Goal: Task Accomplishment & Management: Manage account settings

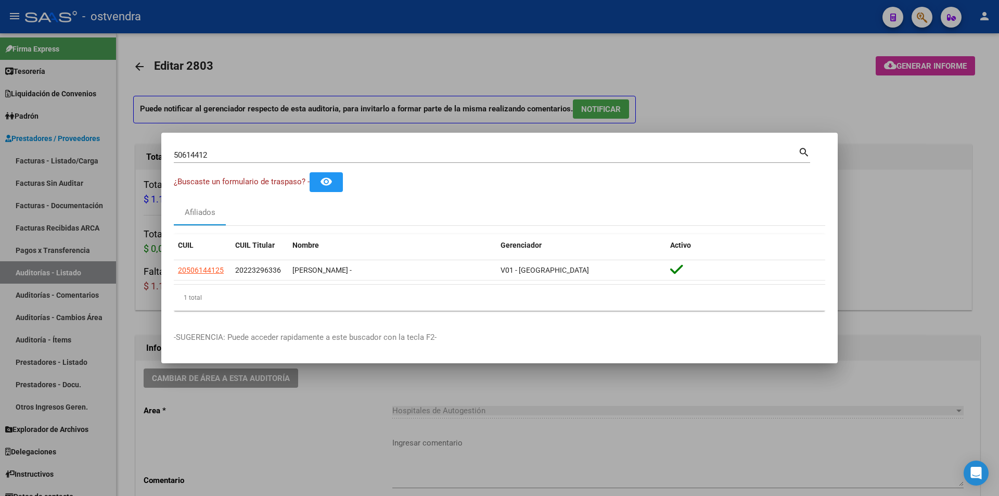
scroll to position [584, 0]
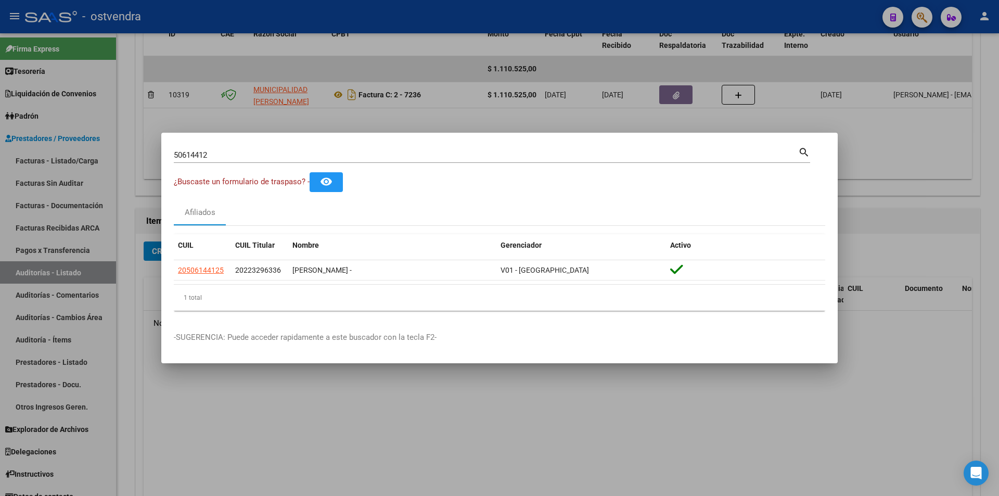
click at [384, 111] on div at bounding box center [499, 248] width 999 height 496
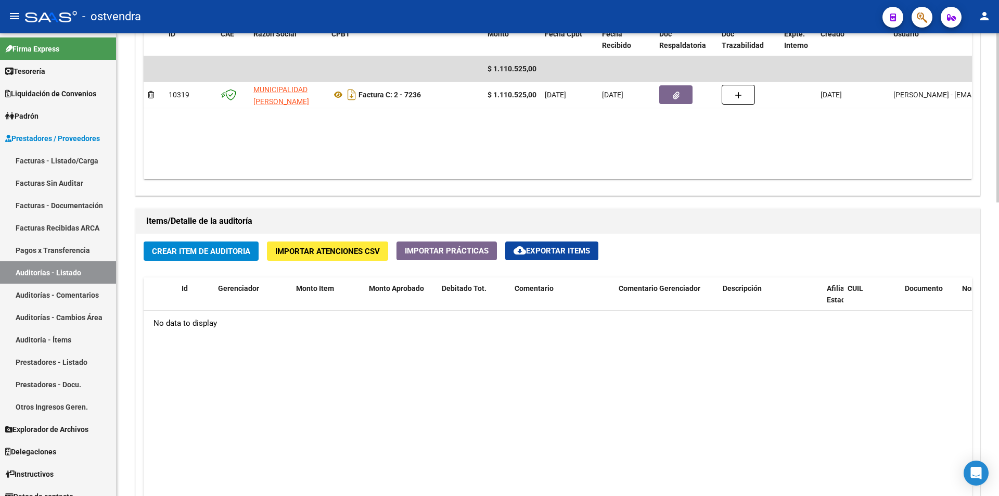
click at [350, 257] on button "Importar Atenciones CSV" at bounding box center [327, 250] width 121 height 19
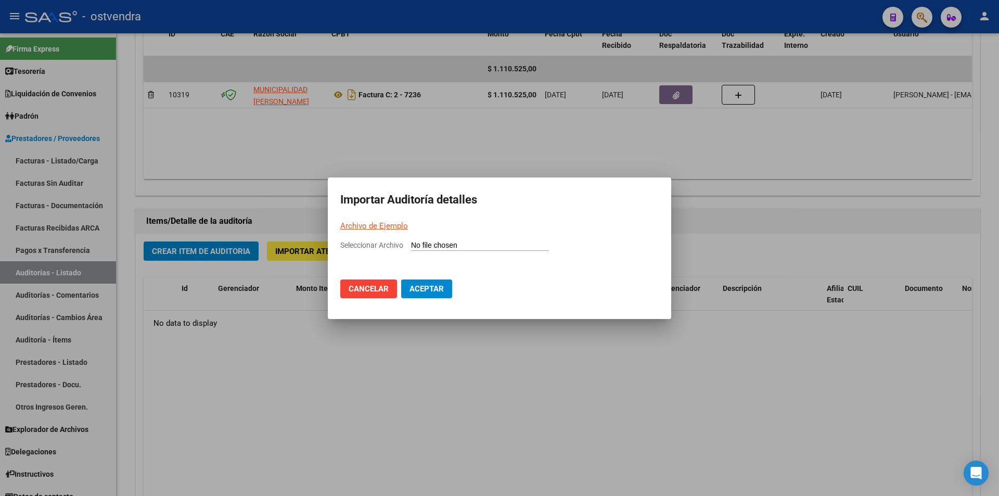
click at [453, 243] on input "Seleccionar Archivo" at bounding box center [480, 246] width 138 height 10
type input "C:\fakepath\Auditoria-demo-saas-total (36).csv"
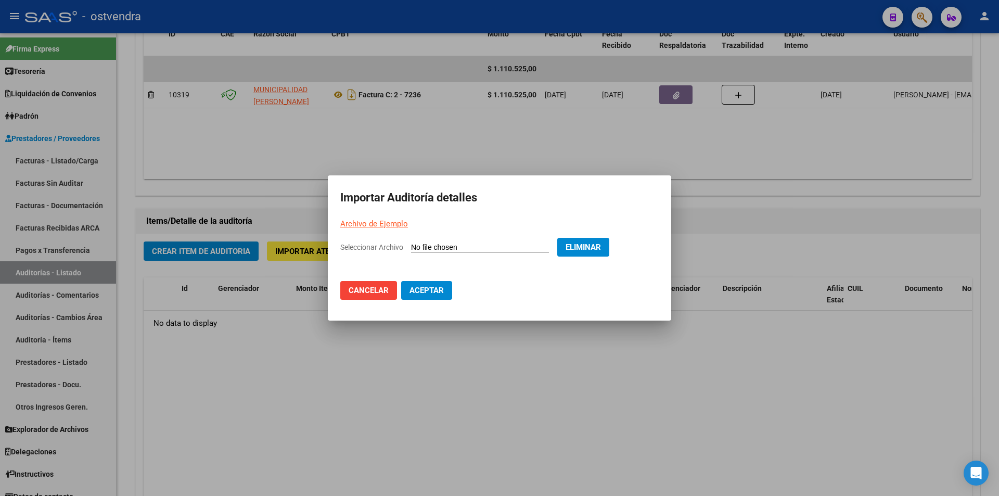
click at [425, 285] on button "Aceptar" at bounding box center [426, 290] width 51 height 19
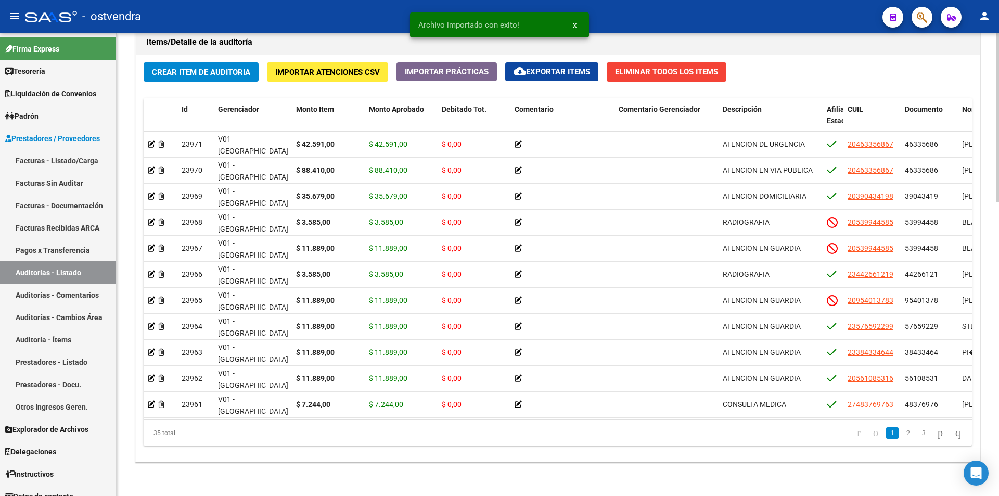
scroll to position [765, 0]
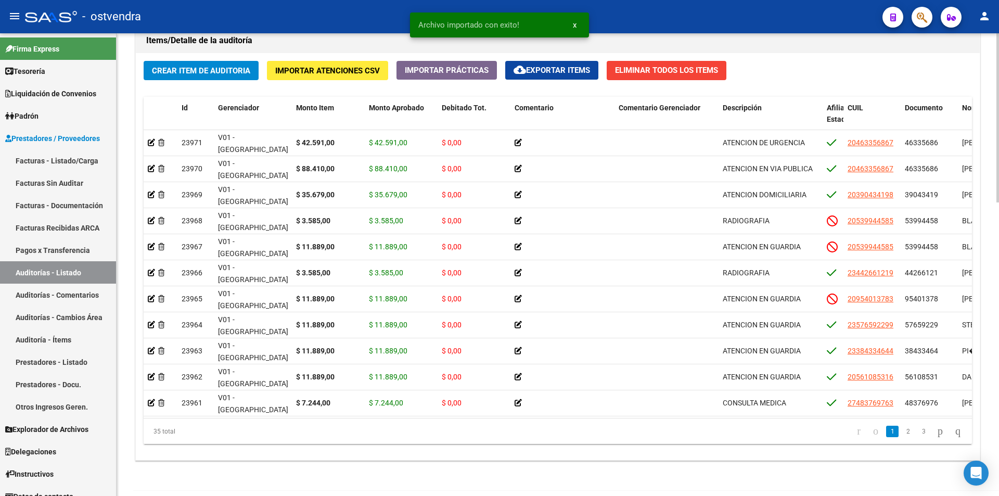
click at [999, 447] on div at bounding box center [998, 397] width 3 height 169
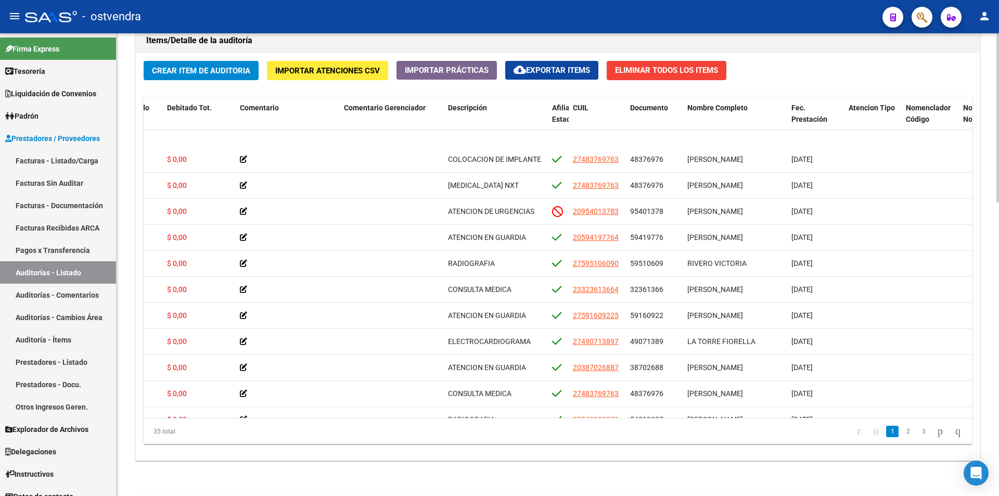
scroll to position [253, 275]
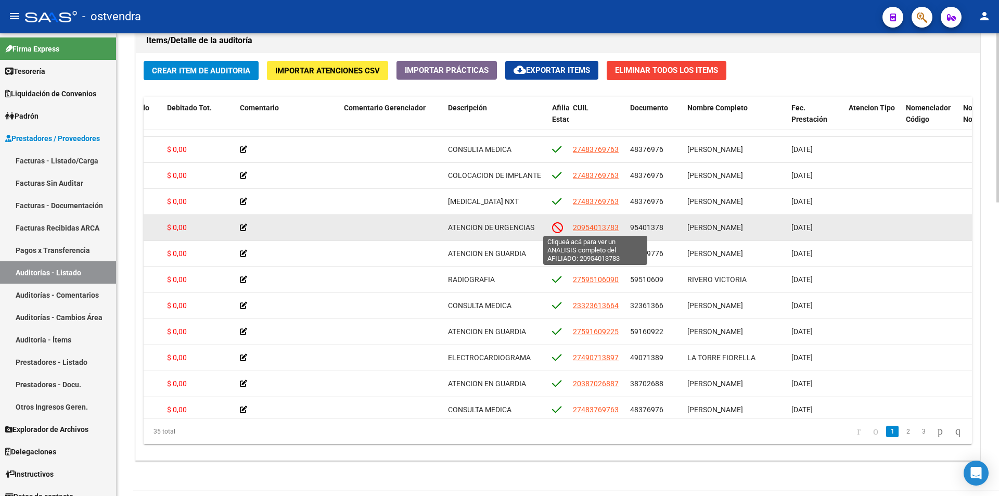
click at [596, 226] on span "20954013783" at bounding box center [596, 227] width 46 height 8
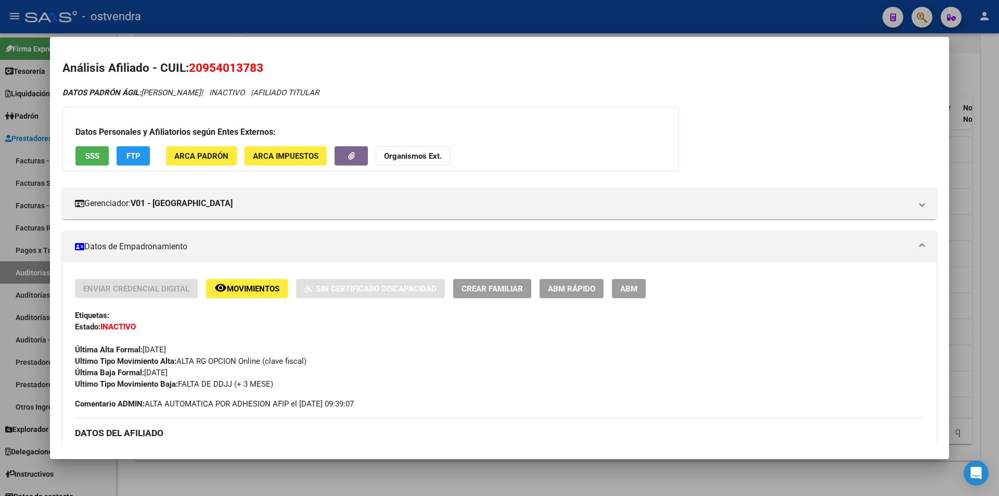
click at [429, 465] on div at bounding box center [499, 248] width 999 height 496
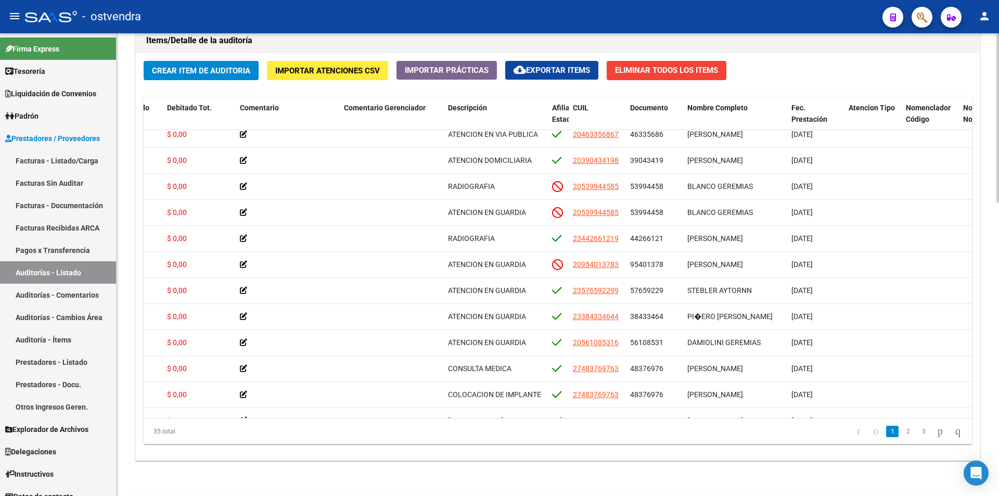
scroll to position [31, 275]
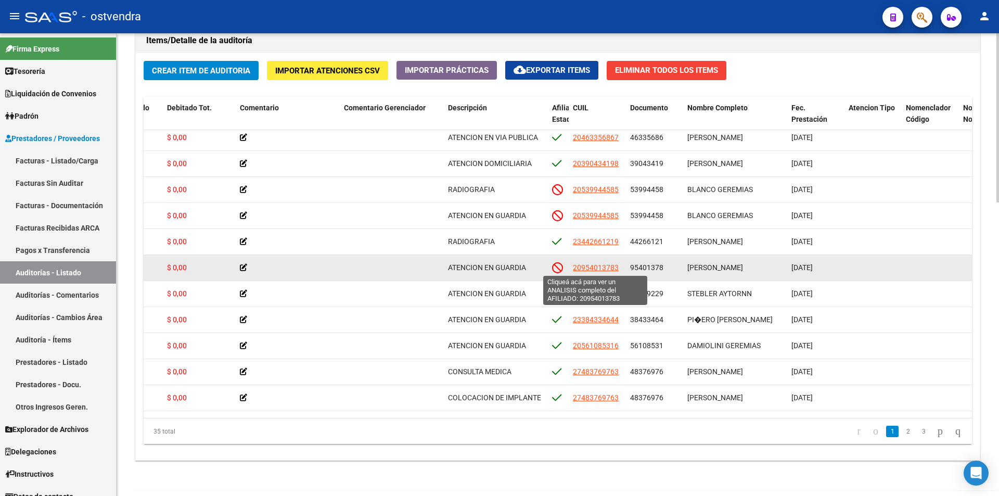
click at [609, 264] on span "20954013783" at bounding box center [596, 267] width 46 height 8
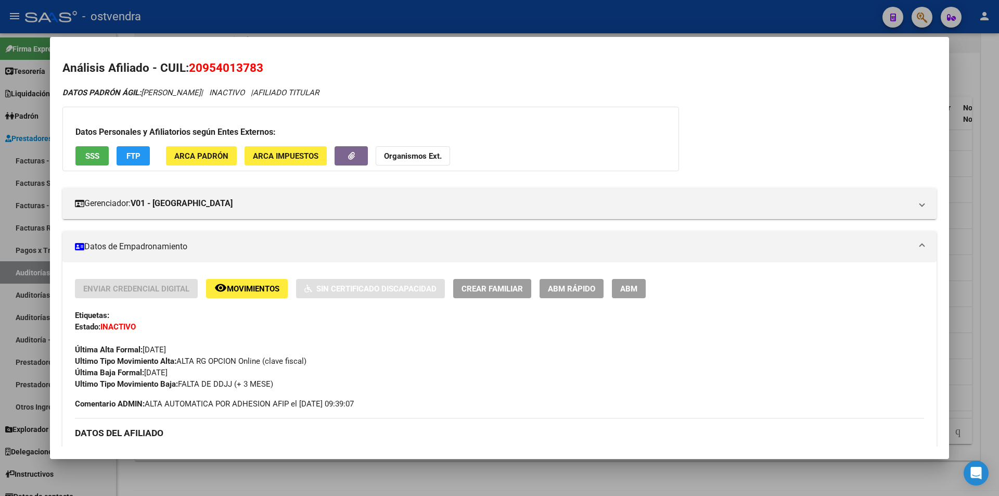
click at [473, 460] on div at bounding box center [499, 248] width 999 height 496
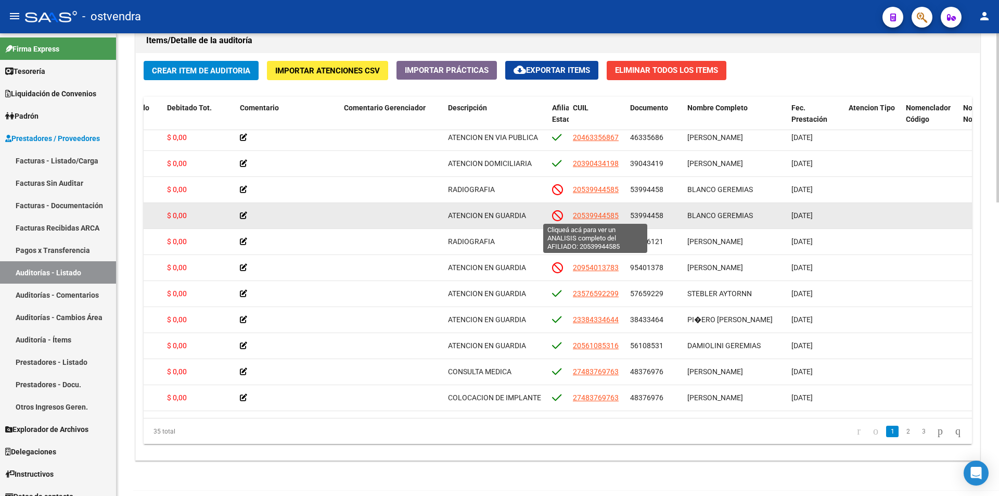
click at [592, 212] on span "20539944585" at bounding box center [596, 215] width 46 height 8
type textarea "20539944585"
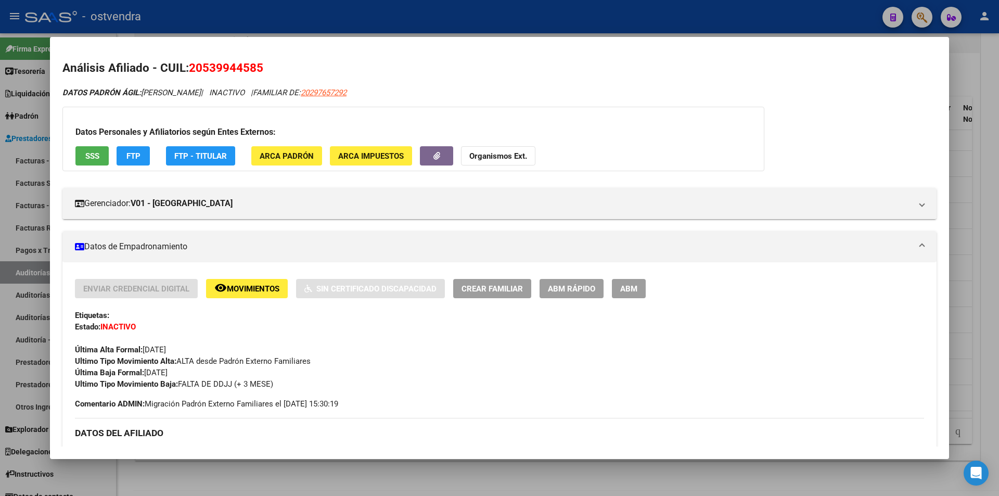
click at [448, 461] on div at bounding box center [499, 248] width 999 height 496
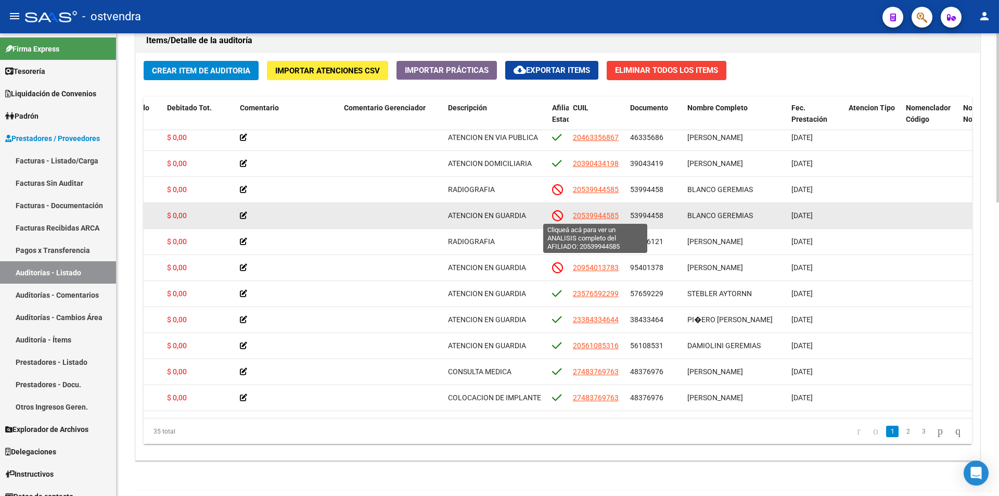
click at [600, 215] on span "20539944585" at bounding box center [596, 215] width 46 height 8
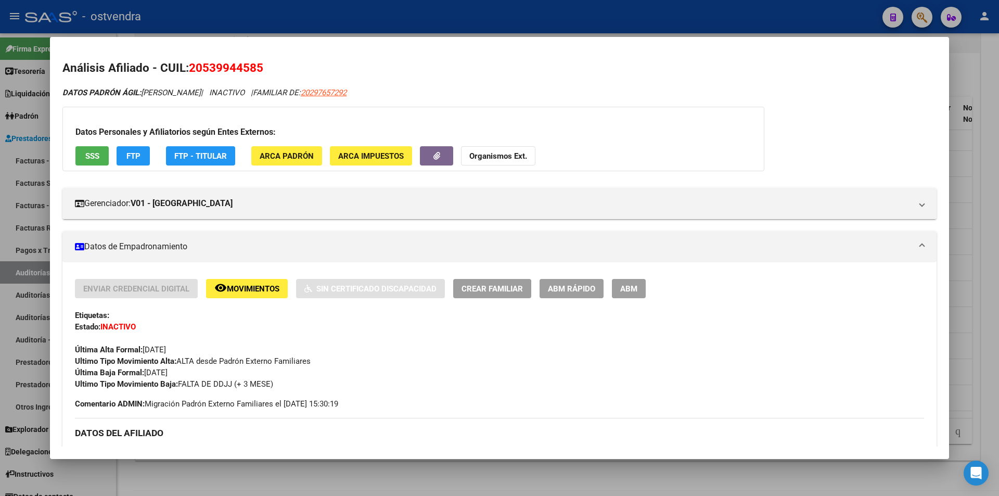
click at [505, 453] on mat-dialog-container "Análisis Afiliado - CUIL: 20539944585 DATOS PADRÓN ÁGIL: BLANCO GEREMIAS LIAM |…" at bounding box center [499, 248] width 899 height 422
click at [682, 469] on div at bounding box center [499, 248] width 999 height 496
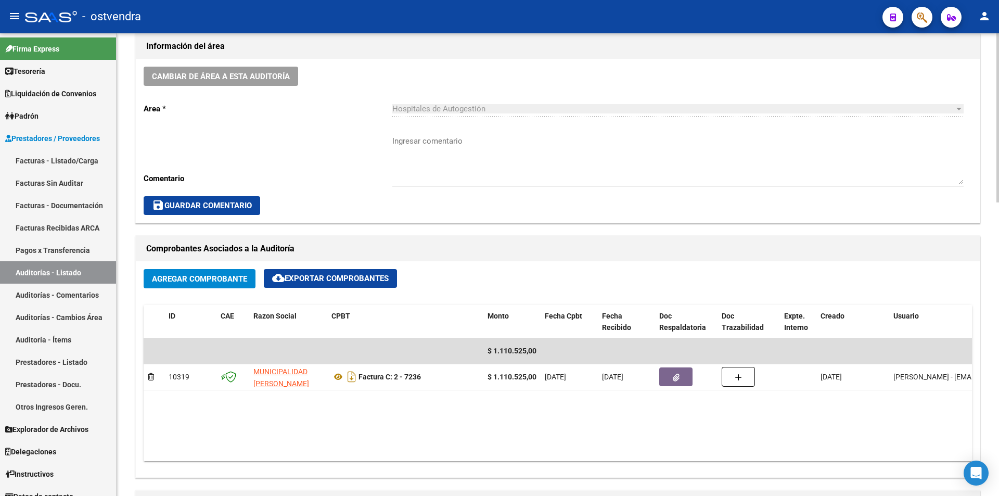
scroll to position [0, 0]
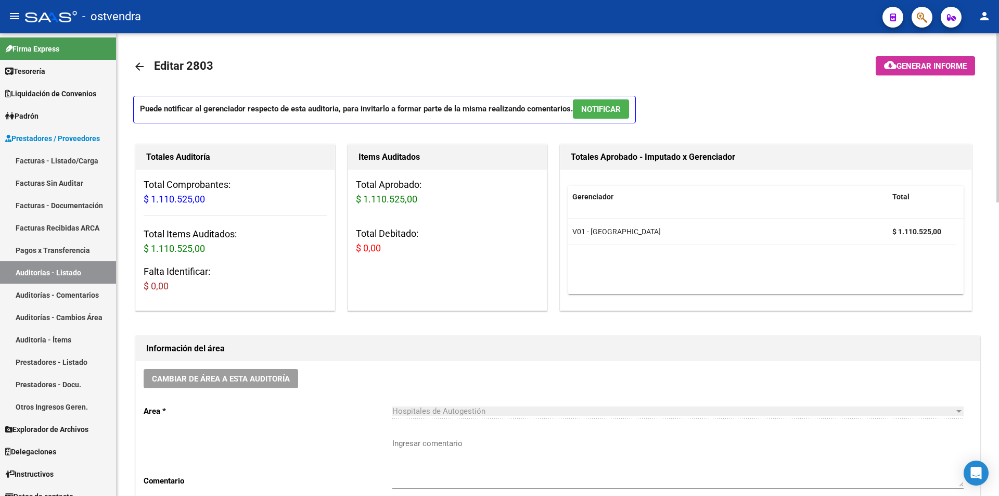
click at [618, 113] on span "NOTIFICAR" at bounding box center [601, 109] width 40 height 9
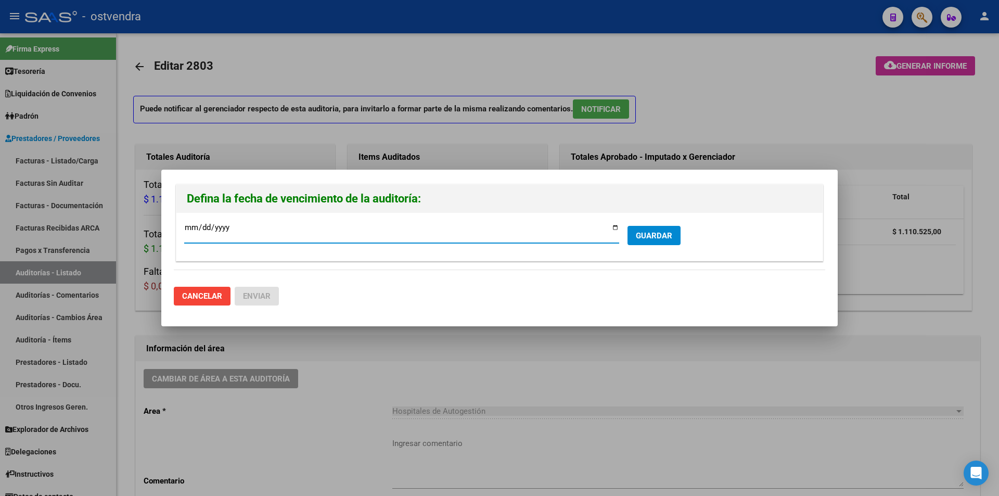
type input "2025-08-04"
type input "2025-09-04"
click at [674, 239] on button "GUARDAR" at bounding box center [654, 235] width 53 height 19
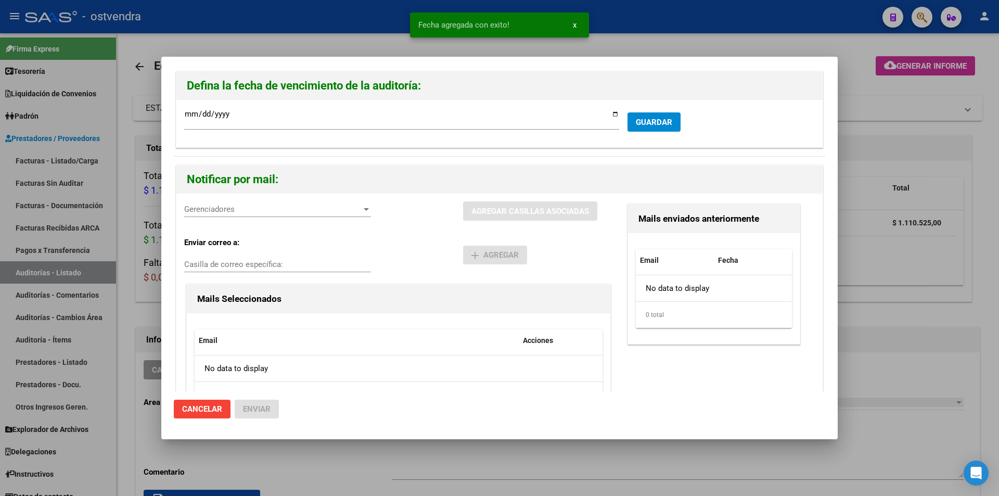
click at [235, 217] on div "Gerenciadores Gerenciadores" at bounding box center [277, 209] width 187 height 16
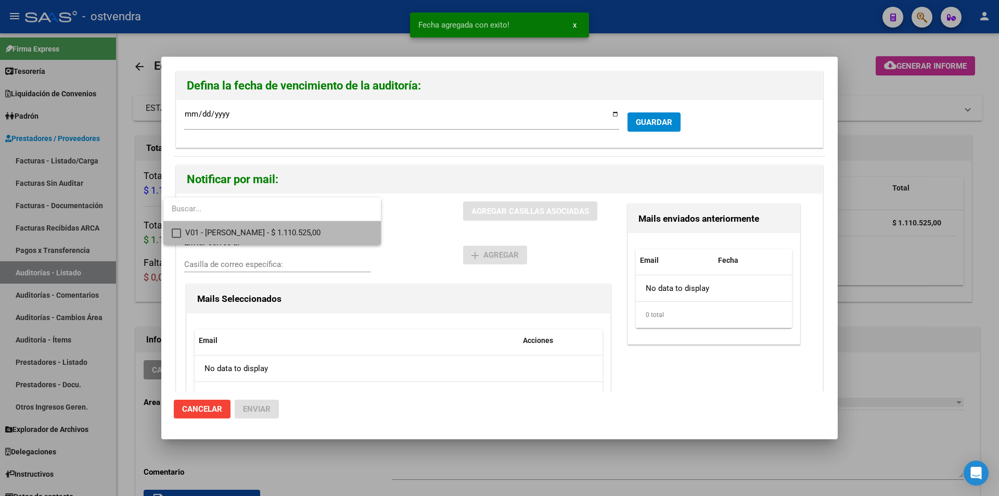
click at [241, 228] on span "V01 - Viasano - $ 1.110.525,00" at bounding box center [278, 232] width 187 height 23
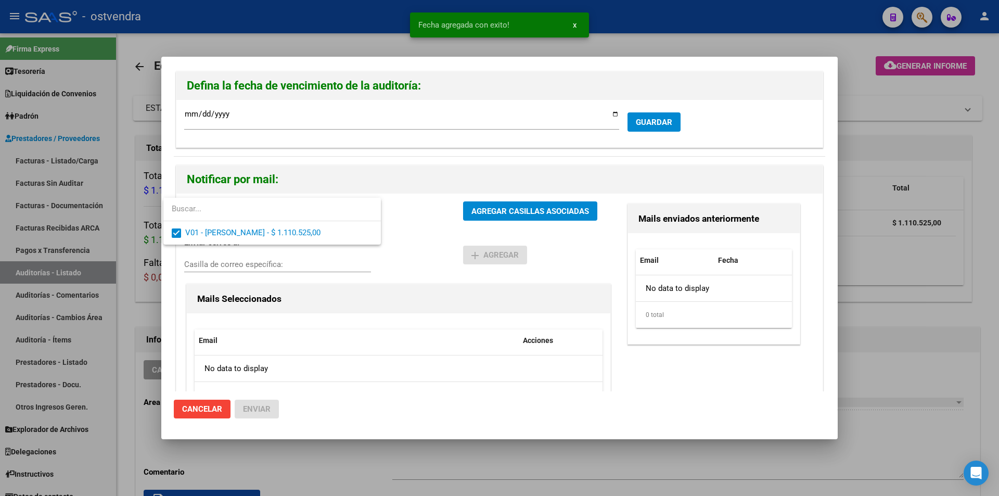
click at [478, 212] on div at bounding box center [499, 248] width 999 height 496
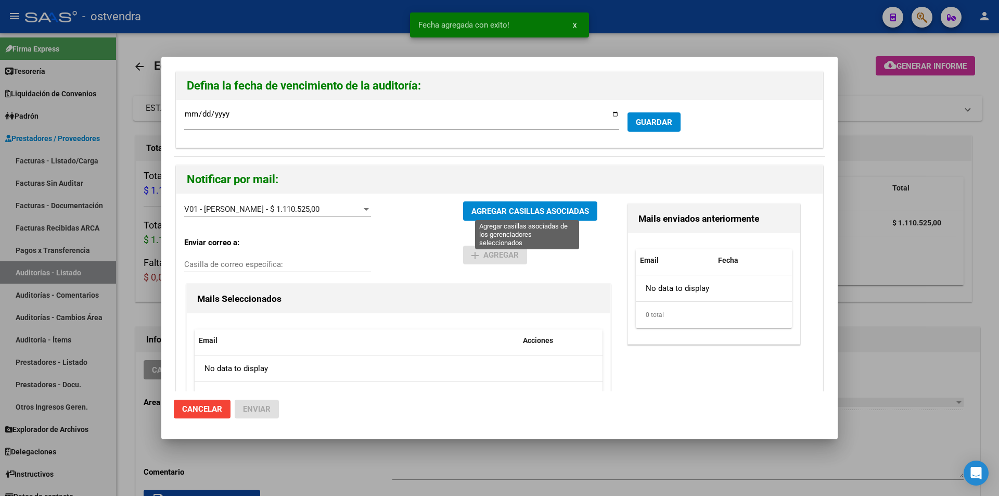
click at [478, 212] on span "AGREGAR CASILLAS ASOCIADAS" at bounding box center [531, 211] width 118 height 9
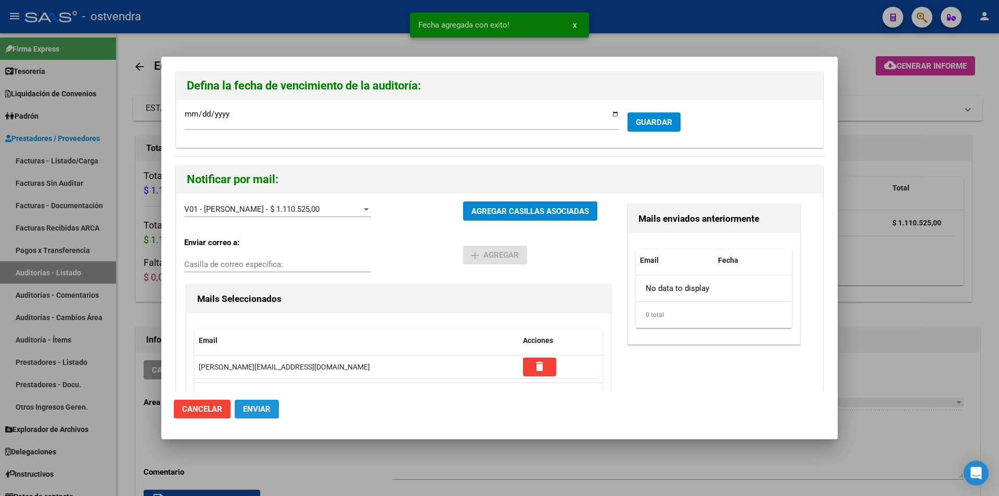
click at [267, 409] on span "Enviar" at bounding box center [257, 408] width 28 height 9
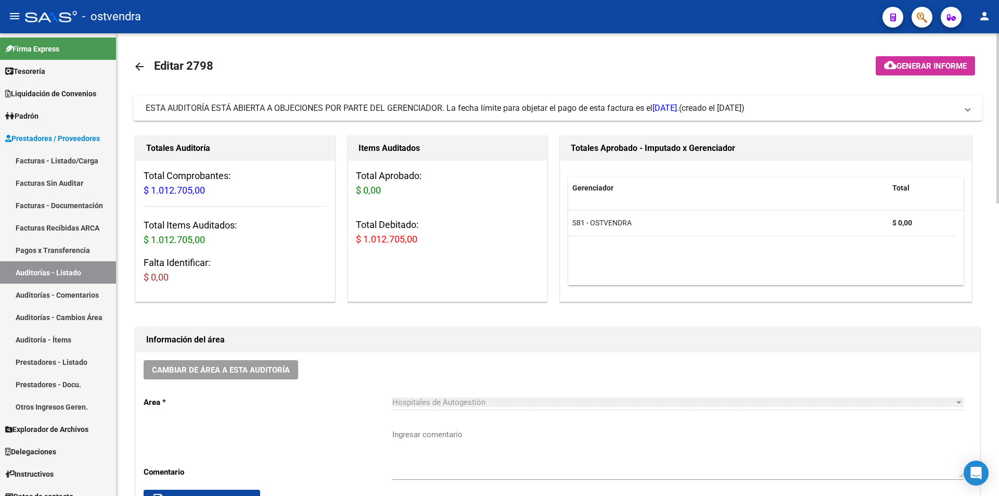
click at [600, 115] on mat-expansion-panel-header "ESTA AUDITORÍA ESTÁ ABIERTA A OBJECIONES POR PARTE DEL GERENCIADOR. La fecha lí…" at bounding box center [557, 108] width 849 height 25
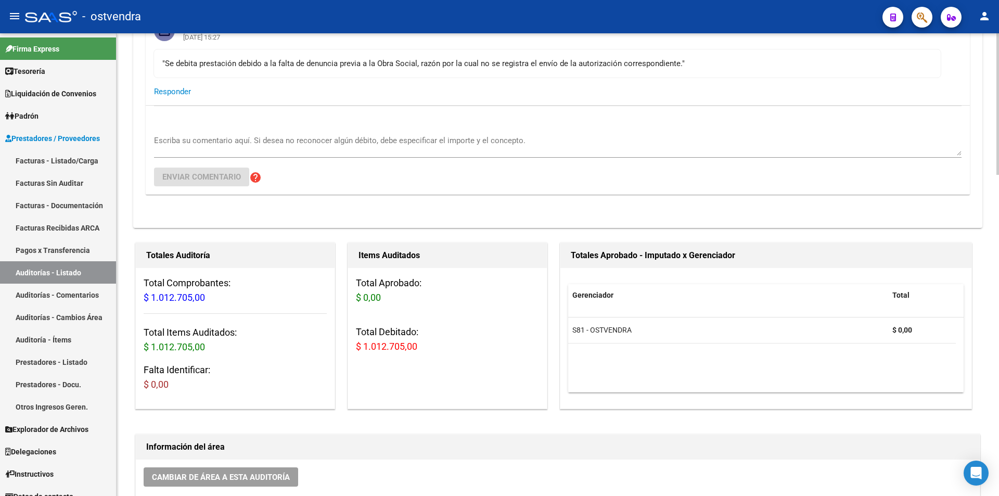
scroll to position [39, 0]
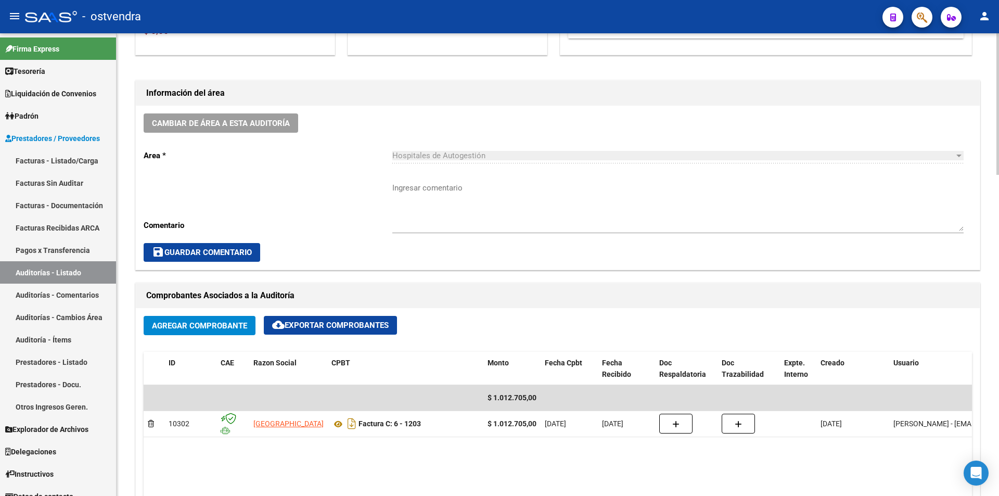
click at [999, 281] on div at bounding box center [998, 264] width 3 height 463
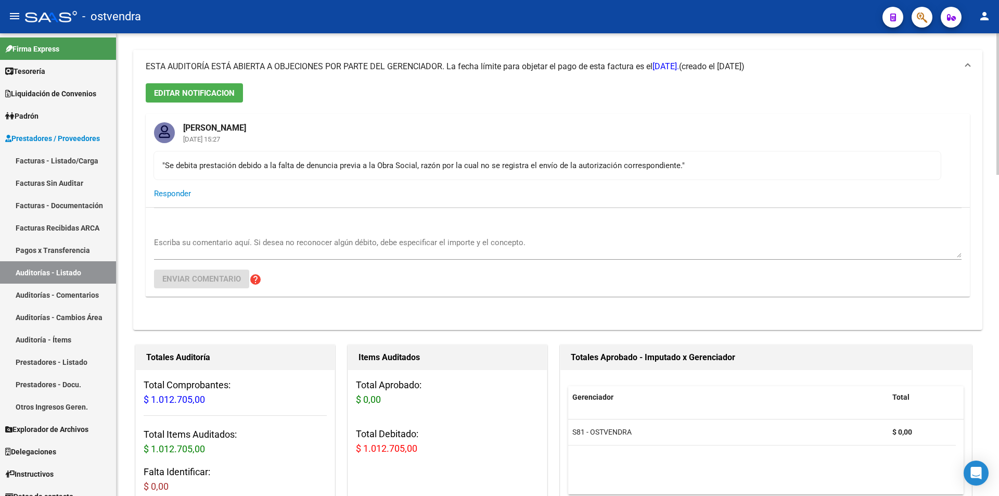
scroll to position [34, 0]
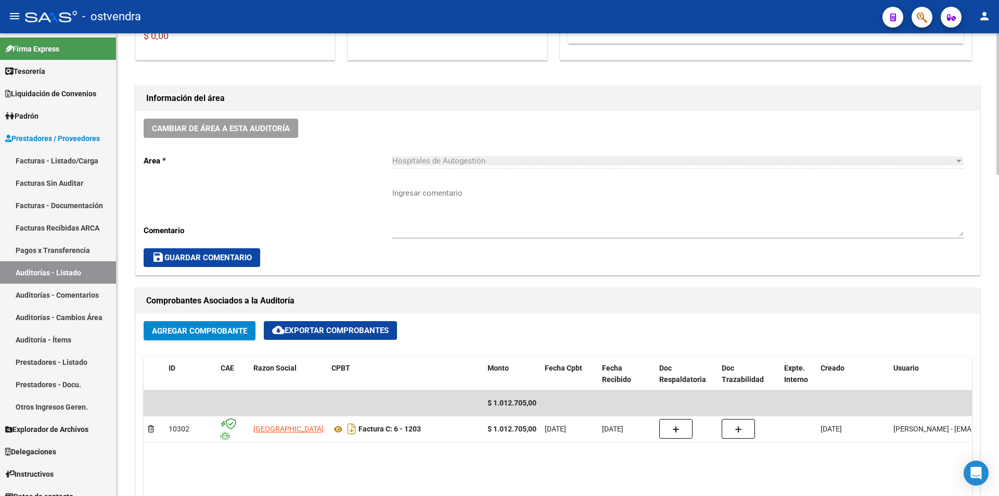
click at [999, 265] on div at bounding box center [998, 264] width 3 height 463
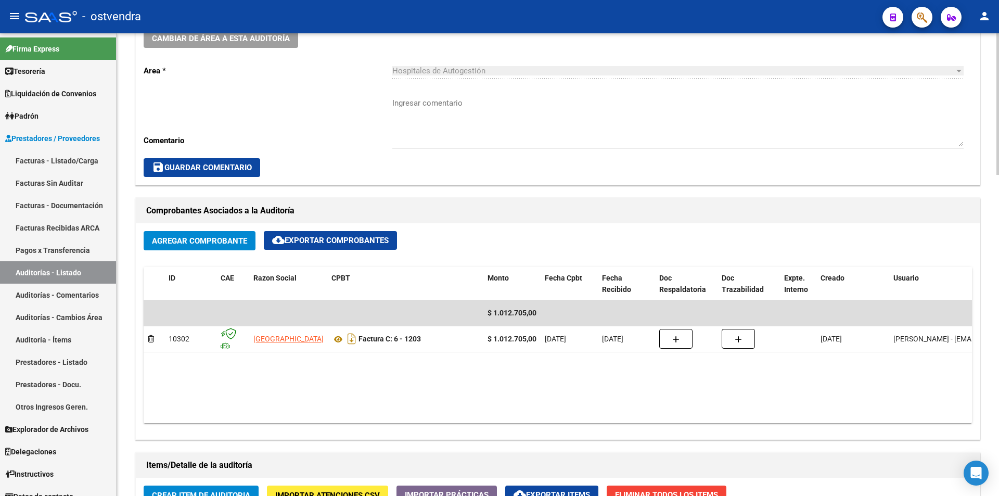
scroll to position [590, 0]
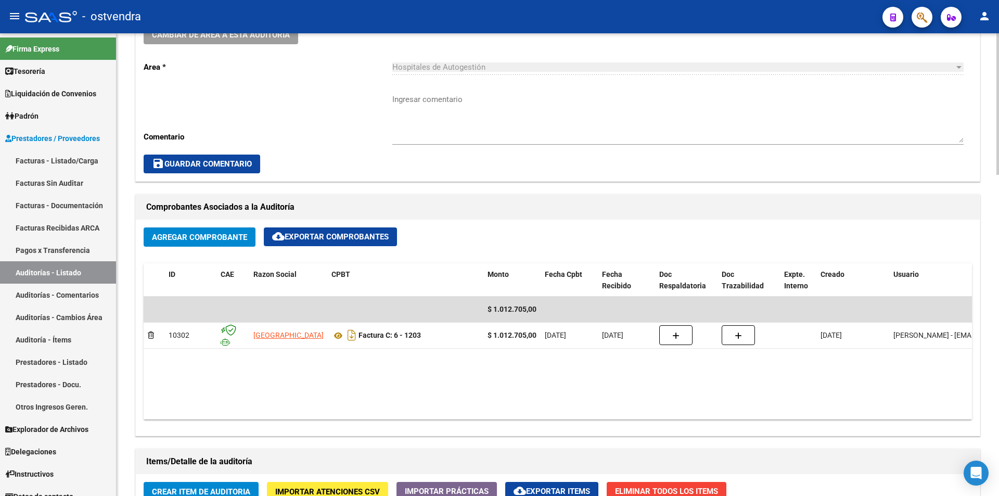
click at [983, 292] on div "arrow_back Editar 2798 cloud_download Generar informe ESTA AUDITORÍA ESTÁ ABIER…" at bounding box center [559, 199] width 885 height 1512
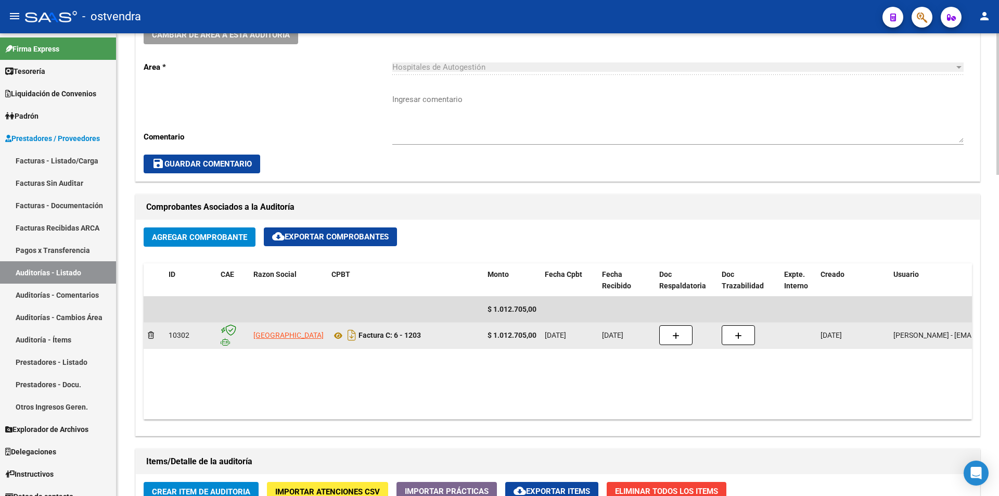
drag, startPoint x: 360, startPoint y: 334, endPoint x: 422, endPoint y: 334, distance: 61.4
click at [425, 333] on div "Factura C: 6 - 1203" at bounding box center [406, 335] width 148 height 17
copy strong "Factura C: 6 - 1203"
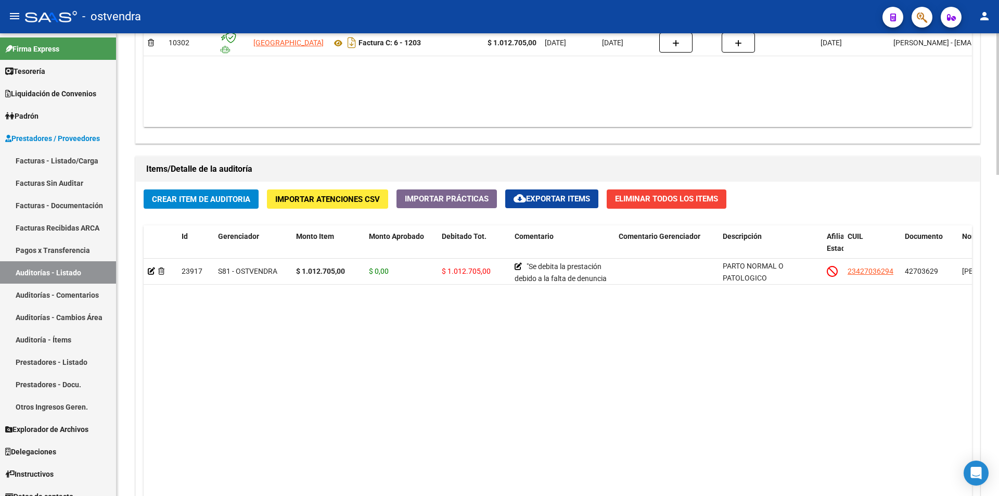
scroll to position [943, 0]
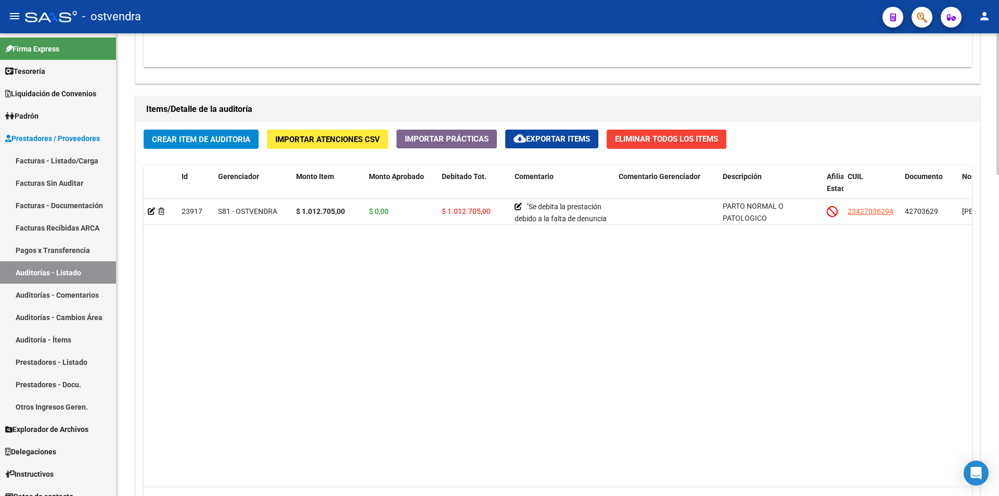
click at [997, 345] on div at bounding box center [998, 393] width 3 height 142
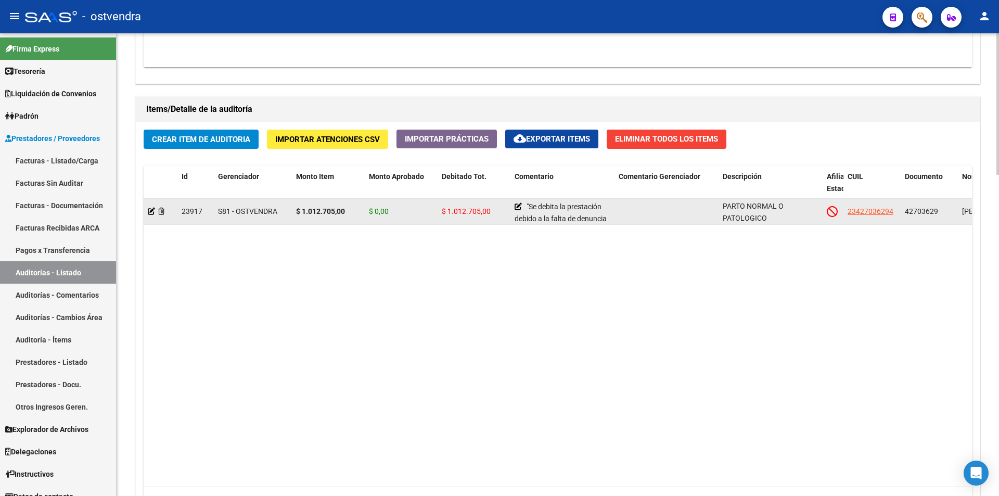
drag, startPoint x: 907, startPoint y: 208, endPoint x: 947, endPoint y: 215, distance: 40.2
click at [947, 215] on div "42703629" at bounding box center [929, 212] width 49 height 12
click at [931, 210] on span "42703629" at bounding box center [921, 211] width 33 height 8
drag, startPoint x: 905, startPoint y: 210, endPoint x: 938, endPoint y: 212, distance: 33.4
click at [938, 212] on datatable-body-cell "42703629" at bounding box center [929, 212] width 57 height 26
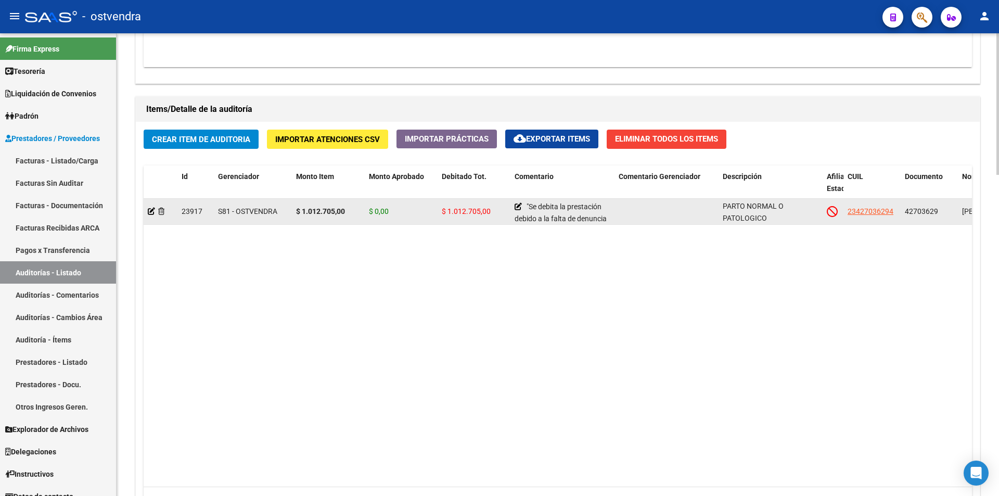
copy span "42703629"
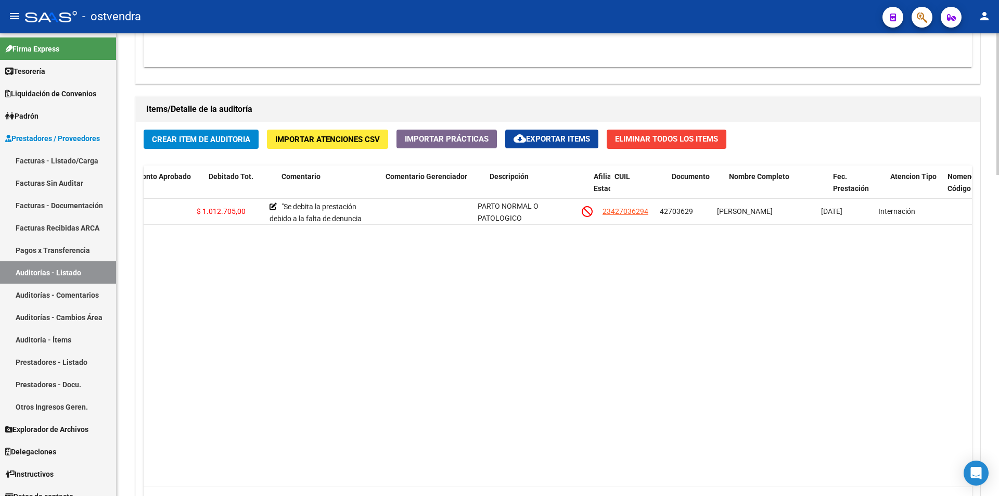
scroll to position [0, 248]
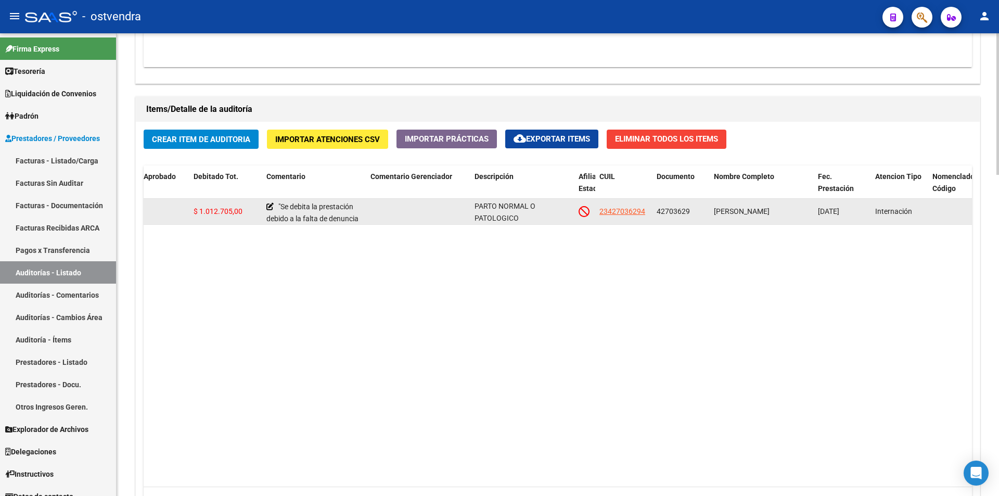
drag, startPoint x: 713, startPoint y: 211, endPoint x: 794, endPoint y: 213, distance: 81.7
click at [794, 213] on datatable-body-cell "CANDIA ERICA CELESTE" at bounding box center [762, 212] width 104 height 26
copy span "CANDIA ERICA CELESTE"
drag, startPoint x: 656, startPoint y: 210, endPoint x: 689, endPoint y: 209, distance: 32.3
click at [689, 209] on datatable-body-cell "42703629" at bounding box center [681, 212] width 57 height 26
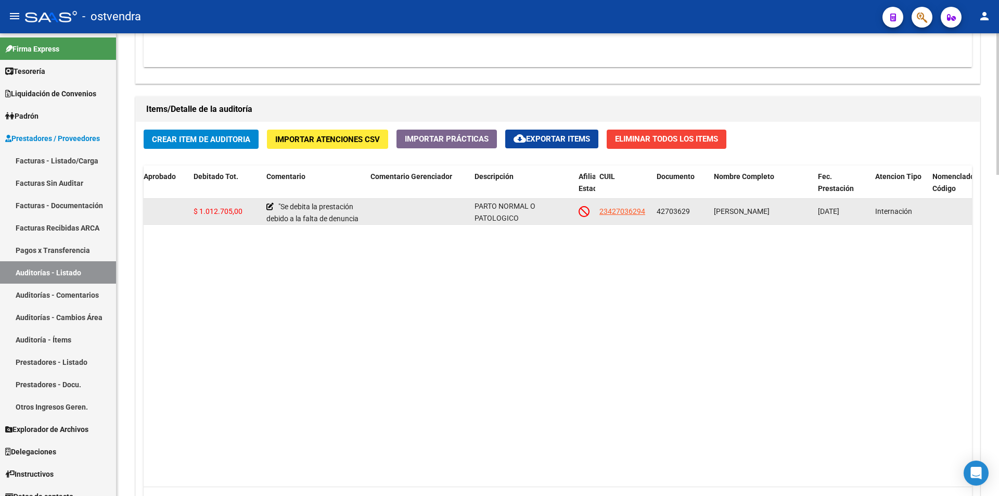
copy span "42703629"
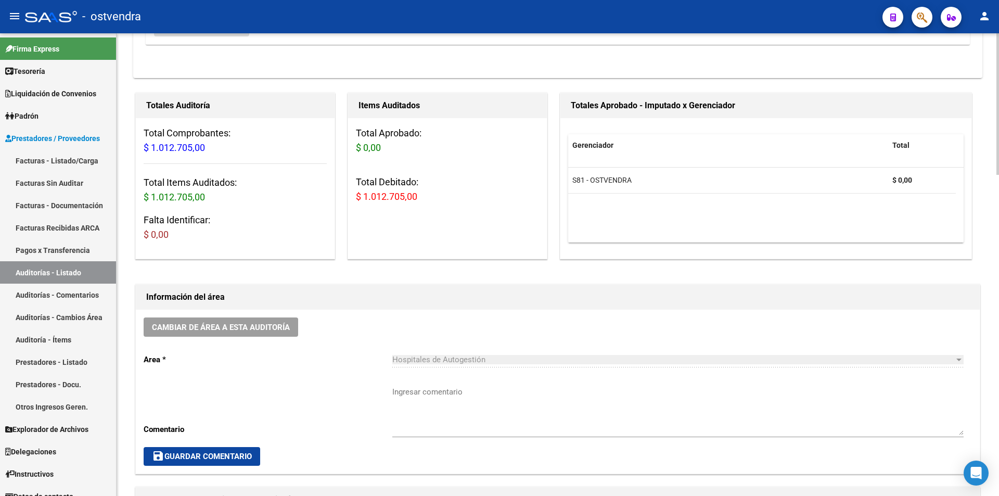
scroll to position [284, 0]
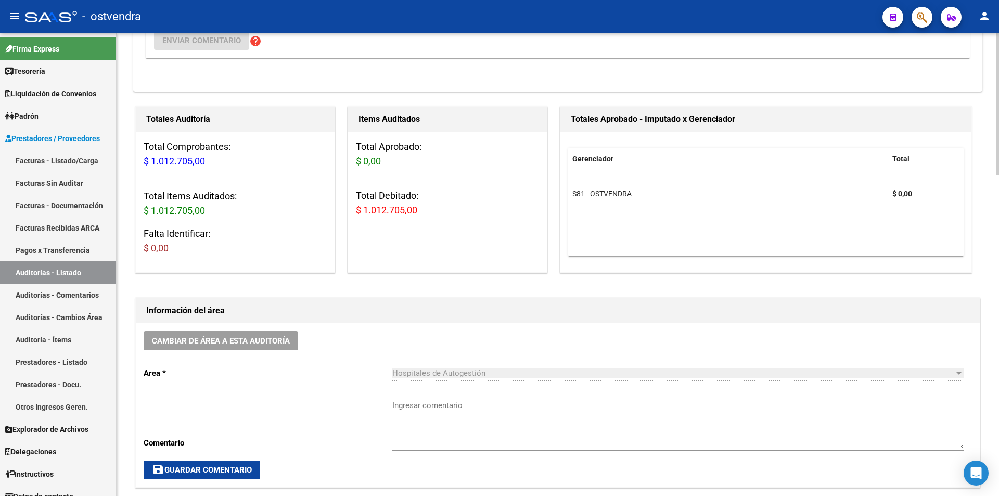
click at [956, 173] on div "arrow_back Editar 2798 cloud_download Generar informe ESTA AUDITORÍA ESTÁ ABIER…" at bounding box center [559, 505] width 885 height 1512
drag, startPoint x: 358, startPoint y: 206, endPoint x: 416, endPoint y: 213, distance: 59.3
click at [416, 213] on span "$ 1.012.705,00" at bounding box center [386, 210] width 61 height 11
copy span "$ 1.012.705,00"
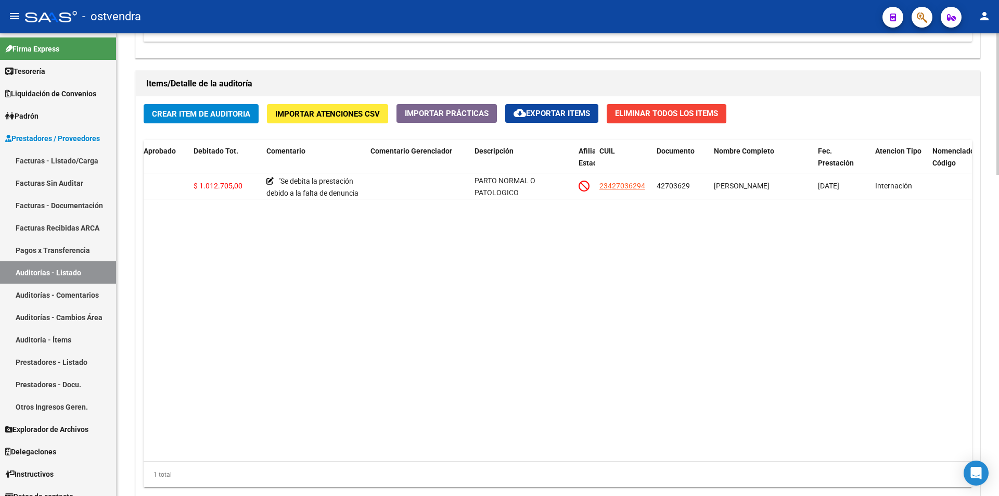
scroll to position [978, 0]
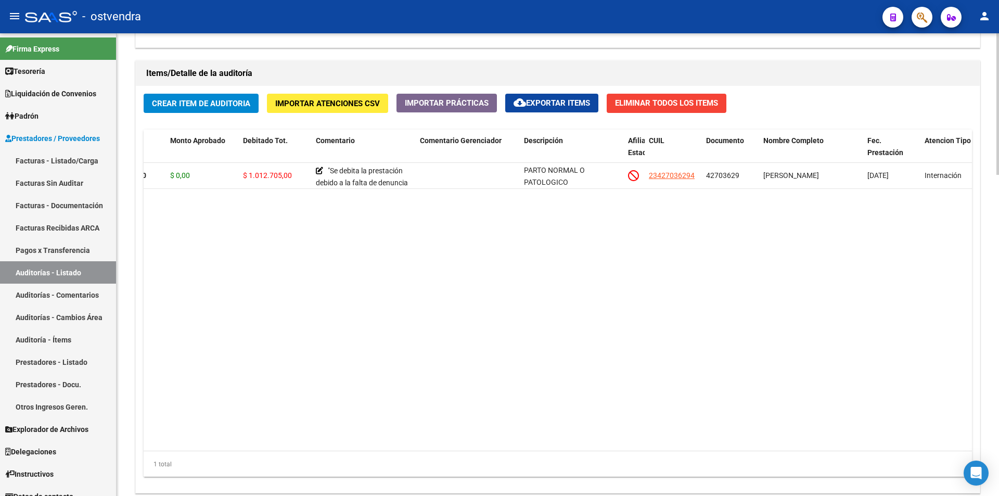
scroll to position [0, 194]
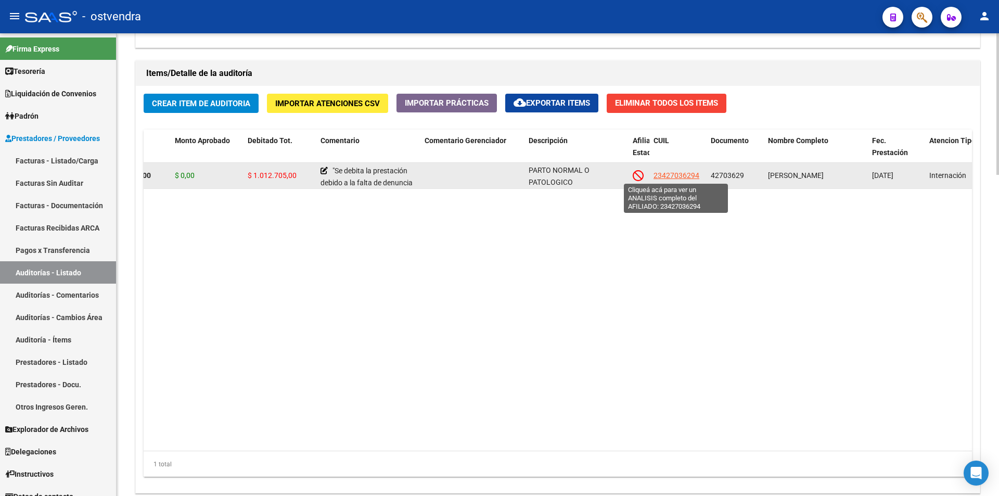
click at [674, 176] on span "23427036294" at bounding box center [677, 175] width 46 height 8
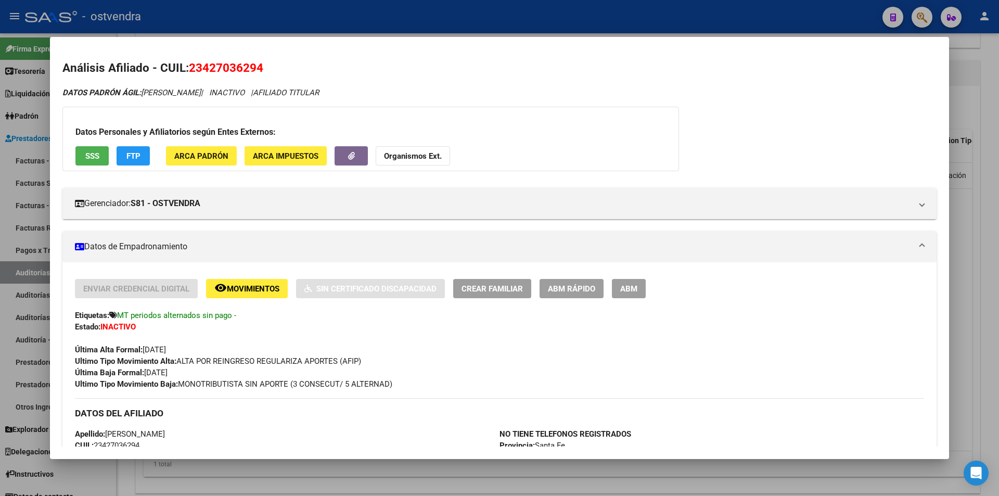
click at [959, 233] on div at bounding box center [499, 248] width 999 height 496
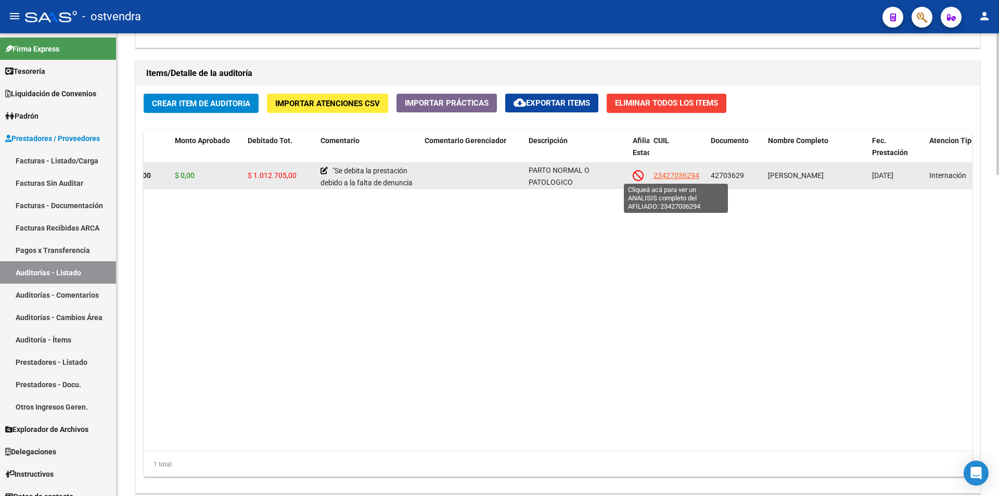
click at [658, 173] on span "23427036294" at bounding box center [677, 175] width 46 height 8
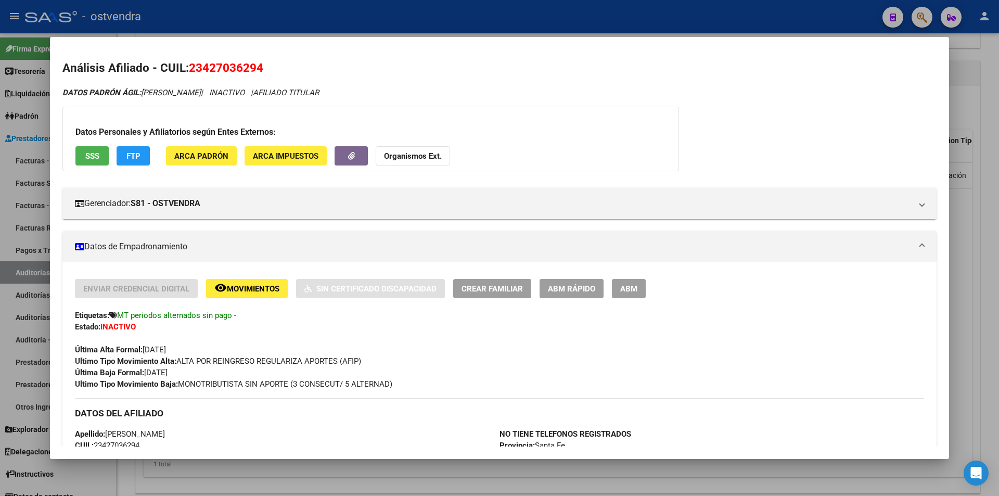
click at [985, 217] on div at bounding box center [499, 248] width 999 height 496
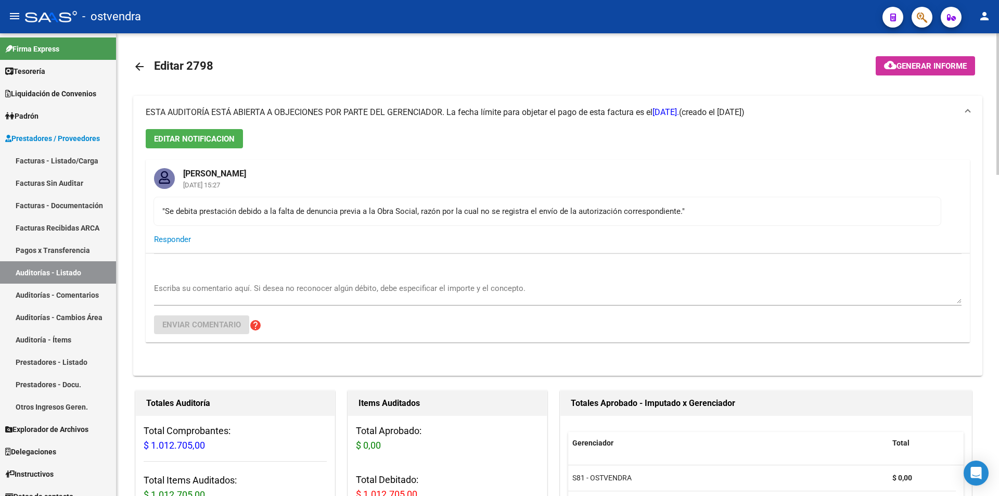
scroll to position [0, 0]
drag, startPoint x: 176, startPoint y: 210, endPoint x: 678, endPoint y: 209, distance: 502.2
click at [678, 209] on div ""Se debita prestación debido a la falta de denuncia previa a la Obra Social, ra…" at bounding box center [547, 211] width 770 height 11
copy div "Se debita prestación debido a la falta de denuncia previa a la Obra Social, raz…"
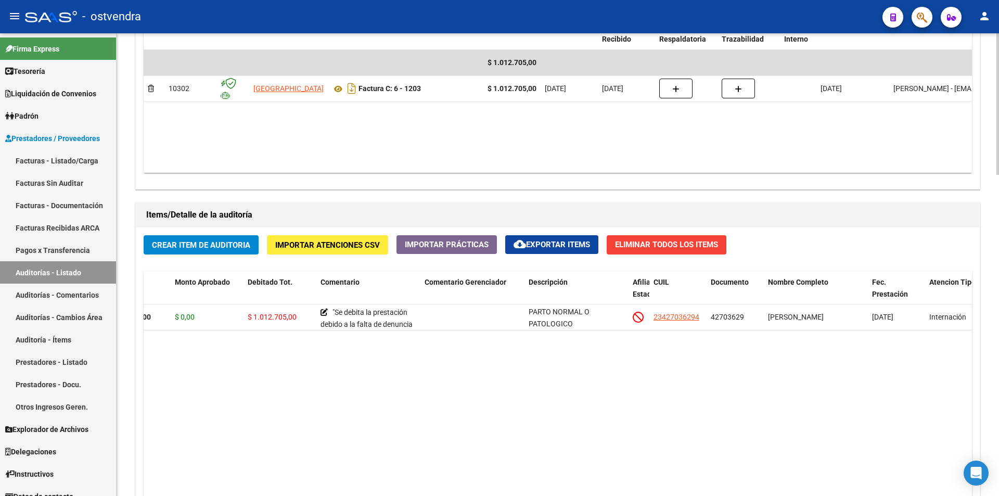
scroll to position [869, 0]
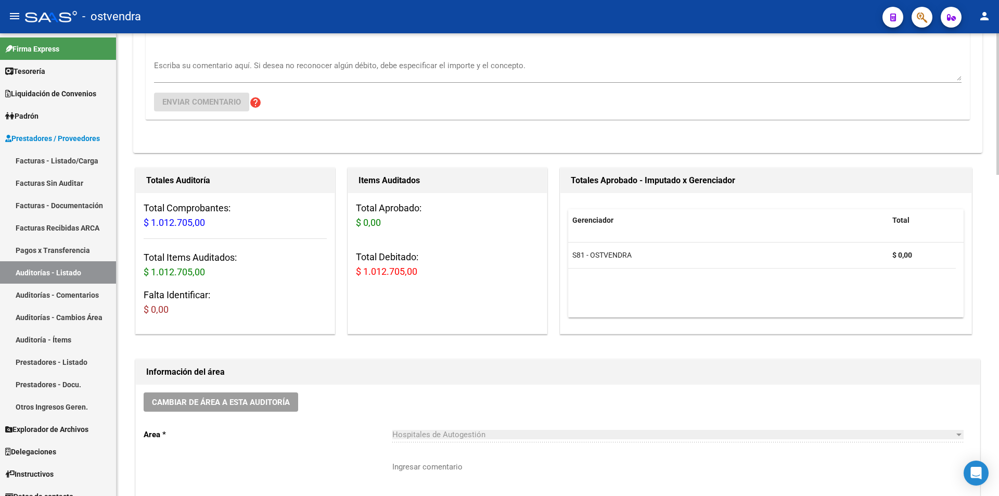
scroll to position [173, 0]
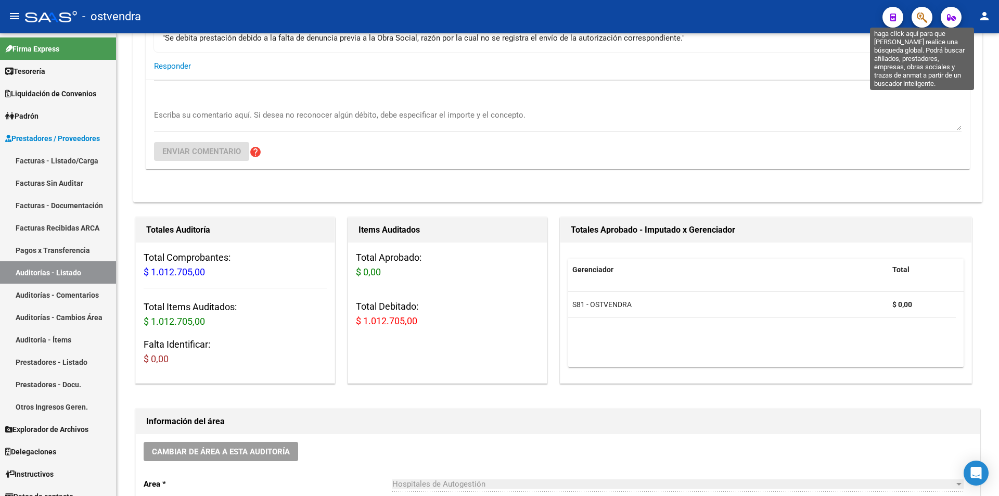
click at [918, 21] on icon "button" at bounding box center [922, 17] width 10 height 12
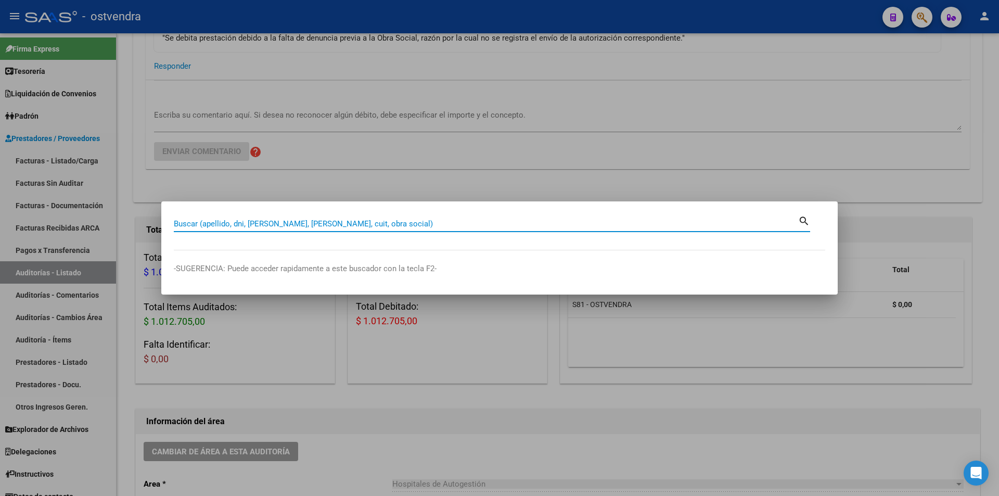
paste input "27214604936"
type input "27214604936"
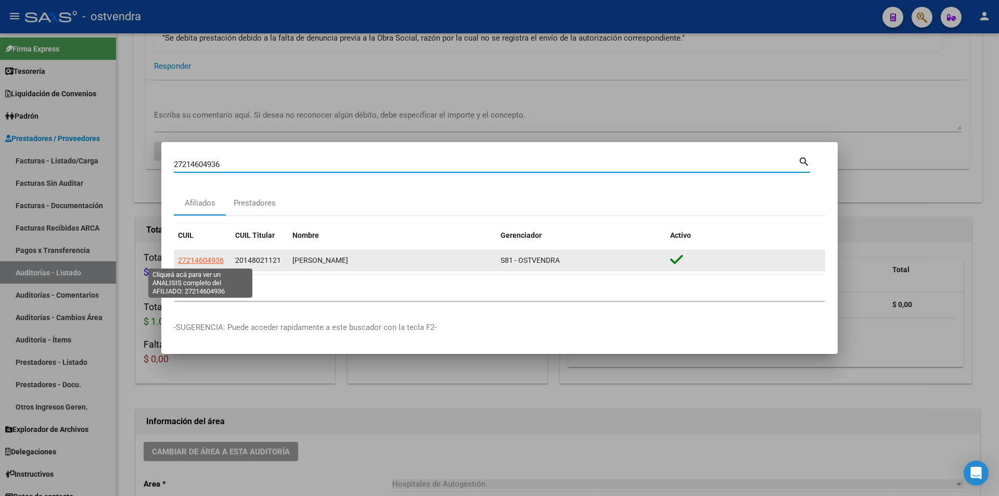
click at [218, 263] on span "27214604936" at bounding box center [201, 260] width 46 height 8
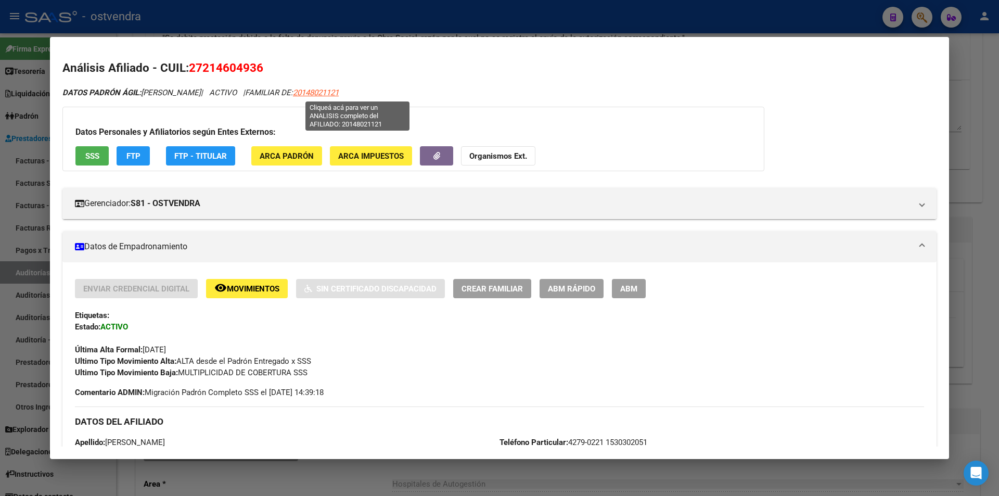
click at [339, 96] on span "20148021121" at bounding box center [316, 92] width 46 height 9
type textarea "20148021121"
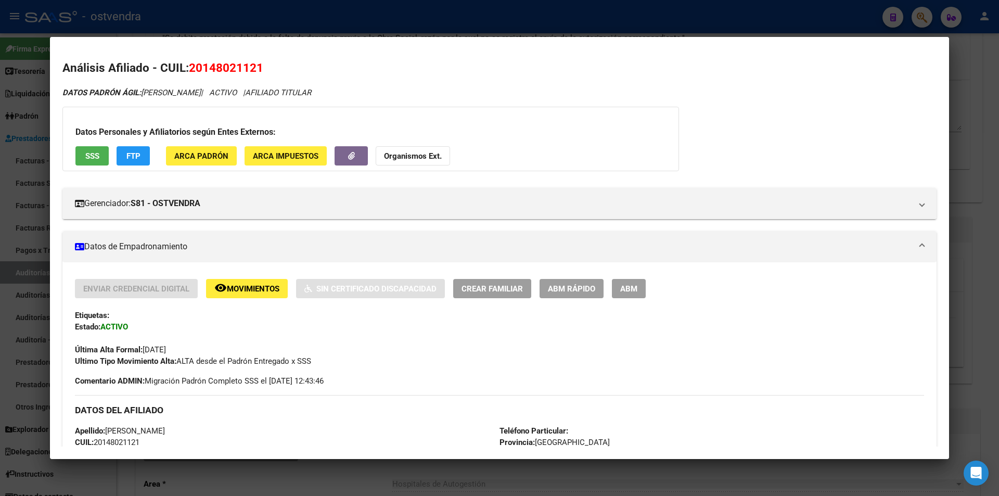
drag, startPoint x: 306, startPoint y: 455, endPoint x: 291, endPoint y: 173, distance: 282.4
click at [306, 449] on mat-dialog-container "Análisis Afiliado - CUIL: 20148021121 DATOS PADRÓN ÁGIL: PIGNATELLI CARLOS ALBE…" at bounding box center [499, 248] width 899 height 422
click at [974, 144] on div at bounding box center [499, 248] width 999 height 496
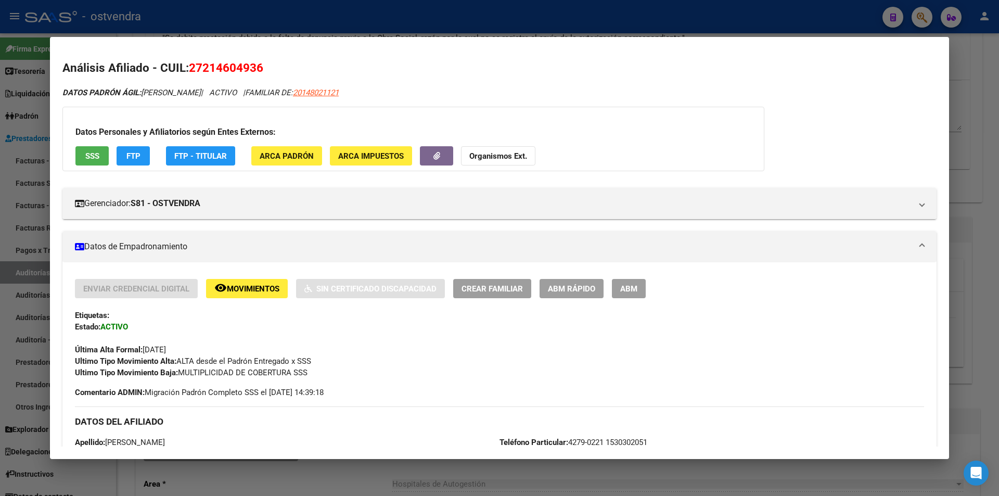
drag, startPoint x: 959, startPoint y: 75, endPoint x: 927, endPoint y: 19, distance: 64.6
click at [958, 72] on div at bounding box center [499, 248] width 999 height 496
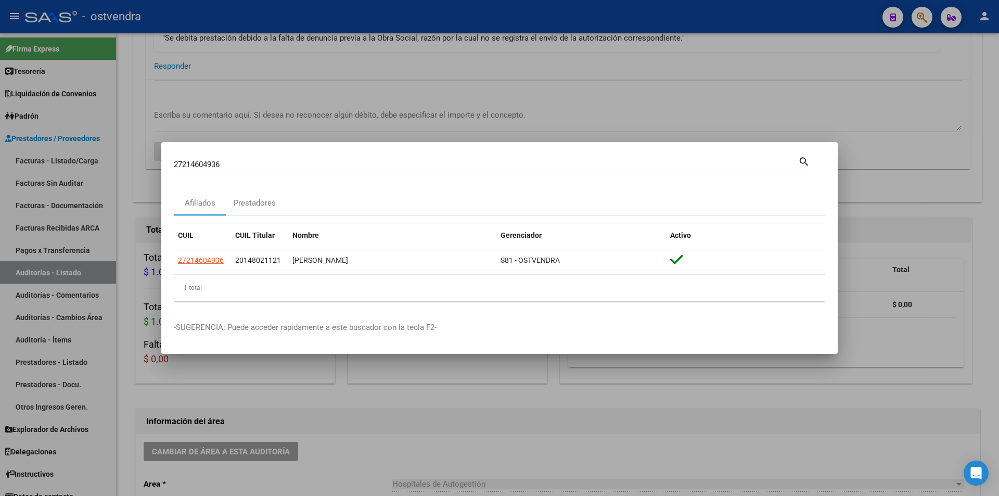
click at [924, 15] on div at bounding box center [499, 248] width 999 height 496
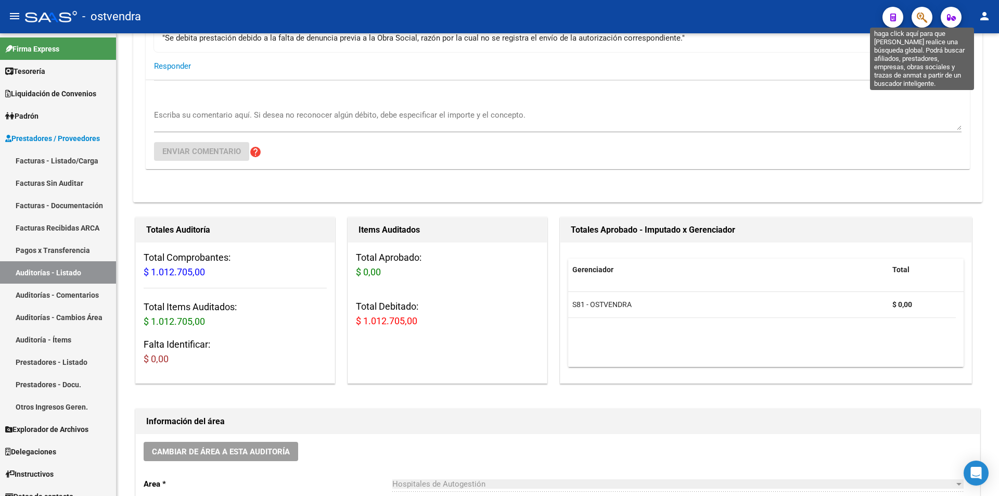
click at [924, 15] on icon "button" at bounding box center [922, 17] width 10 height 12
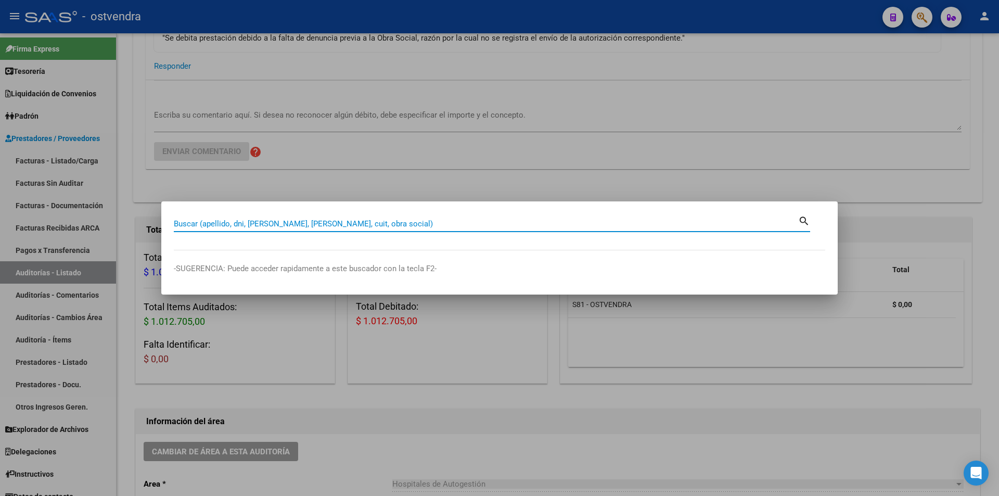
paste input "20314441363"
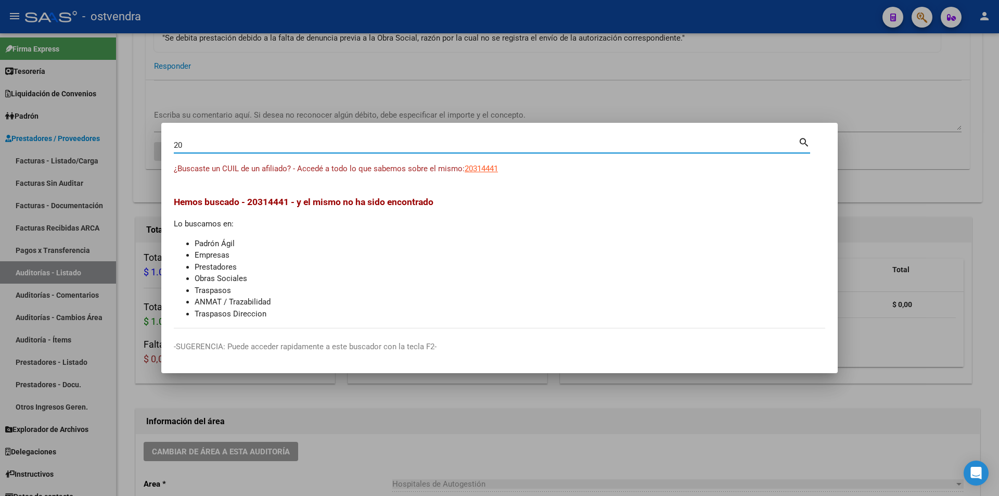
type input "2"
drag, startPoint x: 357, startPoint y: 147, endPoint x: 351, endPoint y: 146, distance: 5.7
click at [351, 146] on input "Buscar (apellido, dni, cuil, nro traspaso, cuit, obra social)" at bounding box center [486, 145] width 625 height 9
paste input "20131344709"
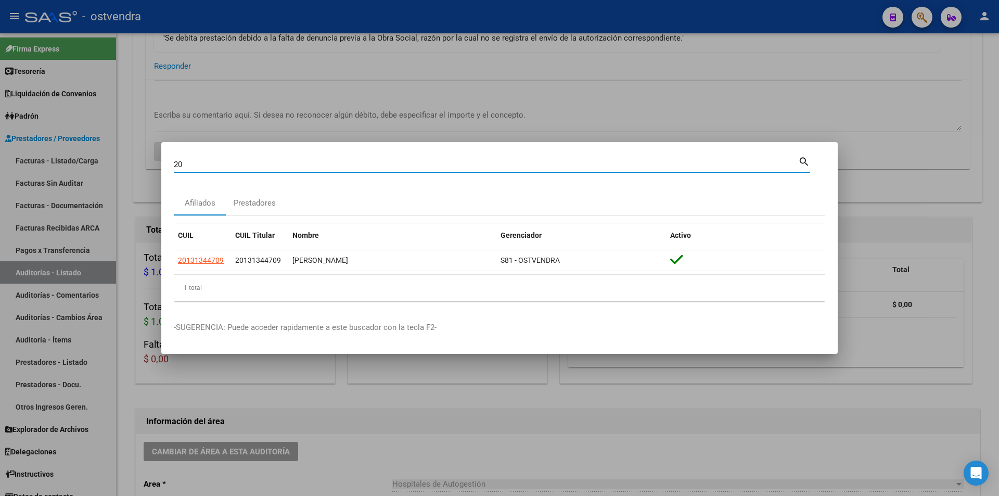
type input "2"
paste input "20935499497"
type input "20935499497"
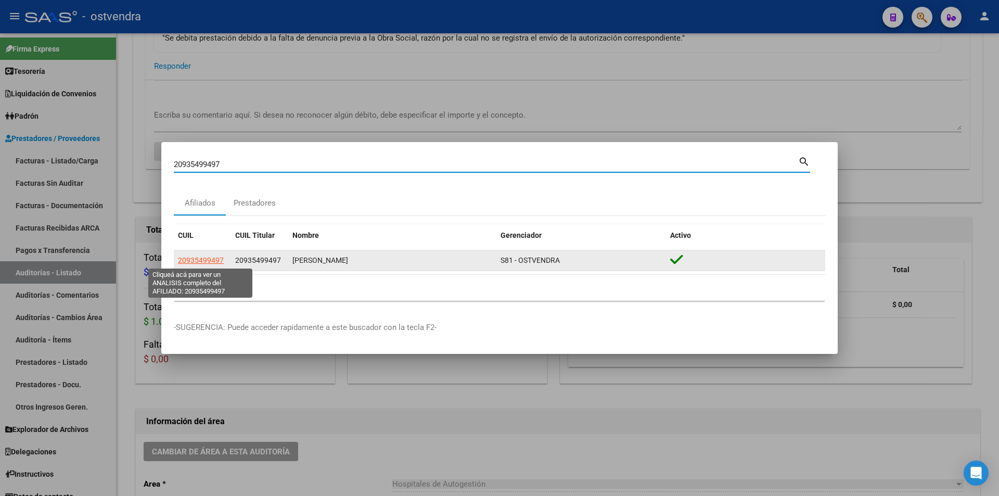
click at [212, 264] on span "20935499497" at bounding box center [201, 260] width 46 height 8
type textarea "20935499497"
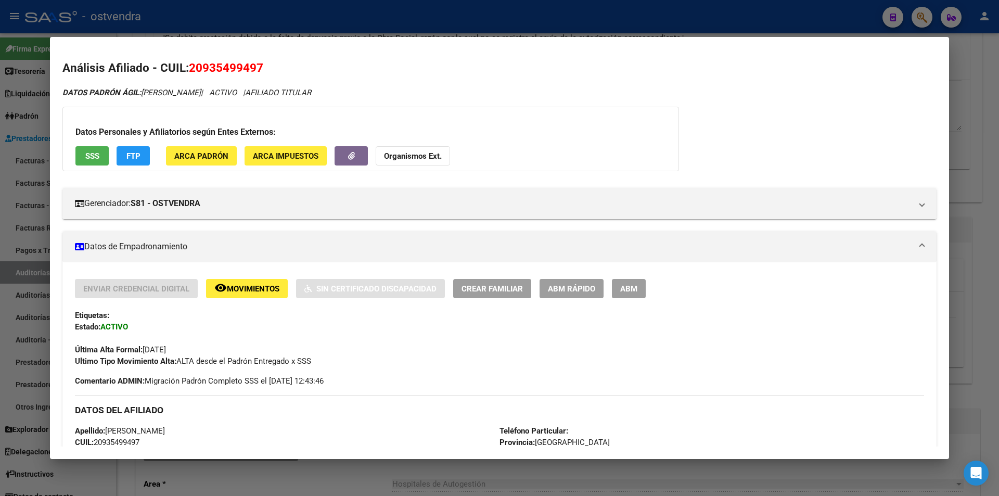
click at [969, 201] on div at bounding box center [499, 248] width 999 height 496
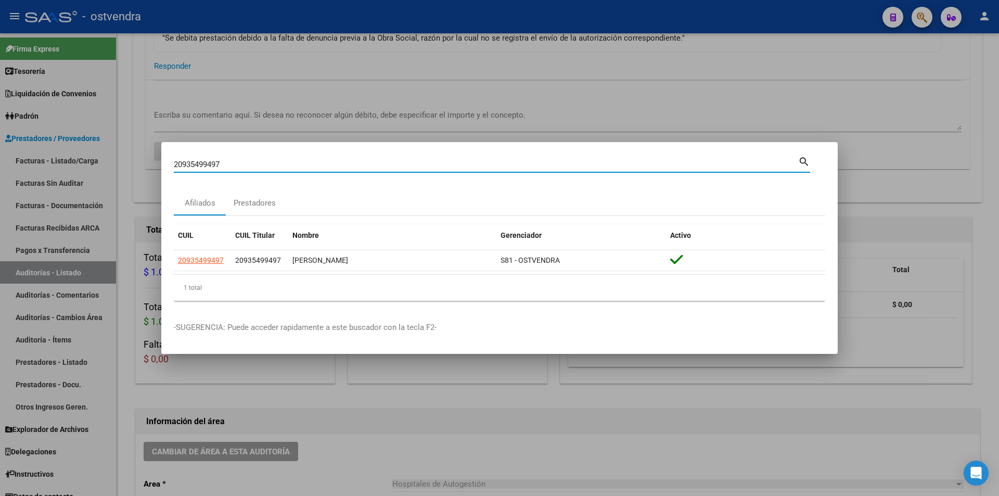
click at [323, 161] on input "20935499497" at bounding box center [486, 164] width 625 height 9
type input "2"
drag, startPoint x: 213, startPoint y: 164, endPoint x: 197, endPoint y: 162, distance: 16.9
click at [197, 162] on input "Buscar (apellido, dni, [PERSON_NAME], [PERSON_NAME], cuit, obra social)" at bounding box center [486, 164] width 625 height 9
paste input "20131344709"
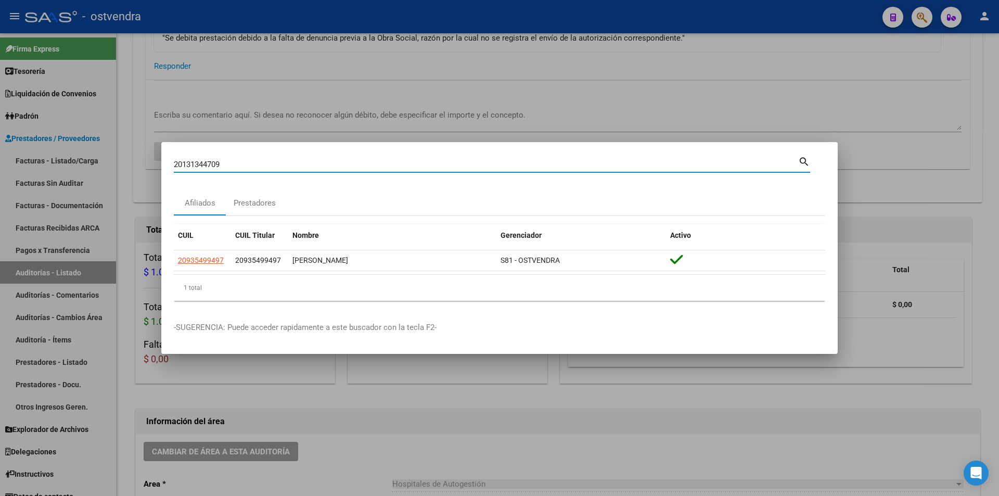
type input "20131344709"
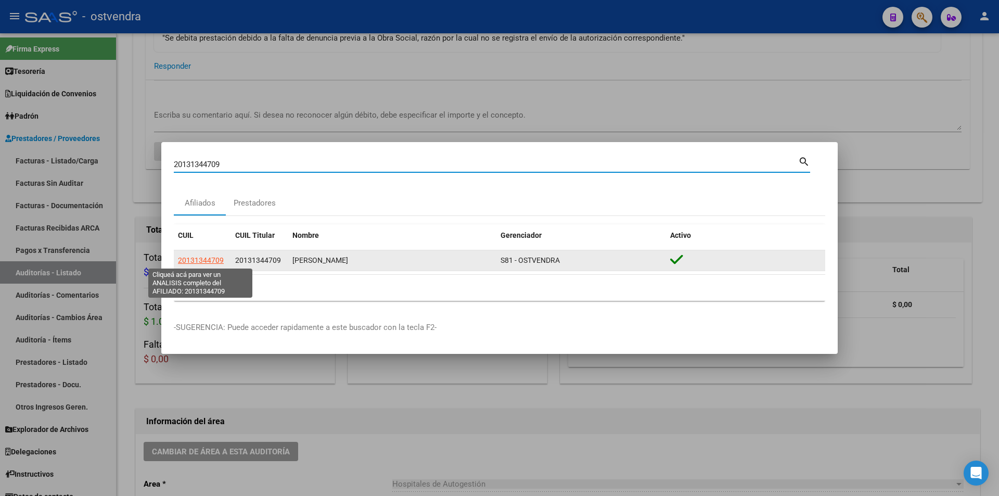
click at [218, 258] on span "20131344709" at bounding box center [201, 260] width 46 height 8
type textarea "20131344709"
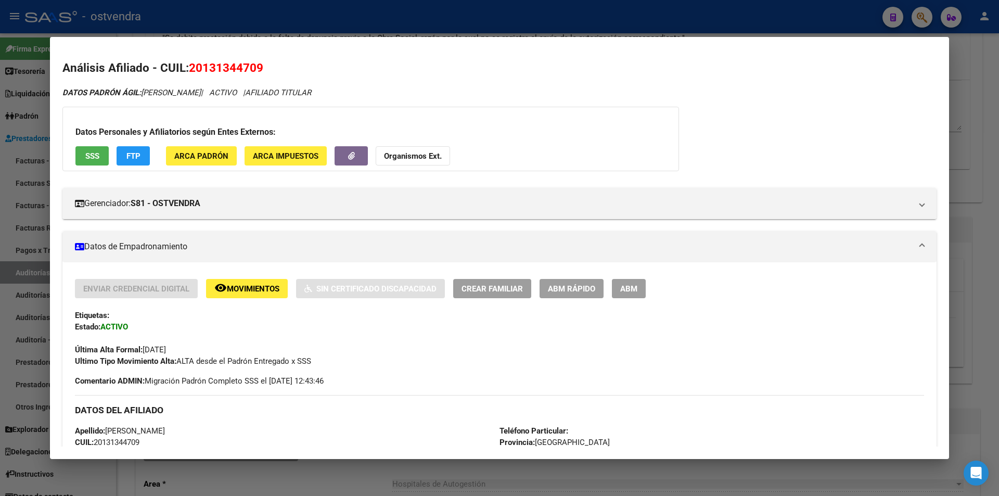
click at [980, 128] on div at bounding box center [499, 248] width 999 height 496
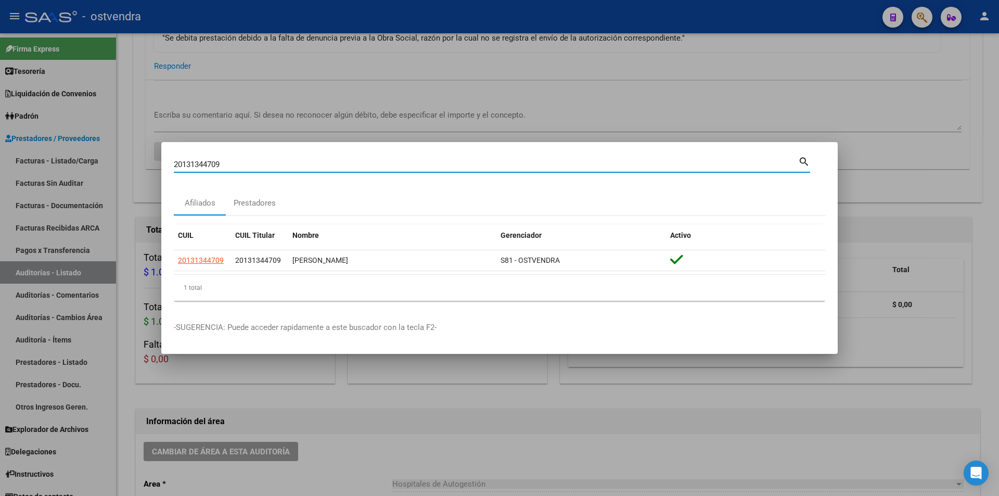
click at [742, 161] on input "20131344709" at bounding box center [486, 164] width 625 height 9
type input "2"
paste input "20314441363"
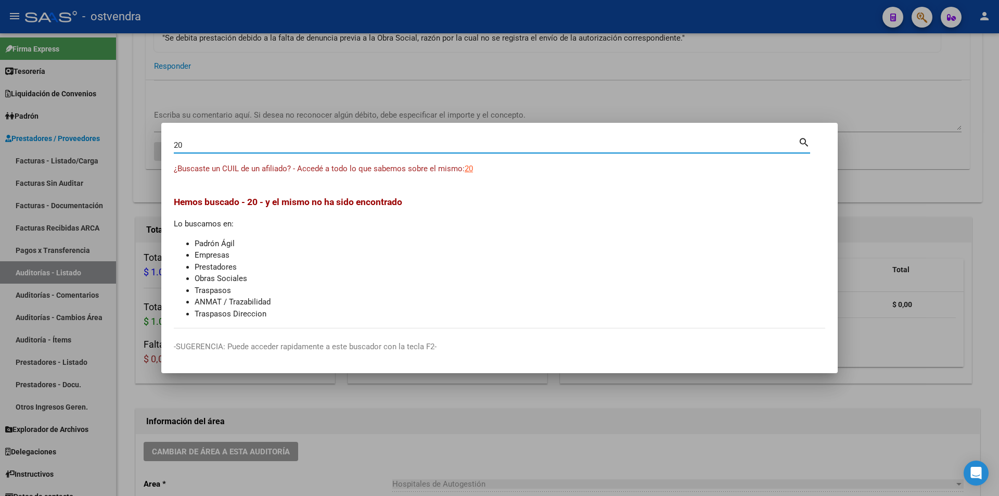
type input "2"
paste input "20131344709"
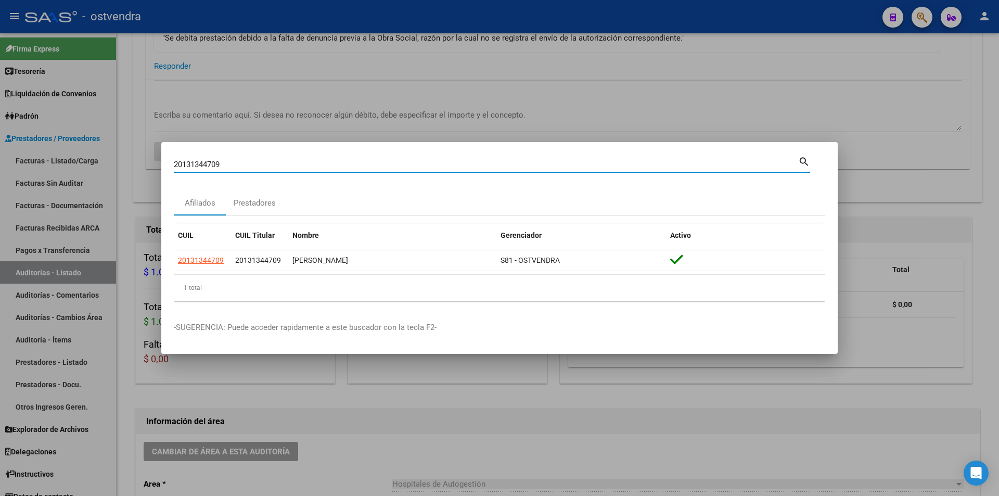
click at [232, 161] on input "20131344709" at bounding box center [486, 164] width 625 height 9
type input "2"
paste input "20935499497"
type input "2"
paste input "20131344709"
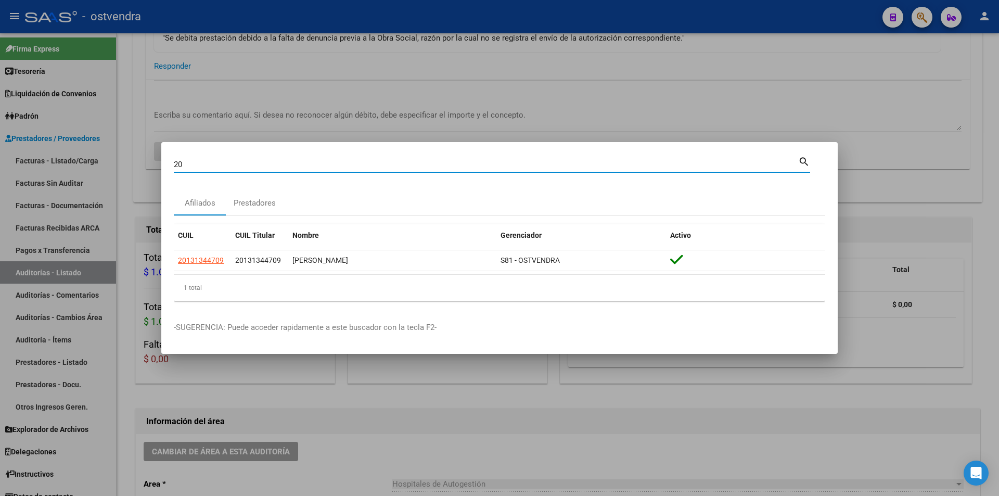
type input "2"
click at [209, 162] on input "Buscar (apellido, dni, [PERSON_NAME], [PERSON_NAME], cuit, obra social)" at bounding box center [486, 164] width 625 height 9
paste input "23925487619"
type input "2"
drag, startPoint x: 276, startPoint y: 157, endPoint x: 279, endPoint y: 162, distance: 5.8
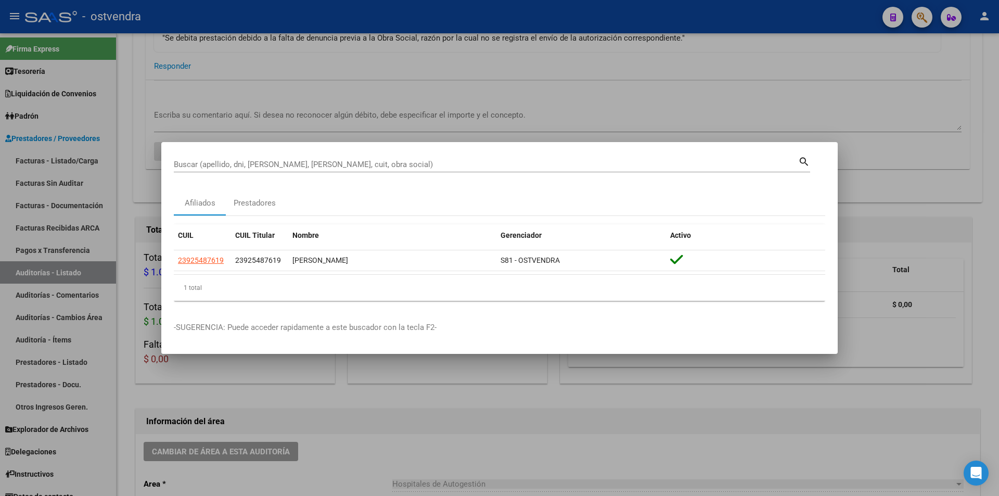
click at [278, 163] on input "Buscar (apellido, dni, [PERSON_NAME], [PERSON_NAME], cuit, obra social)" at bounding box center [486, 164] width 625 height 9
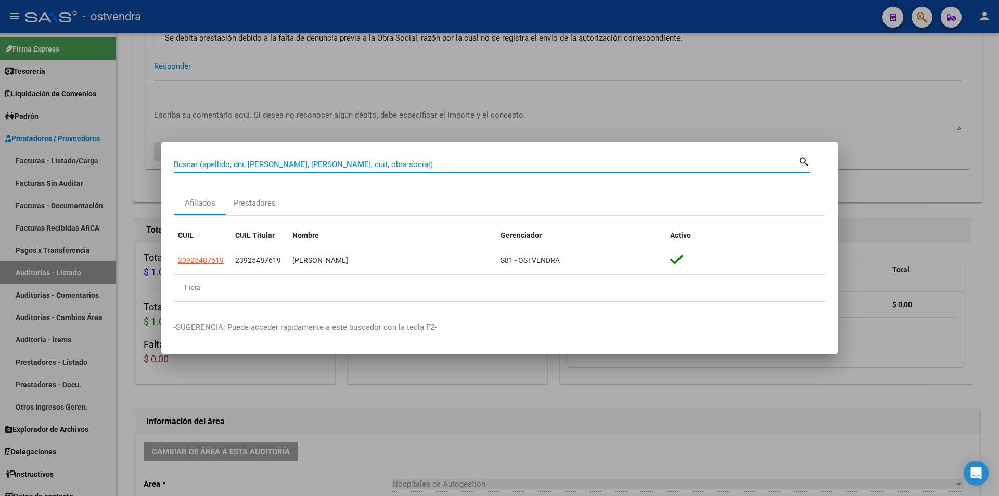
paste input "20043651162"
type input "20043651162"
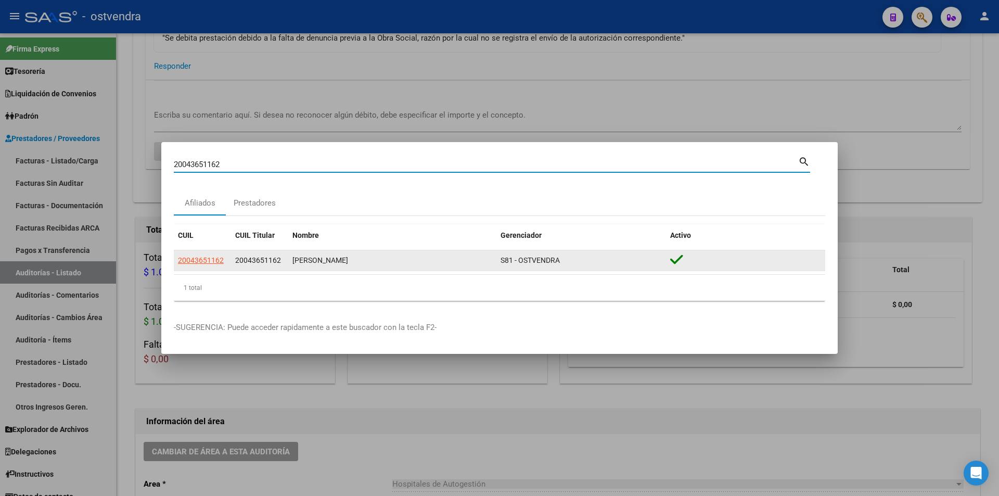
click at [210, 254] on datatable-body-cell "20043651162" at bounding box center [202, 260] width 57 height 20
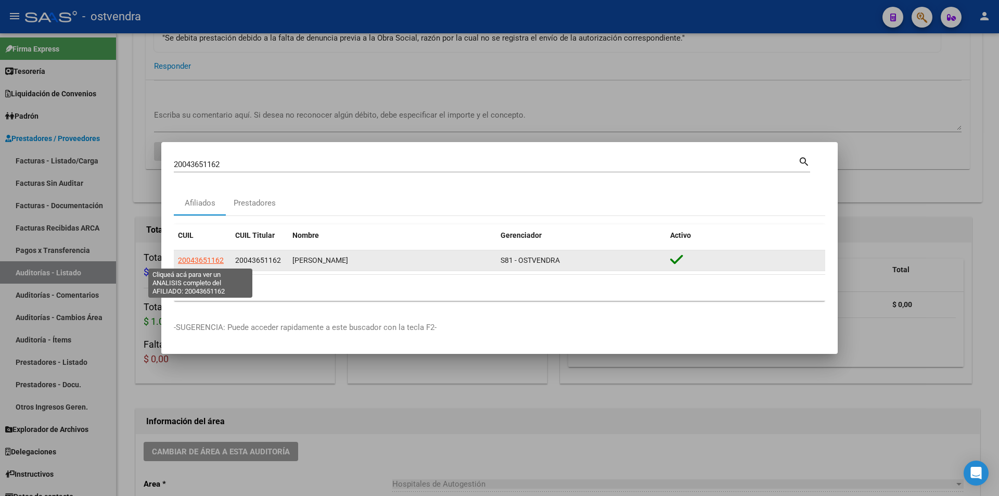
click at [210, 262] on span "20043651162" at bounding box center [201, 260] width 46 height 8
type textarea "20043651162"
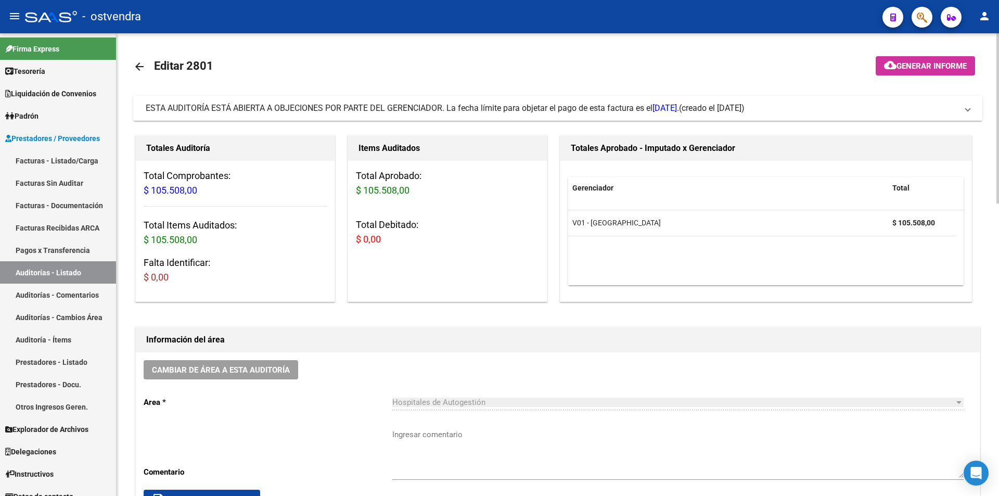
click at [344, 109] on span "ESTA AUDITORÍA ESTÁ ABIERTA A OBJECIONES POR PARTE DEL GERENCIADOR. La fecha lí…" at bounding box center [412, 108] width 533 height 10
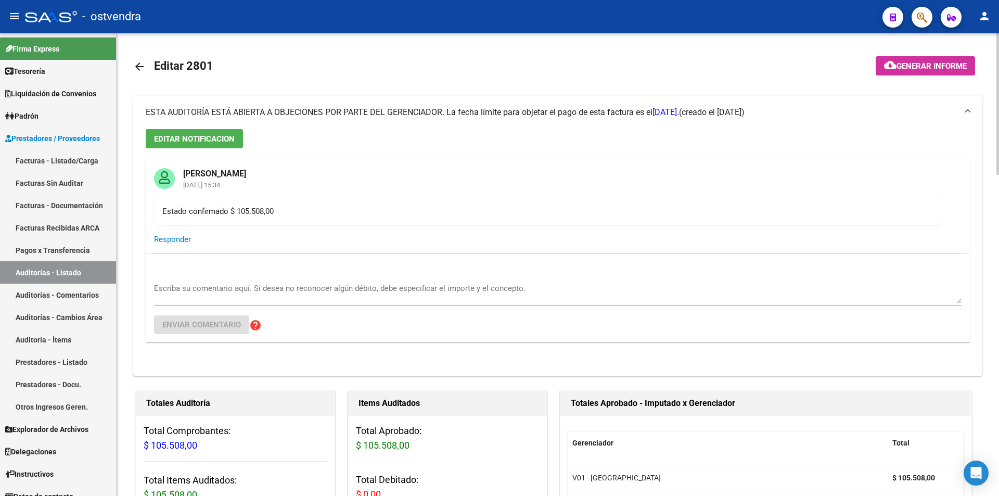
click at [344, 109] on span "ESTA AUDITORÍA ESTÁ ABIERTA A OBJECIONES POR PARTE DEL GERENCIADOR. La fecha lí…" at bounding box center [412, 112] width 533 height 10
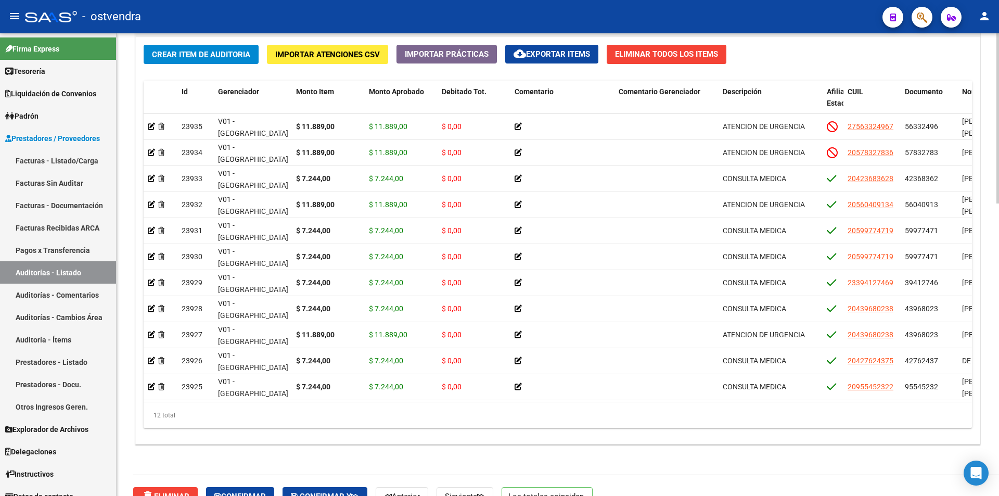
scroll to position [795, 0]
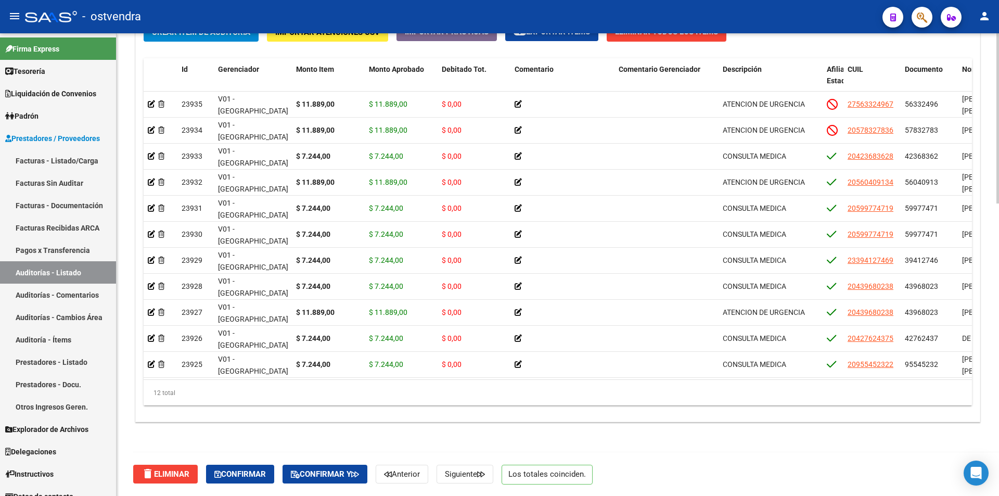
click at [999, 428] on div at bounding box center [998, 411] width 3 height 170
click at [245, 468] on button "Confirmar" at bounding box center [240, 474] width 68 height 19
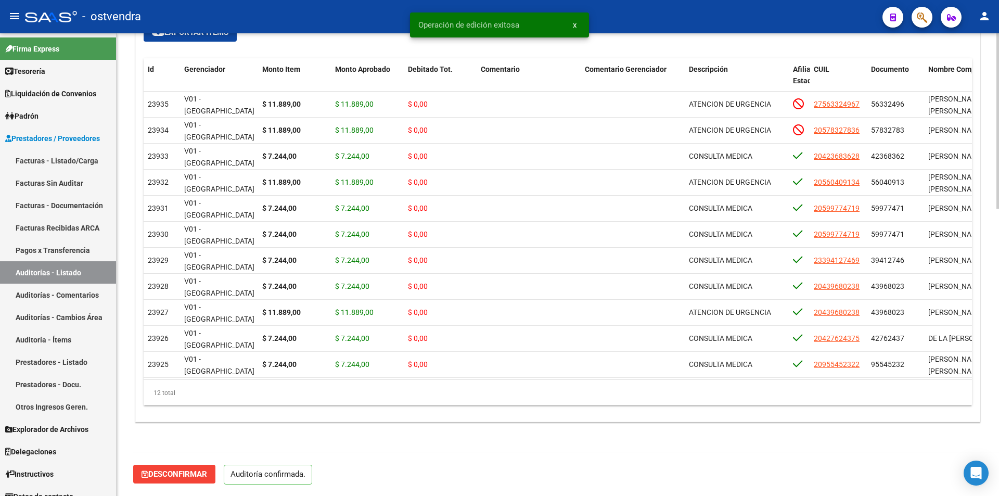
scroll to position [296, 0]
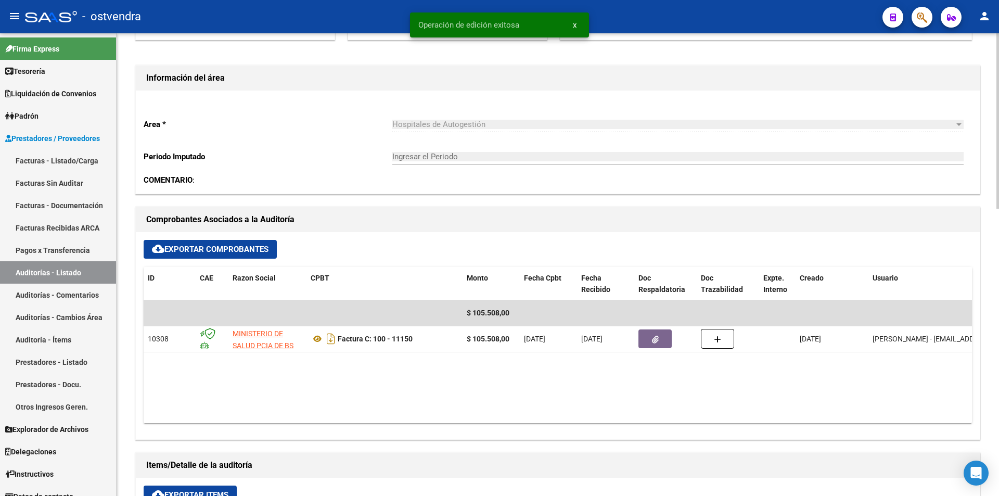
click at [995, 104] on div "arrow_back Editar 2801 cloud_download Generar informe Puede notificar al gerenc…" at bounding box center [559, 348] width 885 height 1221
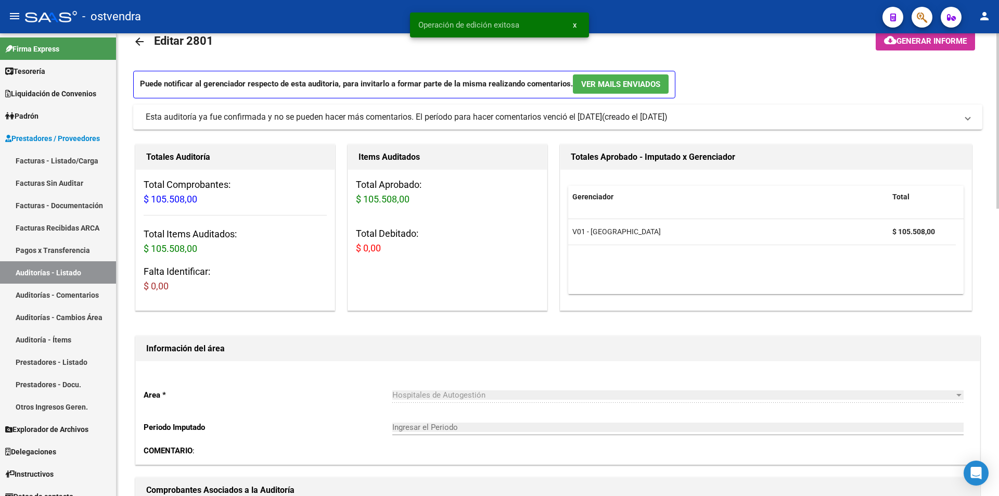
scroll to position [0, 0]
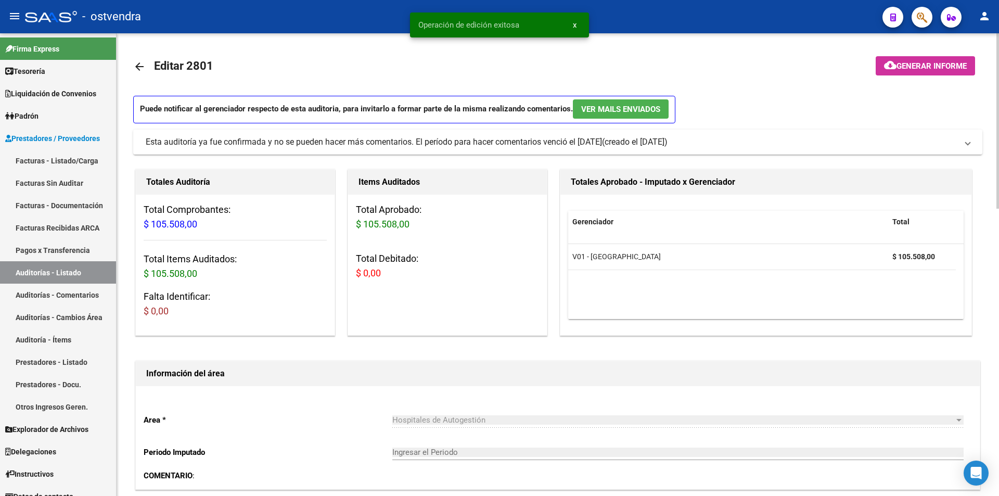
click at [987, 0] on div "menu - ostvendra person Firma Express Tesorería Auditorías Confirmadas Liquidac…" at bounding box center [499, 248] width 999 height 496
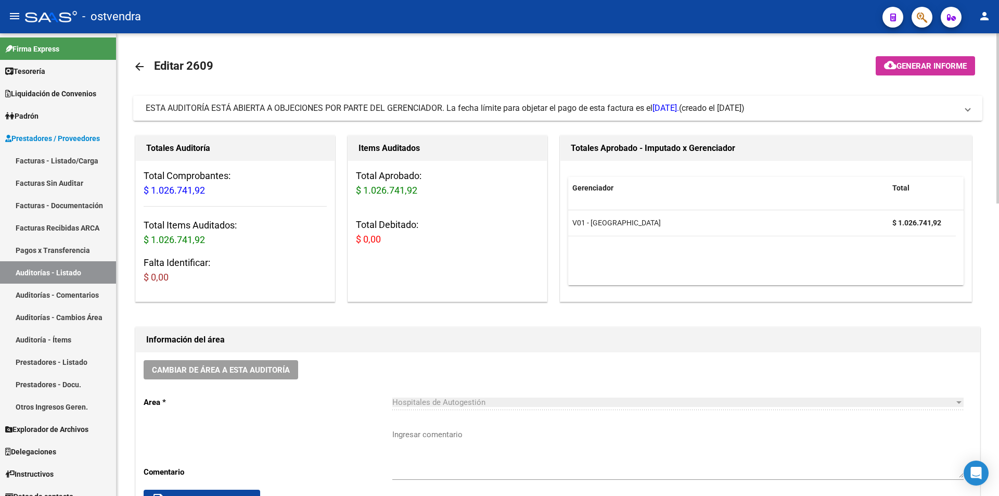
click at [474, 110] on span "ESTA AUDITORÍA ESTÁ ABIERTA A OBJECIONES POR PARTE DEL GERENCIADOR. La fecha lí…" at bounding box center [412, 108] width 533 height 10
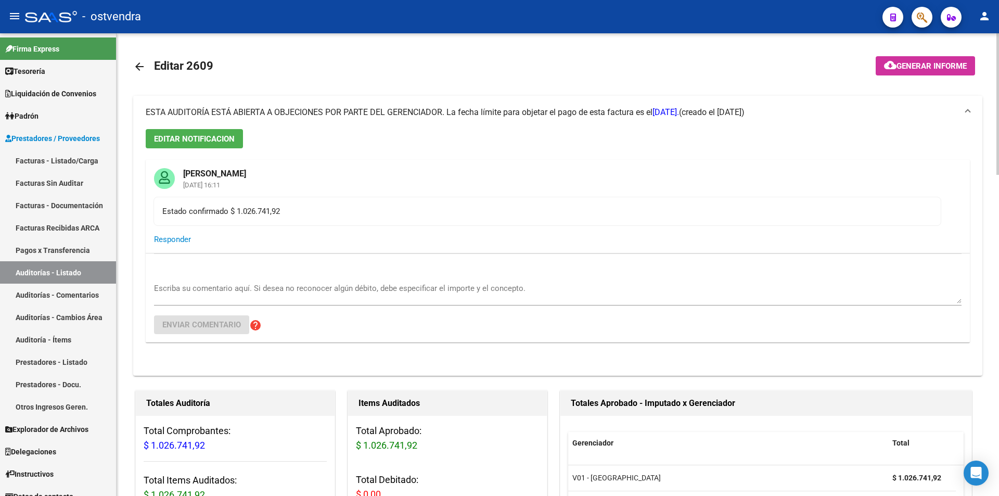
click at [474, 110] on span "ESTA AUDITORÍA ESTÁ ABIERTA A OBJECIONES POR PARTE DEL GERENCIADOR. La fecha lí…" at bounding box center [412, 112] width 533 height 10
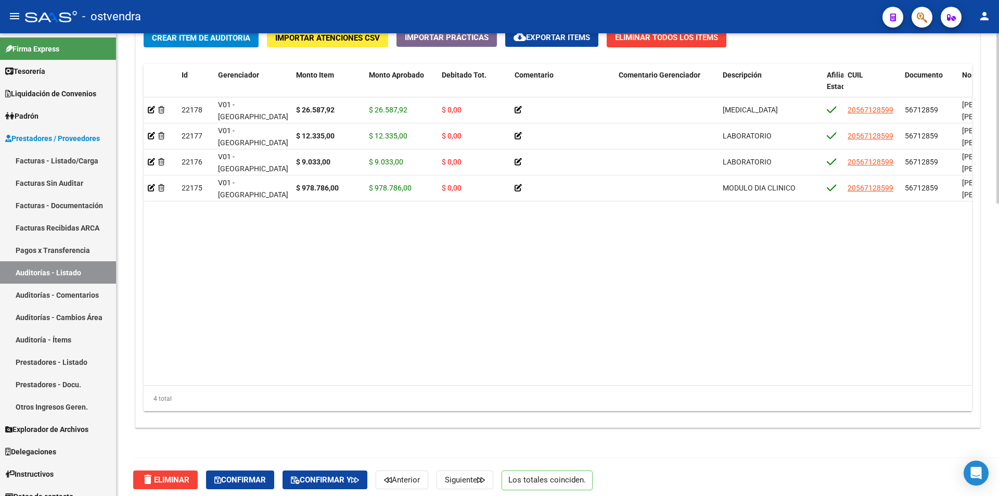
scroll to position [795, 0]
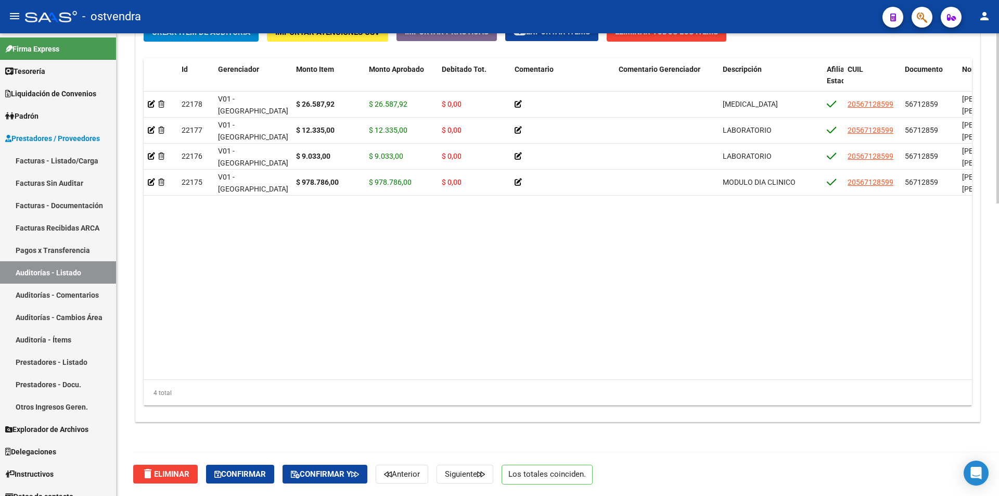
click at [244, 476] on span "Confirmar" at bounding box center [240, 473] width 52 height 9
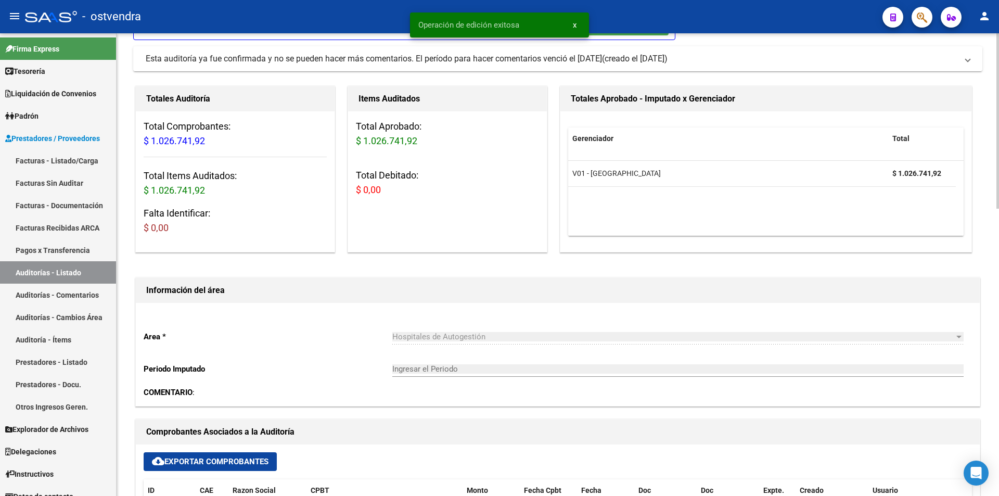
scroll to position [29, 0]
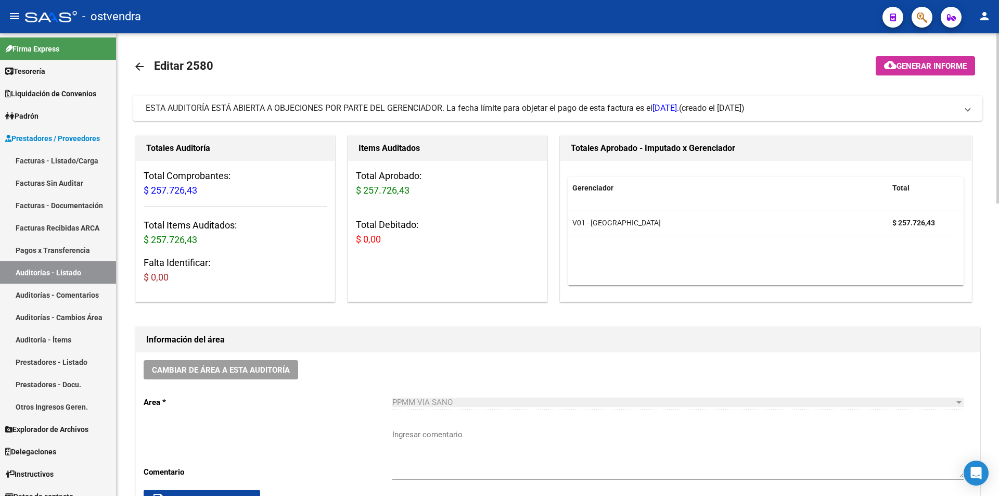
click at [412, 108] on span "ESTA AUDITORÍA ESTÁ ABIERTA A OBJECIONES POR PARTE DEL GERENCIADOR. La fecha lí…" at bounding box center [412, 108] width 533 height 10
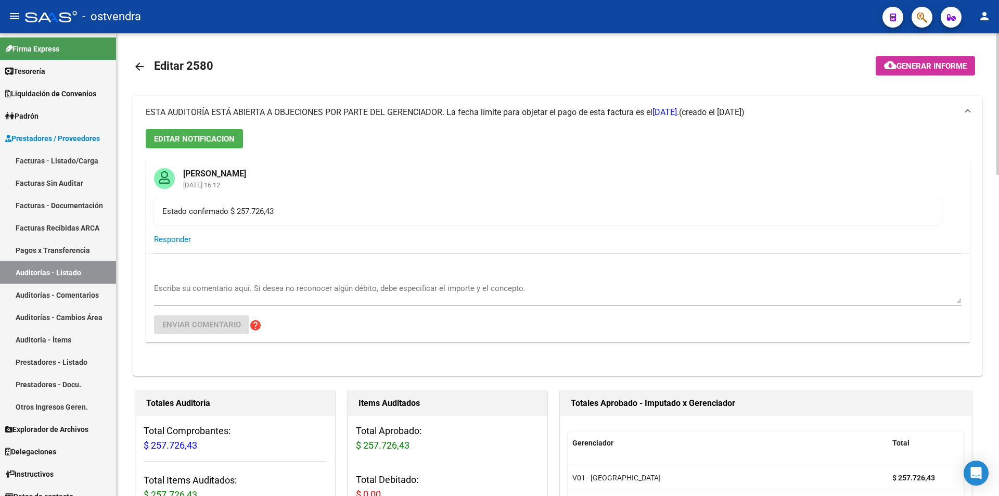
click at [412, 108] on span "ESTA AUDITORÍA ESTÁ ABIERTA A OBJECIONES POR PARTE DEL GERENCIADOR. La fecha lí…" at bounding box center [412, 112] width 533 height 10
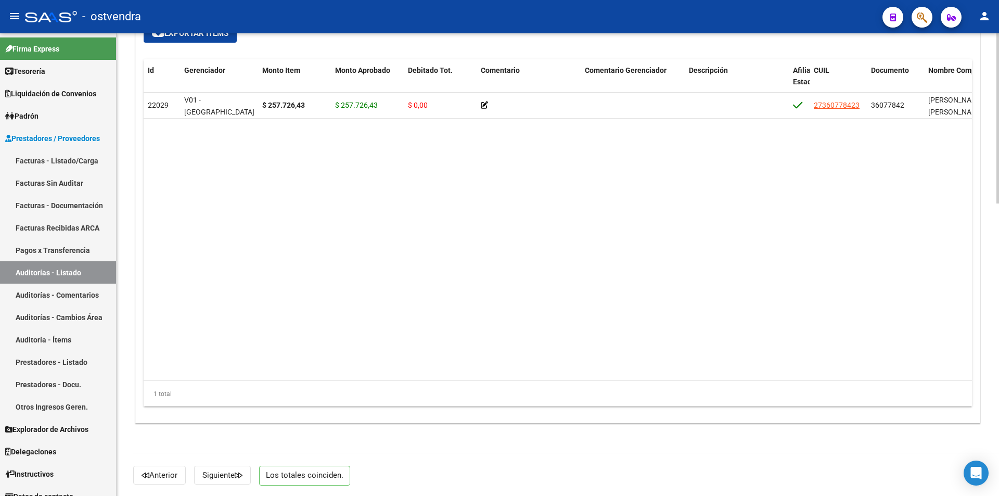
scroll to position [794, 0]
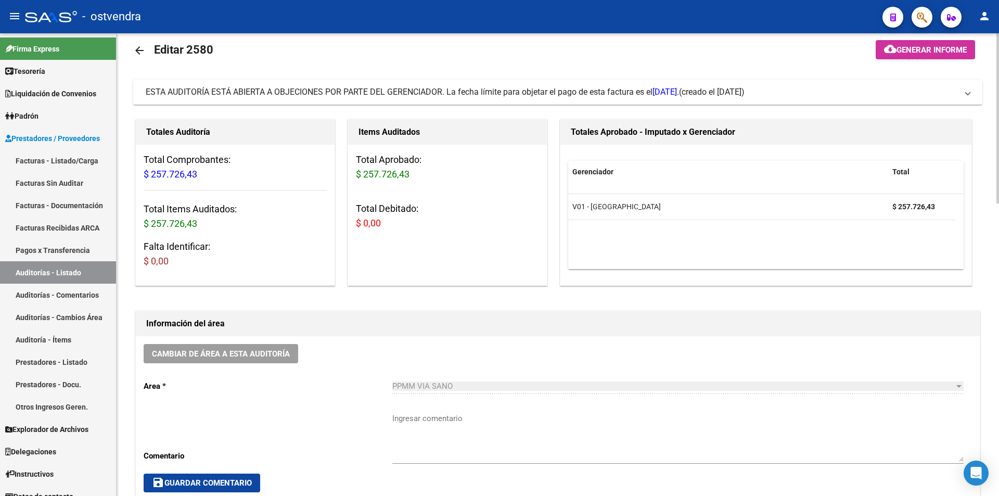
scroll to position [4, 0]
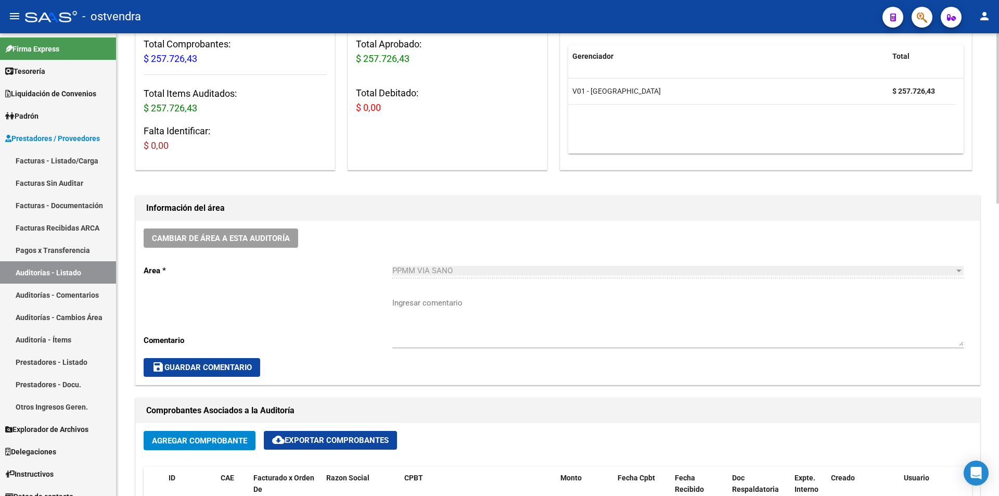
scroll to position [287, 0]
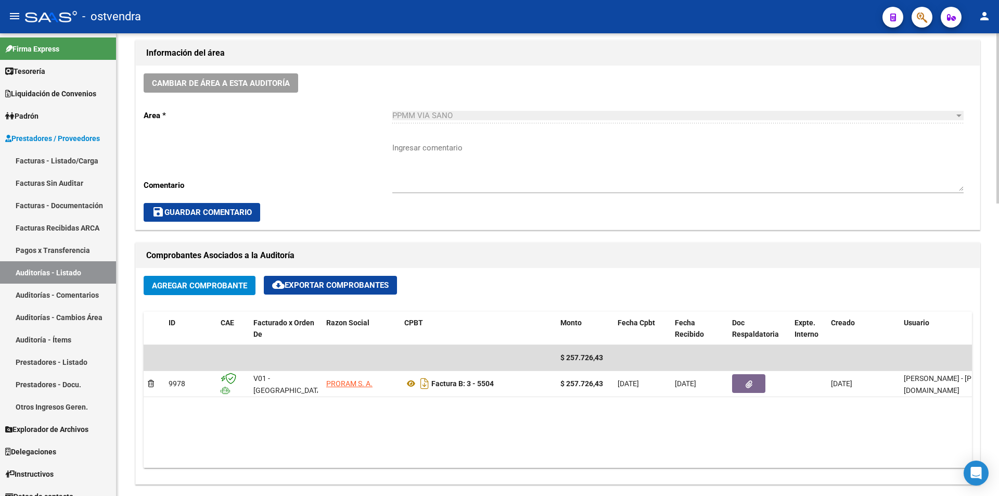
click at [994, 289] on div "arrow_back Editar 2580 cloud_download Generar informe ESTA AUDITORÍA ESTÁ ABIER…" at bounding box center [559, 375] width 885 height 1257
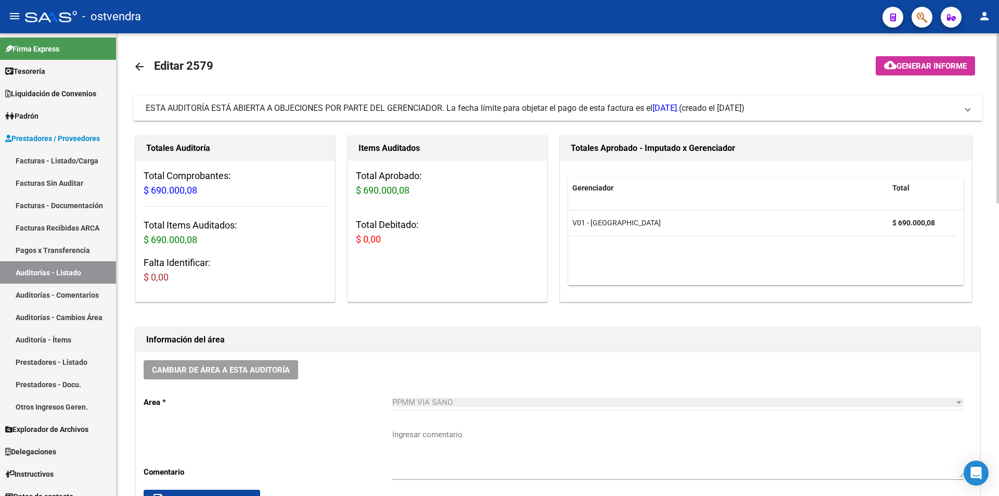
click at [350, 115] on mat-expansion-panel-header "ESTA AUDITORÍA ESTÁ ABIERTA A OBJECIONES POR PARTE DEL GERENCIADOR. La fecha lí…" at bounding box center [557, 108] width 849 height 25
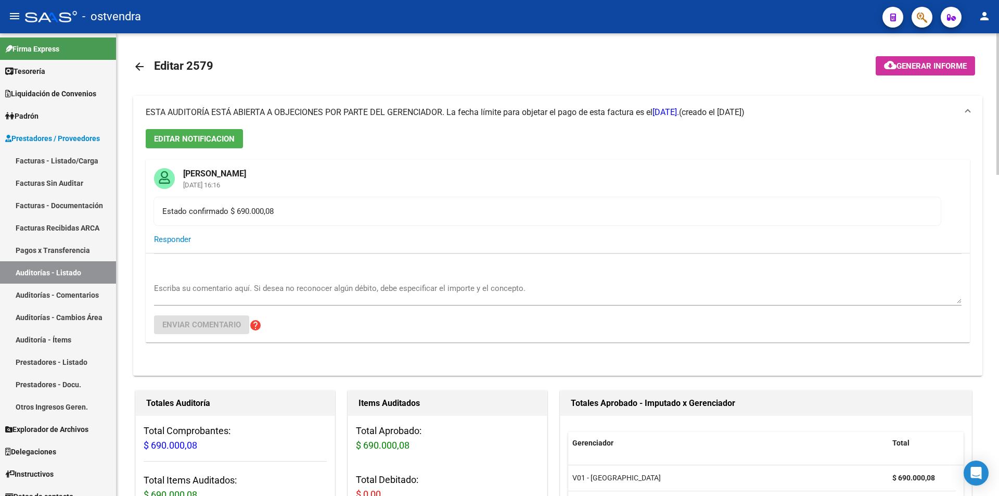
click at [350, 115] on span "ESTA AUDITORÍA ESTÁ ABIERTA A OBJECIONES POR PARTE DEL GERENCIADOR. La fecha lí…" at bounding box center [412, 112] width 533 height 10
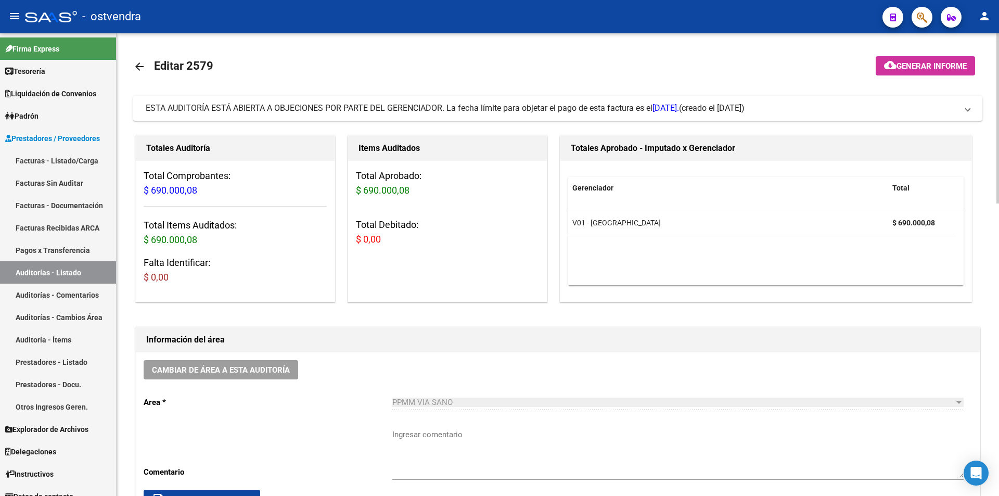
click at [583, 106] on span "ESTA AUDITORÍA ESTÁ ABIERTA A OBJECIONES POR PARTE DEL GERENCIADOR. La fecha lí…" at bounding box center [412, 108] width 533 height 10
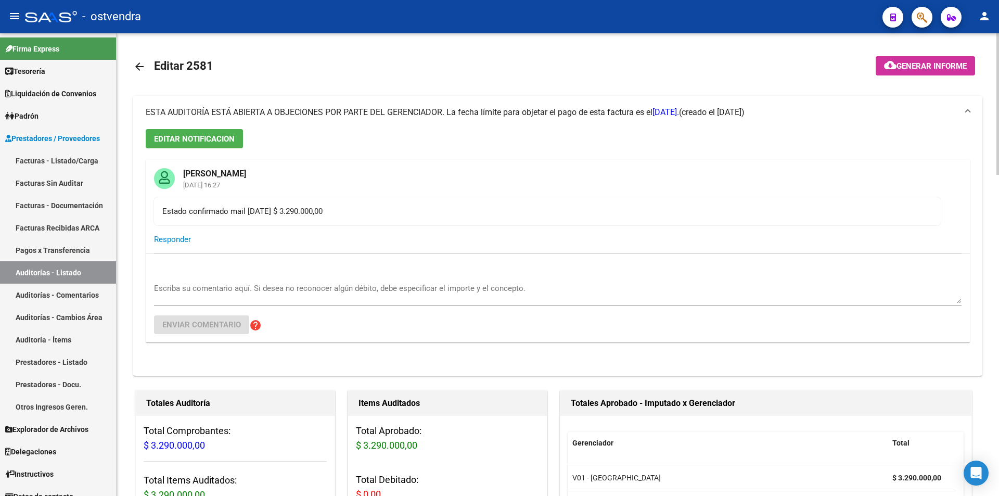
click at [583, 106] on mat-expansion-panel-header "ESTA AUDITORÍA ESTÁ ABIERTA A OBJECIONES POR PARTE DEL GERENCIADOR. La fecha lí…" at bounding box center [557, 112] width 849 height 33
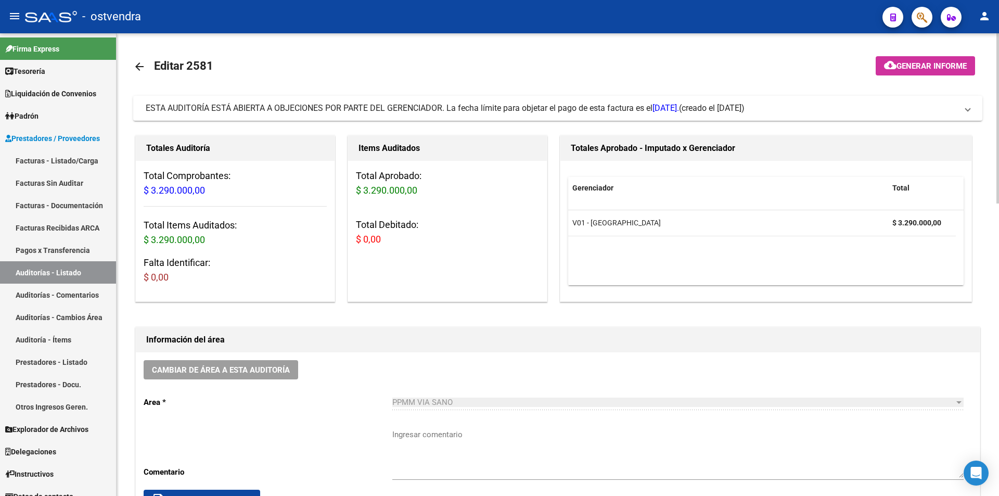
click at [569, 107] on span "ESTA AUDITORÍA ESTÁ ABIERTA A OBJECIONES POR PARTE DEL GERENCIADOR. La fecha lí…" at bounding box center [412, 108] width 533 height 10
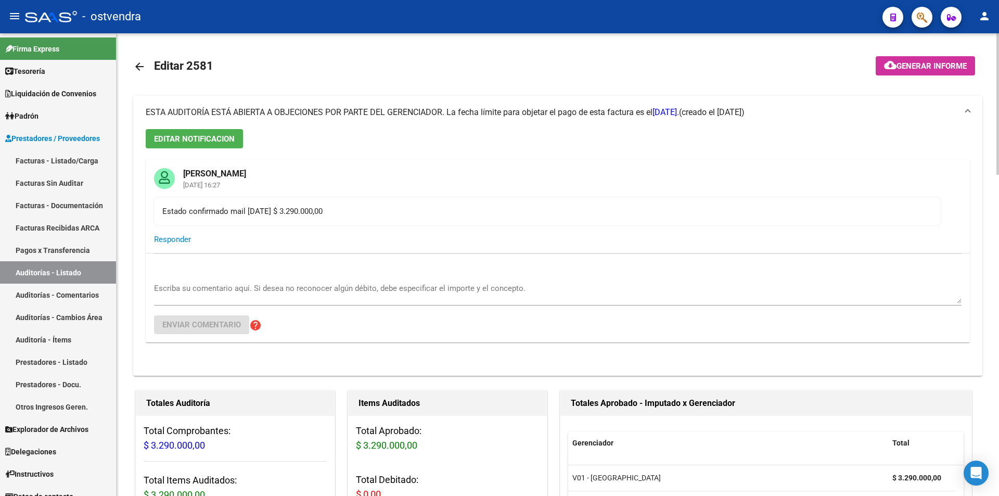
click at [531, 108] on span "ESTA AUDITORÍA ESTÁ ABIERTA A OBJECIONES POR PARTE DEL GERENCIADOR. La fecha lí…" at bounding box center [412, 112] width 533 height 10
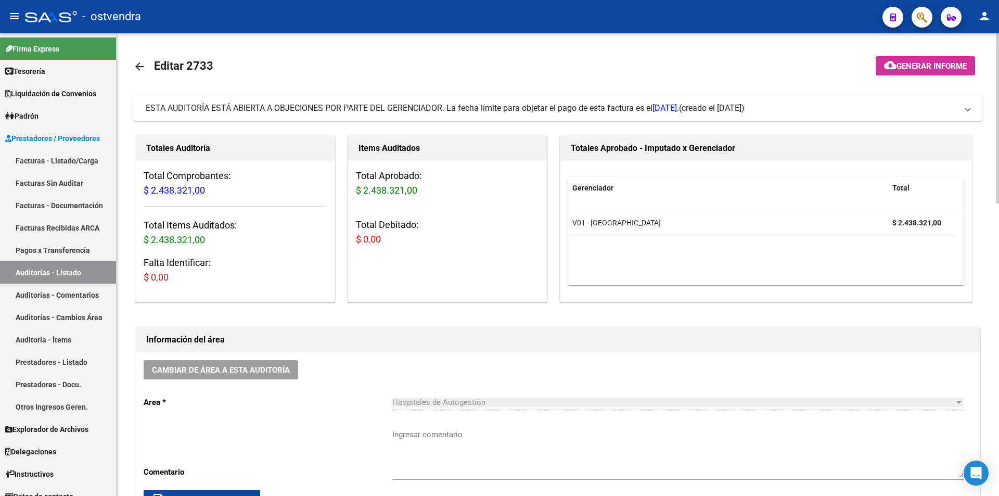
click at [479, 120] on mat-expansion-panel-header "ESTA AUDITORÍA ESTÁ ABIERTA A OBJECIONES POR PARTE DEL GERENCIADOR. La fecha lí…" at bounding box center [557, 108] width 849 height 25
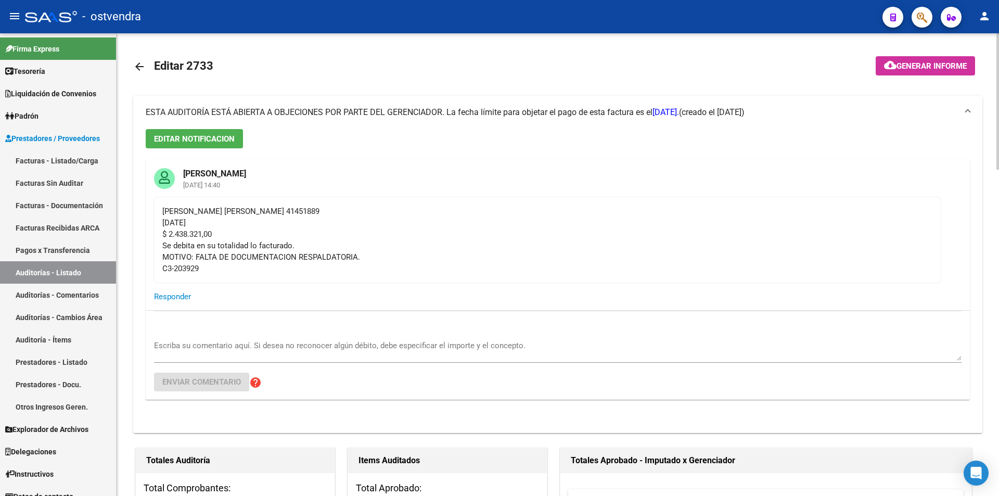
click at [479, 120] on mat-expansion-panel-header "ESTA AUDITORÍA ESTÁ ABIERTA A OBJECIONES POR PARTE DEL GERENCIADOR. La fecha lí…" at bounding box center [557, 112] width 849 height 33
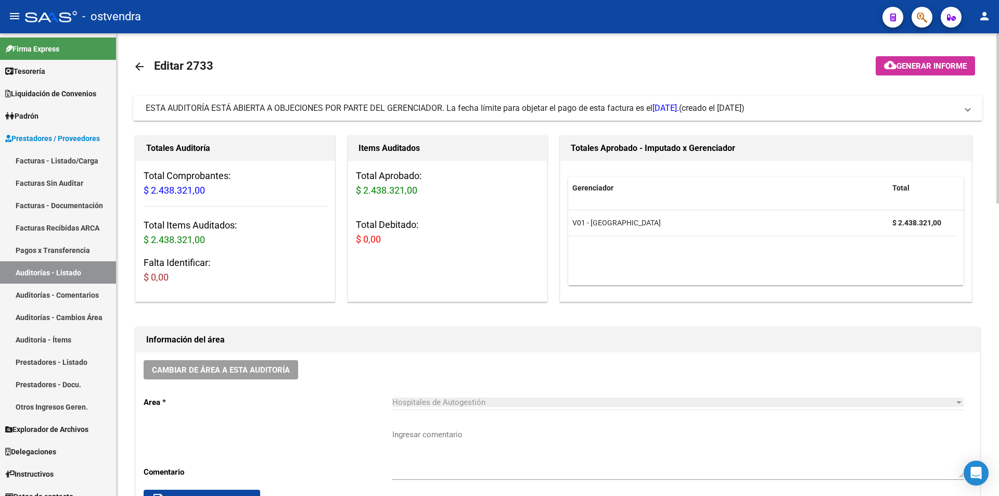
click at [479, 120] on mat-expansion-panel-header "ESTA AUDITORÍA ESTÁ ABIERTA A OBJECIONES POR PARTE DEL GERENCIADOR. La fecha lí…" at bounding box center [557, 108] width 849 height 25
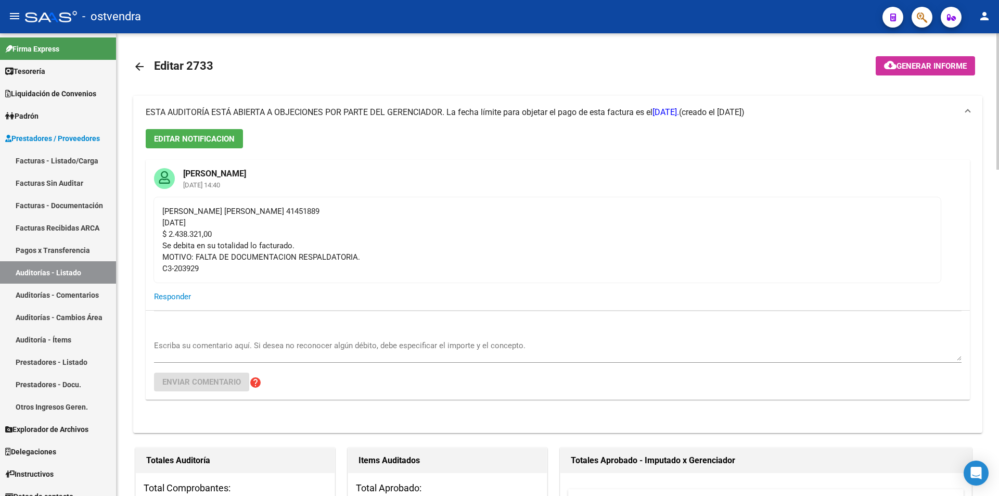
click at [479, 120] on mat-expansion-panel-header "ESTA AUDITORÍA ESTÁ ABIERTA A OBJECIONES POR PARTE DEL GERENCIADOR. La fecha lí…" at bounding box center [557, 112] width 849 height 33
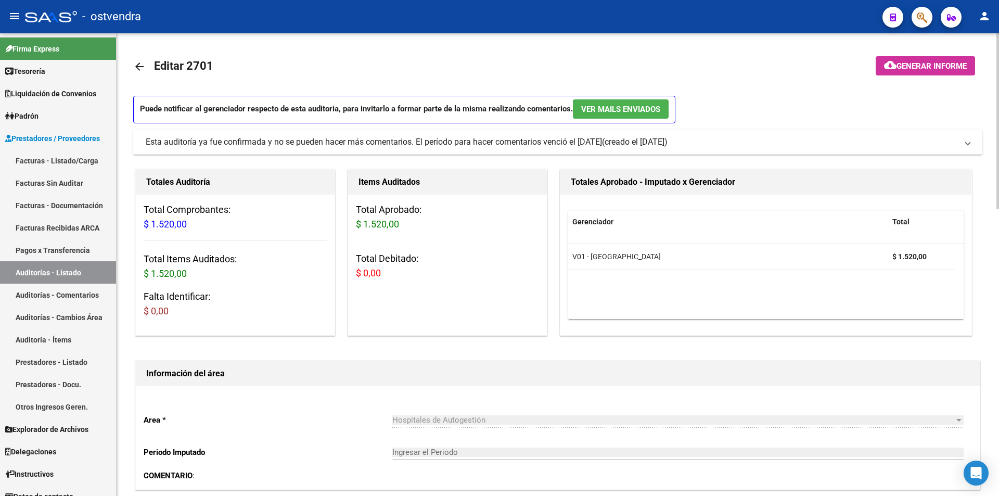
click at [857, 142] on mat-panel-title "Esta auditoría ya fue confirmada y no se pueden hacer más comentarios. El perío…" at bounding box center [552, 141] width 812 height 11
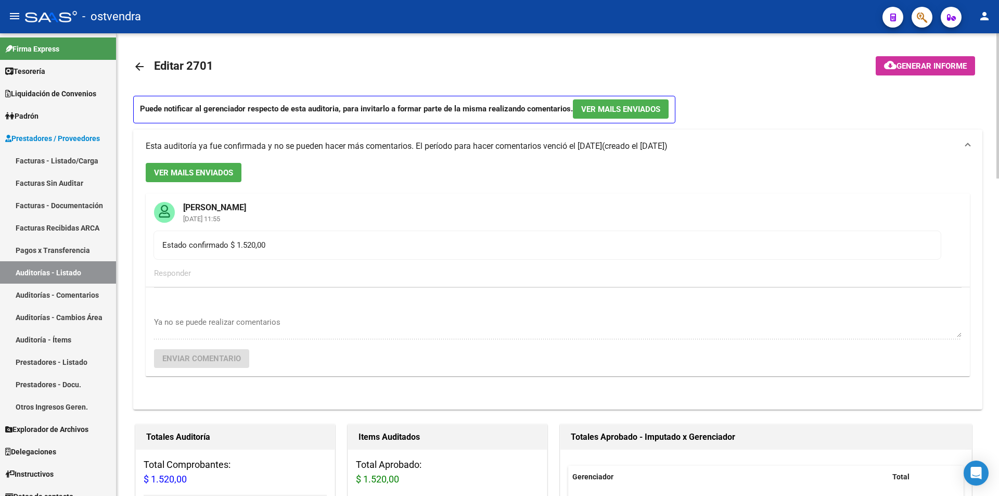
click at [857, 142] on mat-panel-title "Esta auditoría ya fue confirmada y no se pueden hacer más comentarios. El perío…" at bounding box center [552, 146] width 812 height 11
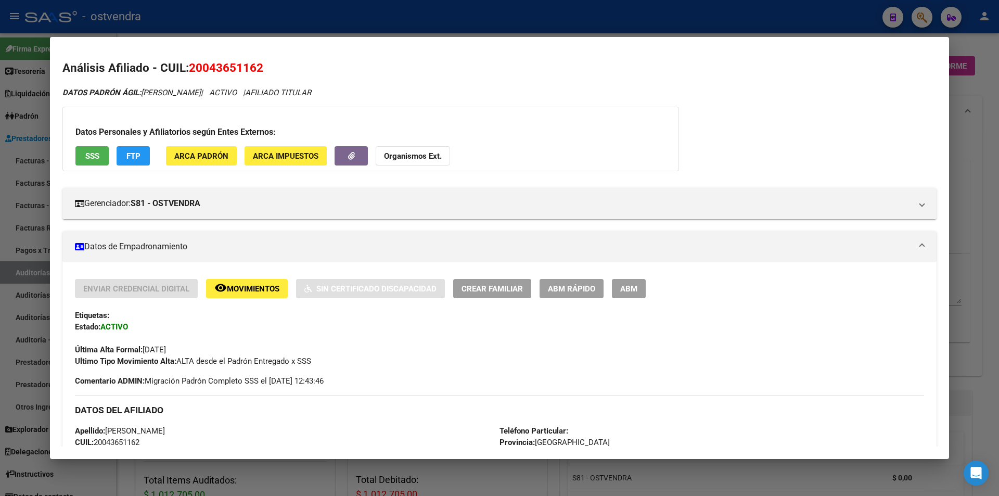
click at [955, 138] on div at bounding box center [499, 248] width 999 height 496
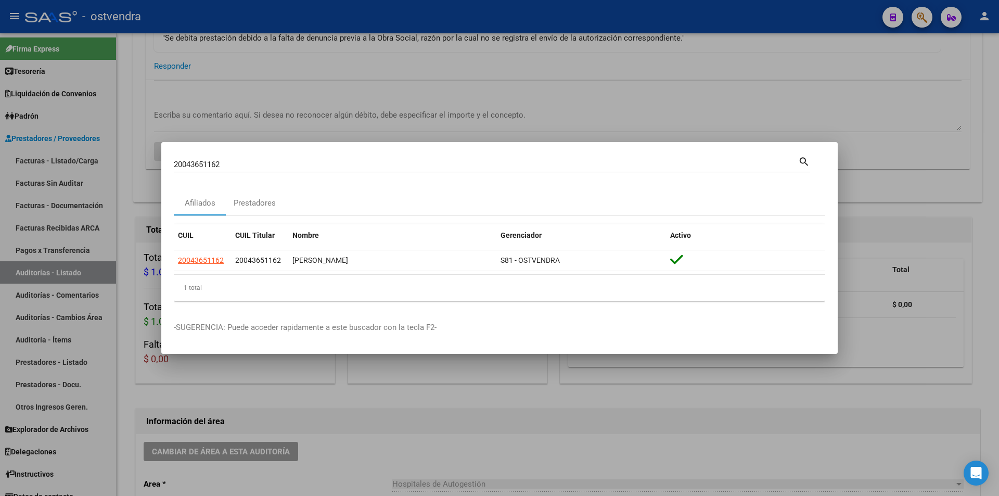
click at [70, 253] on div at bounding box center [499, 248] width 999 height 496
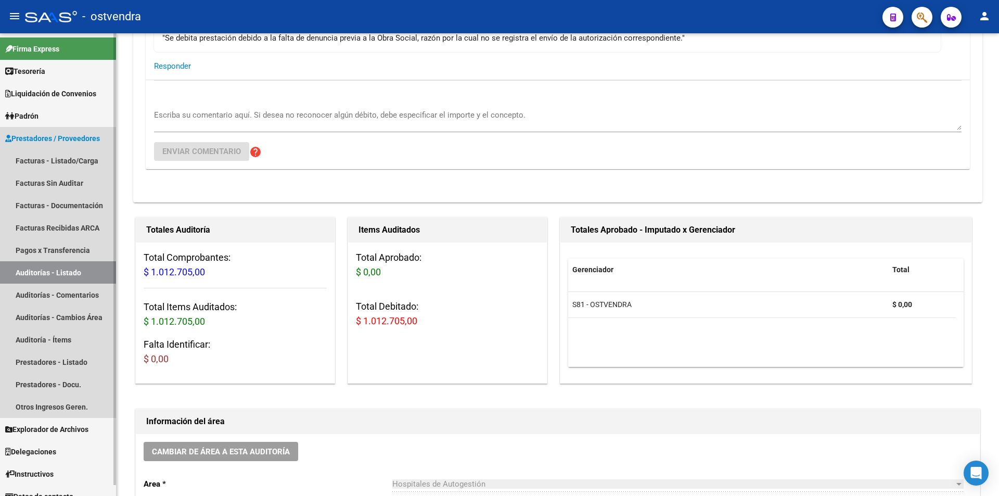
click at [71, 267] on link "Auditorías - Listado" at bounding box center [58, 272] width 116 height 22
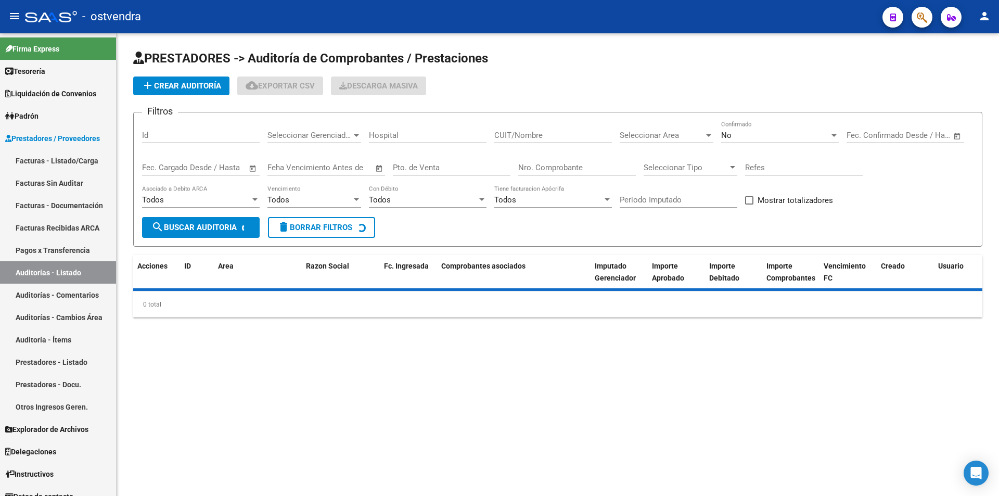
click at [570, 174] on div "Nro. Comprobante" at bounding box center [577, 164] width 118 height 22
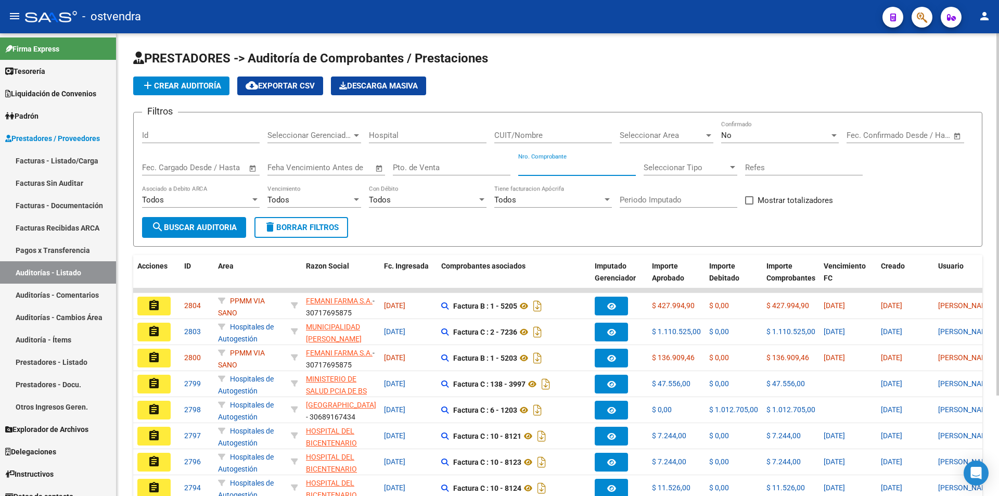
click at [566, 167] on input "Nro. Comprobante" at bounding box center [577, 167] width 118 height 9
type input "84654"
click at [752, 134] on div "No" at bounding box center [775, 135] width 108 height 9
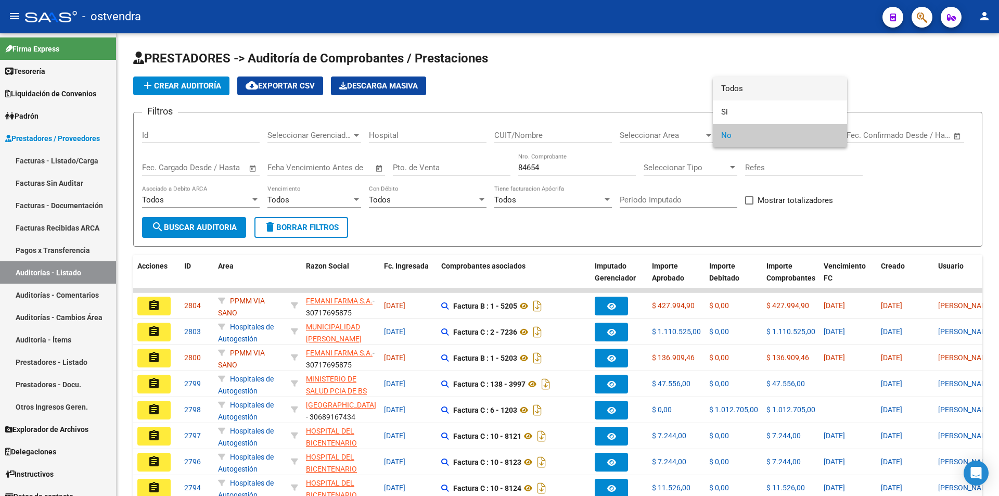
click at [729, 93] on span "Todos" at bounding box center [780, 88] width 118 height 23
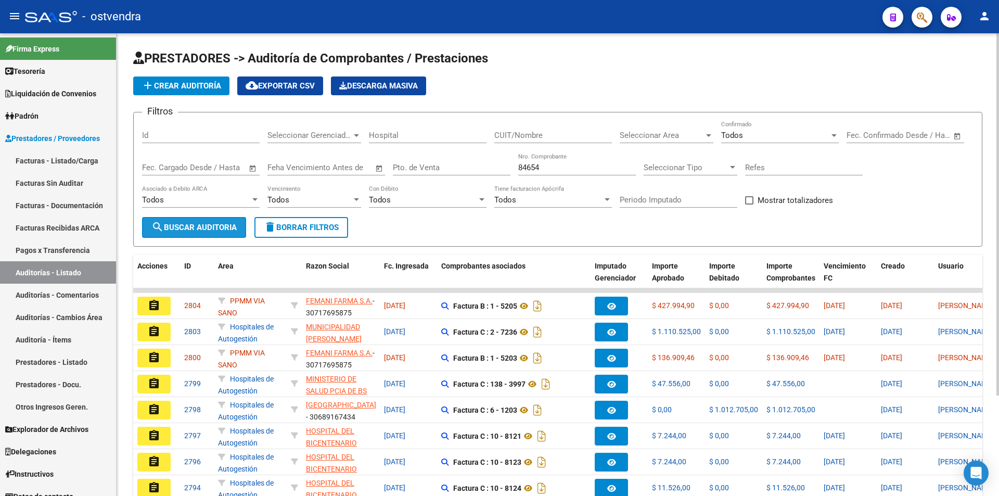
click at [237, 230] on span "search Buscar Auditoria" at bounding box center [193, 227] width 85 height 9
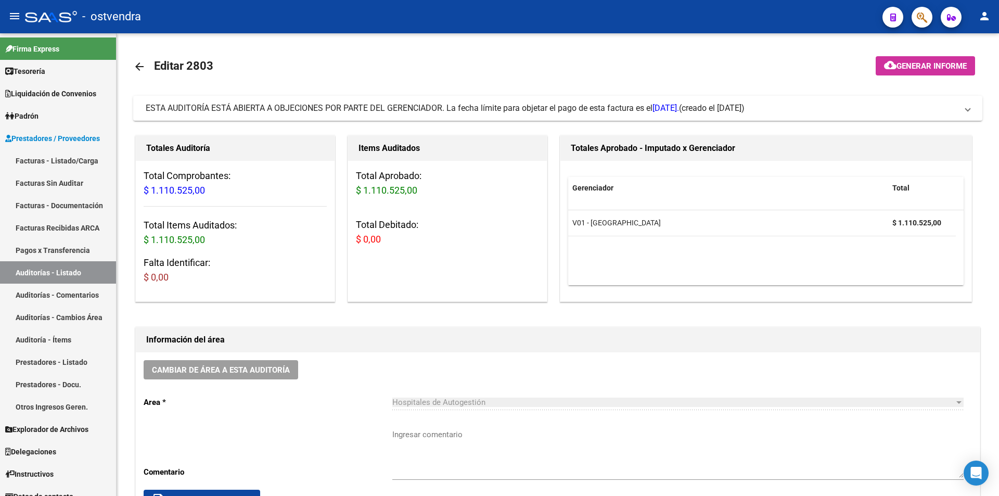
click at [98, 166] on link "Facturas - Listado/Carga" at bounding box center [58, 160] width 116 height 22
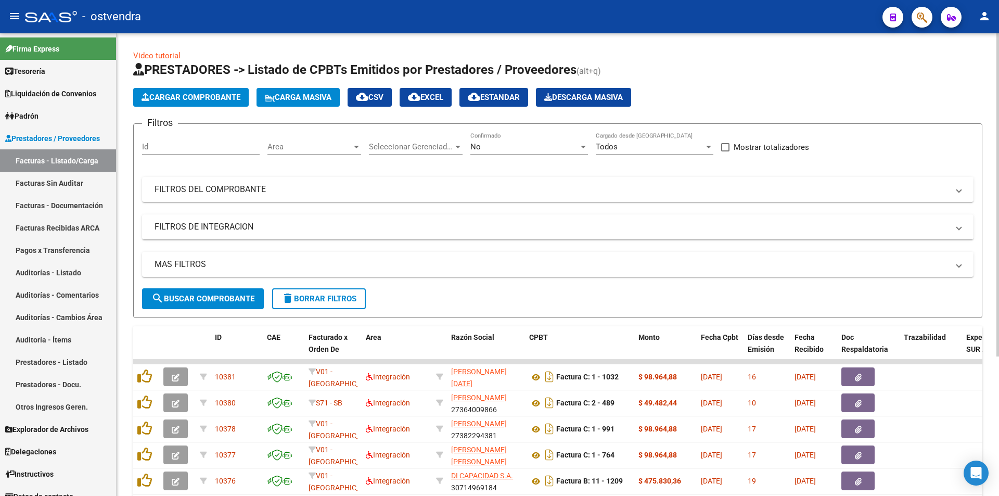
click at [192, 120] on app-list-header "PRESTADORES -> Listado de CPBTs Emitidos por Prestadores / Proveedores (alt+q) …" at bounding box center [557, 189] width 849 height 257
click at [190, 102] on button "Cargar Comprobante" at bounding box center [191, 97] width 116 height 19
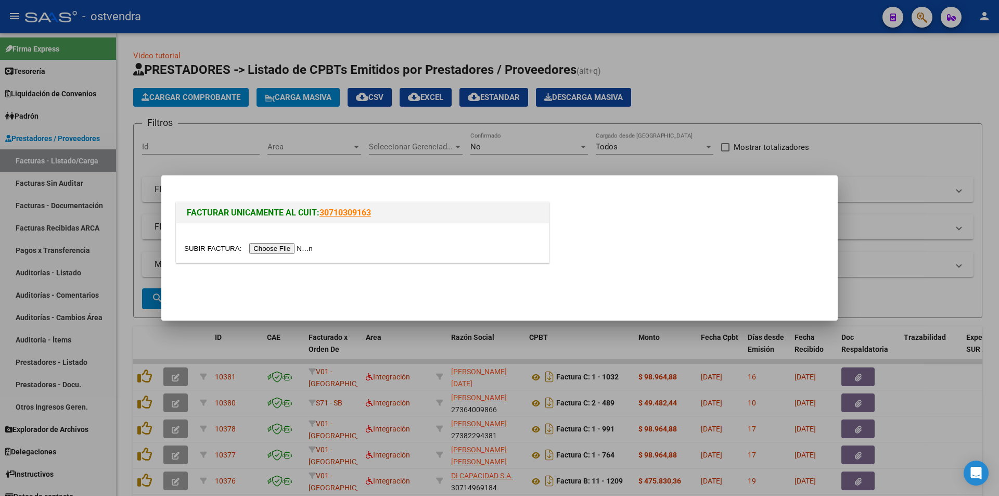
click at [279, 243] on div at bounding box center [362, 249] width 357 height 12
click at [279, 244] on input "file" at bounding box center [250, 248] width 132 height 11
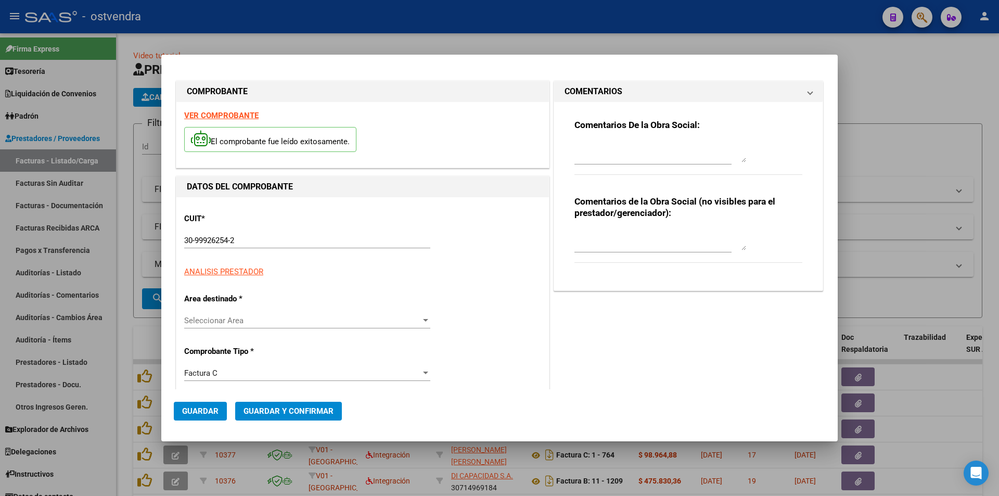
type input "84654"
type input "$ 75.434,00"
type input "2023-12-04"
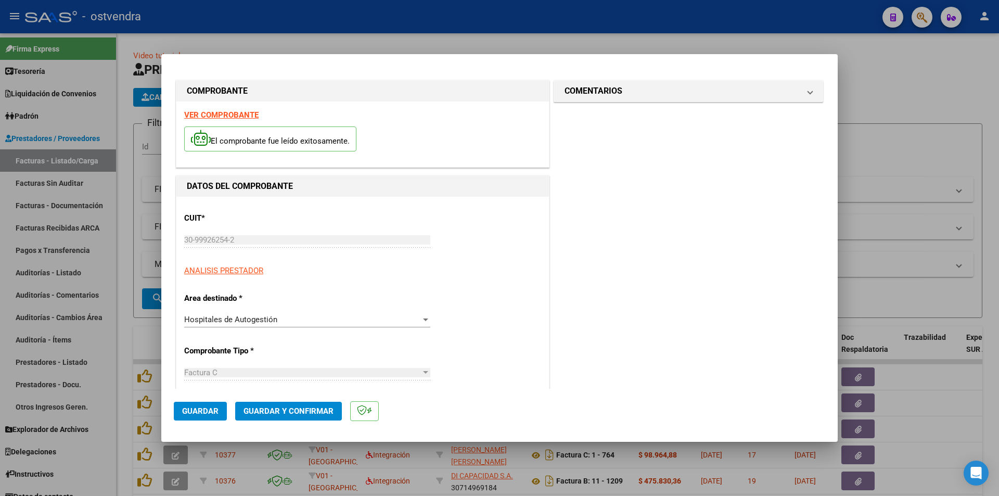
type input "2024-02-02"
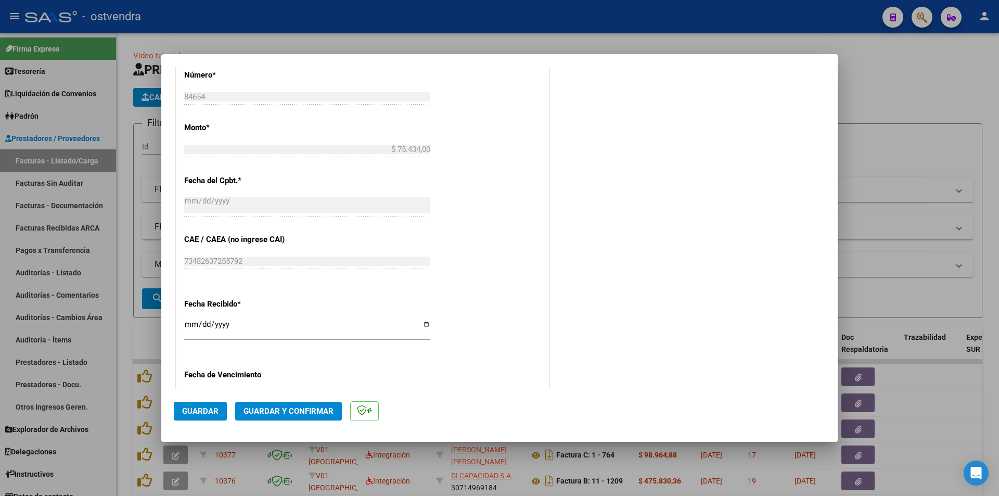
scroll to position [549, 0]
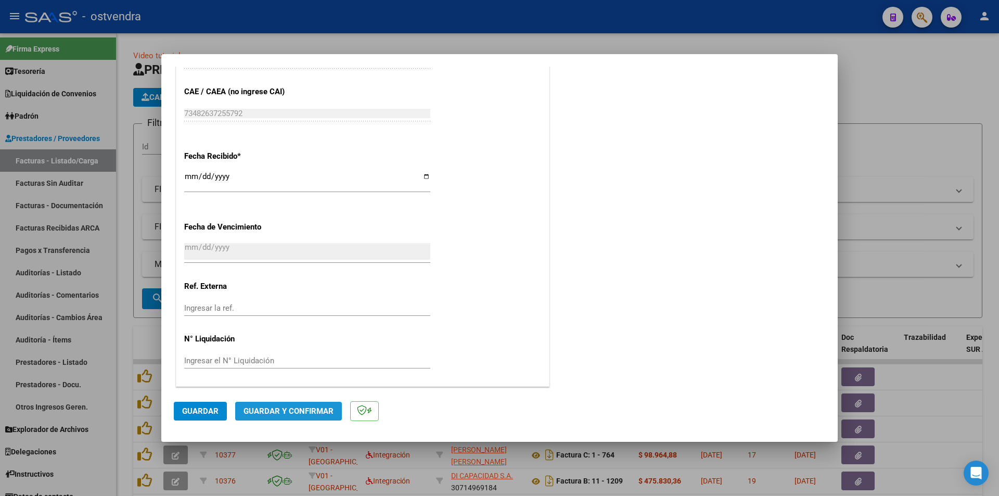
click at [315, 414] on span "Guardar y Confirmar" at bounding box center [289, 410] width 90 height 9
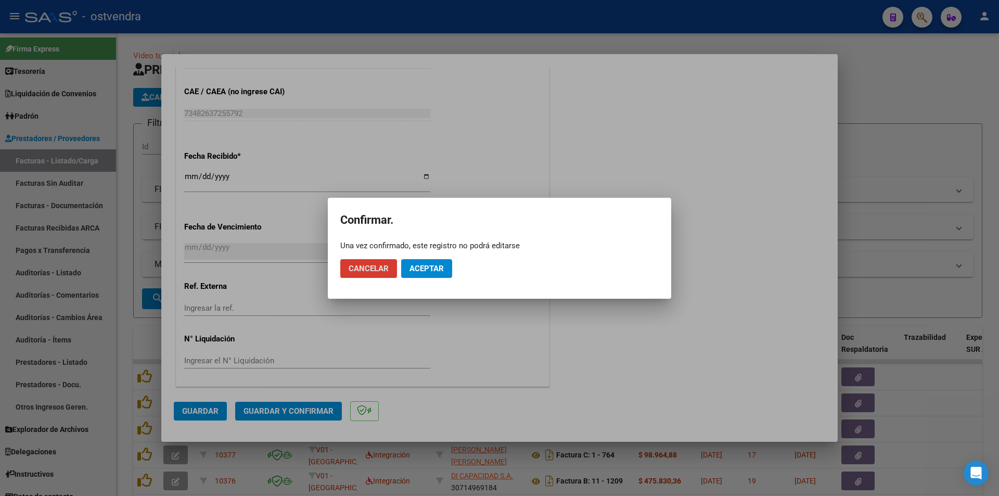
click at [416, 265] on span "Aceptar" at bounding box center [427, 268] width 34 height 9
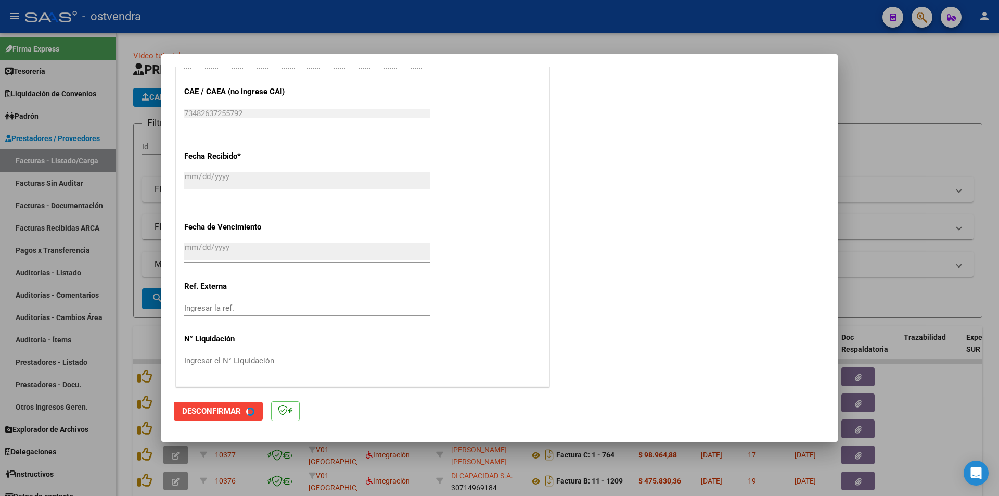
scroll to position [0, 0]
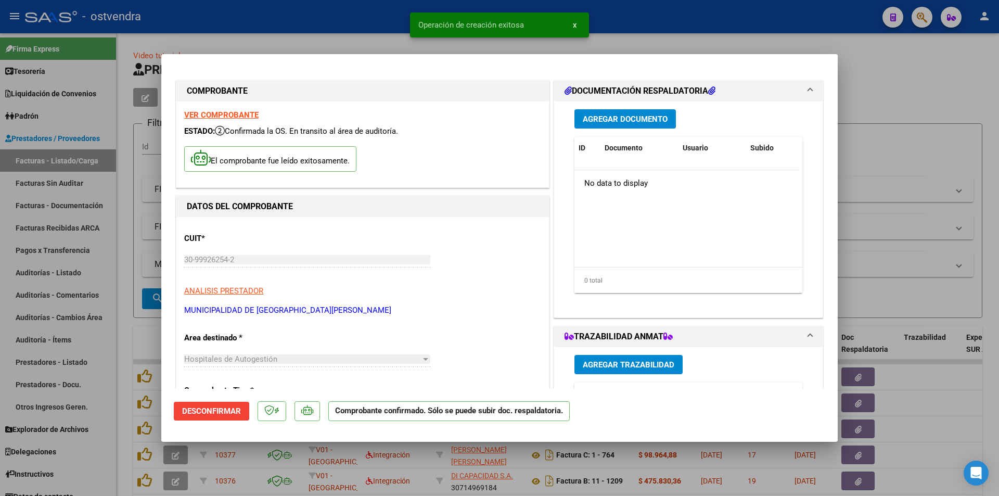
click at [137, 307] on div at bounding box center [499, 248] width 999 height 496
type input "$ 0,00"
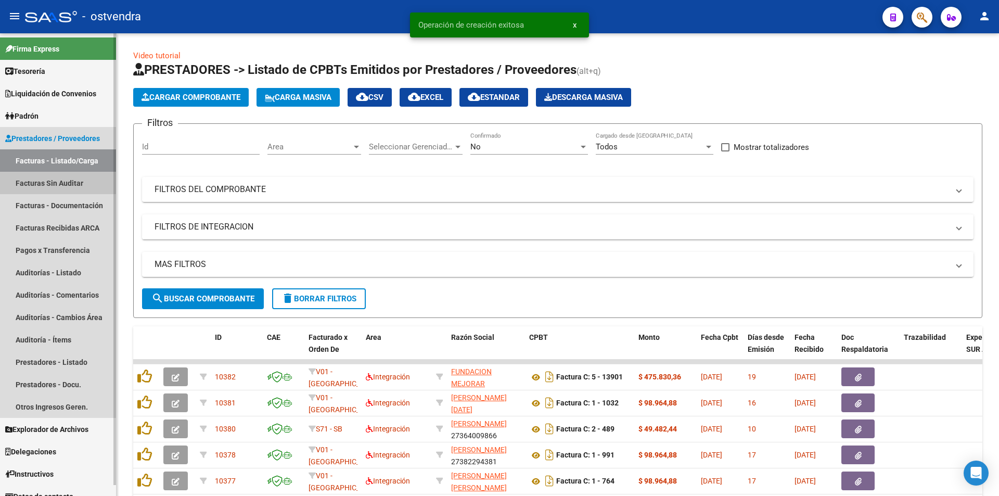
click at [83, 184] on link "Facturas Sin Auditar" at bounding box center [58, 183] width 116 height 22
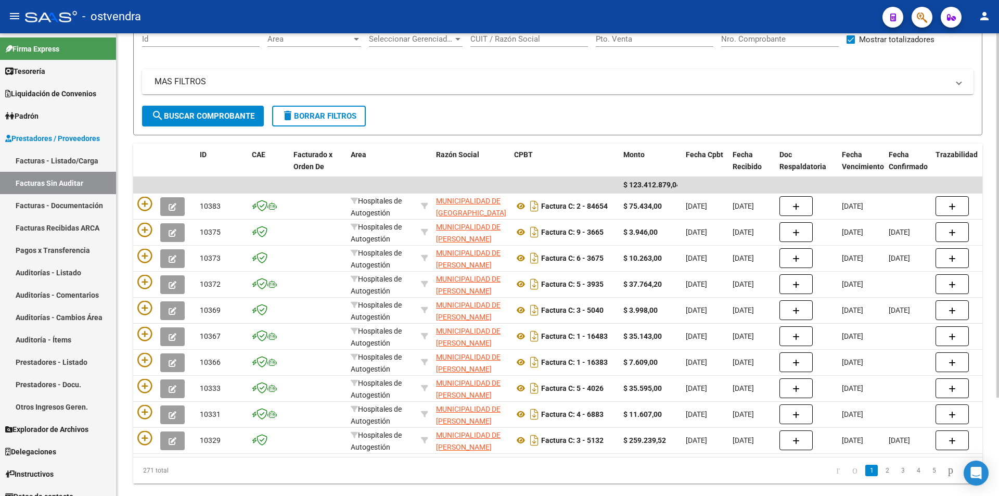
scroll to position [73, 0]
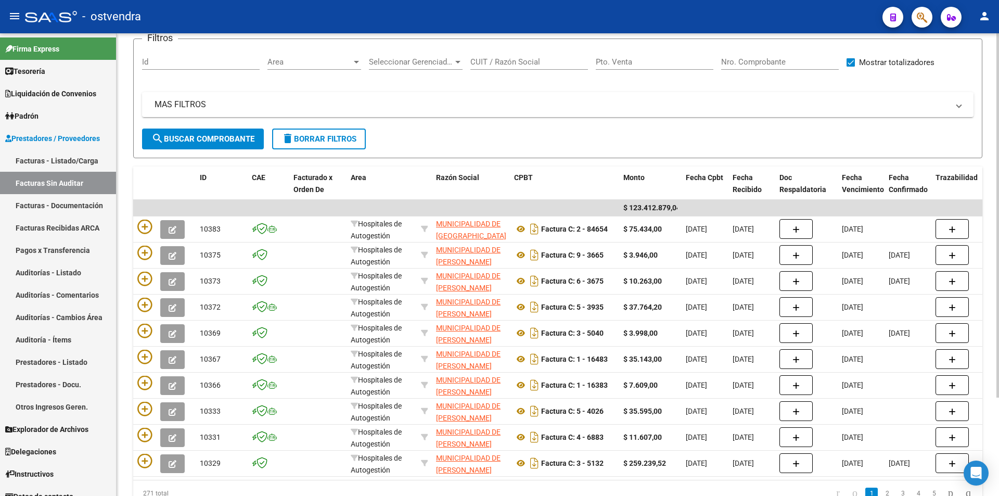
click at [994, 245] on div "PRESTADORES -> Listado de Facturas/Comprobantes Confirmados sin Auditar cloud_d…" at bounding box center [559, 250] width 885 height 580
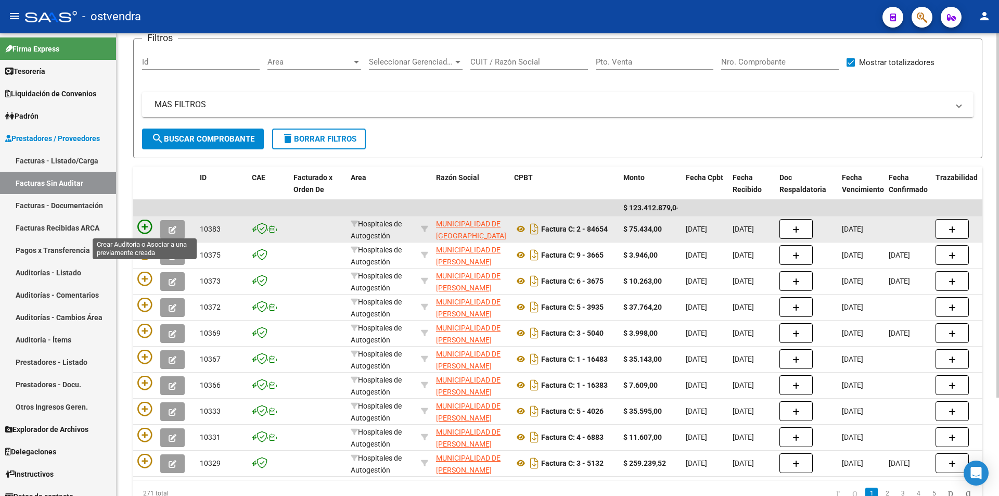
click at [149, 226] on icon at bounding box center [144, 227] width 15 height 15
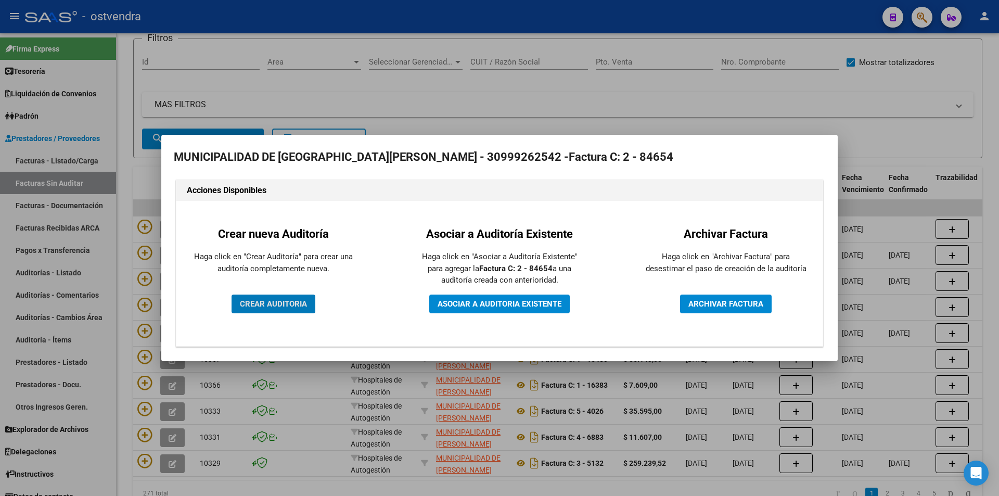
drag, startPoint x: 274, startPoint y: 301, endPoint x: 274, endPoint y: 313, distance: 12.0
click at [274, 306] on span "CREAR AUDITORIA" at bounding box center [273, 303] width 67 height 9
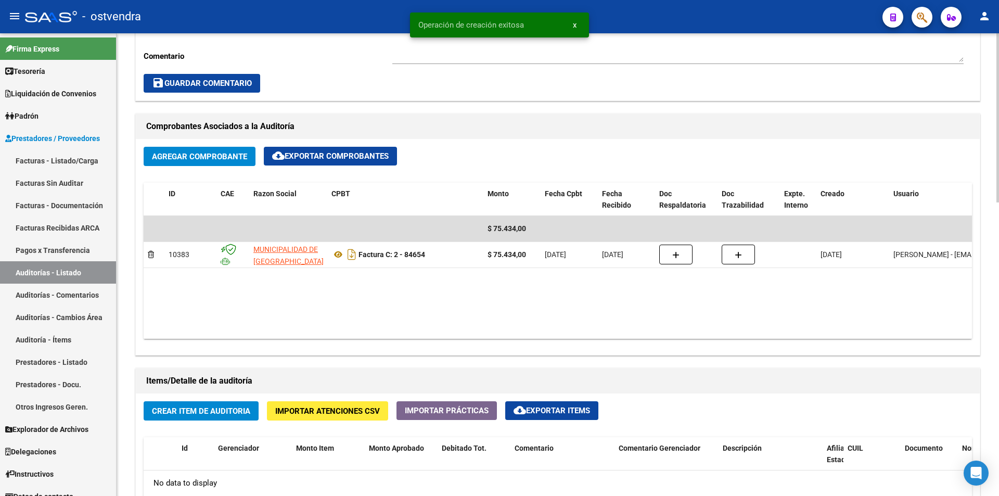
scroll to position [444, 0]
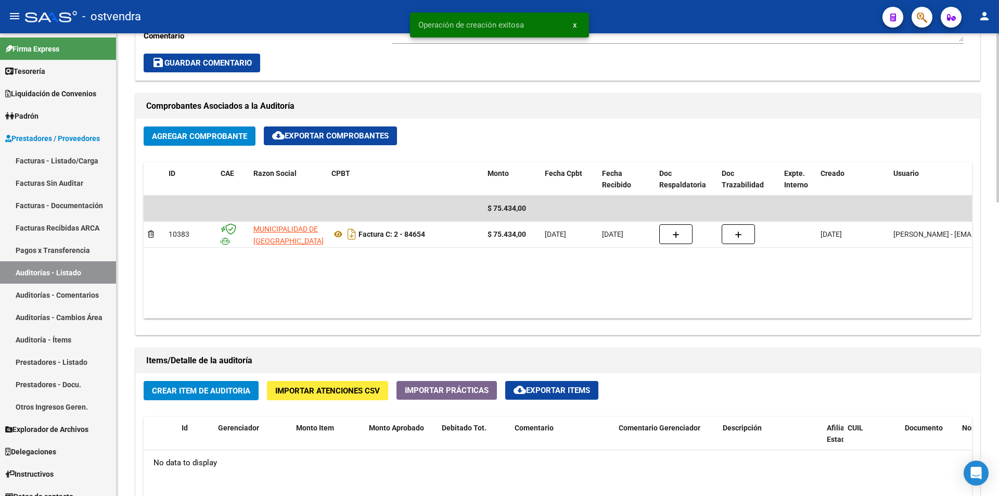
click at [966, 294] on div "arrow_back Editar 2808 cloud_download Generar informe Puede notificar al gerenc…" at bounding box center [559, 222] width 885 height 1266
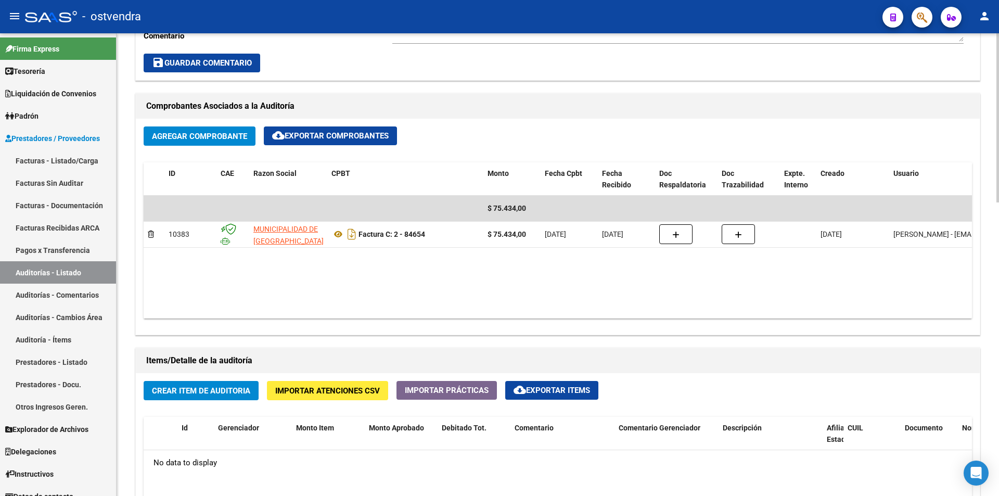
click at [309, 390] on span "Importar Atenciones CSV" at bounding box center [327, 390] width 105 height 9
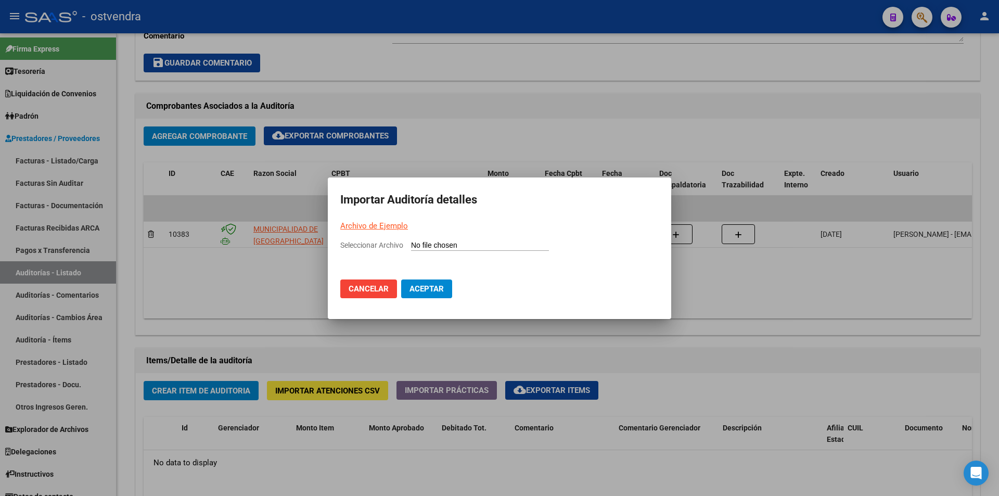
click at [417, 240] on app-file-uploader "Seleccionar Archivo" at bounding box center [448, 244] width 217 height 9
click at [403, 227] on link "Archivo de Ejemplo" at bounding box center [374, 225] width 68 height 9
drag, startPoint x: 419, startPoint y: 241, endPoint x: 380, endPoint y: 241, distance: 38.5
click at [389, 240] on div "Seleccionar Archivo" at bounding box center [499, 249] width 319 height 20
click at [436, 243] on input "Seleccionar Archivo" at bounding box center [480, 246] width 138 height 10
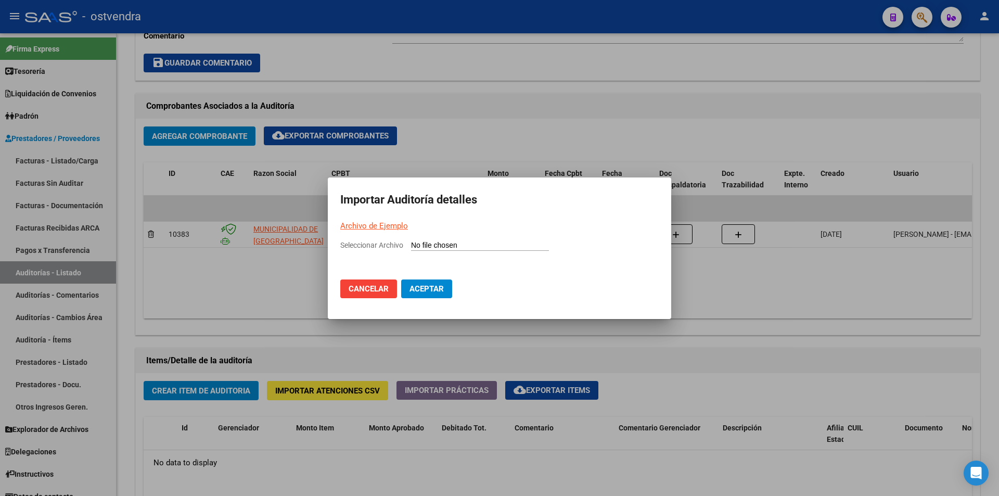
type input "C:\fakepath\Auditoria-demo-saas-total (37).csv"
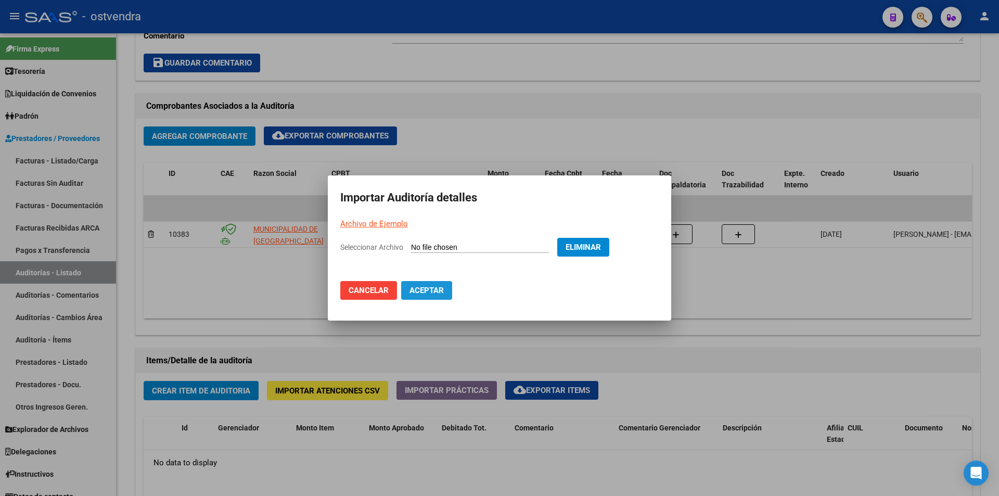
click at [426, 288] on span "Aceptar" at bounding box center [427, 290] width 34 height 9
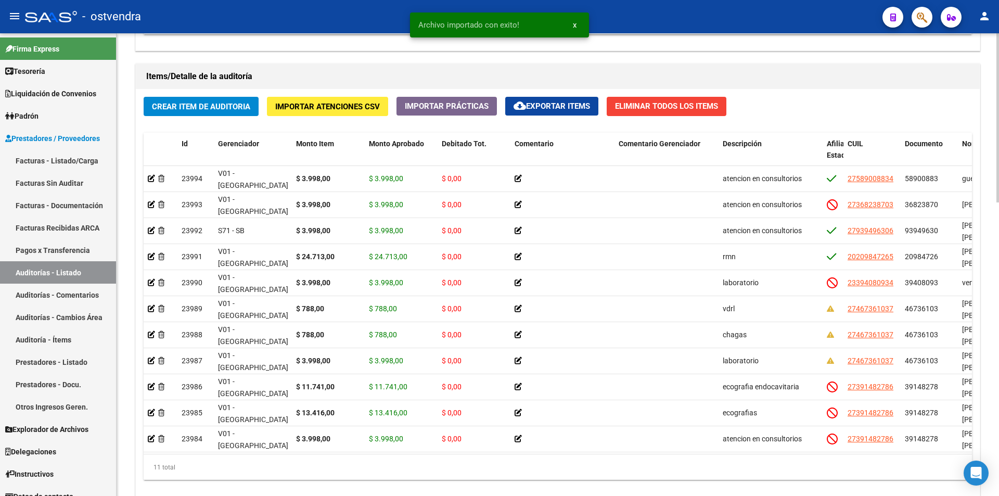
scroll to position [804, 0]
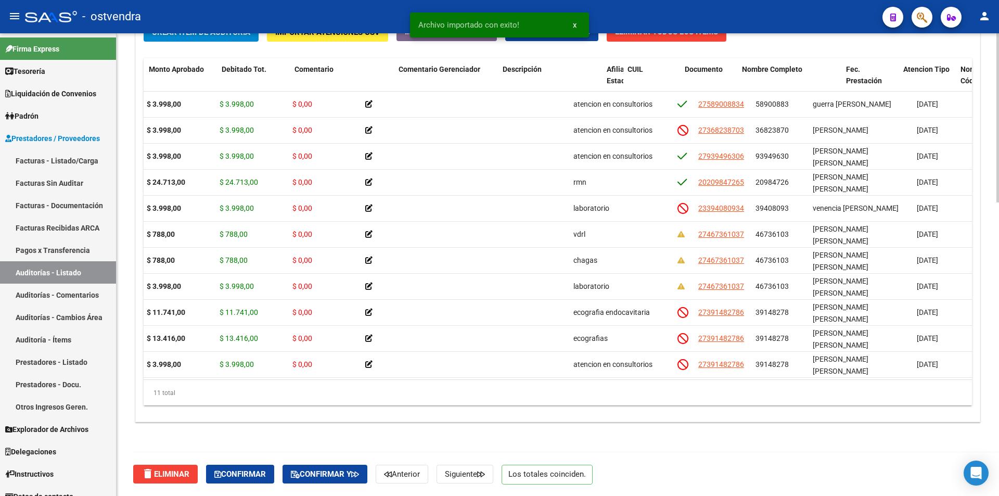
scroll to position [0, 220]
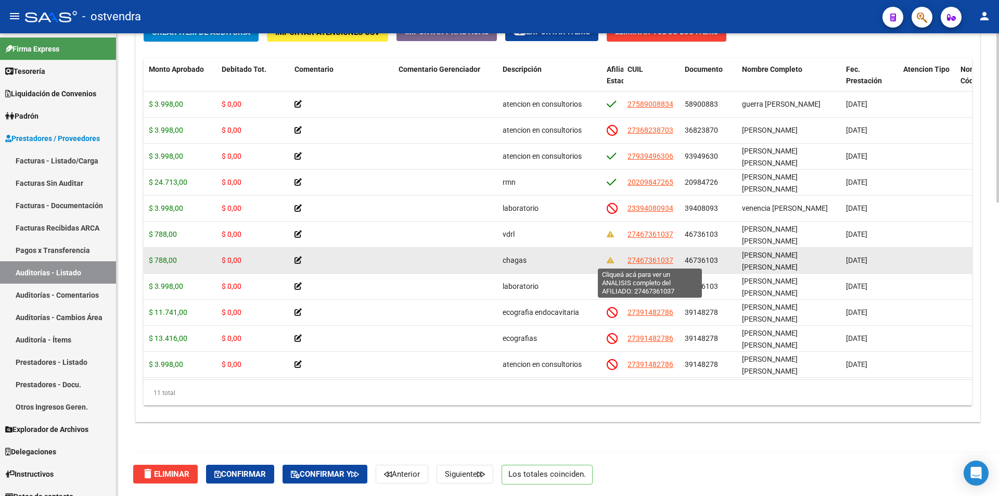
click at [666, 260] on span "27467361037" at bounding box center [651, 260] width 46 height 8
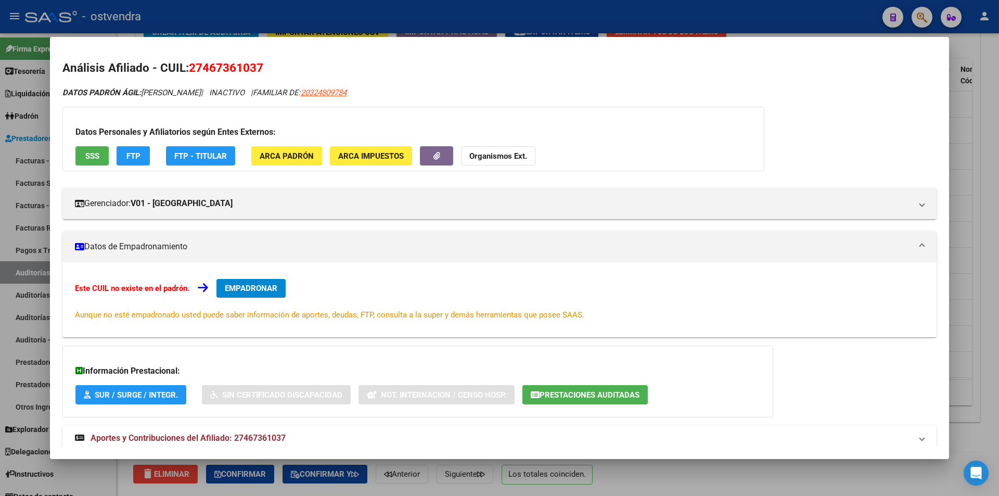
click at [101, 158] on button "SSS" at bounding box center [91, 155] width 33 height 19
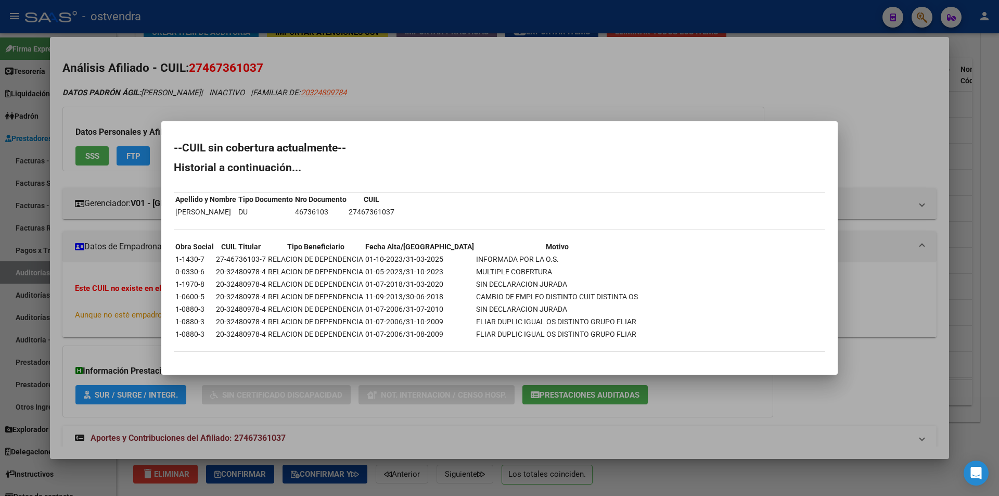
click at [830, 177] on mat-dialog-content "--CUIL sin cobertura actualmente-- Historial a continuación... Apellido y Nombr…" at bounding box center [499, 248] width 677 height 228
click at [939, 166] on div at bounding box center [499, 248] width 999 height 496
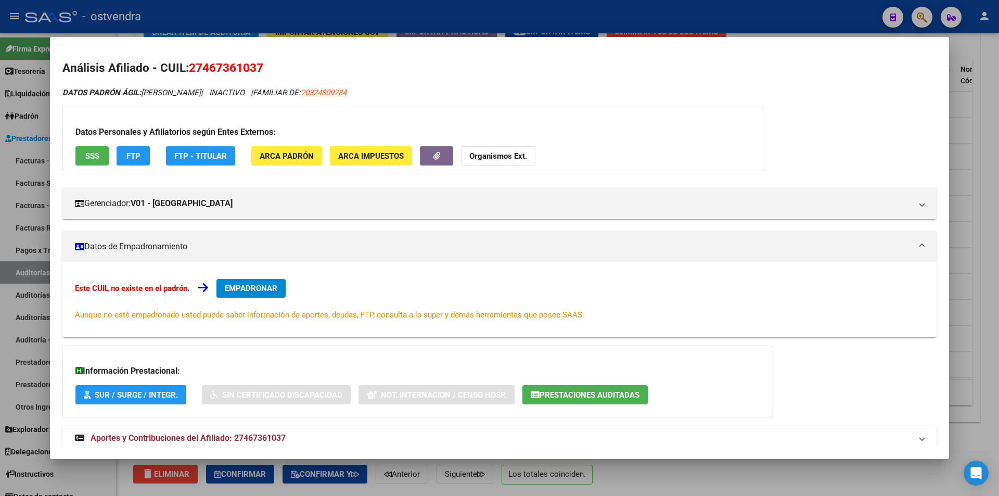
click at [959, 162] on div at bounding box center [499, 248] width 999 height 496
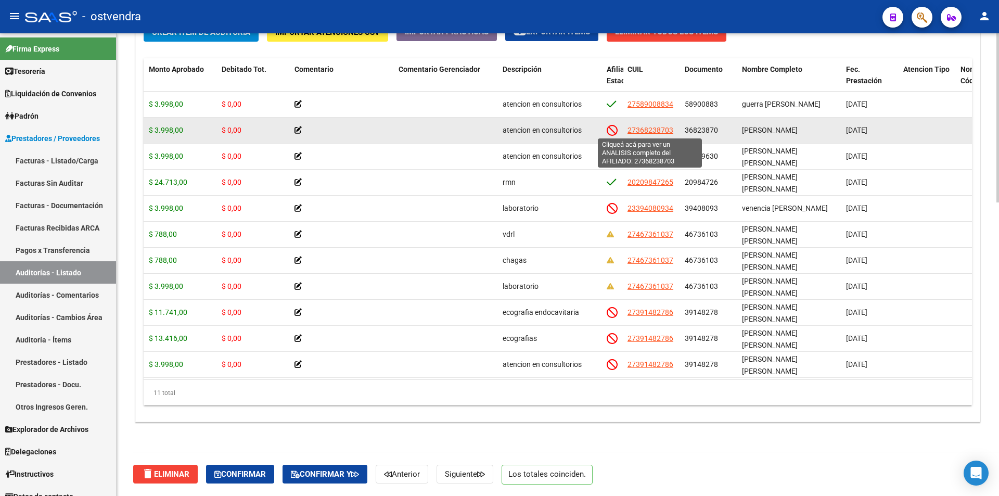
click at [652, 130] on span "27368238703" at bounding box center [651, 130] width 46 height 8
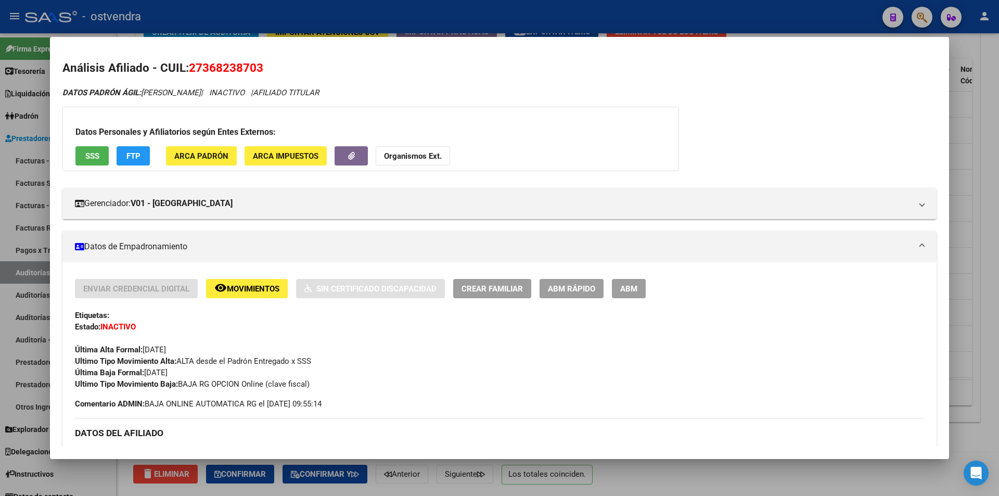
click at [996, 113] on div at bounding box center [499, 248] width 999 height 496
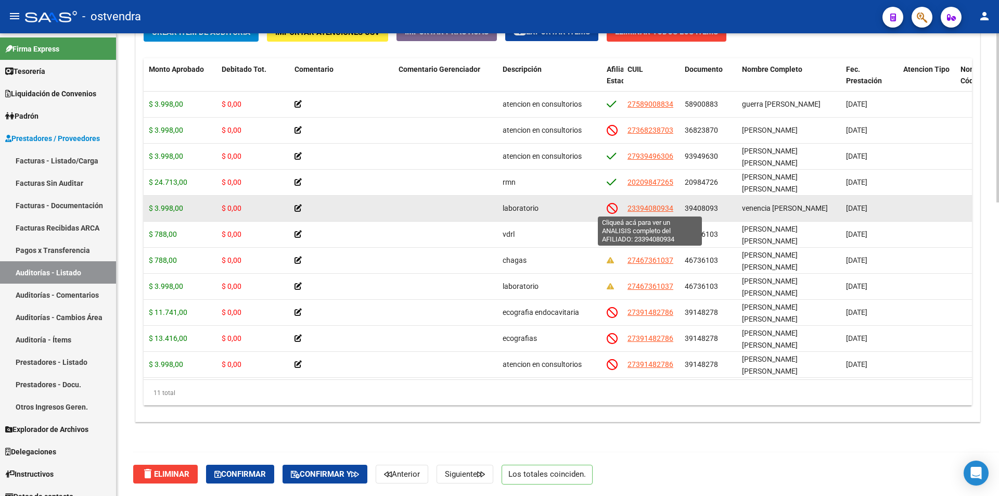
click at [657, 210] on span "23394080934" at bounding box center [651, 208] width 46 height 8
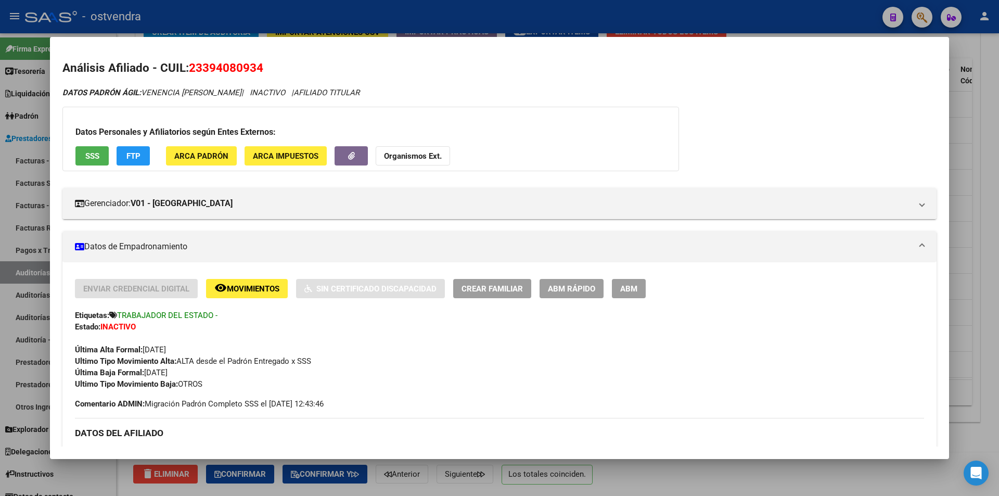
click at [959, 155] on div at bounding box center [499, 248] width 999 height 496
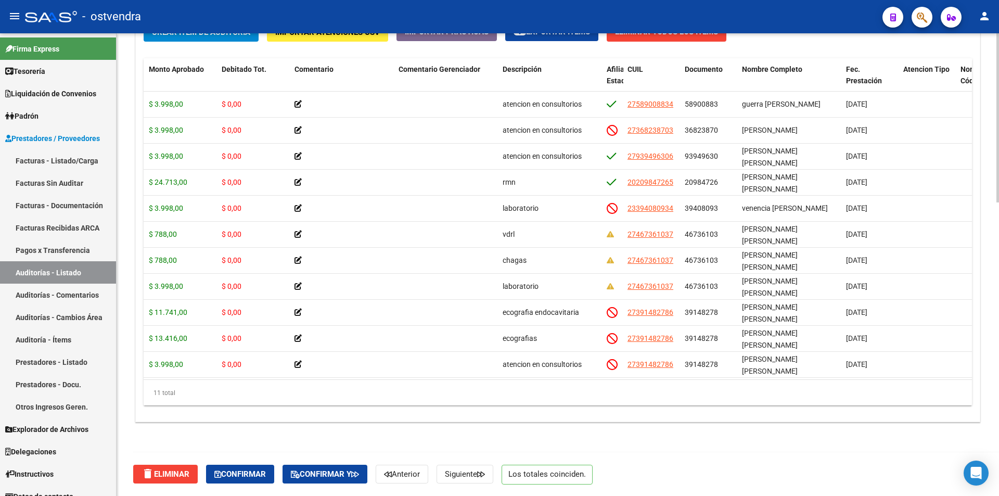
scroll to position [9, 220]
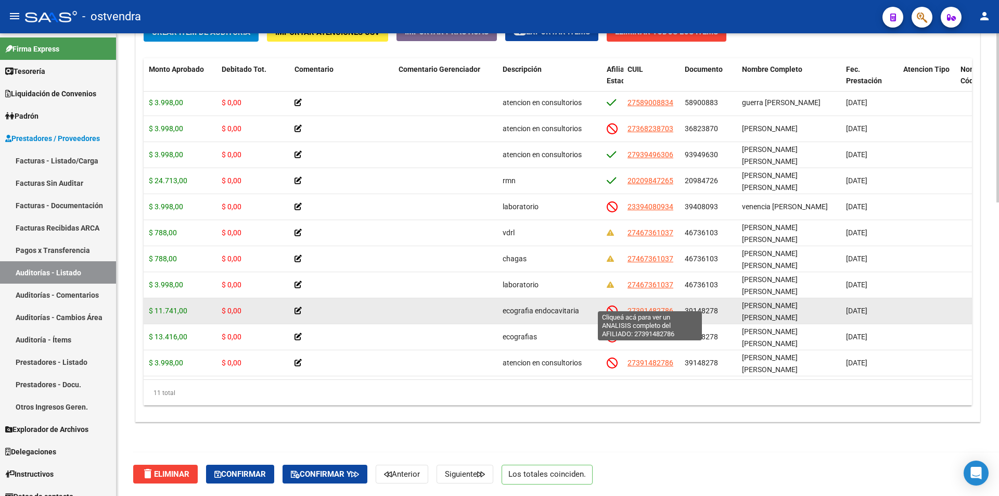
click at [647, 307] on span "27391482786" at bounding box center [651, 311] width 46 height 8
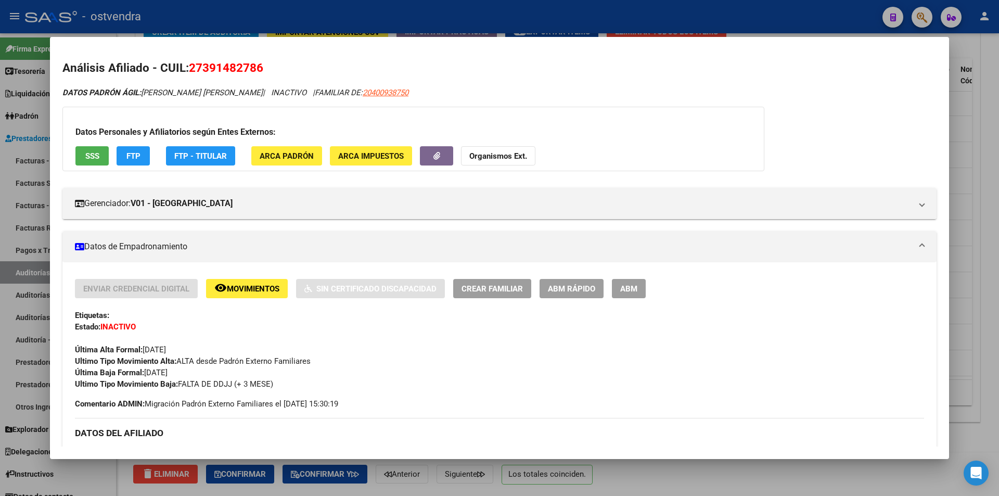
click at [952, 181] on div at bounding box center [499, 248] width 999 height 496
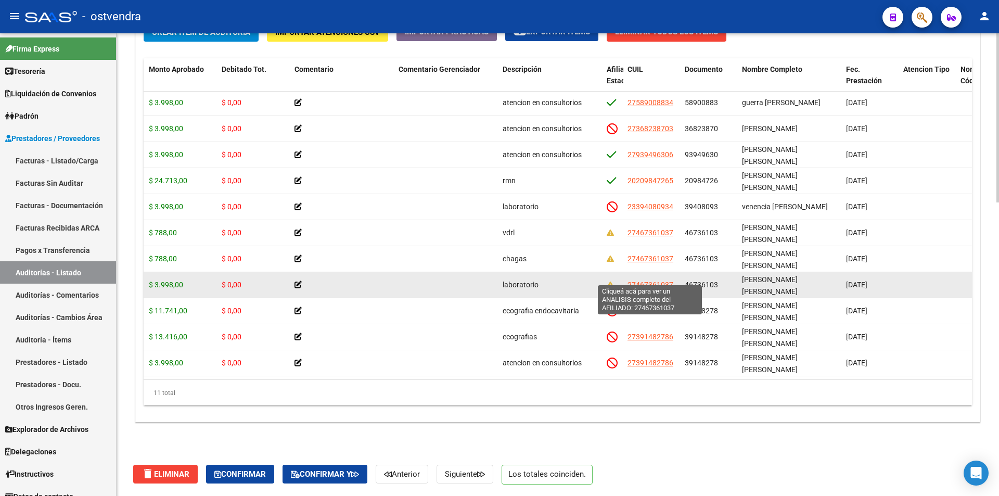
click at [655, 281] on span "27467361037" at bounding box center [651, 285] width 46 height 8
type textarea "27467361037"
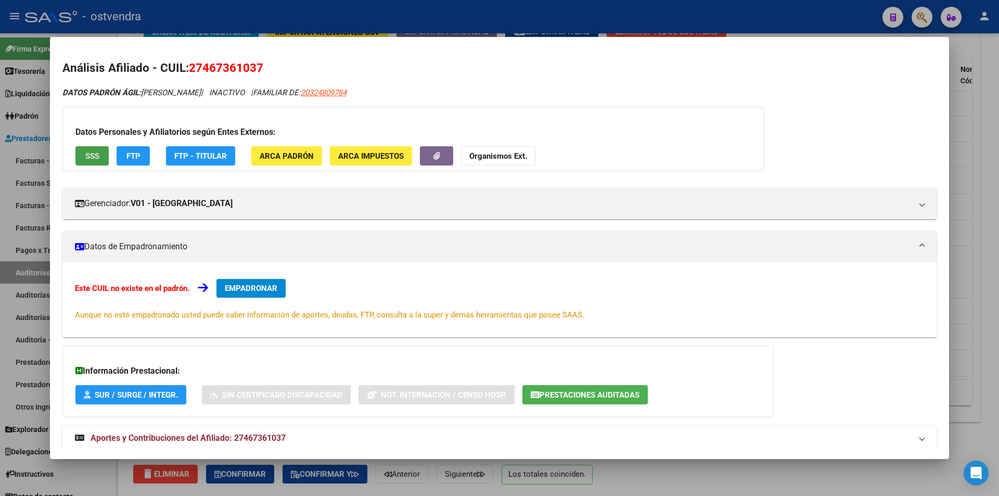
click at [97, 151] on span "SSS" at bounding box center [92, 155] width 14 height 9
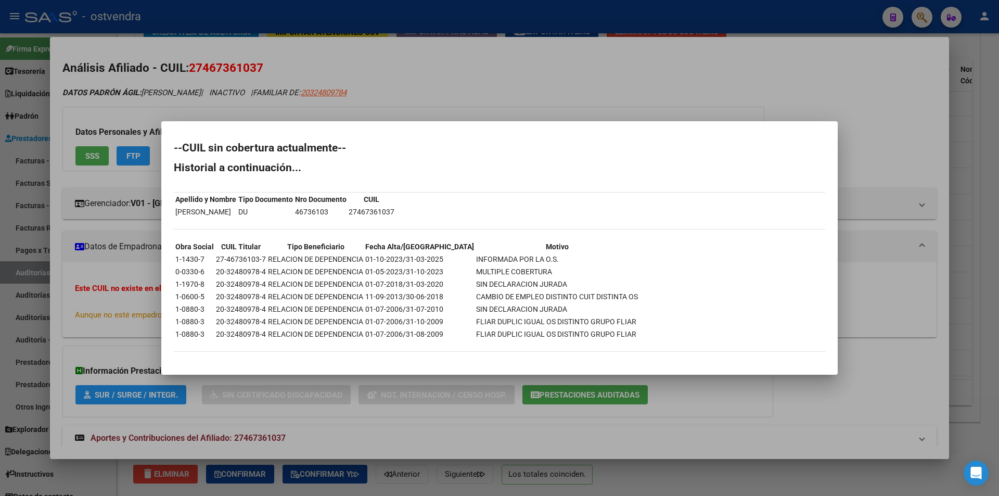
click at [132, 193] on div at bounding box center [499, 248] width 999 height 496
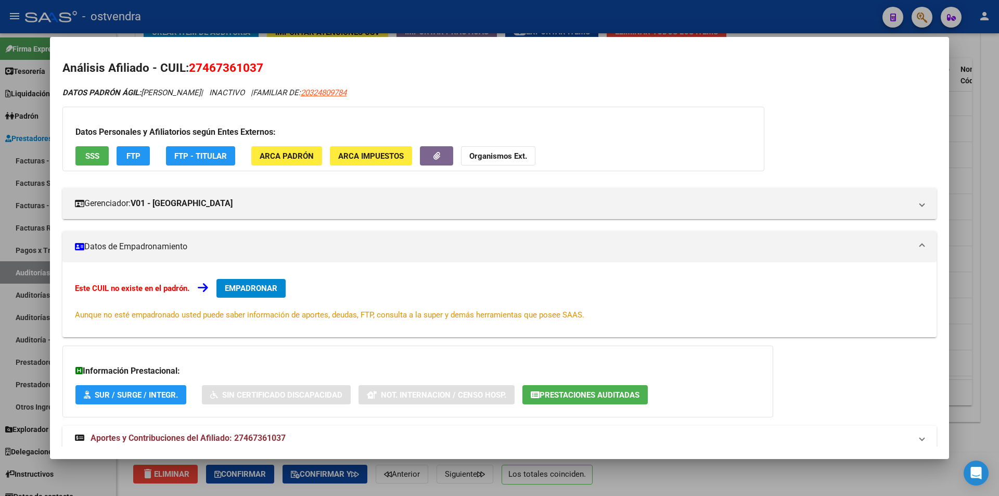
click at [966, 173] on div at bounding box center [499, 248] width 999 height 496
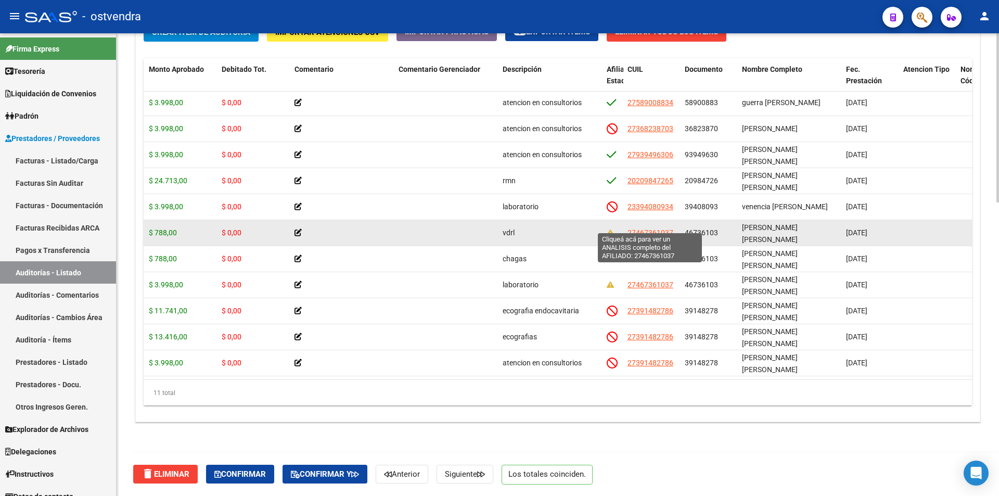
click at [659, 228] on span "27467361037" at bounding box center [651, 232] width 46 height 8
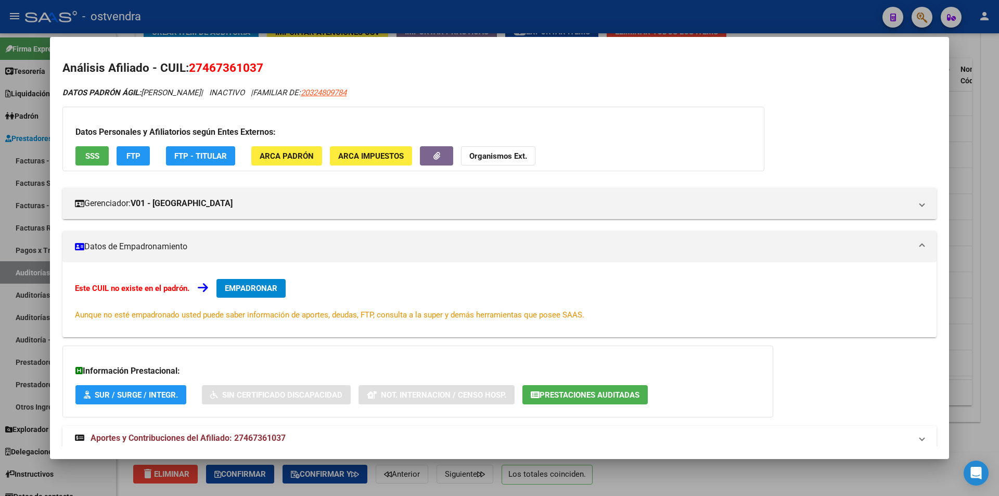
click at [972, 244] on div at bounding box center [499, 248] width 999 height 496
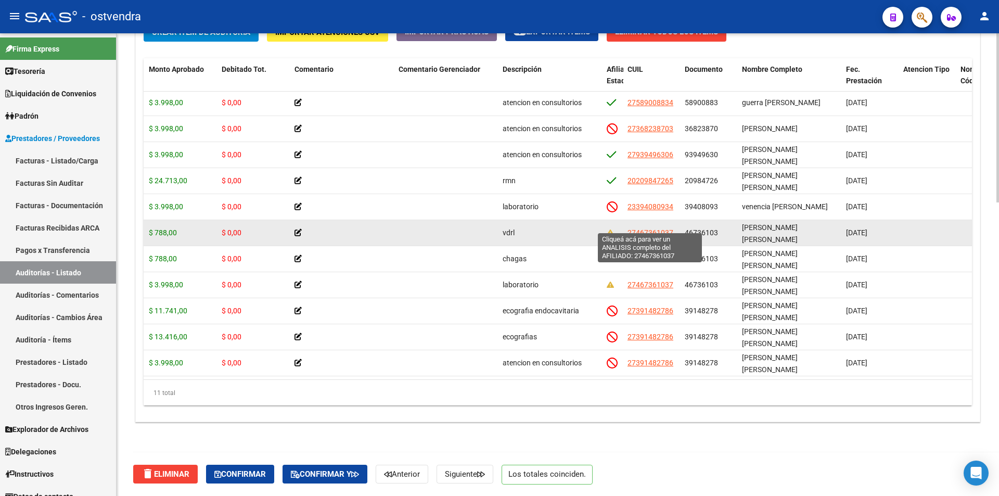
click at [645, 228] on span "27467361037" at bounding box center [651, 232] width 46 height 8
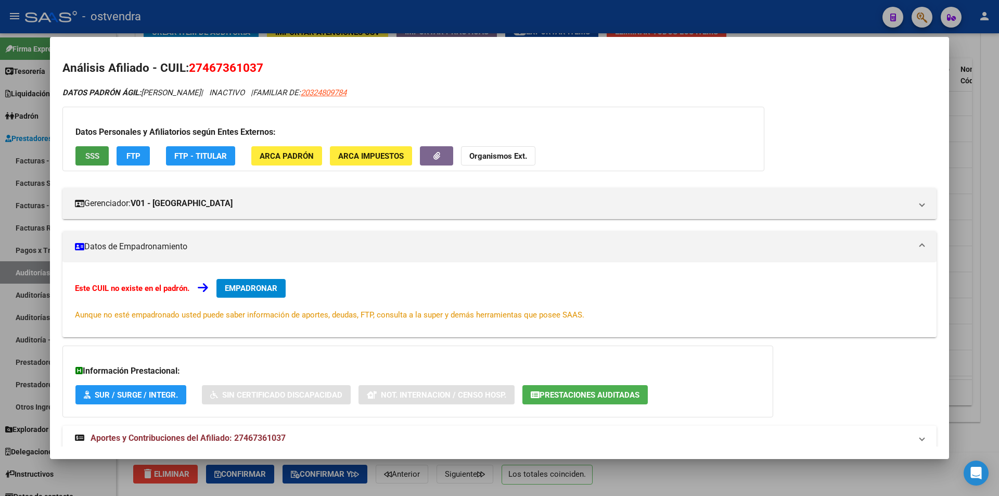
click at [87, 156] on span "SSS" at bounding box center [92, 155] width 14 height 9
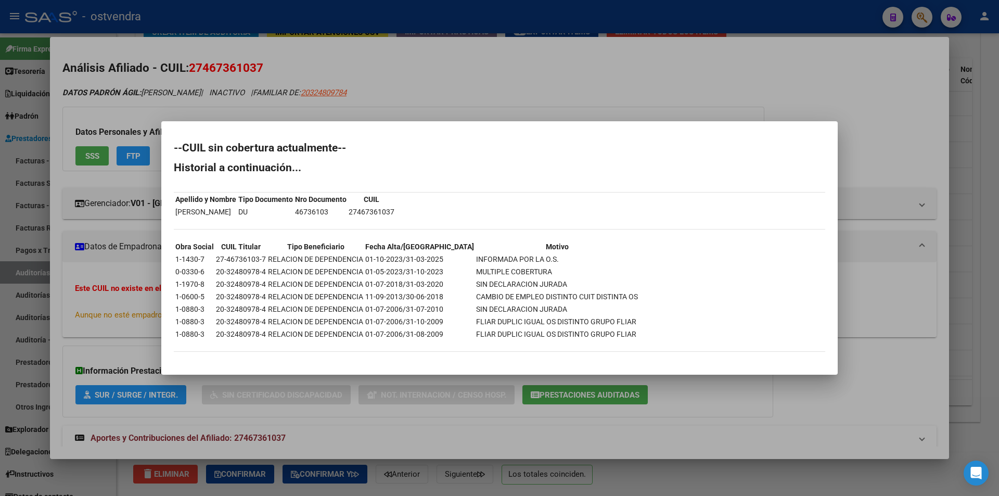
click at [877, 233] on div at bounding box center [499, 248] width 999 height 496
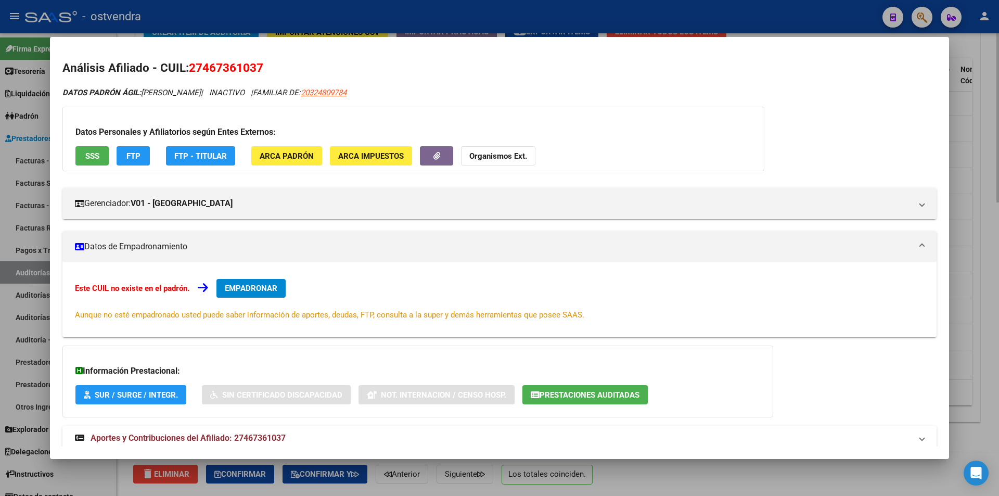
click at [998, 207] on div at bounding box center [499, 248] width 999 height 496
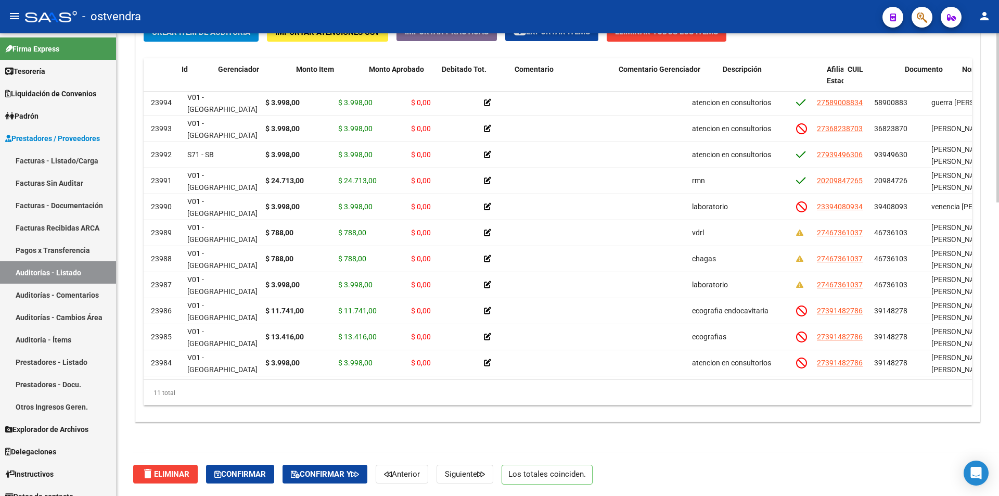
scroll to position [9, 0]
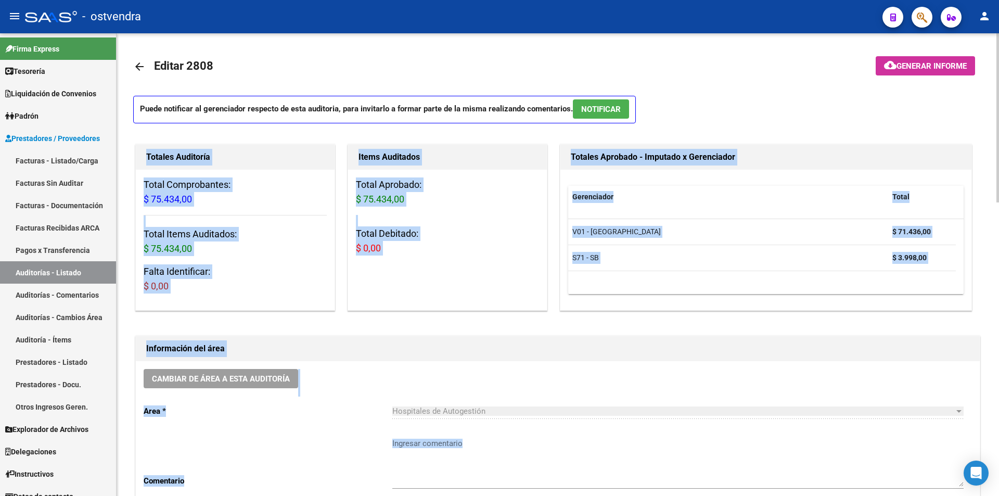
drag, startPoint x: 996, startPoint y: 116, endPoint x: 984, endPoint y: 233, distance: 117.7
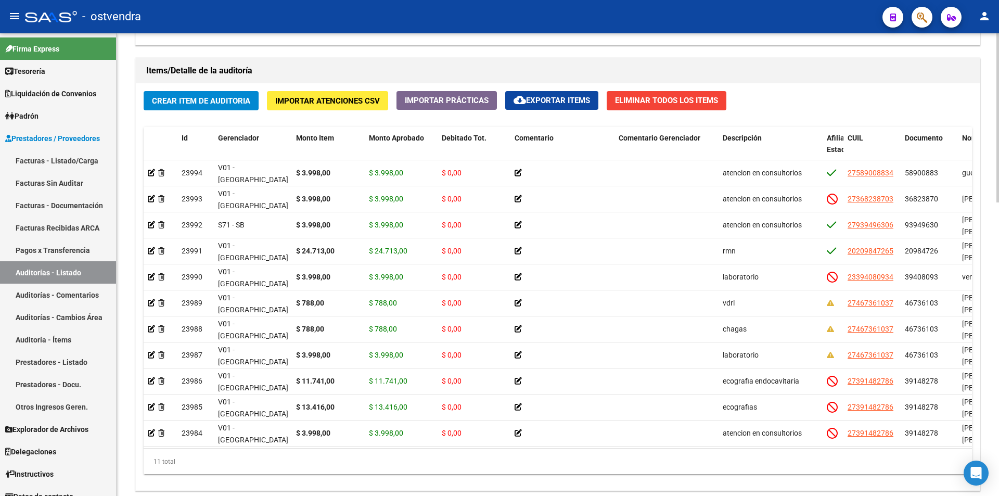
click at [999, 449] on div at bounding box center [998, 386] width 3 height 169
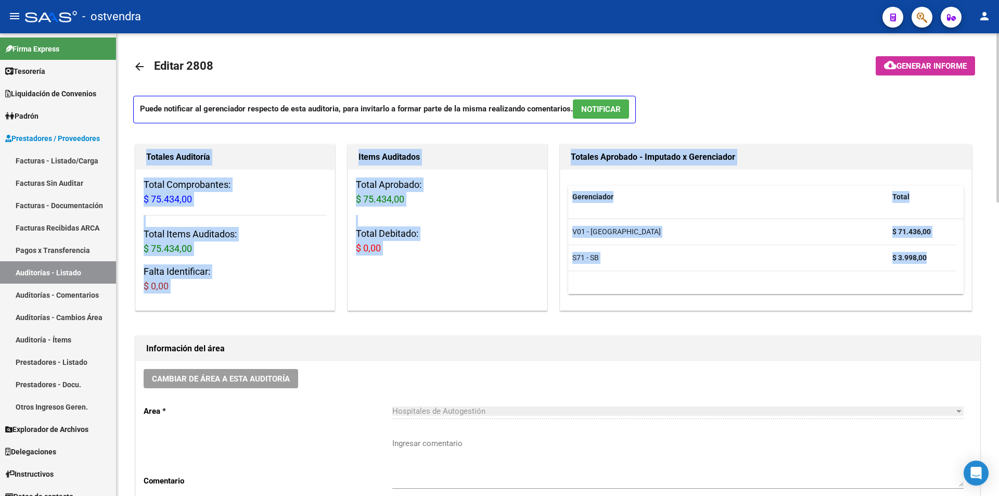
click at [616, 109] on span "NOTIFICAR" at bounding box center [601, 109] width 40 height 9
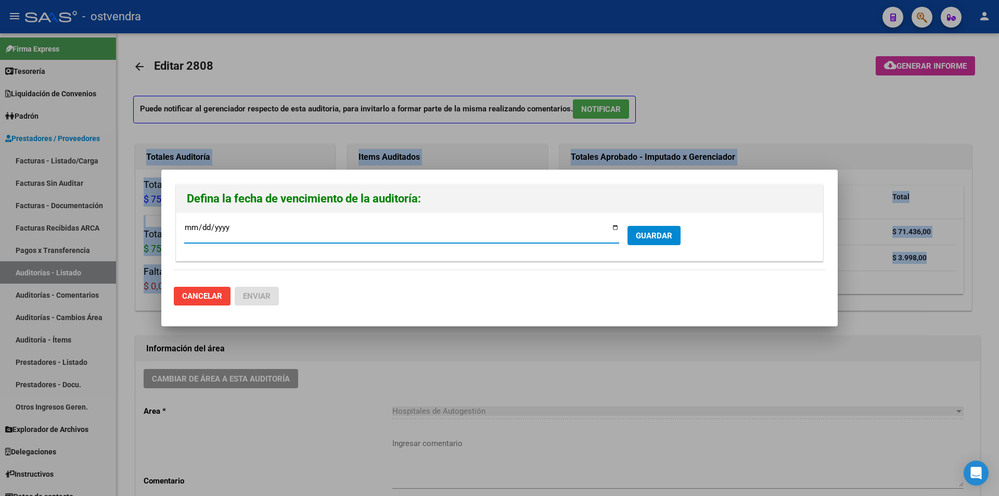
type input "[DATE]"
click at [658, 226] on button "GUARDAR" at bounding box center [654, 235] width 53 height 19
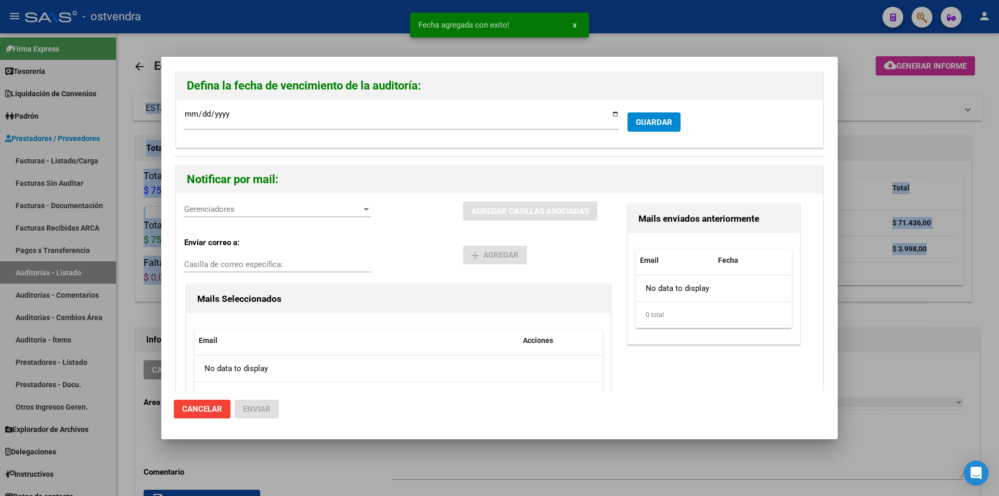
click at [282, 217] on div "Gerenciadores Gerenciadores" at bounding box center [277, 209] width 187 height 16
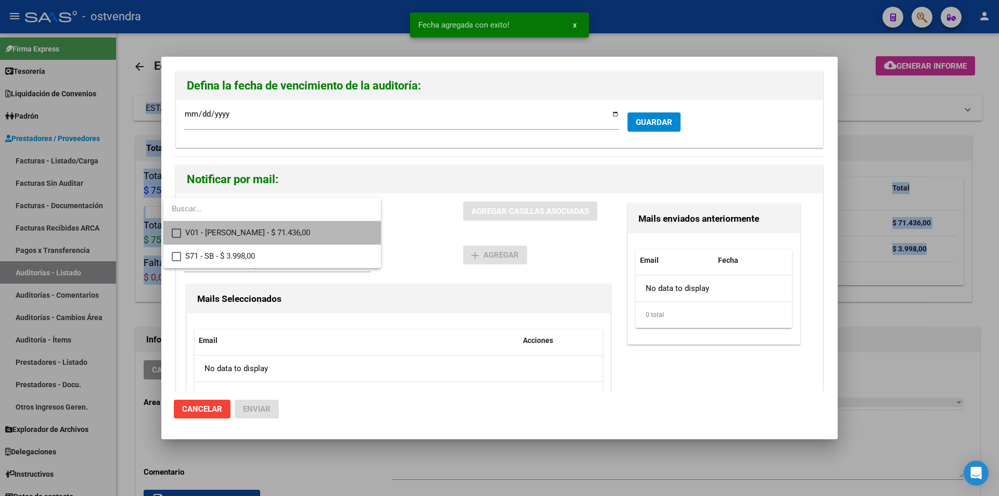
click at [282, 230] on span "V01 - Viasano - $ 71.436,00" at bounding box center [278, 232] width 187 height 23
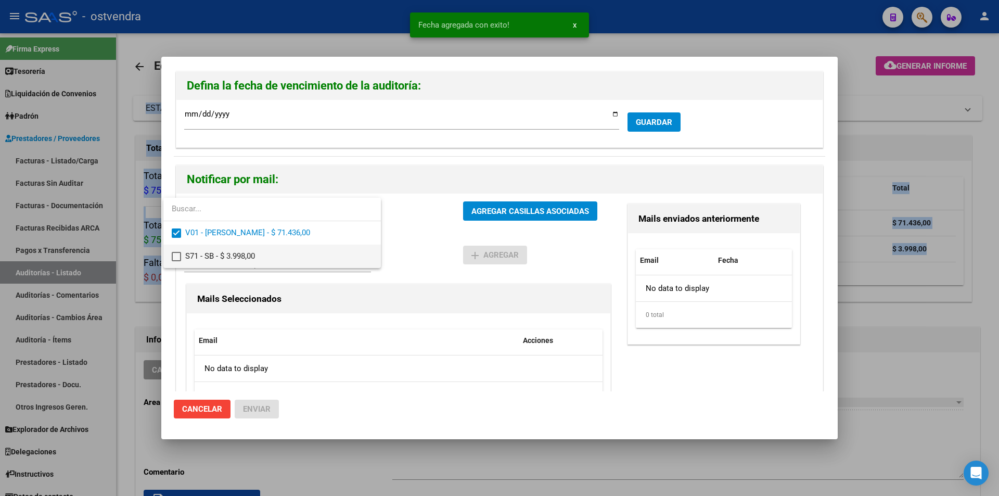
click at [282, 254] on span "S71 - SB - $ 3.998,00" at bounding box center [278, 256] width 187 height 23
click at [487, 207] on div at bounding box center [499, 248] width 999 height 496
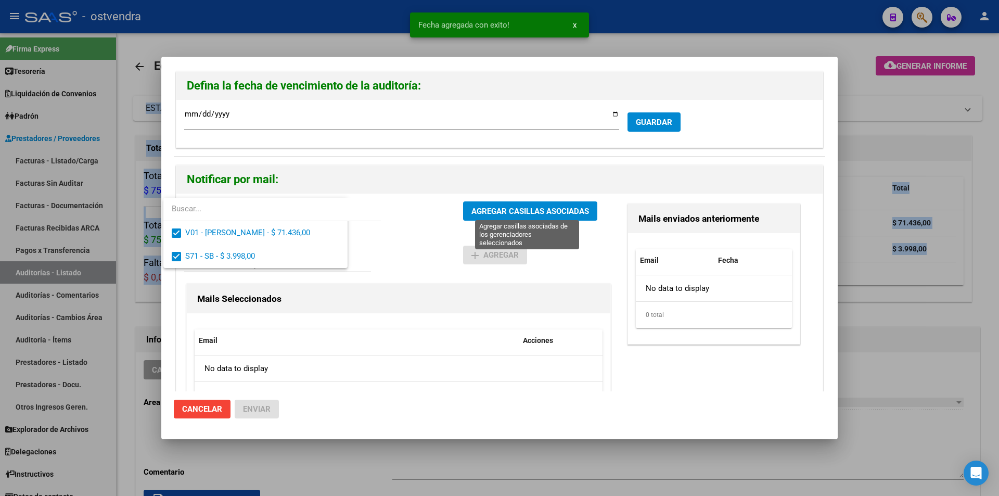
click at [487, 207] on span "AGREGAR CASILLAS ASOCIADAS" at bounding box center [531, 211] width 118 height 9
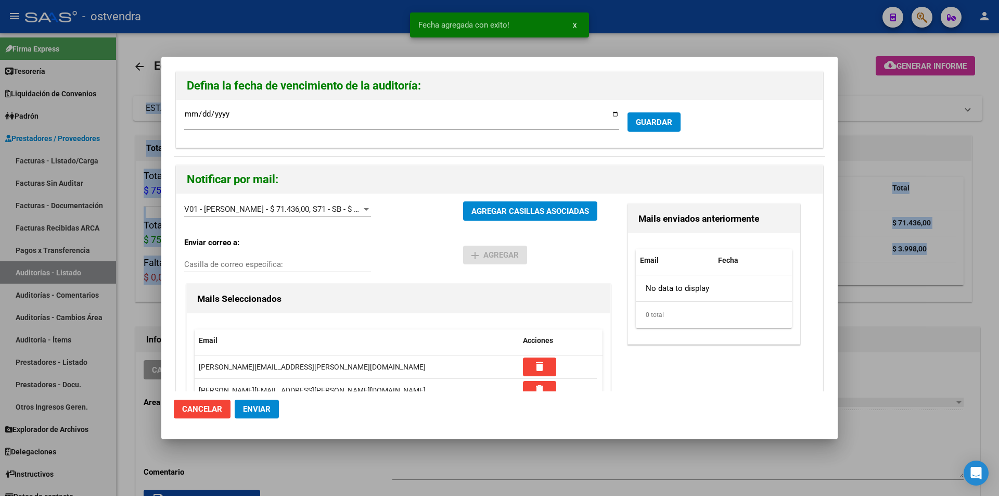
click at [262, 415] on button "Enviar" at bounding box center [257, 409] width 44 height 19
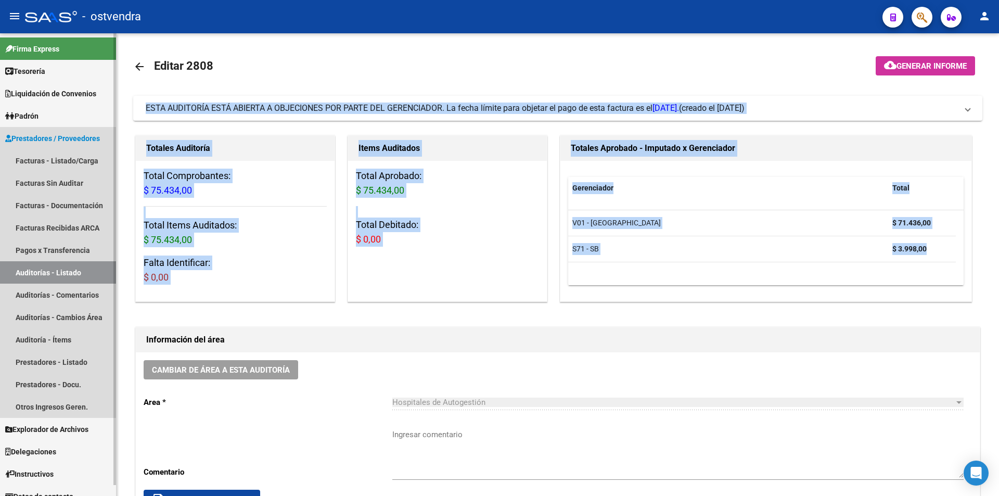
click at [79, 278] on link "Auditorías - Listado" at bounding box center [58, 272] width 116 height 22
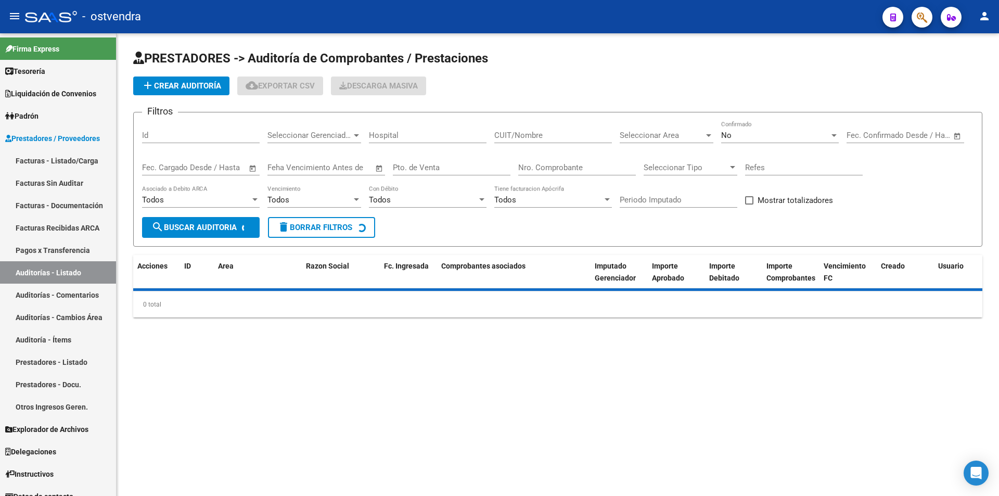
click at [541, 170] on input "Nro. Comprobante" at bounding box center [577, 167] width 118 height 9
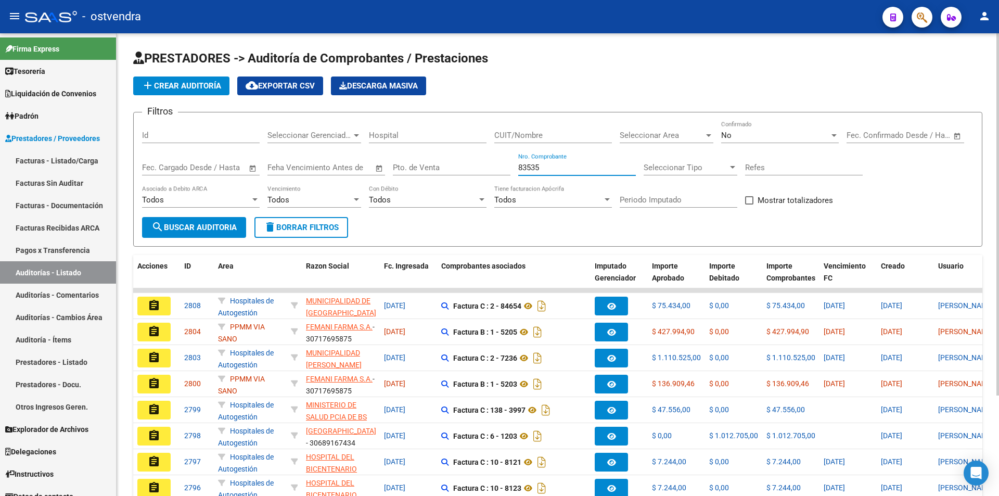
type input "83535"
click at [724, 128] on div "No Confirmado" at bounding box center [780, 132] width 118 height 22
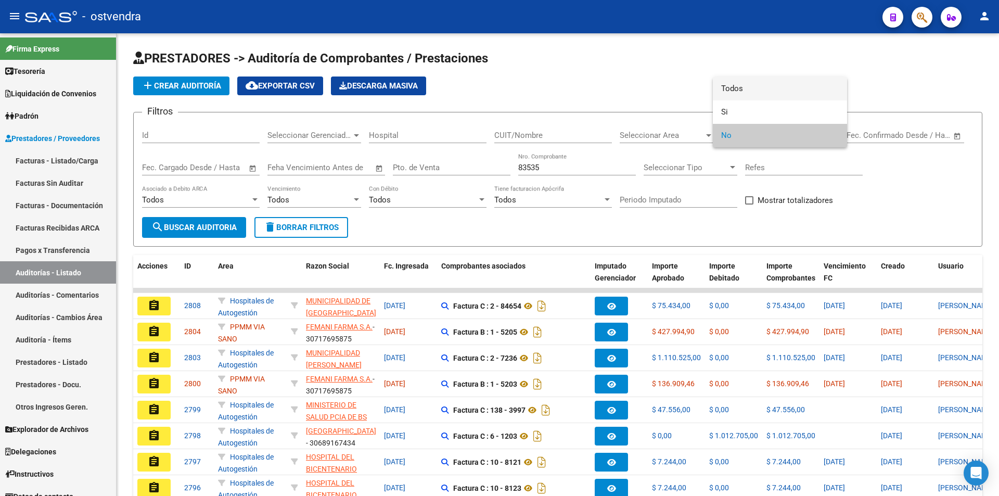
click at [729, 98] on span "Todos" at bounding box center [780, 88] width 118 height 23
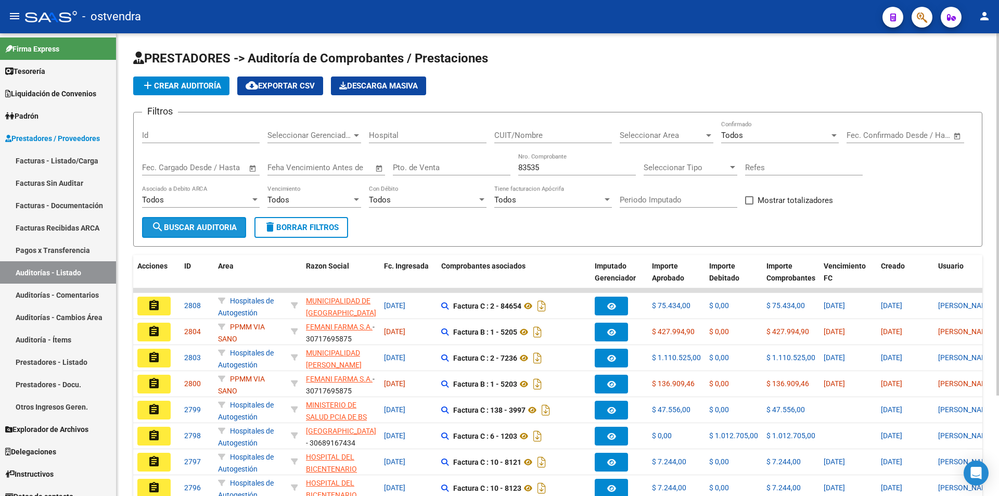
click at [232, 225] on span "search Buscar Auditoria" at bounding box center [193, 227] width 85 height 9
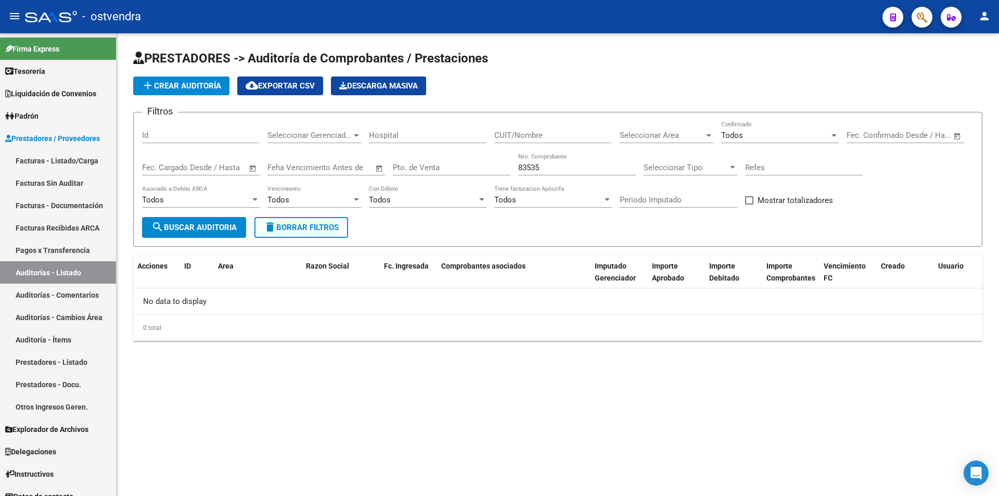
click at [192, 351] on div "PRESTADORES -> Auditoría de Comprobantes / Prestaciones add Crear Auditoría clo…" at bounding box center [558, 203] width 883 height 341
click at [69, 168] on link "Facturas - Listado/Carga" at bounding box center [58, 160] width 116 height 22
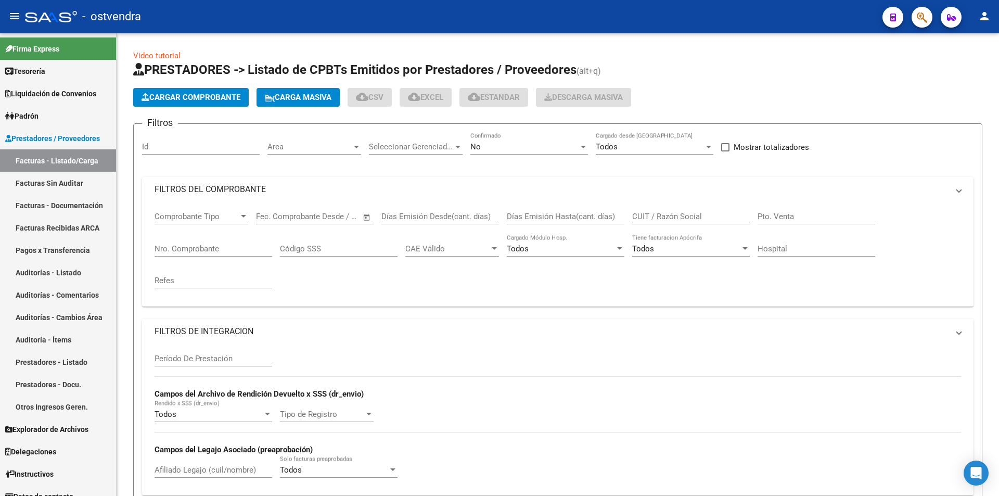
click at [210, 105] on button "Cargar Comprobante" at bounding box center [191, 97] width 116 height 19
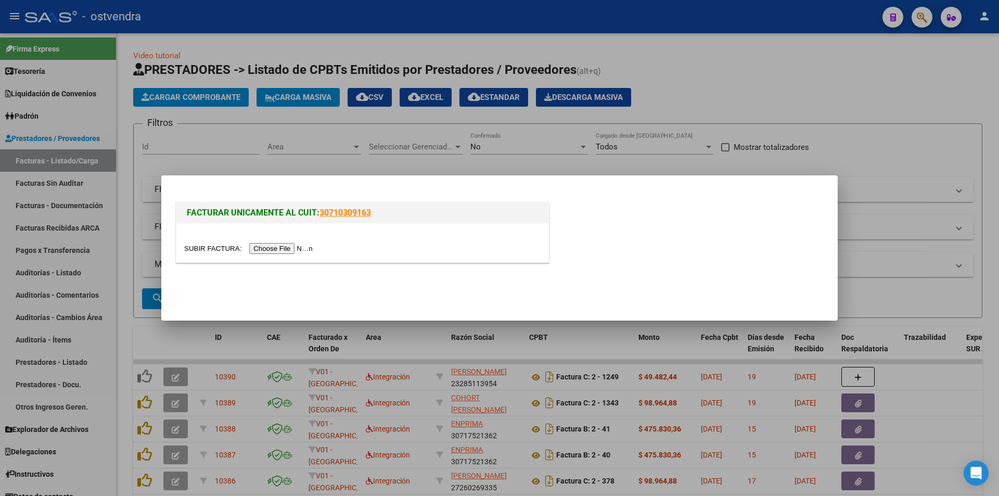
click at [263, 243] on input "file" at bounding box center [250, 248] width 132 height 11
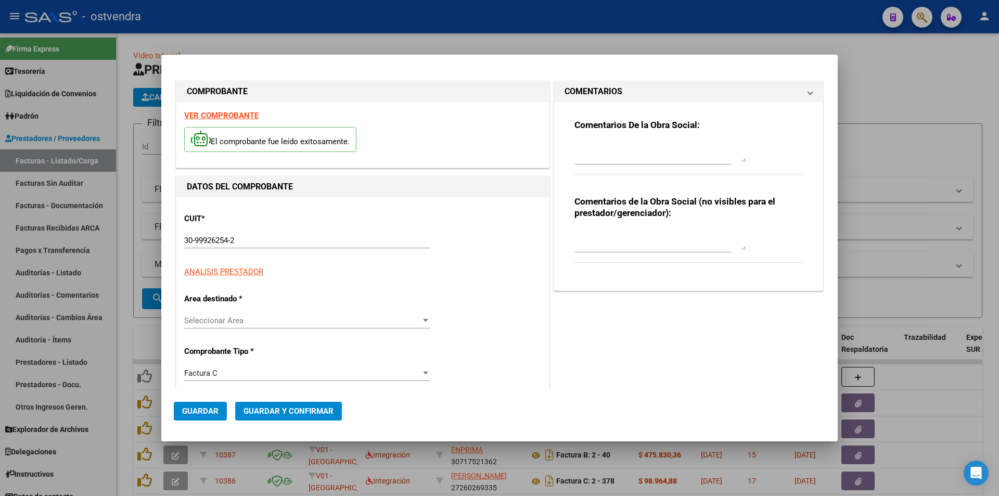
type input "83535"
type input "$ 38.150,00"
type input "2023-11-01"
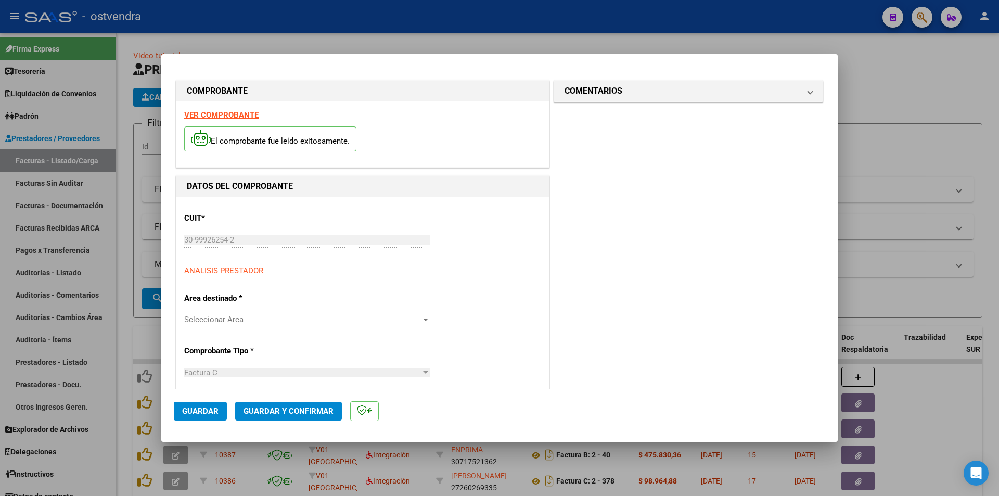
type input "2023-12-31"
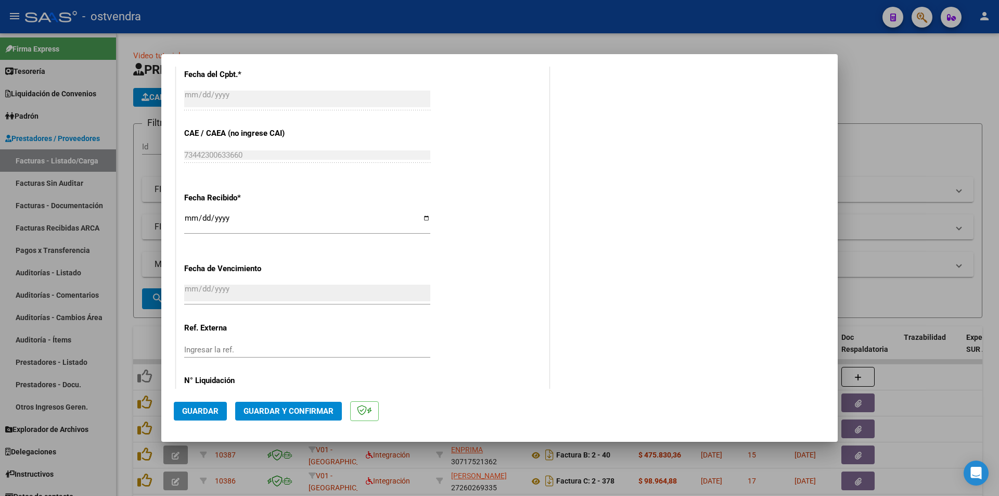
scroll to position [549, 0]
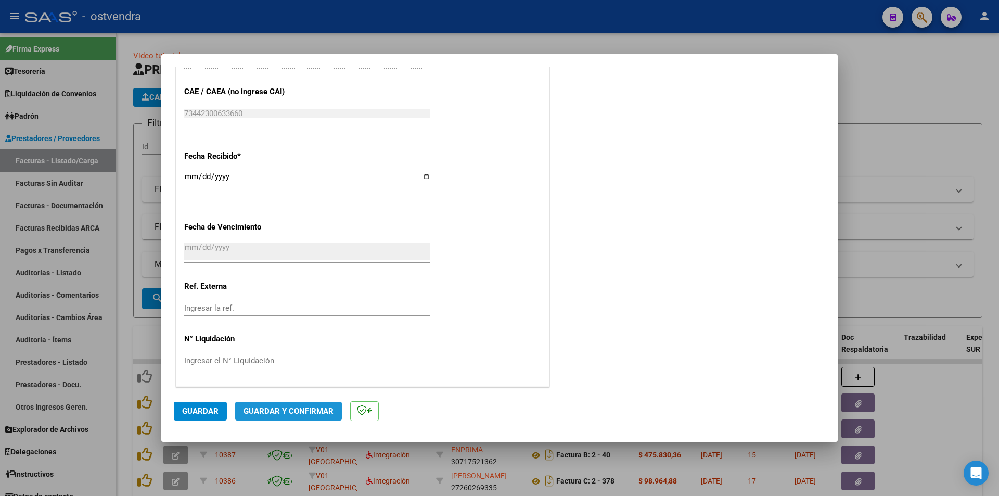
click at [307, 403] on button "Guardar y Confirmar" at bounding box center [288, 411] width 107 height 19
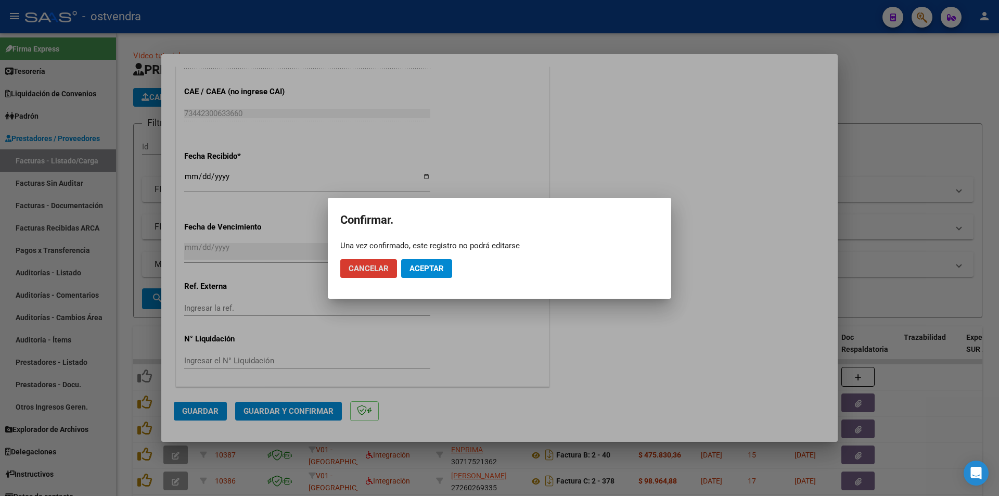
click at [424, 271] on span "Aceptar" at bounding box center [427, 268] width 34 height 9
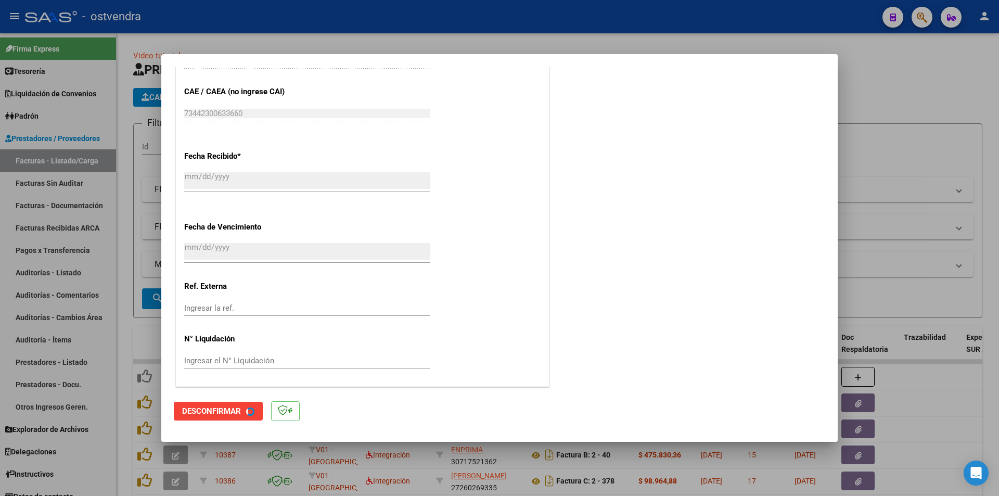
scroll to position [0, 0]
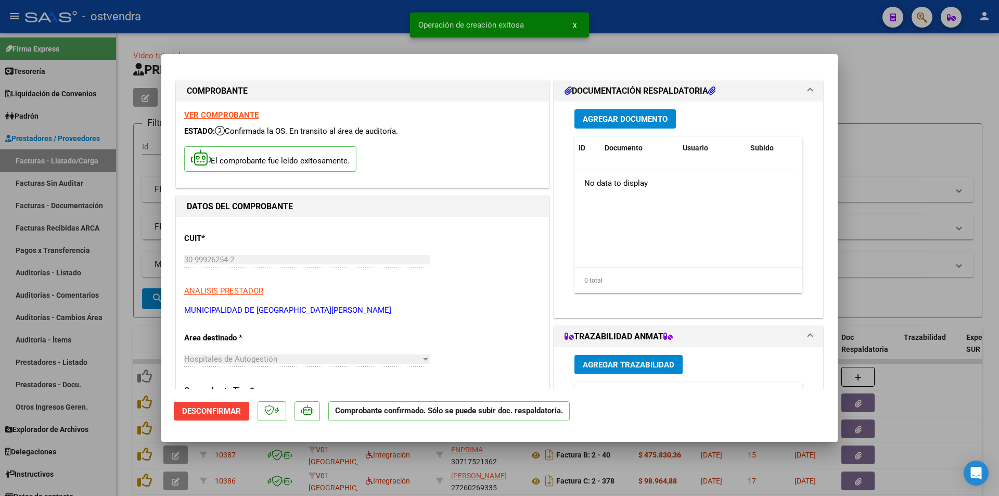
click at [66, 230] on div at bounding box center [499, 248] width 999 height 496
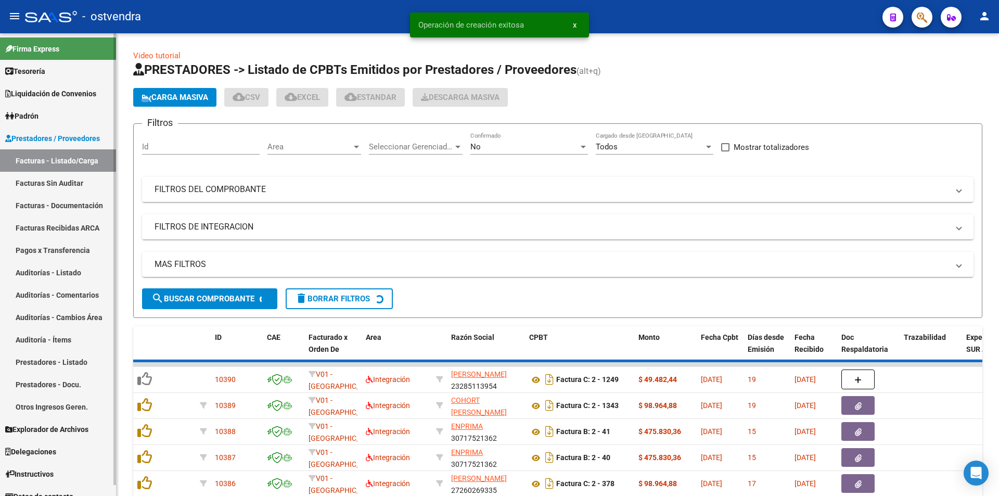
click at [68, 180] on link "Facturas Sin Auditar" at bounding box center [58, 183] width 116 height 22
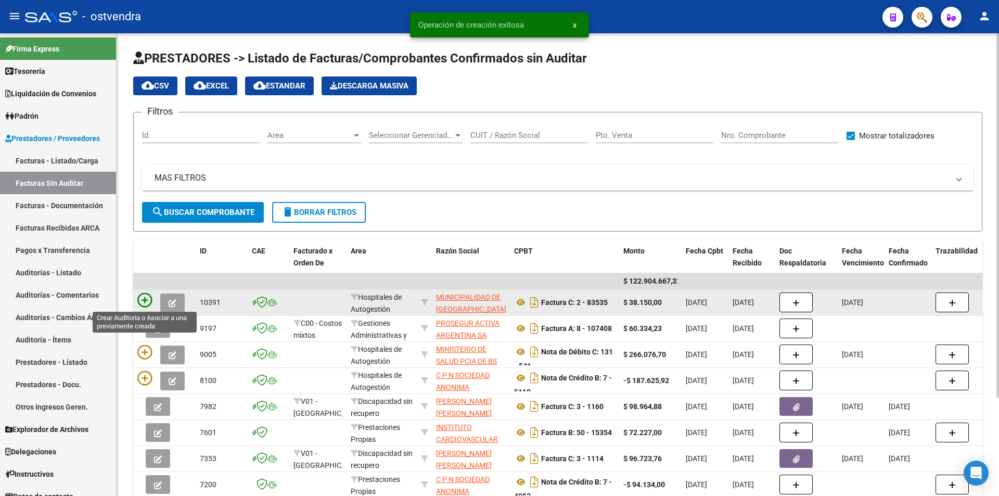
click at [144, 299] on icon at bounding box center [144, 300] width 15 height 15
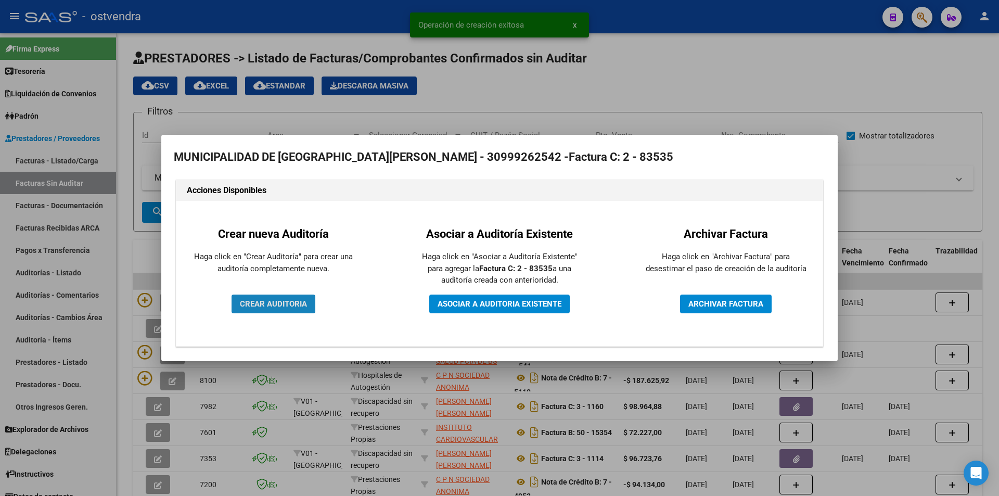
click at [304, 305] on span "CREAR AUDITORIA" at bounding box center [273, 303] width 67 height 9
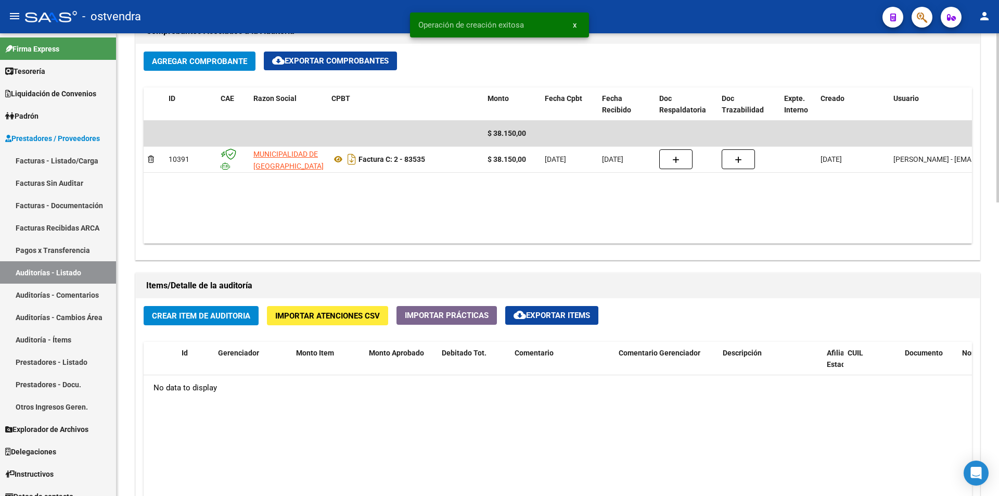
scroll to position [525, 0]
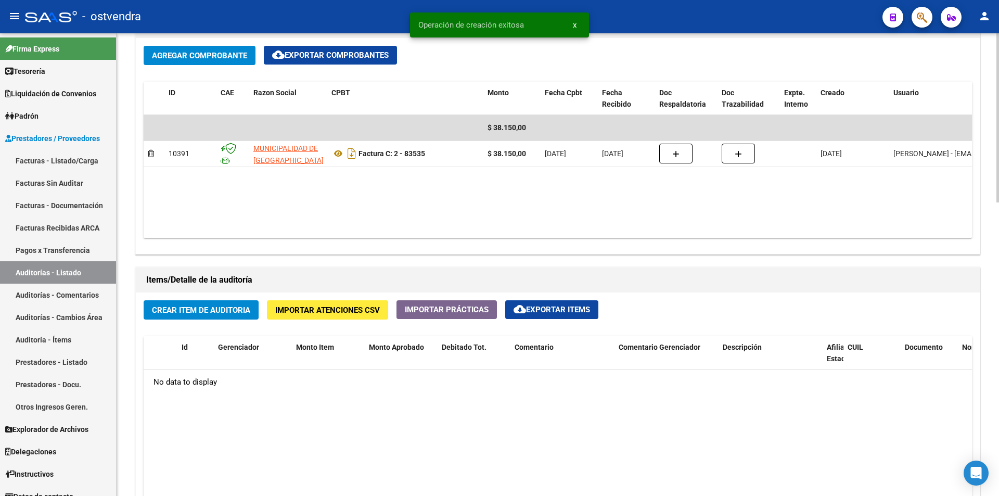
click at [993, 276] on div "arrow_back Editar 2820 cloud_download Generar informe Puede notificar al gerenc…" at bounding box center [559, 141] width 885 height 1266
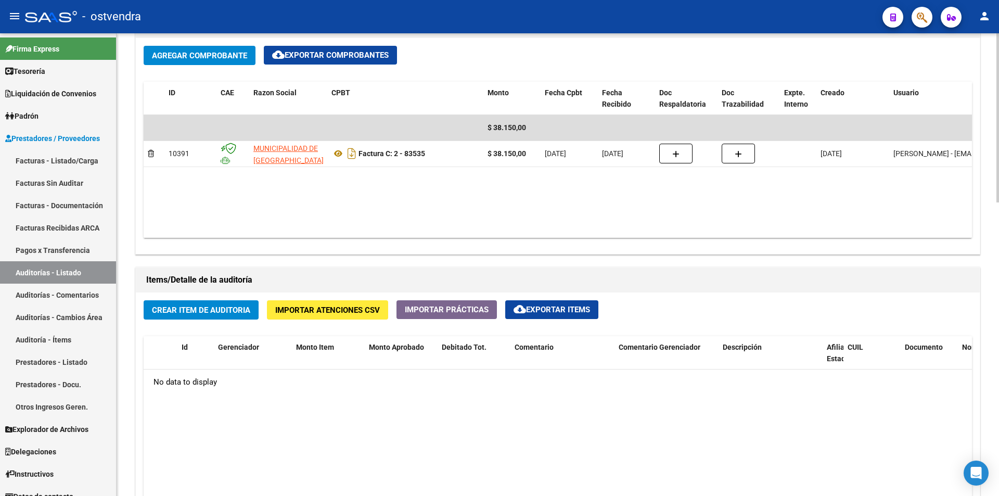
click at [341, 314] on span "Importar Atenciones CSV" at bounding box center [327, 310] width 105 height 9
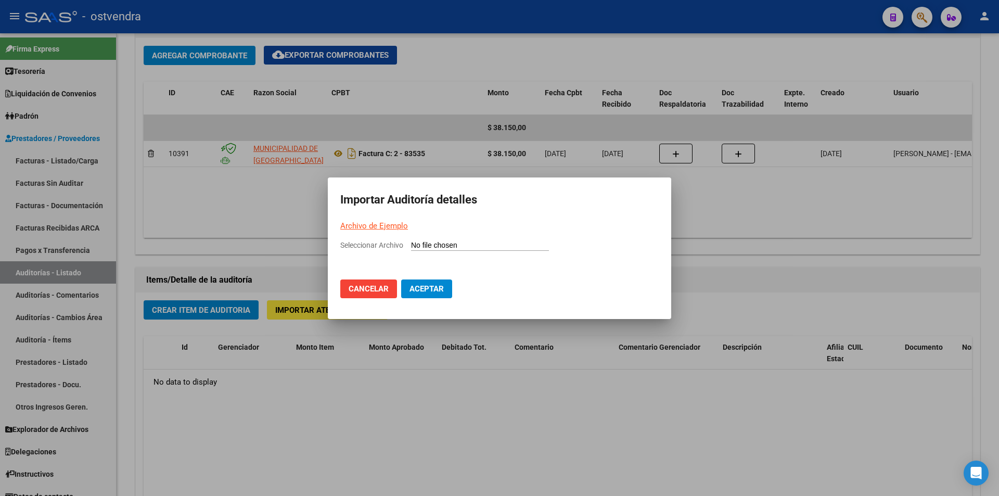
click at [374, 226] on link "Archivo de Ejemplo" at bounding box center [374, 225] width 68 height 9
click at [435, 245] on input "Seleccionar Archivo" at bounding box center [480, 246] width 138 height 10
type input "C:\fakepath\Auditoria-demo-saas-total (38).csv"
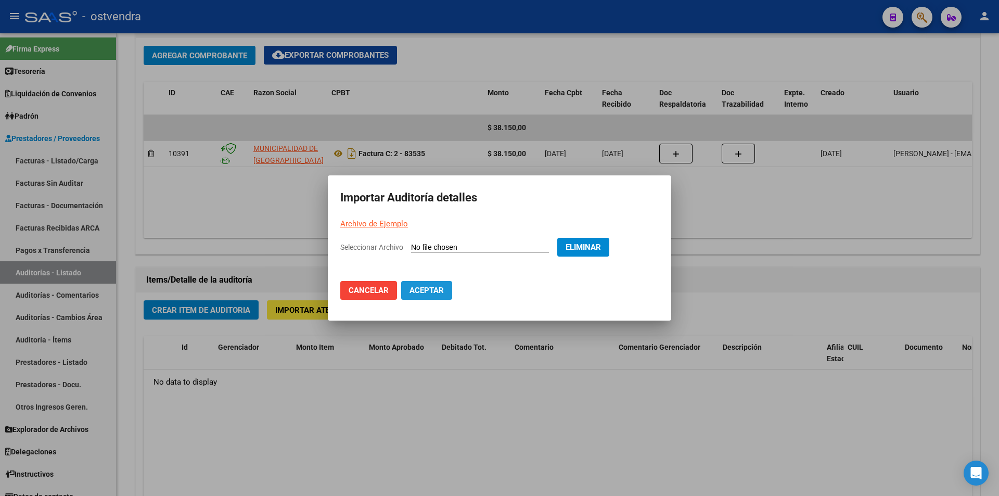
click at [429, 284] on button "Aceptar" at bounding box center [426, 290] width 51 height 19
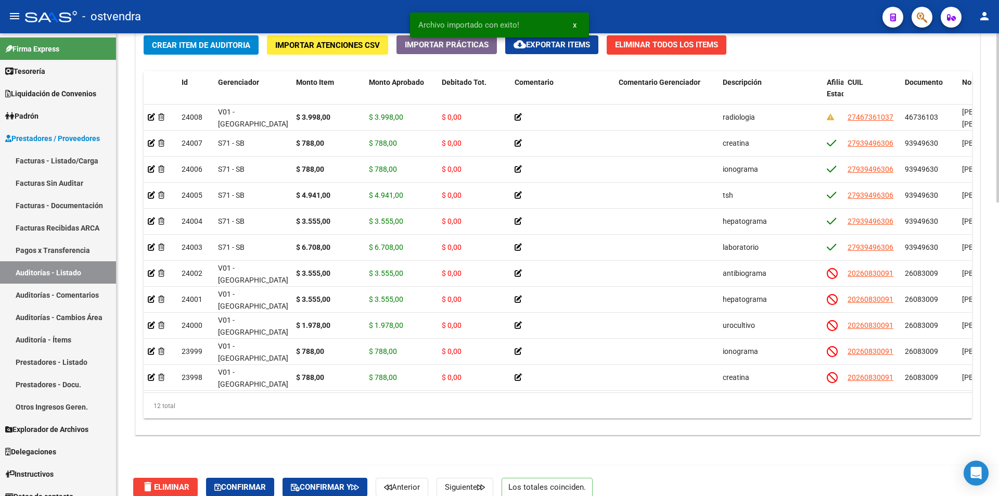
scroll to position [804, 0]
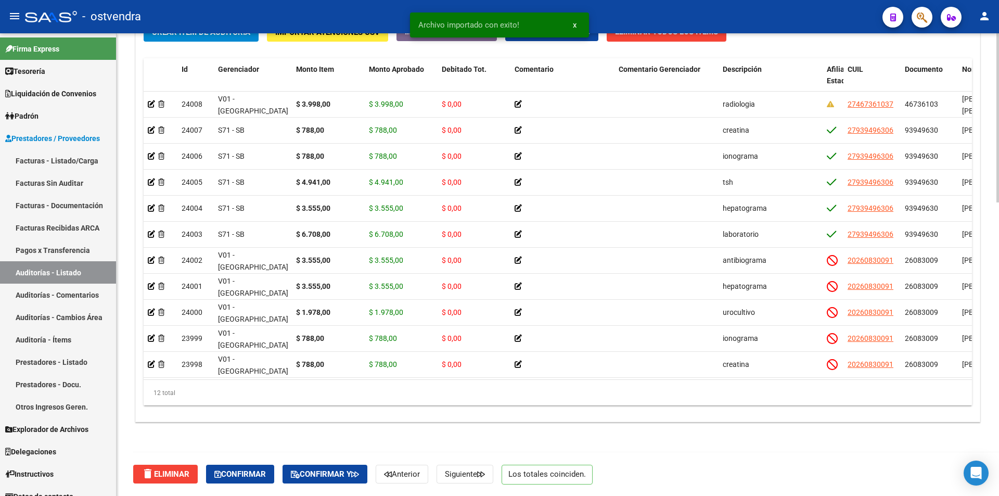
click at [976, 467] on body "menu - ostvendra person Firma Express Tesorería Auditorías Confirmadas Liquidac…" at bounding box center [499, 248] width 999 height 496
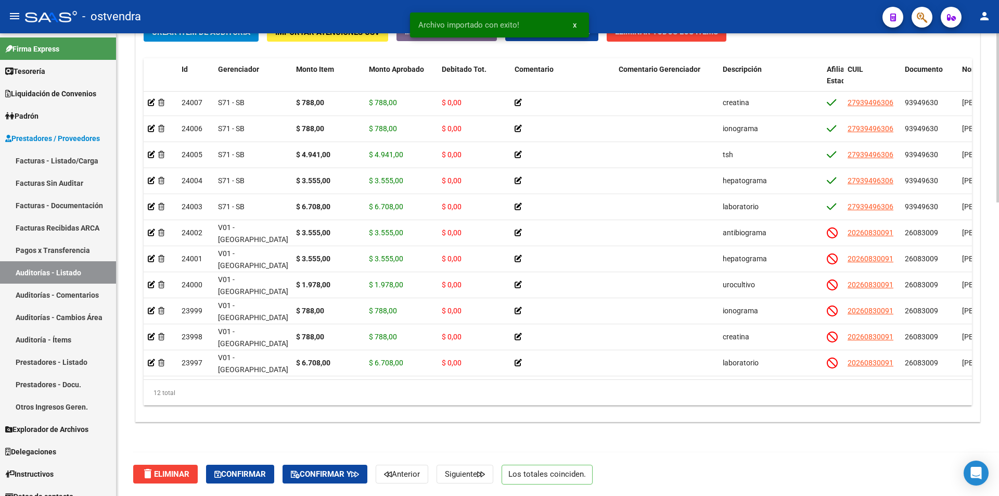
click at [593, 379] on div "Id Gerenciador Monto Item Monto Aprobado Debitado Tot. Comentario Comentario Ge…" at bounding box center [558, 232] width 829 height 348
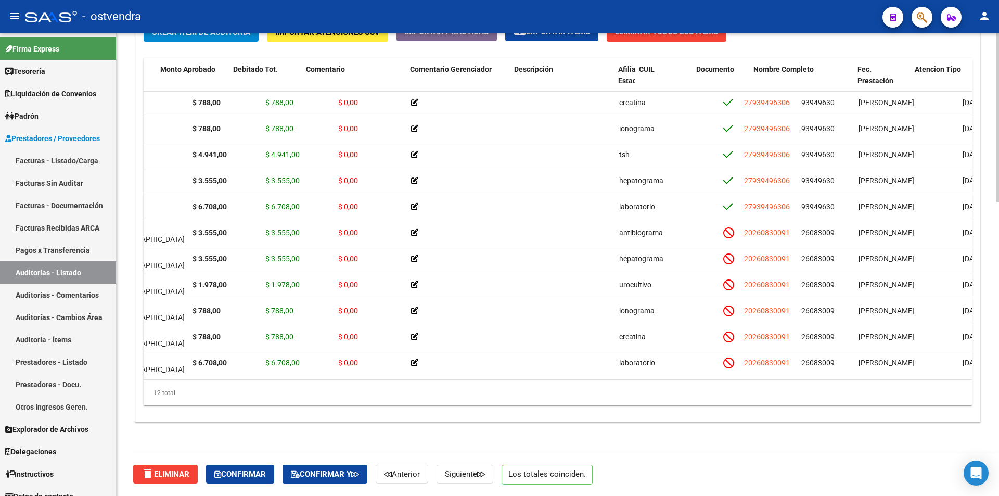
scroll to position [35, 279]
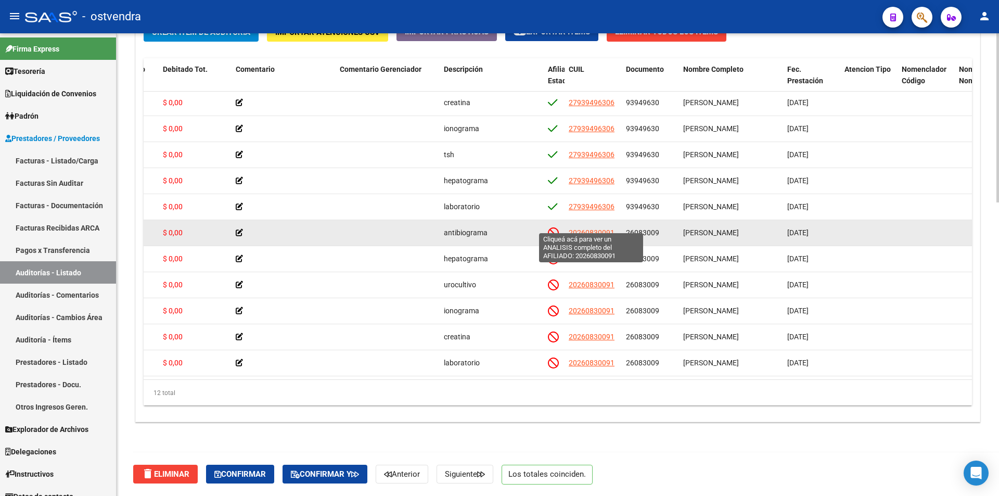
click at [582, 228] on span "20260830091" at bounding box center [592, 232] width 46 height 8
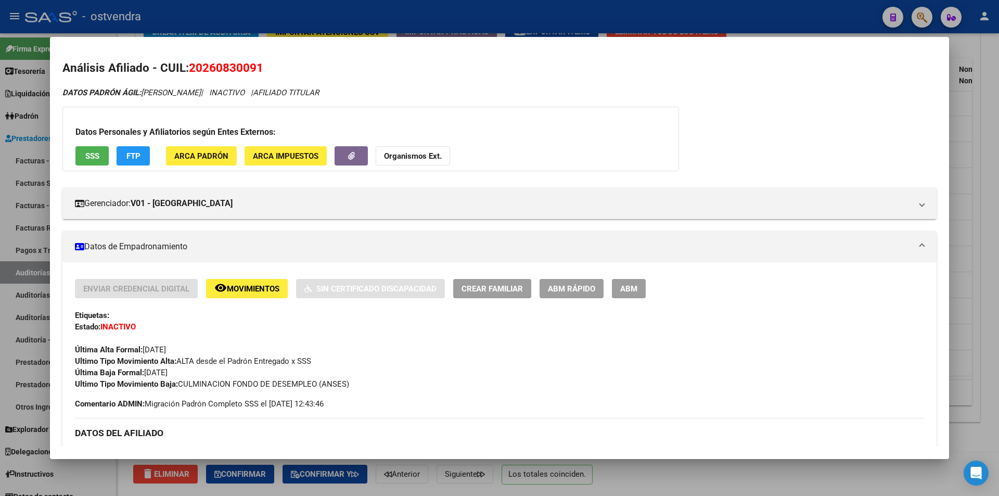
click at [991, 225] on div at bounding box center [499, 248] width 999 height 496
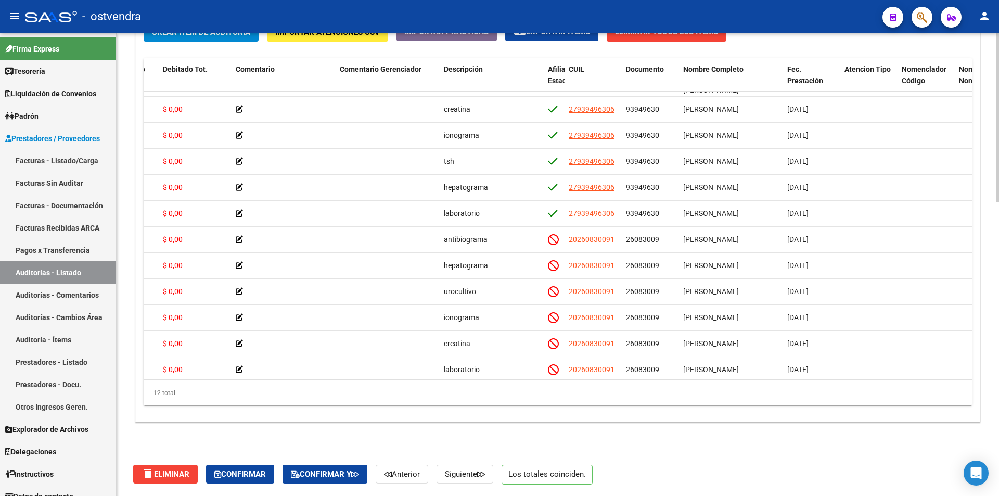
scroll to position [0, 279]
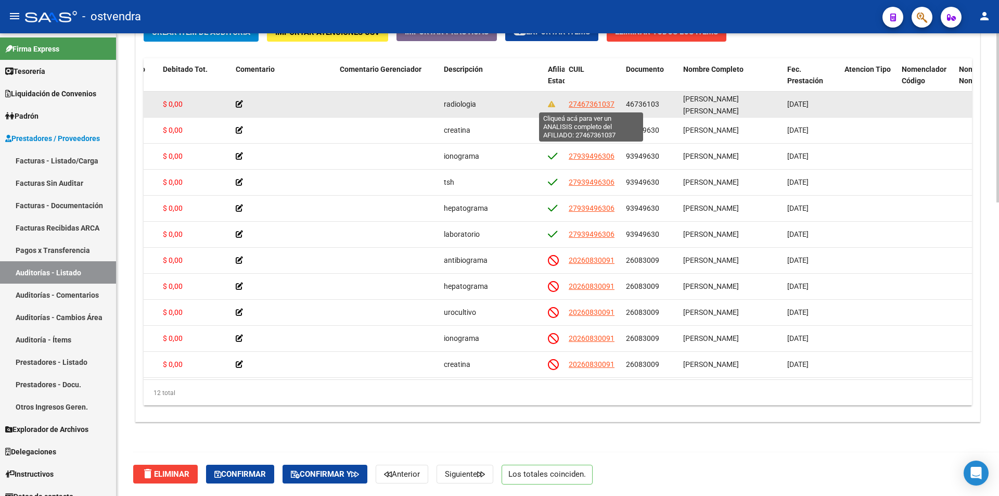
click at [608, 100] on span "27467361037" at bounding box center [592, 104] width 46 height 8
type textarea "27467361037"
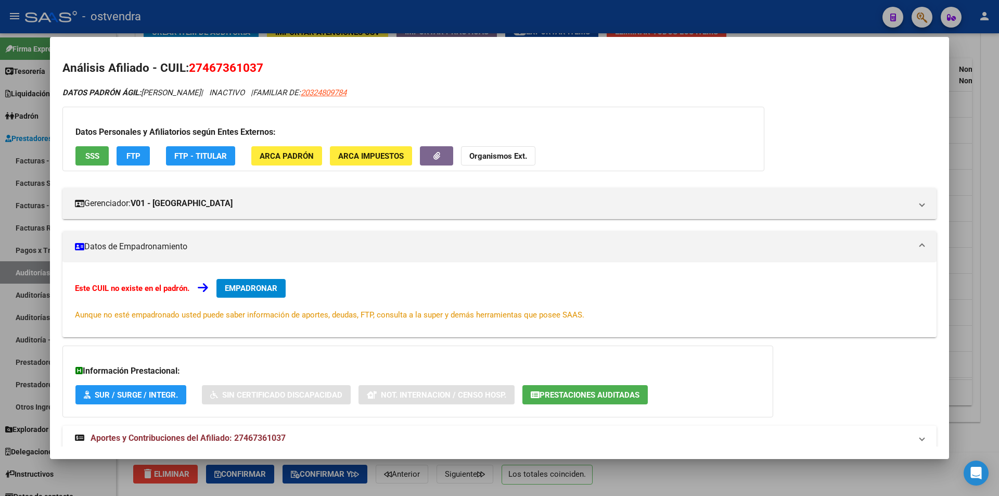
click at [83, 162] on button "SSS" at bounding box center [91, 155] width 33 height 19
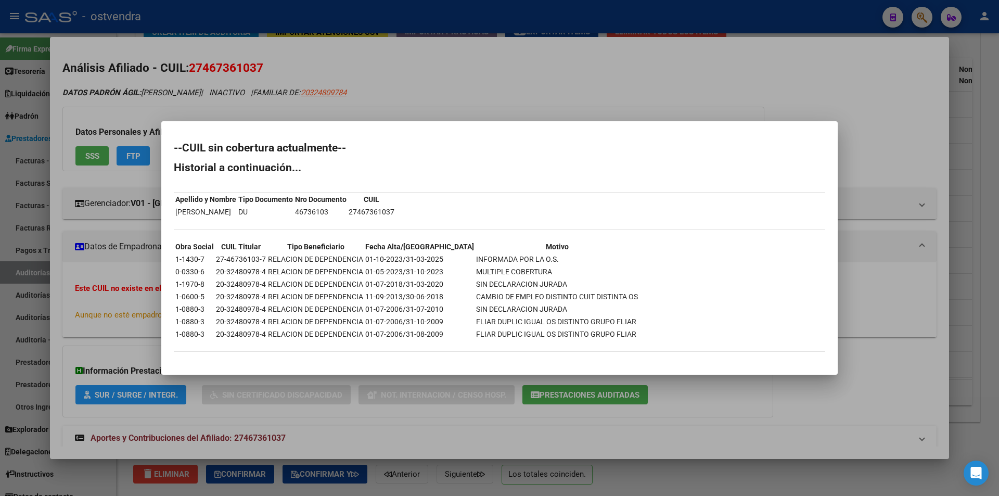
click at [905, 203] on div at bounding box center [499, 248] width 999 height 496
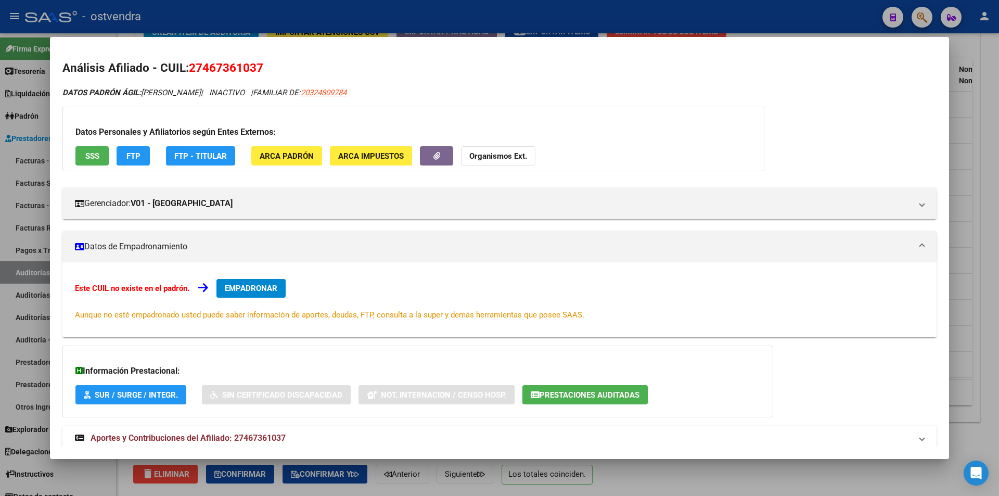
click at [956, 178] on div at bounding box center [499, 248] width 999 height 496
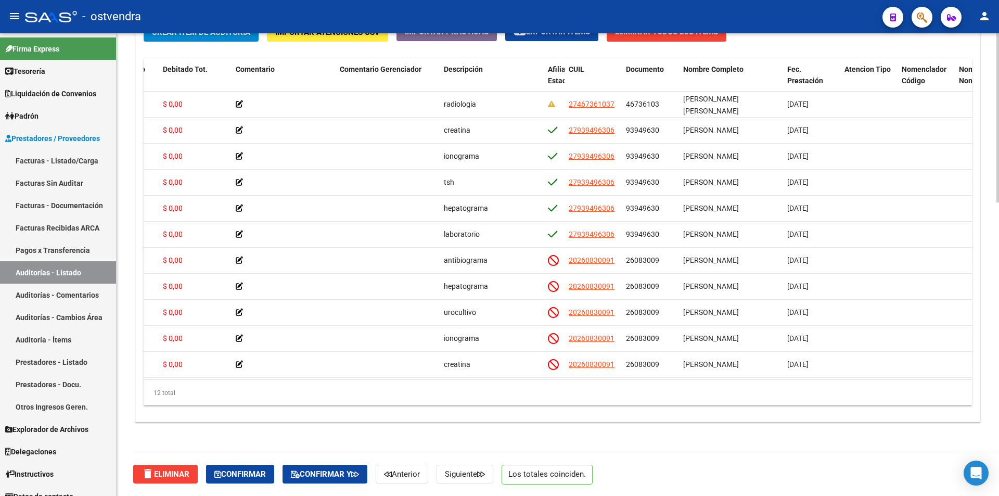
click at [999, 303] on div at bounding box center [998, 264] width 3 height 463
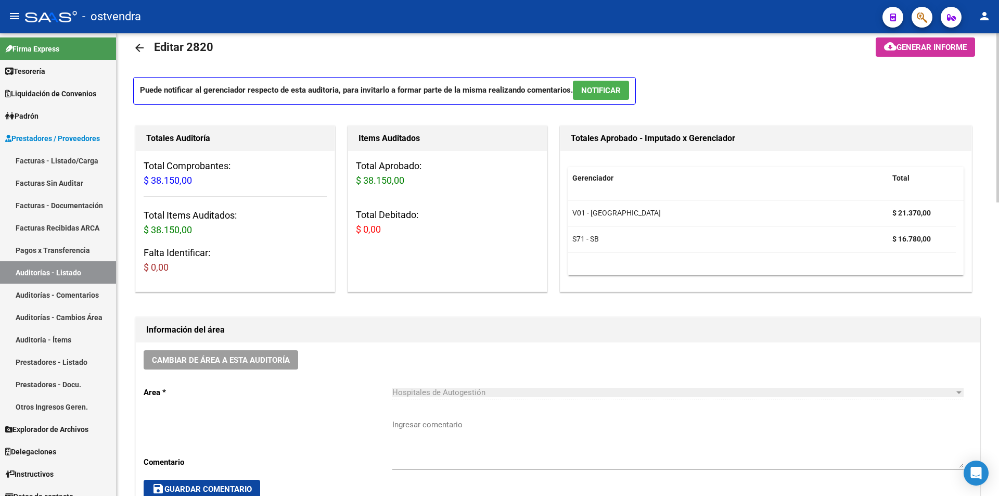
scroll to position [0, 0]
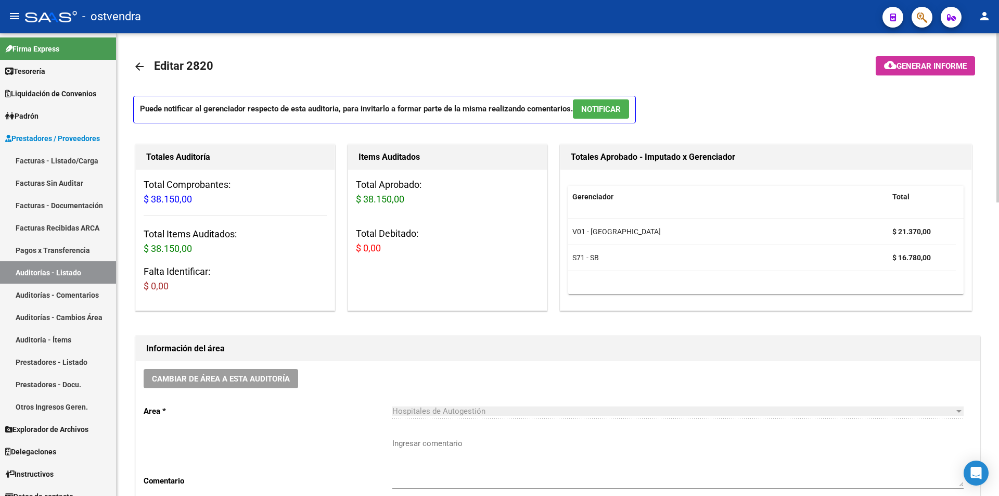
click at [594, 109] on span "NOTIFICAR" at bounding box center [601, 109] width 40 height 9
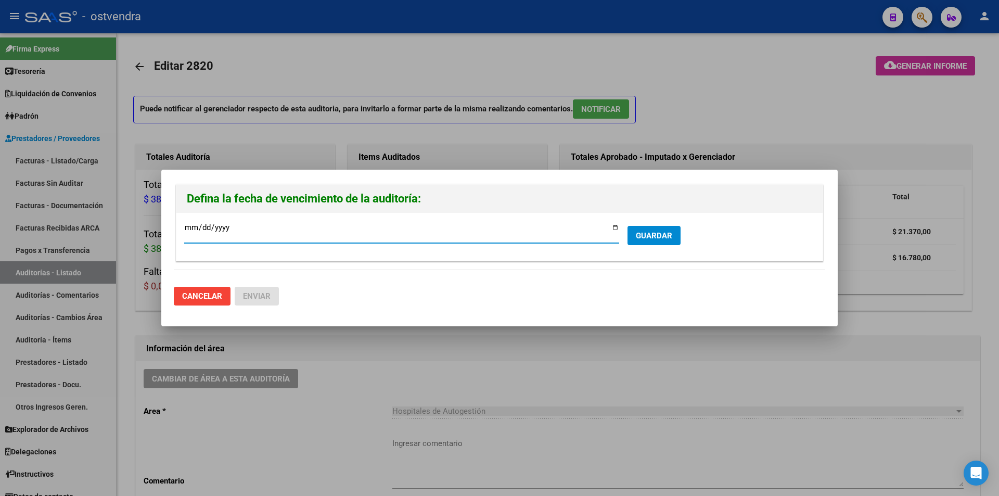
type input "2025-08-09"
type input "2025-09-09"
click at [645, 222] on form "2025-09-09 Ingresar la fecha * GUARDAR" at bounding box center [499, 237] width 631 height 32
click at [645, 229] on button "GUARDAR" at bounding box center [654, 235] width 53 height 19
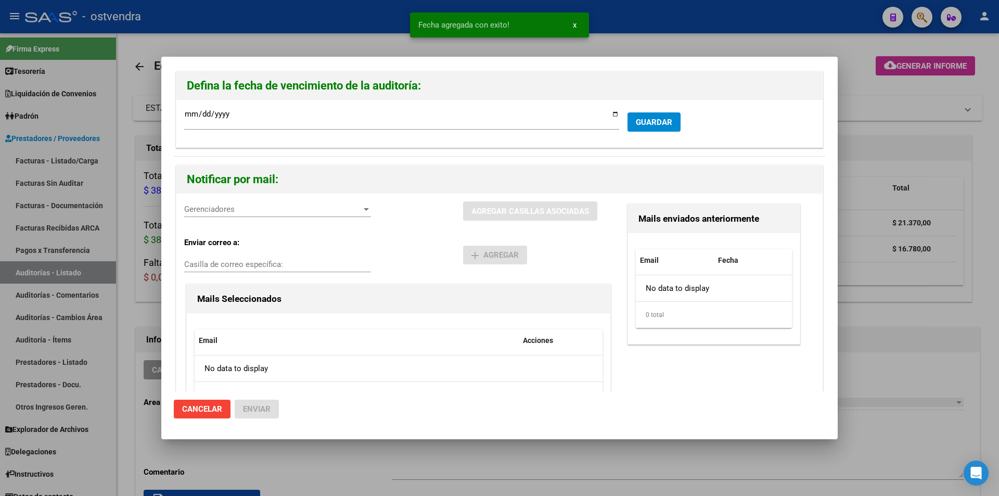
click at [255, 223] on div "Gerenciadores Gerenciadores" at bounding box center [277, 214] width 187 height 26
click at [256, 217] on div "Gerenciadores Gerenciadores" at bounding box center [277, 209] width 187 height 16
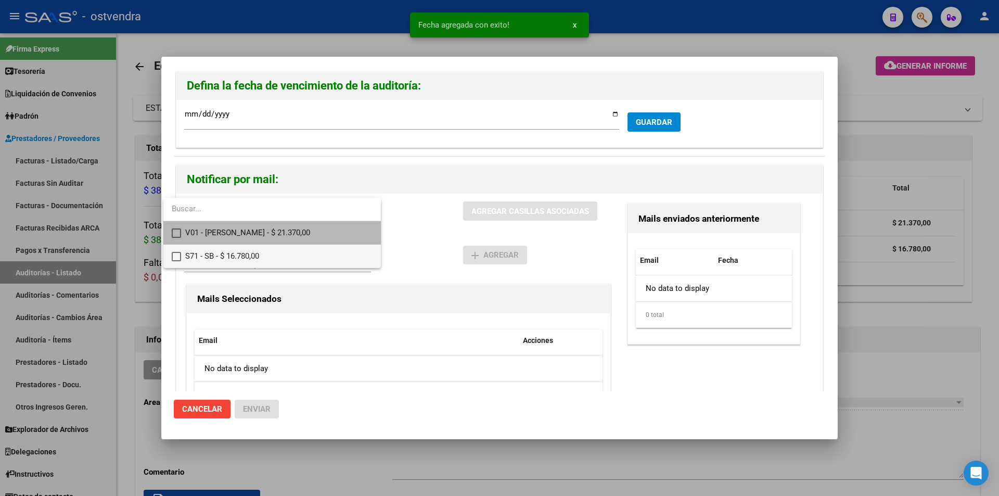
drag, startPoint x: 256, startPoint y: 226, endPoint x: 256, endPoint y: 246, distance: 19.8
click at [256, 226] on span "V01 - Viasano - $ 21.370,00" at bounding box center [278, 232] width 187 height 23
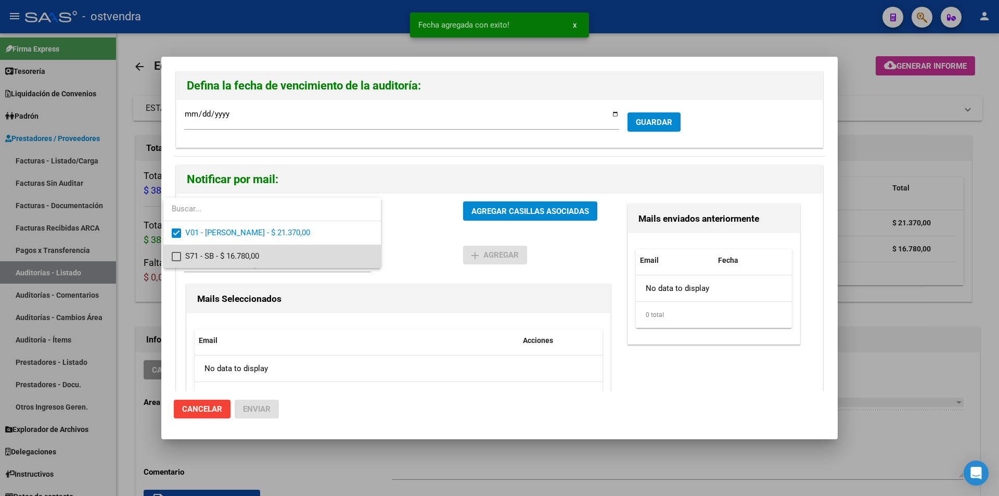
click at [256, 245] on span "S71 - SB - $ 16.780,00" at bounding box center [278, 256] width 187 height 23
click at [506, 207] on div at bounding box center [499, 248] width 999 height 496
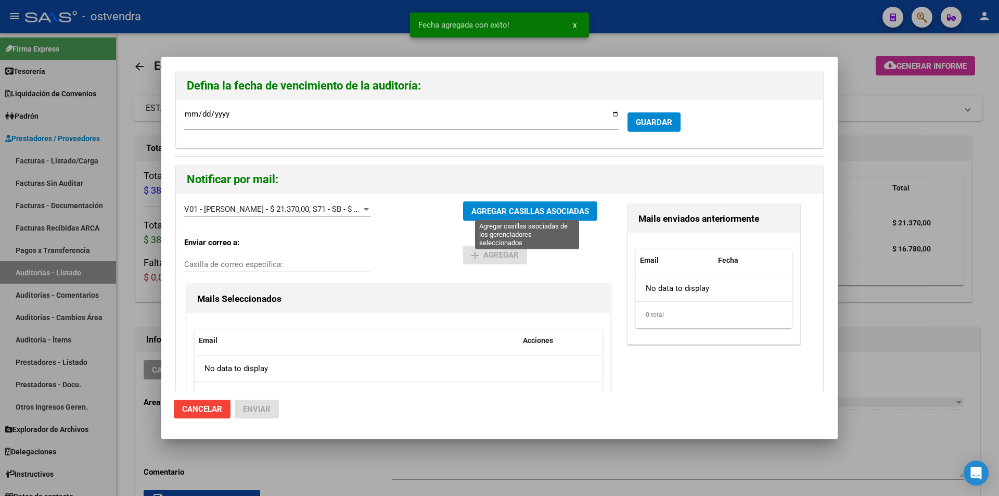
click at [506, 207] on span "AGREGAR CASILLAS ASOCIADAS" at bounding box center [531, 211] width 118 height 9
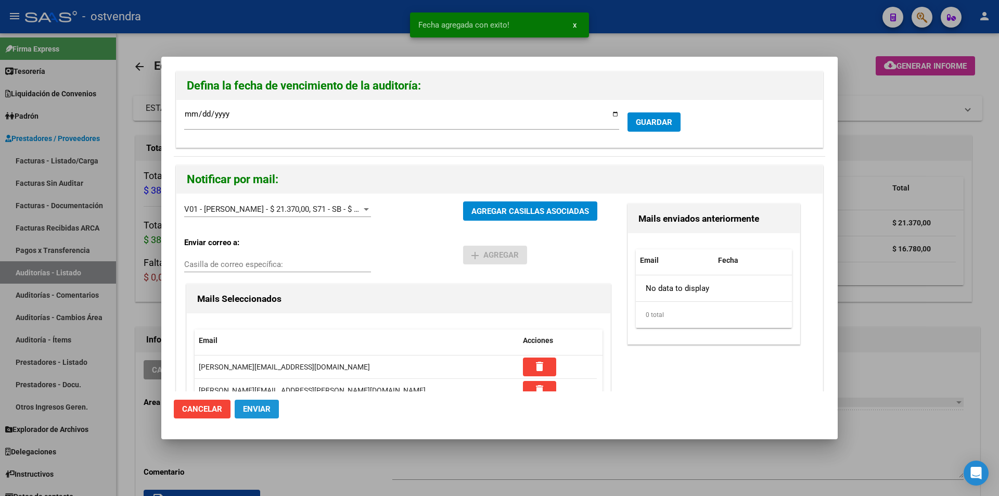
click at [258, 404] on span "Enviar" at bounding box center [257, 408] width 28 height 9
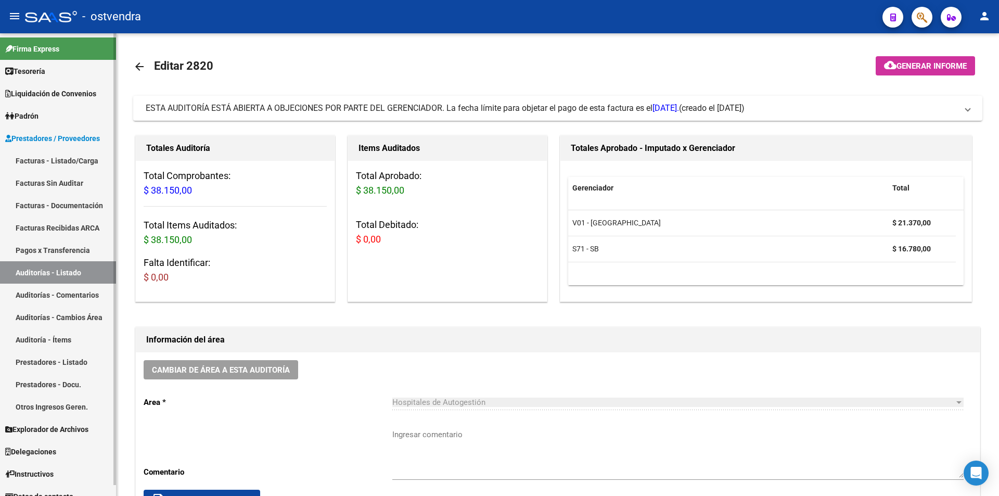
click at [34, 160] on link "Facturas - Listado/Carga" at bounding box center [58, 160] width 116 height 22
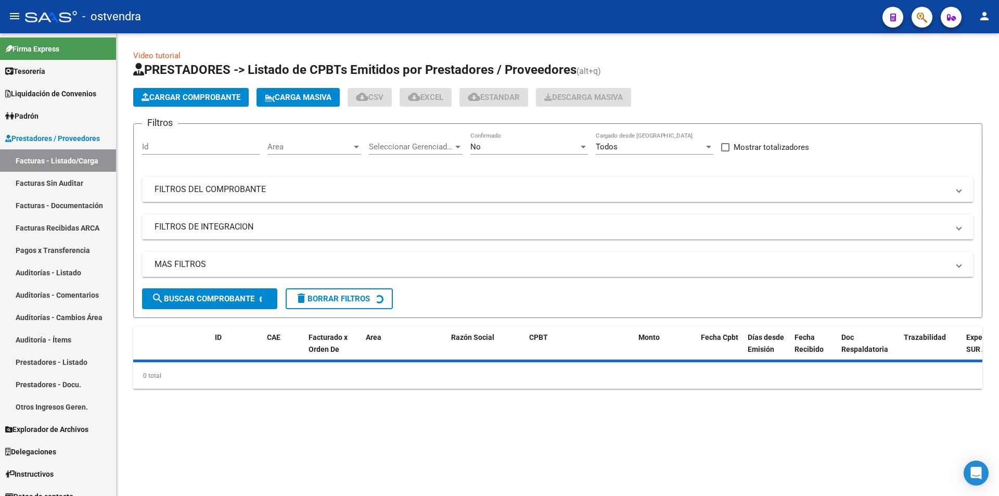
click at [219, 101] on span "Cargar Comprobante" at bounding box center [191, 97] width 99 height 9
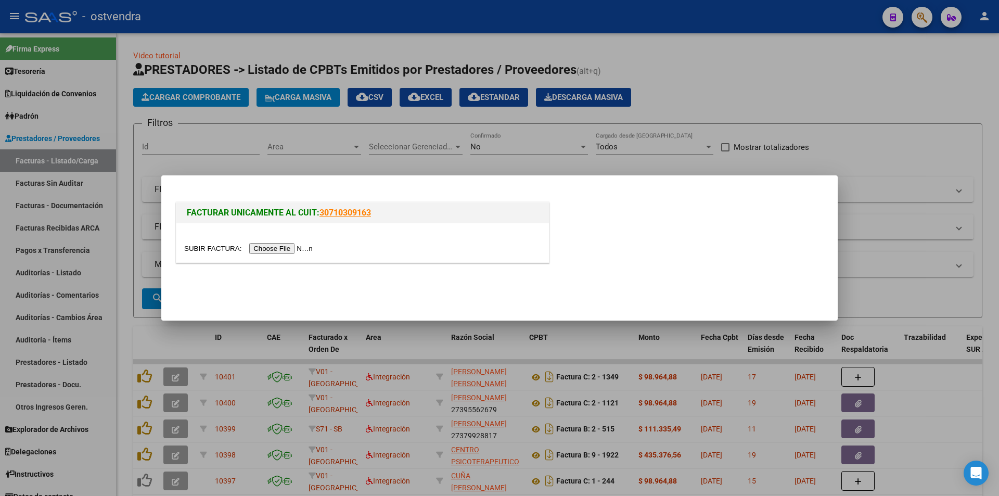
click at [284, 247] on input "file" at bounding box center [250, 248] width 132 height 11
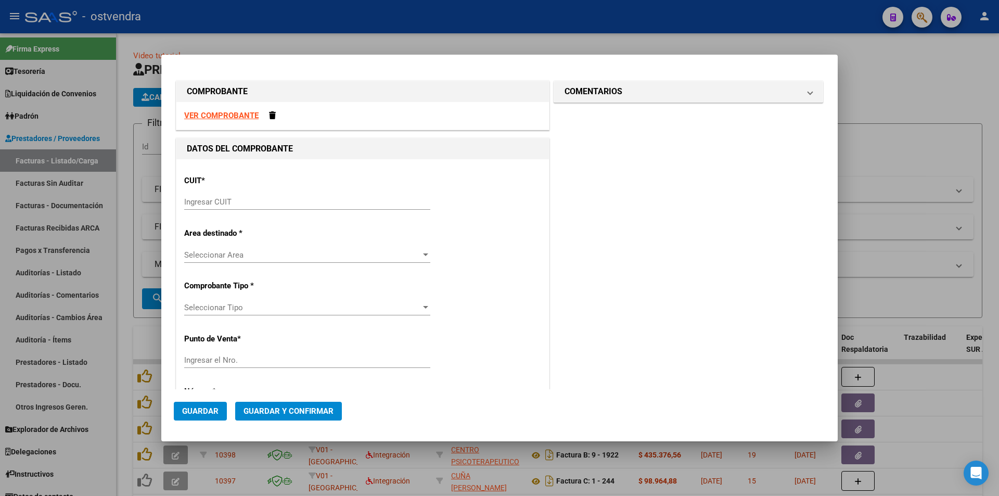
click at [231, 112] on strong "VER COMPROBANTE" at bounding box center [221, 115] width 74 height 9
click at [255, 195] on div "Ingresar CUIT" at bounding box center [307, 202] width 246 height 16
paste input "30-99926254-2"
type input "30-99926254-2"
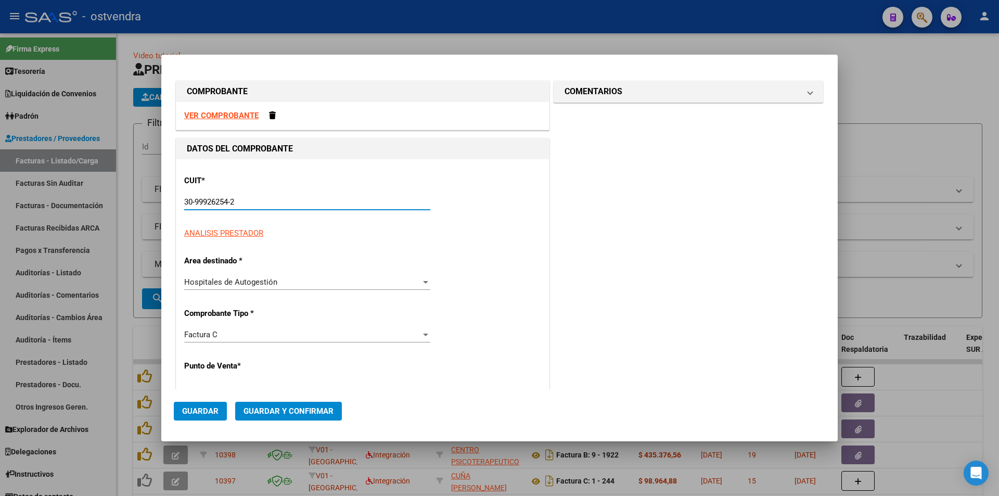
type input "2"
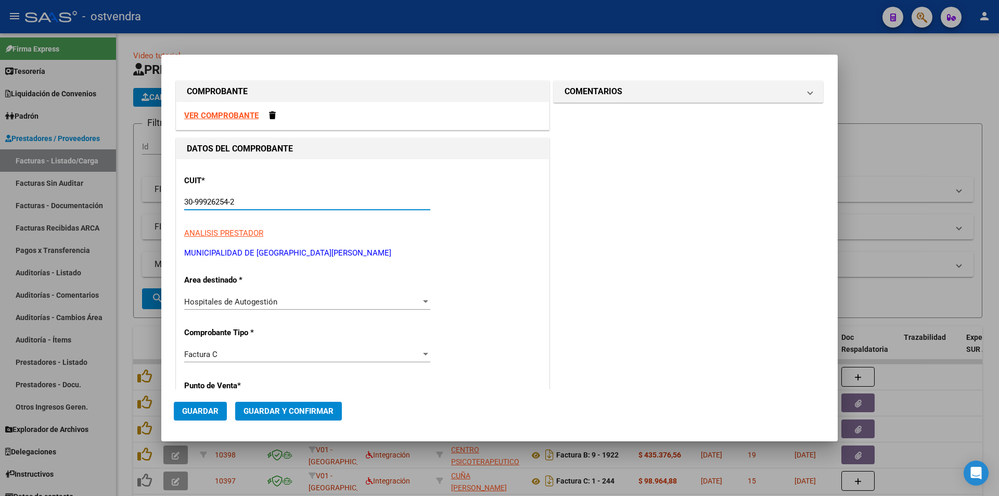
type input "30-99926254-2"
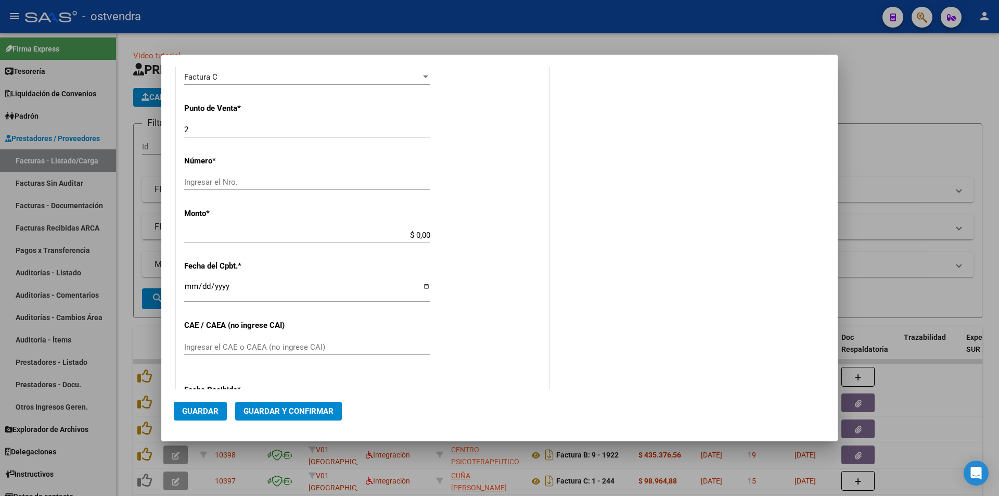
scroll to position [276, 0]
click at [426, 238] on input "$ 0,00" at bounding box center [307, 236] width 246 height 9
type input "$ 505,00"
click at [530, 156] on div "CUIT * 30-99926254-2 Ingresar CUIT ANALISIS PRESTADOR MUNICIPALIDAD DE SAN FERN…" at bounding box center [362, 252] width 373 height 738
click at [185, 282] on div "Ingresar la fecha" at bounding box center [307, 293] width 246 height 22
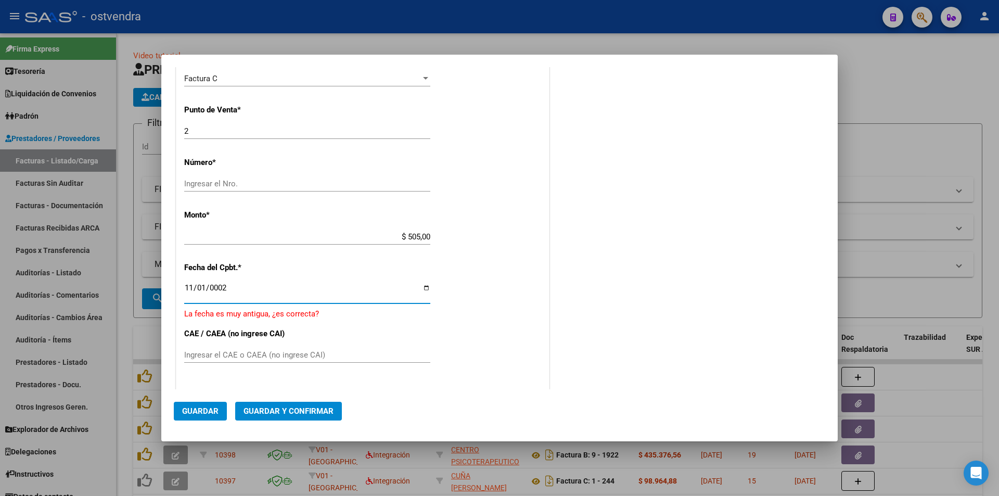
scroll to position [283, 0]
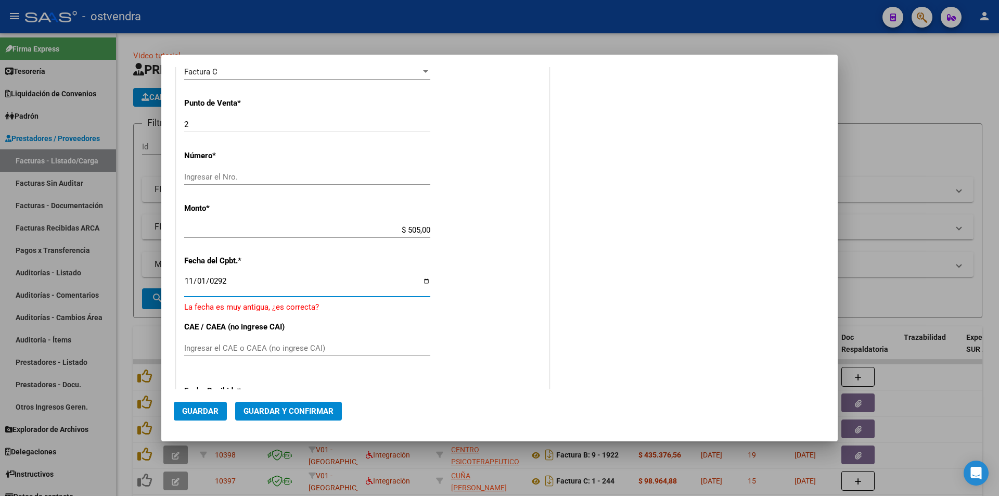
type input "2923-11-01"
type input "0029-11-01"
type input "2023-11-01"
click at [555, 279] on div "COMENTARIOS Comentarios De la Obra Social: Comentarios de la Obra Social (no vi…" at bounding box center [689, 210] width 274 height 828
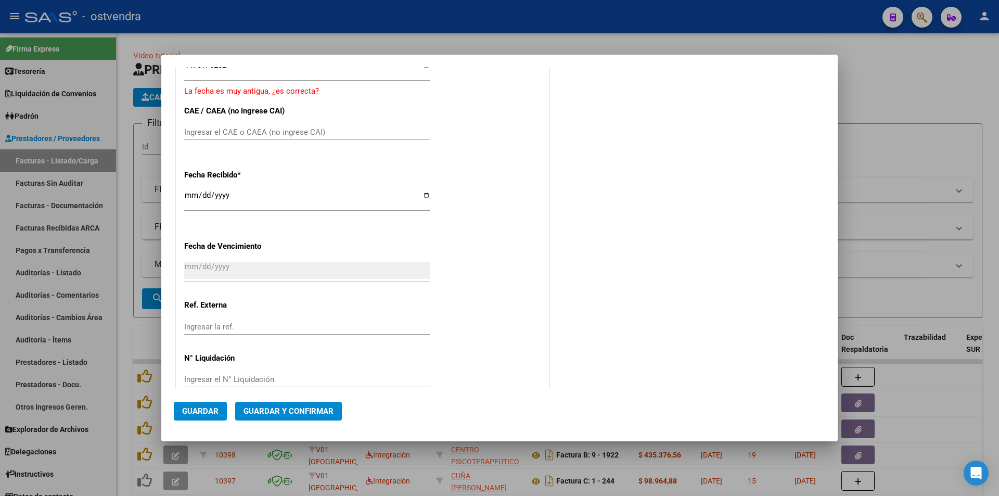
scroll to position [517, 0]
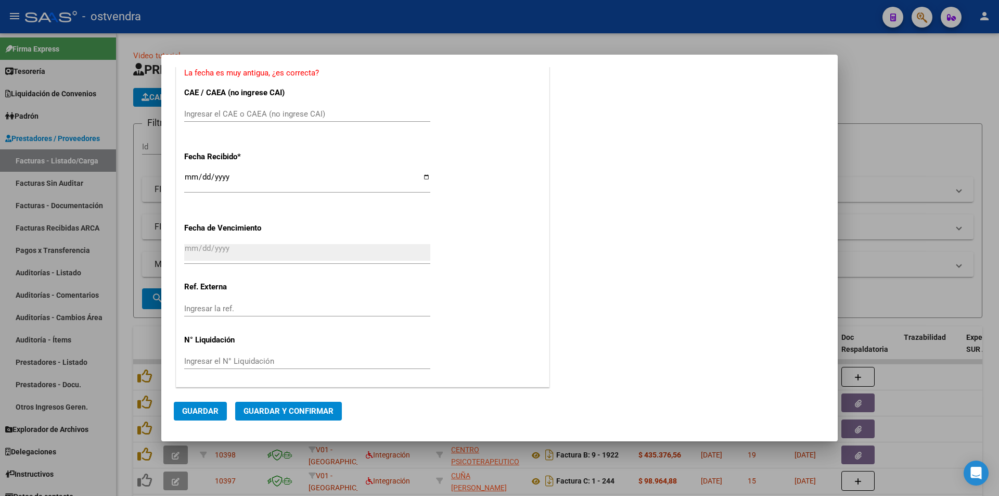
click at [281, 406] on button "Guardar y Confirmar" at bounding box center [288, 411] width 107 height 19
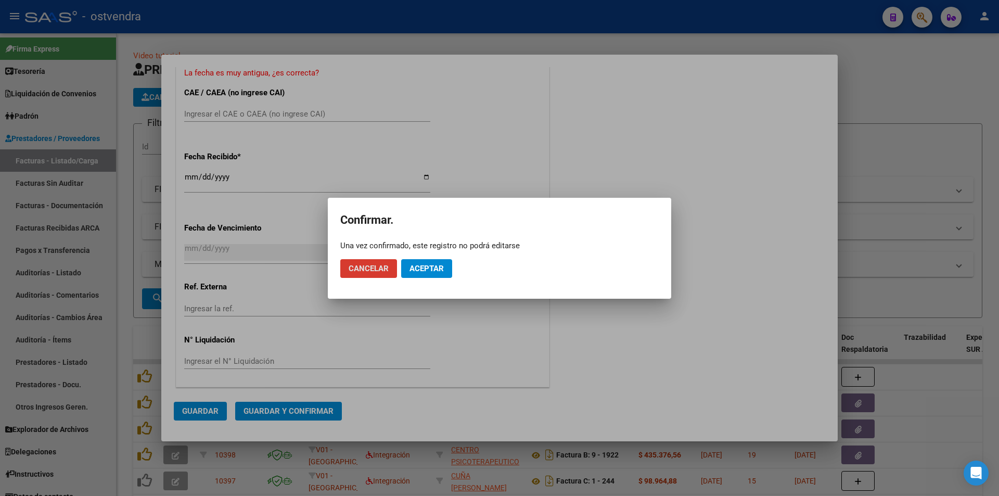
click at [429, 277] on button "Aceptar" at bounding box center [426, 268] width 51 height 19
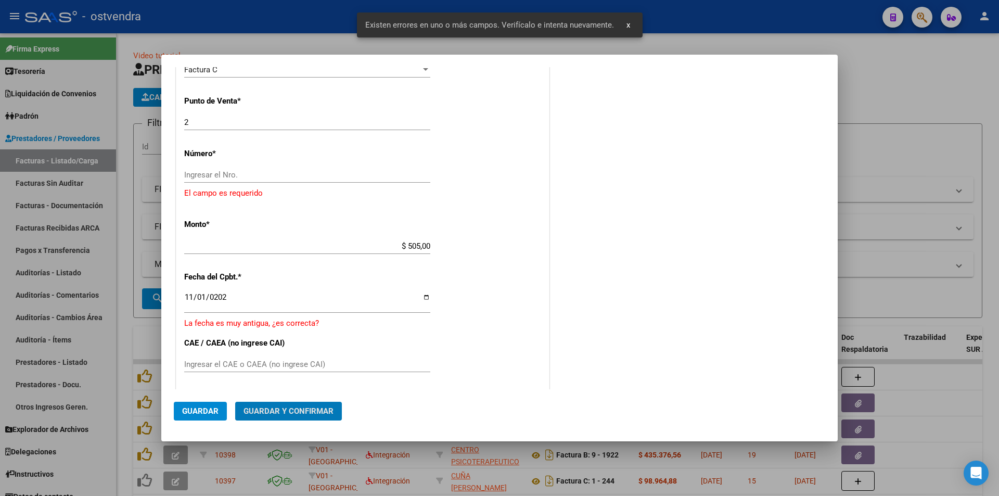
scroll to position [226, 0]
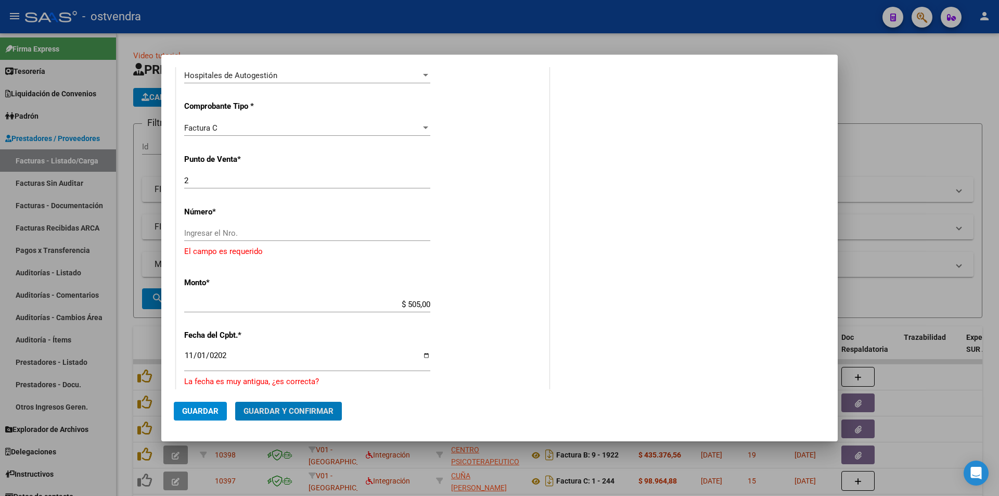
click at [217, 229] on input "Ingresar el Nro." at bounding box center [307, 232] width 246 height 9
paste input "69764"
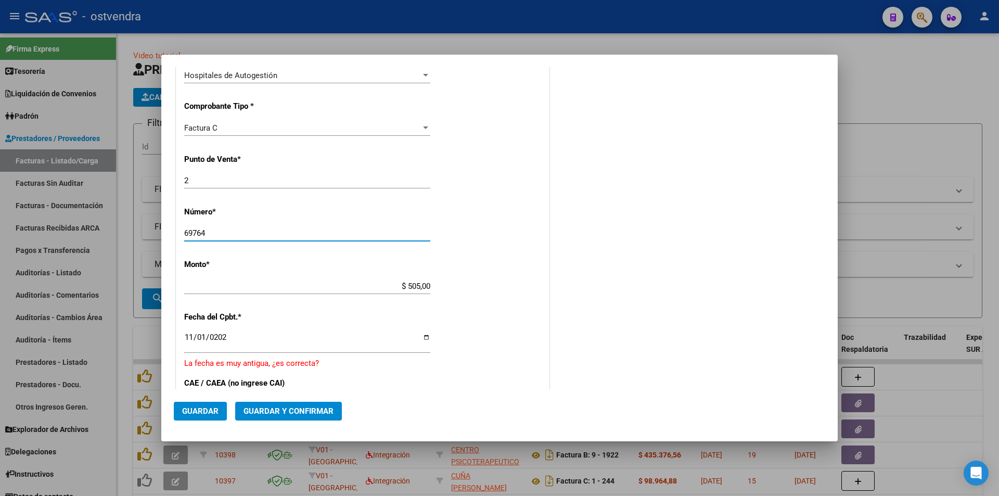
type input "69764"
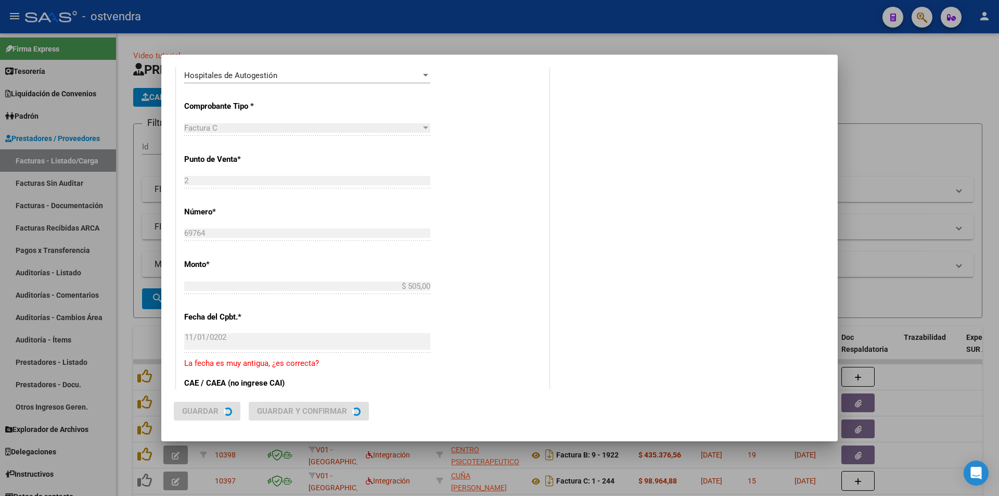
type input "2022-11-01"
type input "72442392432200"
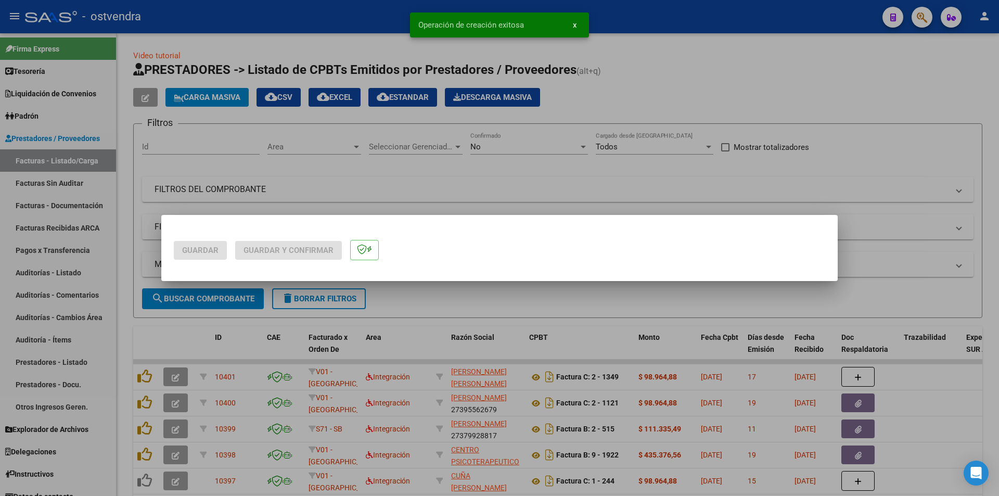
scroll to position [0, 0]
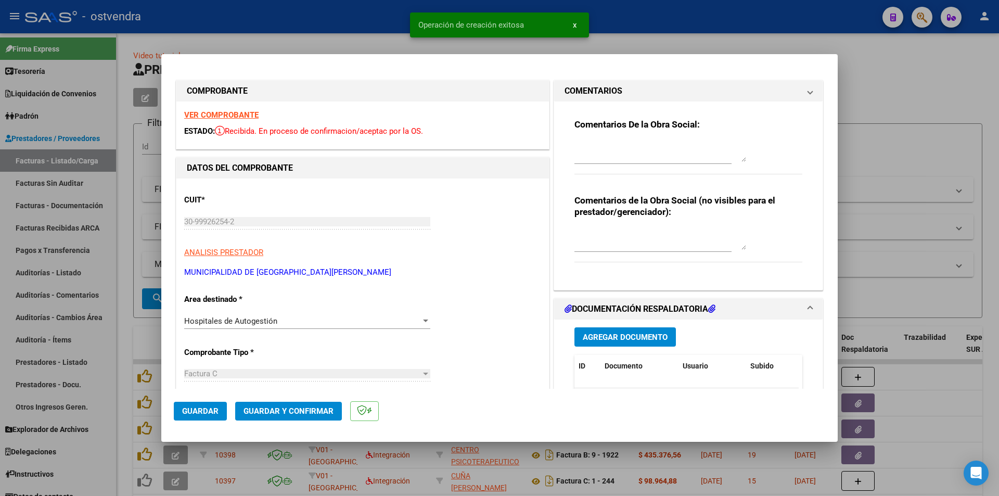
type input "2022-12-31"
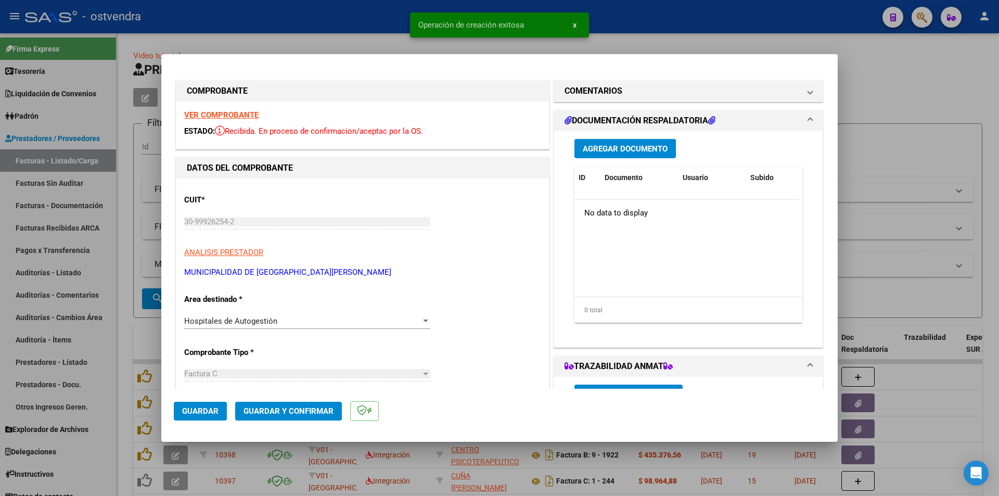
click at [291, 411] on span "Guardar y Confirmar" at bounding box center [289, 410] width 90 height 9
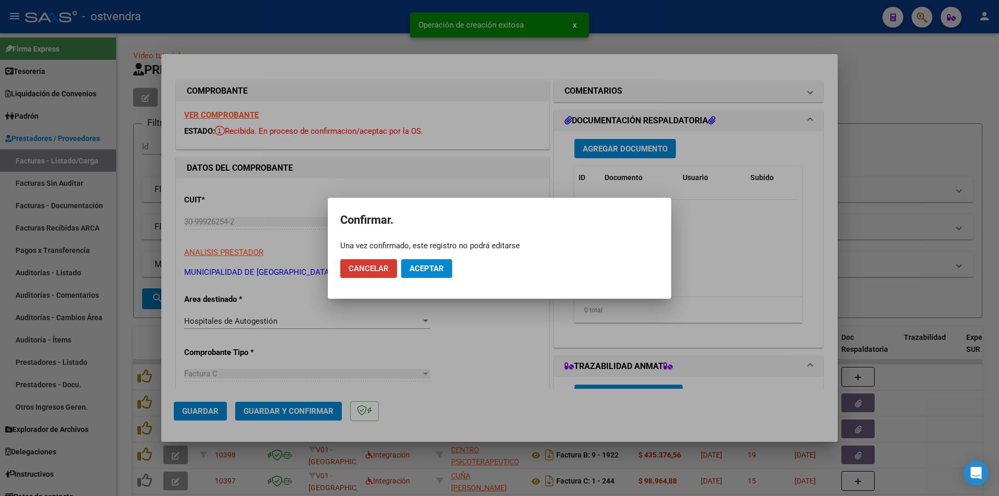
click at [414, 270] on span "Aceptar" at bounding box center [427, 268] width 34 height 9
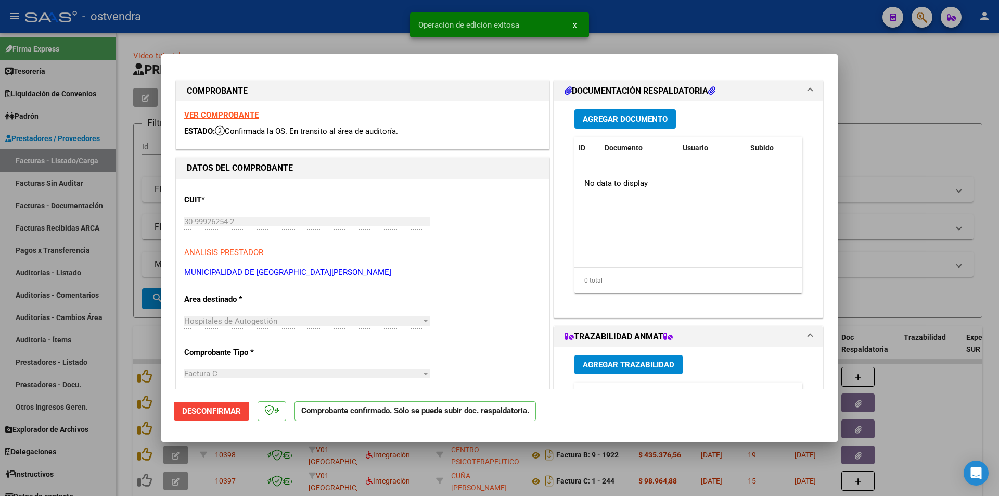
click at [88, 182] on div at bounding box center [499, 248] width 999 height 496
type input "$ 0,00"
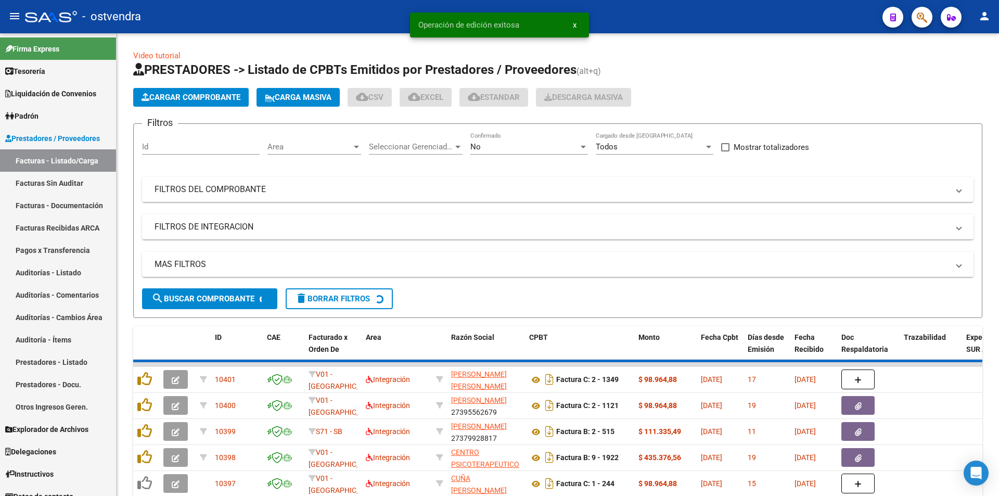
click at [88, 182] on link "Facturas Sin Auditar" at bounding box center [58, 183] width 116 height 22
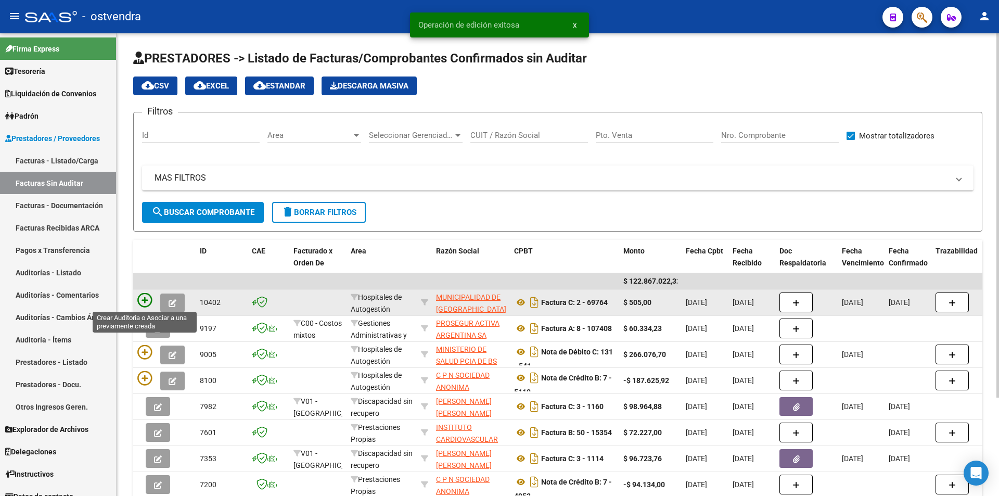
click at [148, 302] on icon at bounding box center [144, 300] width 15 height 15
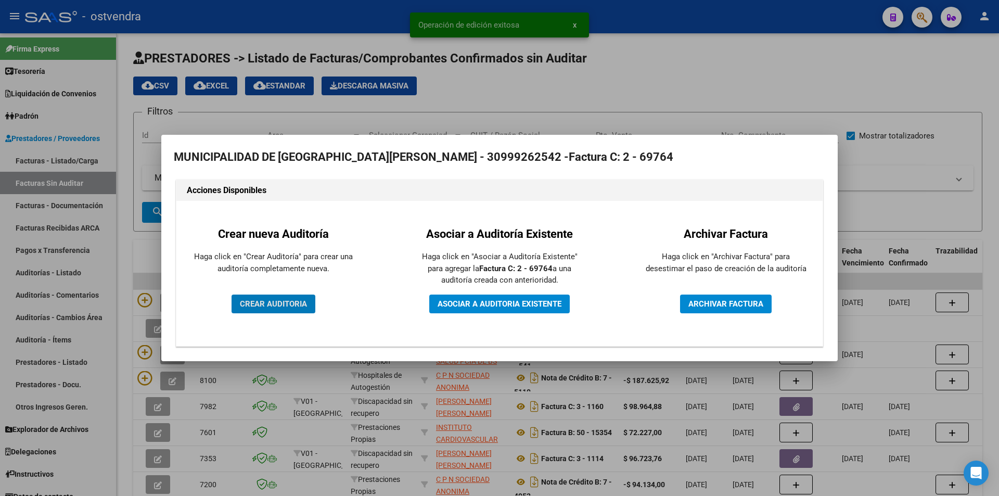
click at [274, 301] on span "CREAR AUDITORIA" at bounding box center [273, 303] width 67 height 9
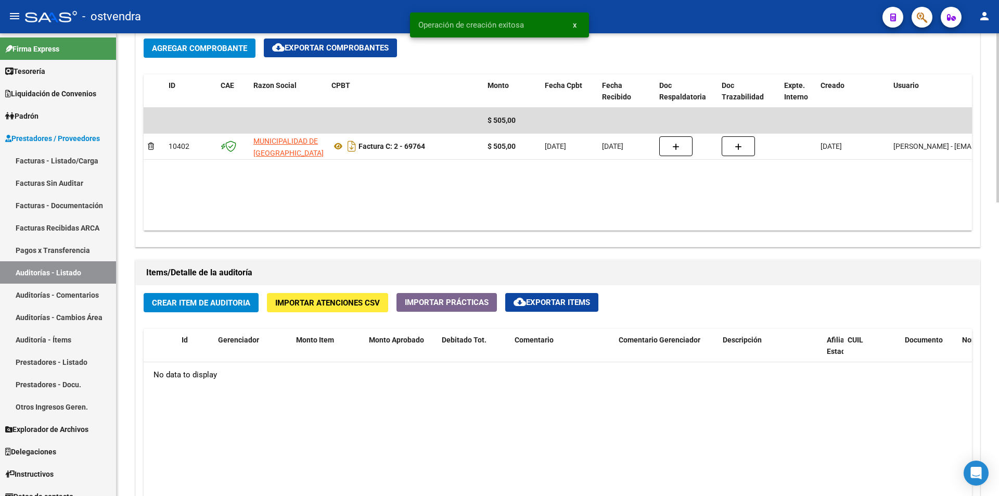
click at [979, 336] on div "arrow_back Editar 2821 cloud_download Generar informe Puede notificar al gerenc…" at bounding box center [559, 134] width 885 height 1266
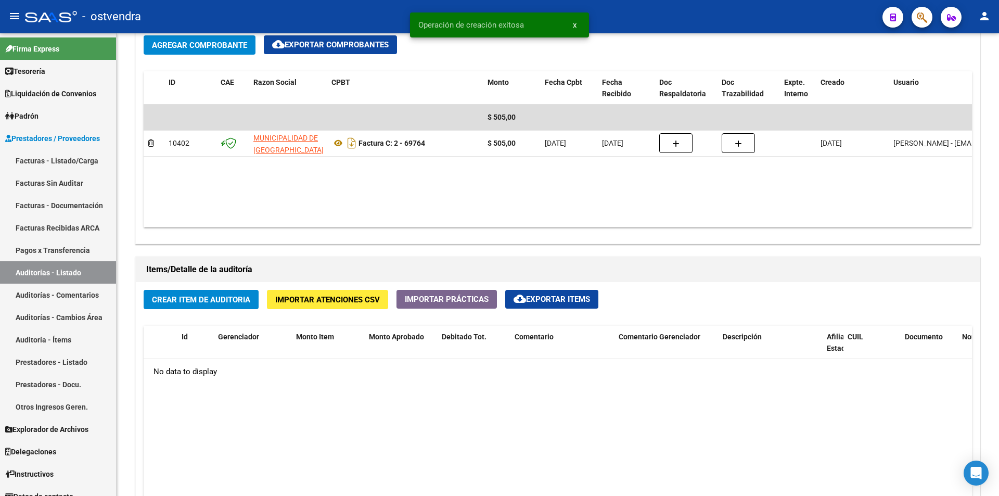
click at [192, 296] on span "Crear Item de Auditoria" at bounding box center [201, 299] width 98 height 9
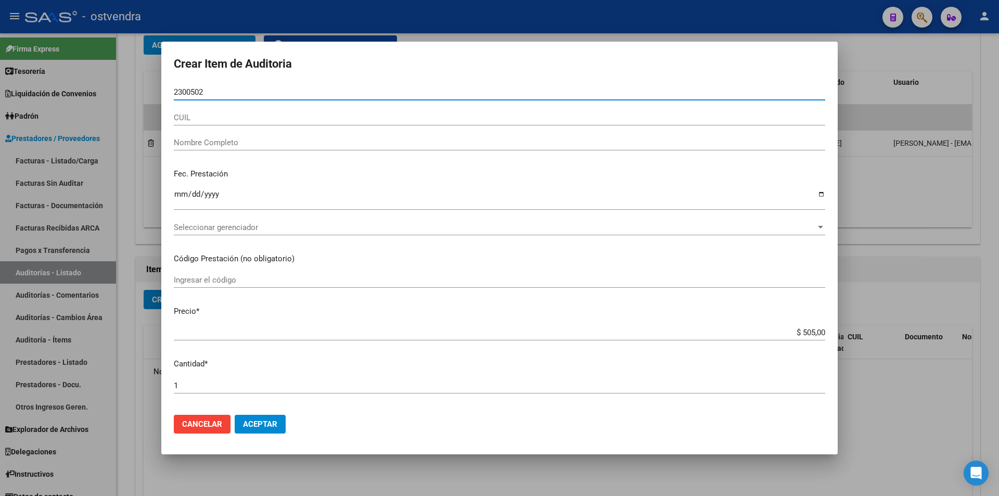
type input "23005026"
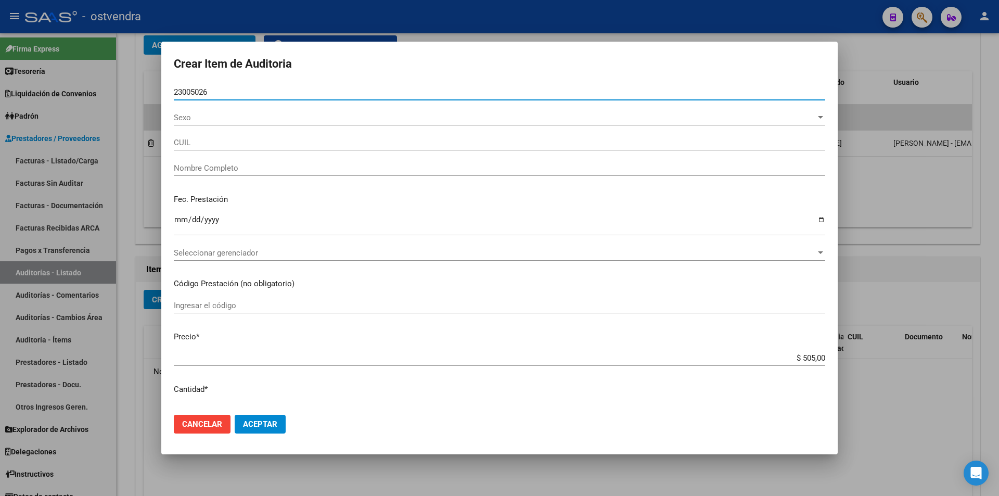
type input "27230050266"
type input "CORSO SILVANA"
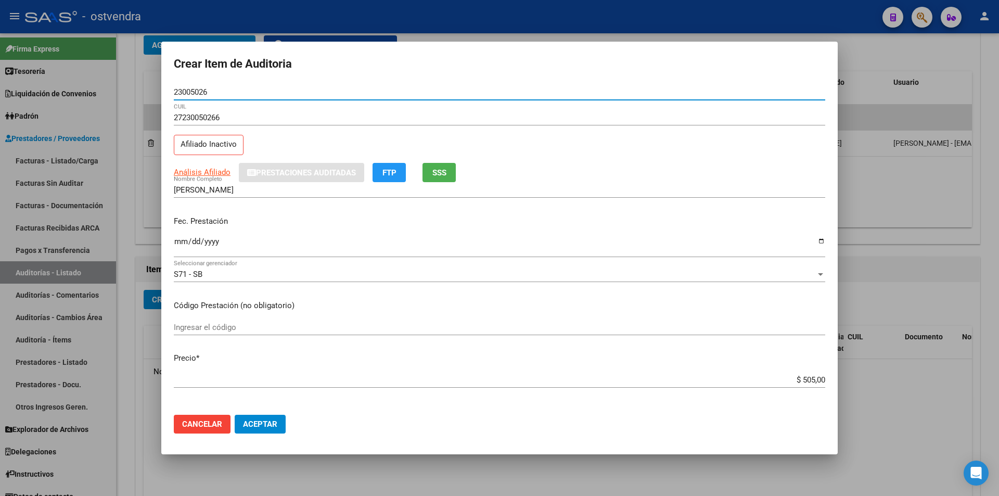
type input "23005026"
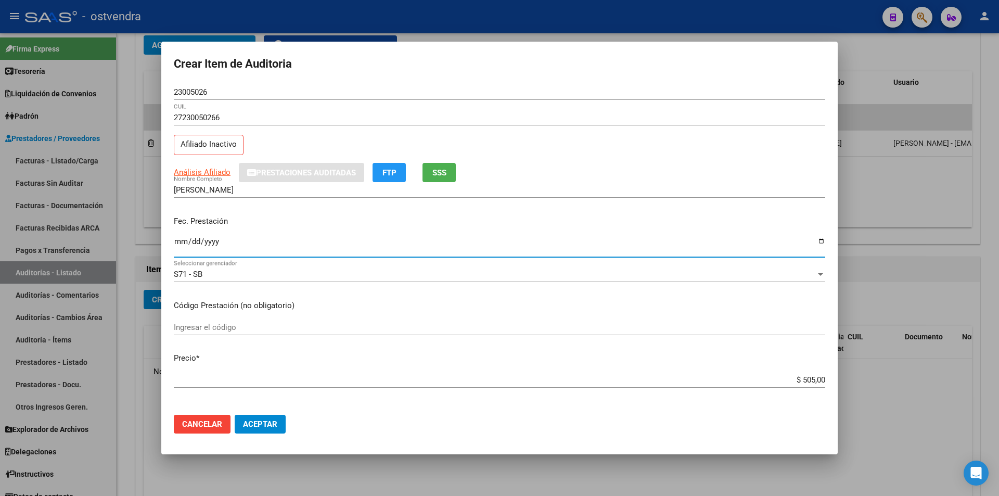
click at [181, 244] on input "Ingresar la fecha" at bounding box center [500, 245] width 652 height 17
type input "2022-08-31"
drag, startPoint x: 830, startPoint y: 193, endPoint x: 834, endPoint y: 202, distance: 10.0
click at [832, 207] on mat-dialog-content "23005026 Nro Documento 27230050266 CUIL Afiliado Inactivo Análisis Afiliado Pre…" at bounding box center [499, 245] width 677 height 322
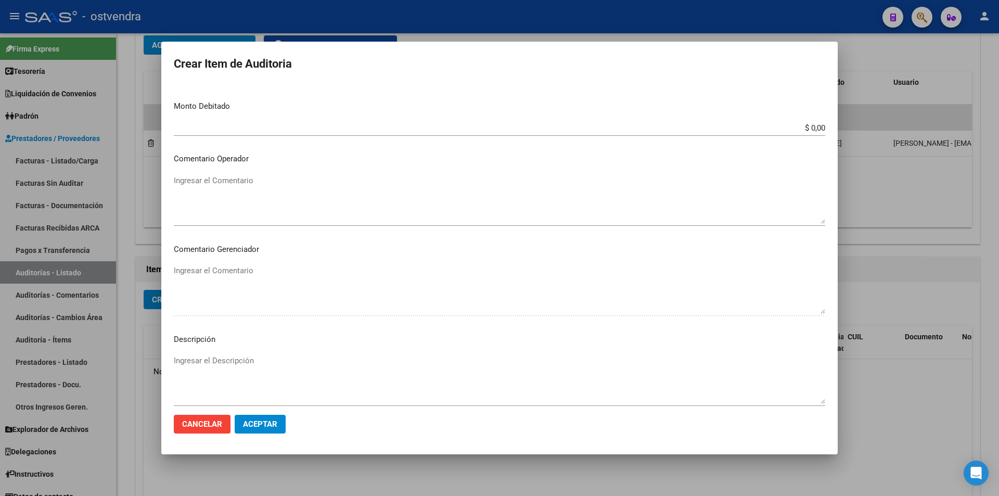
scroll to position [525, 0]
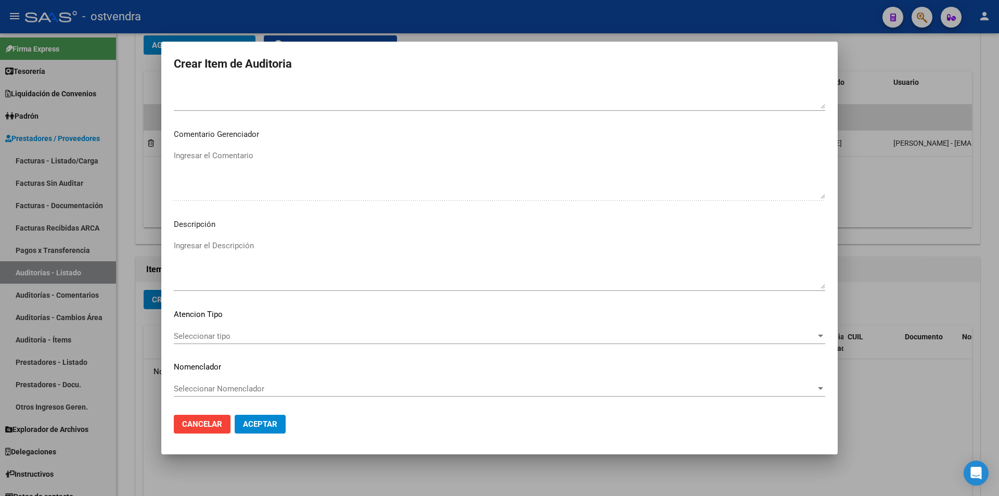
click at [454, 257] on textarea "Ingresar el Descripción" at bounding box center [500, 264] width 652 height 49
type textarea "consulta"
click at [428, 343] on div "Seleccionar tipo Seleccionar tipo" at bounding box center [500, 336] width 652 height 16
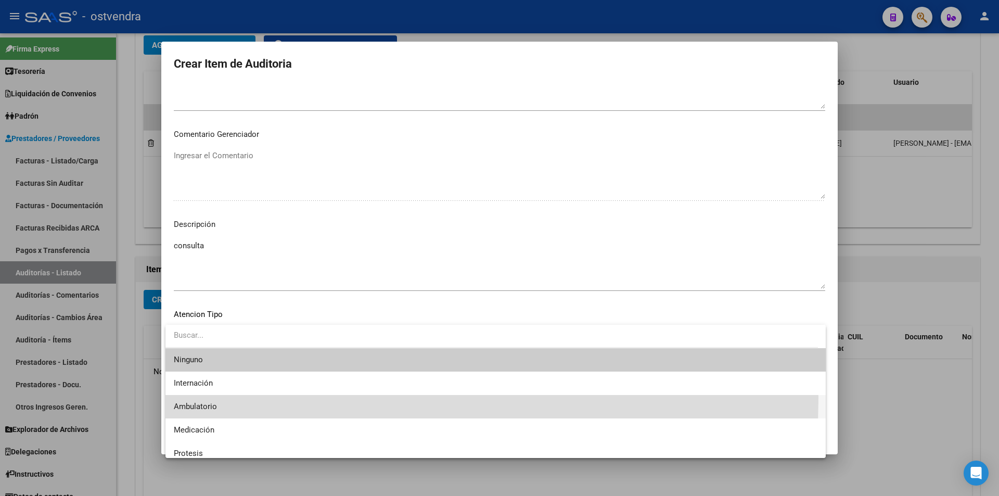
click at [327, 398] on span "Ambulatorio" at bounding box center [496, 406] width 644 height 23
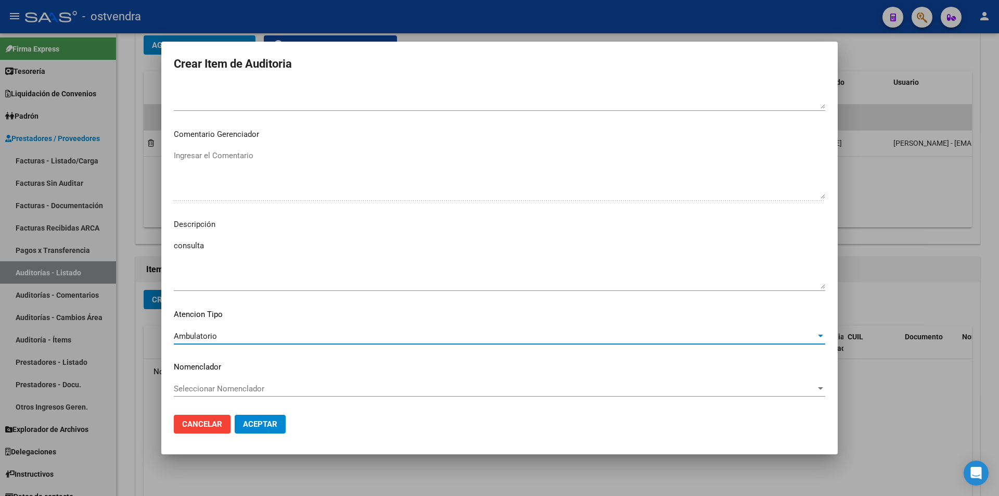
click at [281, 416] on button "Aceptar" at bounding box center [260, 424] width 51 height 19
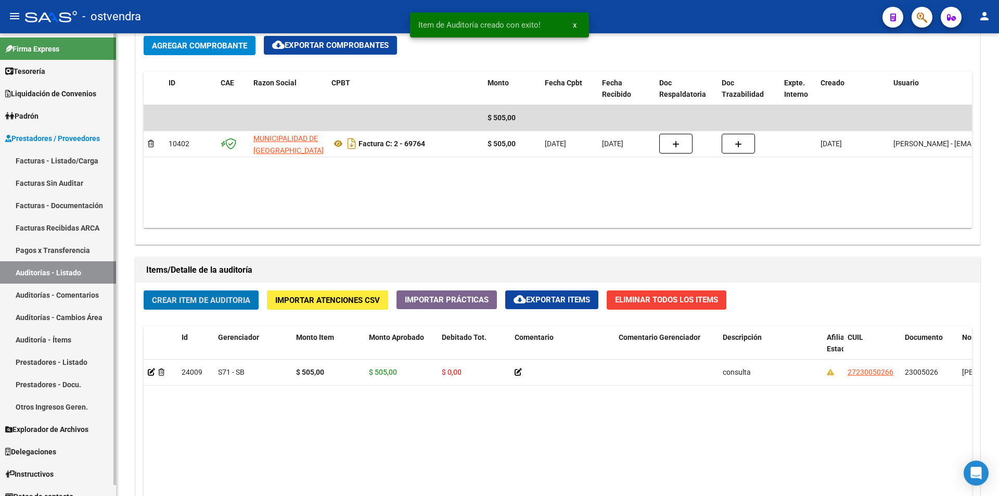
scroll to position [536, 0]
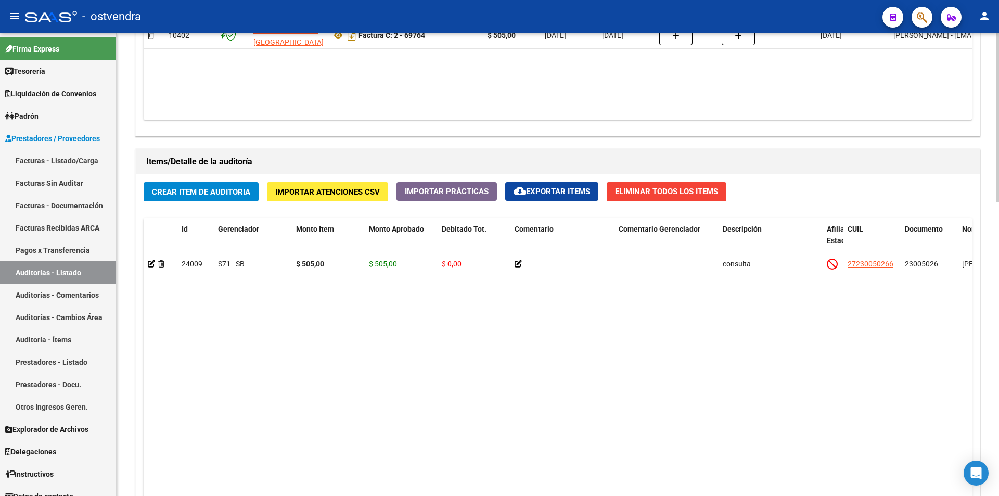
scroll to position [661, 0]
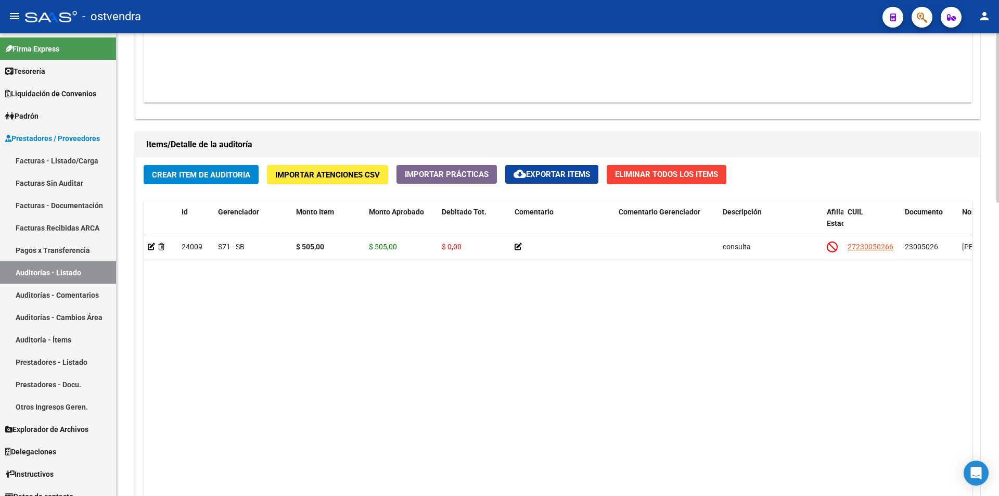
click at [999, 385] on div at bounding box center [998, 359] width 3 height 169
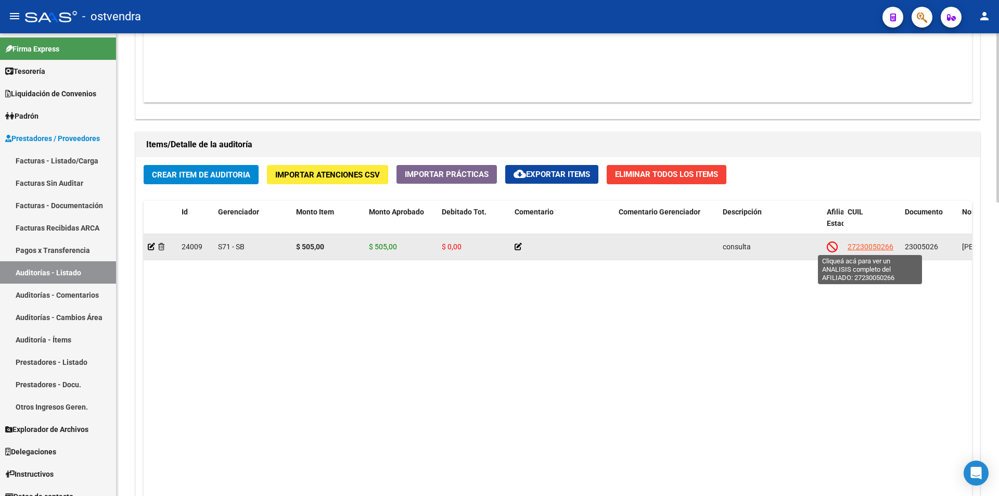
click at [881, 250] on span "27230050266" at bounding box center [871, 247] width 46 height 8
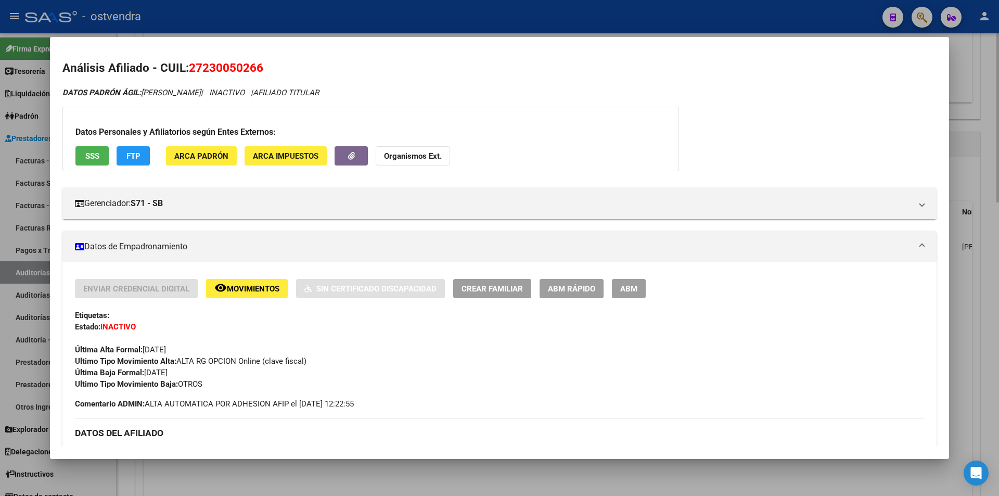
drag, startPoint x: 992, startPoint y: 249, endPoint x: 992, endPoint y: 265, distance: 16.1
click at [992, 251] on div at bounding box center [499, 248] width 999 height 496
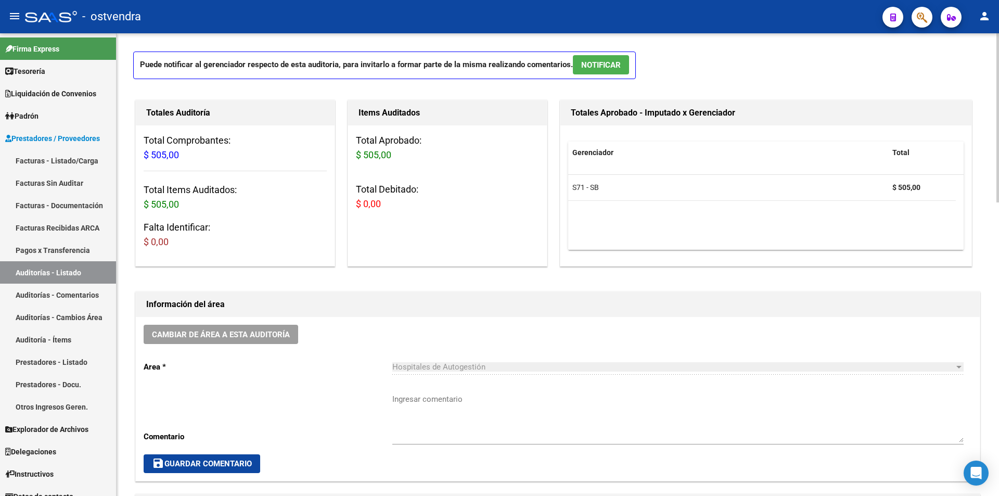
scroll to position [0, 0]
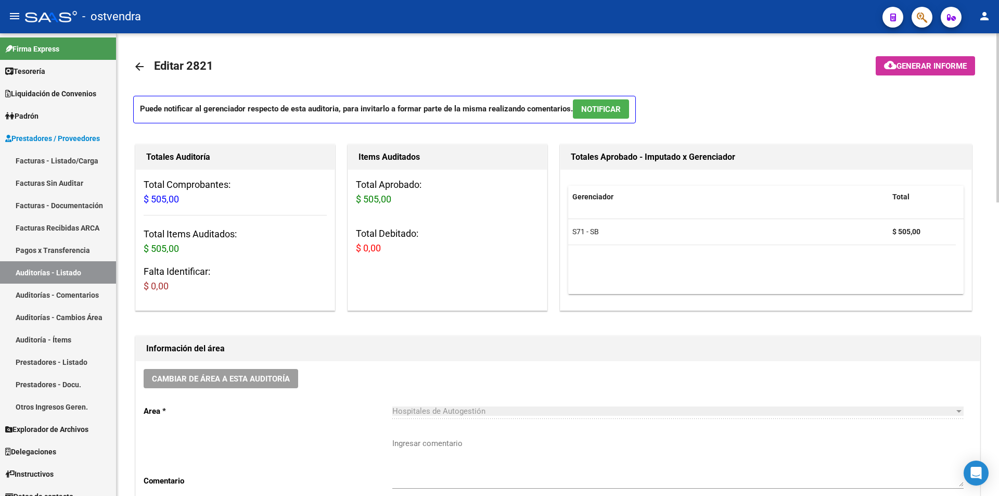
click at [610, 110] on span "NOTIFICAR" at bounding box center [601, 109] width 40 height 9
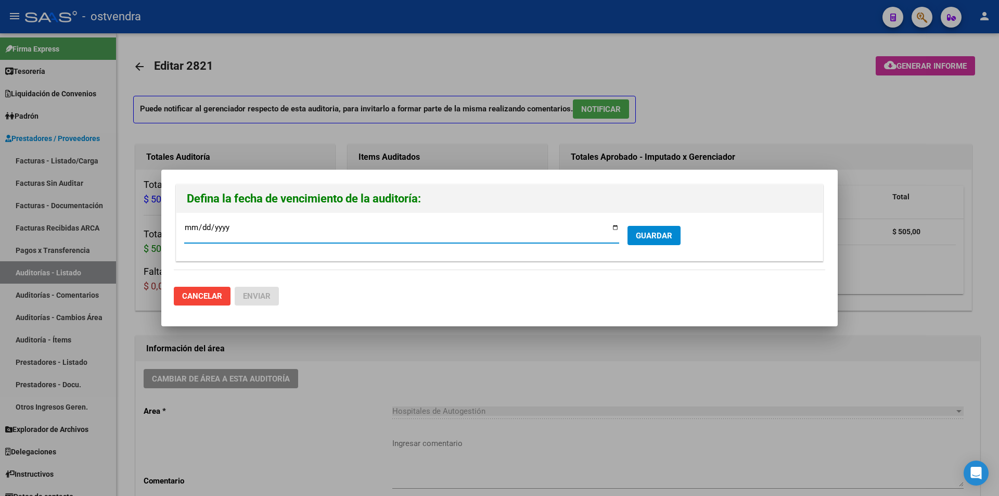
type input "[DATE]"
click at [670, 235] on span "GUARDAR" at bounding box center [654, 235] width 36 height 9
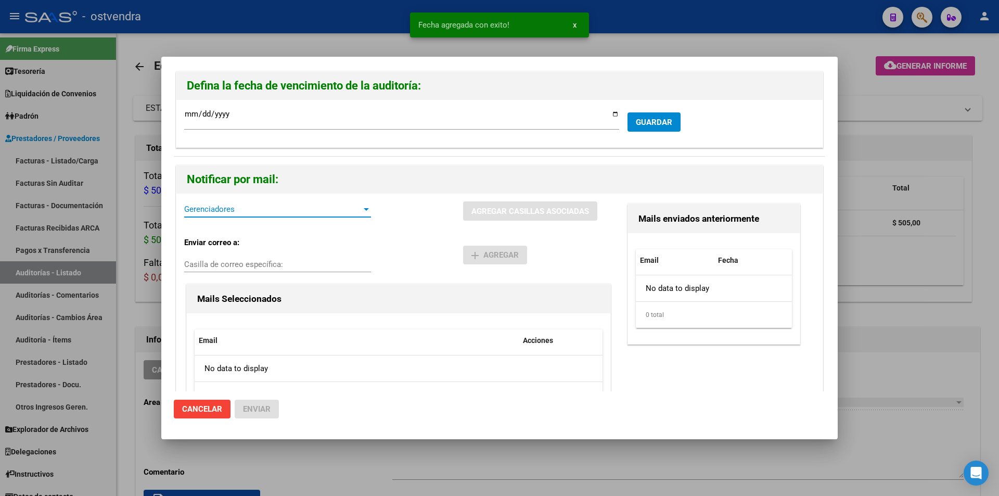
click at [315, 211] on span "Gerenciadores" at bounding box center [272, 209] width 177 height 9
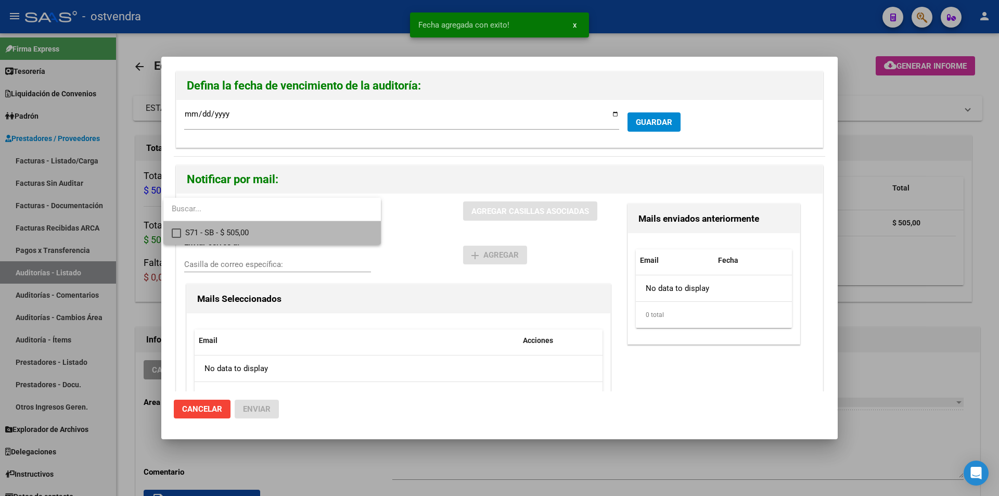
click at [316, 233] on span "S71 - SB - $ 505,00" at bounding box center [278, 232] width 187 height 23
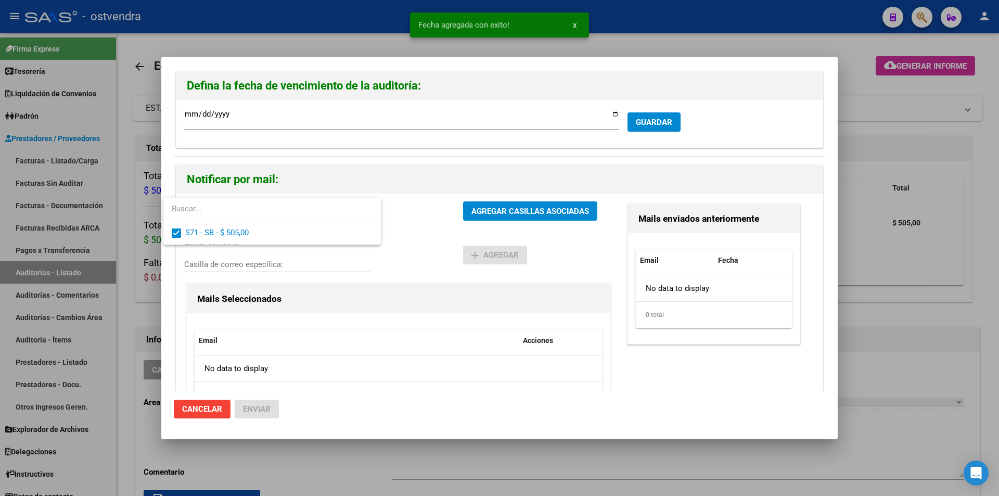
click at [479, 206] on div at bounding box center [499, 248] width 999 height 496
click at [479, 206] on span "AGREGAR CASILLAS ASOCIADAS" at bounding box center [531, 210] width 118 height 9
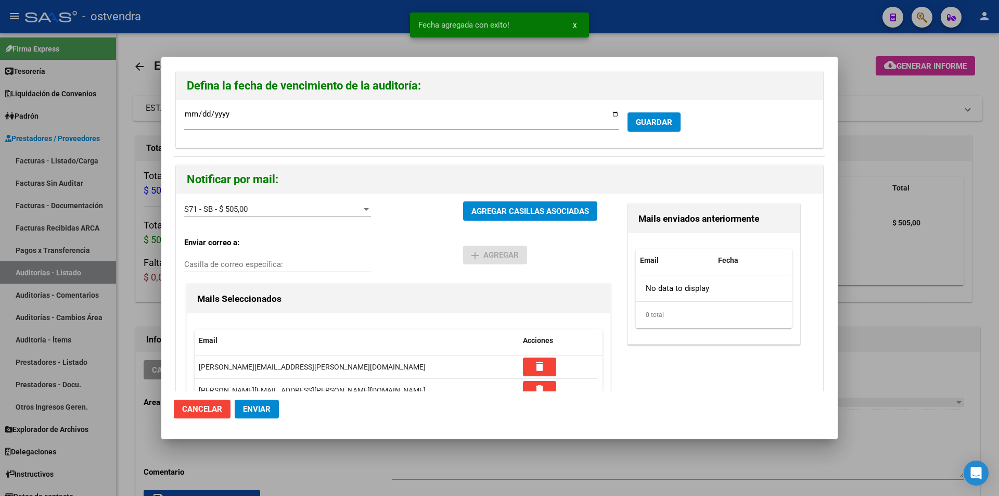
click at [266, 417] on button "Enviar" at bounding box center [257, 409] width 44 height 19
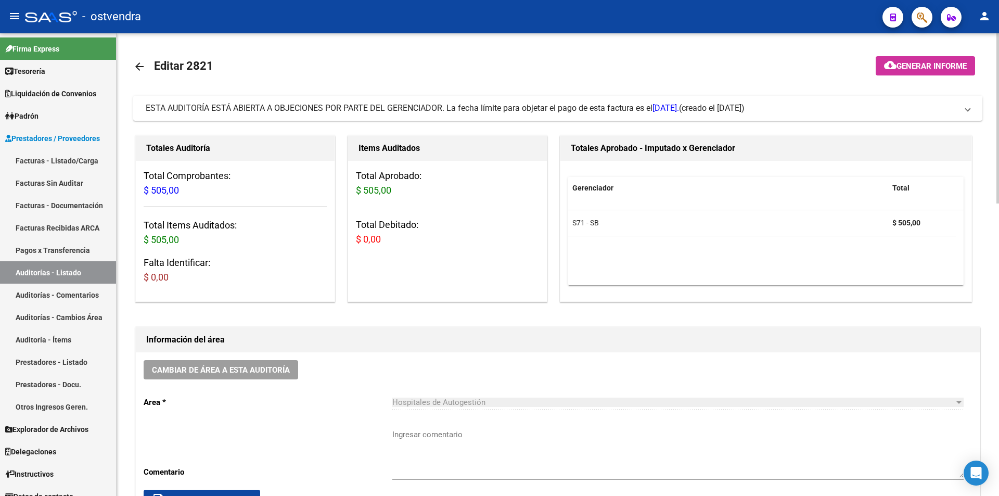
drag, startPoint x: 170, startPoint y: 147, endPoint x: 151, endPoint y: 152, distance: 19.3
click at [170, 147] on h1 "Totales Auditoría" at bounding box center [235, 148] width 178 height 17
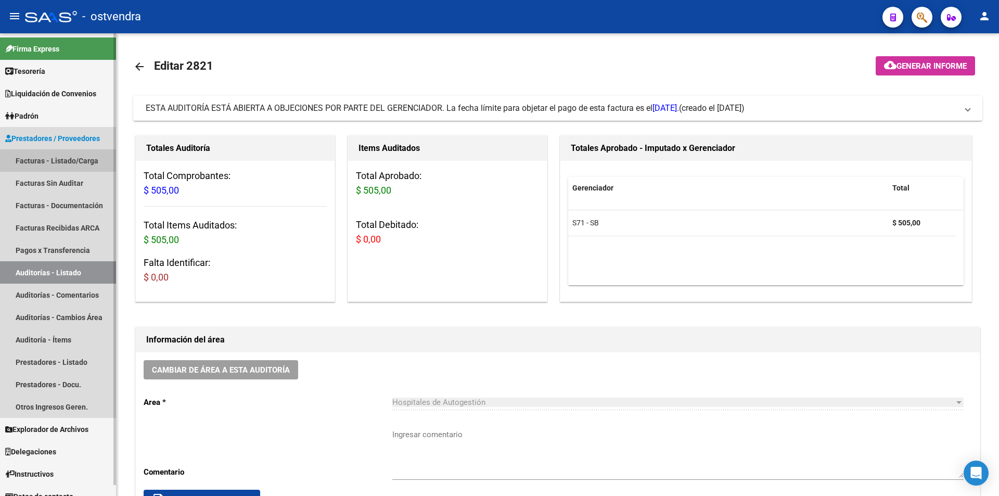
click at [93, 160] on link "Facturas - Listado/Carga" at bounding box center [58, 160] width 116 height 22
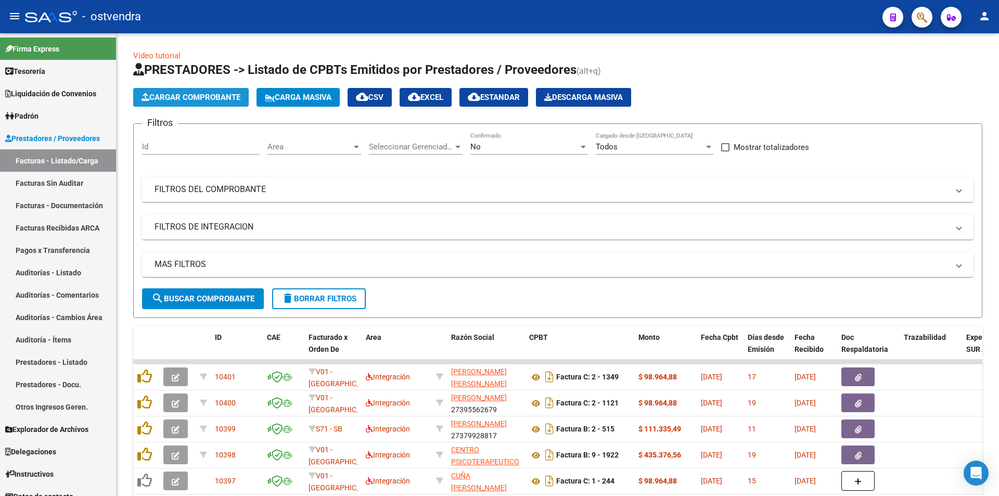
click at [195, 105] on button "Cargar Comprobante" at bounding box center [191, 97] width 116 height 19
click at [215, 103] on button "Cargar Comprobante" at bounding box center [191, 97] width 116 height 19
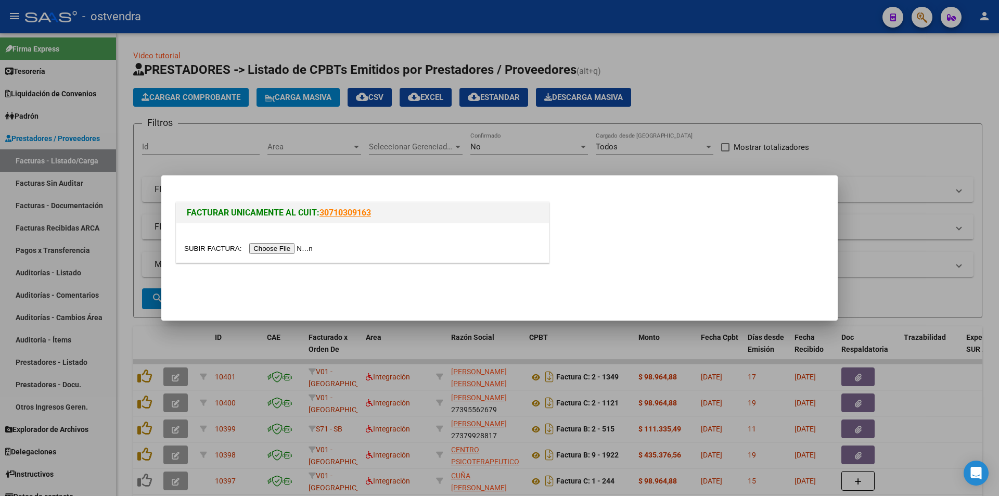
click at [293, 252] on input "file" at bounding box center [250, 248] width 132 height 11
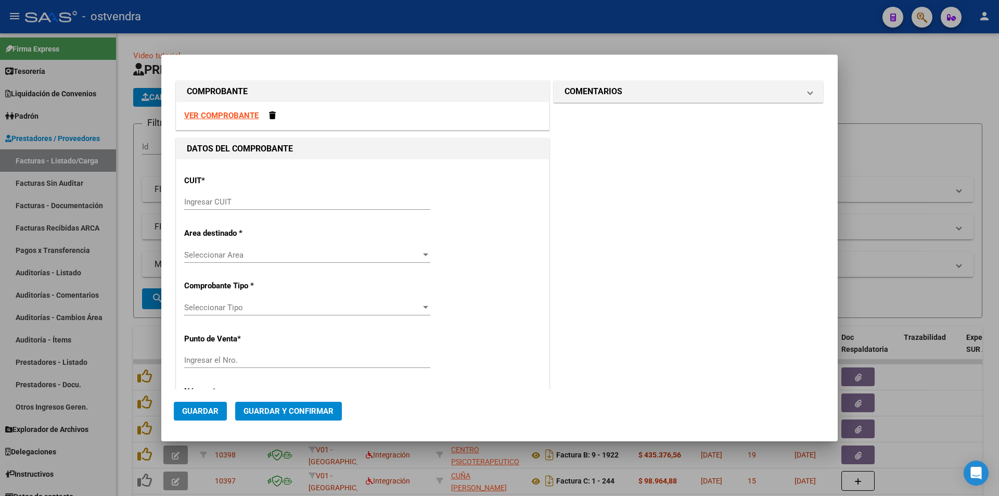
click at [248, 113] on strong "VER COMPROBANTE" at bounding box center [221, 115] width 74 height 9
click at [237, 200] on input "Ingresar CUIT" at bounding box center [307, 201] width 246 height 9
paste input "30-99926254-2"
type input "30-99926254-2"
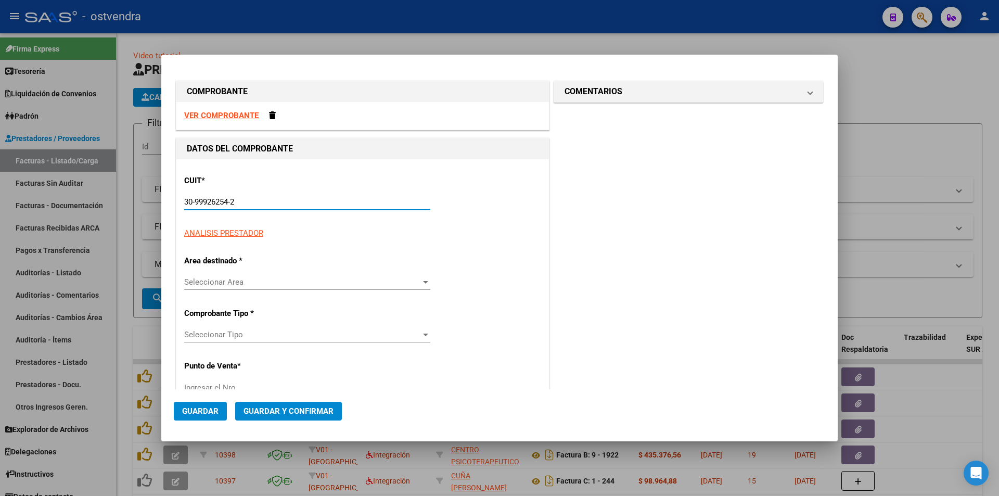
type input "2"
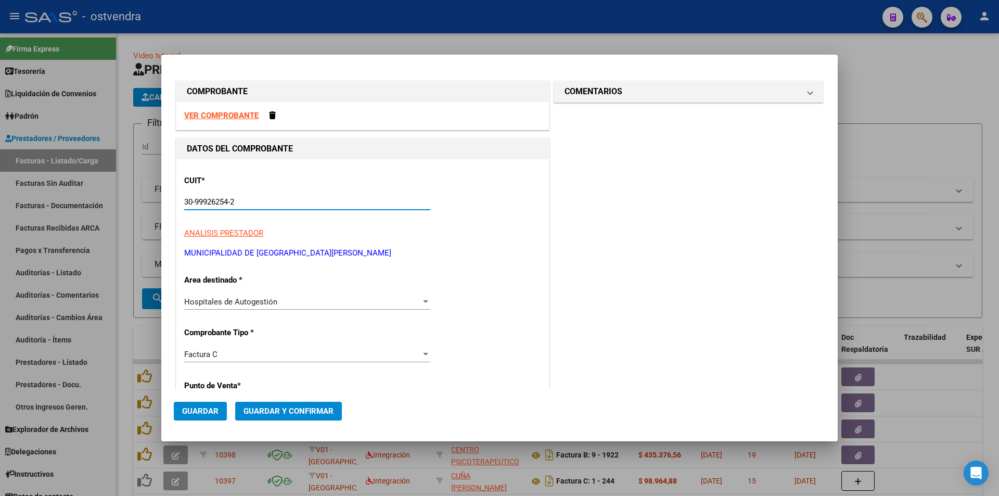
type input "30-99926254-2"
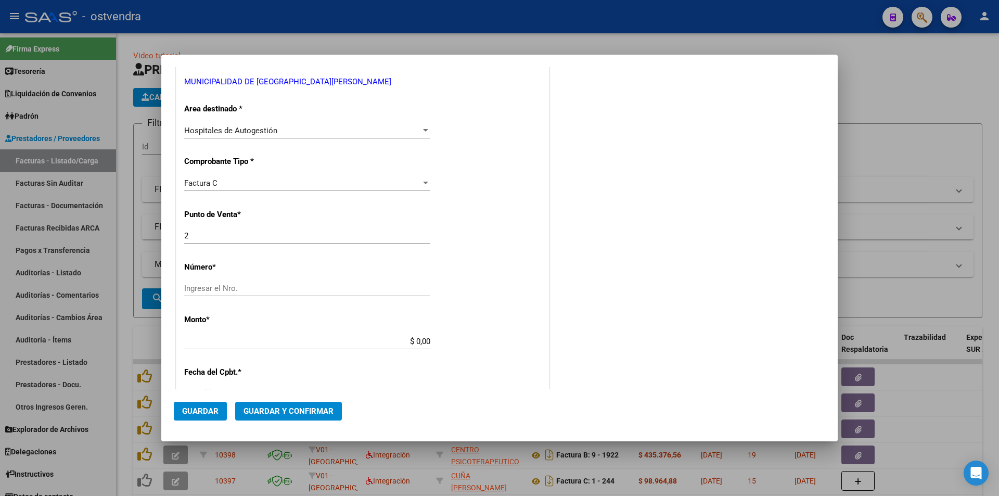
scroll to position [174, 0]
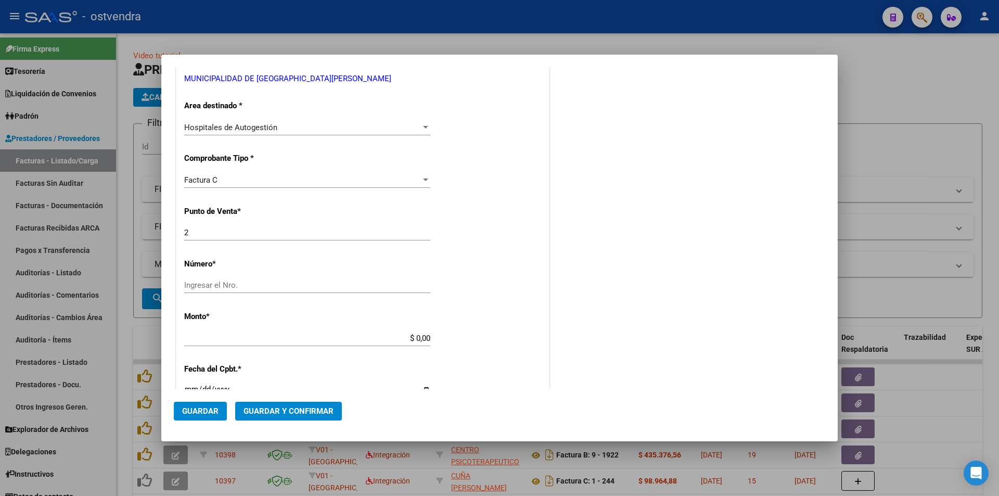
click at [261, 281] on input "Ingresar el Nro." at bounding box center [307, 285] width 246 height 9
paste input "69763"
type input "69763"
type input "$ 5.231,00"
type input "2022-11-01"
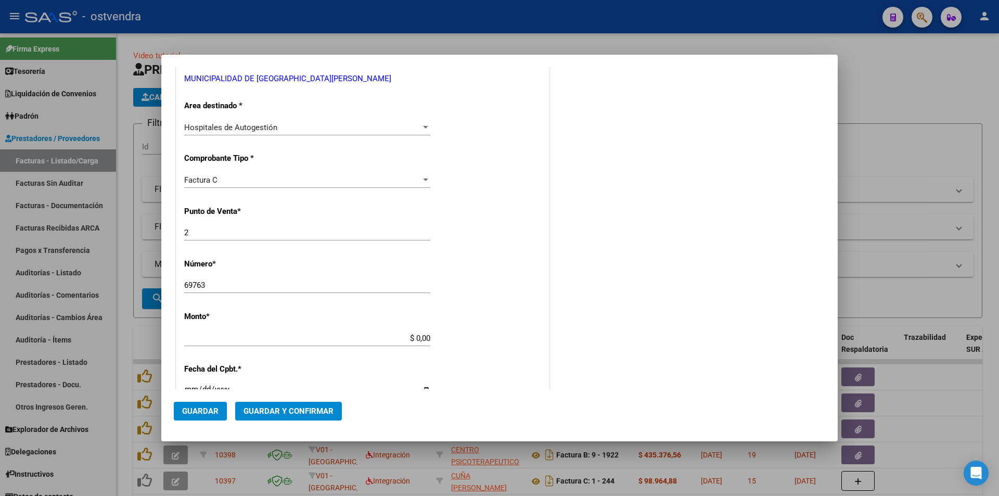
type input "72442392431047"
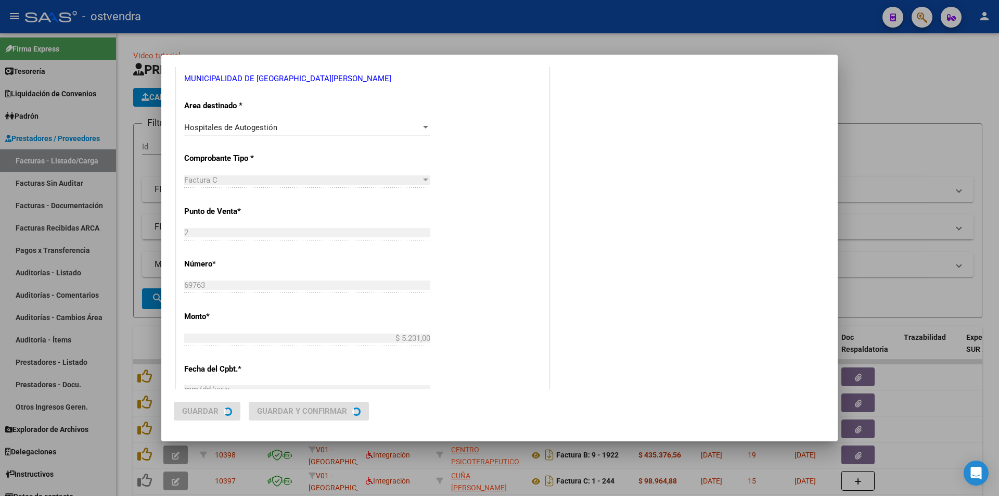
scroll to position [0, 0]
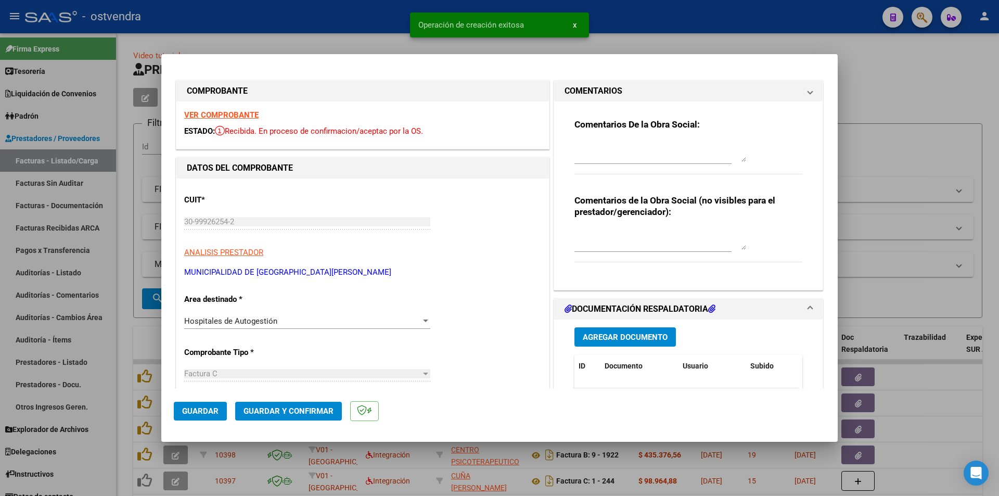
type input "2022-12-31"
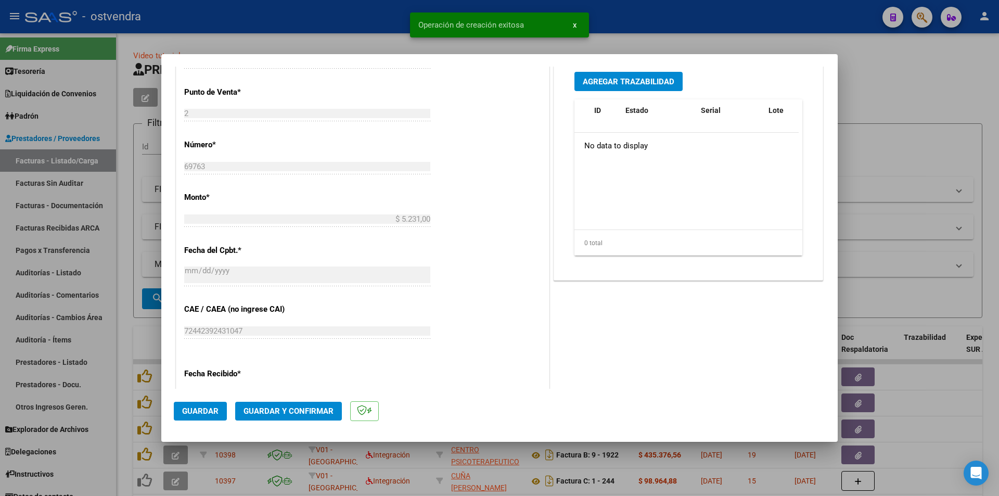
scroll to position [319, 0]
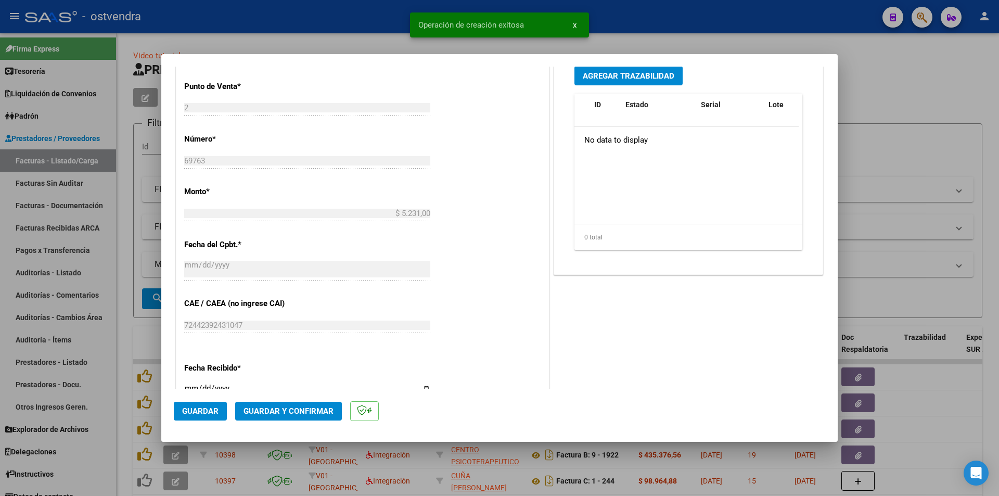
click at [307, 408] on span "Guardar y Confirmar" at bounding box center [289, 410] width 90 height 9
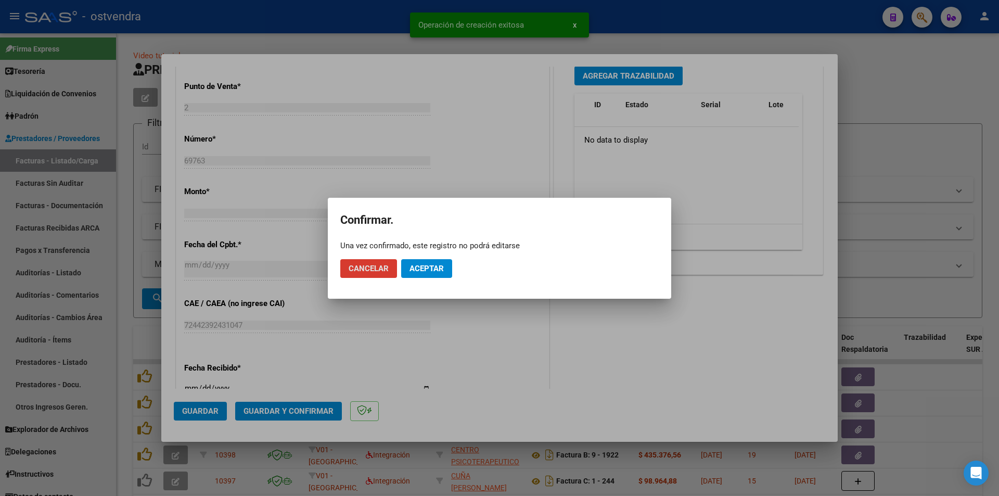
click at [437, 272] on span "Aceptar" at bounding box center [427, 268] width 34 height 9
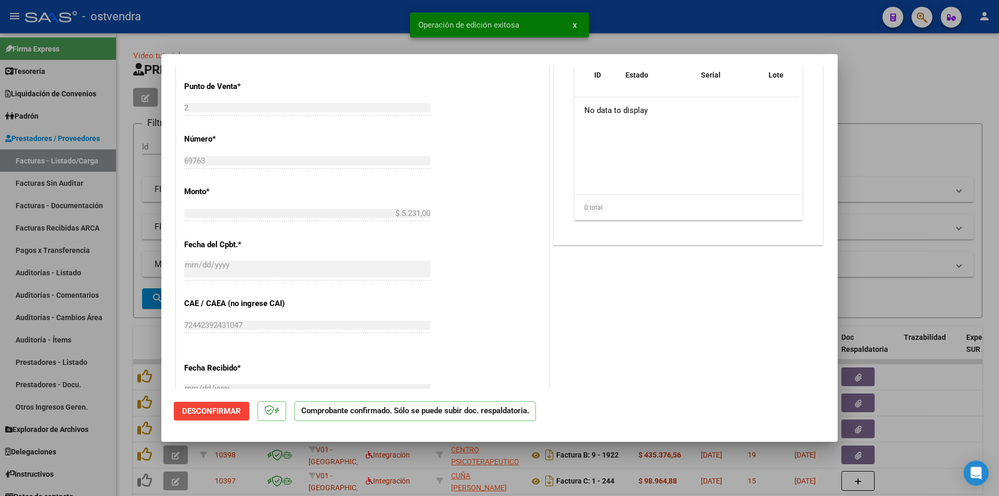
click at [97, 183] on div at bounding box center [499, 248] width 999 height 496
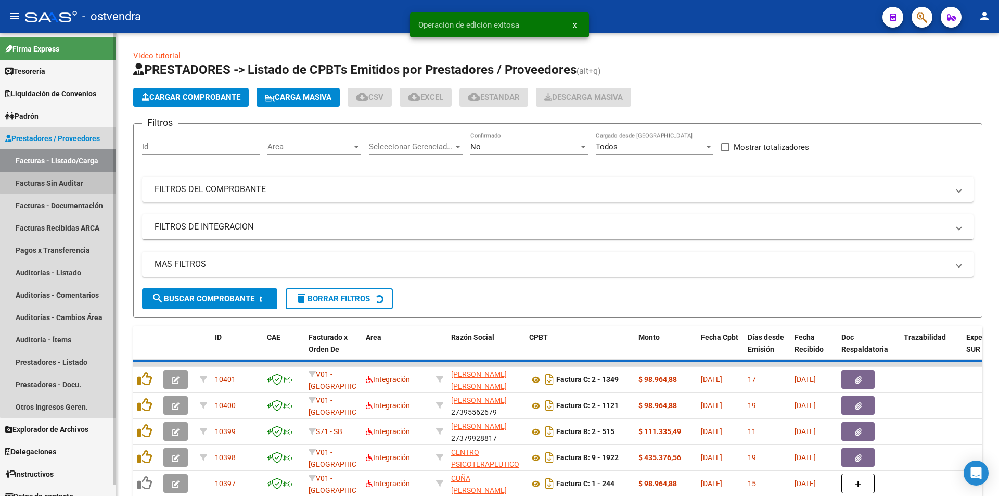
click at [93, 180] on link "Facturas Sin Auditar" at bounding box center [58, 183] width 116 height 22
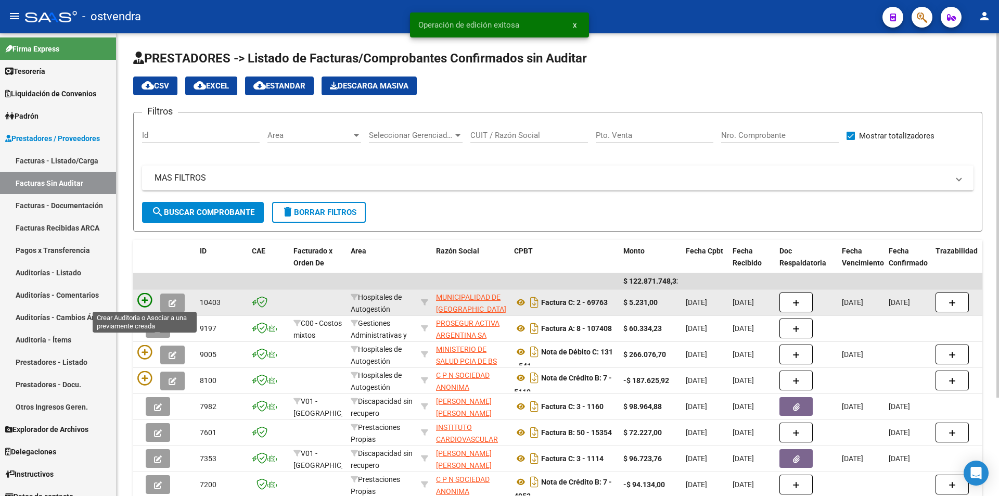
click at [148, 296] on icon at bounding box center [144, 300] width 15 height 15
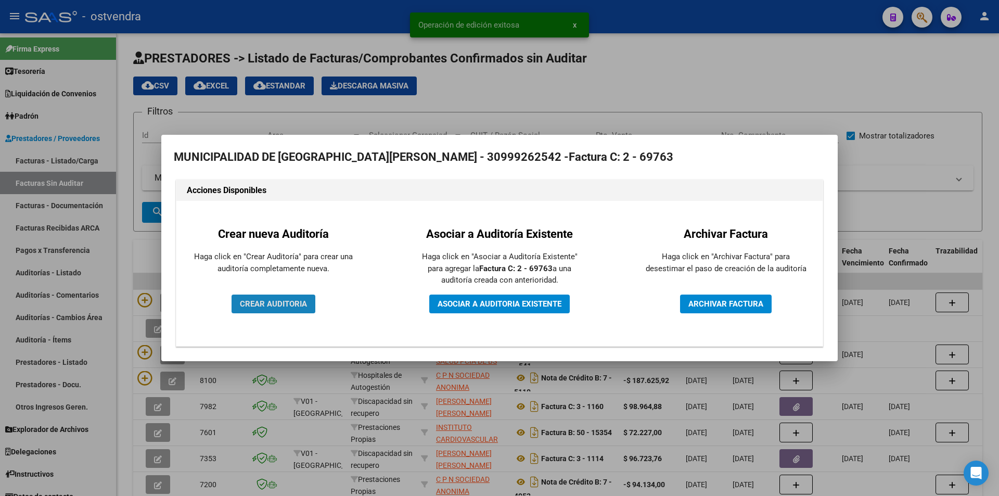
click at [271, 301] on span "CREAR AUDITORIA" at bounding box center [273, 303] width 67 height 9
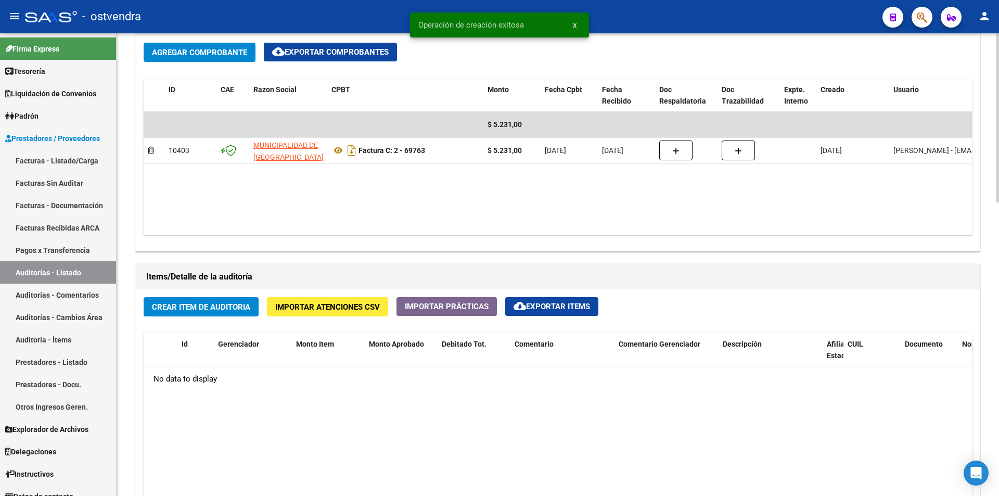
scroll to position [652, 0]
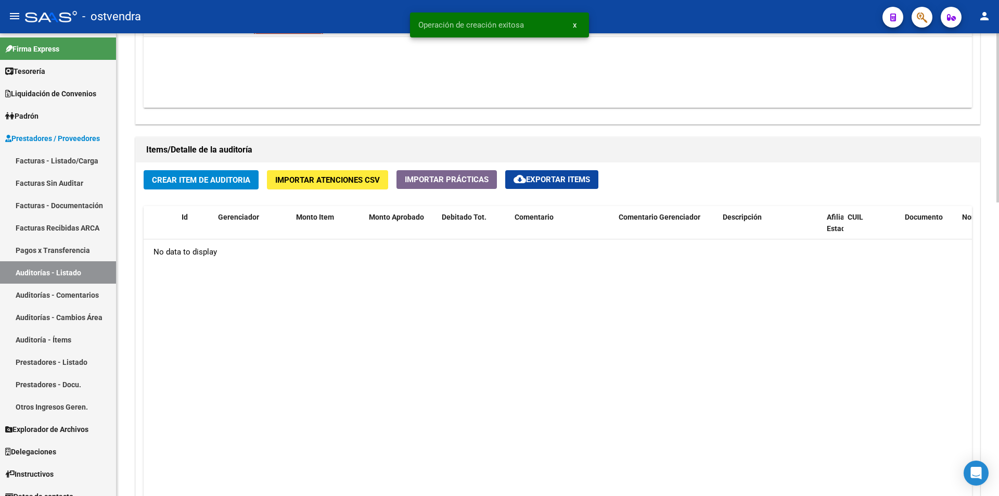
click at [997, 402] on div at bounding box center [998, 357] width 3 height 169
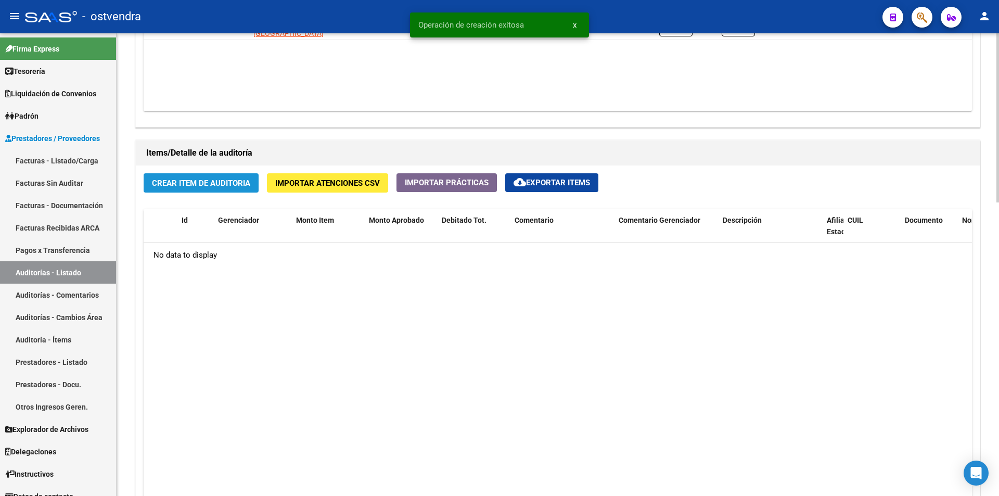
click at [245, 190] on button "Crear Item de Auditoria" at bounding box center [201, 182] width 115 height 19
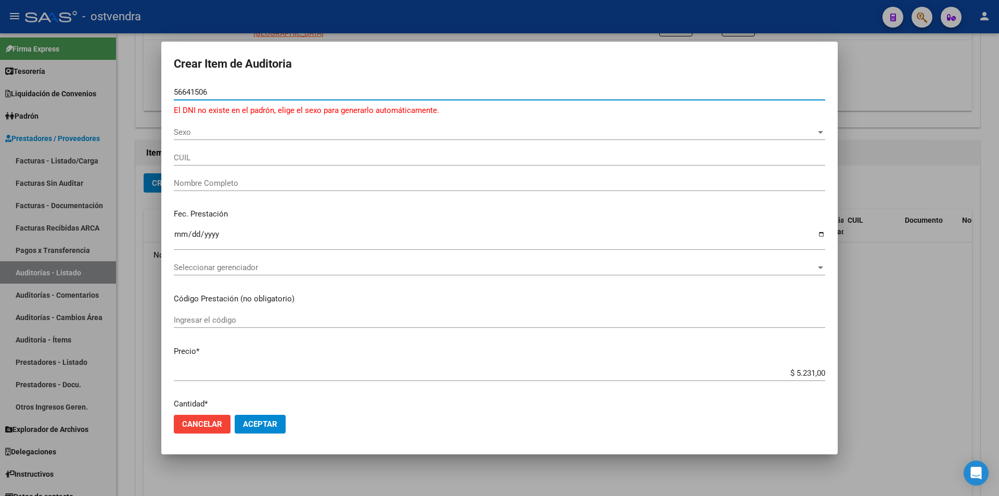
type input "56641506"
click at [304, 98] on div "56641506 Nro Documento" at bounding box center [500, 92] width 652 height 16
drag, startPoint x: 215, startPoint y: 91, endPoint x: 164, endPoint y: 97, distance: 51.3
click at [153, 97] on div "Crear Item de Auditoria 56641506 Nro Documento El DNI no existe en el padrón, e…" at bounding box center [499, 248] width 999 height 496
drag, startPoint x: 883, startPoint y: 173, endPoint x: 899, endPoint y: 69, distance: 104.8
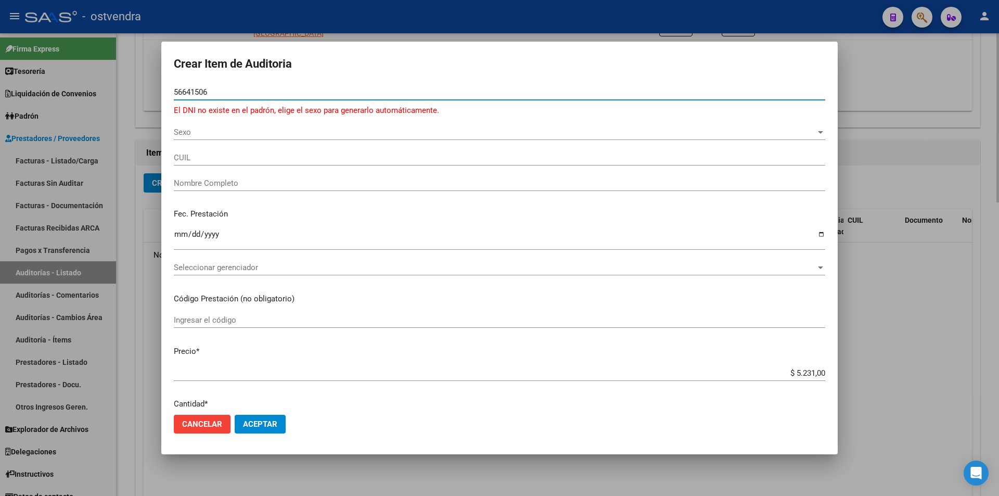
click at [884, 169] on div at bounding box center [499, 248] width 999 height 496
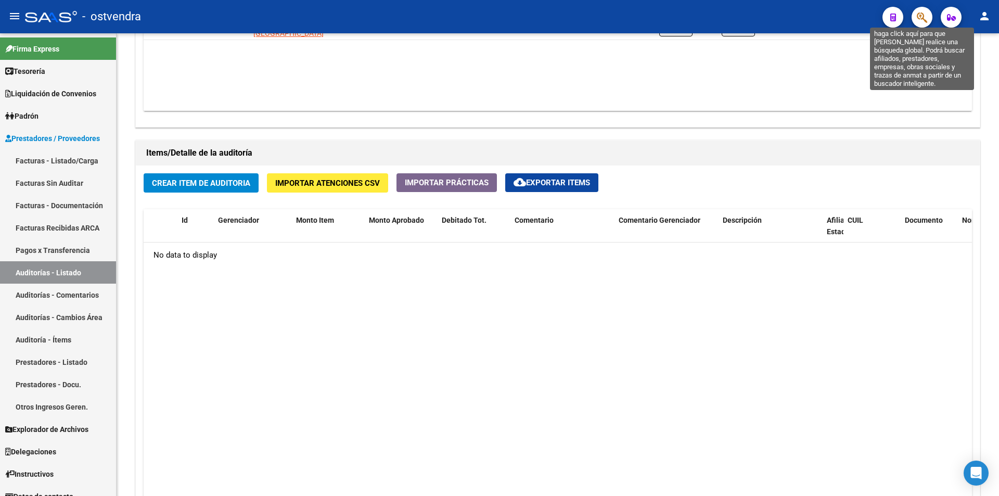
click at [922, 20] on icon "button" at bounding box center [922, 17] width 10 height 12
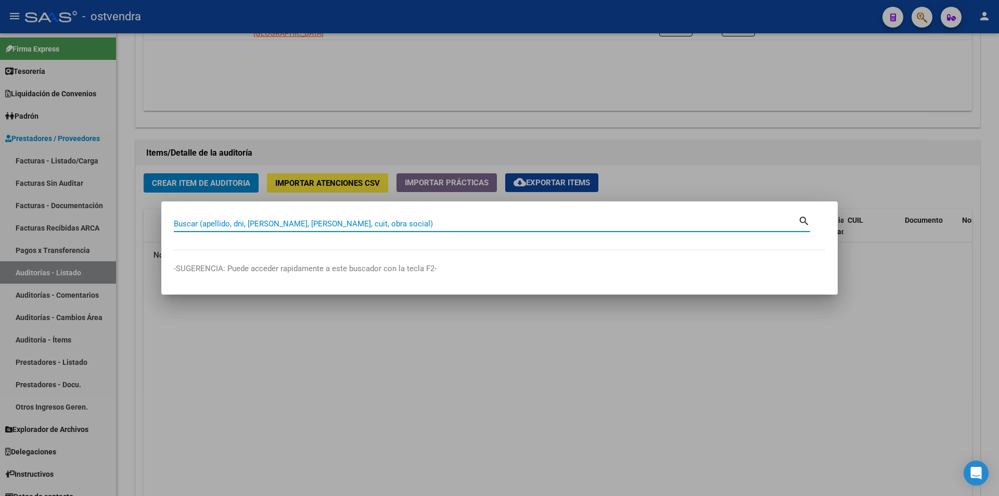
click at [317, 223] on input "Buscar (apellido, dni, cuil, nro traspaso, cuit, obra social)" at bounding box center [486, 223] width 625 height 9
paste input "56641506"
type input "56641506"
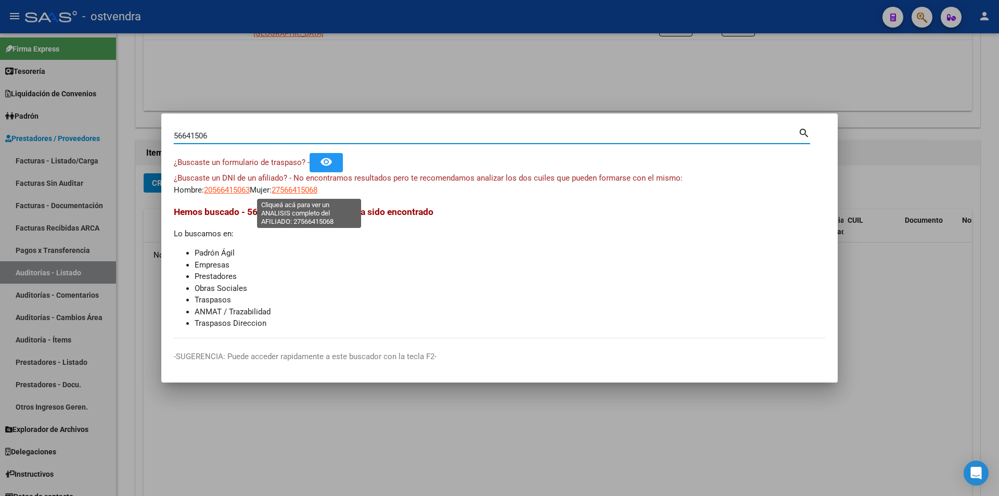
click at [295, 190] on span "27566415068" at bounding box center [295, 189] width 46 height 9
type textarea "27566415068"
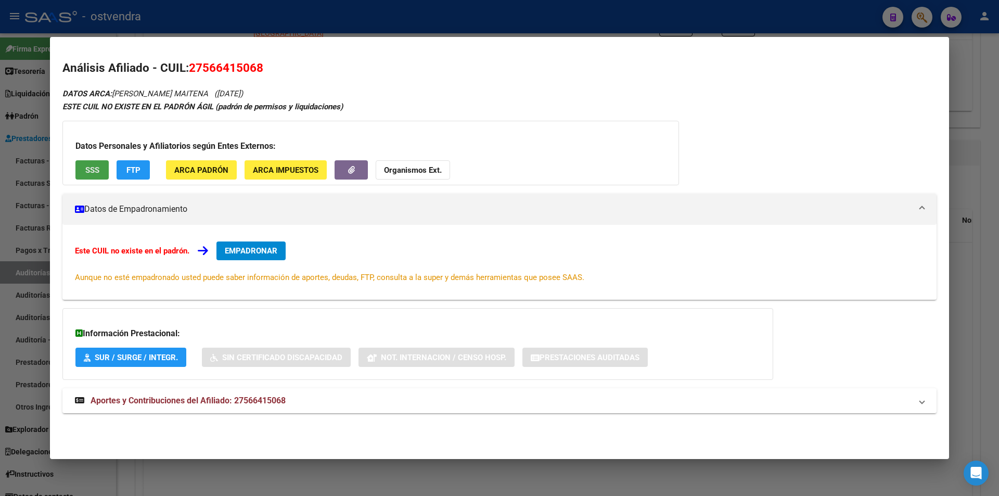
click at [101, 162] on button "SSS" at bounding box center [91, 169] width 33 height 19
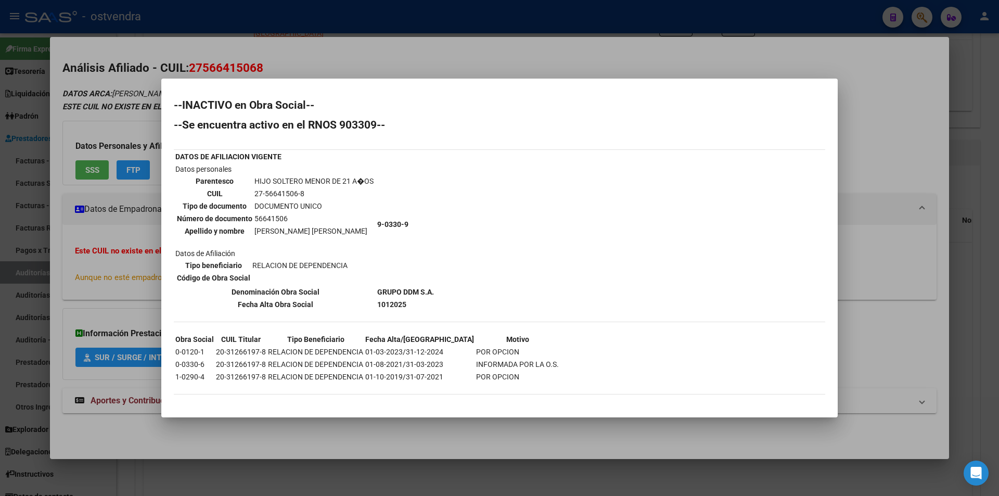
drag, startPoint x: 196, startPoint y: 364, endPoint x: 211, endPoint y: 364, distance: 15.1
click at [211, 364] on td "0-0330-6" at bounding box center [195, 364] width 40 height 11
click at [209, 364] on td "0-0330-6" at bounding box center [195, 364] width 40 height 11
click at [864, 276] on div at bounding box center [499, 248] width 999 height 496
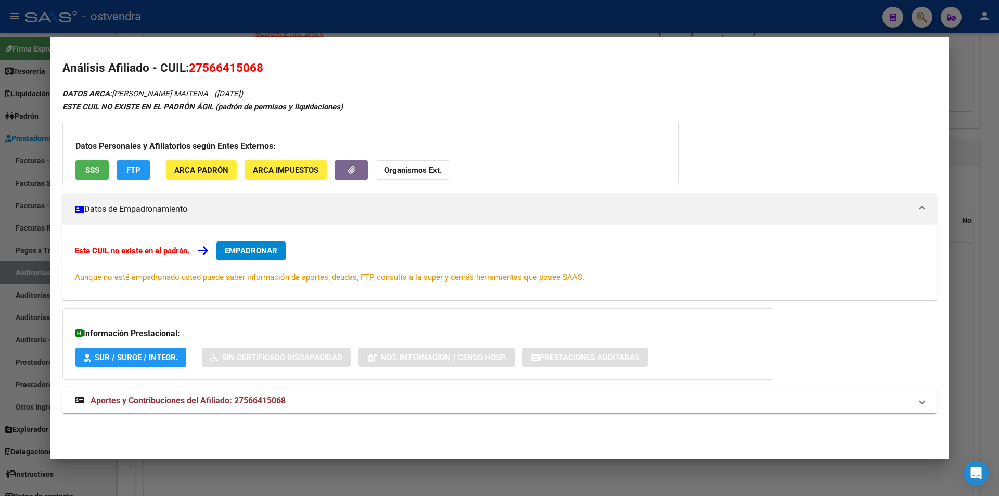
click at [948, 156] on mat-dialog-content "Análisis Afiliado - CUIL: 27566415068 DATOS ARCA: HABERKORN DELLAMEA ALMA MAITE…" at bounding box center [499, 242] width 899 height 387
click at [963, 150] on div at bounding box center [499, 248] width 999 height 496
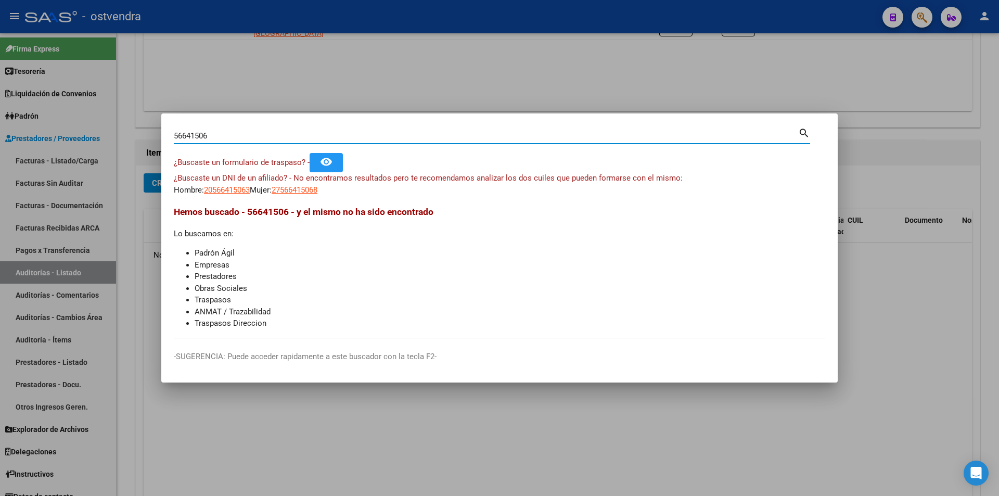
drag, startPoint x: 215, startPoint y: 135, endPoint x: 175, endPoint y: 139, distance: 40.3
click at [175, 139] on input "56641506" at bounding box center [486, 135] width 625 height 9
click at [147, 188] on div at bounding box center [499, 248] width 999 height 496
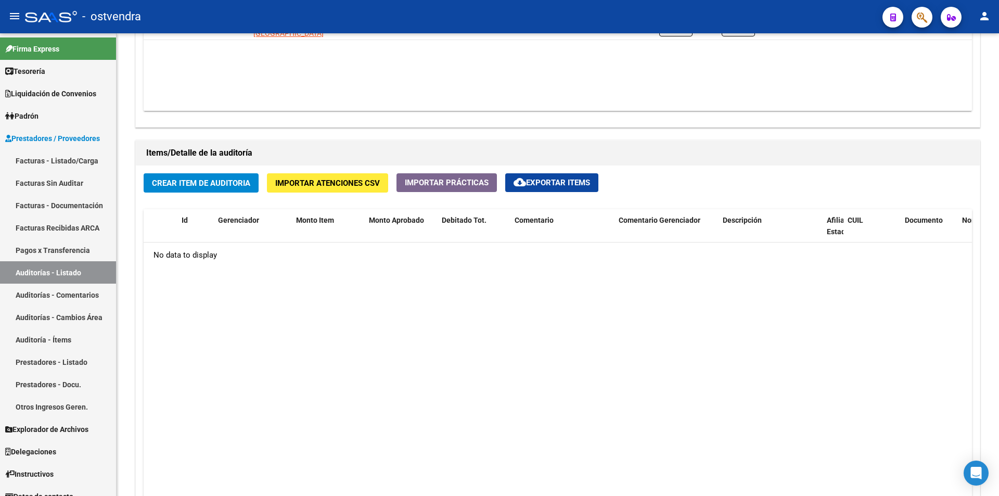
click at [915, 22] on button "button" at bounding box center [922, 17] width 21 height 21
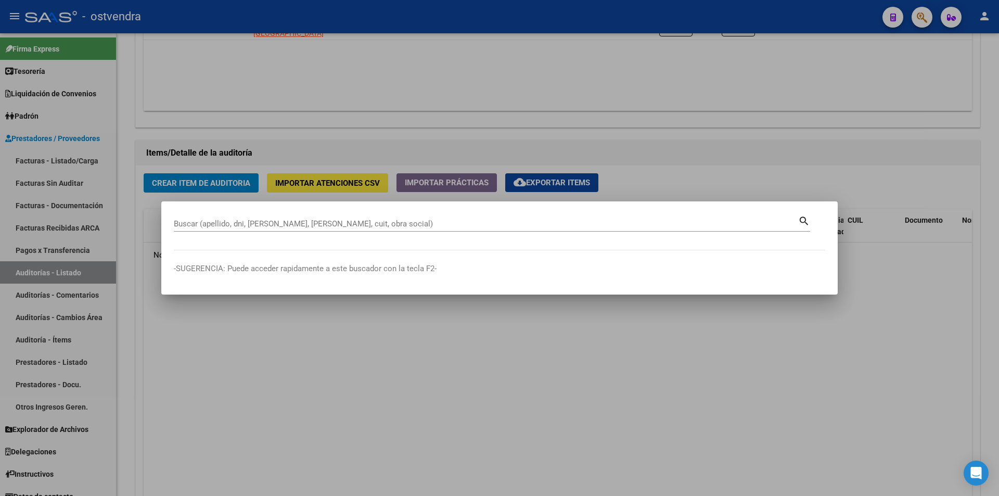
drag, startPoint x: 322, startPoint y: 229, endPoint x: 291, endPoint y: 231, distance: 30.8
click at [291, 232] on div "Buscar (apellido, dni, cuil, nro traspaso, cuit, obra social) search" at bounding box center [492, 228] width 637 height 28
click at [292, 226] on input "Buscar (apellido, dni, cuil, nro traspaso, cuit, obra social)" at bounding box center [486, 223] width 625 height 9
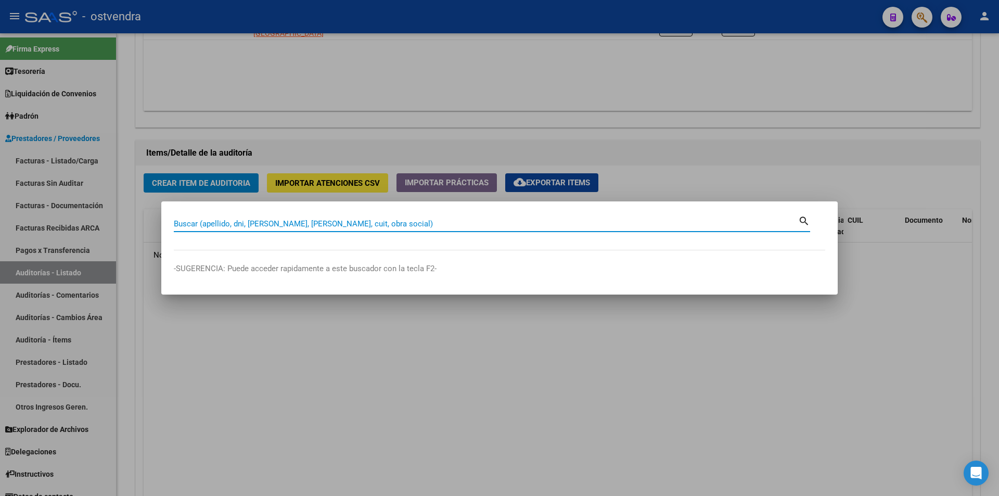
paste input "56641506"
type input "56641506"
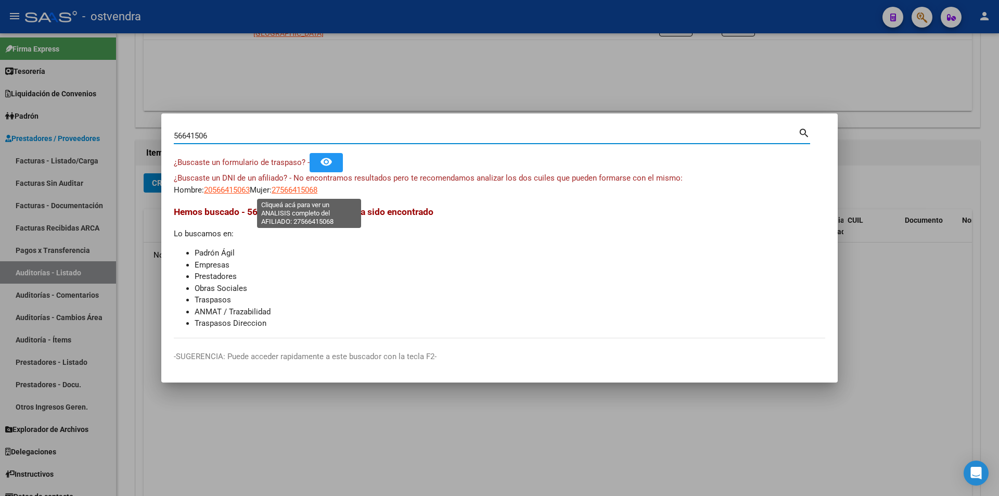
click at [306, 193] on span "27566415068" at bounding box center [295, 189] width 46 height 9
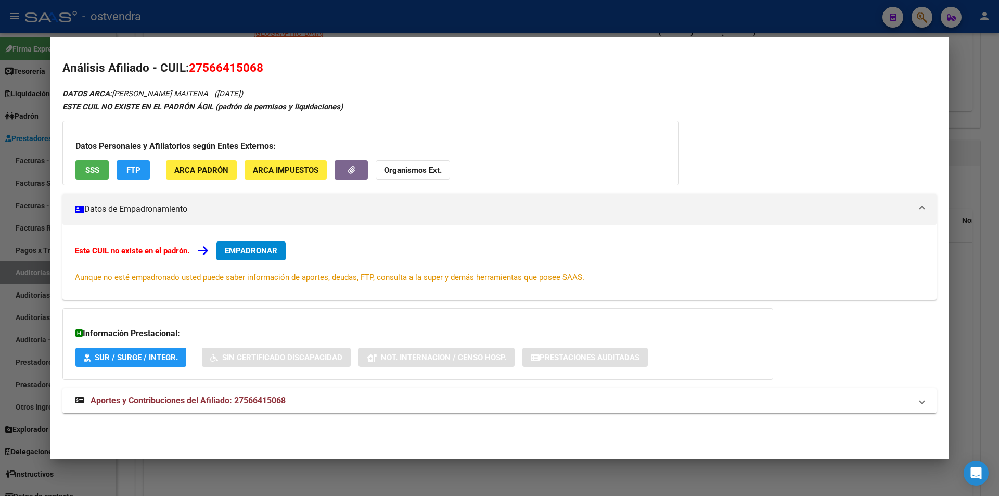
click at [99, 166] on span "SSS" at bounding box center [92, 170] width 14 height 9
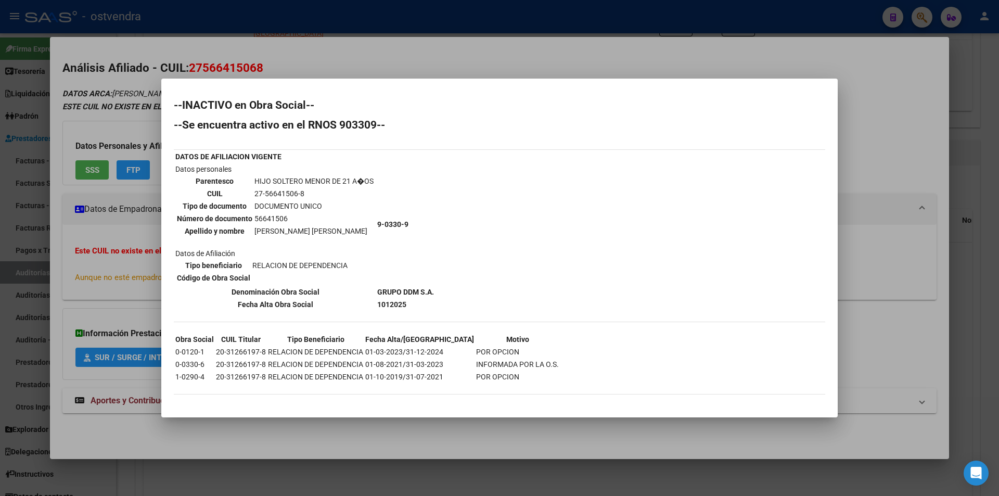
click at [126, 248] on div at bounding box center [499, 248] width 999 height 496
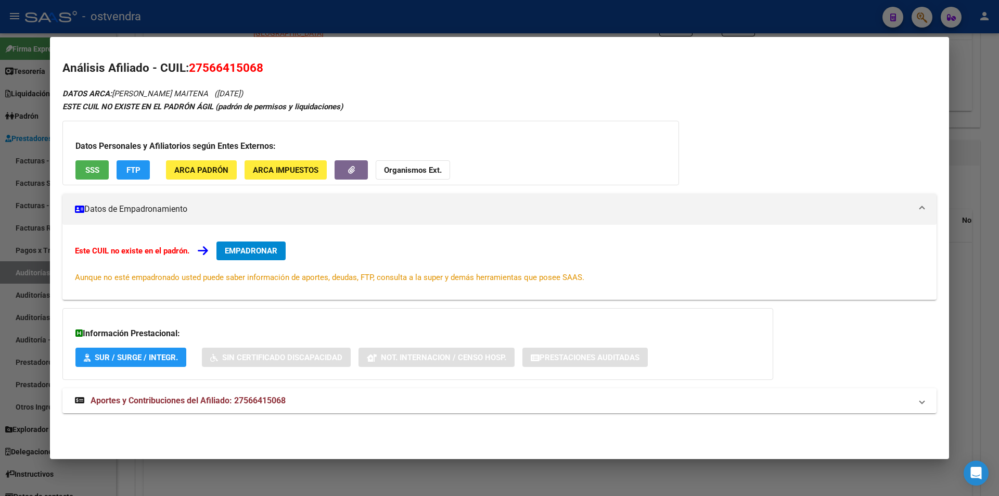
drag, startPoint x: 949, startPoint y: 221, endPoint x: 943, endPoint y: 260, distance: 40.0
click at [943, 260] on div "56641506 Buscar (apellido, dni, cuil, nro traspaso, cuit, obra social) search ¿…" at bounding box center [499, 248] width 999 height 496
click at [939, 250] on mat-dialog-content "Análisis Afiliado - CUIL: 27566415068 DATOS ARCA: HABERKORN DELLAMEA ALMA MAITE…" at bounding box center [499, 242] width 899 height 387
click at [963, 252] on div at bounding box center [499, 248] width 999 height 496
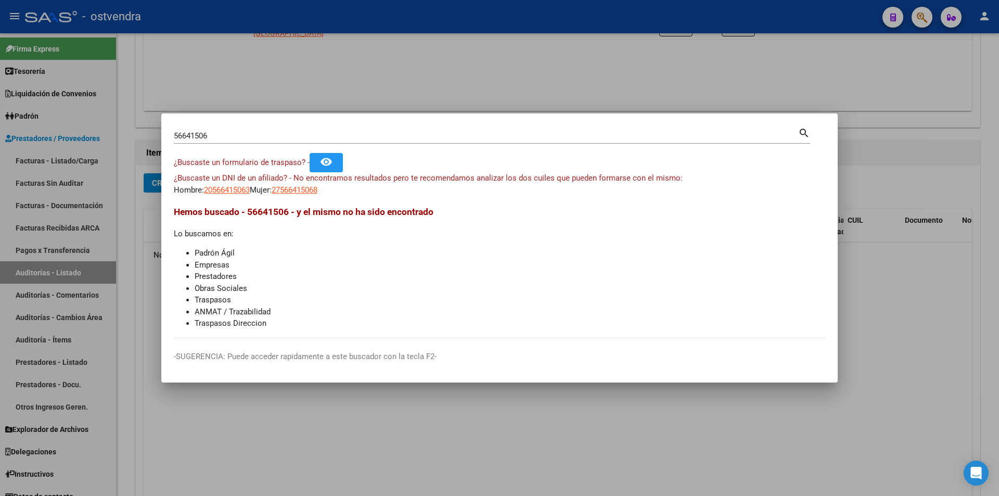
click at [851, 254] on div at bounding box center [499, 248] width 999 height 496
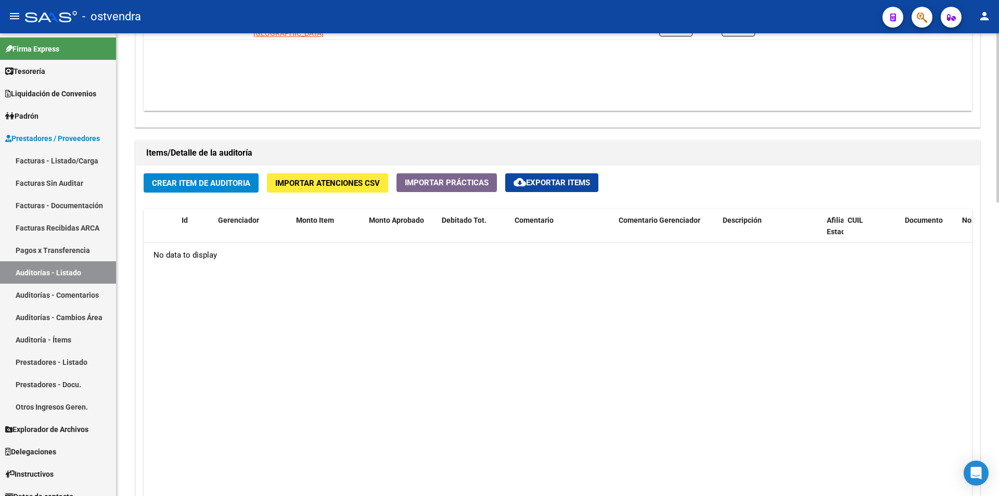
click at [237, 184] on span "Crear Item de Auditoria" at bounding box center [201, 183] width 98 height 9
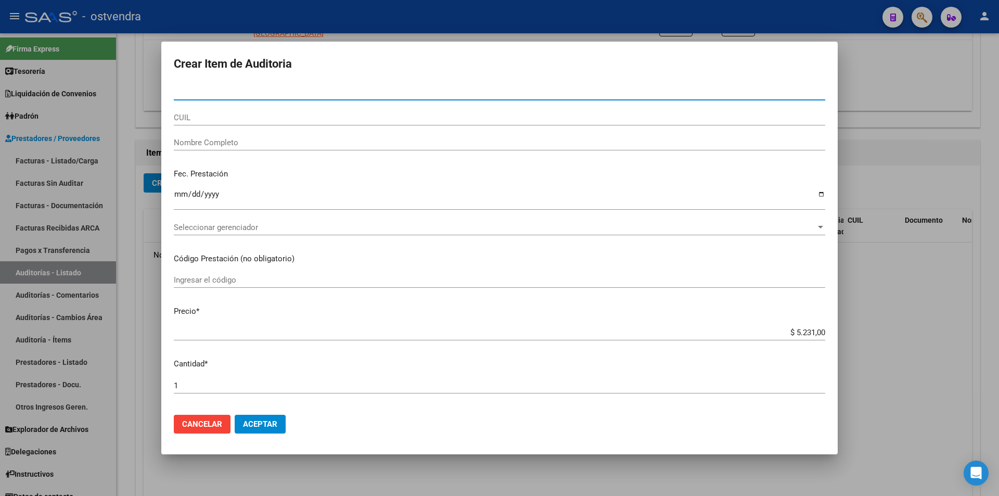
paste input "27566415068"
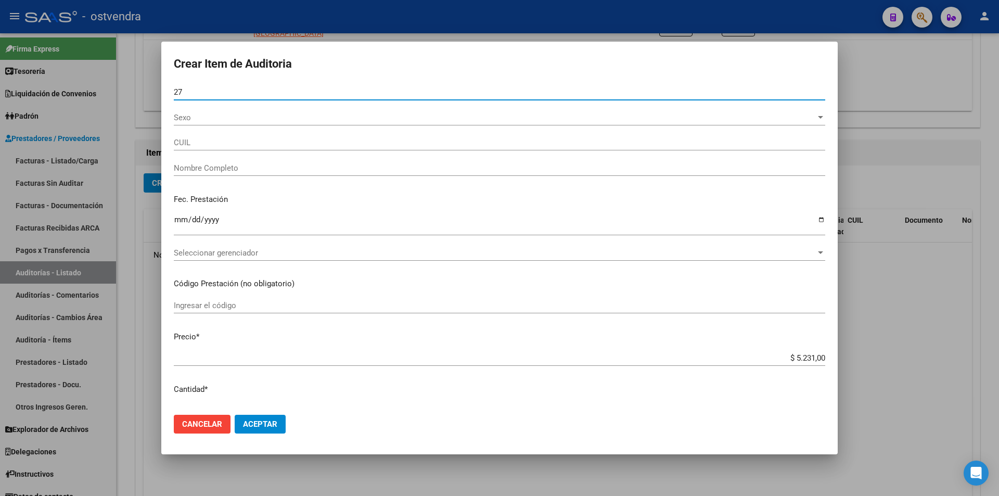
type input "2"
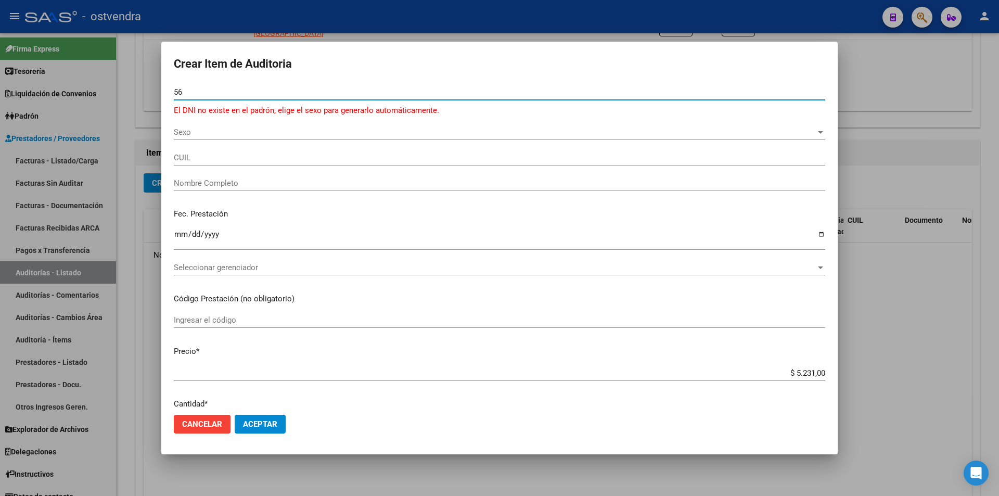
type input "5"
click at [309, 152] on div "CUIL" at bounding box center [500, 158] width 652 height 16
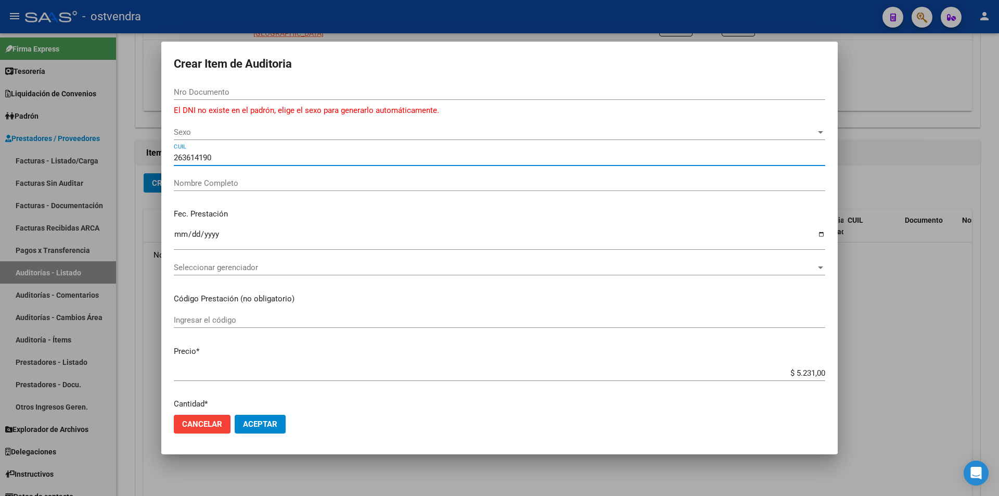
type input "263614190"
click at [327, 141] on div "Sexo Sexo" at bounding box center [500, 137] width 652 height 26
click at [344, 150] on div "263614190 CUIL" at bounding box center [500, 158] width 652 height 16
click at [913, 151] on div at bounding box center [499, 248] width 999 height 496
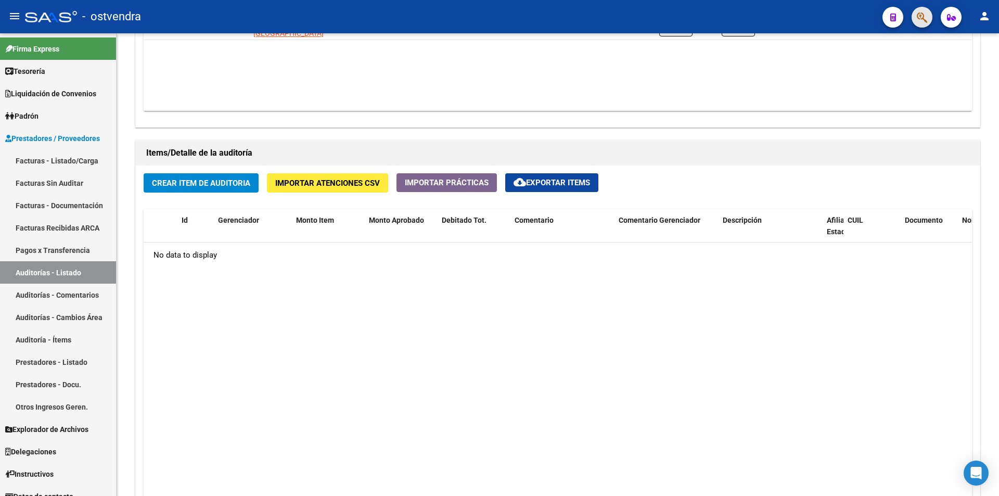
click at [931, 19] on button "button" at bounding box center [922, 17] width 21 height 21
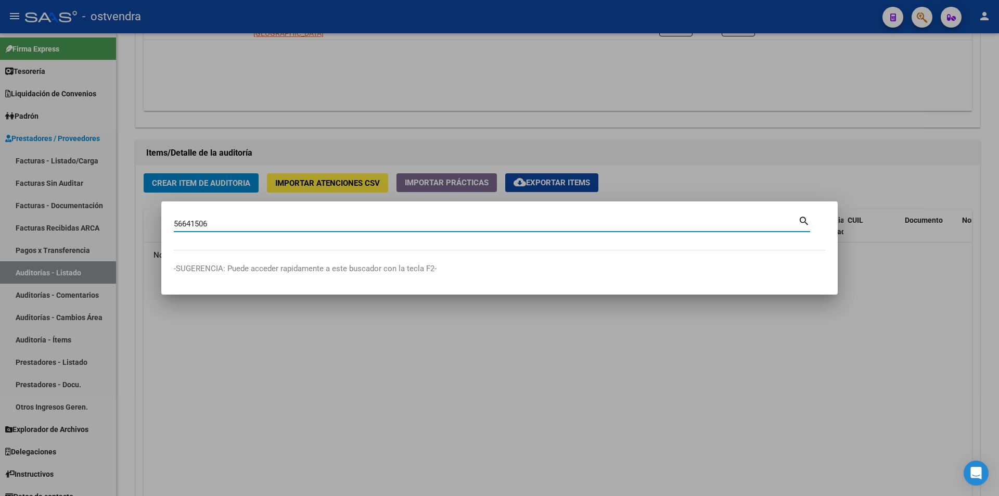
type input "56641506"
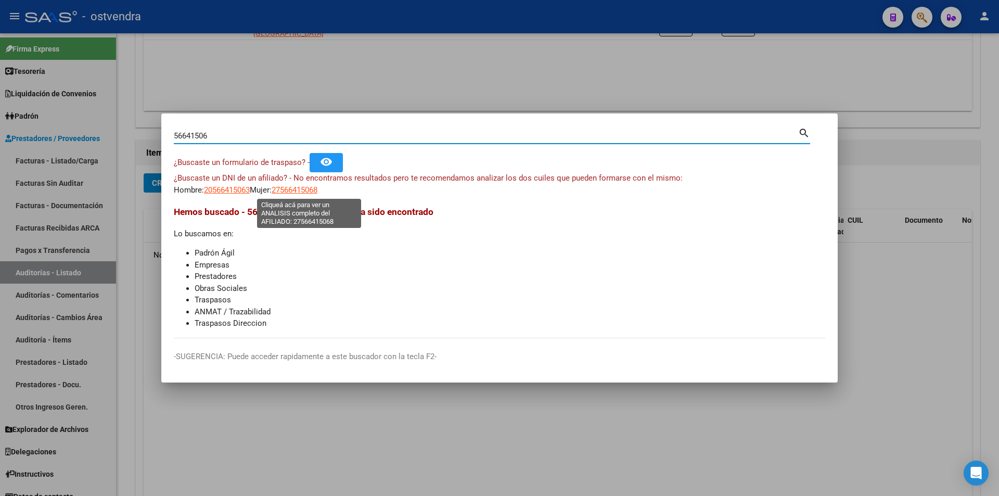
click at [299, 190] on span "27566415068" at bounding box center [295, 189] width 46 height 9
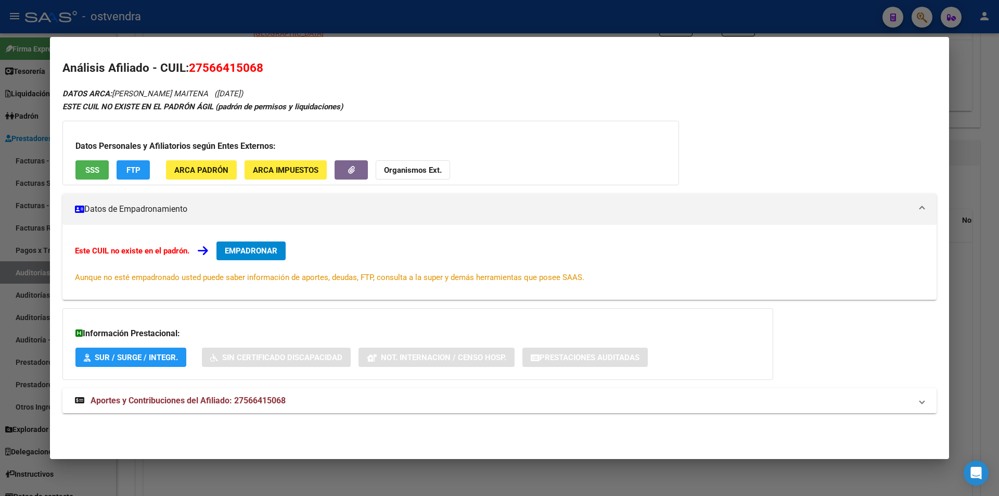
click at [193, 66] on span "27566415068" at bounding box center [226, 68] width 74 height 14
drag, startPoint x: 193, startPoint y: 66, endPoint x: 226, endPoint y: 68, distance: 32.9
click at [226, 68] on span "27566415068" at bounding box center [226, 68] width 74 height 14
copy span "27566415068"
drag, startPoint x: 979, startPoint y: 173, endPoint x: 772, endPoint y: 216, distance: 211.1
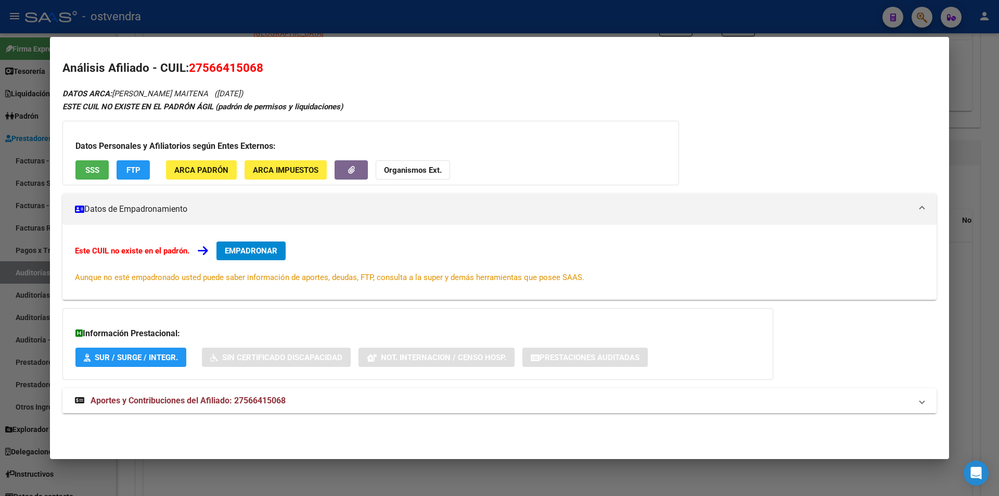
click at [977, 173] on div at bounding box center [499, 248] width 999 height 496
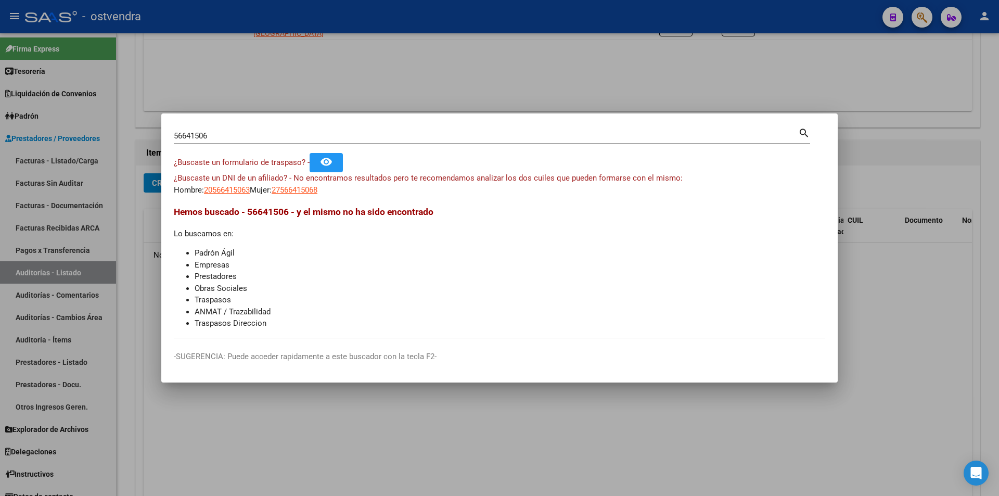
click at [552, 27] on div at bounding box center [499, 248] width 999 height 496
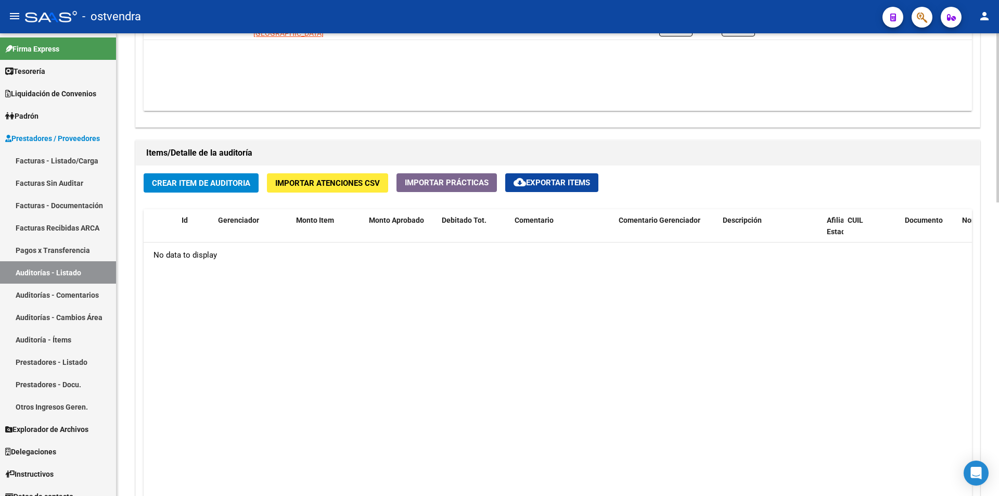
drag, startPoint x: 186, startPoint y: 173, endPoint x: 188, endPoint y: 178, distance: 5.8
click at [188, 178] on button "Crear Item de Auditoria" at bounding box center [201, 182] width 115 height 19
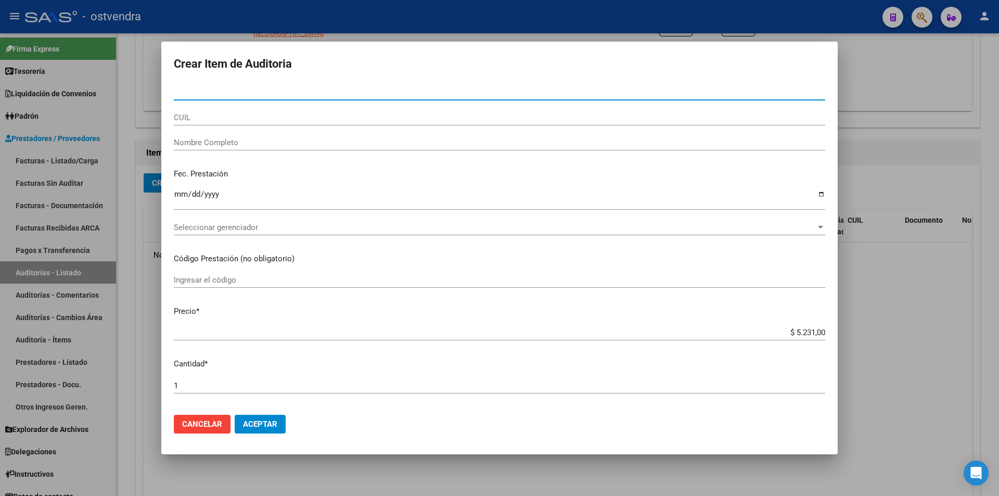
paste input "27566415068"
type input "27566415068"
click at [244, 114] on input "CUIL" at bounding box center [500, 117] width 652 height 9
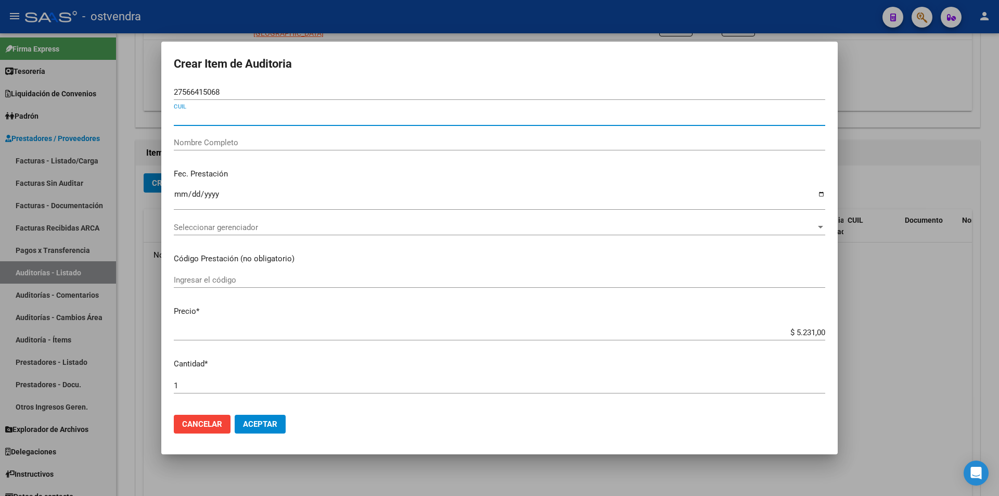
paste input "27566415068"
type input "27566415068"
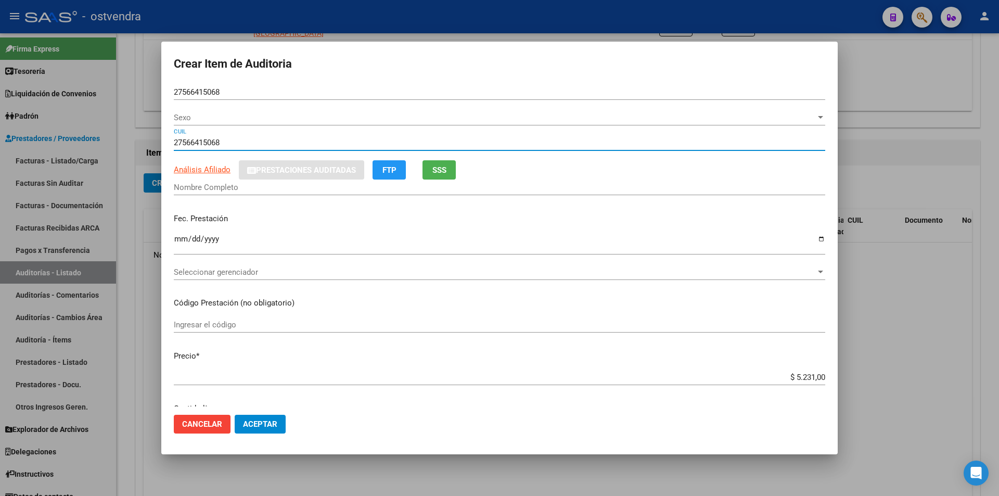
type input "56641506"
type input "HABERKORN DELLAMEA ALMA MAITENA"
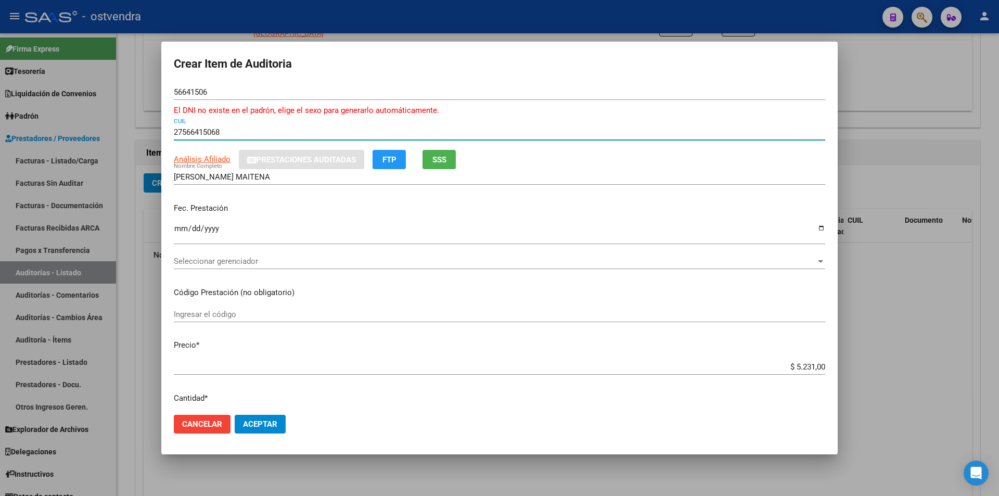
type input "27566415068"
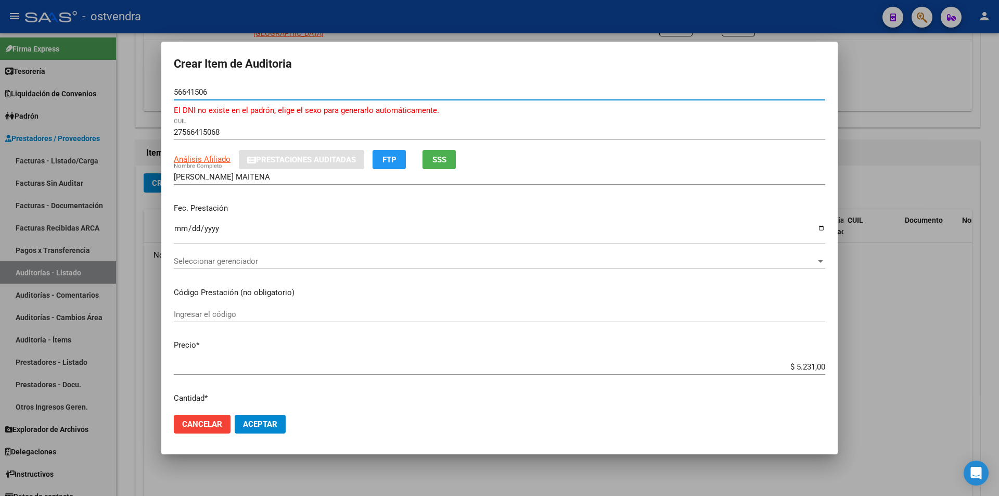
drag, startPoint x: 246, startPoint y: 93, endPoint x: 164, endPoint y: 91, distance: 82.2
click at [164, 91] on mat-dialog-content "56641506 Nro Documento El DNI no existe en el padrón, elige el sexo para genera…" at bounding box center [499, 245] width 677 height 322
click at [319, 98] on div "56641506 Nro Documento" at bounding box center [500, 92] width 652 height 16
click at [721, 326] on div "Ingresar el código" at bounding box center [500, 320] width 652 height 26
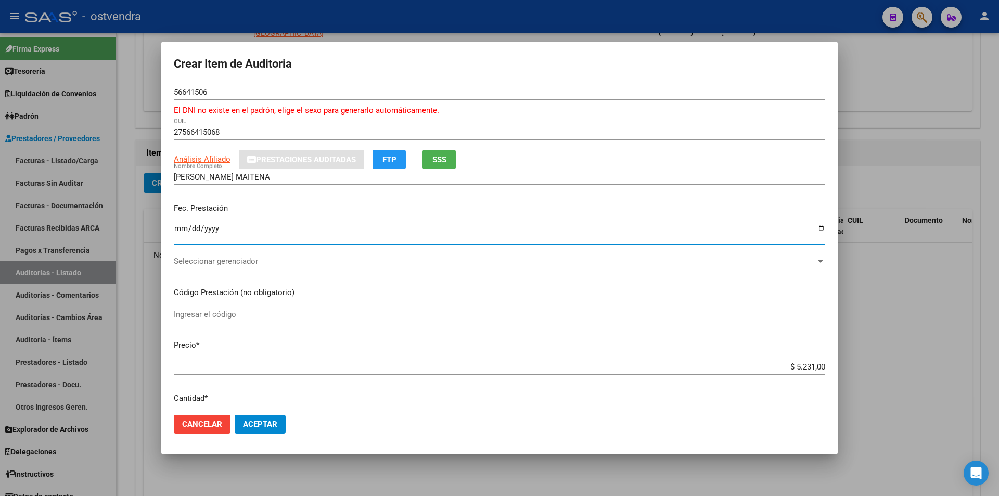
click at [176, 227] on input "Ingresar la fecha" at bounding box center [500, 232] width 652 height 17
type input "2023-08-16"
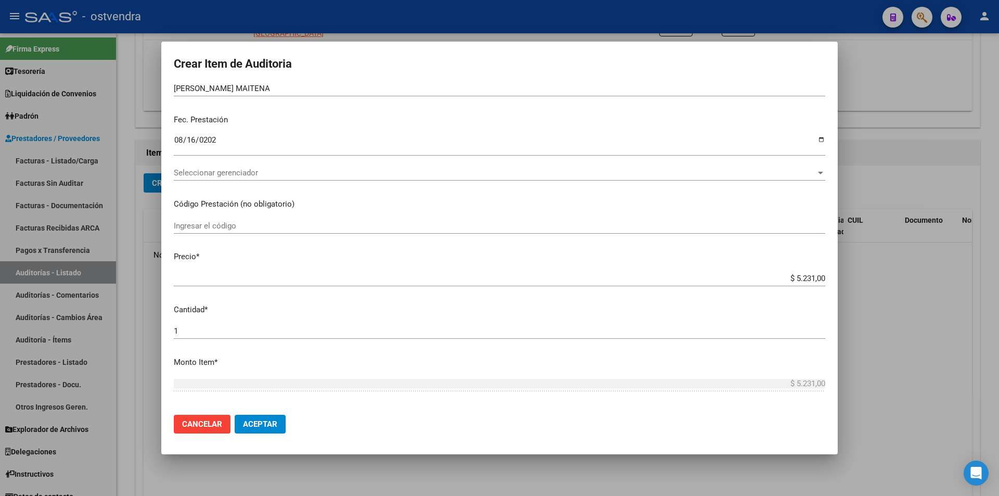
scroll to position [111, 0]
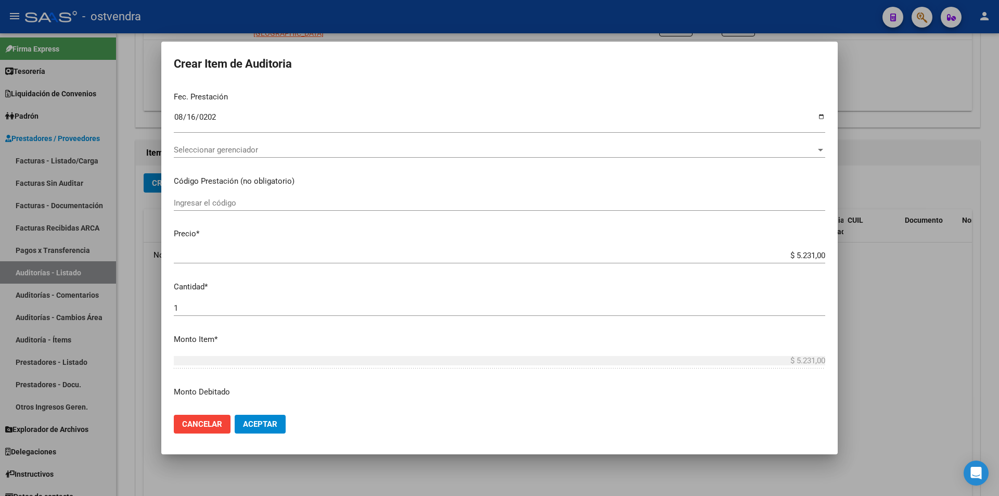
click at [820, 253] on app-form-text-field "Precio * $ 5.231,00 Ingresar el precio" at bounding box center [504, 244] width 660 height 32
click at [817, 255] on app-form-text-field "Precio * $ 5.231,00 Ingresar el precio" at bounding box center [504, 244] width 660 height 32
click at [816, 255] on input "$ 5.231,00" at bounding box center [500, 255] width 652 height 9
type input "$ 523,10"
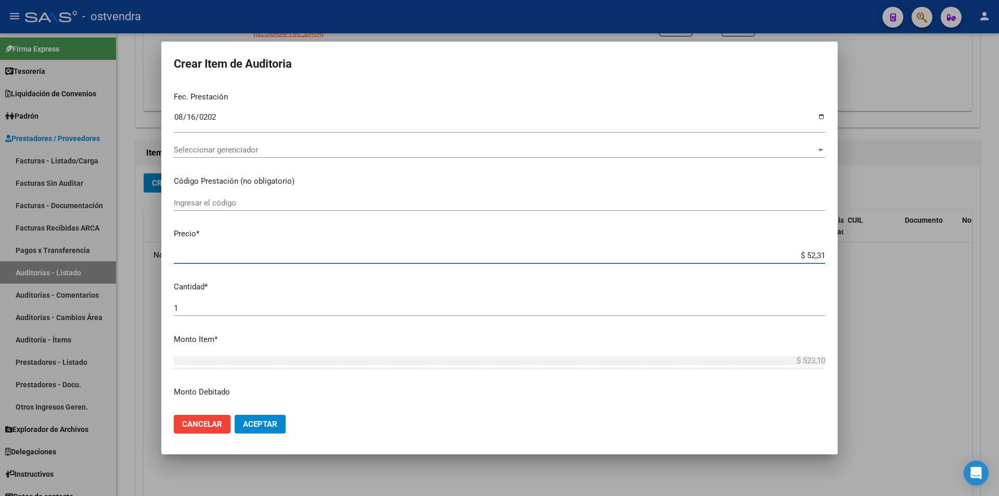
type input "$ 5,23"
type input "$ 0,52"
type input "$ 0,05"
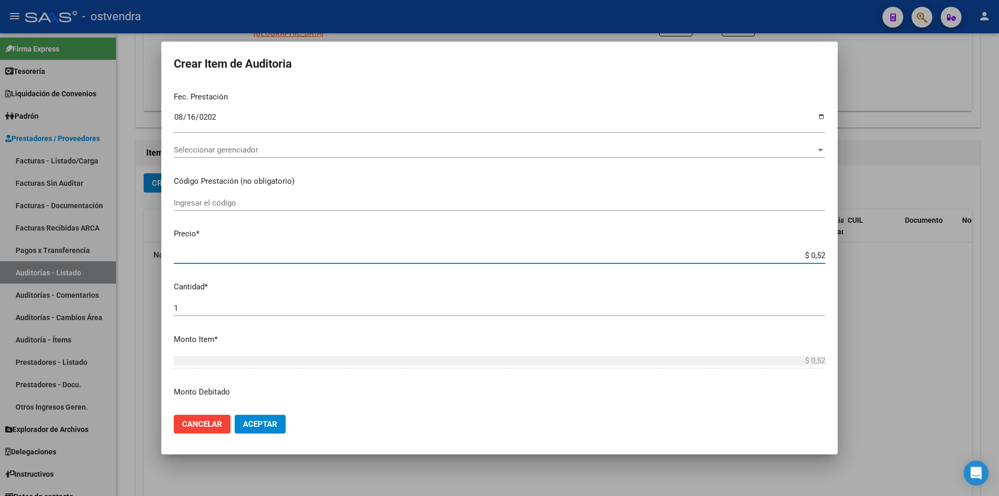
type input "$ 0,05"
type input "$ 0,01"
type input "$ 0,13"
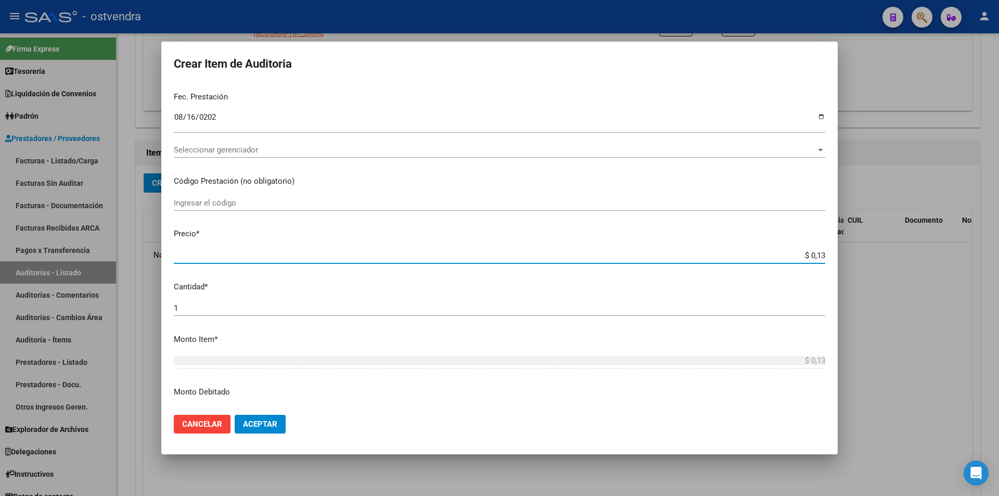
type input "$ 1,32"
type input "$ 13,29"
type input "$ 132,90"
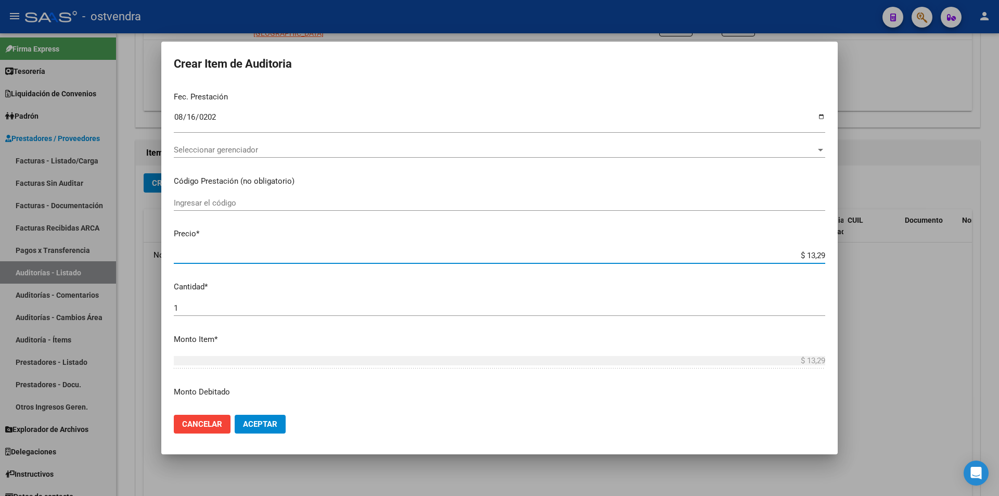
type input "$ 132,90"
type input "$ 1.329,00"
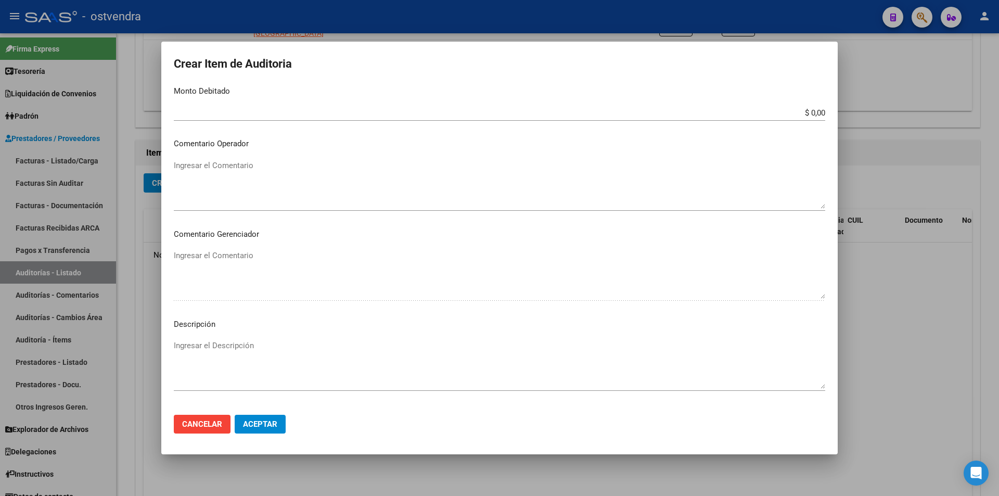
scroll to position [413, 0]
click at [533, 360] on textarea "Ingresar el Descripción" at bounding box center [500, 363] width 652 height 49
type textarea "atencion en guardia"
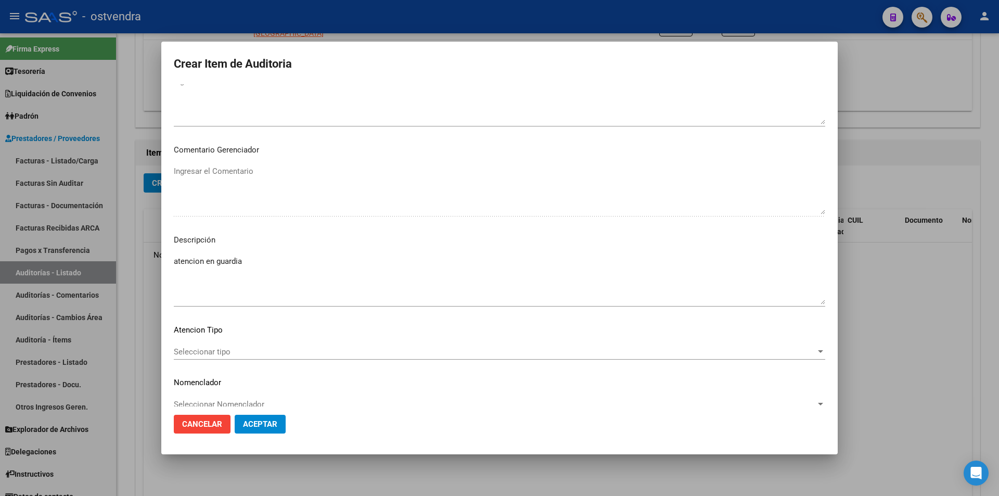
scroll to position [512, 0]
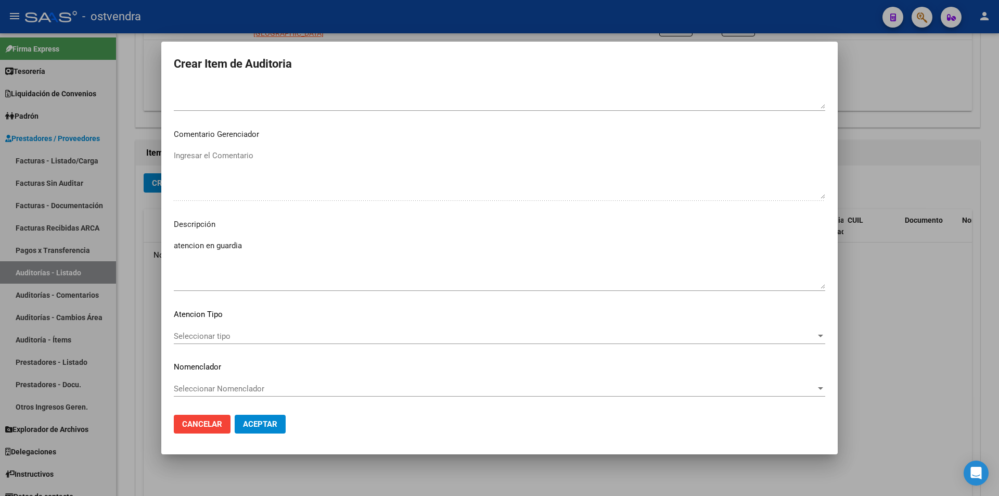
click at [555, 348] on div "Seleccionar tipo Seleccionar tipo" at bounding box center [500, 341] width 652 height 26
drag, startPoint x: 552, startPoint y: 342, endPoint x: 548, endPoint y: 337, distance: 6.4
click at [548, 337] on div "Seleccionar tipo Seleccionar tipo" at bounding box center [500, 336] width 652 height 16
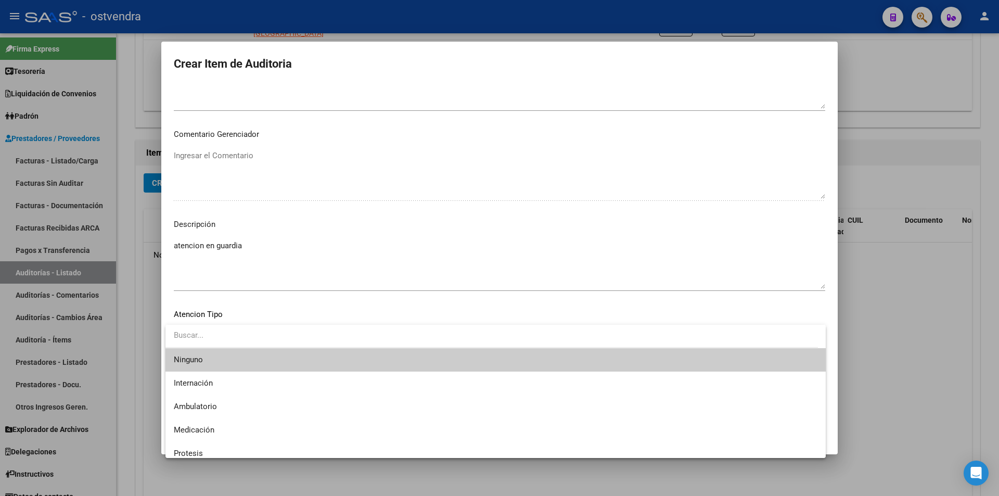
click at [548, 336] on input "dropdown search" at bounding box center [492, 335] width 653 height 23
click at [488, 405] on span "Ambulatorio" at bounding box center [496, 406] width 644 height 23
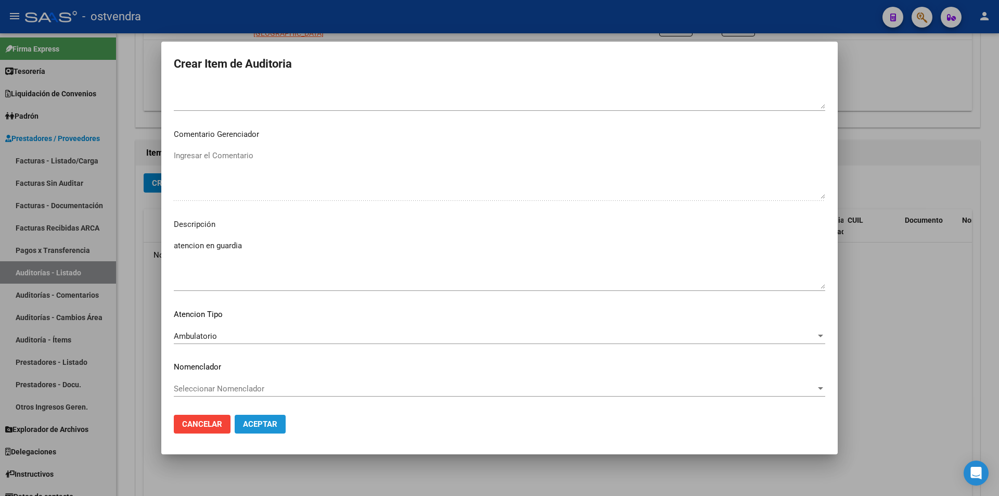
click at [272, 419] on span "Aceptar" at bounding box center [260, 423] width 34 height 9
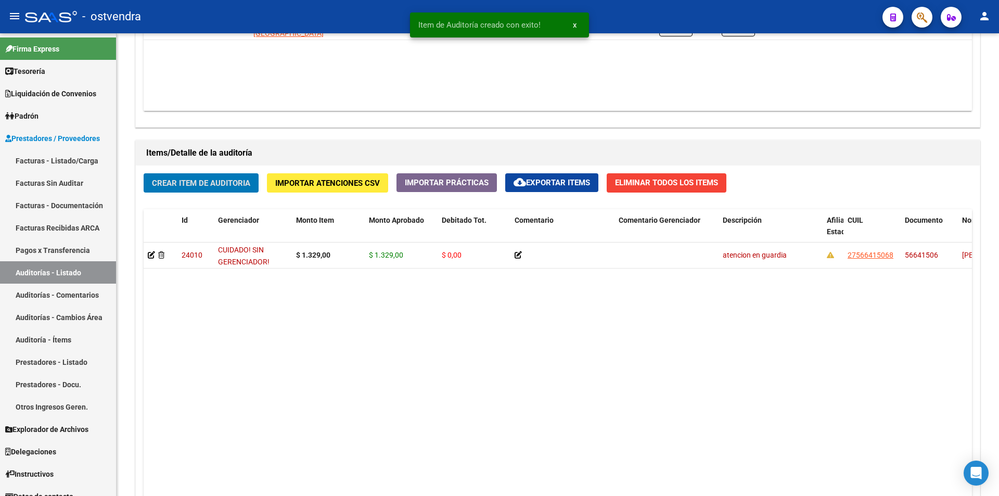
scroll to position [653, 0]
click at [211, 183] on span "Crear Item de Auditoria" at bounding box center [201, 183] width 98 height 9
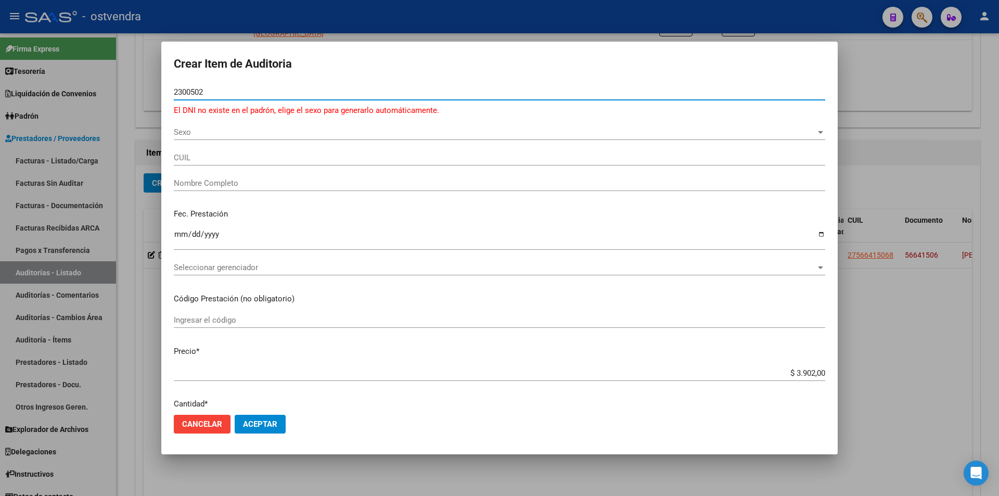
type input "23005026"
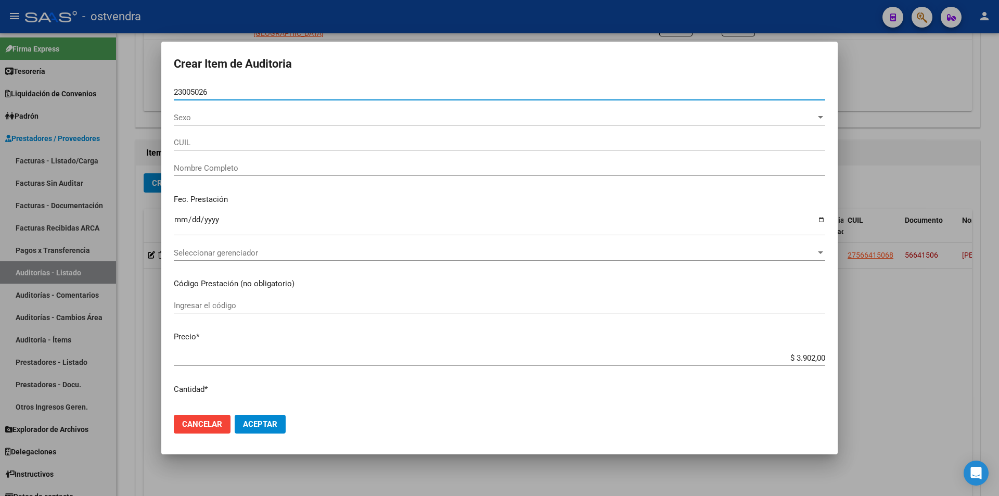
type input "27230050266"
type input "CORSO SILVANA"
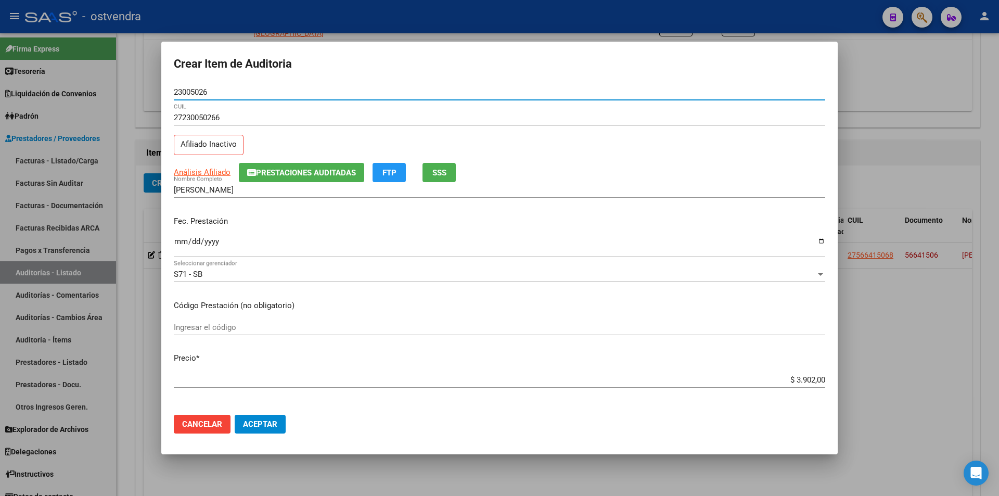
type input "23005026"
click at [182, 236] on div "Ingresar la fecha" at bounding box center [500, 246] width 652 height 22
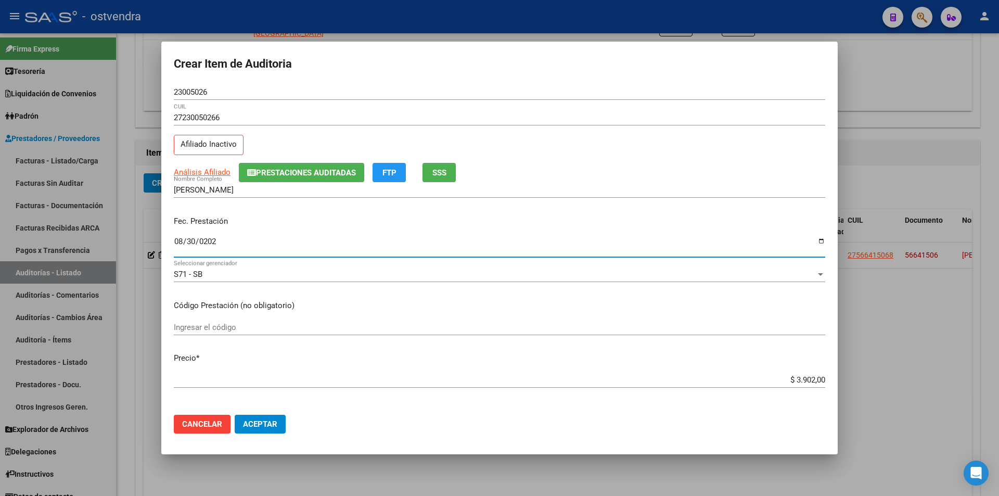
type input "2022-08-30"
click at [813, 383] on input "$ 3.902,00" at bounding box center [500, 379] width 652 height 9
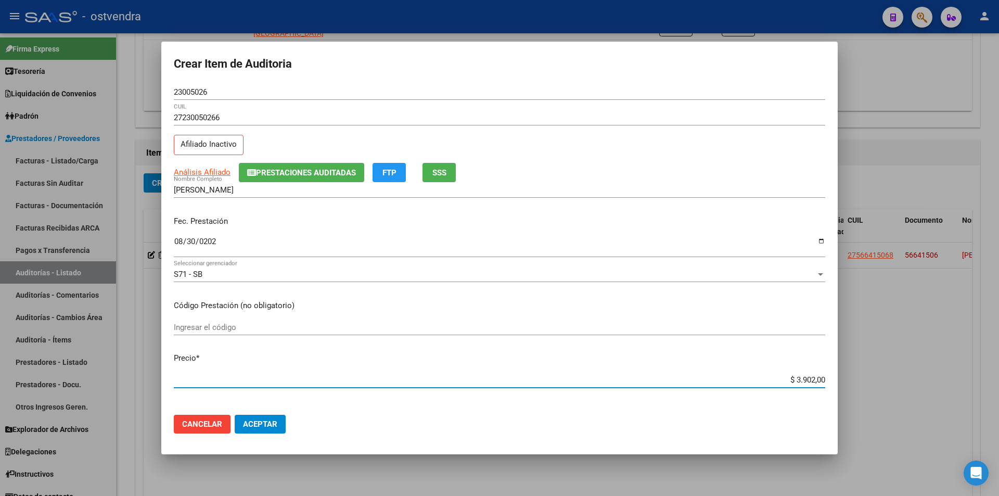
click at [816, 383] on input "$ 3.902,00" at bounding box center [500, 379] width 652 height 9
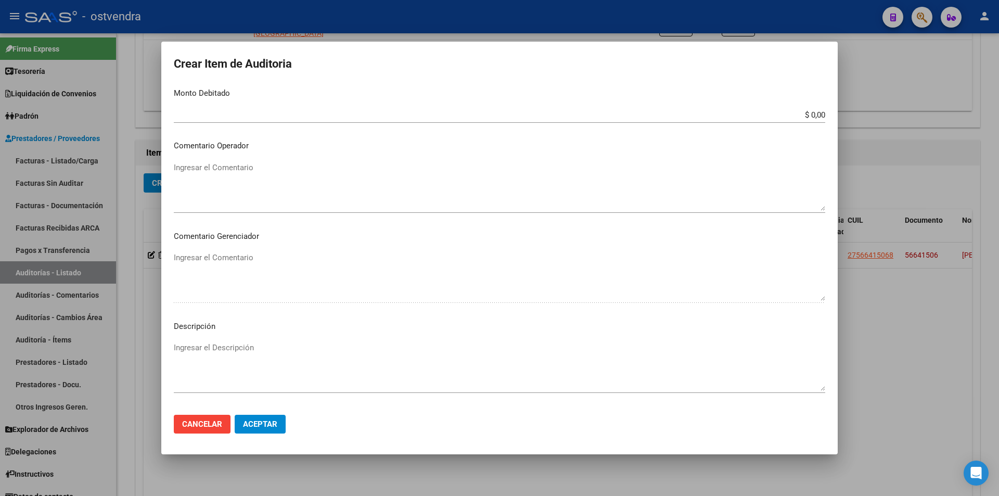
scroll to position [465, 0]
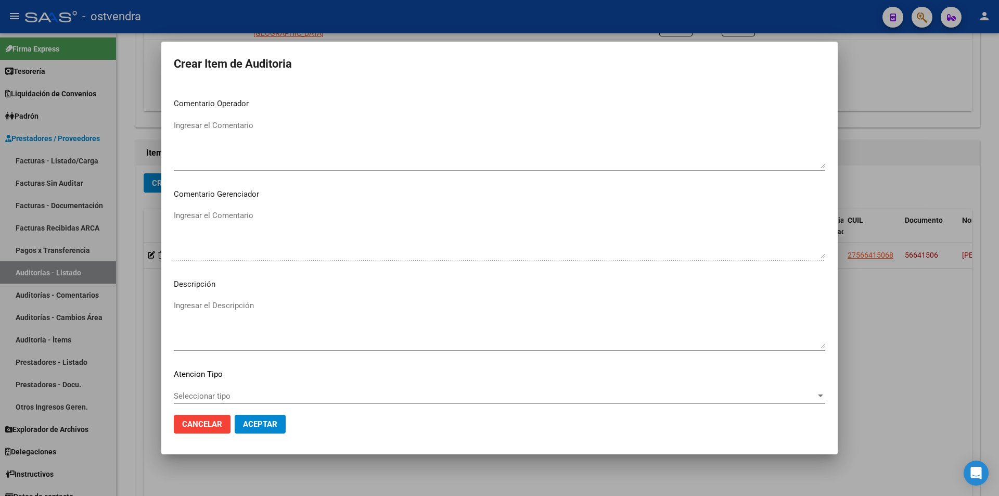
click at [464, 279] on p "Descripción" at bounding box center [500, 284] width 652 height 12
click at [464, 299] on div "Ingresar el Descripción" at bounding box center [500, 324] width 652 height 53
type textarea "kinesioterapia"
click at [258, 390] on div "Seleccionar tipo Seleccionar tipo" at bounding box center [500, 396] width 652 height 16
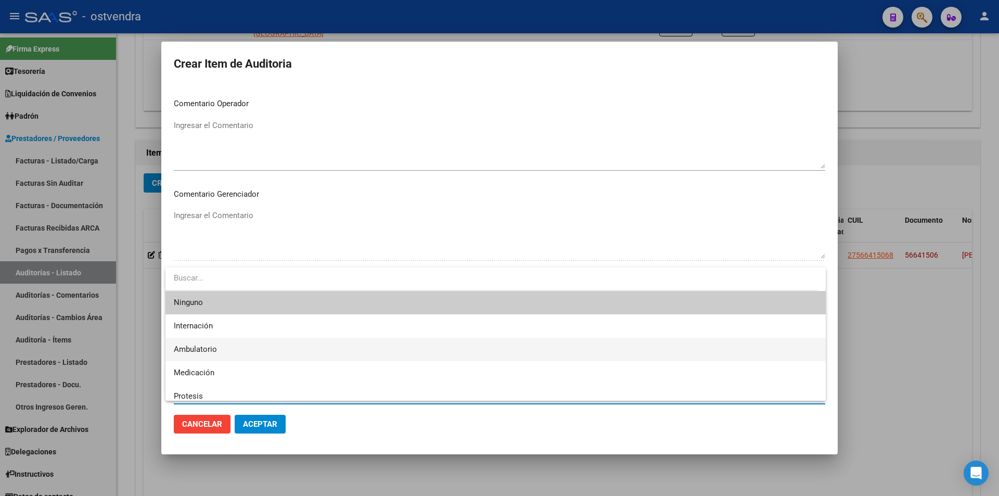
click at [252, 354] on span "Ambulatorio" at bounding box center [496, 349] width 644 height 23
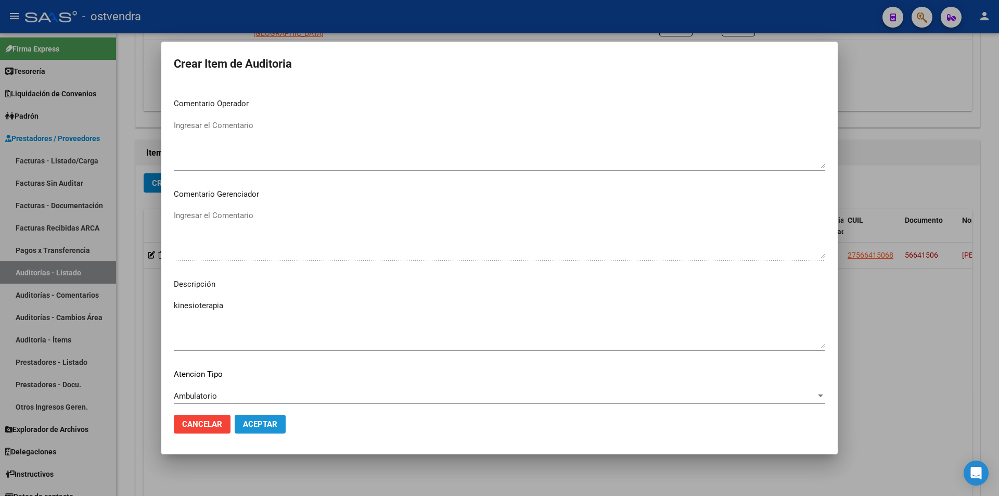
click at [268, 417] on button "Aceptar" at bounding box center [260, 424] width 51 height 19
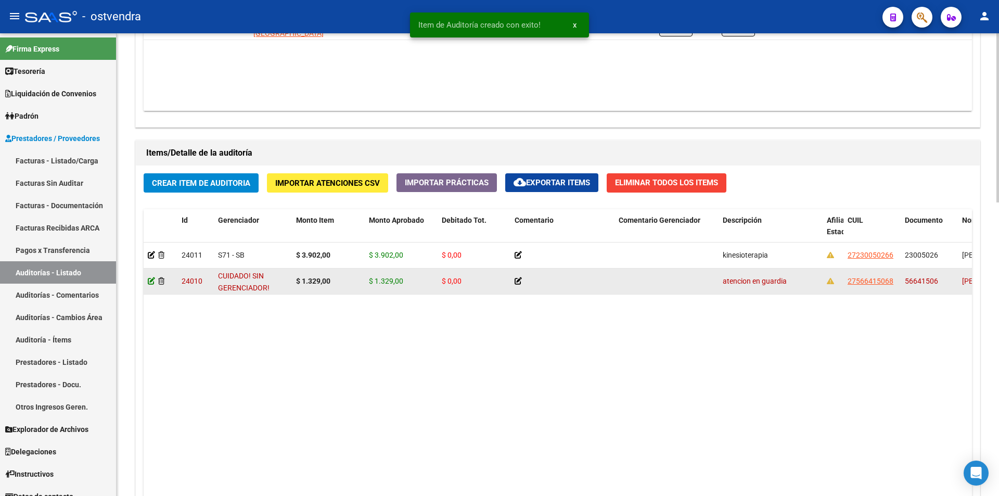
click at [149, 282] on icon at bounding box center [151, 280] width 7 height 7
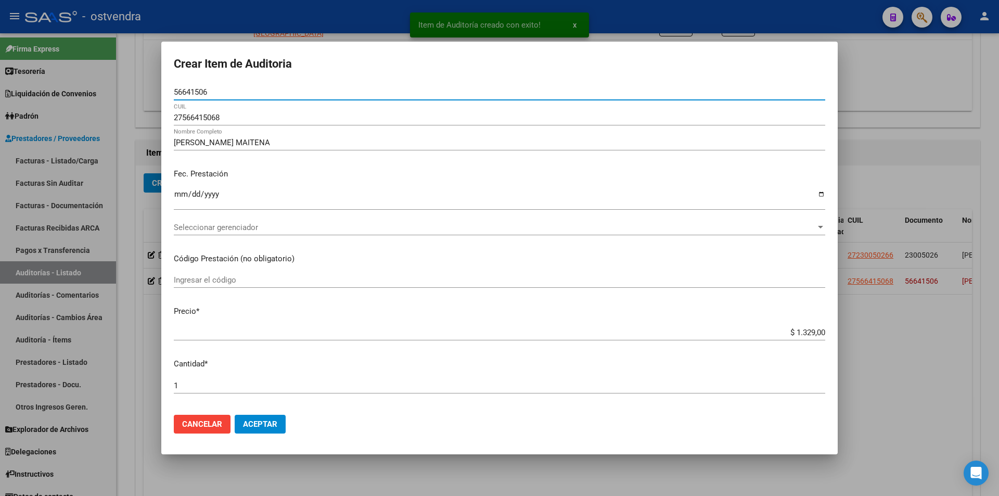
click at [227, 194] on input "2023-08-16" at bounding box center [500, 198] width 652 height 17
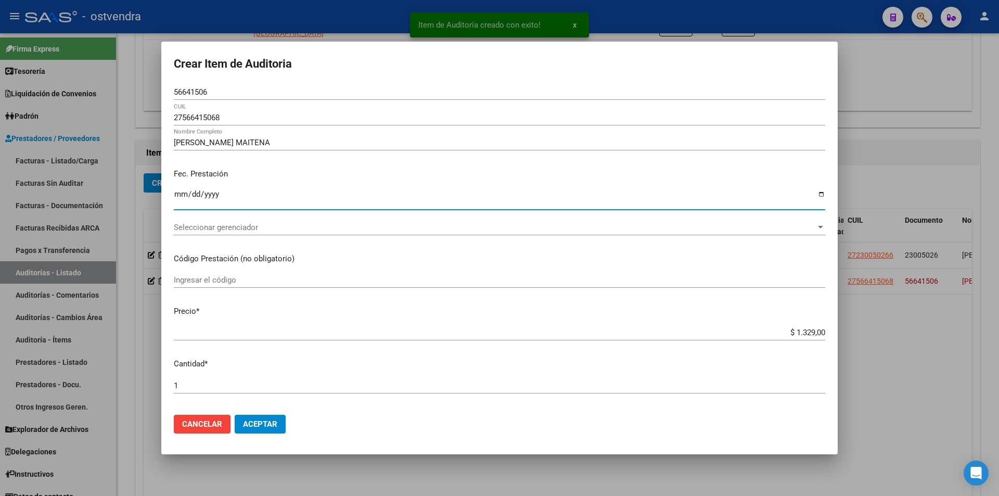
click at [221, 193] on input "2023-08-16" at bounding box center [500, 198] width 652 height 17
click at [218, 193] on input "2023-08-16" at bounding box center [500, 198] width 652 height 17
type input "2022-08-16"
click at [269, 421] on span "Aceptar" at bounding box center [260, 423] width 34 height 9
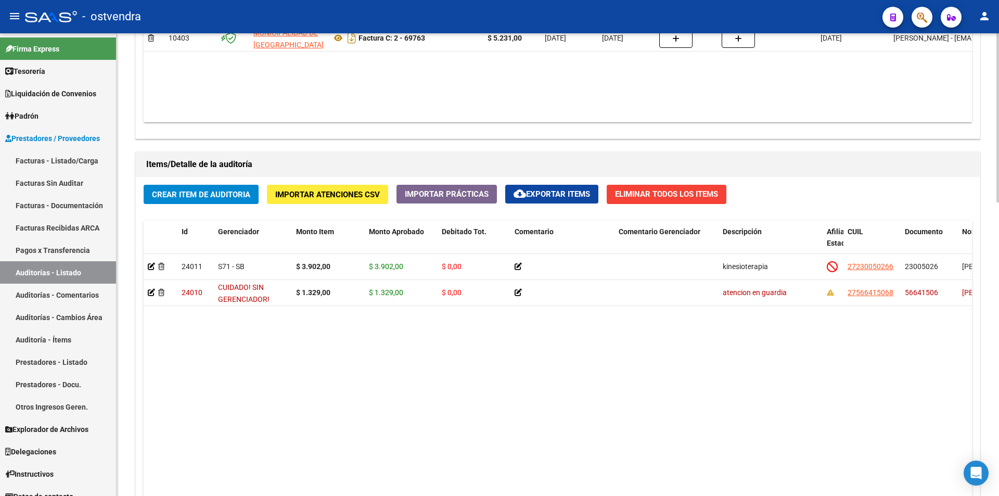
scroll to position [661, 0]
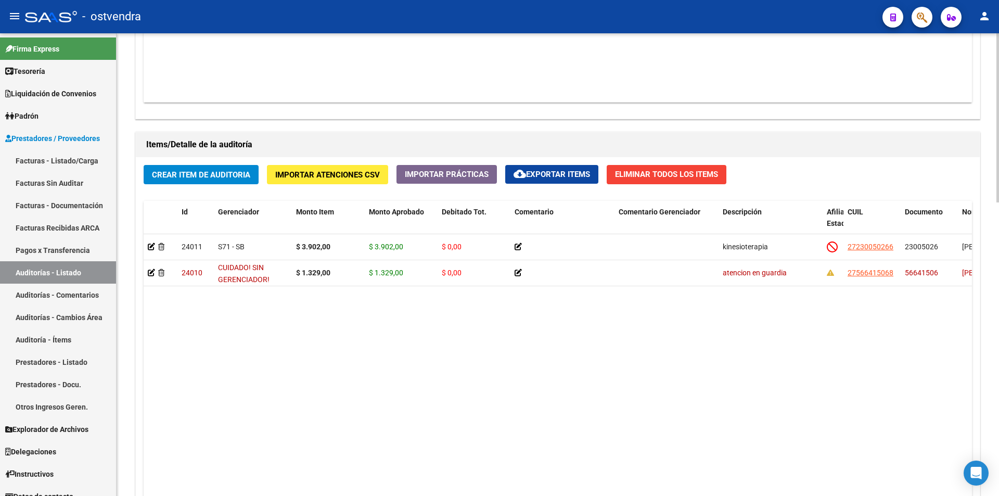
click at [999, 400] on div at bounding box center [998, 359] width 3 height 169
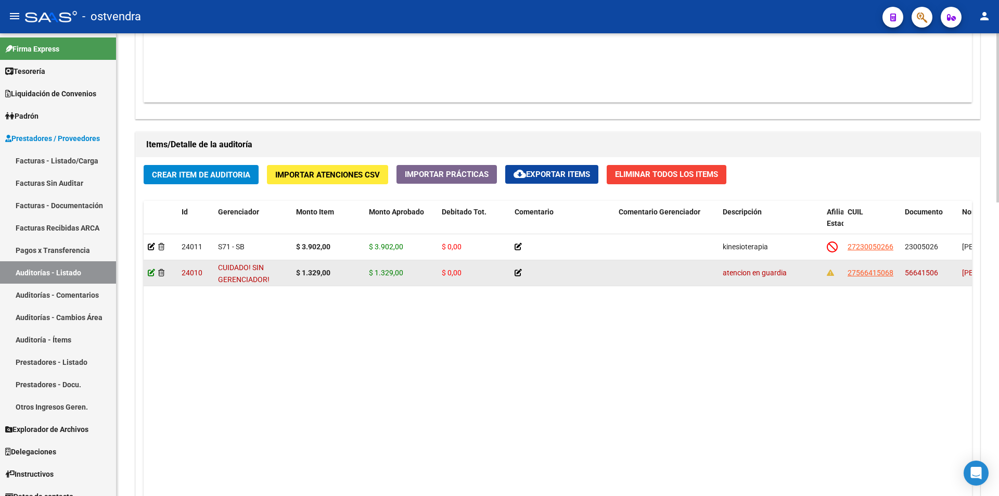
click at [154, 274] on icon at bounding box center [151, 272] width 7 height 7
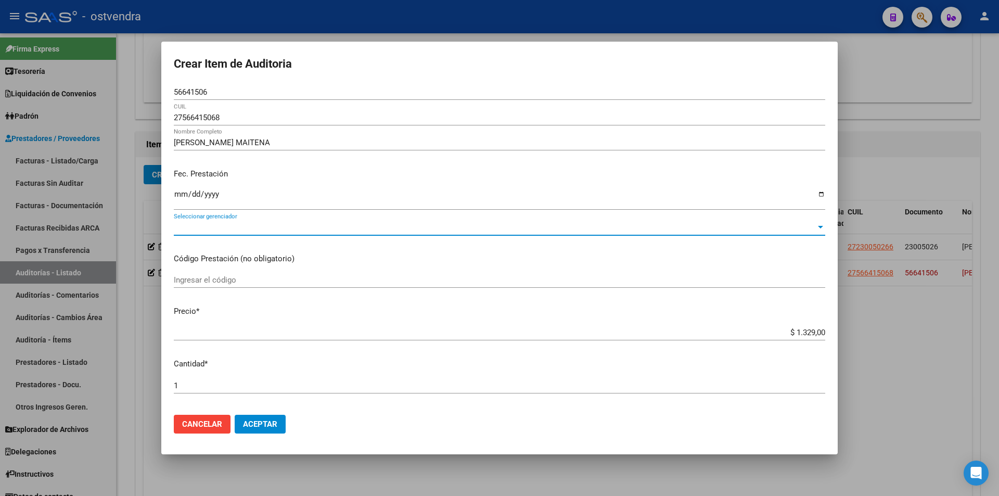
click at [186, 227] on span "Seleccionar gerenciador" at bounding box center [495, 227] width 642 height 9
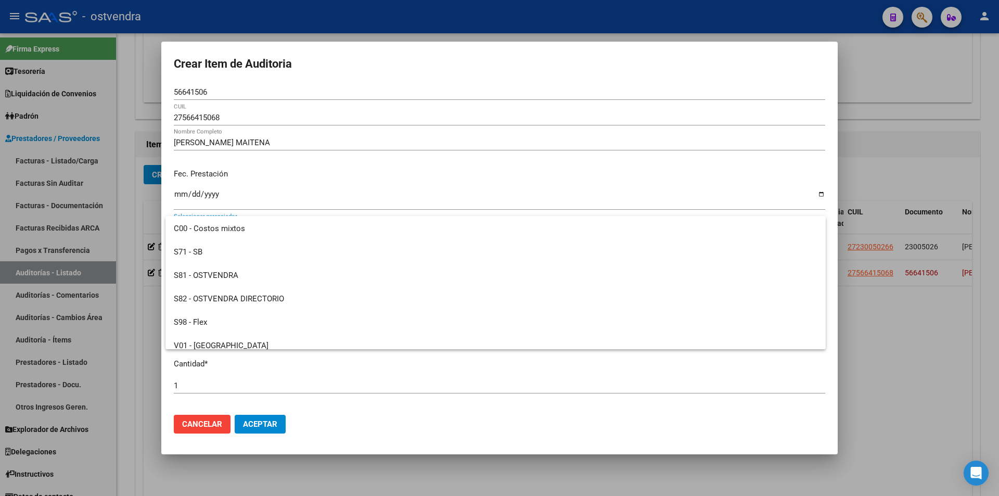
scroll to position [27, 0]
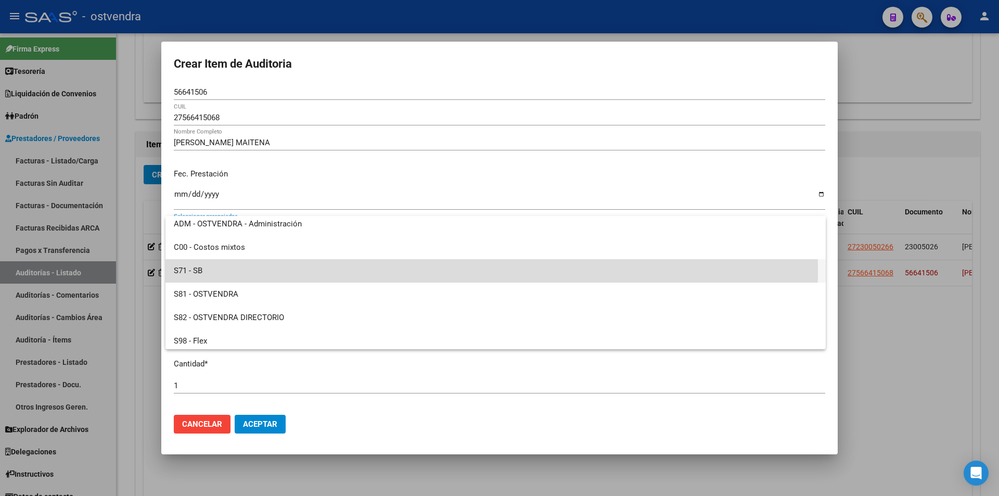
click at [238, 271] on span "S71 - SB" at bounding box center [496, 270] width 644 height 23
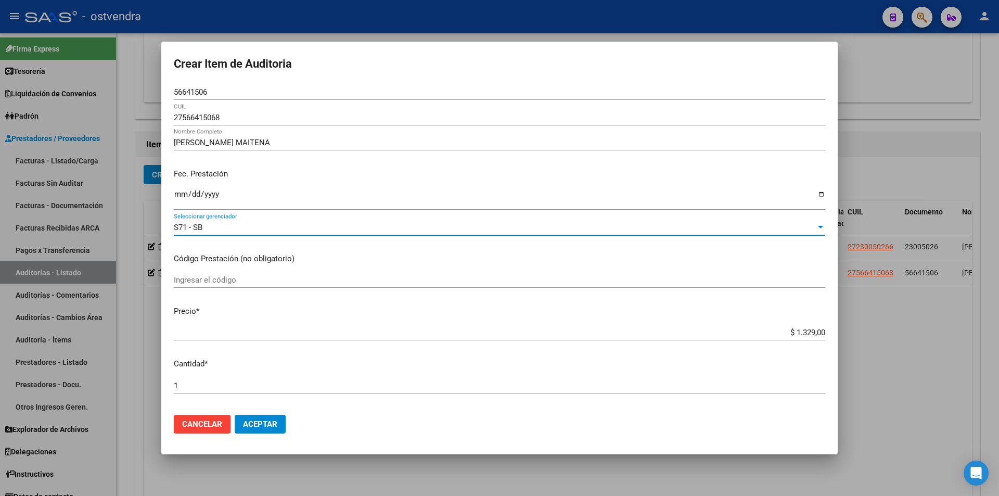
click at [276, 426] on span "Aceptar" at bounding box center [260, 423] width 34 height 9
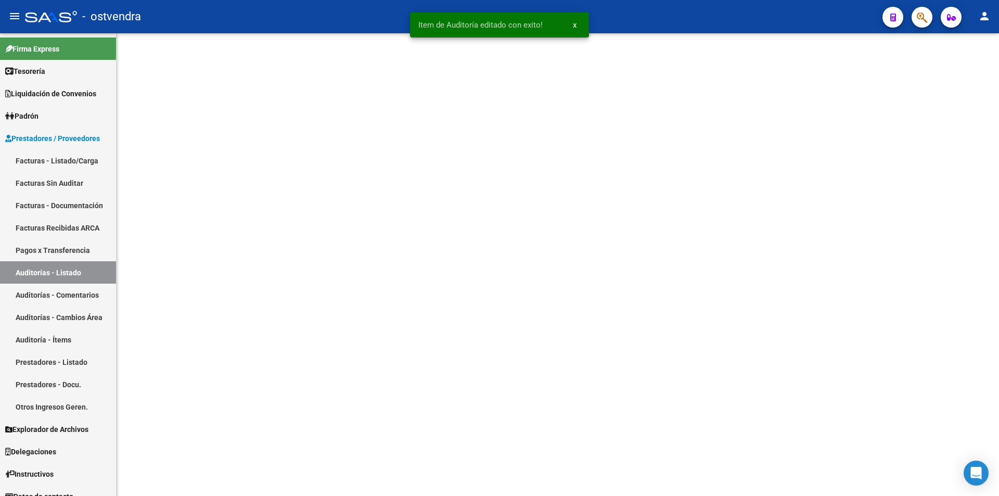
scroll to position [0, 0]
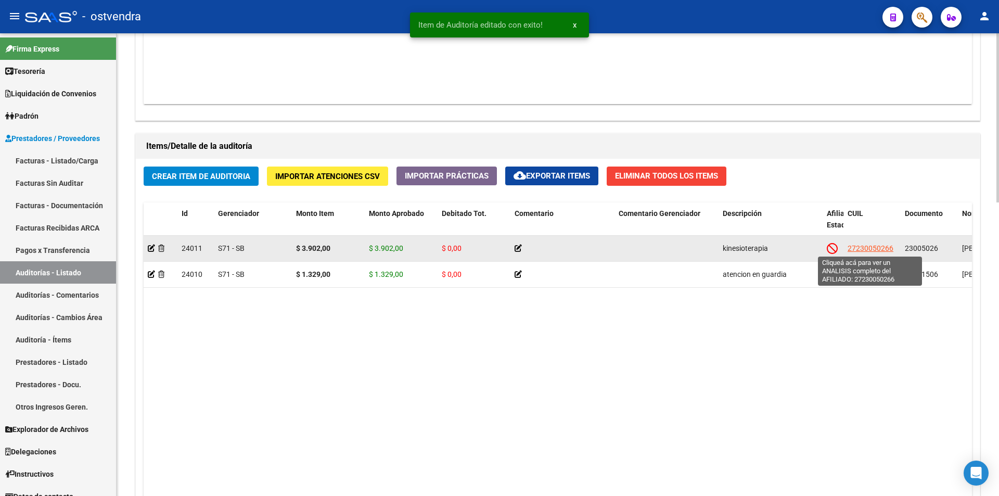
click at [875, 246] on span "27230050266" at bounding box center [871, 248] width 46 height 8
type textarea "27230050266"
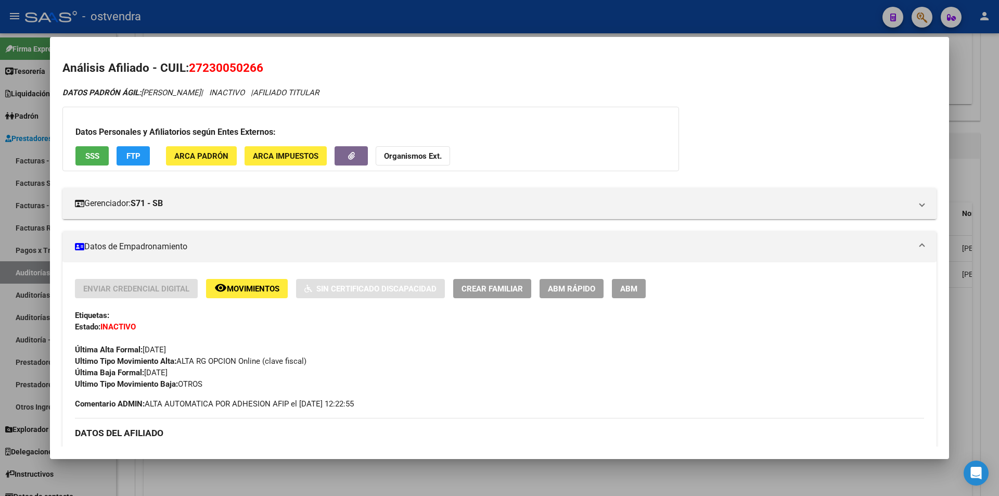
click at [985, 281] on div at bounding box center [499, 248] width 999 height 496
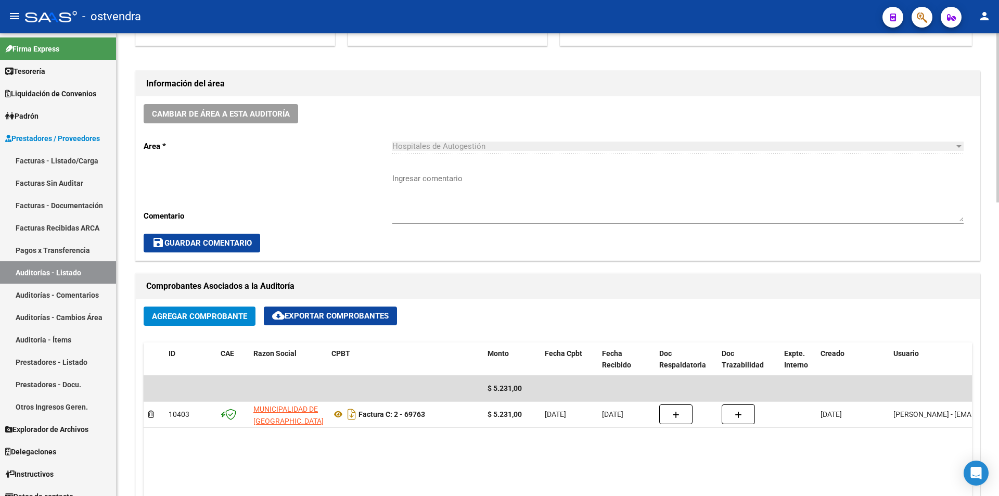
scroll to position [0, 0]
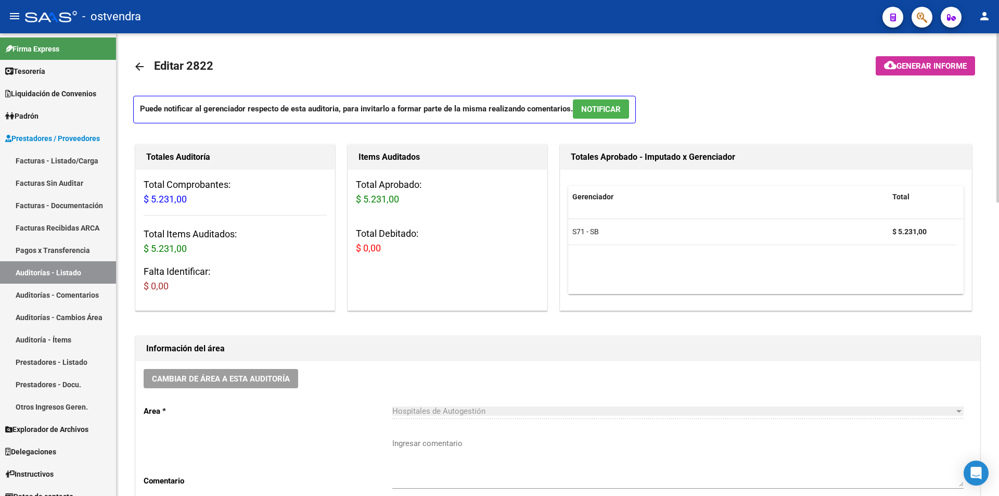
click at [613, 116] on button "NOTIFICAR" at bounding box center [601, 108] width 56 height 19
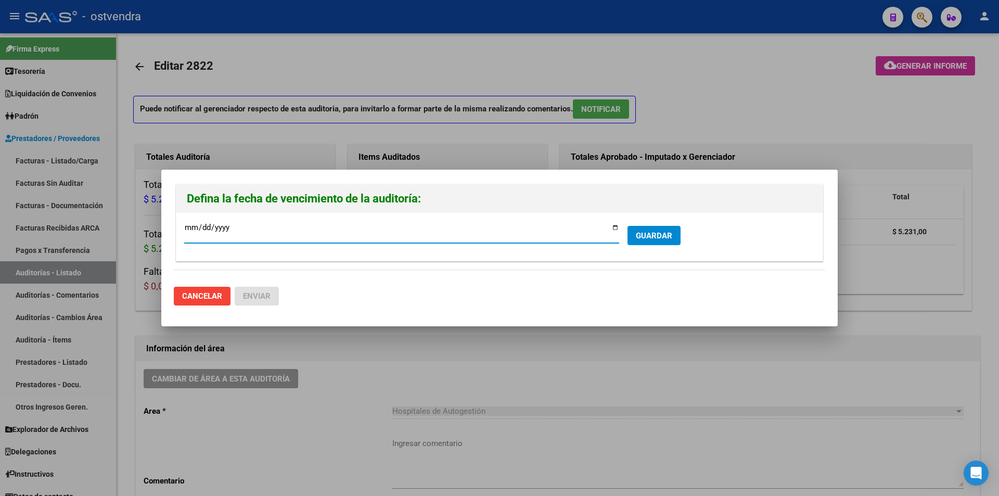
type input "[DATE]"
click at [677, 233] on button "GUARDAR" at bounding box center [654, 235] width 53 height 19
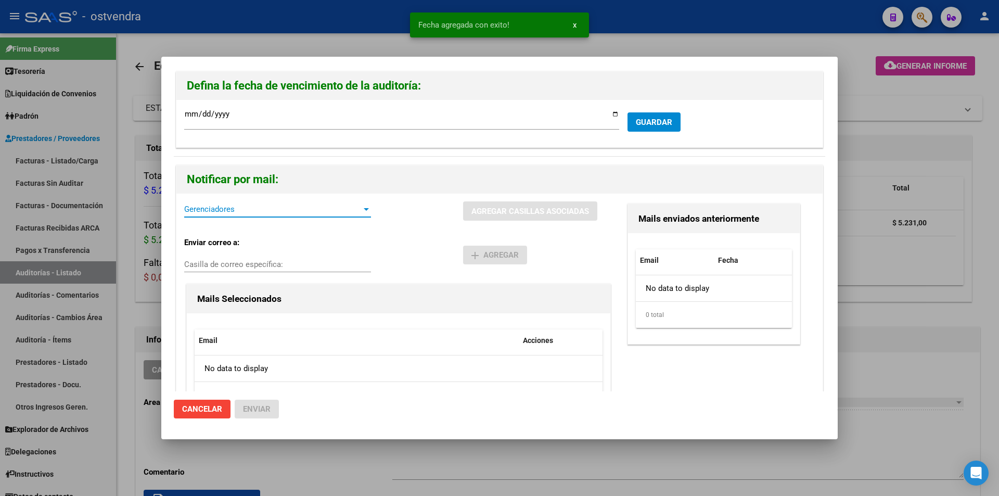
click at [207, 212] on span "Gerenciadores" at bounding box center [272, 209] width 177 height 9
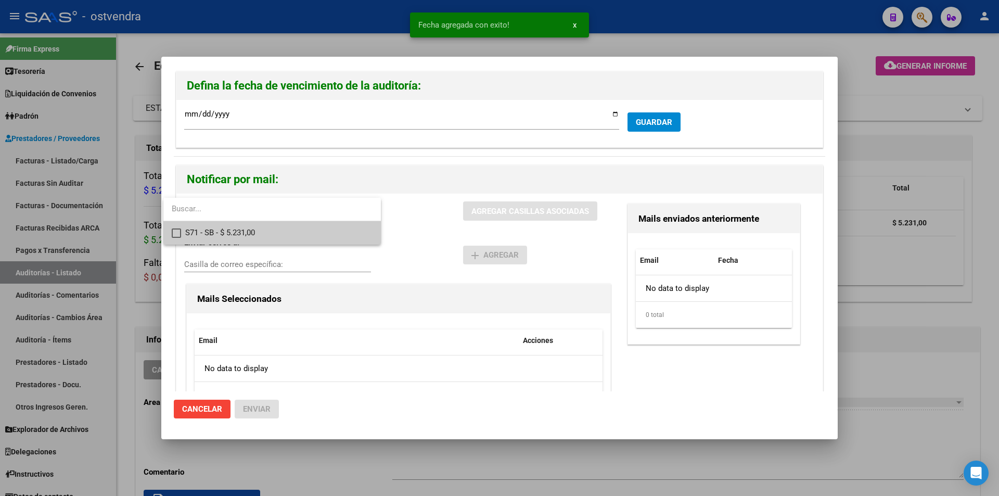
click at [213, 232] on span "S71 - SB - $ 5.231,00" at bounding box center [278, 232] width 187 height 23
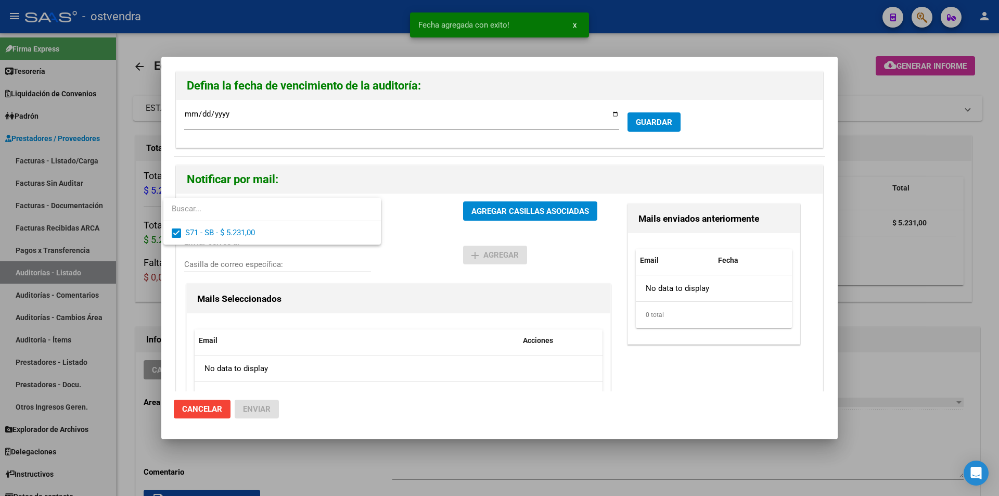
click at [512, 214] on div at bounding box center [499, 248] width 999 height 496
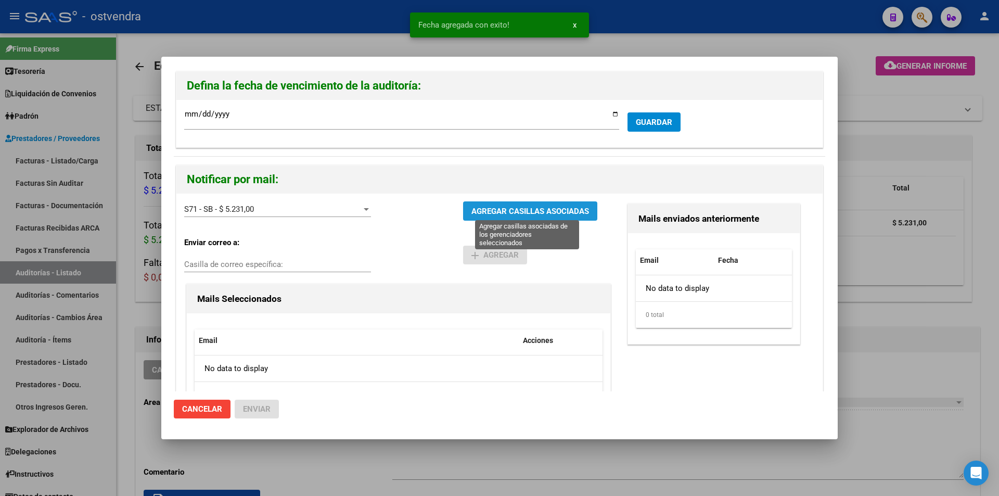
click at [512, 214] on span "AGREGAR CASILLAS ASOCIADAS" at bounding box center [531, 211] width 118 height 9
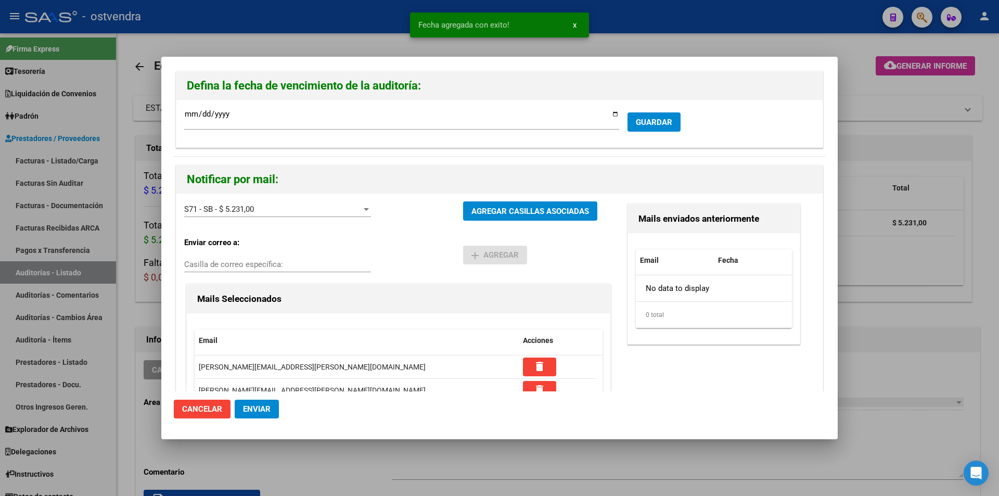
click at [276, 404] on button "Enviar" at bounding box center [257, 409] width 44 height 19
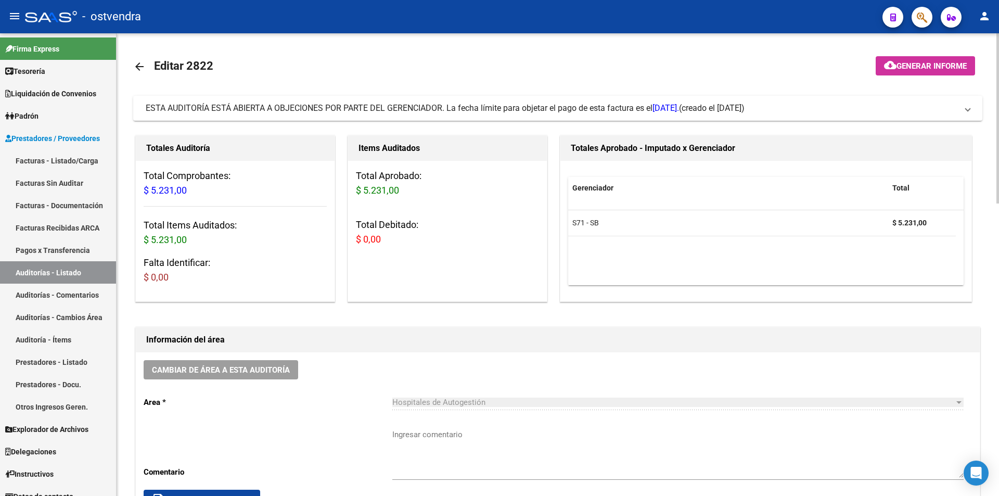
click at [214, 193] on h3 "Total Comprobantes: $ 5.231,00" at bounding box center [235, 183] width 183 height 29
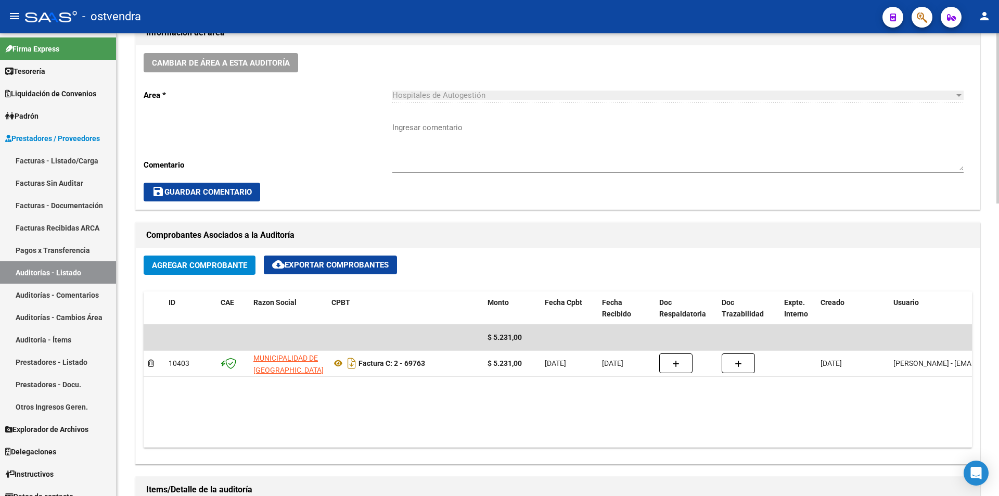
scroll to position [325, 0]
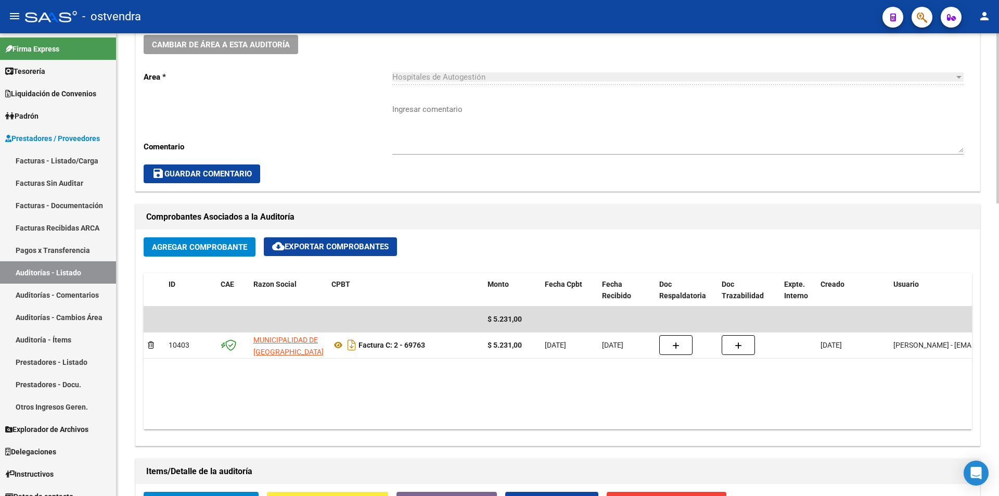
click at [999, 303] on div at bounding box center [998, 238] width 3 height 170
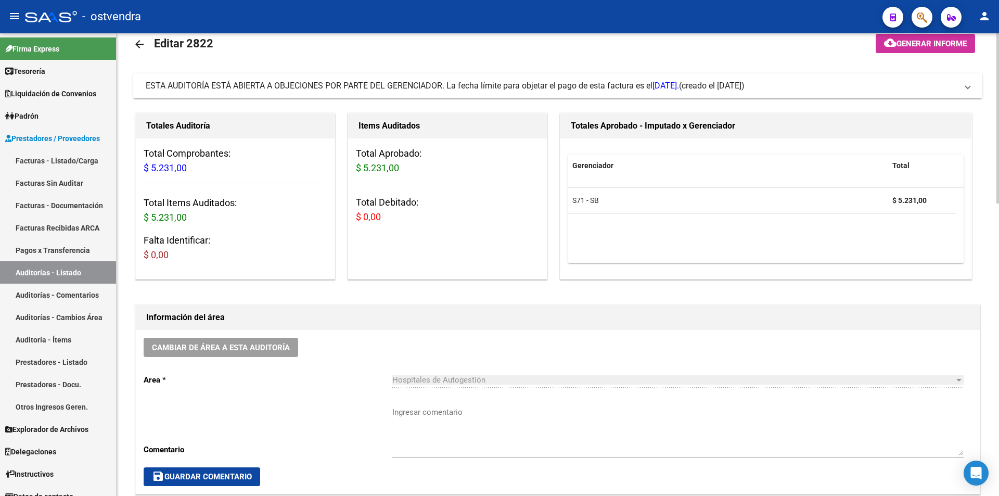
scroll to position [0, 0]
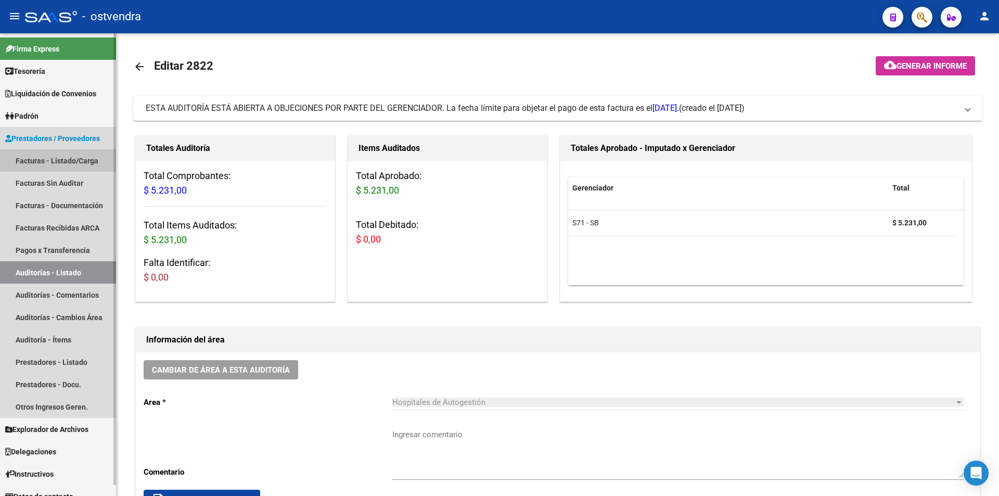
click at [57, 163] on link "Facturas - Listado/Carga" at bounding box center [58, 160] width 116 height 22
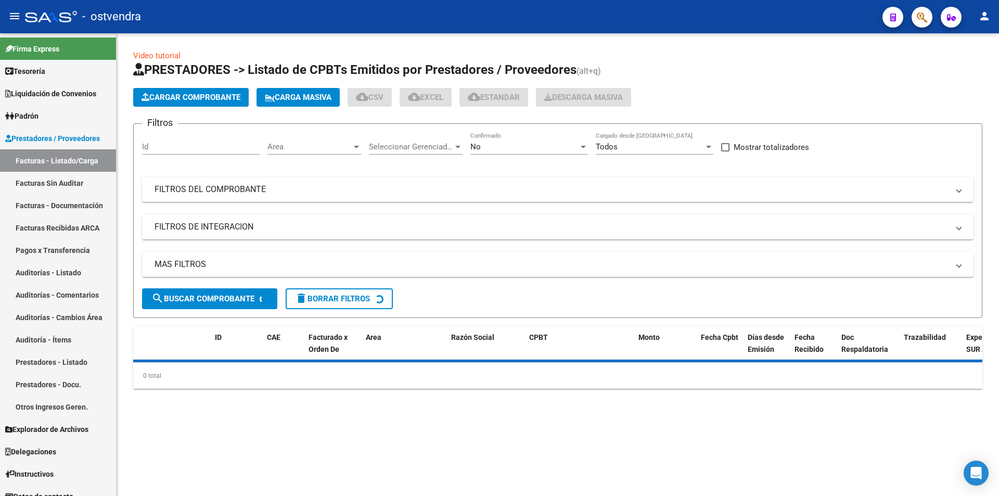
click at [201, 85] on app-list-header "PRESTADORES -> Listado de CPBTs Emitidos por Prestadores / Proveedores (alt+q) …" at bounding box center [557, 189] width 849 height 257
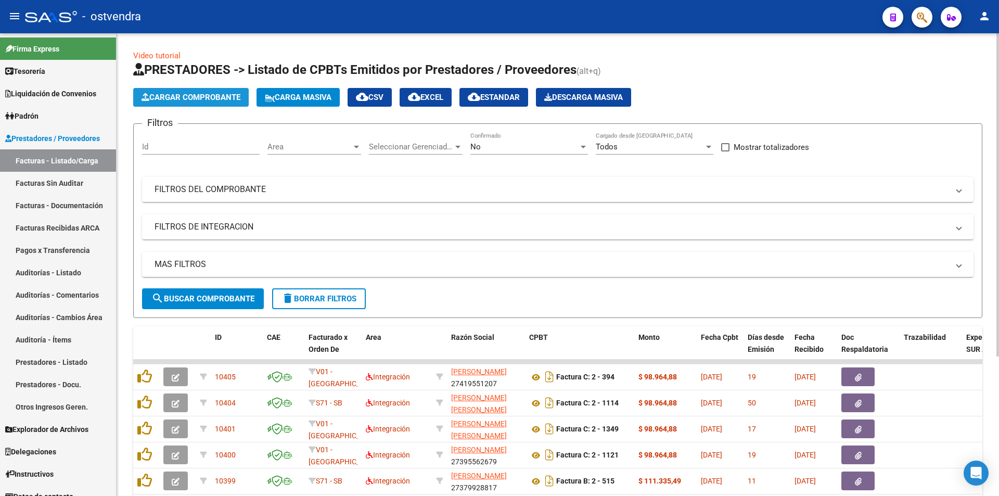
click at [201, 88] on button "Cargar Comprobante" at bounding box center [191, 97] width 116 height 19
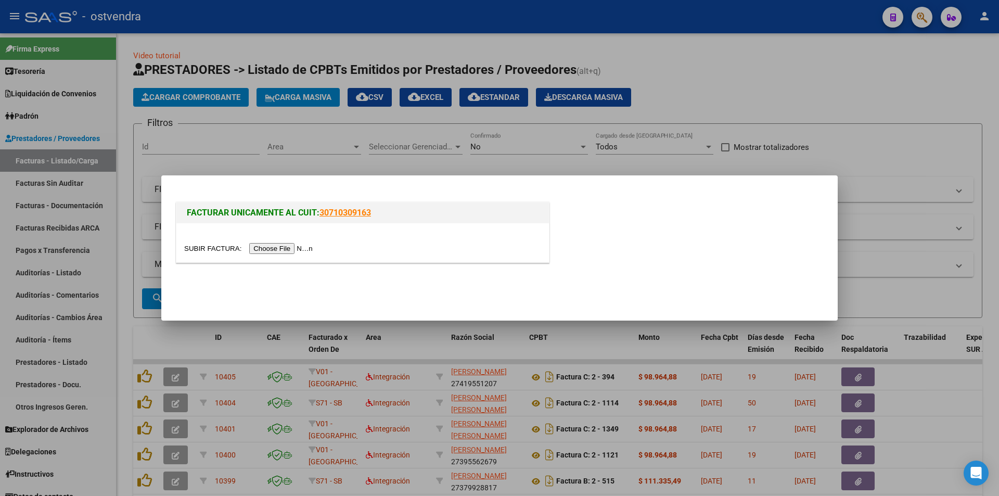
click at [264, 253] on input "file" at bounding box center [250, 248] width 132 height 11
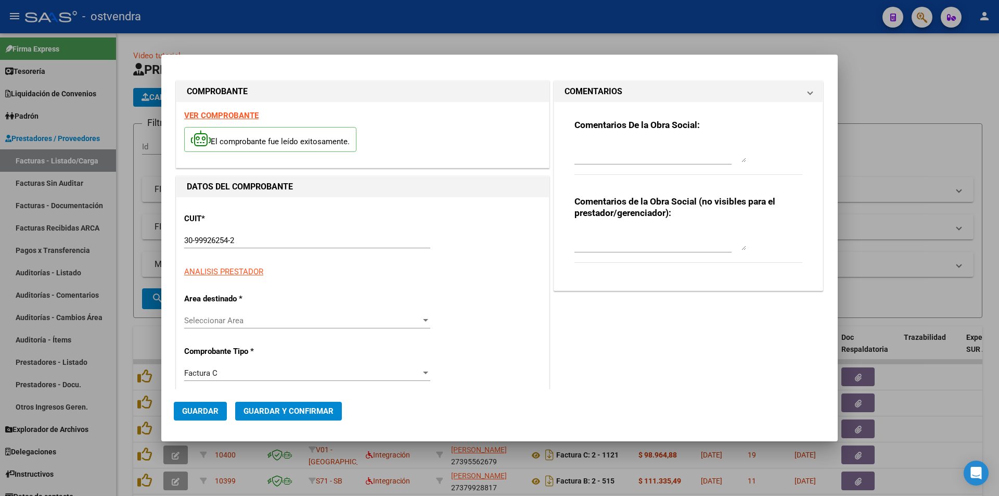
type input "76641"
type input "$ 13.329,20"
type input "2023-04-26"
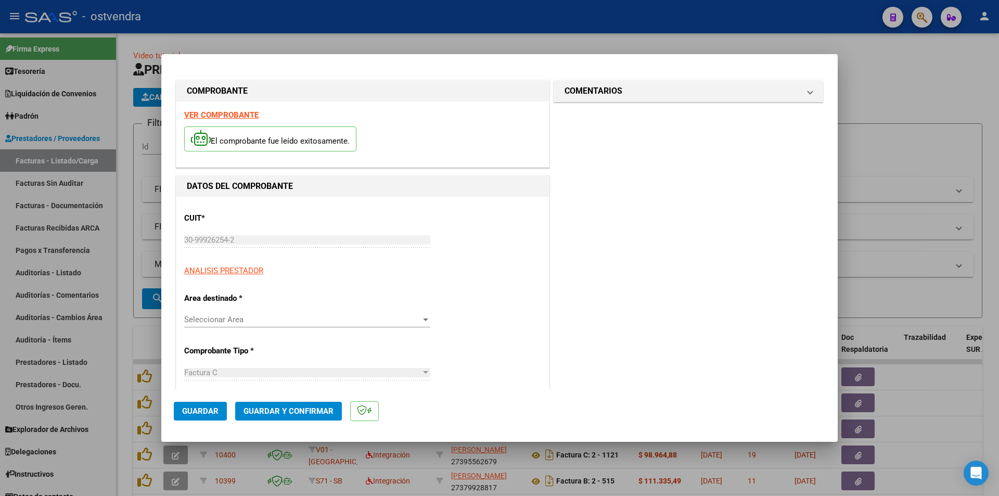
type input "2023-06-25"
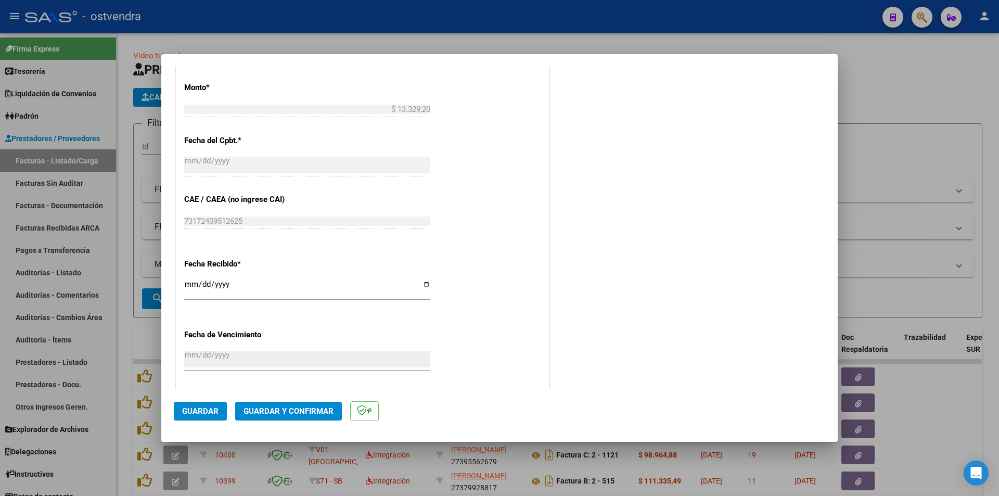
scroll to position [444, 0]
click at [317, 408] on span "Guardar y Confirmar" at bounding box center [289, 410] width 90 height 9
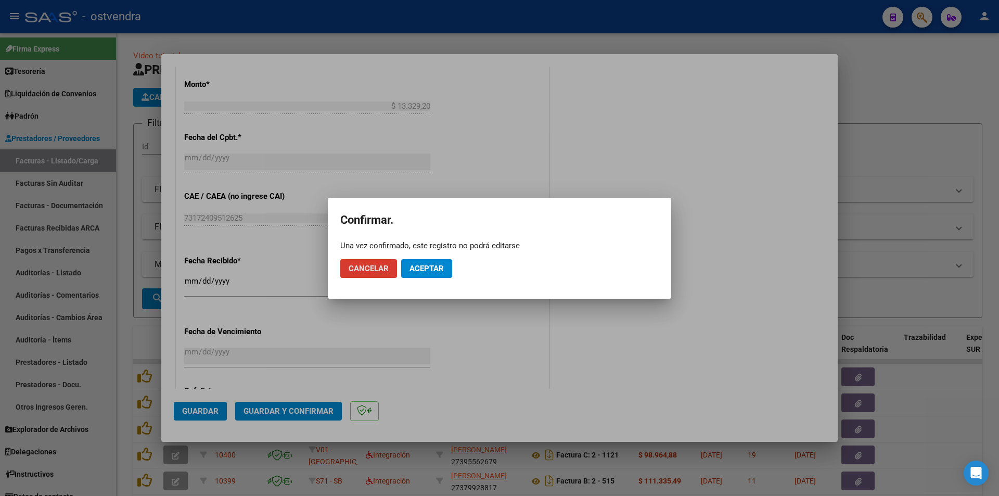
click at [419, 266] on span "Aceptar" at bounding box center [427, 268] width 34 height 9
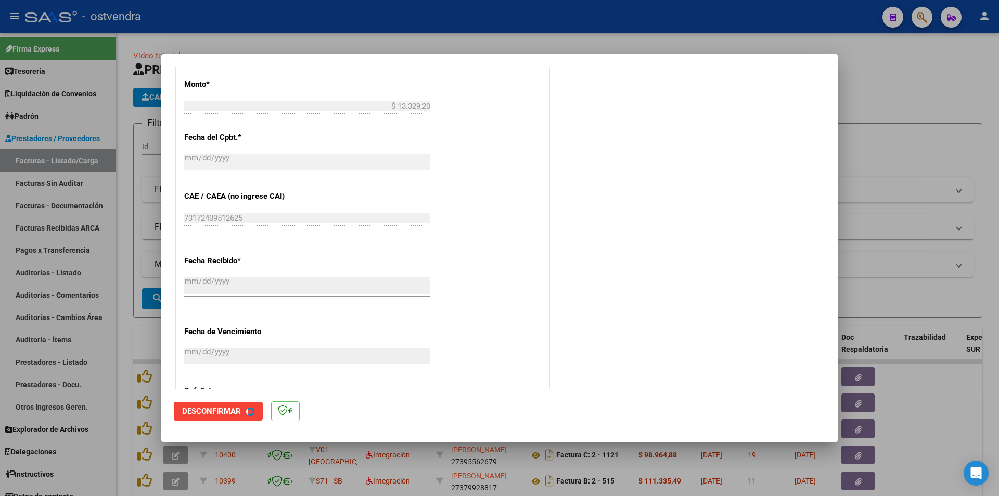
scroll to position [0, 0]
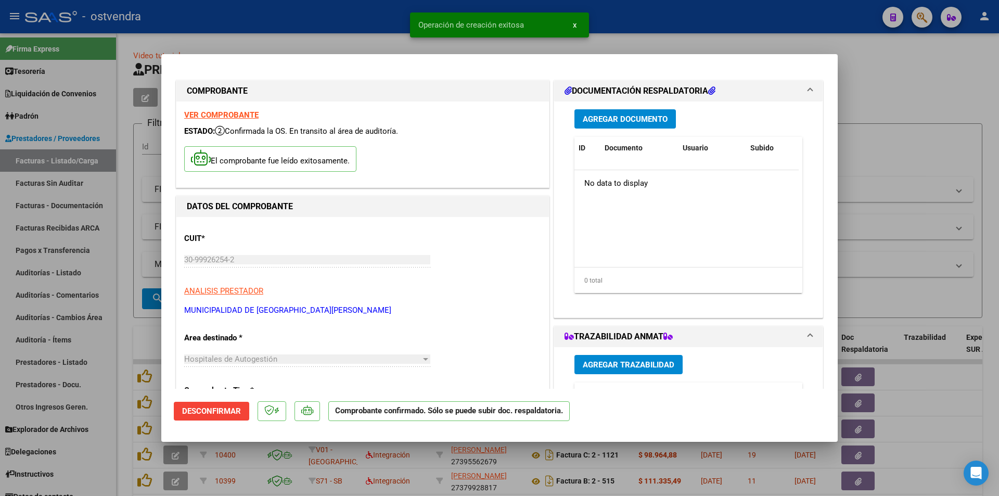
click at [84, 199] on div at bounding box center [499, 248] width 999 height 496
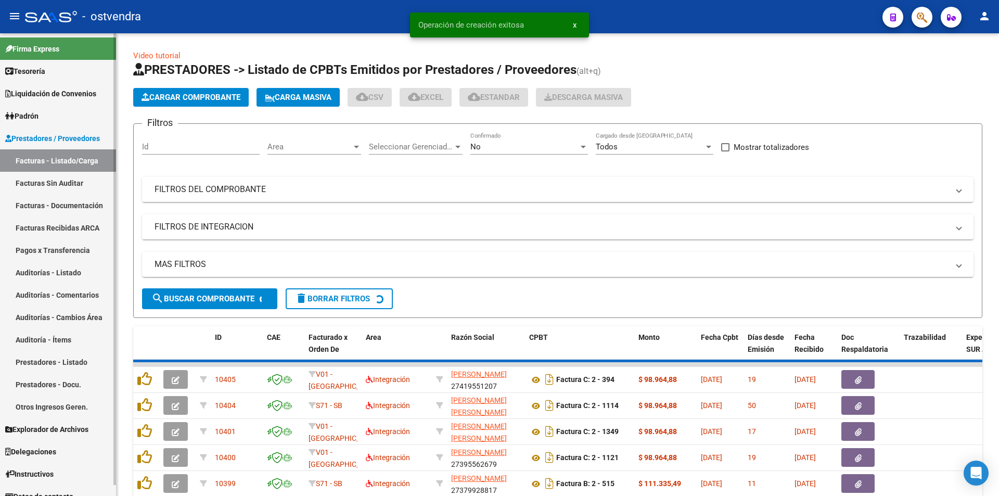
click at [82, 179] on link "Facturas Sin Auditar" at bounding box center [58, 183] width 116 height 22
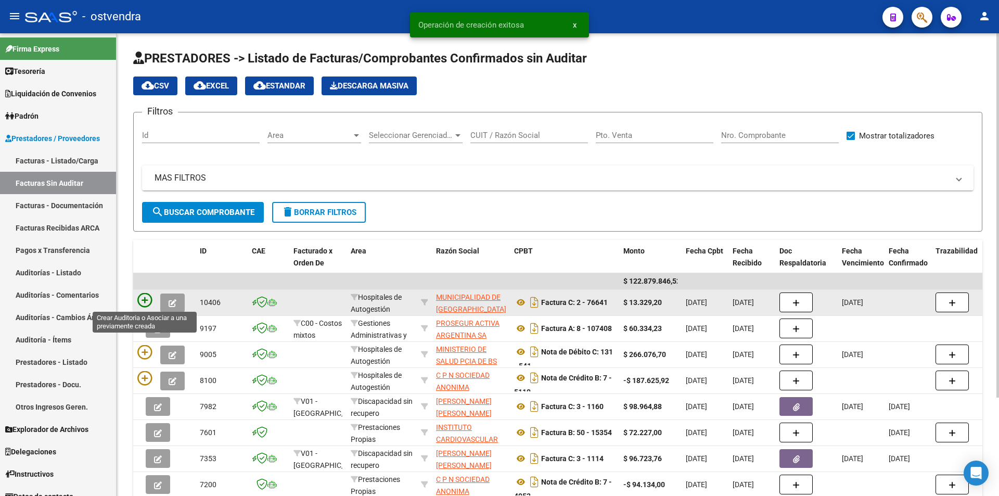
click at [141, 298] on icon at bounding box center [144, 300] width 15 height 15
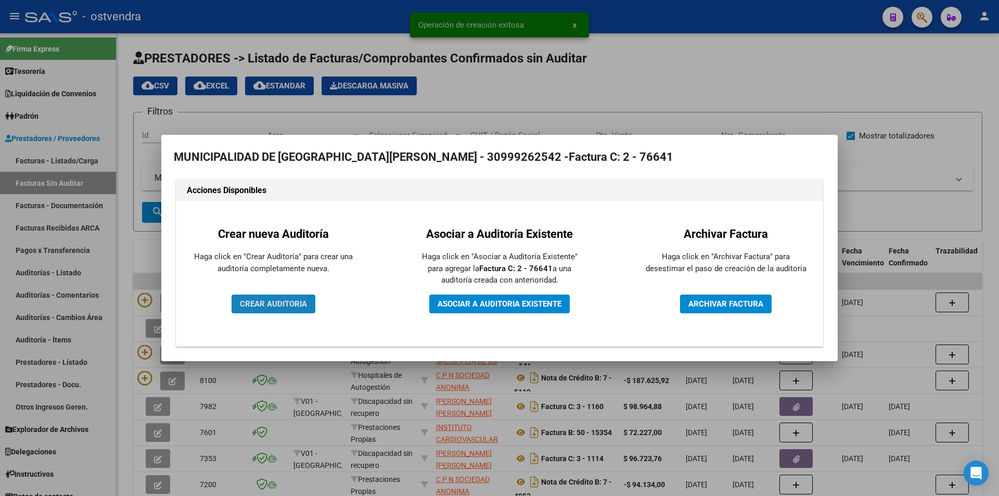
click at [309, 301] on button "CREAR AUDITORIA" at bounding box center [274, 304] width 84 height 19
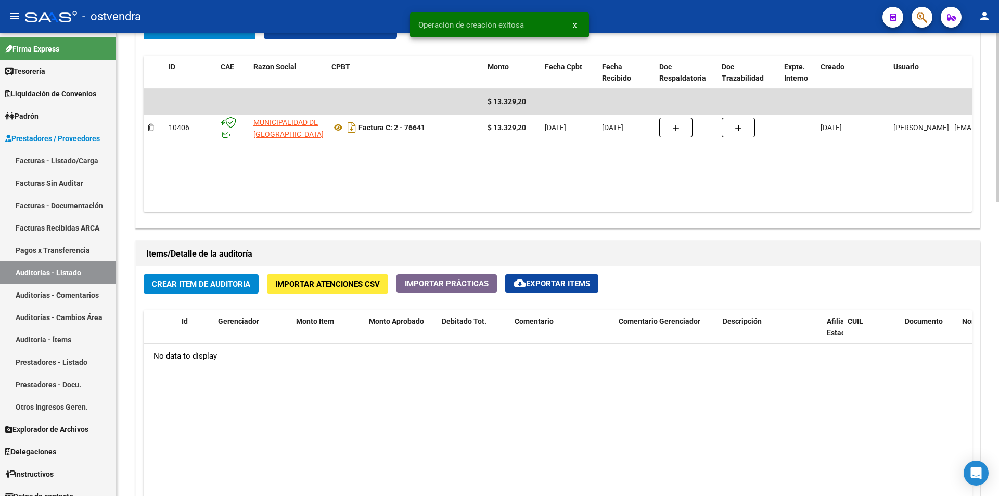
click at [987, 322] on div "arrow_back Editar 2823 cloud_download Generar informe Puede notificar al gerenc…" at bounding box center [559, 115] width 885 height 1266
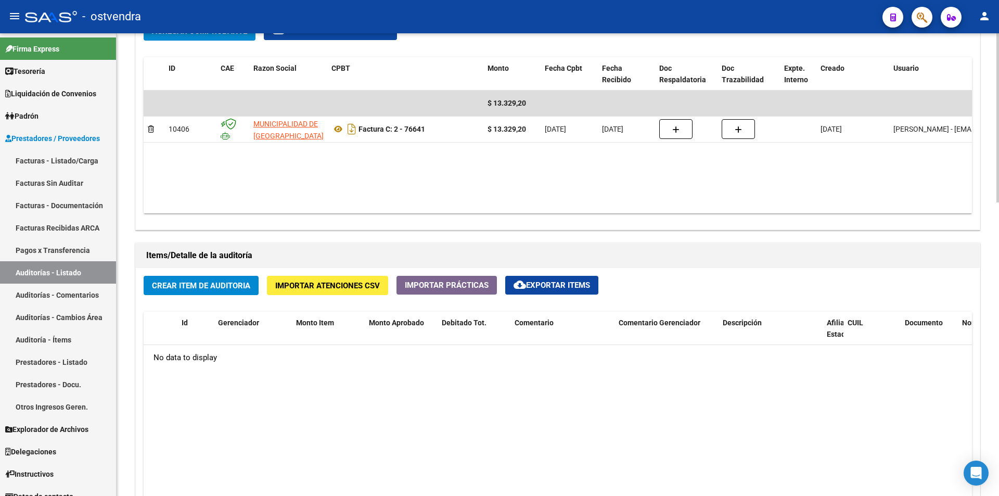
click at [210, 291] on button "Crear Item de Auditoria" at bounding box center [201, 285] width 115 height 19
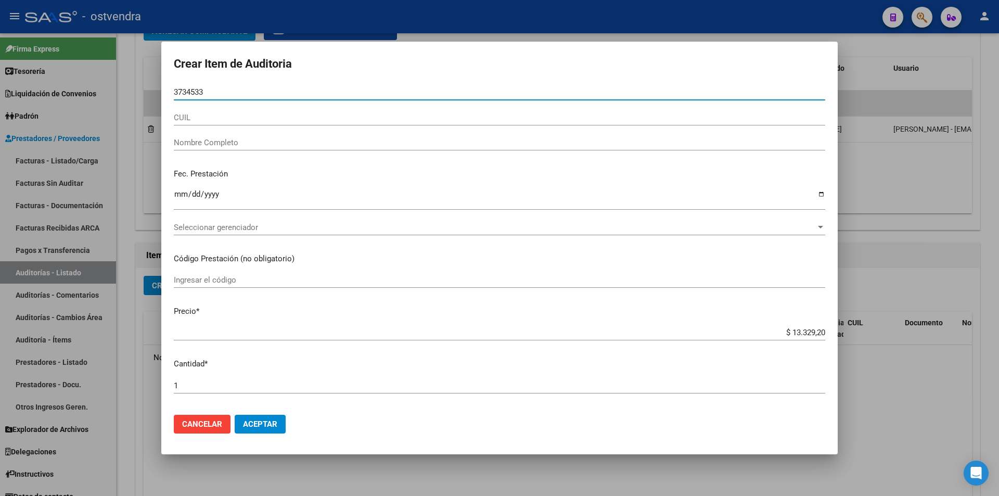
type input "37345331"
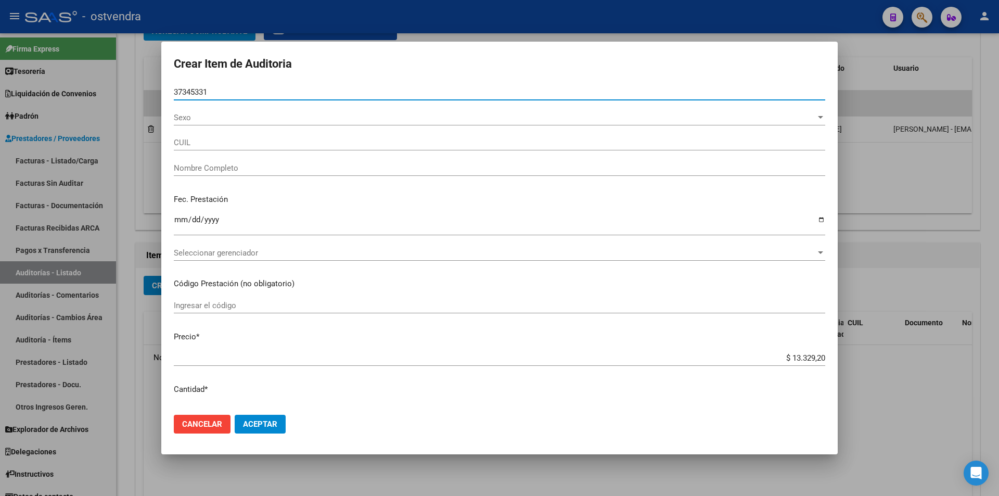
type input "27373453310"
type input "BARRERA DALMA ELIZABETH"
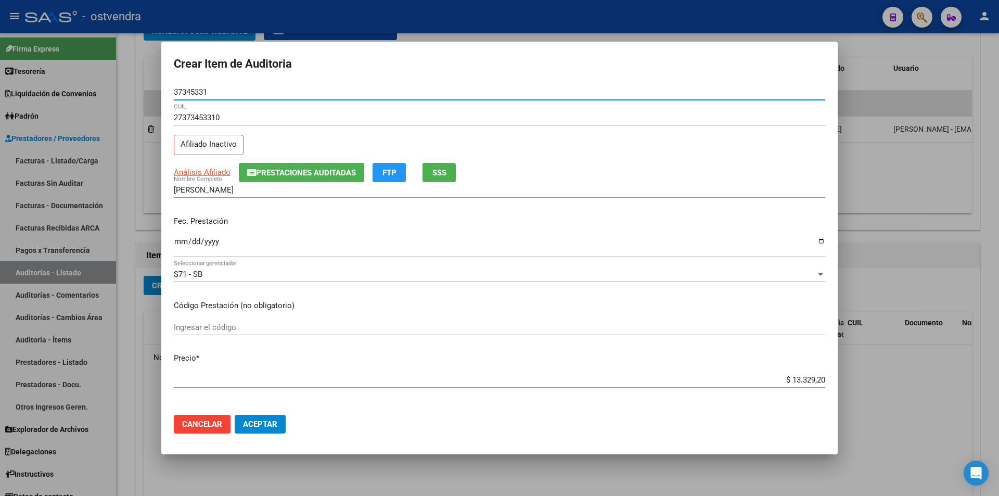
type input "37345331"
click at [176, 242] on input "Ingresar la fecha" at bounding box center [500, 245] width 652 height 17
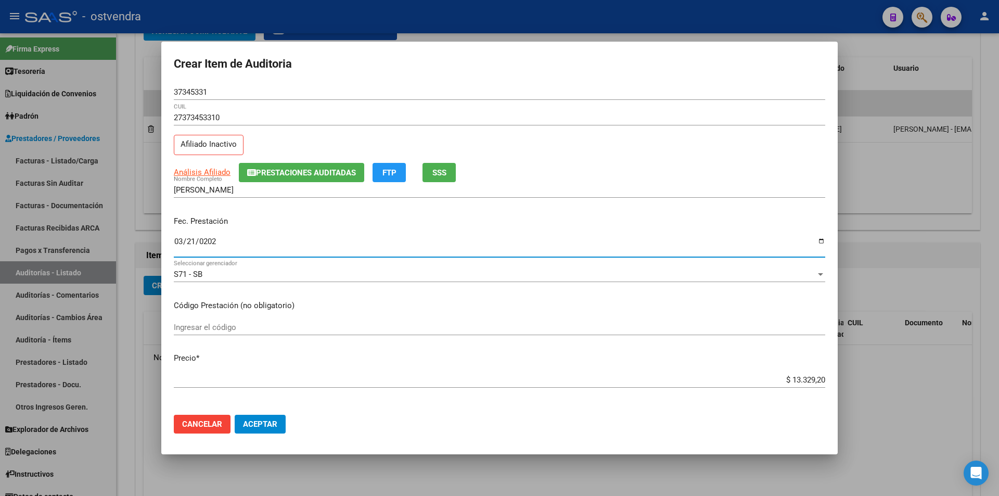
type input "2023-03-21"
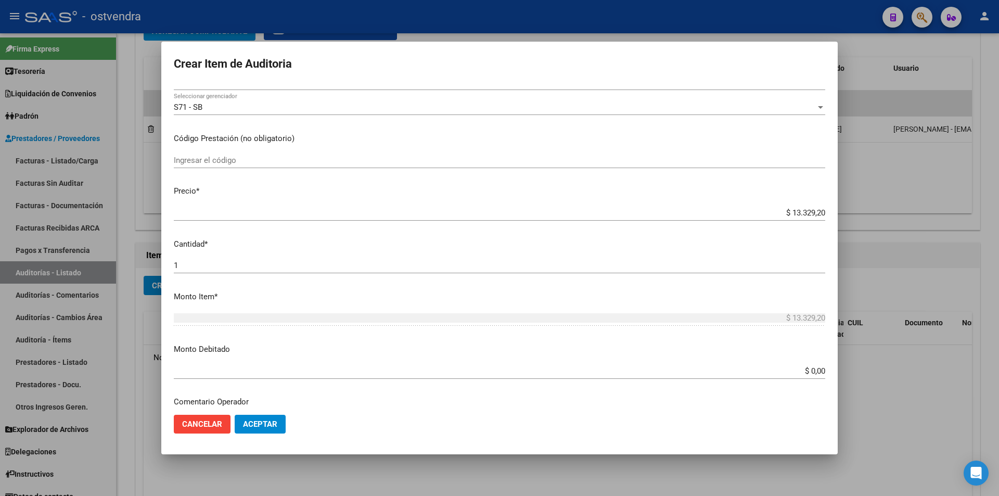
scroll to position [214, 0]
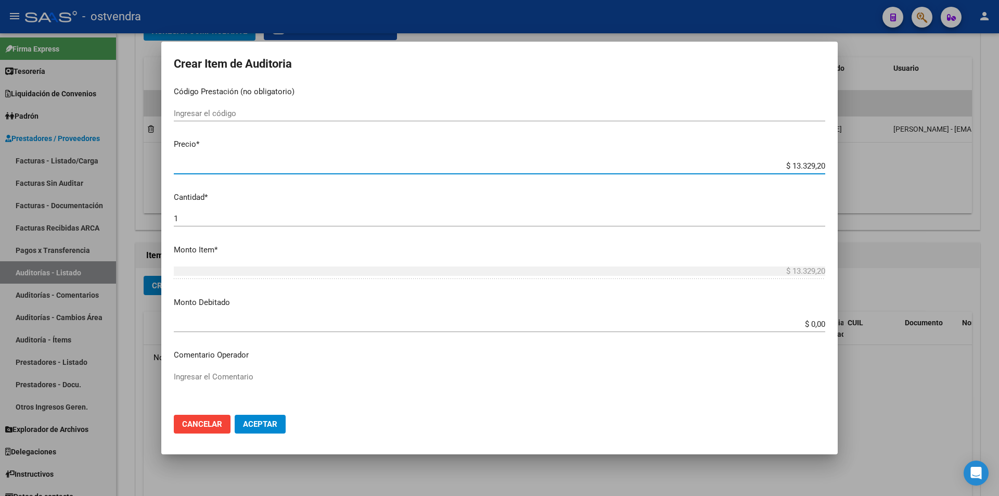
click at [813, 169] on input "$ 13.329,20" at bounding box center [500, 165] width 652 height 9
click at [815, 168] on input "$ 13.329,20" at bounding box center [500, 165] width 652 height 9
click at [816, 163] on input "$ 13.329,20" at bounding box center [500, 165] width 652 height 9
type input "$ 1.332,92"
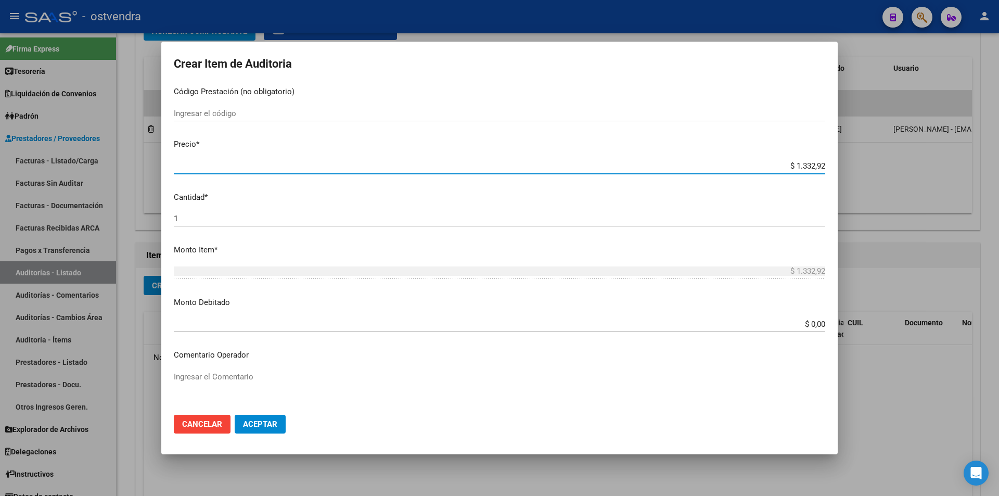
type input "$ 133,29"
type input "$ 13,32"
type input "$ 1,33"
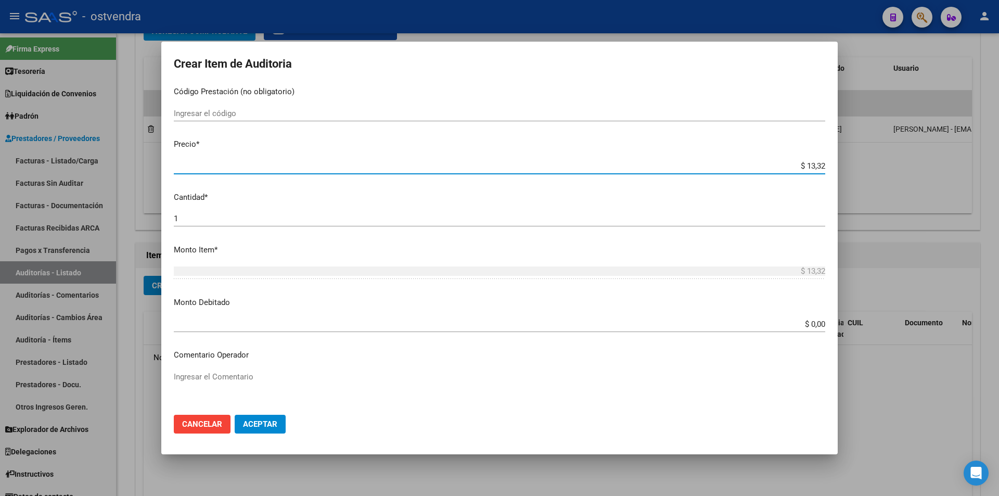
type input "$ 1,33"
type input "$ 0,13"
type input "$ 0,01"
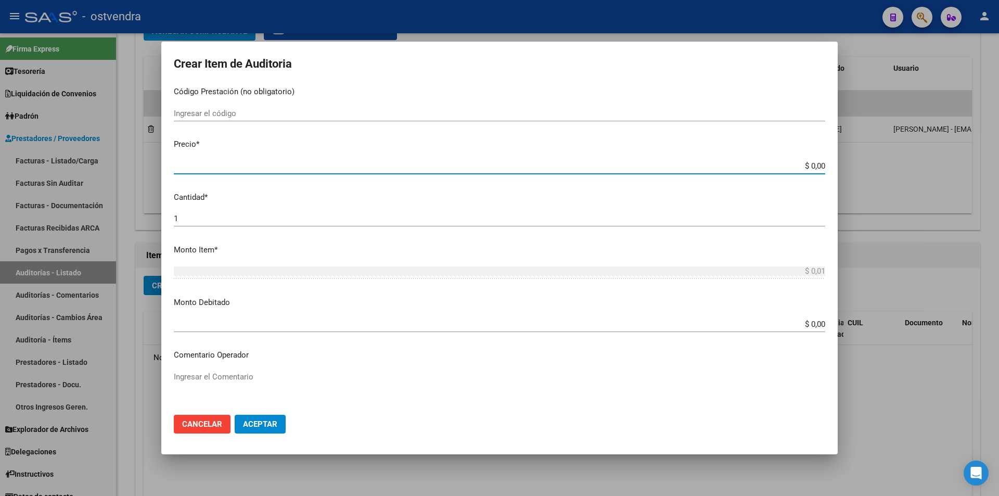
type input "$ 0,02"
type input "$ 0,25"
type input "$ 2,55"
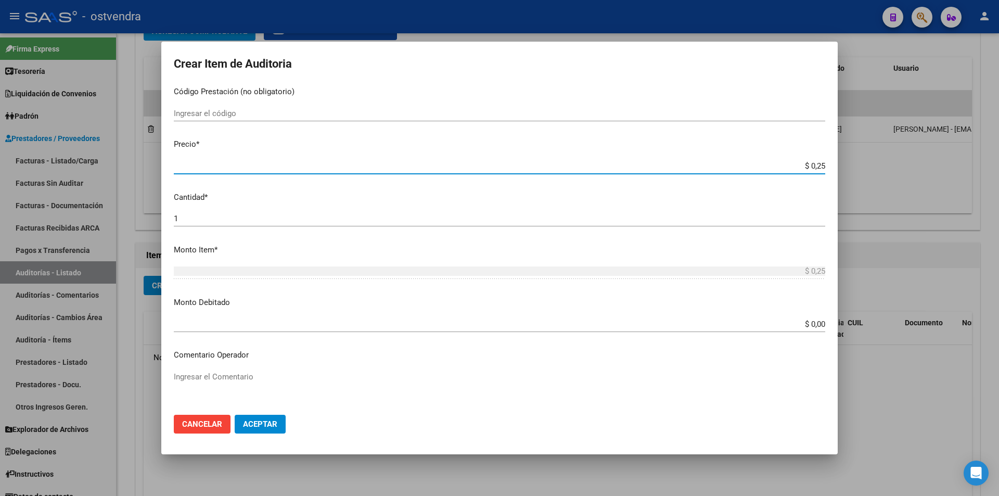
type input "$ 2,55"
type input "$ 25,50"
type input "$ 255,00"
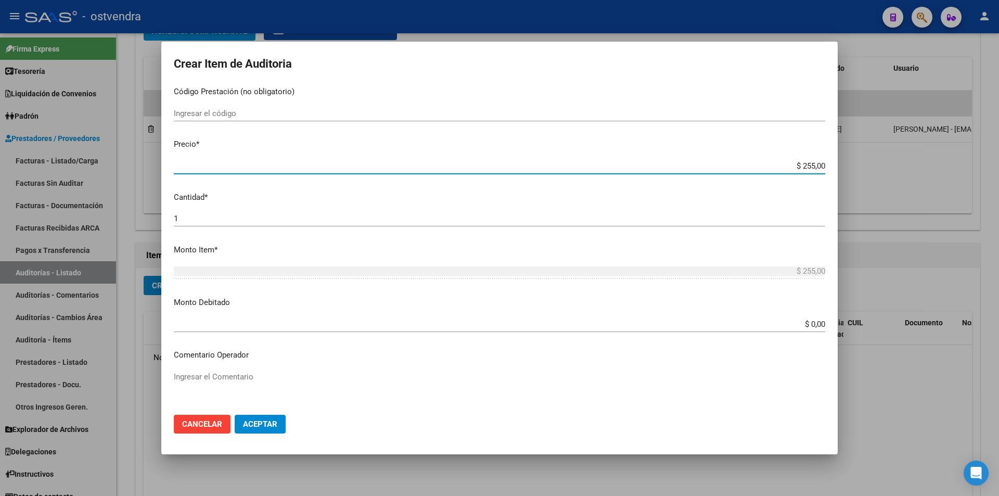
type input "$ 2.550,00"
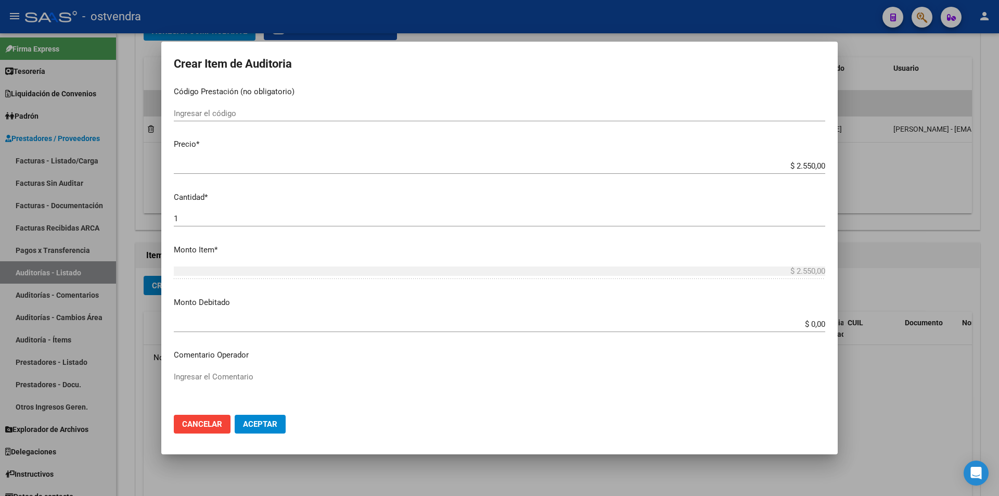
scroll to position [525, 0]
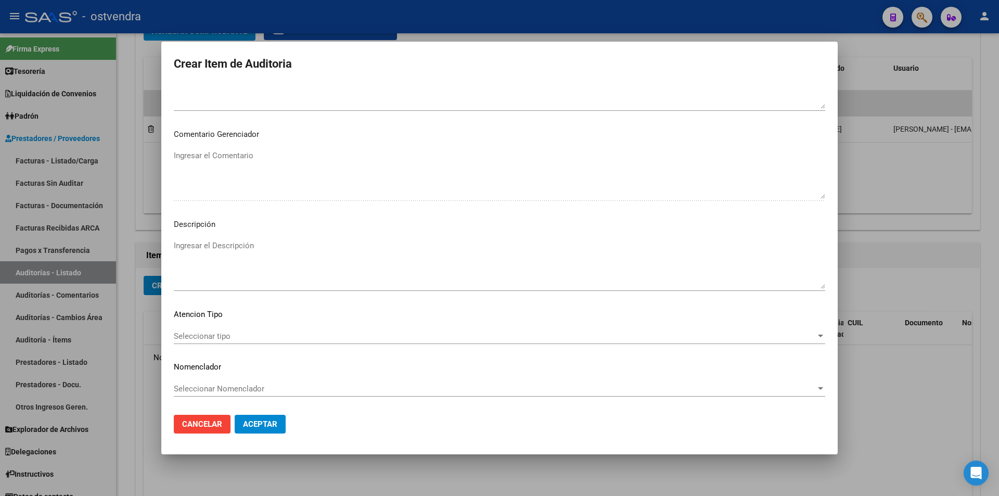
click at [543, 283] on textarea "Ingresar el Descripción" at bounding box center [500, 264] width 652 height 49
type textarea "estreptococo"
click at [245, 329] on div "Seleccionar tipo Seleccionar tipo" at bounding box center [500, 336] width 652 height 16
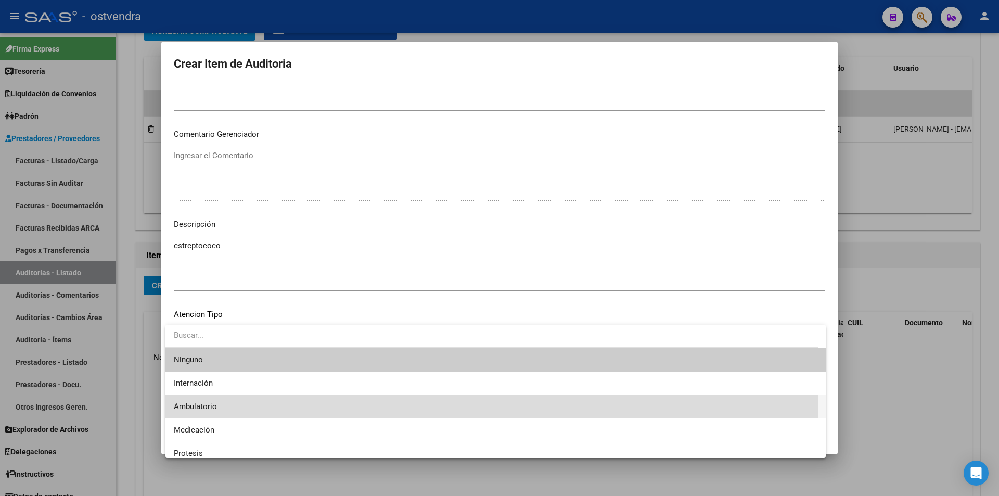
click at [238, 398] on span "Ambulatorio" at bounding box center [496, 406] width 644 height 23
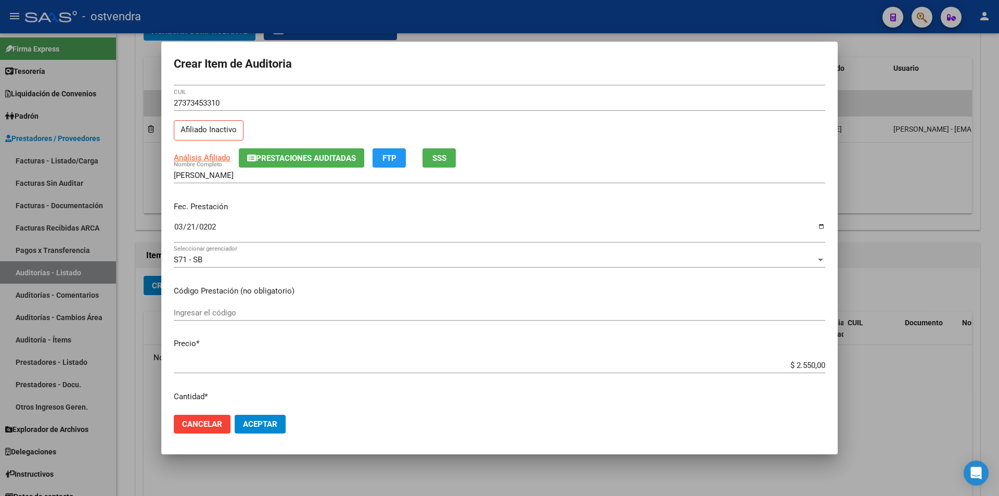
scroll to position [0, 0]
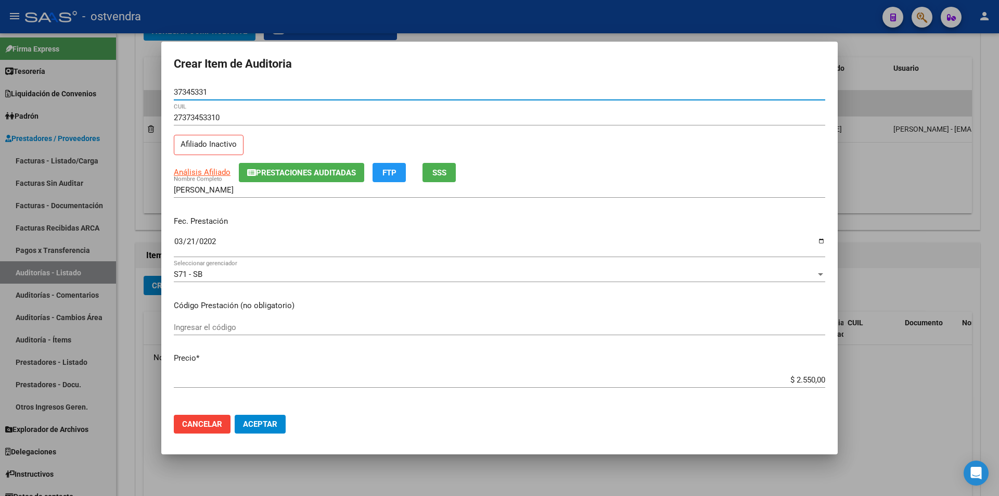
drag, startPoint x: 252, startPoint y: 92, endPoint x: 171, endPoint y: 91, distance: 81.2
click at [171, 91] on mat-dialog-content "37345331 Nro Documento 27373453310 CUIL Afiliado Inactivo Análisis Afiliado Pre…" at bounding box center [499, 245] width 677 height 322
click at [250, 428] on span "Aceptar" at bounding box center [260, 423] width 34 height 9
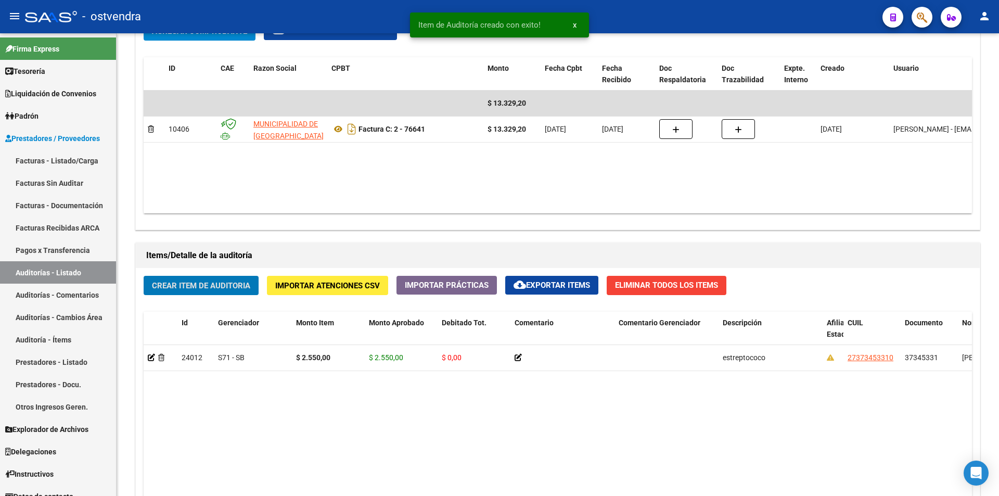
scroll to position [550, 0]
click at [208, 290] on button "Crear Item de Auditoria" at bounding box center [201, 284] width 115 height 19
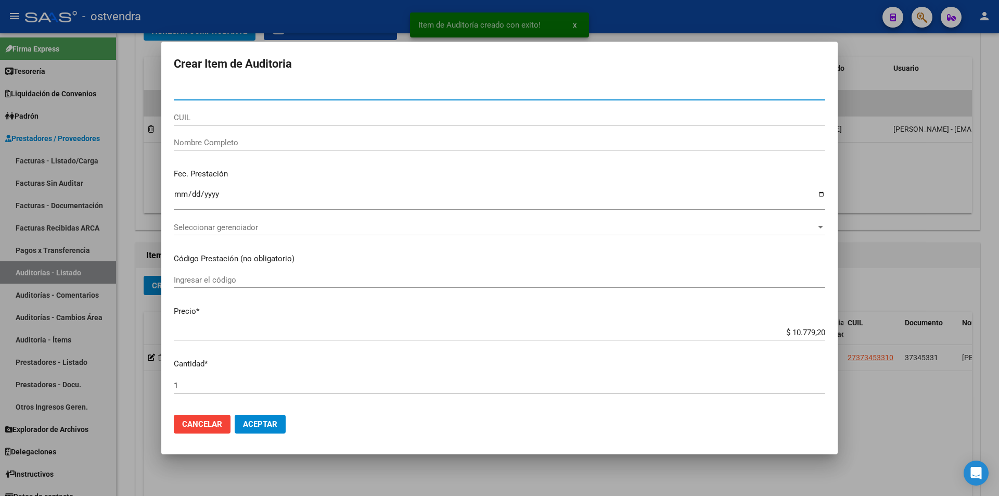
paste input "37345331"
type input "37345331"
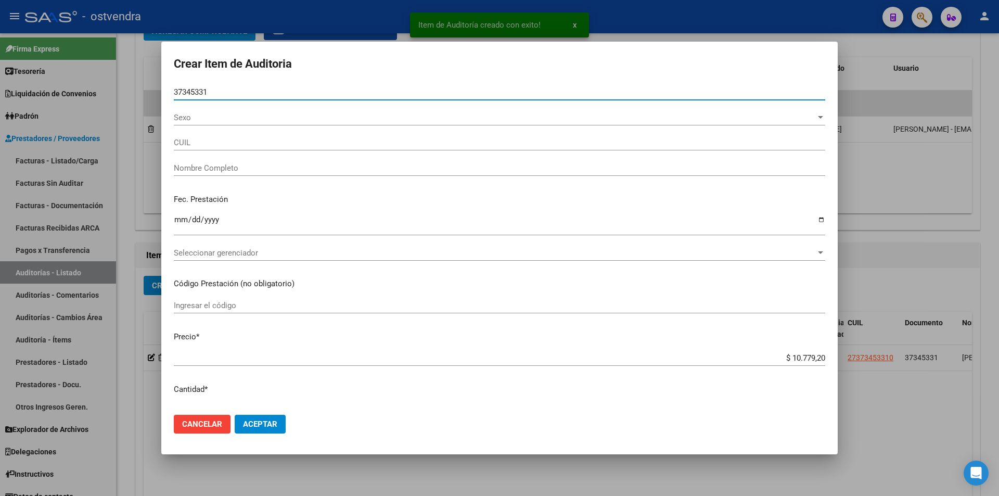
type input "27373453310"
type input "BARRERA DALMA ELIZABETH"
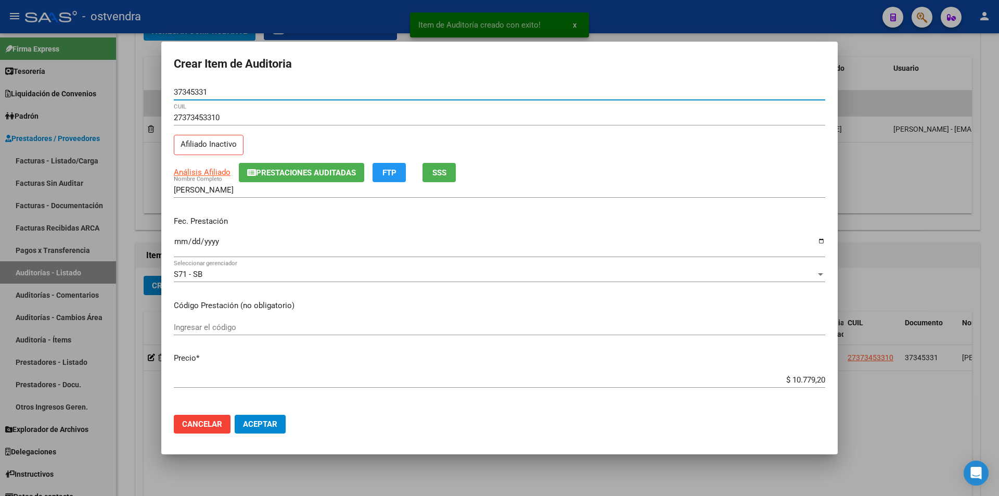
type input "37345331"
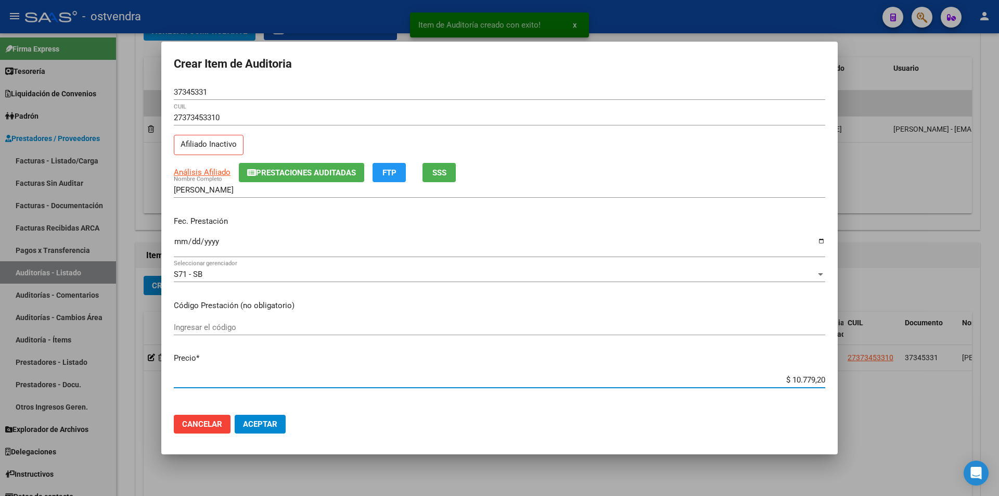
click at [815, 376] on input "$ 10.779,20" at bounding box center [500, 379] width 652 height 9
click at [816, 377] on input "$ 10.779,20" at bounding box center [500, 379] width 652 height 9
type input "$ 1.077,92"
type input "$ 107,79"
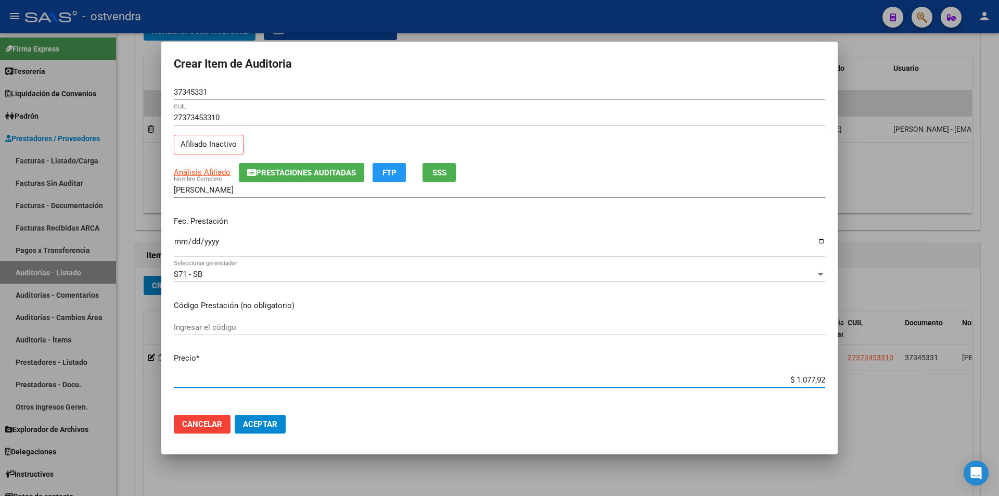
type input "$ 107,79"
type input "$ 10,77"
type input "$ 1,07"
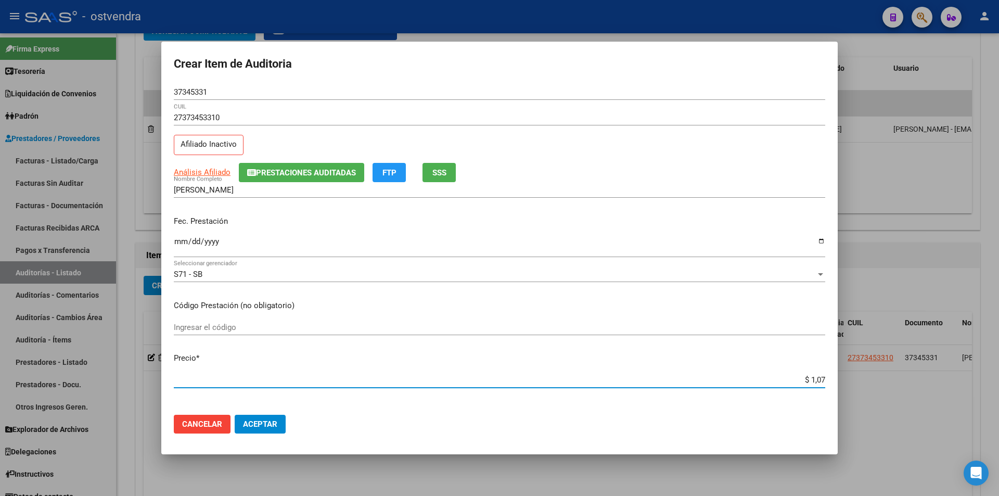
type input "$ 0,10"
type input "$ 0,01"
type input "$ 0,02"
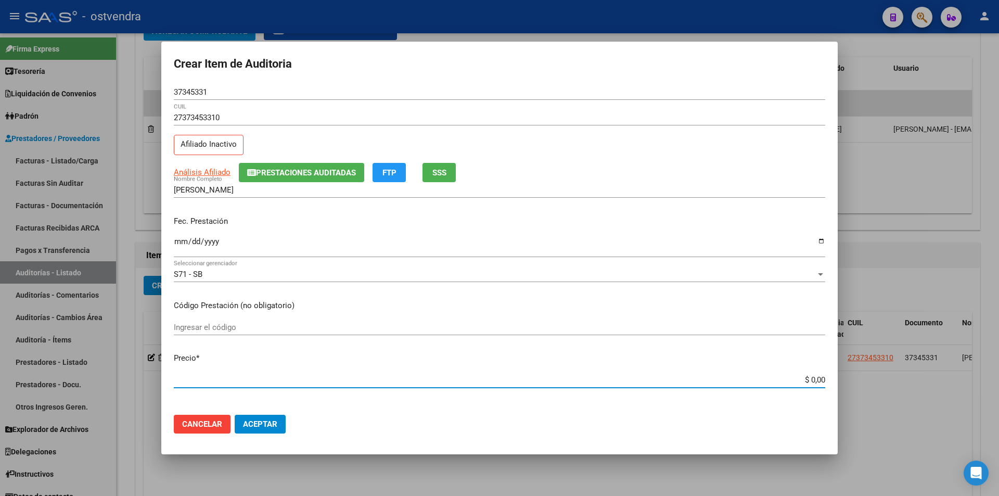
type input "$ 0,02"
type input "$ 0,20"
type input "$ 2,06"
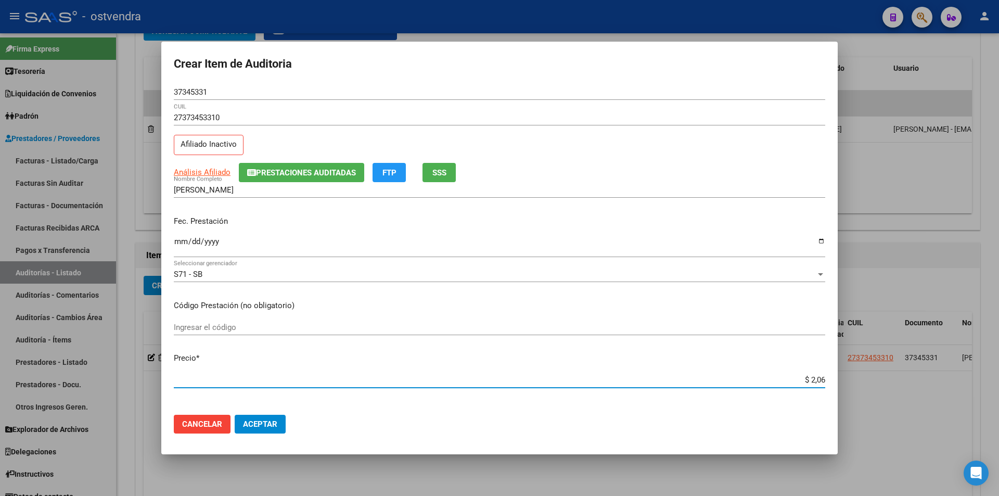
type input "$ 20,63"
type input "$ 206,30"
type input "$ 2.063,00"
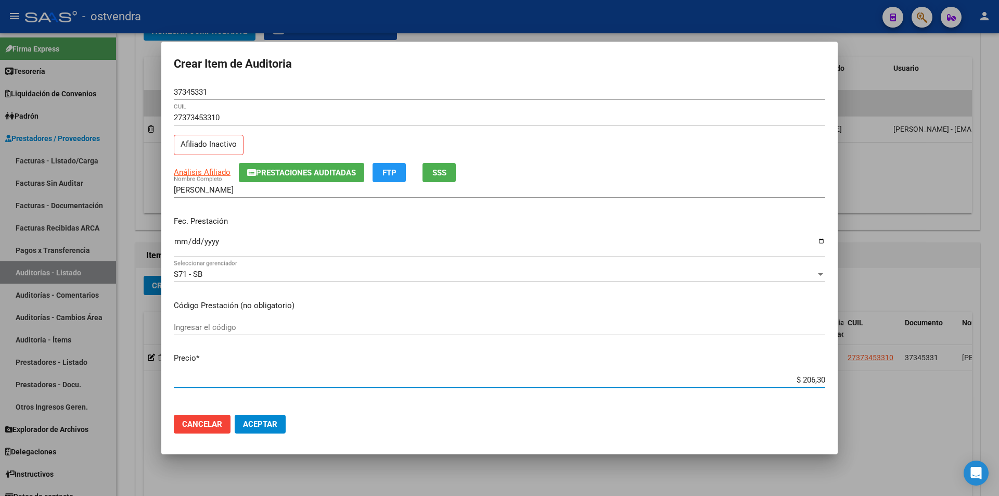
type input "$ 2.063,00"
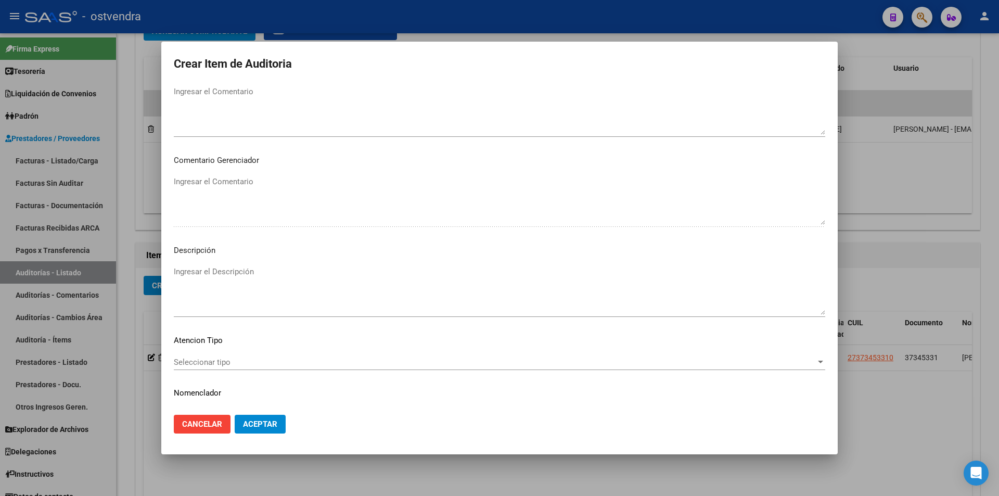
scroll to position [505, 0]
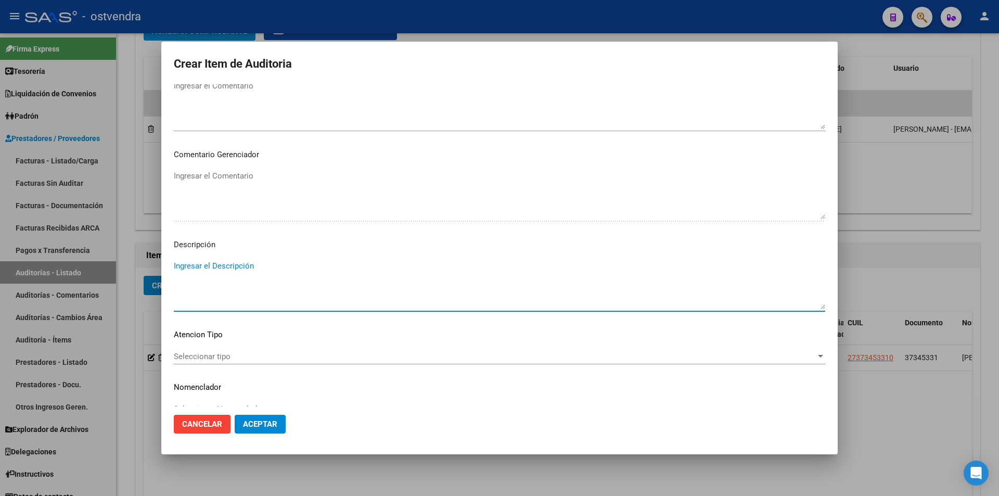
click at [668, 288] on textarea "Ingresar el Descripción" at bounding box center [500, 284] width 652 height 49
type textarea "hasta 3 practicas diferentes del presente listado"
click at [207, 357] on span "Seleccionar tipo" at bounding box center [495, 356] width 642 height 9
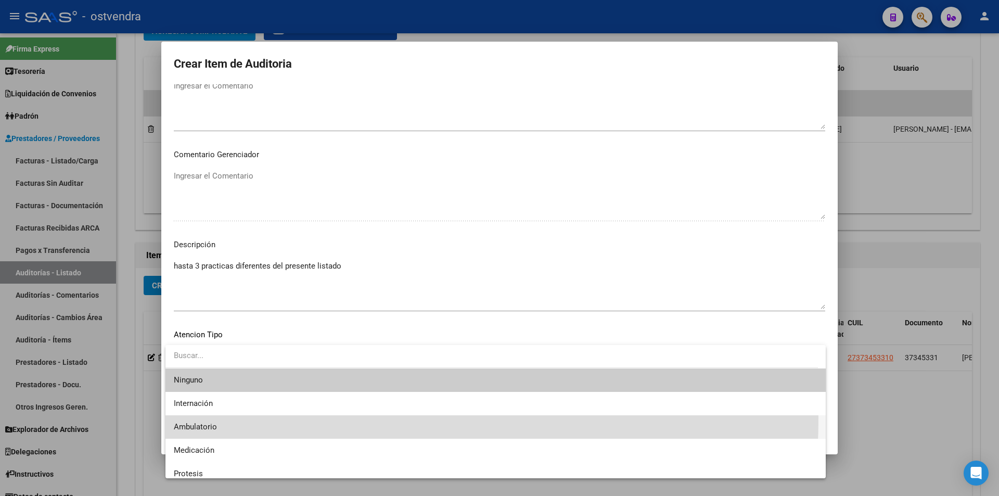
click at [212, 417] on span "Ambulatorio" at bounding box center [496, 426] width 644 height 23
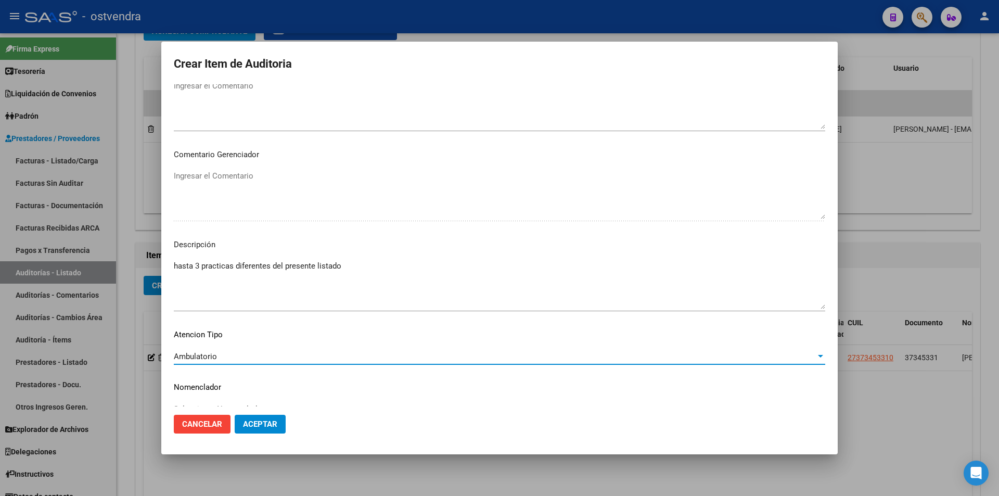
click at [246, 425] on span "Aceptar" at bounding box center [260, 423] width 34 height 9
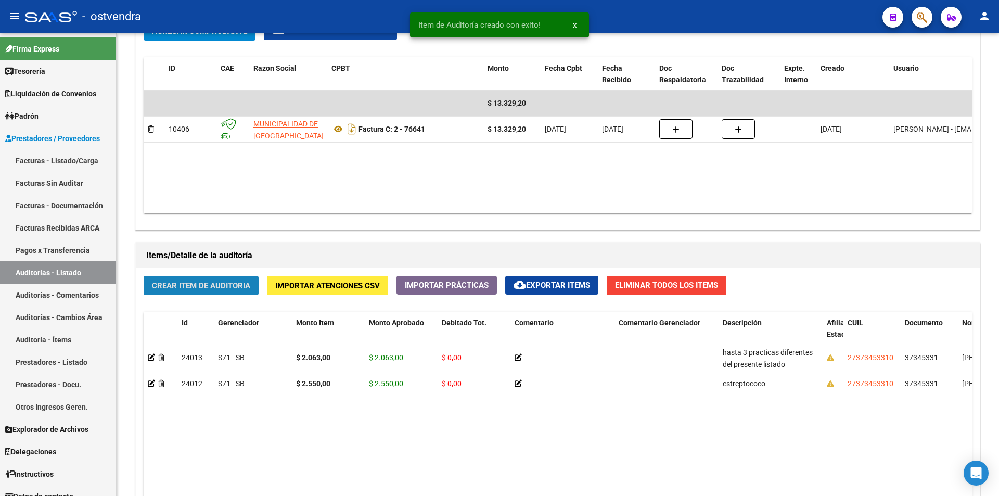
click at [177, 286] on span "Crear Item de Auditoria" at bounding box center [201, 285] width 98 height 9
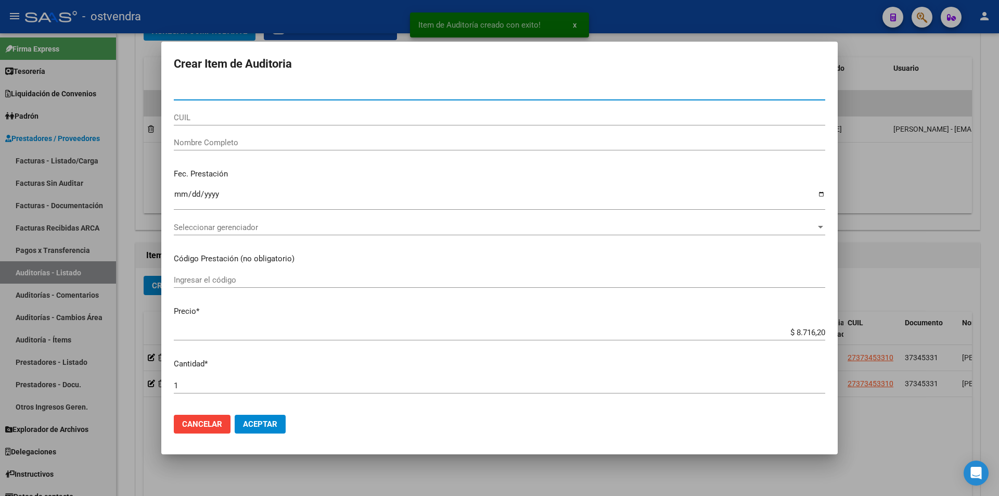
paste input "37345331"
type input "37345331"
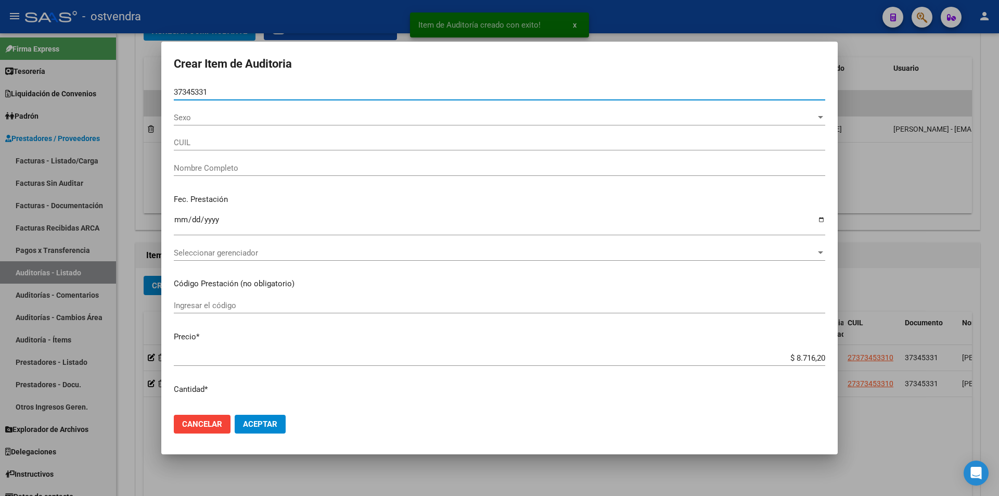
type input "27373453310"
type input "BARRERA DALMA ELIZABETH"
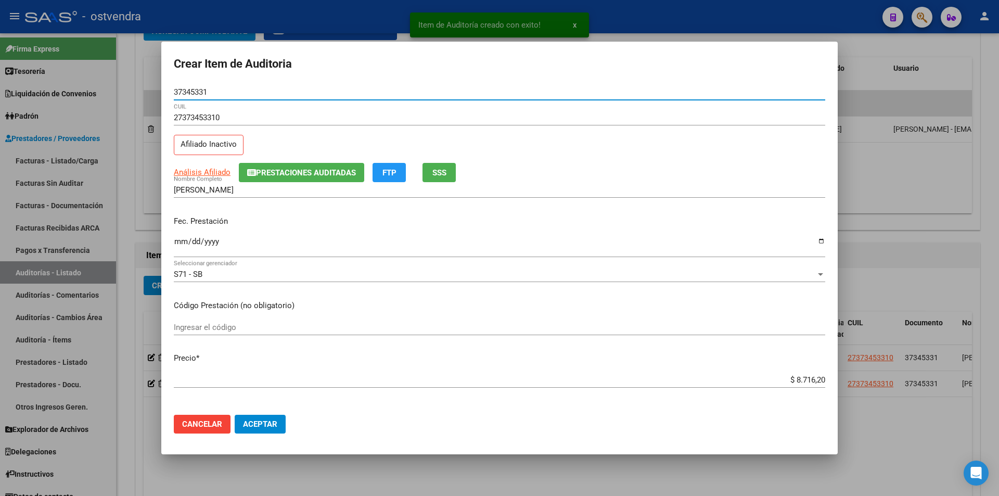
type input "37345331"
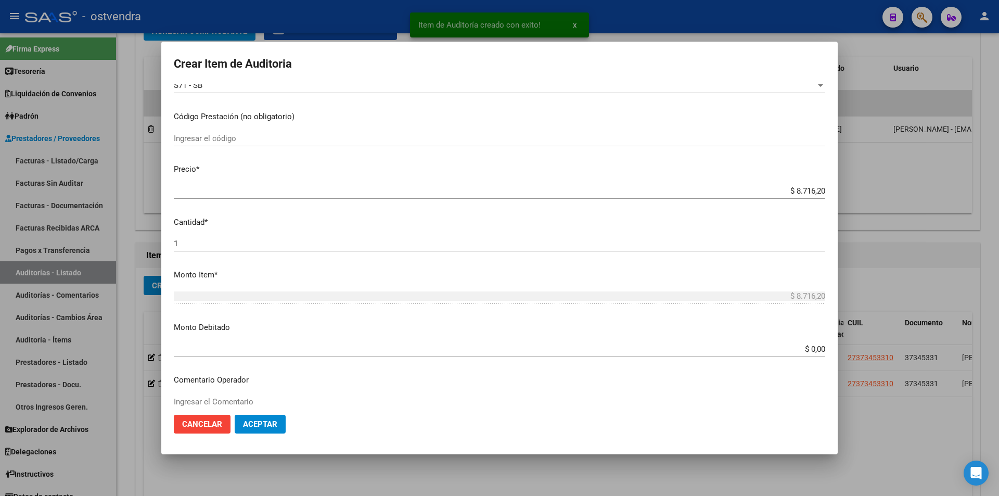
scroll to position [190, 0]
click at [817, 188] on input "$ 8.716,20" at bounding box center [500, 189] width 652 height 9
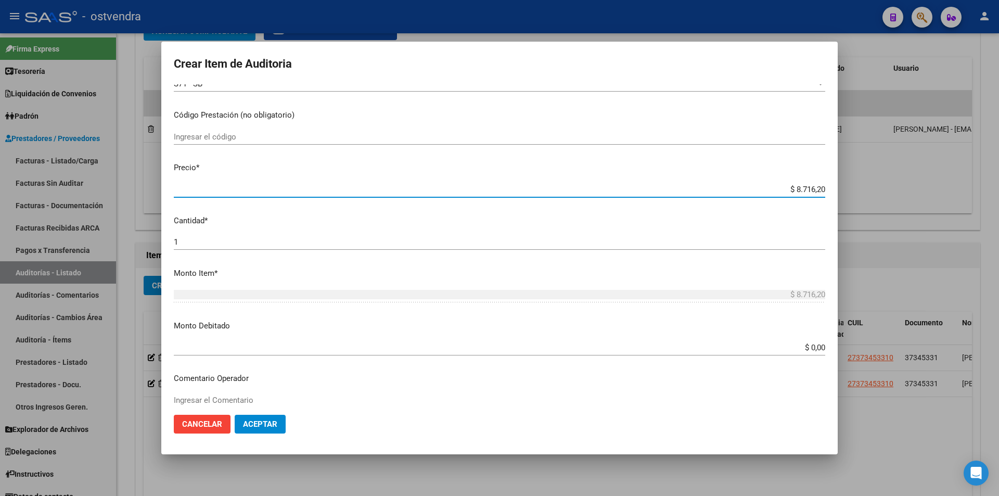
type input "$ 871,62"
type input "$ 87,16"
type input "$ 0,08"
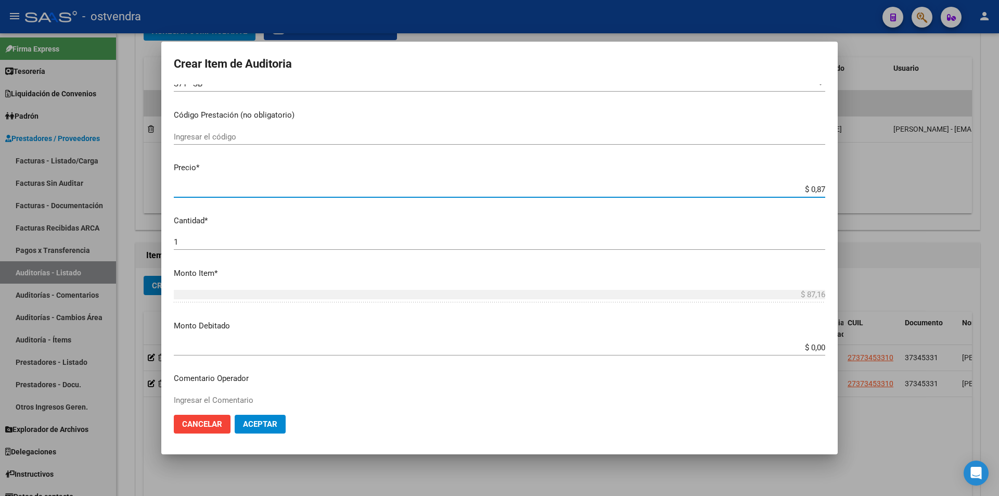
type input "$ 0,08"
type input "$ 0,04"
type input "$ 0,40"
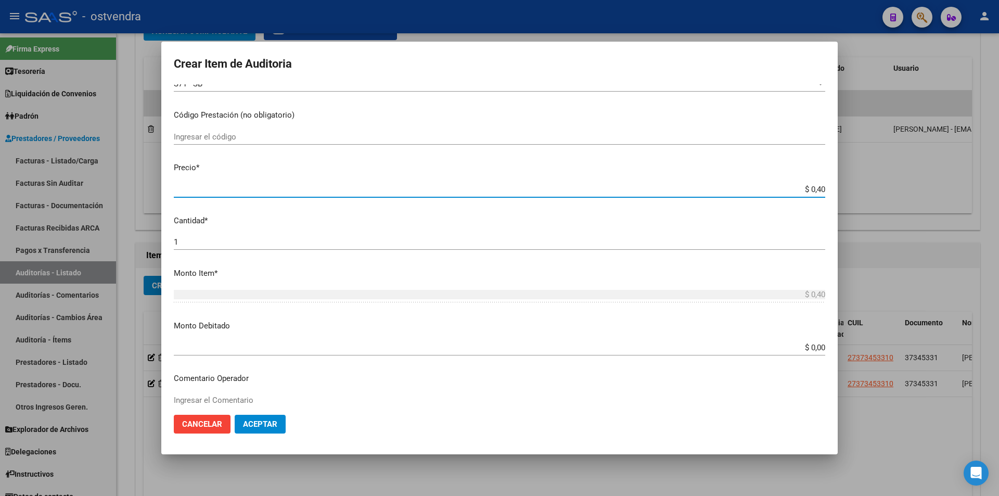
type input "$ 4,07"
type input "$ 40,70"
type input "$ 407,00"
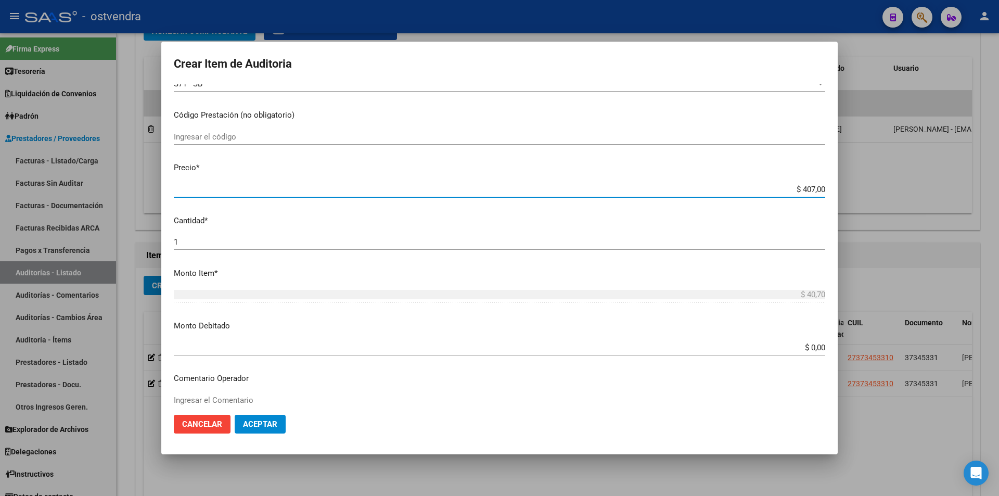
type input "$ 407,00"
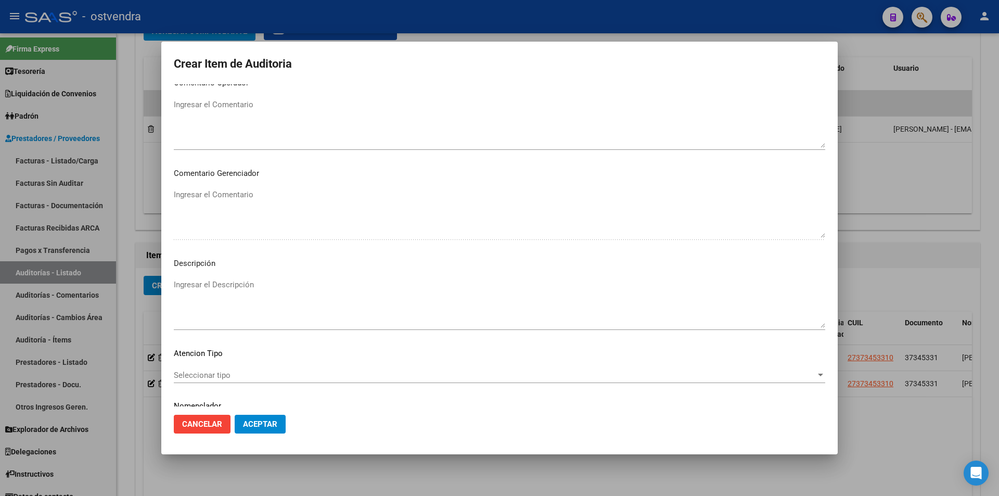
scroll to position [525, 0]
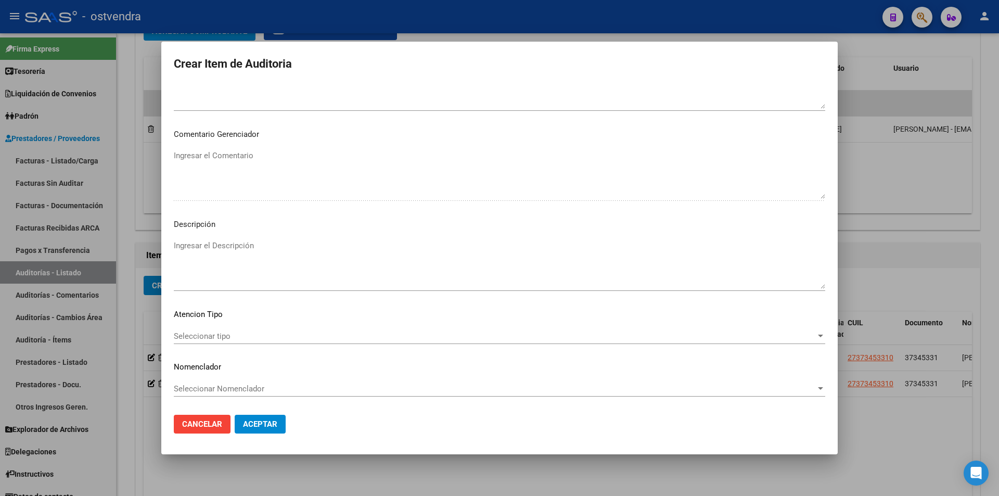
click at [334, 250] on textarea "Ingresar el Descripción" at bounding box center [500, 264] width 652 height 49
type textarea "vdrl"
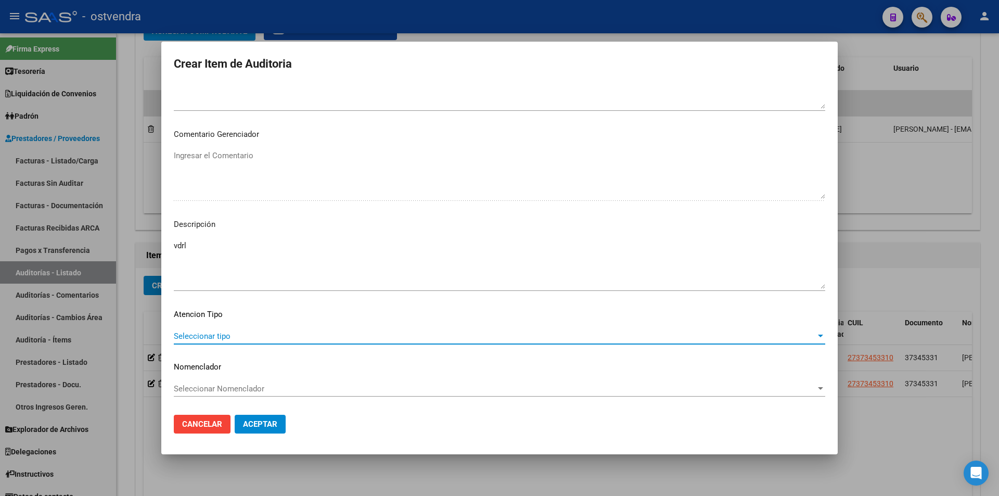
click at [247, 340] on span "Seleccionar tipo" at bounding box center [495, 336] width 642 height 9
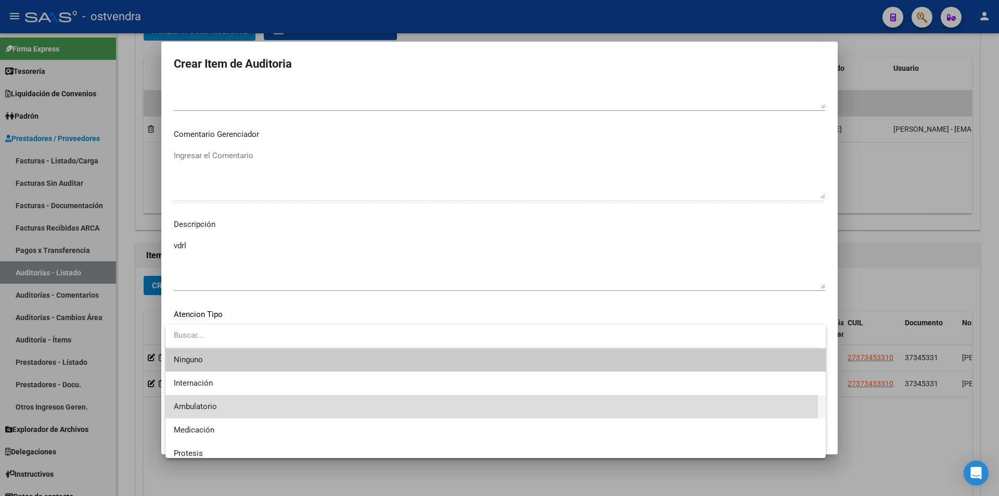
click at [229, 404] on span "Ambulatorio" at bounding box center [496, 406] width 644 height 23
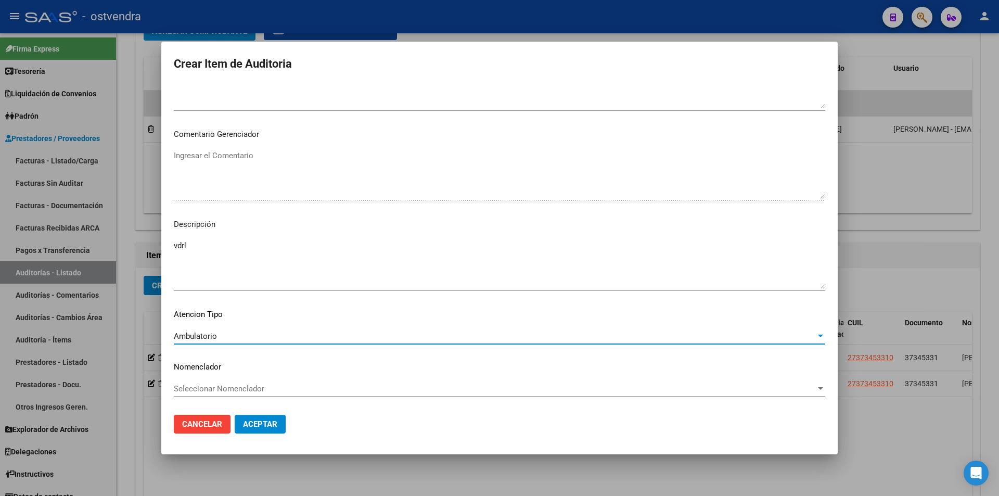
click at [253, 422] on span "Aceptar" at bounding box center [260, 423] width 34 height 9
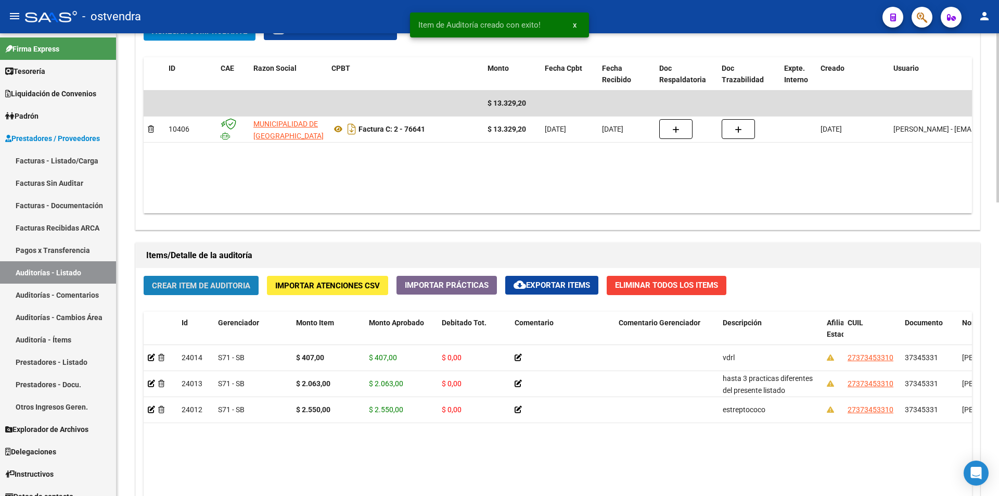
click at [202, 290] on span "Crear Item de Auditoria" at bounding box center [201, 285] width 98 height 9
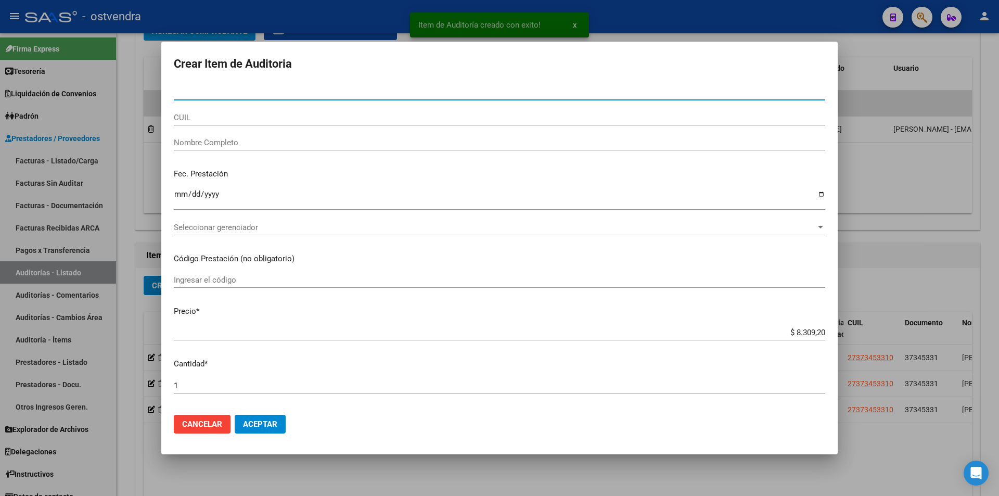
type input "37345331"
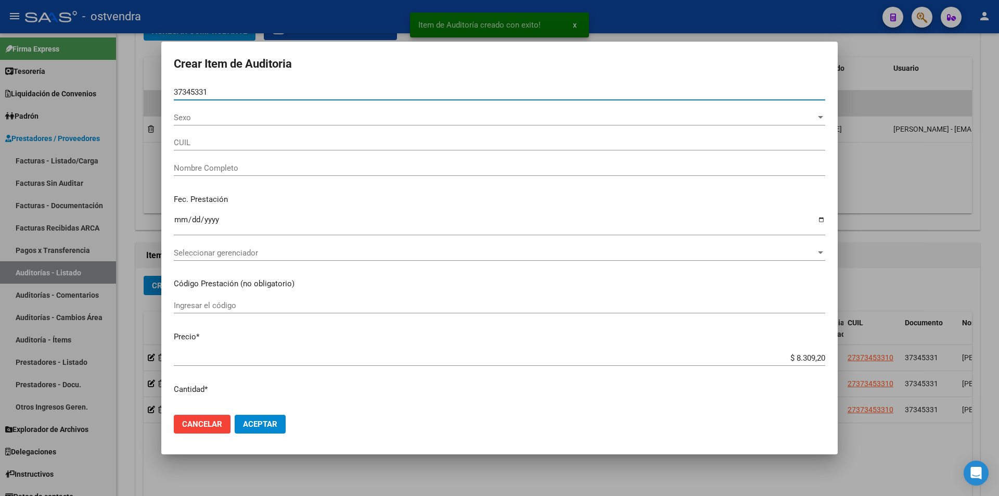
type input "27373453310"
type input "BARRERA DALMA ELIZABETH"
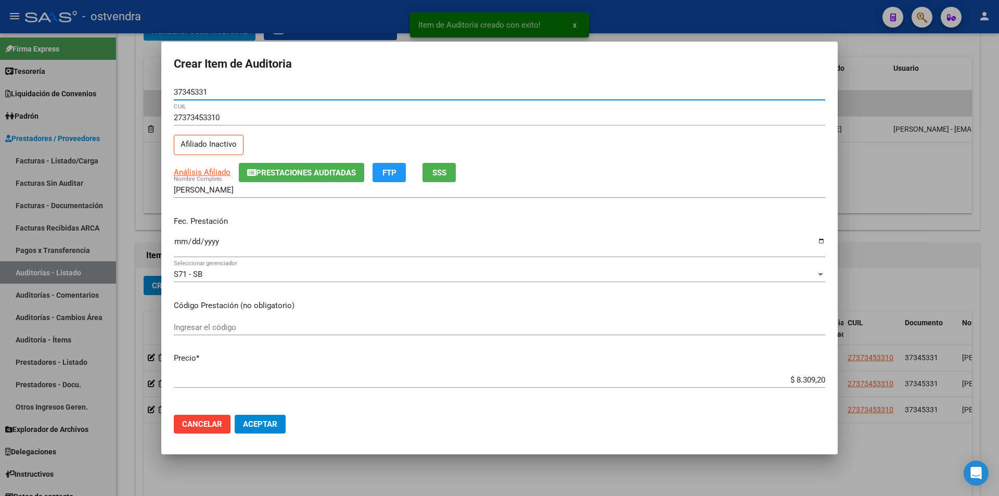
type input "37345331"
click at [819, 379] on app-form-text-field "Precio * $ 8.309,20 Ingresar el precio" at bounding box center [504, 368] width 660 height 32
click at [817, 379] on input "$ 8.309,20" at bounding box center [500, 379] width 652 height 9
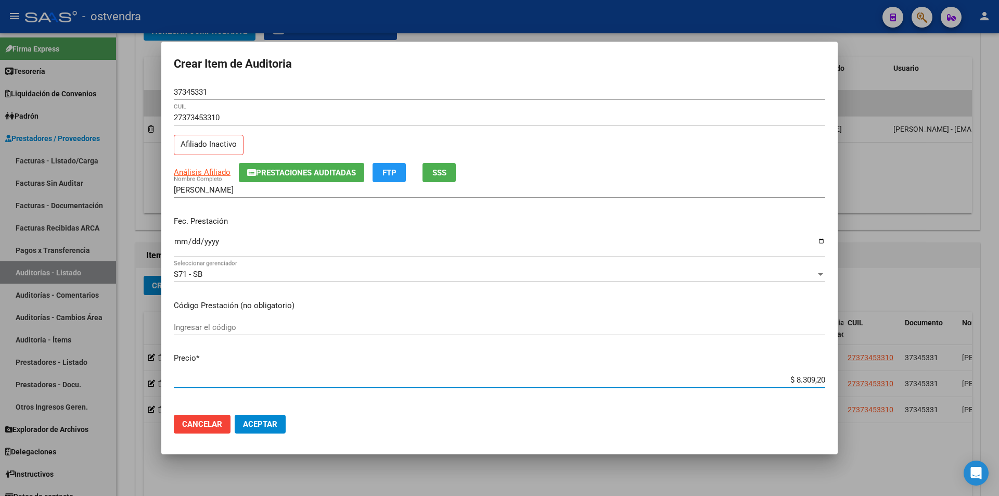
type input "$ 830,92"
type input "$ 83,09"
type input "$ 8,30"
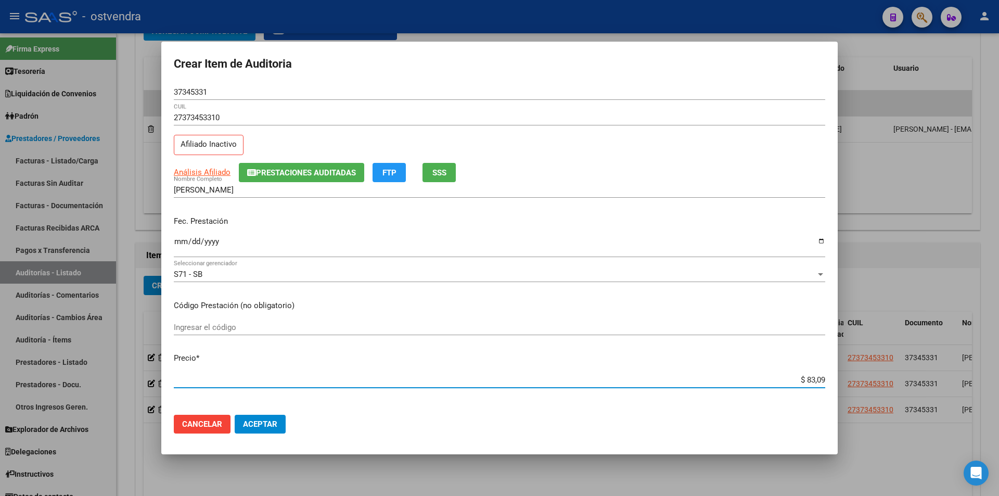
type input "$ 8,30"
type input "$ 0,83"
type input "$ 0,08"
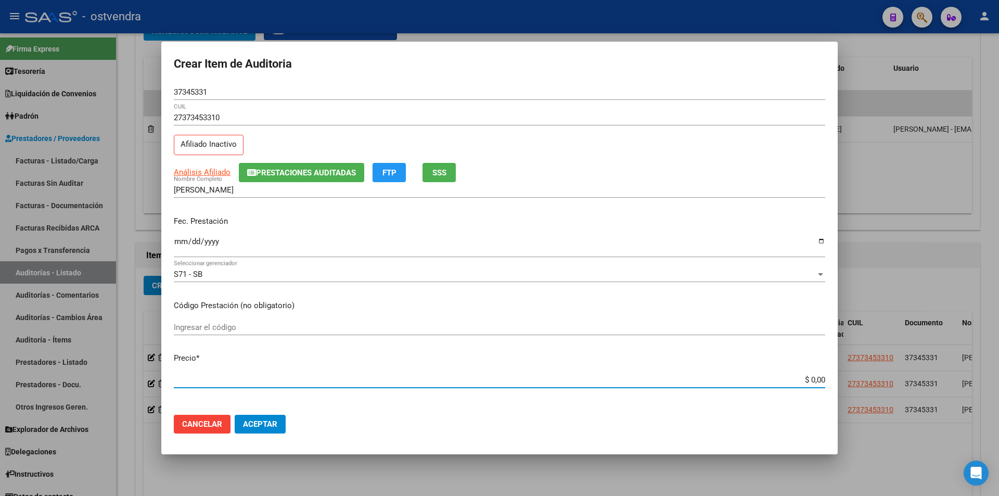
type input "$ 0,03"
type input "$ 0,34"
type input "$ 3,46"
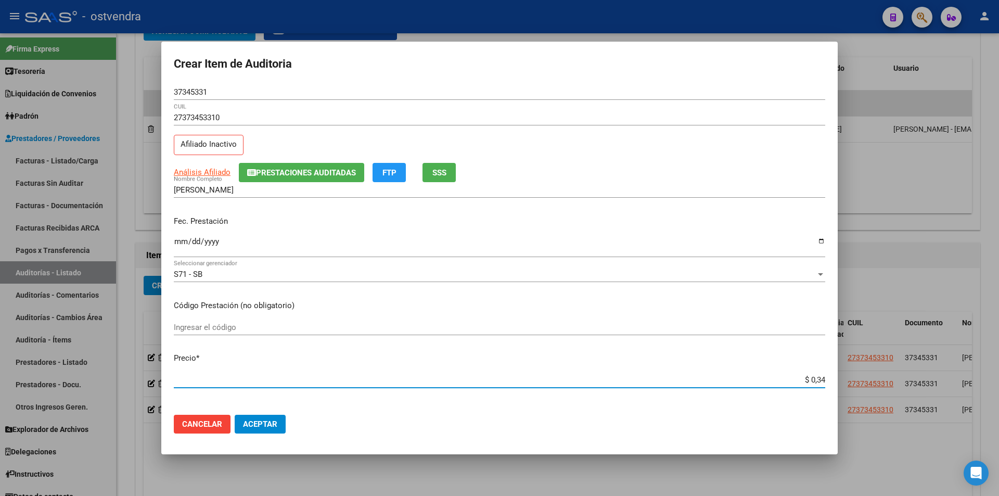
type input "$ 3,46"
type input "$ 34,62"
type input "$ 346,20"
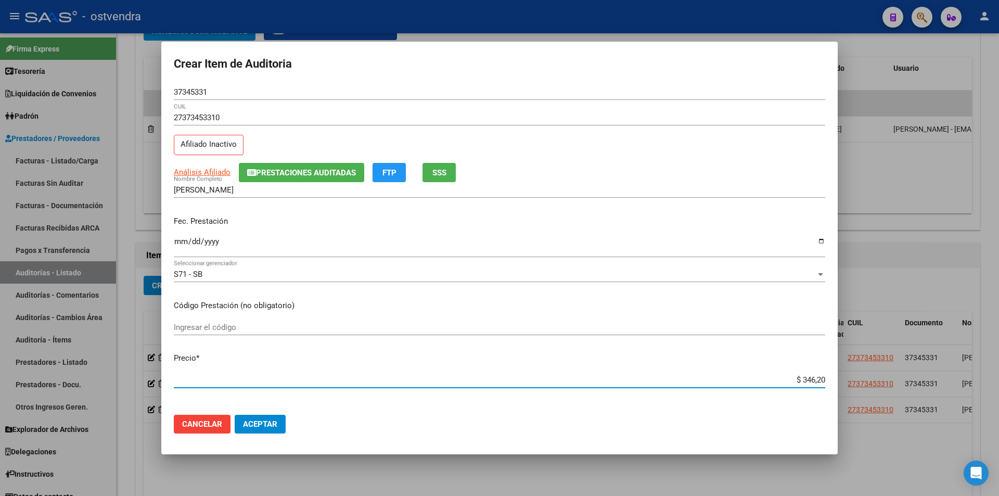
type input "$ 3.462,00"
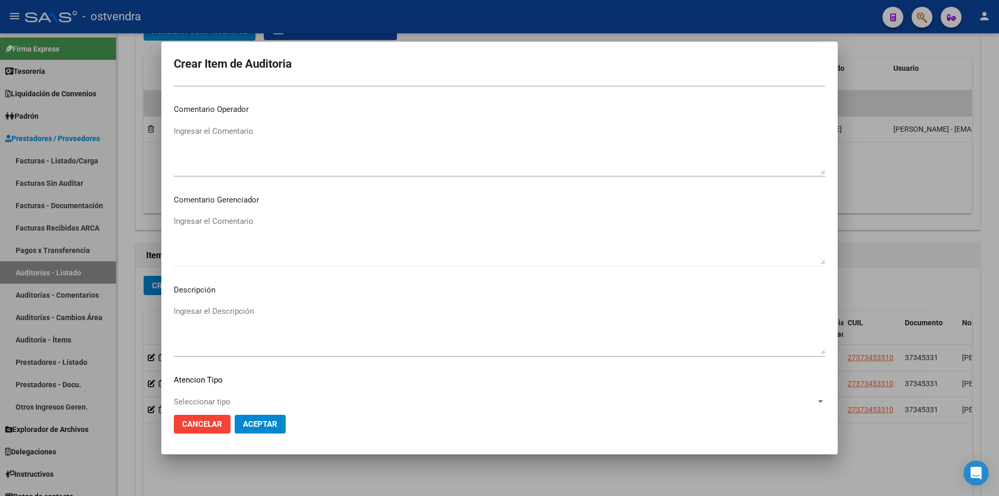
scroll to position [457, 0]
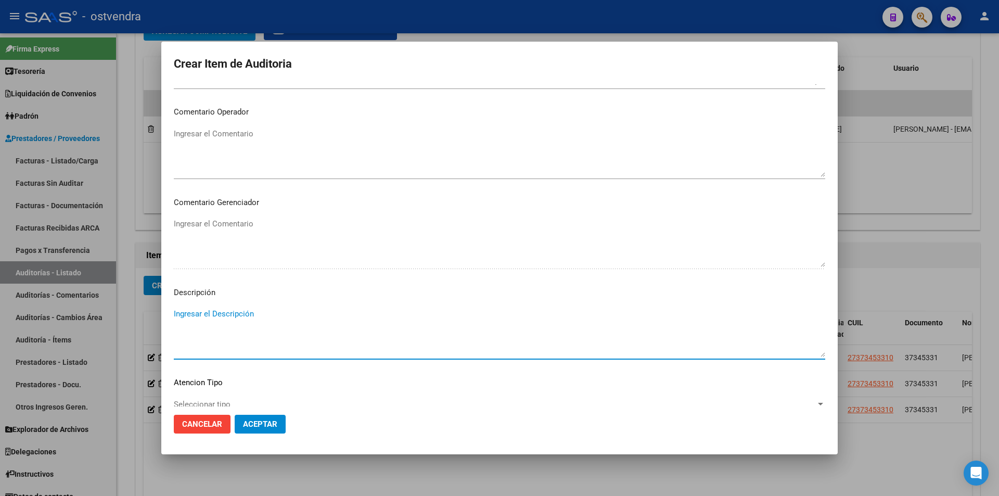
click at [465, 353] on textarea "Ingresar el Descripción" at bounding box center [500, 332] width 652 height 49
type textarea "laboratorio"
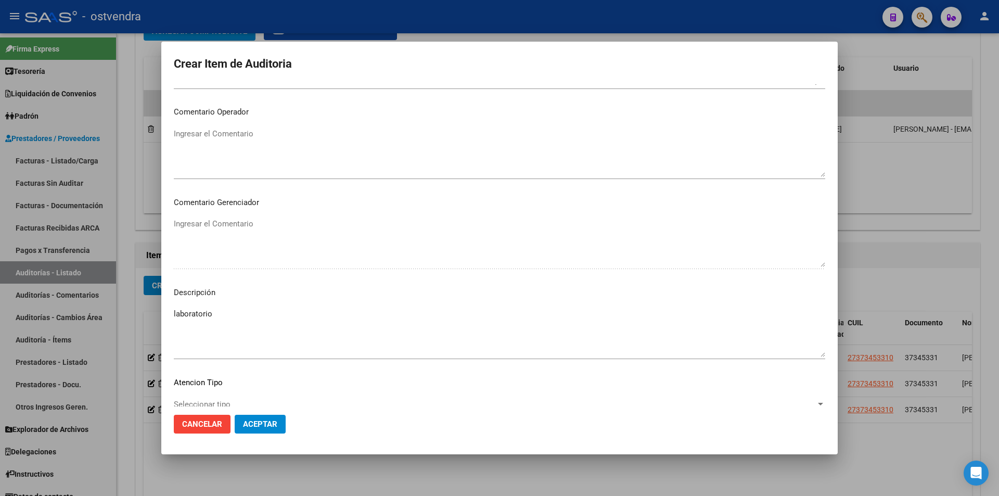
scroll to position [525, 0]
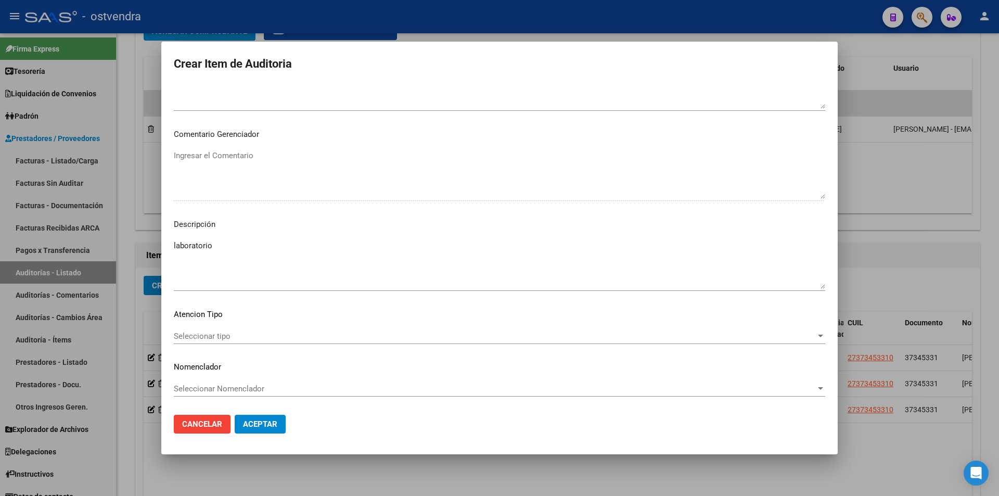
click at [230, 344] on div "Seleccionar tipo Seleccionar tipo" at bounding box center [500, 341] width 652 height 26
click at [230, 341] on div "Seleccionar tipo Seleccionar tipo" at bounding box center [500, 336] width 652 height 16
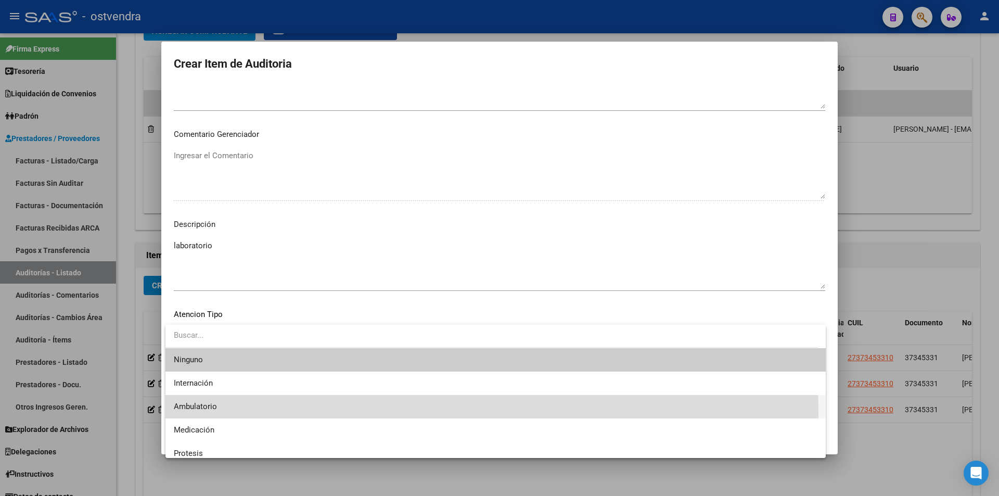
click at [203, 414] on span "Ambulatorio" at bounding box center [496, 406] width 644 height 23
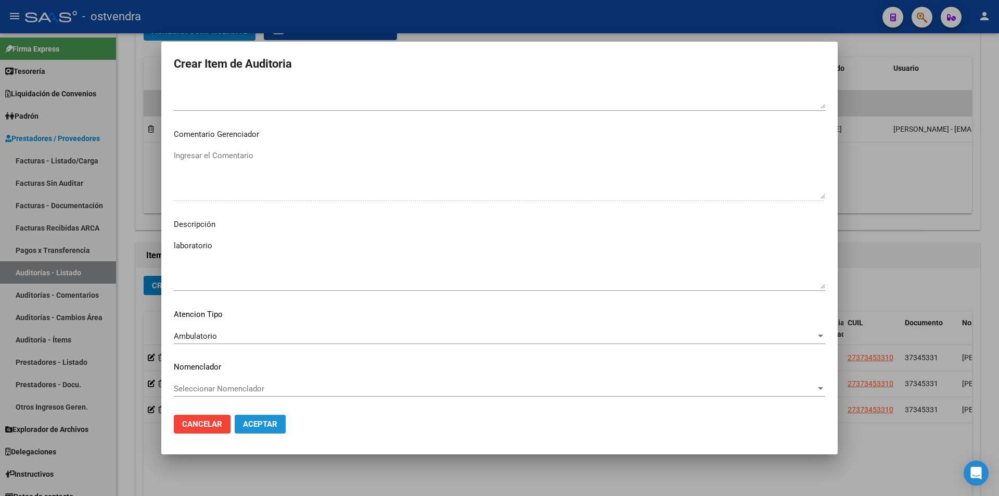
click at [248, 421] on span "Aceptar" at bounding box center [260, 423] width 34 height 9
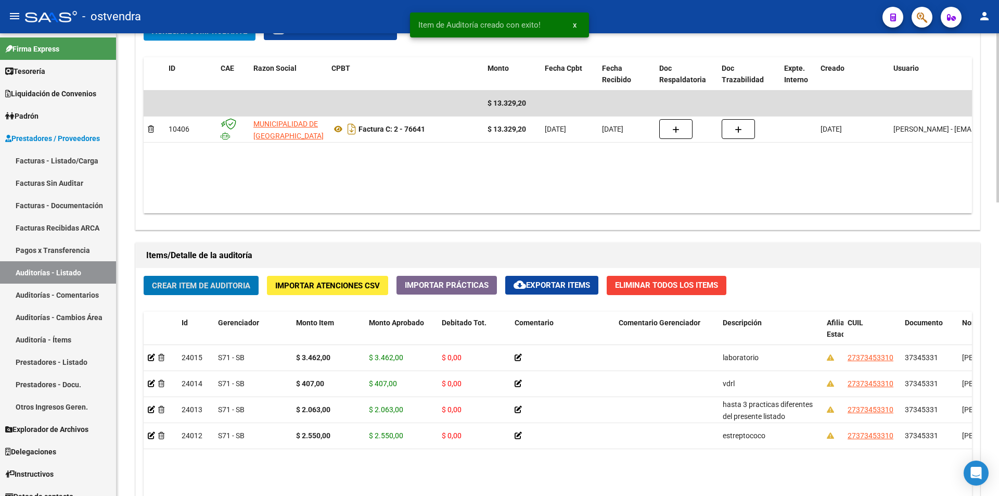
click at [212, 291] on button "Crear Item de Auditoria" at bounding box center [201, 285] width 115 height 19
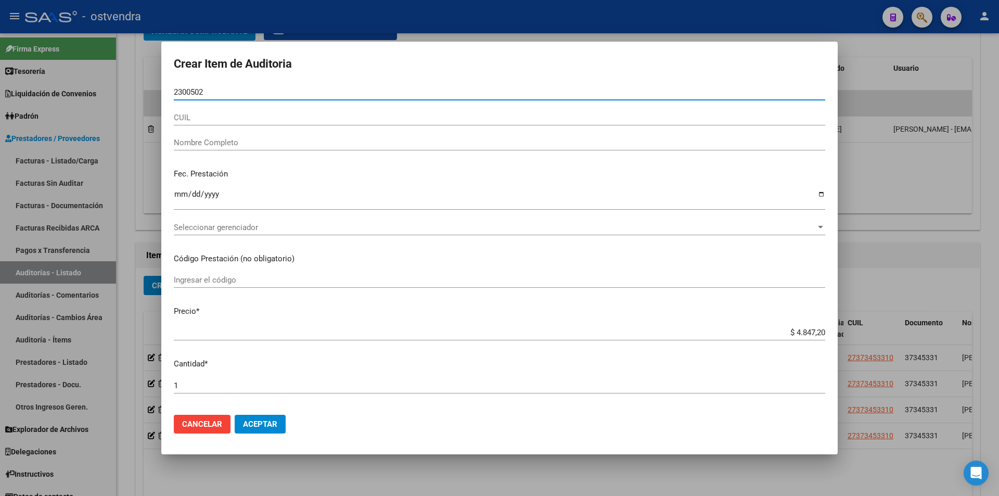
type input "23005026"
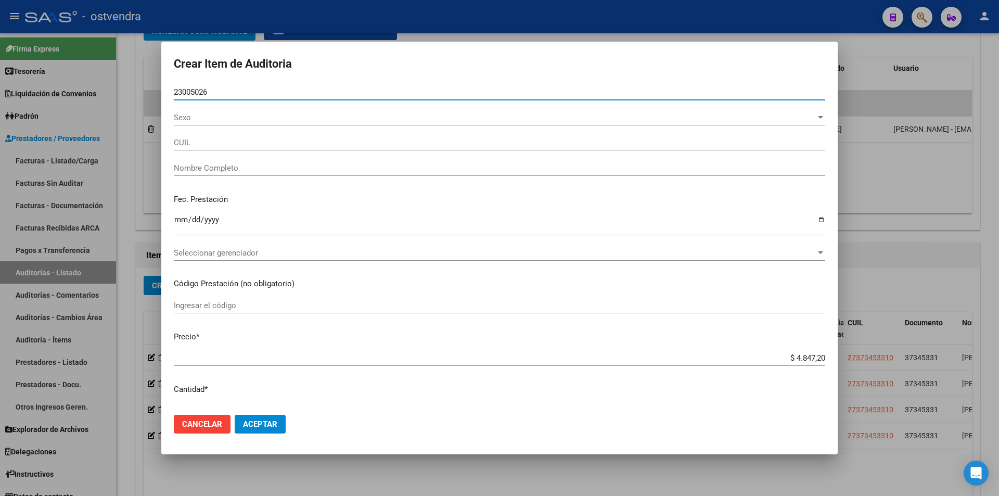
type input "27230050266"
type input "[PERSON_NAME]"
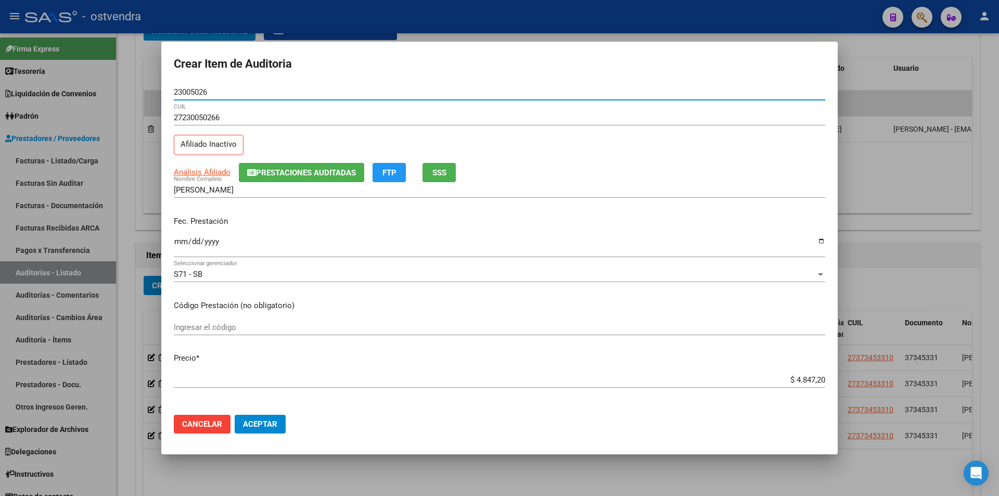
type input "23005026"
click at [182, 247] on input "Ingresar la fecha" at bounding box center [500, 245] width 652 height 17
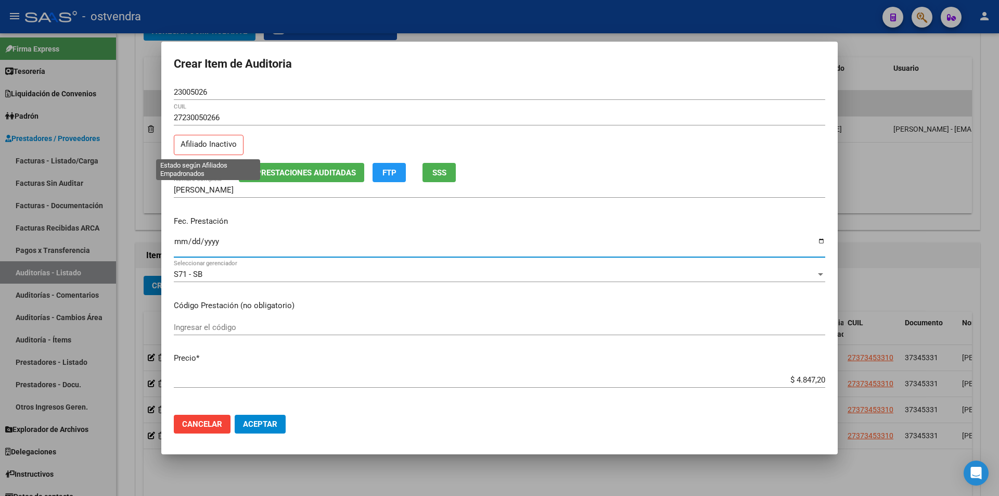
type input "0003-02-09"
type input "2023-02-09"
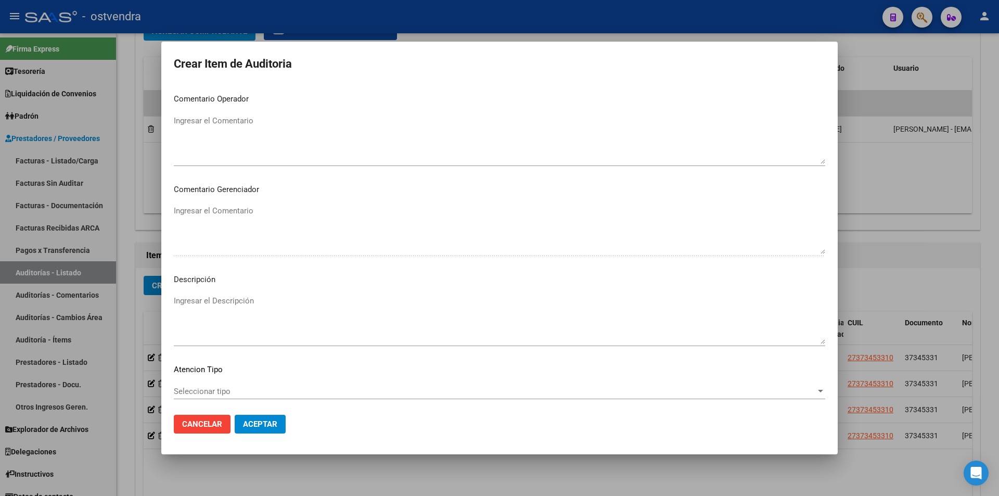
scroll to position [472, 0]
click at [658, 329] on textarea "Ingresar el Descripción" at bounding box center [500, 318] width 652 height 49
type textarea "kinesioterapia"
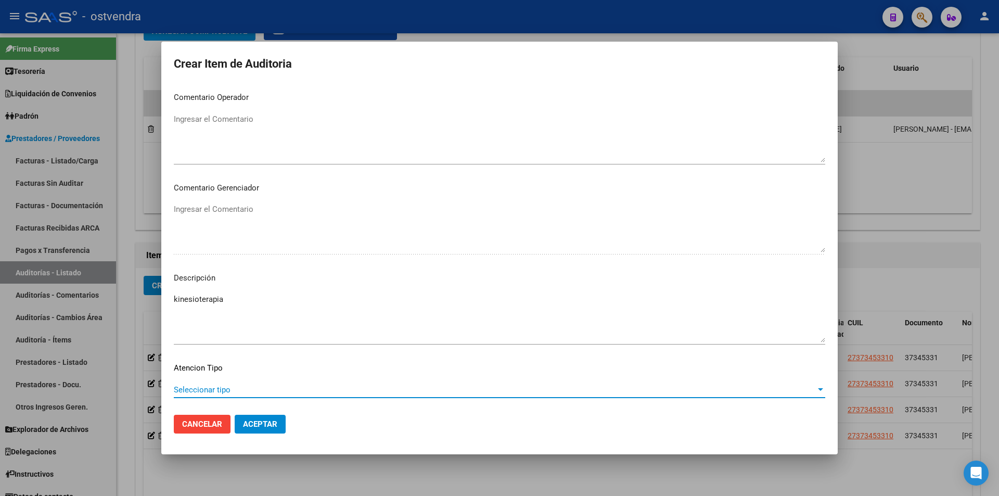
click at [326, 389] on span "Seleccionar tipo" at bounding box center [495, 389] width 642 height 9
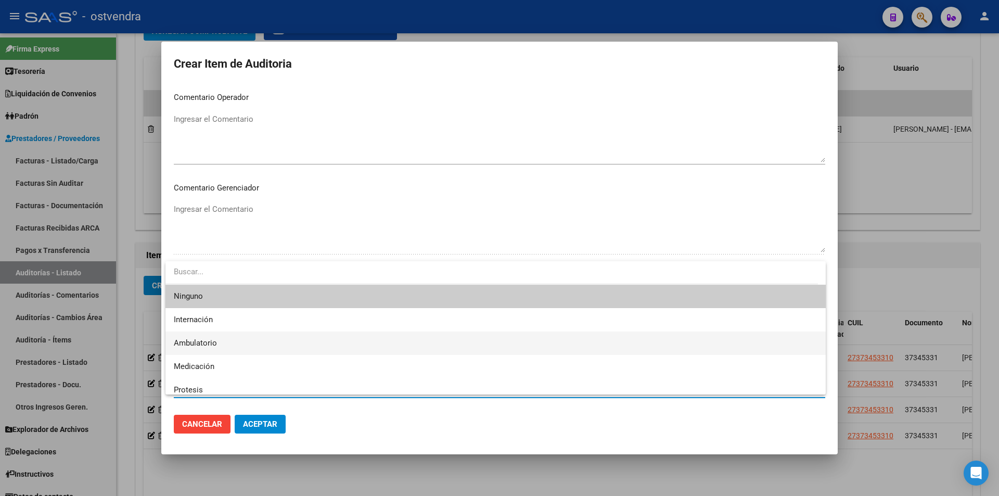
click at [285, 336] on span "Ambulatorio" at bounding box center [496, 343] width 644 height 23
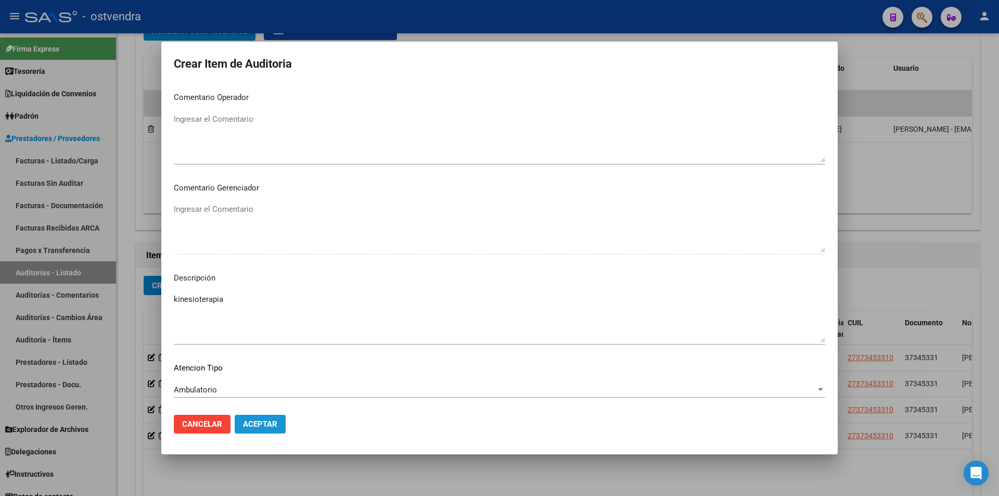
click at [275, 417] on button "Aceptar" at bounding box center [260, 424] width 51 height 19
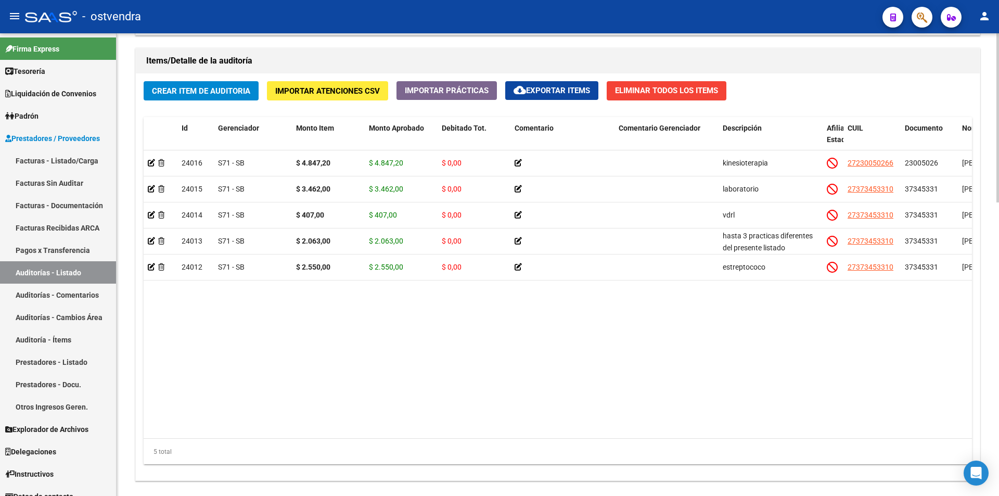
scroll to position [744, 0]
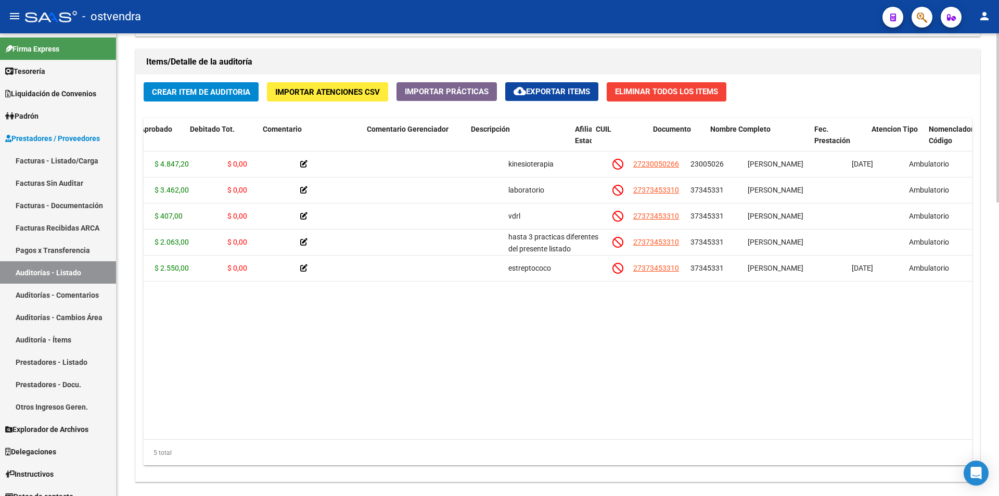
scroll to position [0, 271]
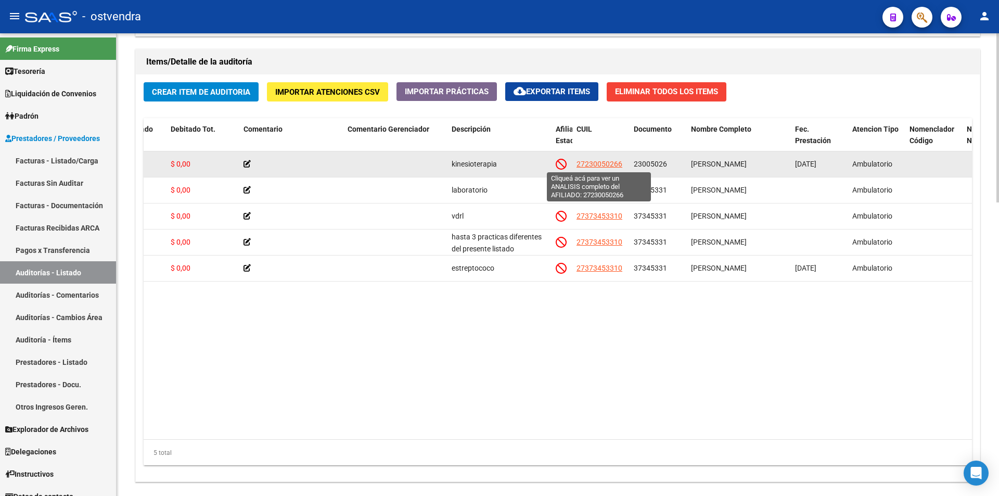
click at [620, 161] on span "27230050266" at bounding box center [600, 164] width 46 height 8
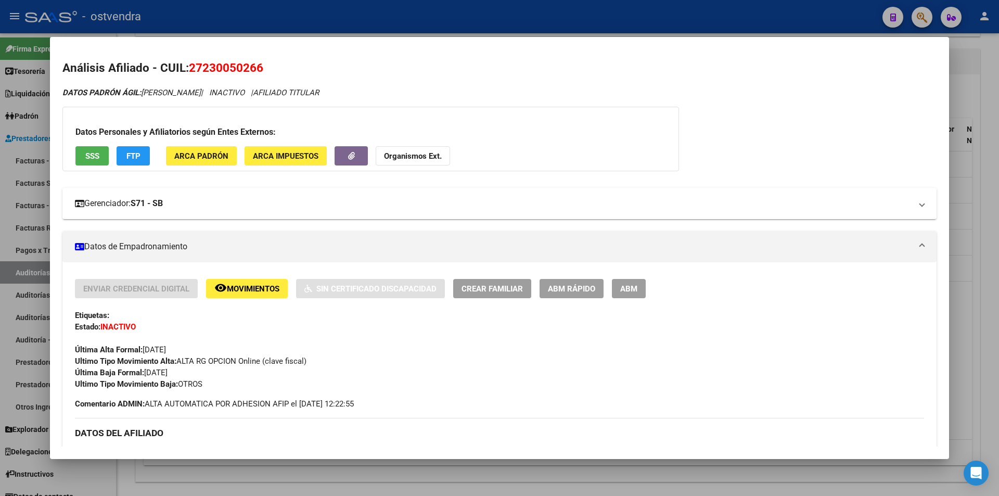
click at [921, 194] on mat-expansion-panel-header "Gerenciador: S71 - SB" at bounding box center [499, 203] width 874 height 31
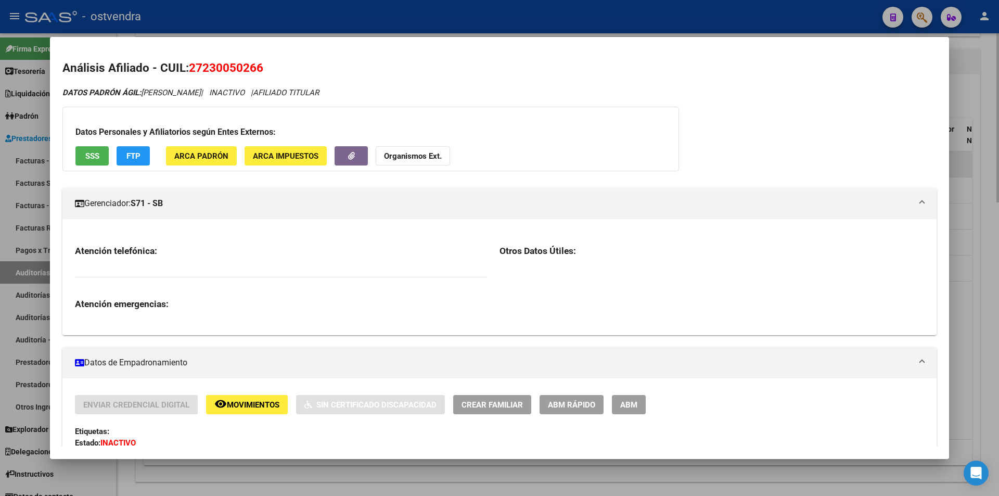
click at [956, 167] on div at bounding box center [499, 248] width 999 height 496
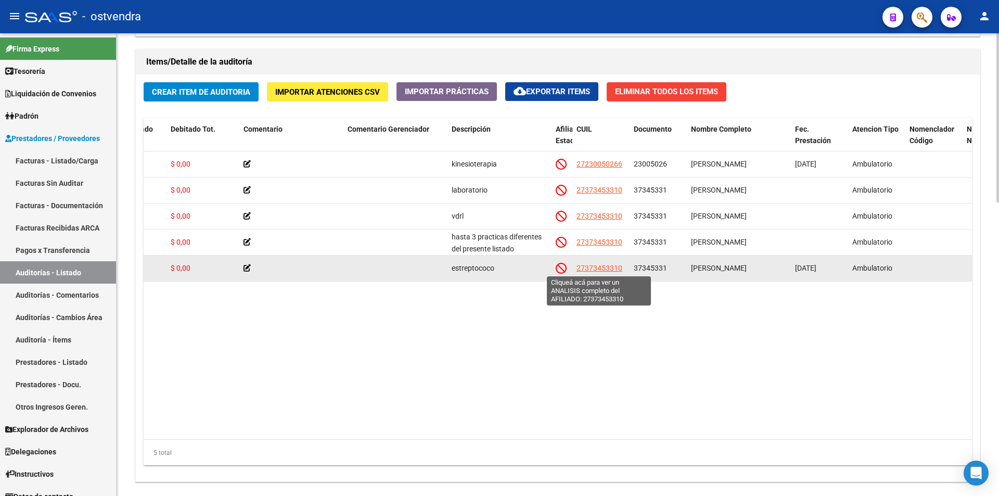
click at [603, 264] on span "27373453310" at bounding box center [600, 268] width 46 height 8
type textarea "27373453310"
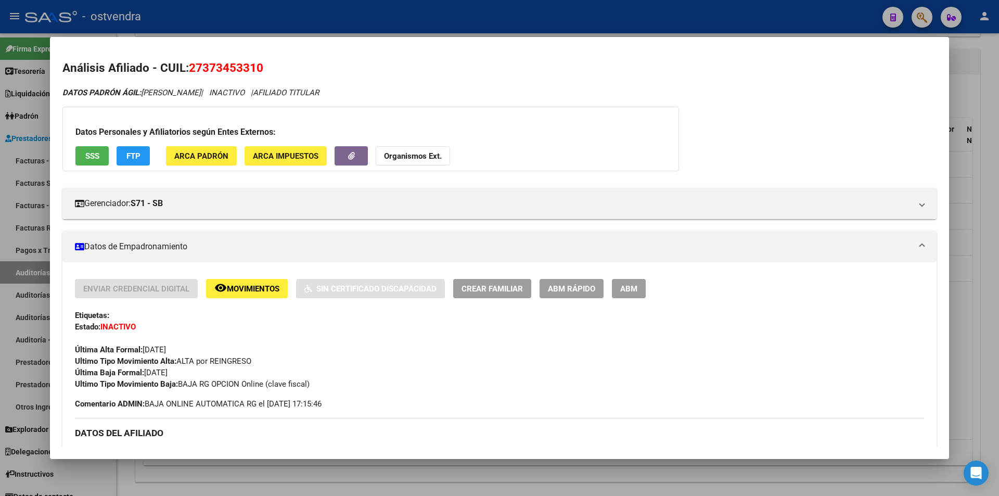
click at [953, 168] on div at bounding box center [499, 248] width 999 height 496
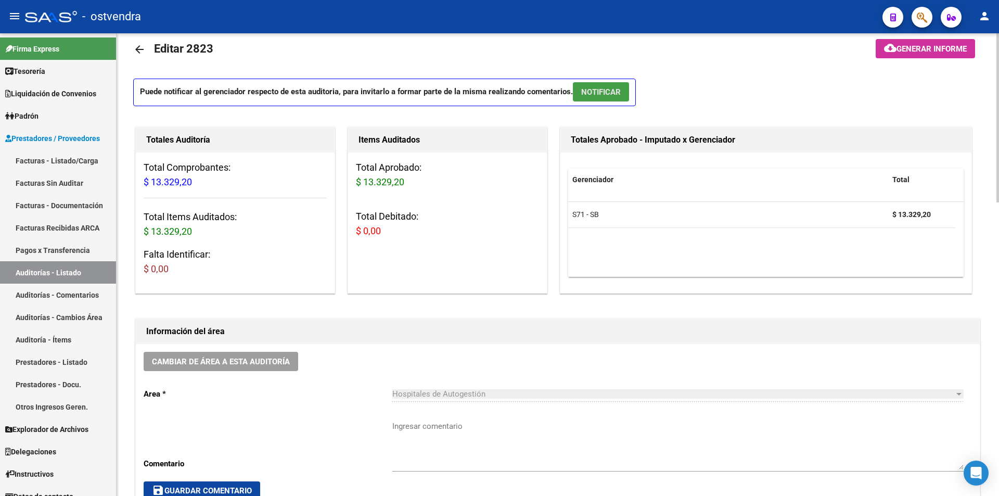
click at [625, 92] on button "NOTIFICAR" at bounding box center [601, 91] width 56 height 19
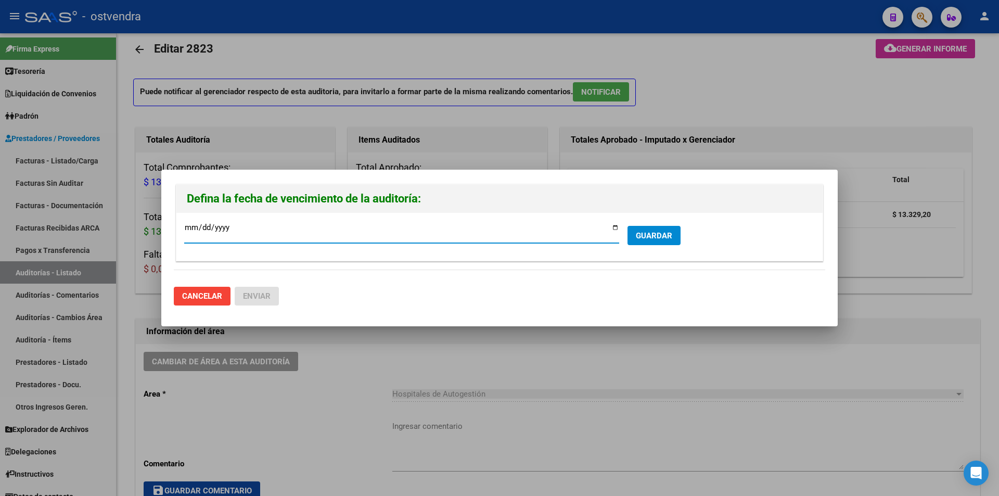
type input "[DATE]"
click at [637, 234] on span "GUARDAR" at bounding box center [654, 235] width 36 height 9
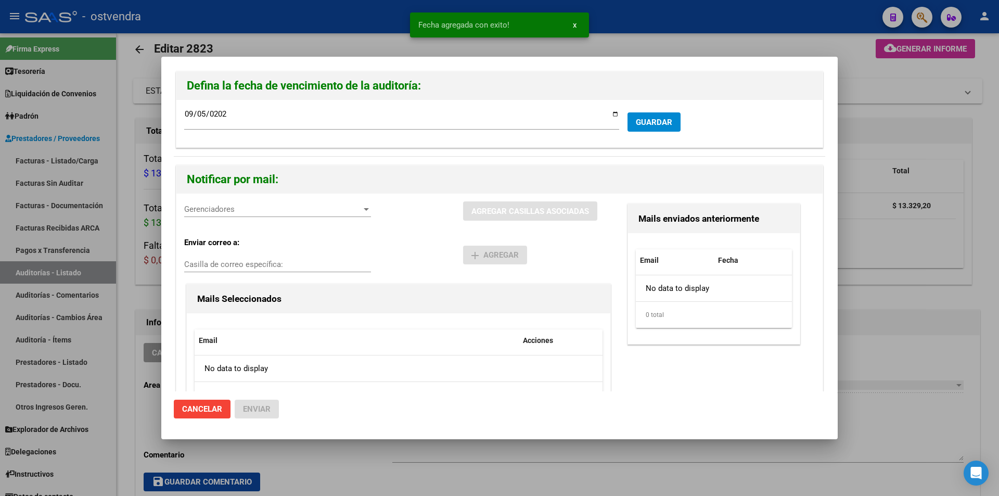
click at [262, 219] on div "Gerenciadores Gerenciadores" at bounding box center [277, 214] width 187 height 26
click at [262, 214] on span "Gerenciadores" at bounding box center [272, 209] width 177 height 9
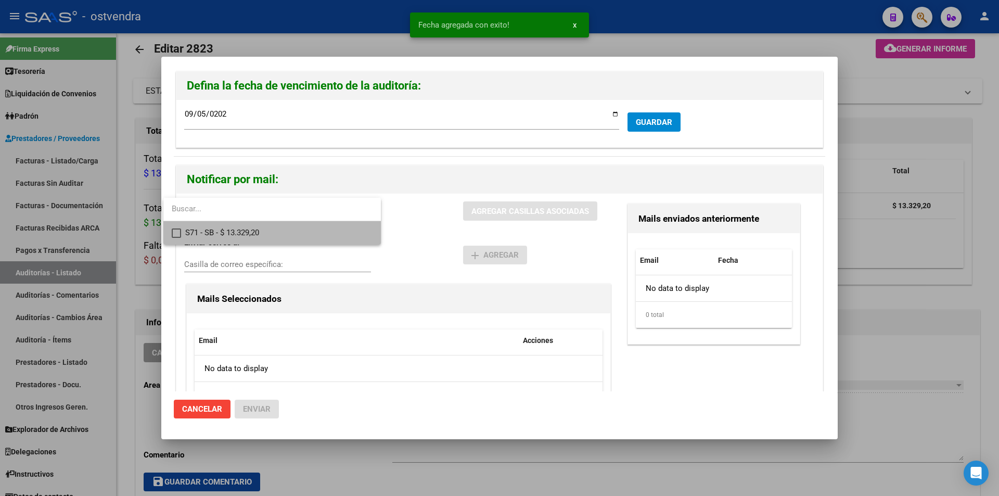
click at [264, 222] on span "S71 - SB - $ 13.329,20" at bounding box center [278, 232] width 187 height 23
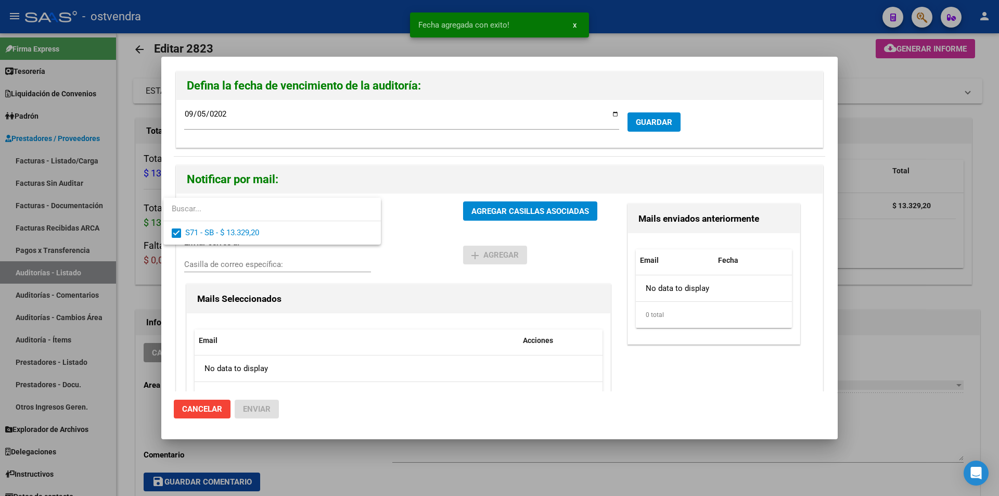
click at [504, 216] on div at bounding box center [499, 248] width 999 height 496
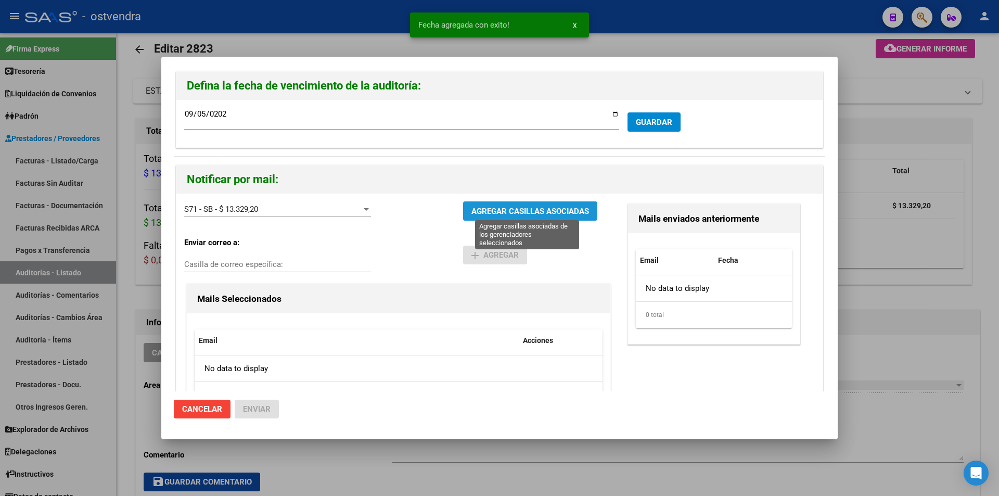
click at [504, 216] on span "AGREGAR CASILLAS ASOCIADAS" at bounding box center [531, 211] width 118 height 9
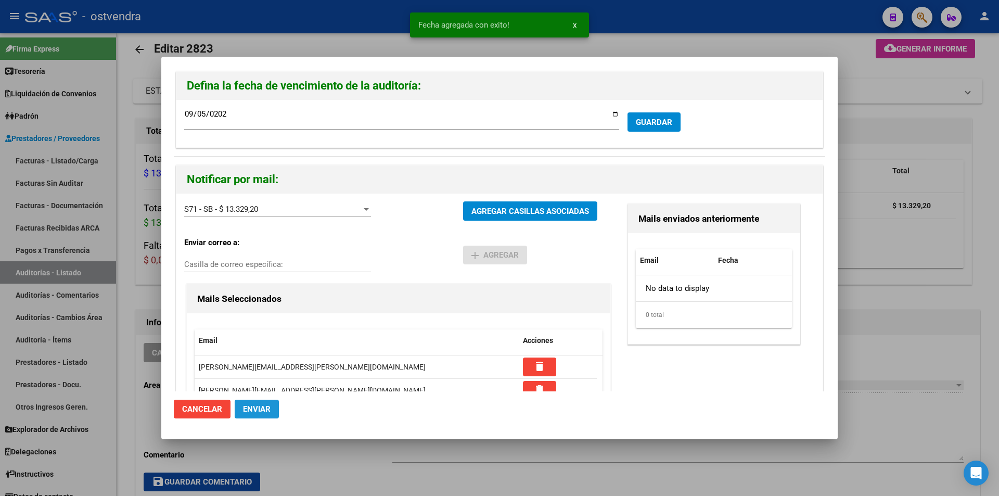
click at [270, 406] on span "Enviar" at bounding box center [257, 408] width 28 height 9
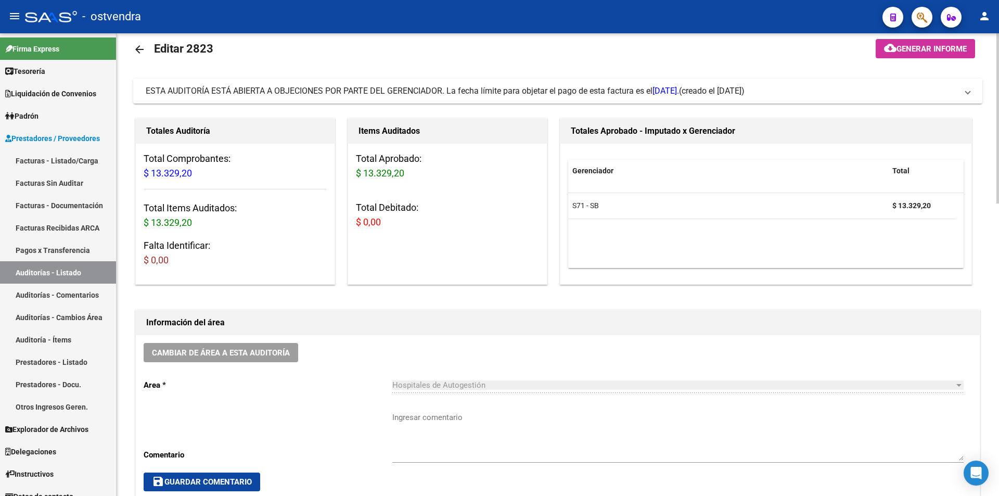
drag, startPoint x: 224, startPoint y: 207, endPoint x: 208, endPoint y: 206, distance: 16.1
click at [224, 207] on h3 "Total Items Auditados: $ 13.329,20" at bounding box center [235, 215] width 183 height 29
click at [98, 154] on link "Facturas - Listado/Carga" at bounding box center [58, 160] width 116 height 22
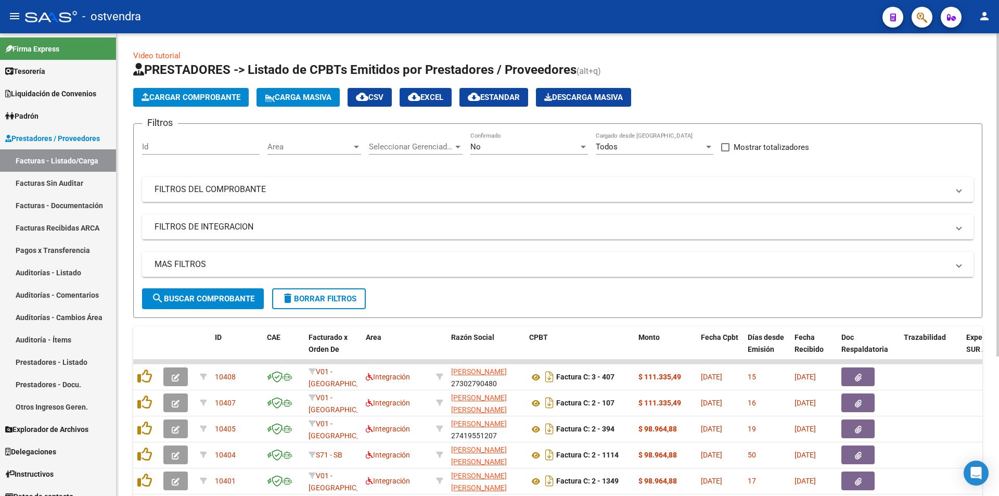
click at [227, 107] on app-list-header "PRESTADORES -> Listado de CPBTs Emitidos por Prestadores / Proveedores (alt+q) …" at bounding box center [557, 189] width 849 height 257
click at [227, 101] on span "Cargar Comprobante" at bounding box center [191, 97] width 99 height 9
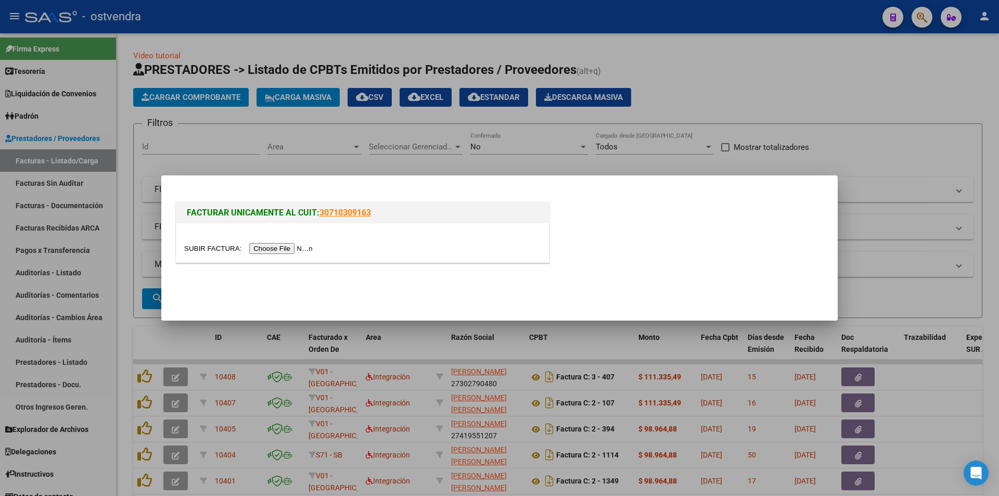
click at [288, 250] on input "file" at bounding box center [250, 248] width 132 height 11
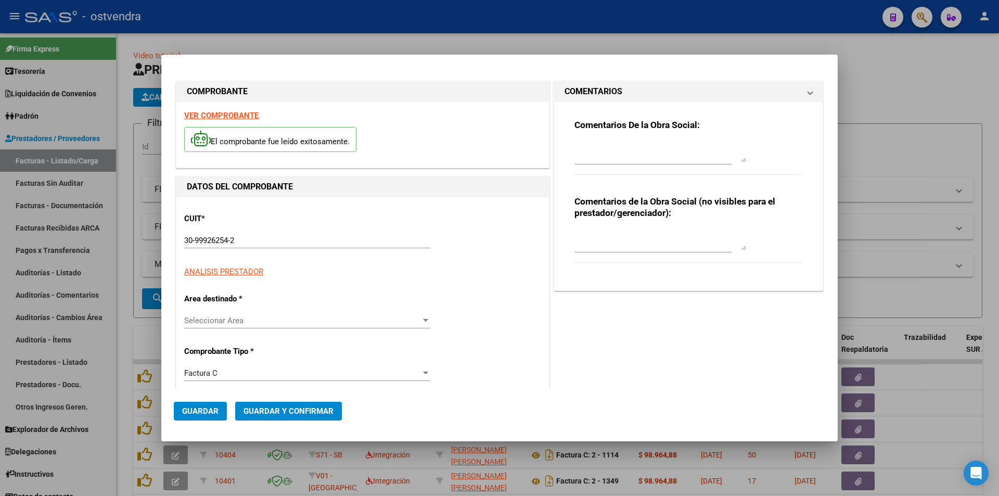
type input "77795"
type input "$ 2.063,00"
type input "2023-06-01"
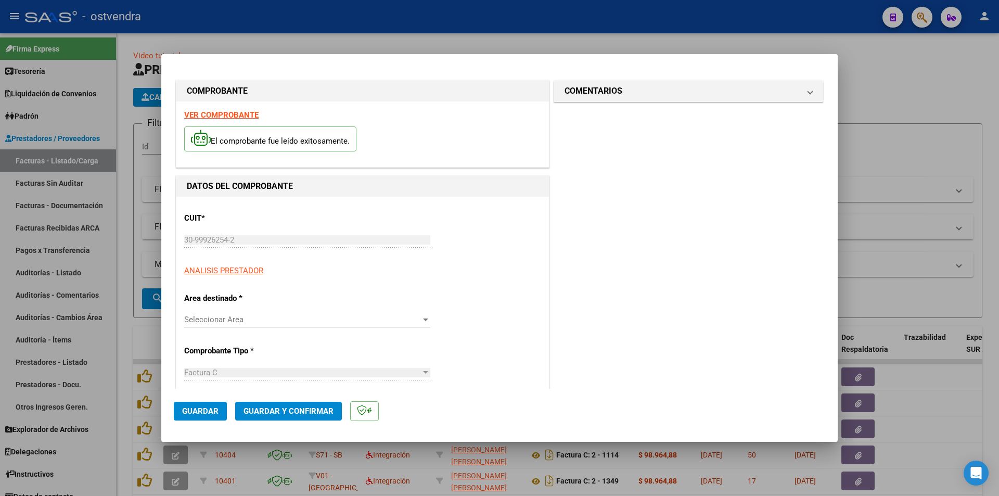
type input "2023-07-31"
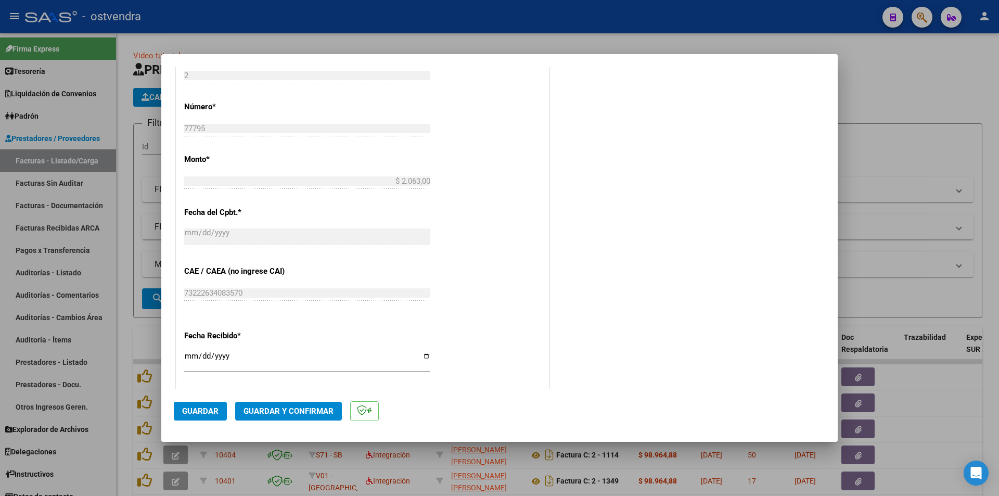
scroll to position [371, 0]
click at [307, 408] on span "Guardar y Confirmar" at bounding box center [289, 410] width 90 height 9
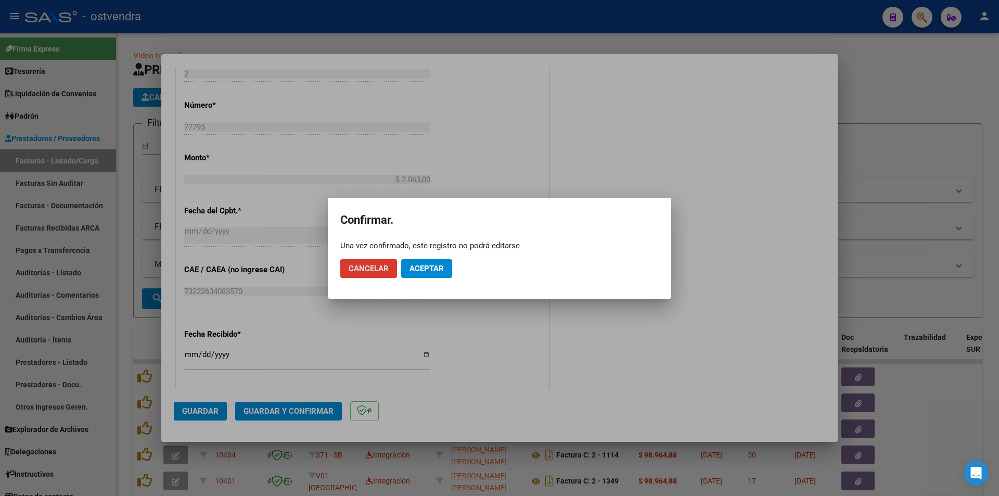
click at [420, 267] on span "Aceptar" at bounding box center [427, 268] width 34 height 9
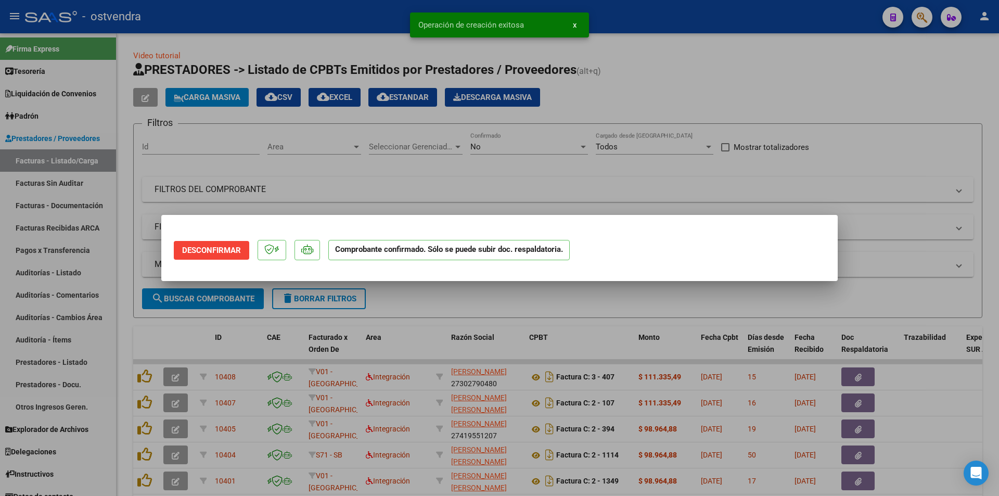
scroll to position [0, 0]
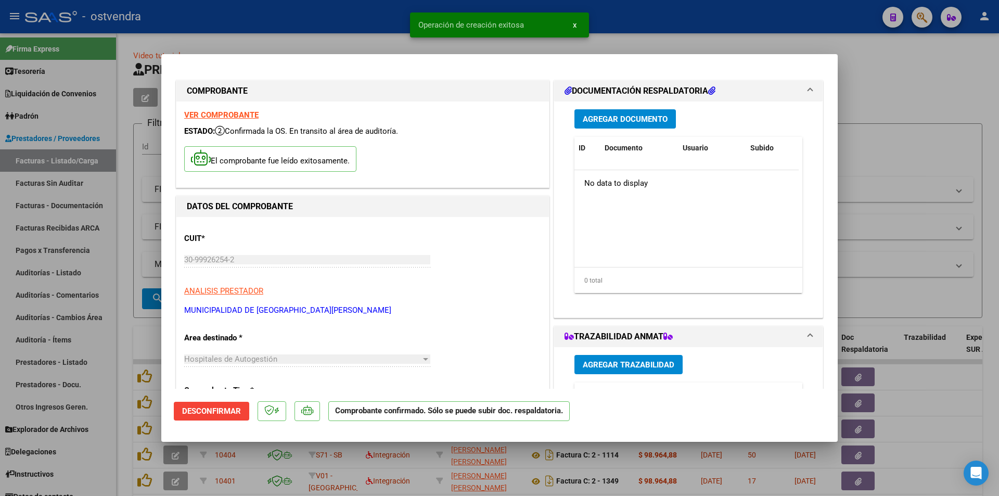
click at [111, 195] on div at bounding box center [499, 248] width 999 height 496
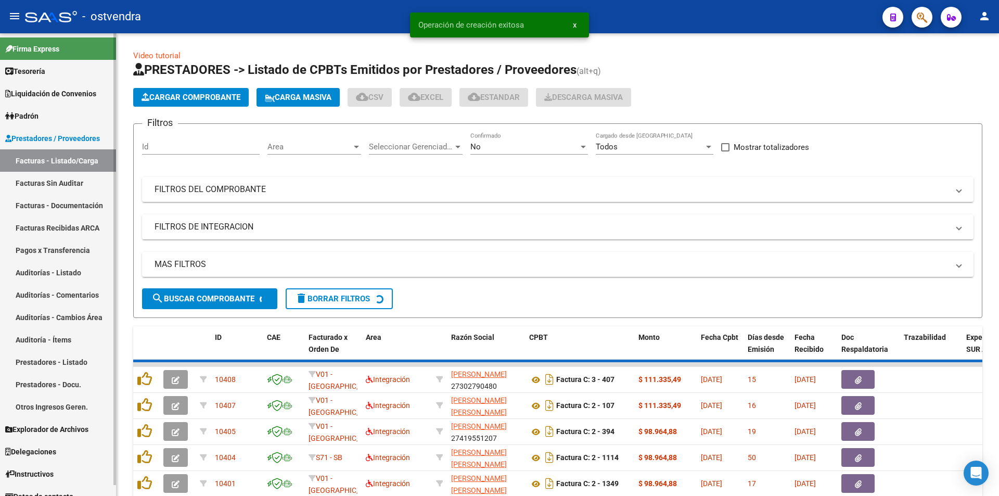
click at [101, 183] on link "Facturas Sin Auditar" at bounding box center [58, 183] width 116 height 22
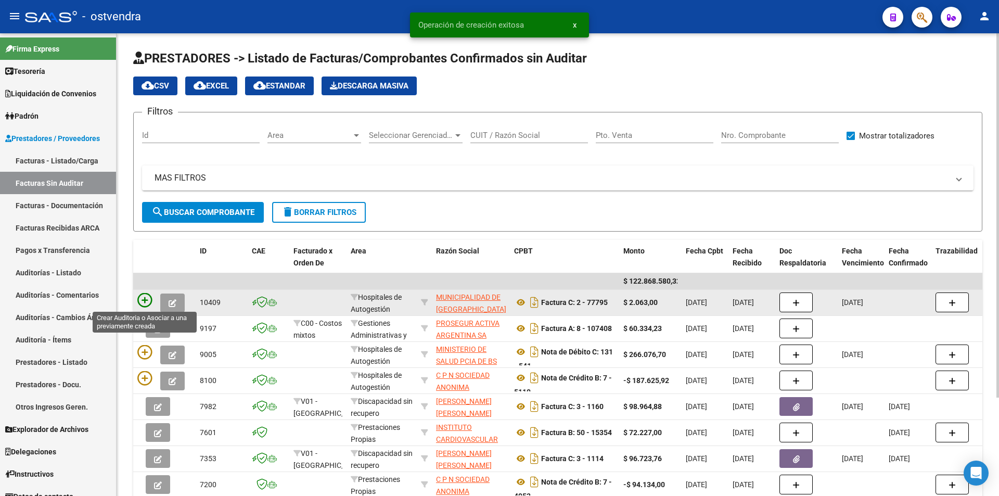
click at [142, 302] on icon at bounding box center [144, 300] width 15 height 15
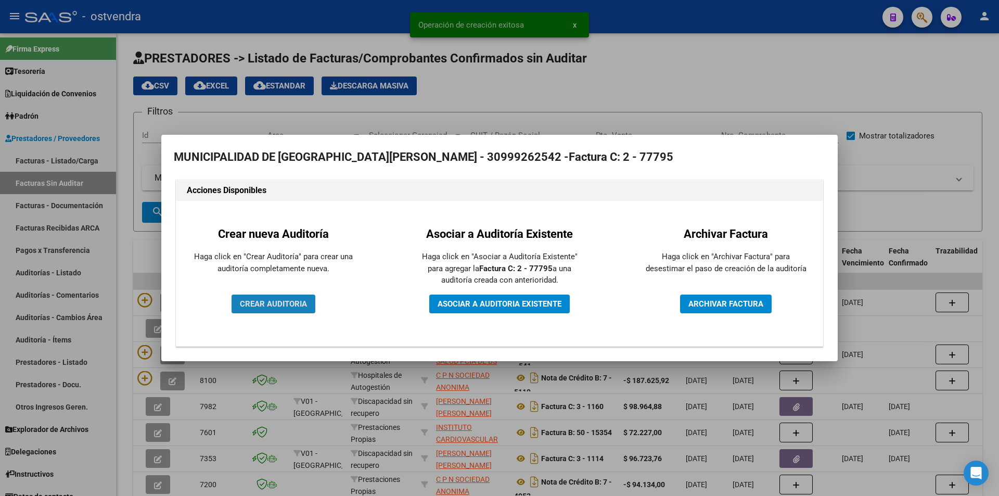
click at [282, 312] on button "CREAR AUDITORIA" at bounding box center [274, 304] width 84 height 19
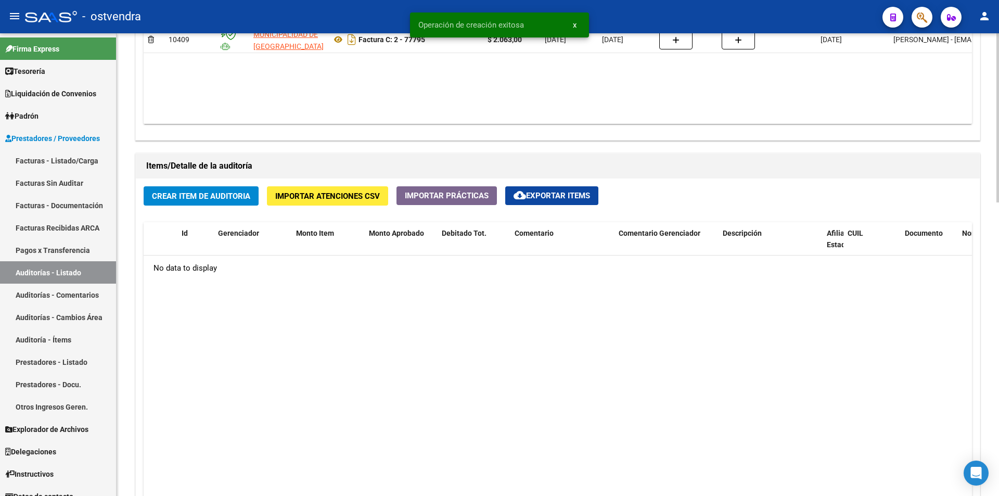
scroll to position [664, 0]
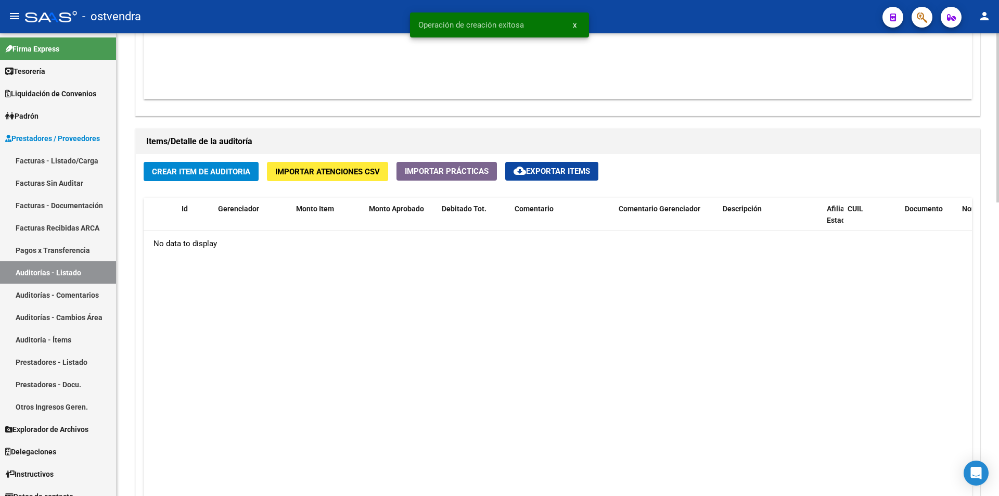
click at [975, 368] on div "arrow_back Editar 2824 cloud_download Generar informe Puede notificar al gerenc…" at bounding box center [559, 3] width 885 height 1266
click at [244, 175] on span "Crear Item de Auditoria" at bounding box center [201, 171] width 98 height 9
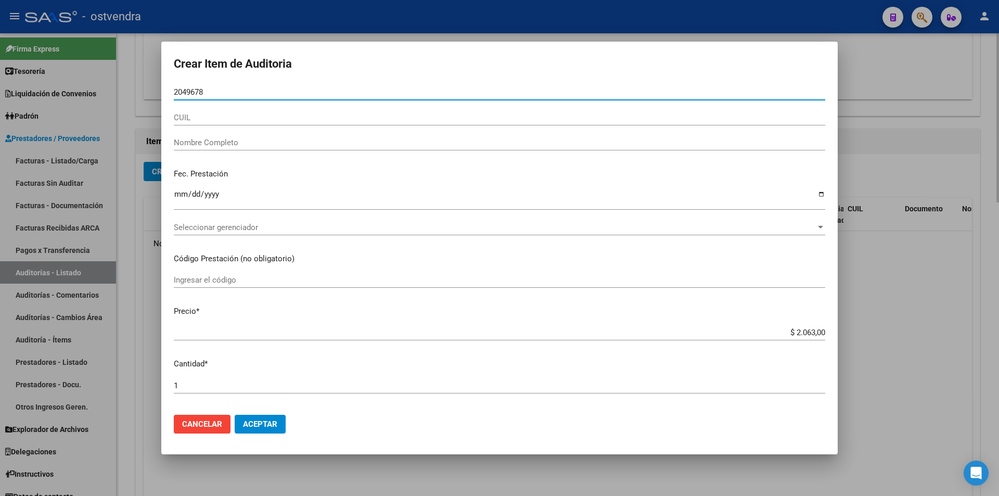
type input "20496780"
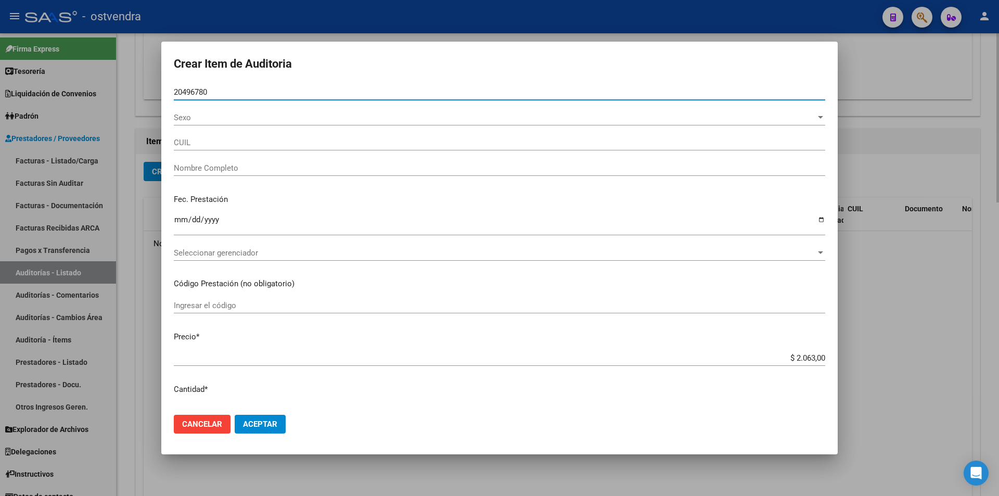
type input "27204967801"
type input "[PERSON_NAME] [PERSON_NAME]"
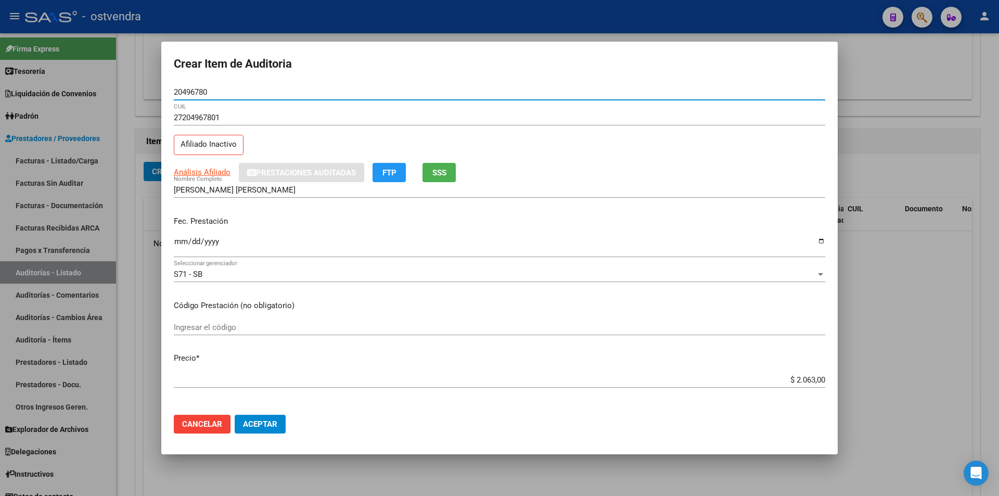
type input "20496780"
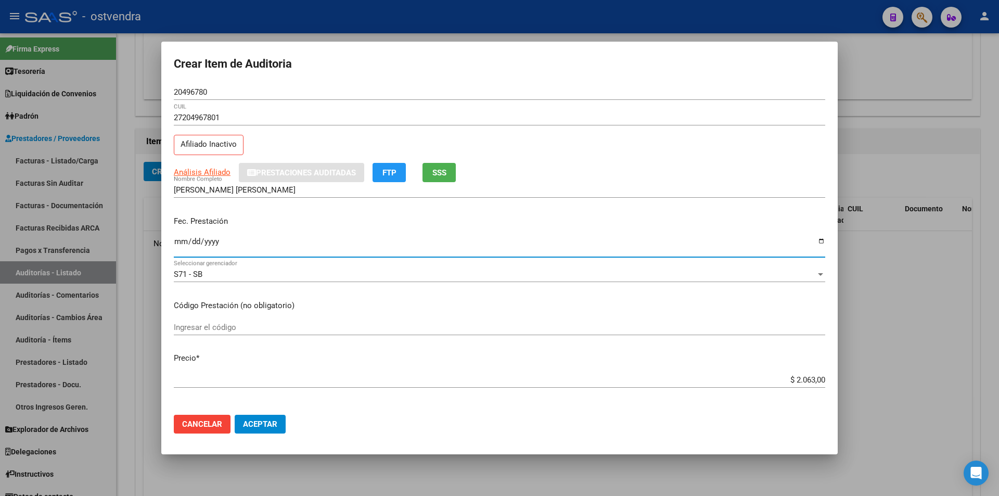
click at [180, 240] on input "Ingresar la fecha" at bounding box center [500, 245] width 652 height 17
type input "2023-04-17"
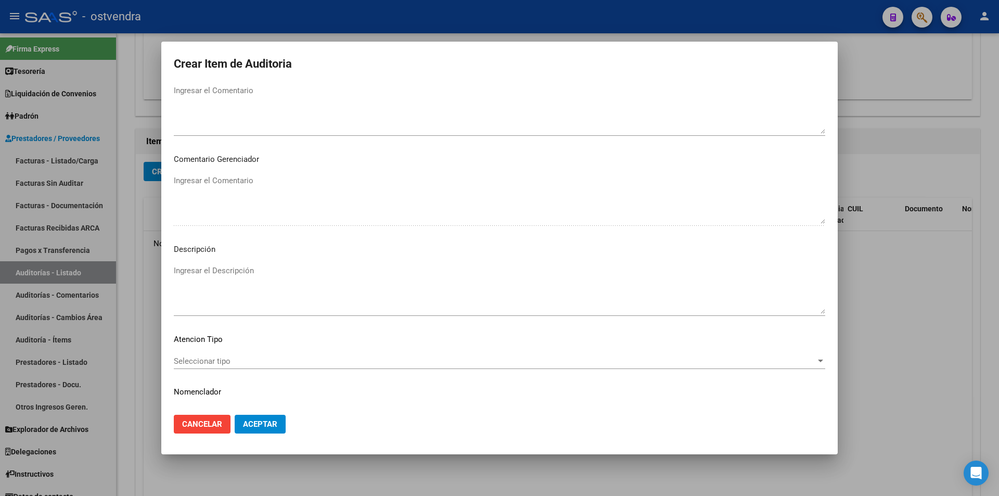
scroll to position [525, 0]
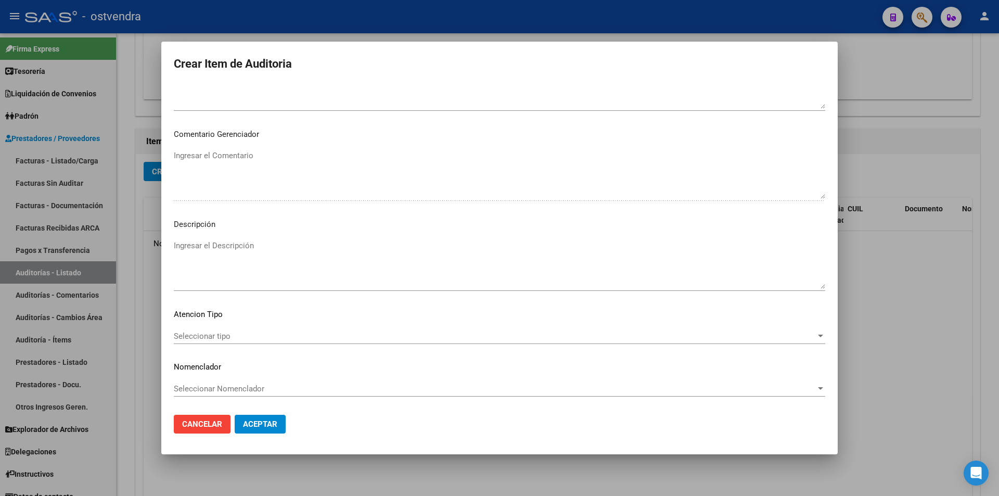
click at [562, 295] on div "Ingresar el Descripción" at bounding box center [500, 269] width 652 height 63
click at [554, 272] on textarea "Ingresar el Descripción" at bounding box center [500, 264] width 652 height 49
type textarea "atencion en guardia"
click at [240, 344] on div "Seleccionar tipo Seleccionar tipo" at bounding box center [500, 341] width 652 height 26
click at [238, 341] on div "Seleccionar tipo Seleccionar tipo" at bounding box center [500, 336] width 652 height 16
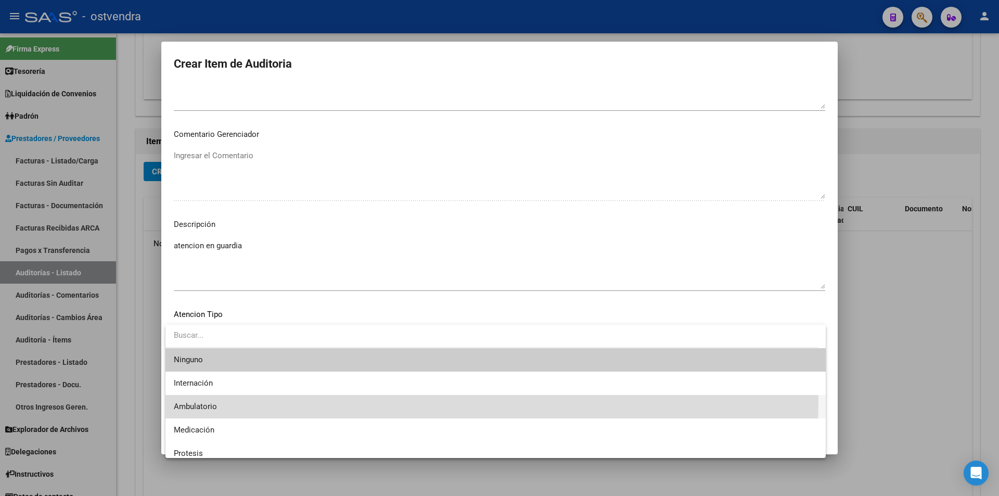
click at [239, 399] on span "Ambulatorio" at bounding box center [496, 406] width 644 height 23
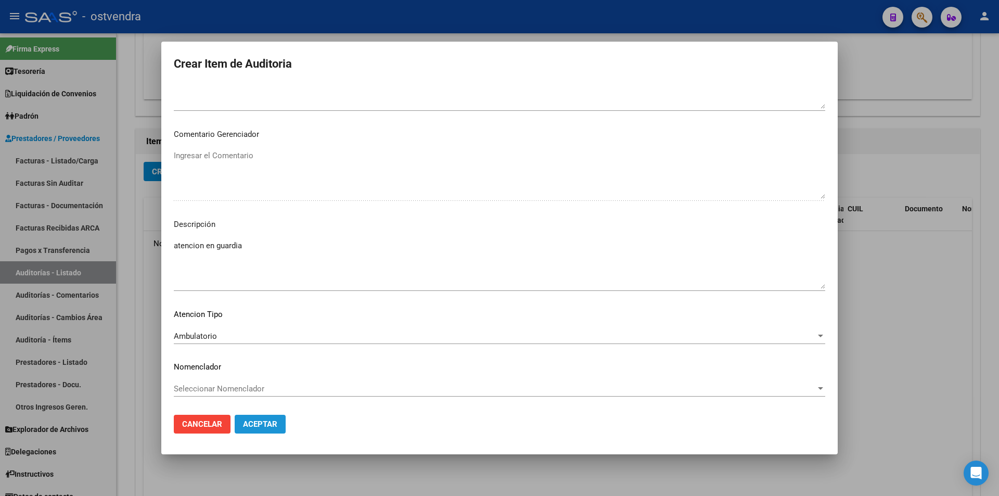
click at [262, 417] on button "Aceptar" at bounding box center [260, 424] width 51 height 19
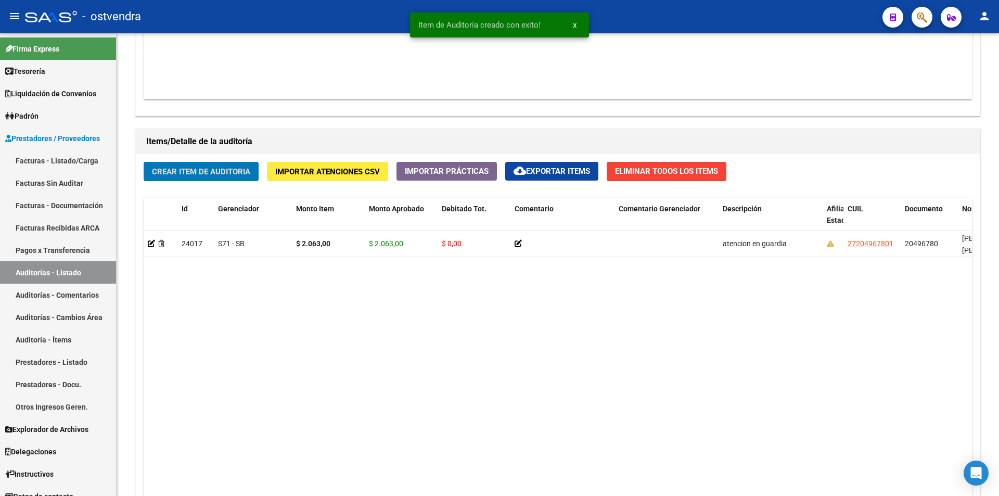
scroll to position [664, 0]
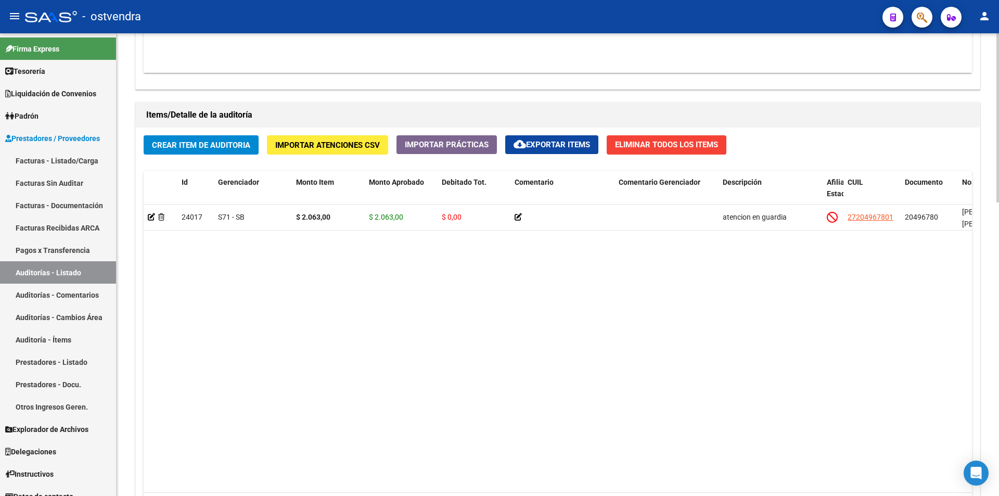
scroll to position [718, 0]
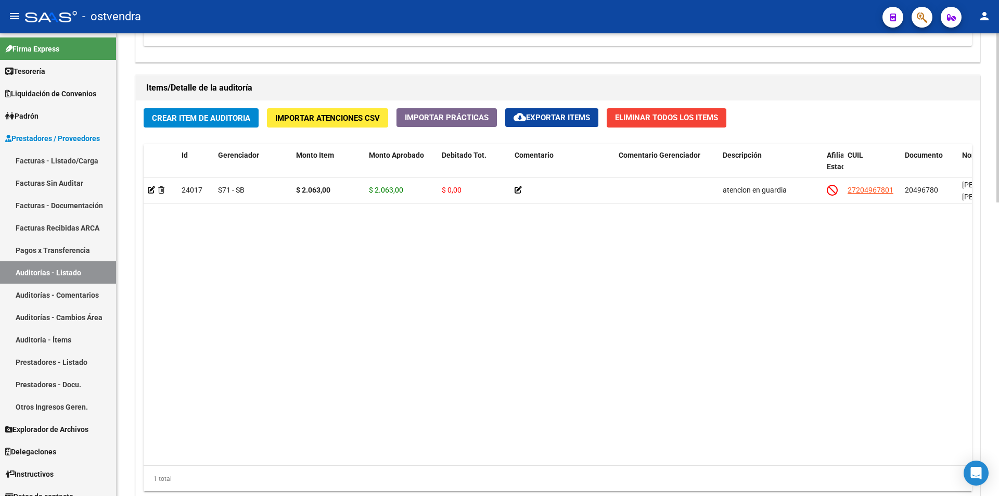
click at [999, 346] on div at bounding box center [998, 380] width 3 height 169
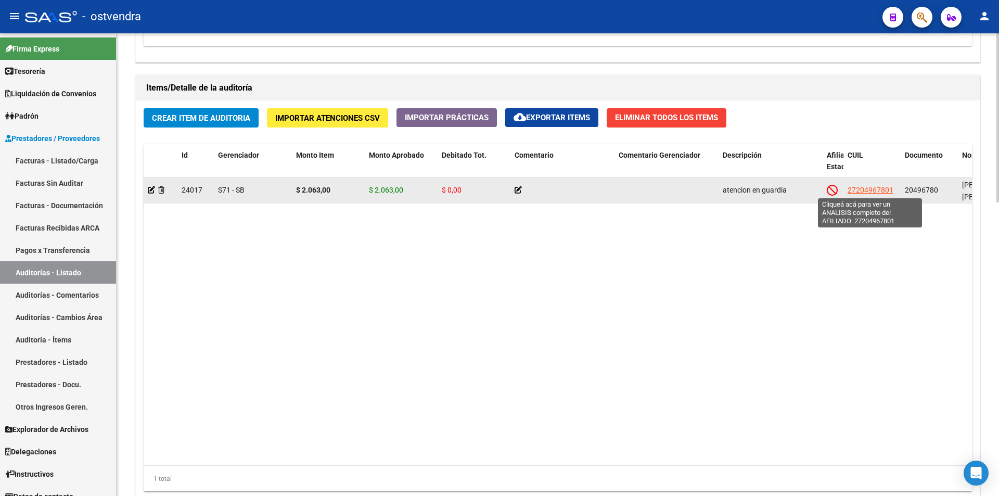
click at [882, 192] on span "27204967801" at bounding box center [871, 190] width 46 height 8
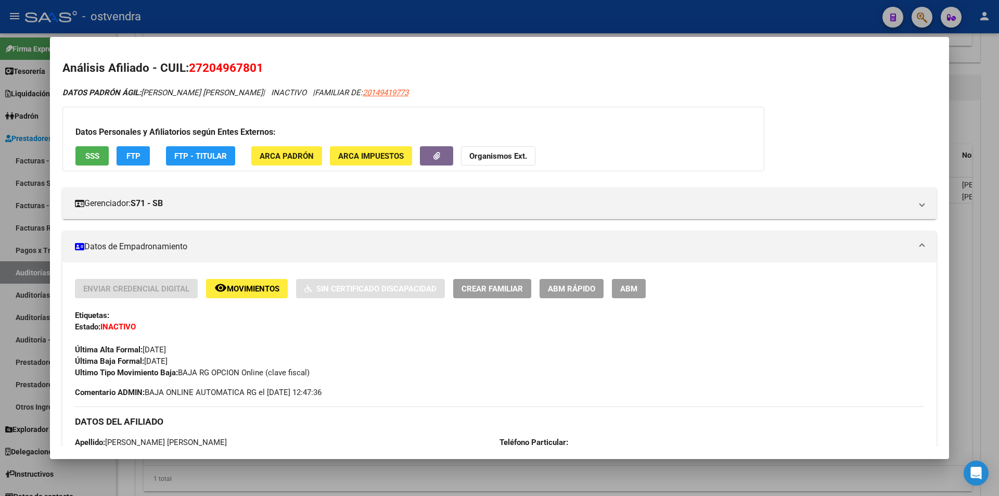
click at [940, 218] on mat-dialog-content "Análisis Afiliado - CUIL: 27204967801 DATOS PADRÓN ÁGIL: [PERSON_NAME] [PERSON_…" at bounding box center [499, 247] width 899 height 397
click at [986, 291] on div at bounding box center [499, 248] width 999 height 496
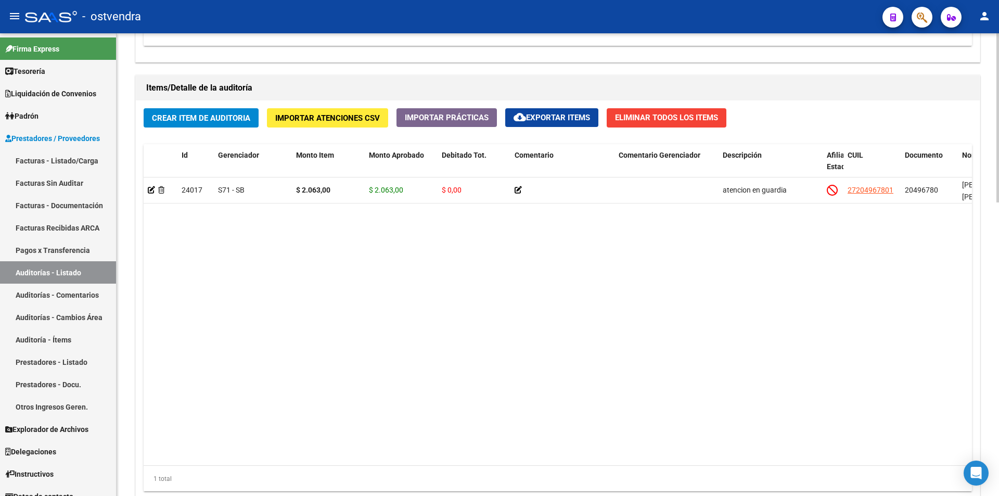
drag, startPoint x: 996, startPoint y: 304, endPoint x: 999, endPoint y: 265, distance: 39.1
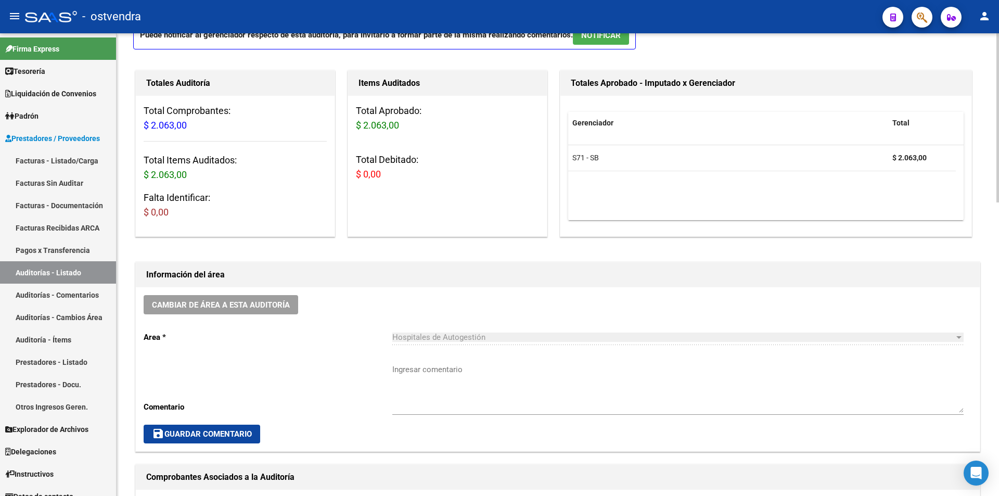
scroll to position [0, 0]
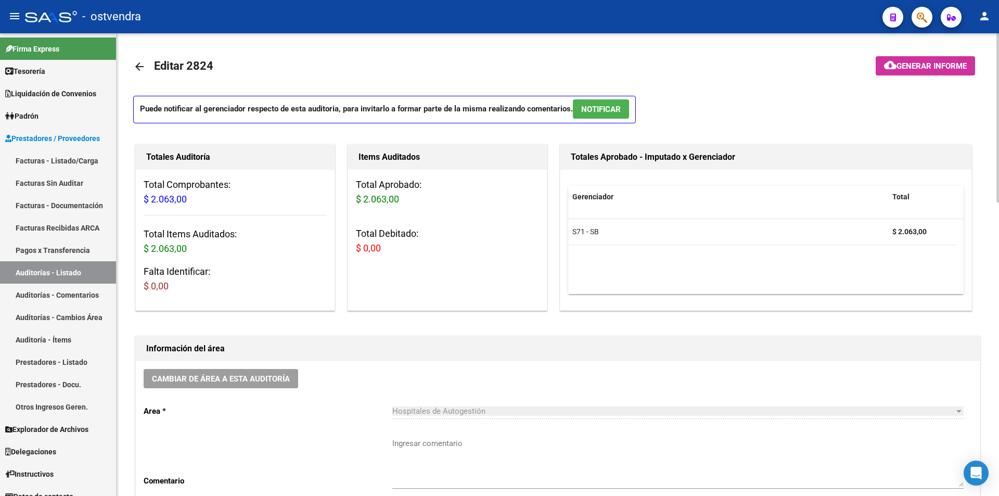
click at [972, 23] on div "menu - ostvendra person Firma Express Tesorería Auditorías Confirmadas Liquidac…" at bounding box center [499, 248] width 999 height 496
click at [616, 104] on span "NOTIFICAR" at bounding box center [601, 108] width 40 height 9
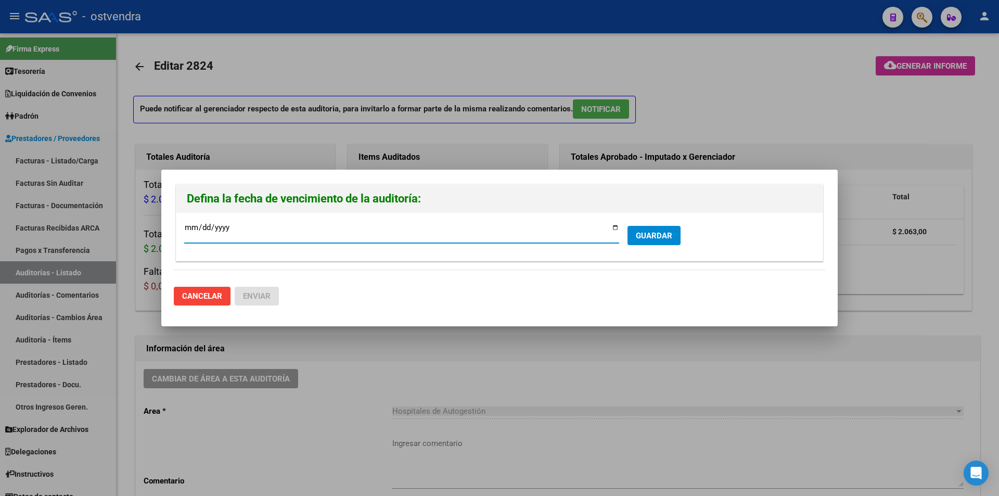
type input "[DATE]"
drag, startPoint x: 634, startPoint y: 233, endPoint x: 607, endPoint y: 241, distance: 28.0
click at [633, 234] on button "GUARDAR" at bounding box center [654, 235] width 53 height 19
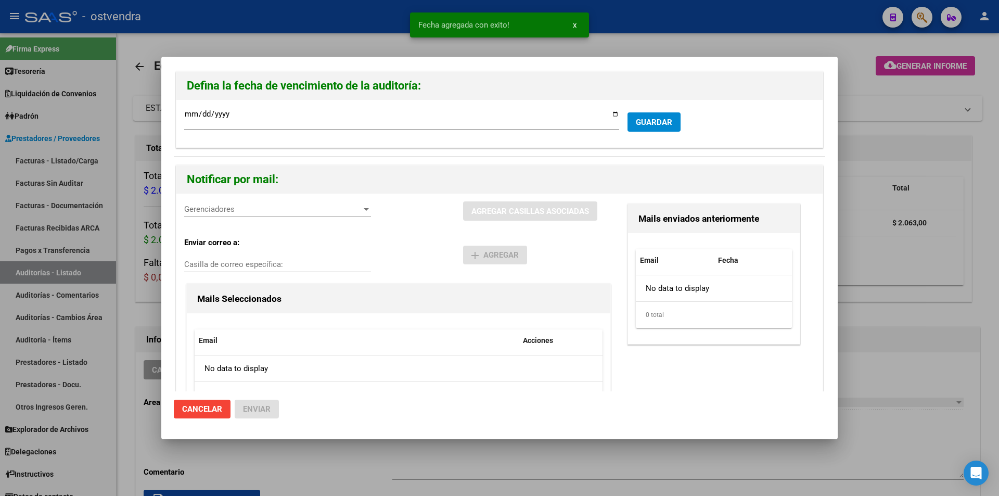
click at [279, 215] on div "Gerenciadores Gerenciadores" at bounding box center [277, 209] width 187 height 16
click at [279, 230] on span "S71 - SB - $ 2.063,00" at bounding box center [262, 232] width 154 height 23
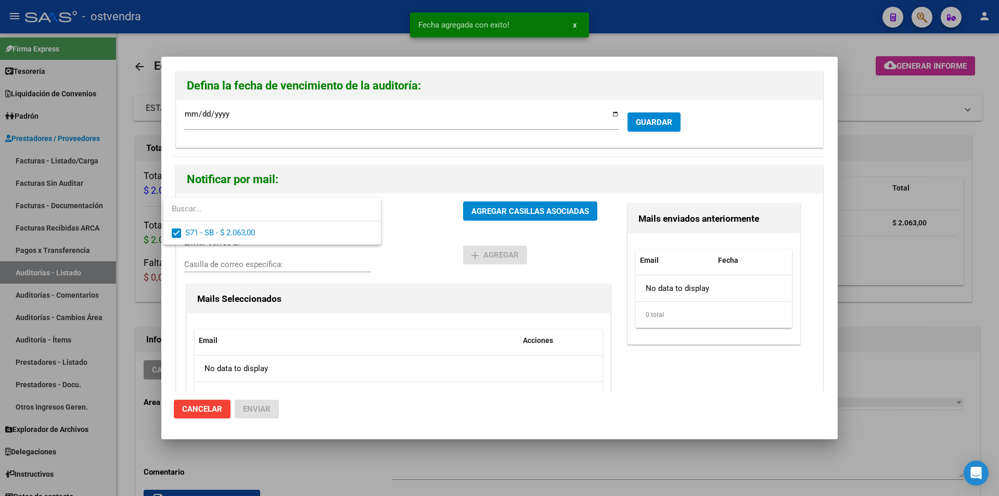
click at [464, 215] on div at bounding box center [499, 248] width 999 height 496
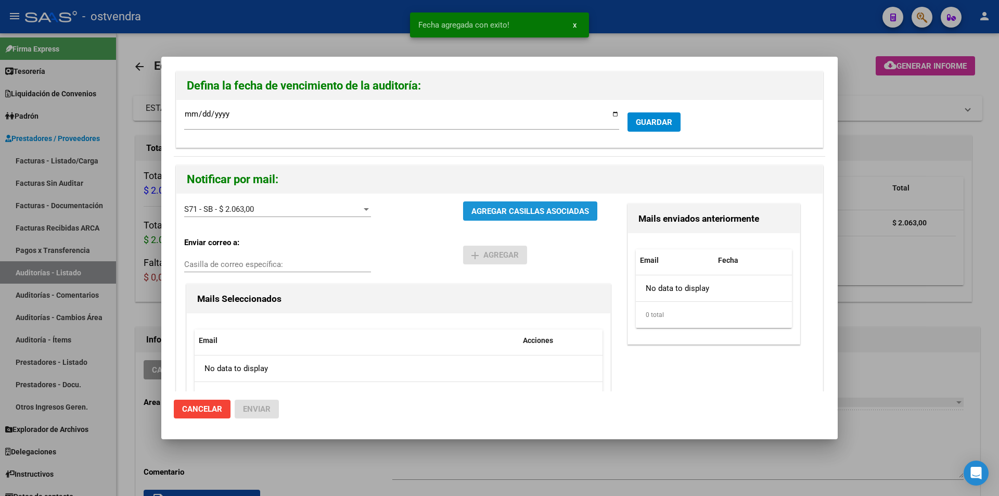
click at [464, 215] on button "AGREGAR CASILLAS ASOCIADAS" at bounding box center [530, 210] width 134 height 19
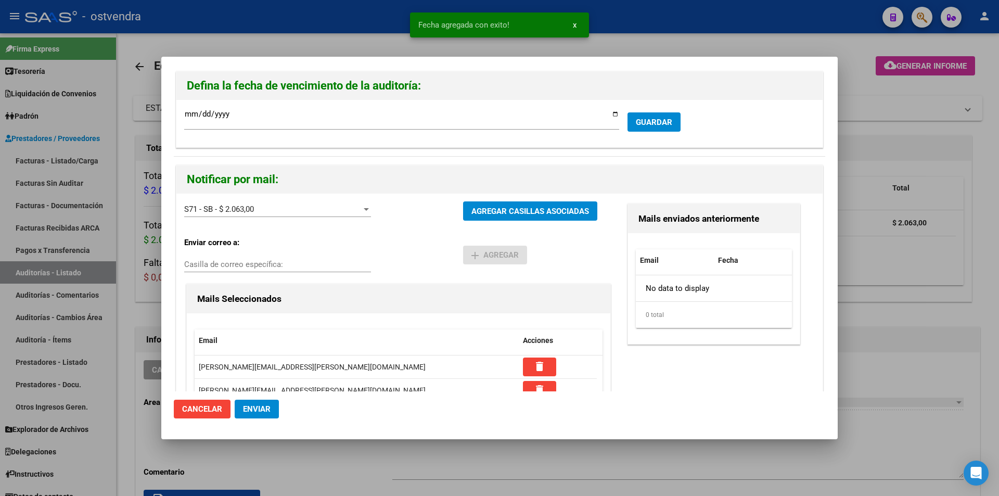
click at [270, 413] on span "Enviar" at bounding box center [257, 408] width 28 height 9
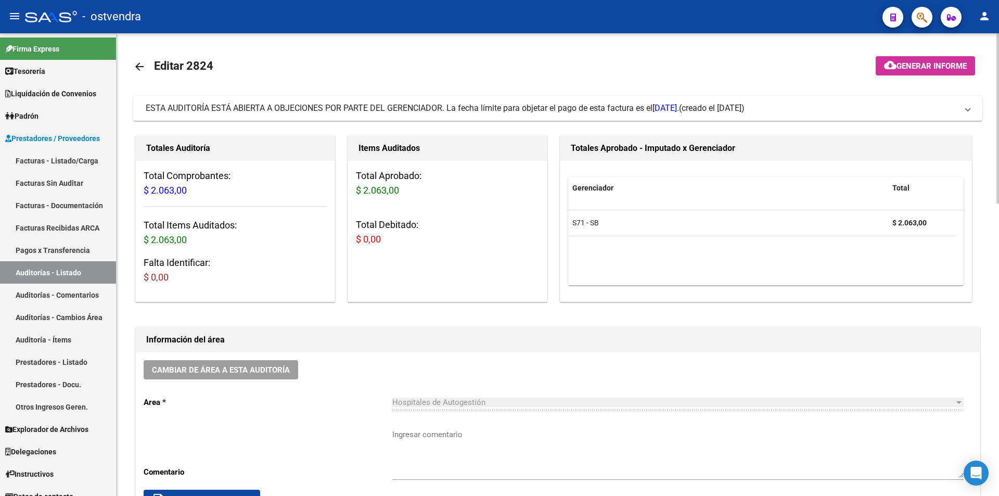
click at [927, 271] on datatable-body "S71 - SB $ 2.063,00" at bounding box center [766, 247] width 396 height 75
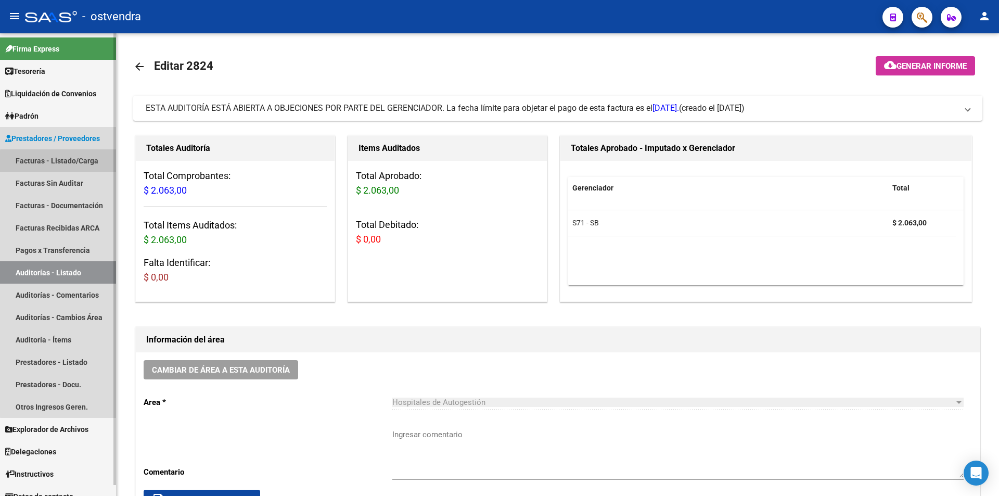
click at [100, 168] on link "Facturas - Listado/Carga" at bounding box center [58, 160] width 116 height 22
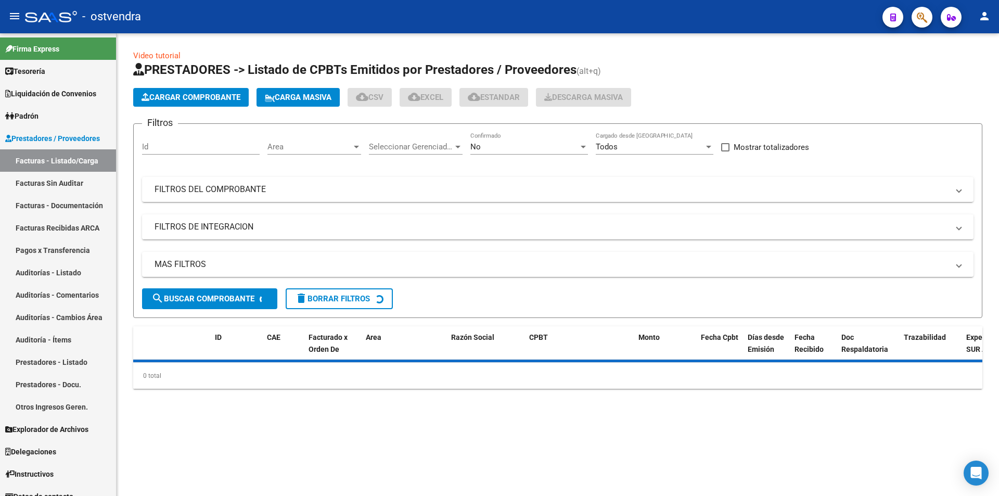
click at [194, 100] on span "Cargar Comprobante" at bounding box center [191, 97] width 99 height 9
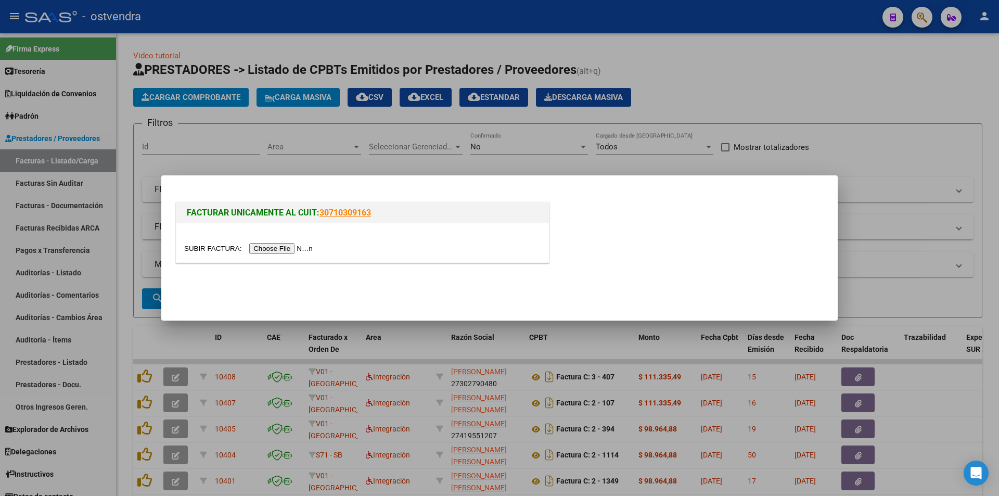
click at [256, 242] on div at bounding box center [362, 242] width 373 height 39
click at [253, 245] on input "file" at bounding box center [250, 248] width 132 height 11
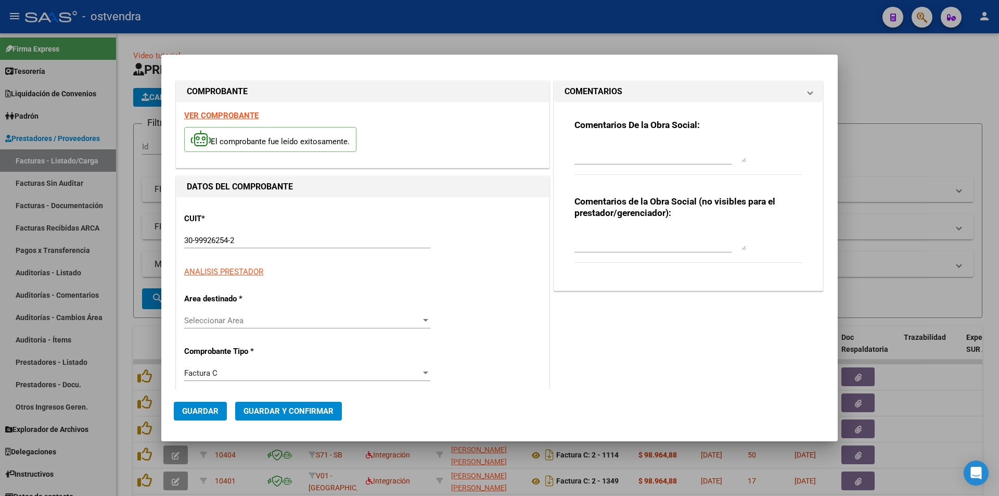
type input "73665"
type input "$ 2.063,00"
type input "[DATE]"
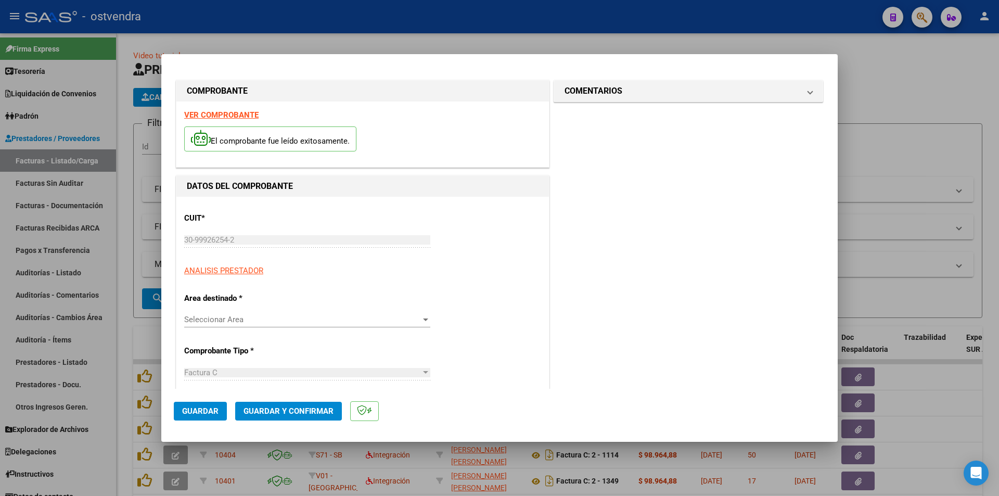
type input "[DATE]"
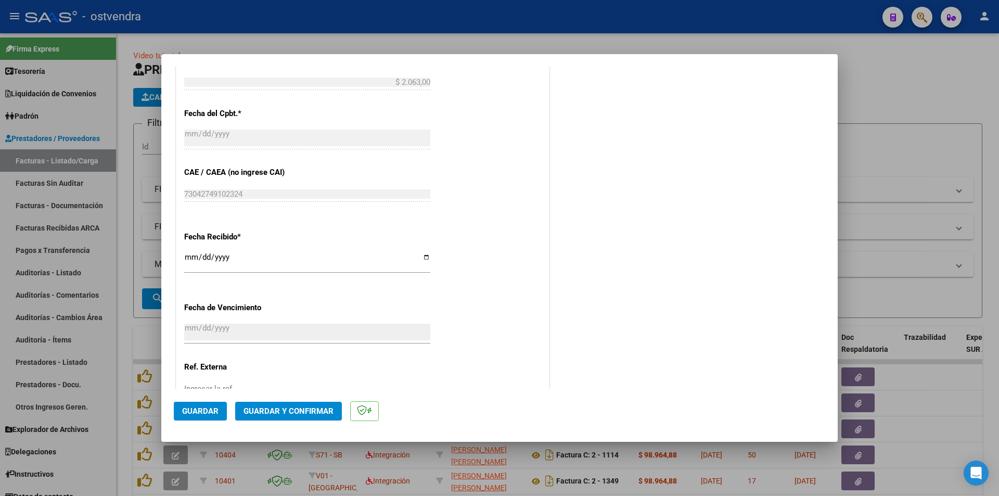
scroll to position [466, 0]
click at [332, 408] on span "Guardar y Confirmar" at bounding box center [289, 410] width 90 height 9
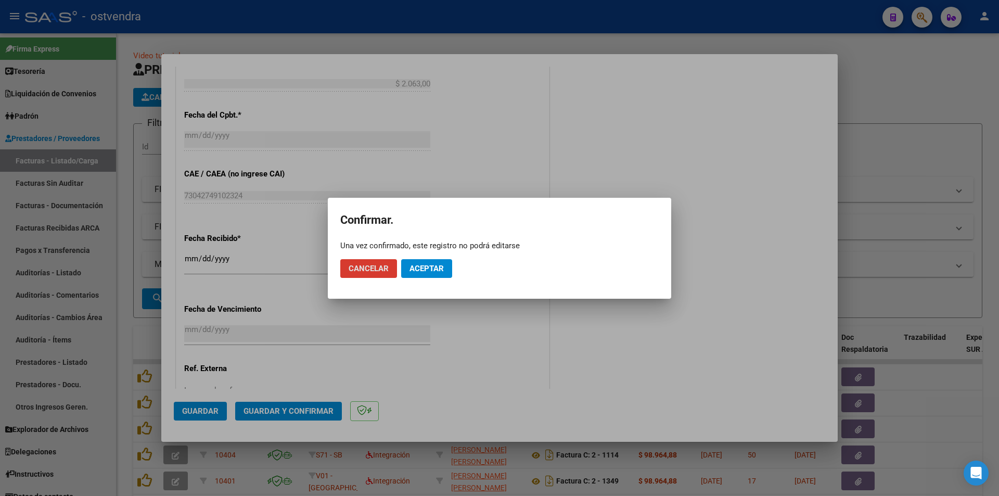
click at [401, 270] on button "Aceptar" at bounding box center [426, 268] width 51 height 19
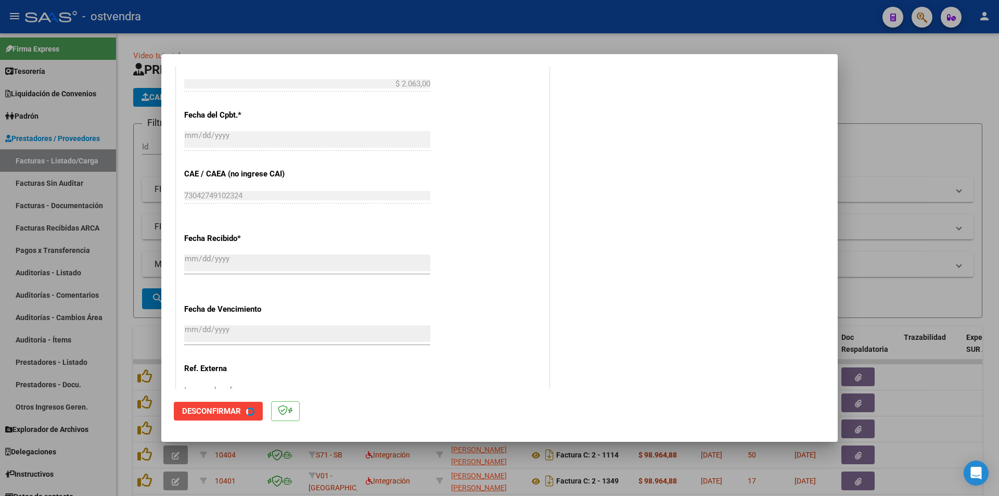
scroll to position [0, 0]
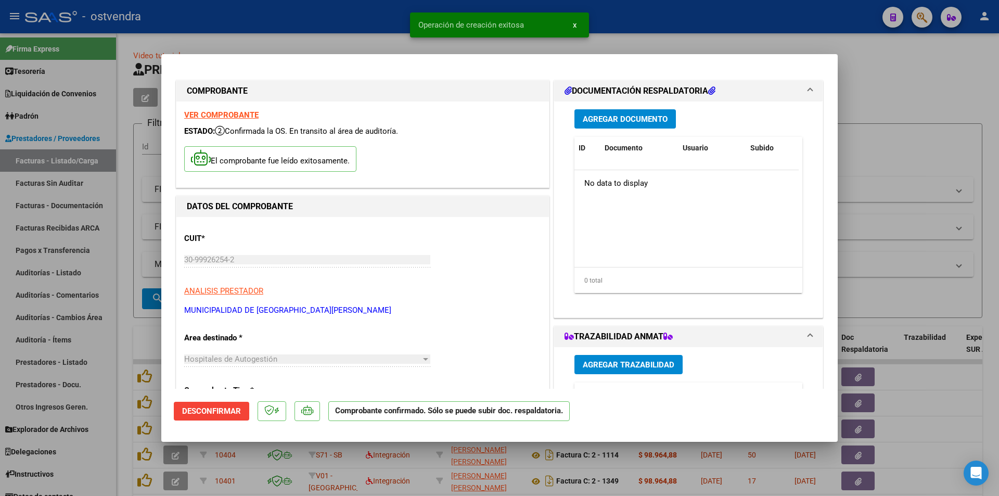
click at [95, 186] on div at bounding box center [499, 248] width 999 height 496
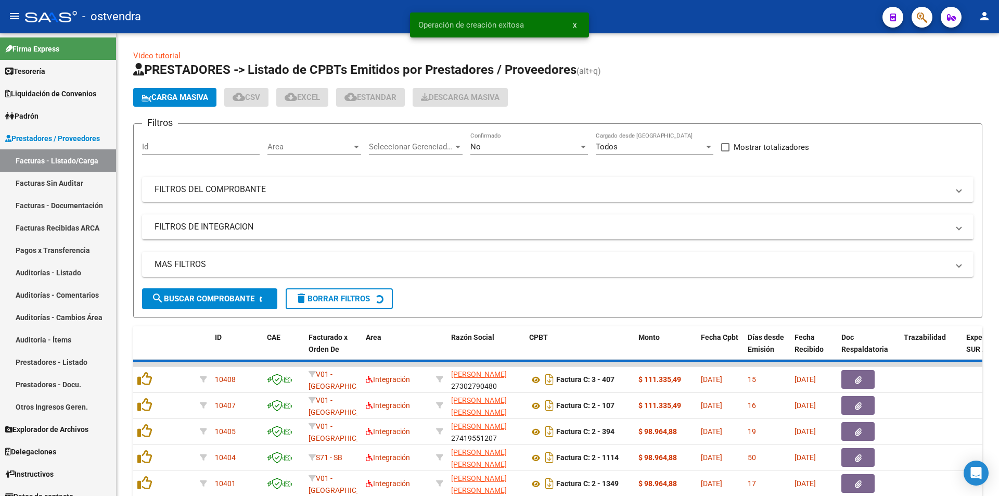
click at [95, 186] on link "Facturas Sin Auditar" at bounding box center [58, 183] width 116 height 22
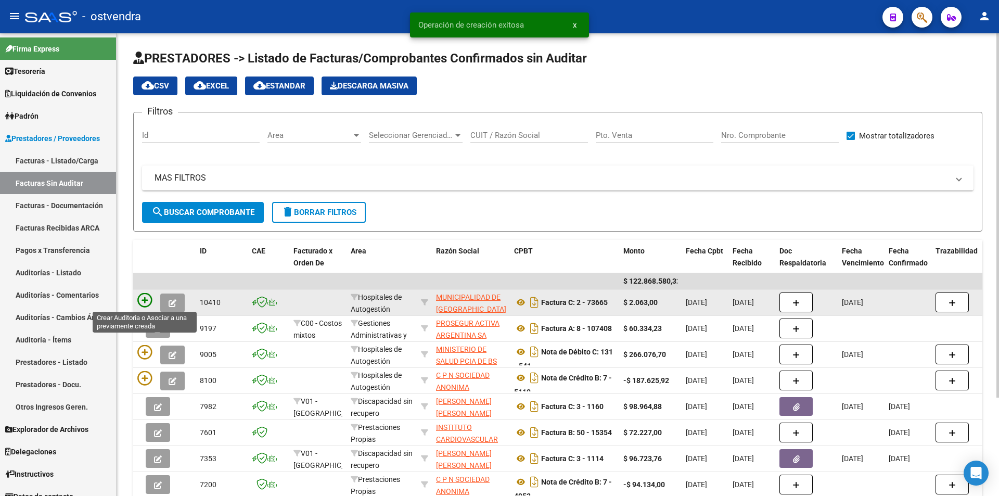
click at [147, 295] on icon at bounding box center [144, 300] width 15 height 15
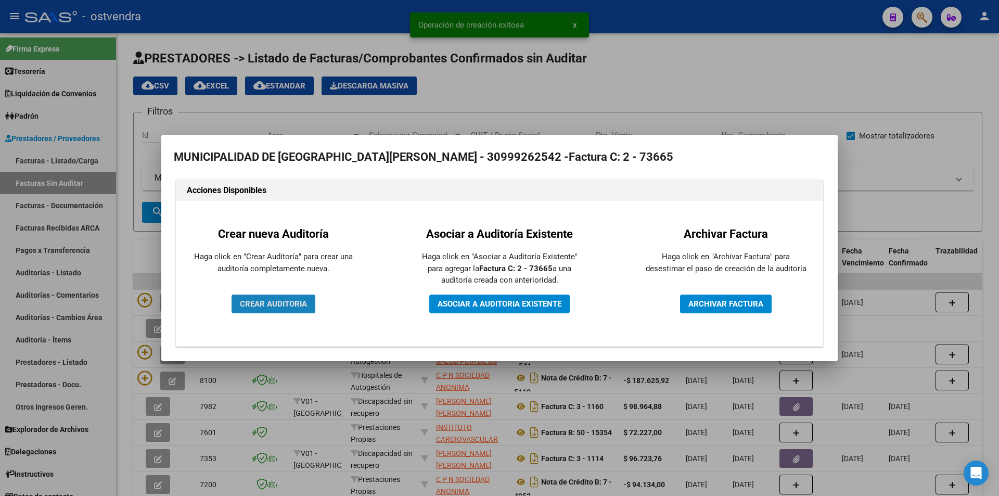
click at [240, 305] on span "CREAR AUDITORIA" at bounding box center [273, 303] width 67 height 9
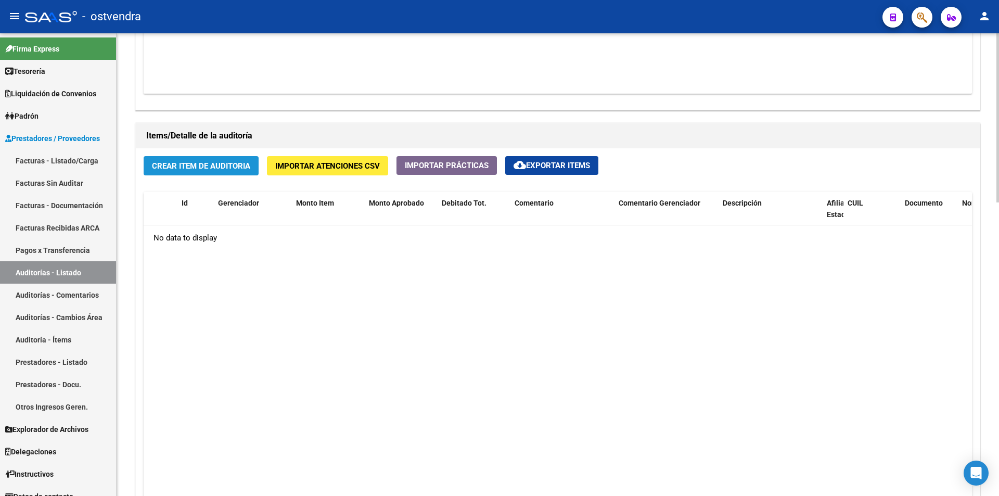
click at [244, 162] on span "Crear Item de Auditoria" at bounding box center [201, 165] width 98 height 9
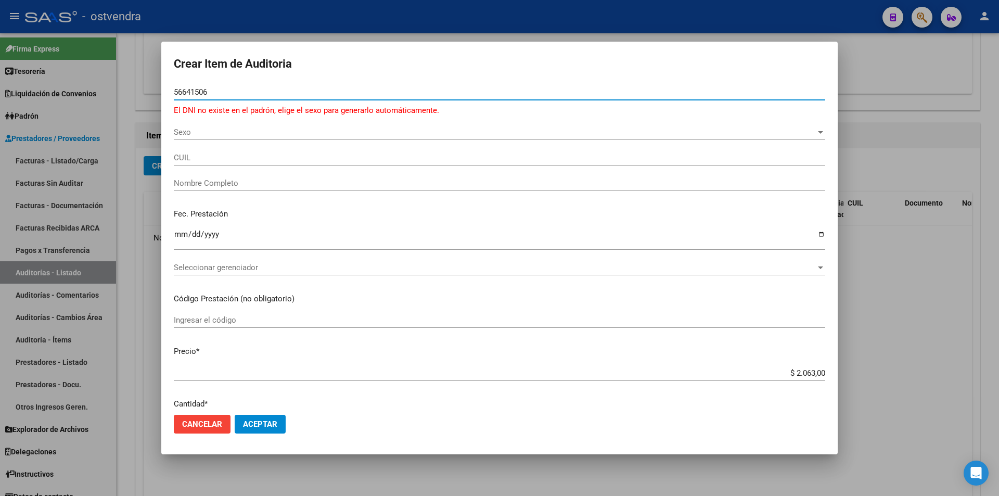
type input "56641506"
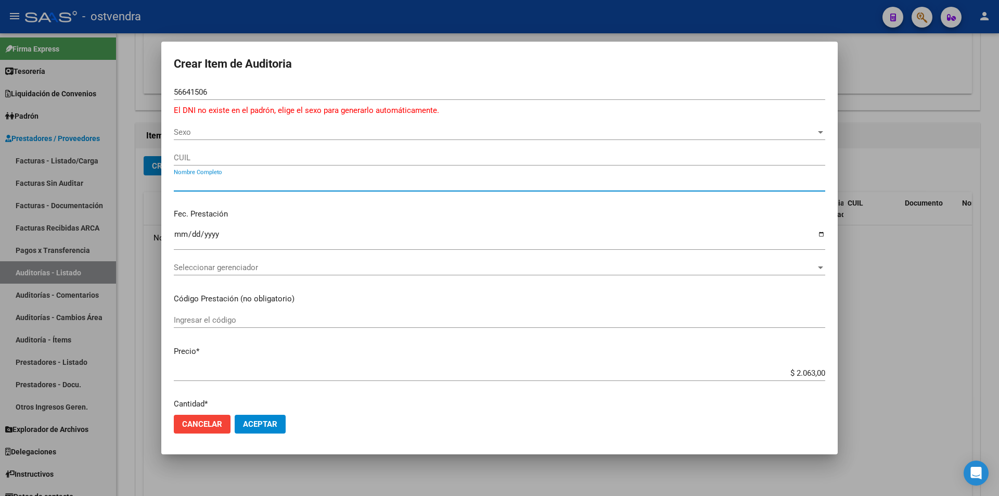
click at [299, 184] on input "Nombre Completo" at bounding box center [500, 183] width 652 height 9
click at [278, 130] on span "Sexo" at bounding box center [495, 132] width 642 height 9
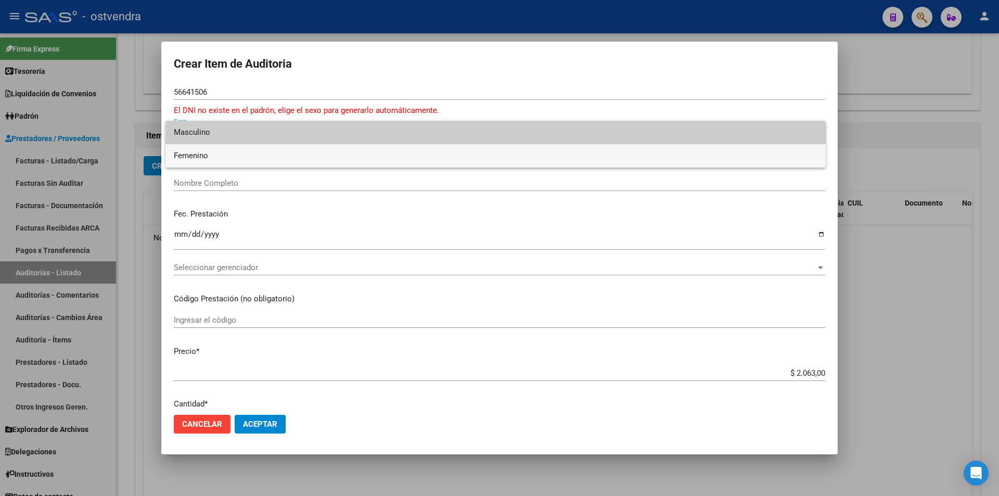
click at [261, 151] on span "Femenino" at bounding box center [496, 155] width 644 height 23
type input "27566415068"
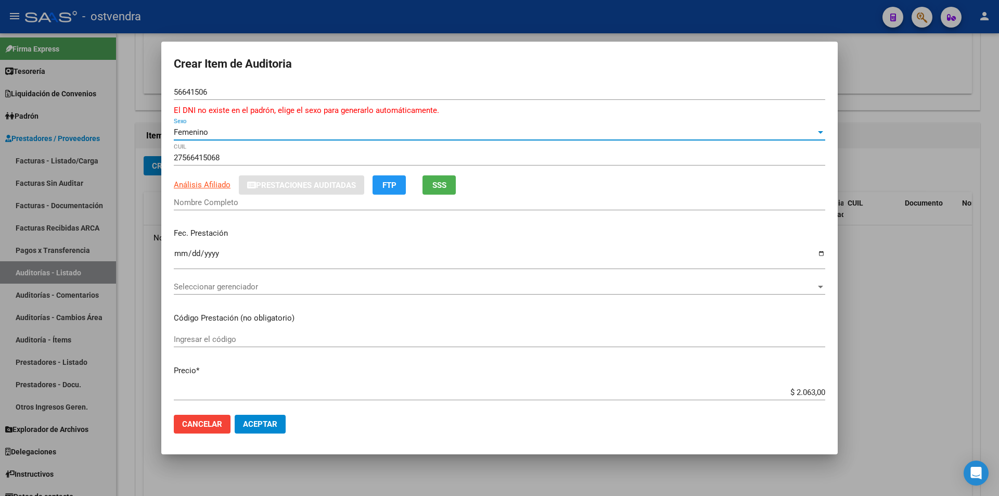
type input "[PERSON_NAME] MAITENA"
click at [334, 286] on span "Seleccionar gerenciador" at bounding box center [495, 286] width 642 height 9
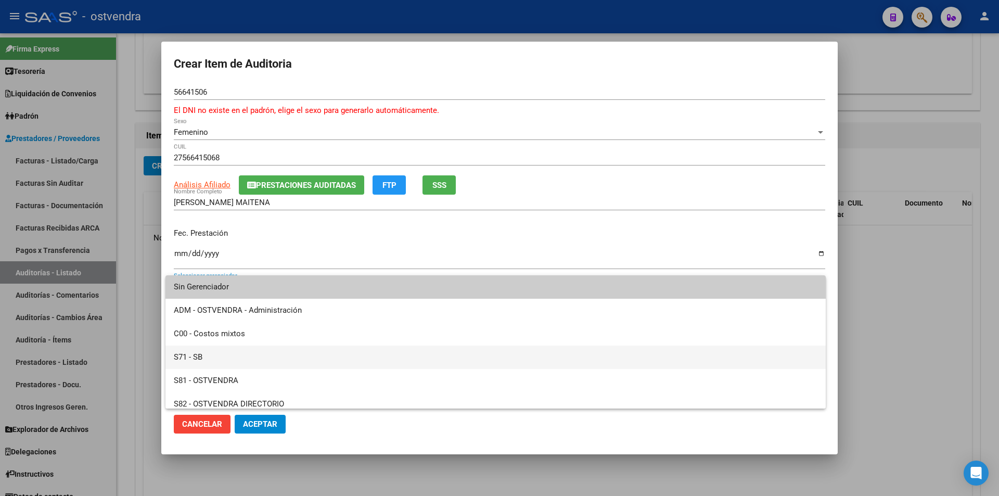
click at [332, 351] on span "S71 - SB" at bounding box center [496, 357] width 644 height 23
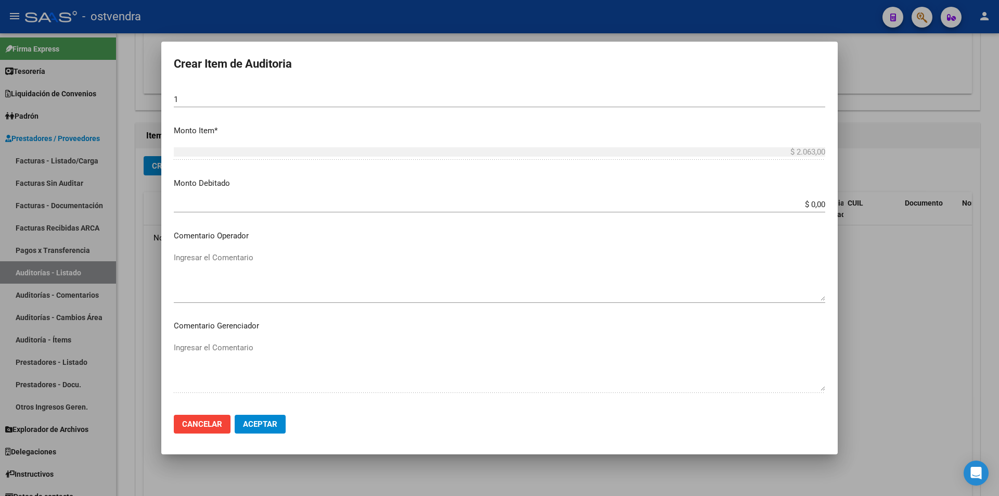
scroll to position [403, 0]
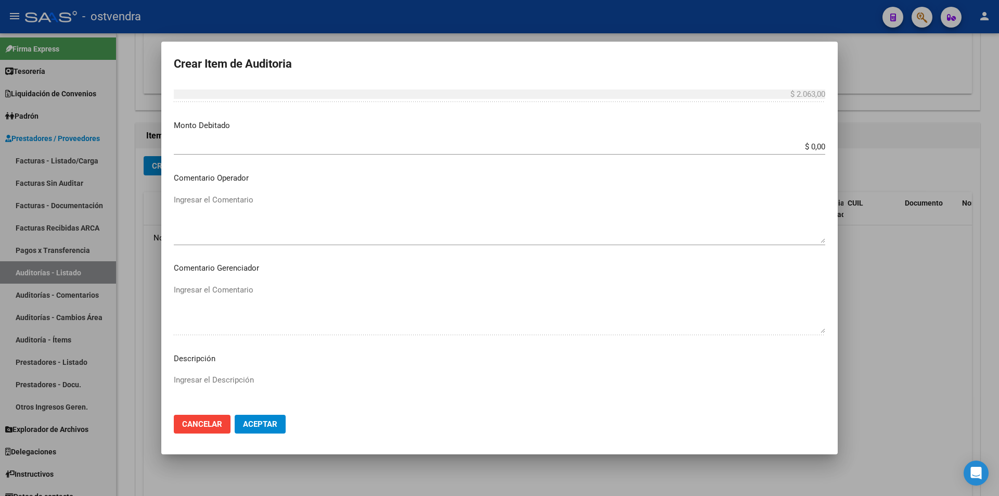
click at [669, 357] on p "Descripción" at bounding box center [500, 359] width 652 height 12
drag, startPoint x: 663, startPoint y: 364, endPoint x: 659, endPoint y: 369, distance: 5.9
click at [660, 366] on mat-dialog-content "56641506 Nro Documento El DNI no existe en el padrón, elige el sexo para genera…" at bounding box center [499, 245] width 677 height 322
click at [250, 377] on textarea "Ingresar el Descripción" at bounding box center [500, 398] width 652 height 49
type textarea "atencion en guardia"
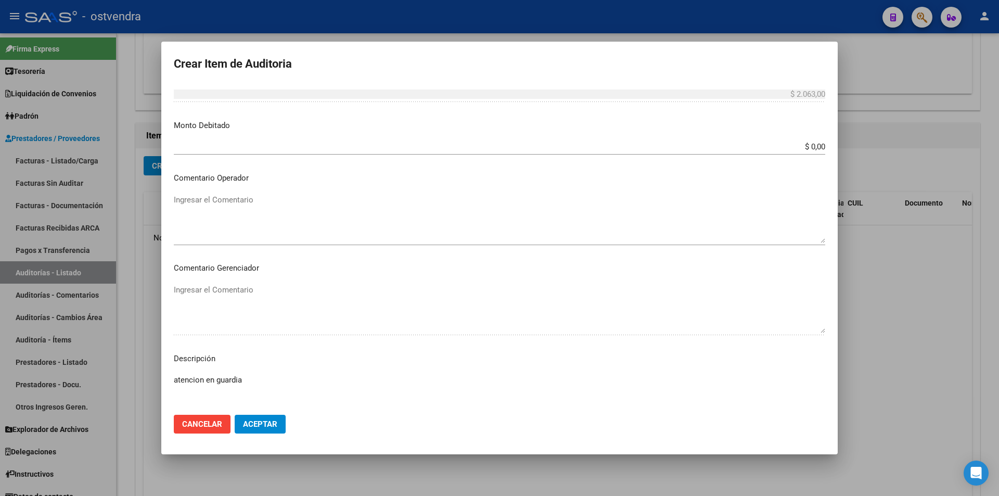
scroll to position [537, 0]
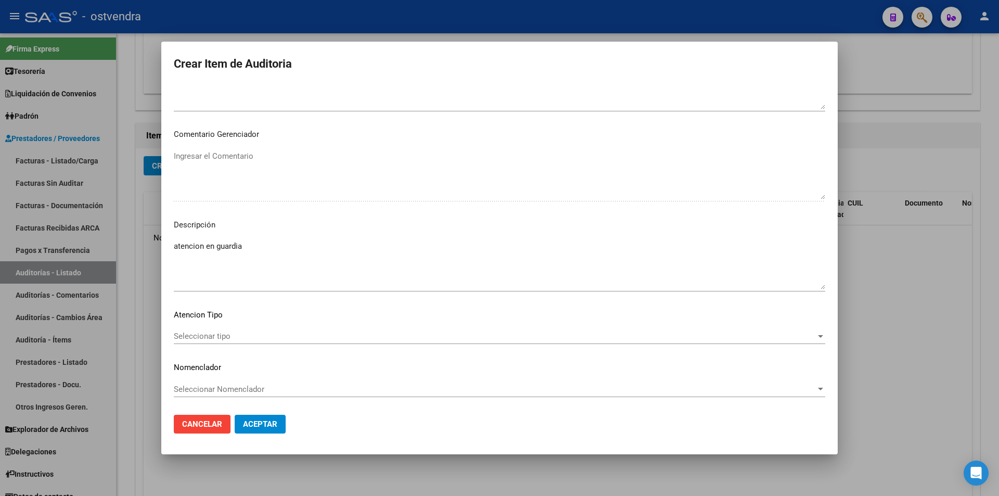
click at [262, 337] on span "Seleccionar tipo" at bounding box center [495, 336] width 642 height 9
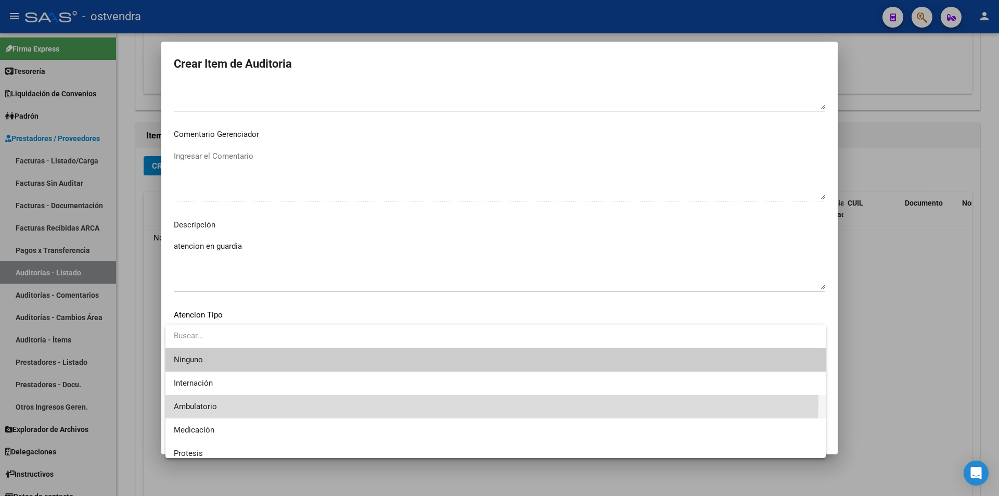
drag, startPoint x: 260, startPoint y: 400, endPoint x: 467, endPoint y: 379, distance: 208.7
click at [260, 401] on span "Ambulatorio" at bounding box center [496, 406] width 644 height 23
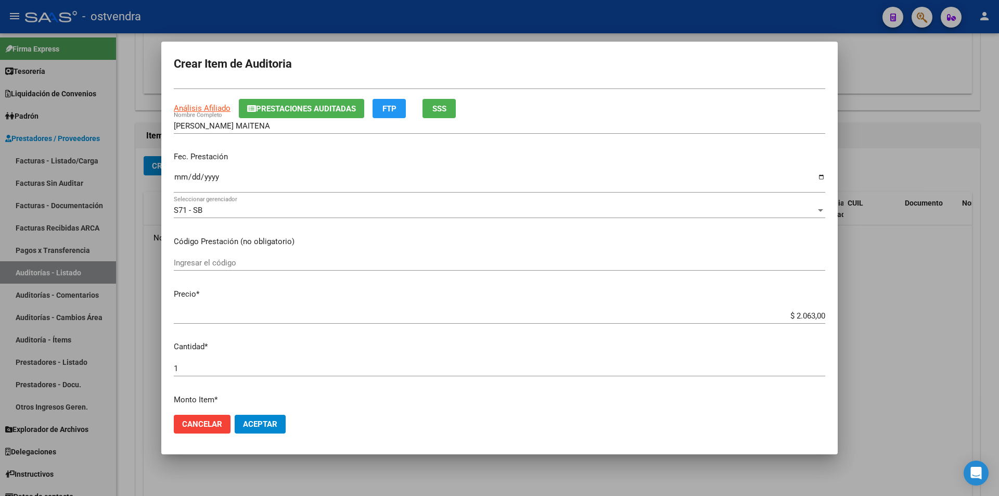
scroll to position [60, 0]
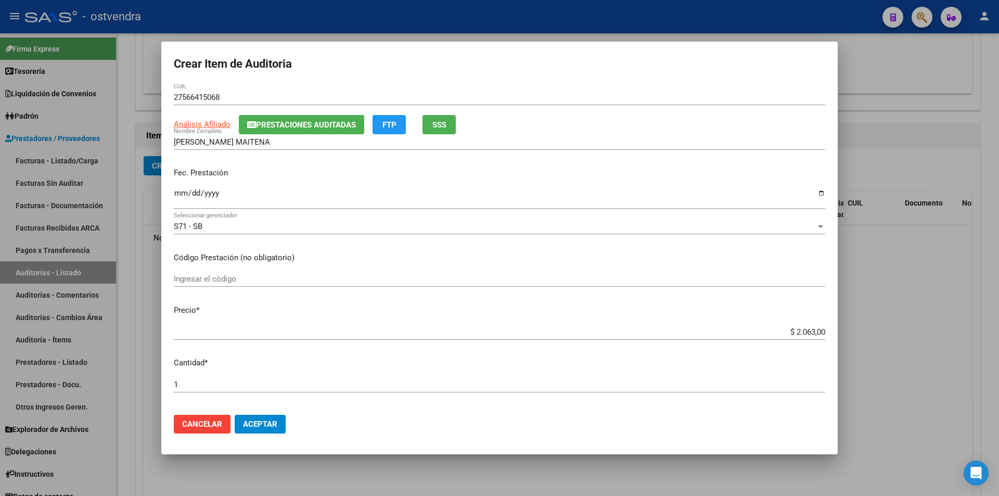
click at [173, 191] on mat-dialog-content "56641506 Nro Documento El DNI no existe en el padrón, elige el sexo para genera…" at bounding box center [499, 245] width 677 height 322
click at [175, 194] on input "Ingresar la fecha" at bounding box center [500, 197] width 652 height 17
type input "2022-11-11"
click at [275, 427] on span "Aceptar" at bounding box center [260, 423] width 34 height 9
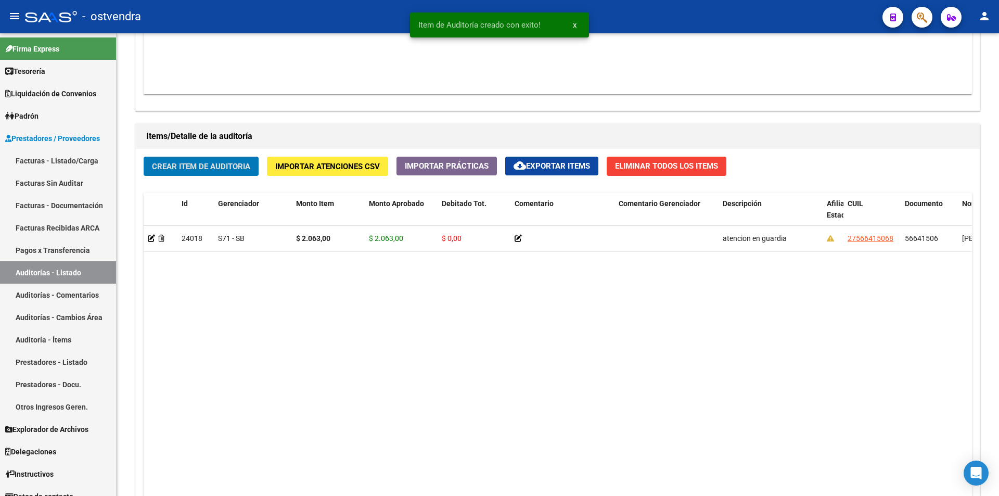
scroll to position [670, 0]
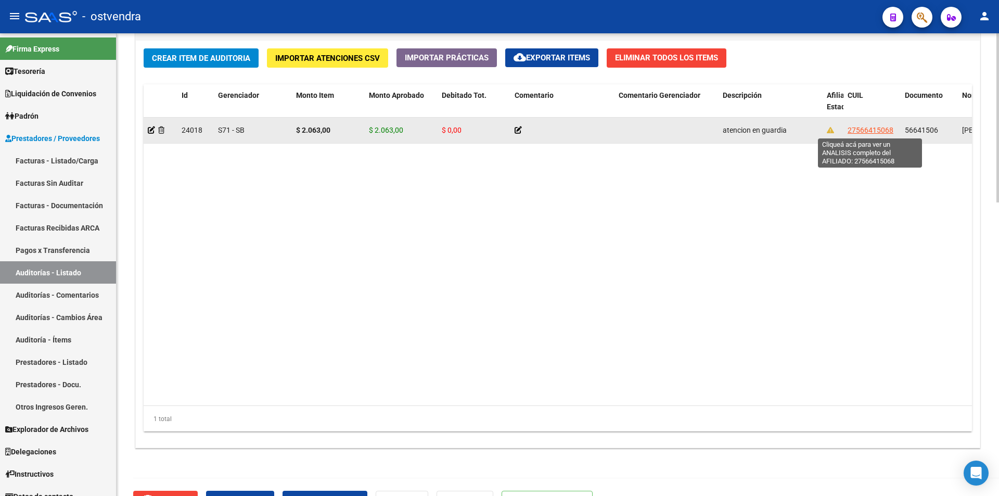
click at [870, 129] on span "27566415068" at bounding box center [871, 130] width 46 height 8
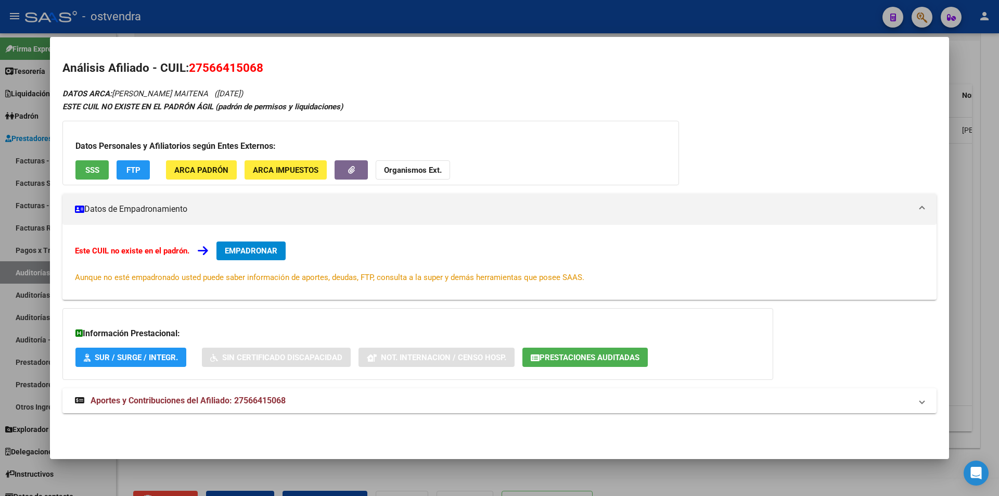
click at [88, 176] on button "SSS" at bounding box center [91, 169] width 33 height 19
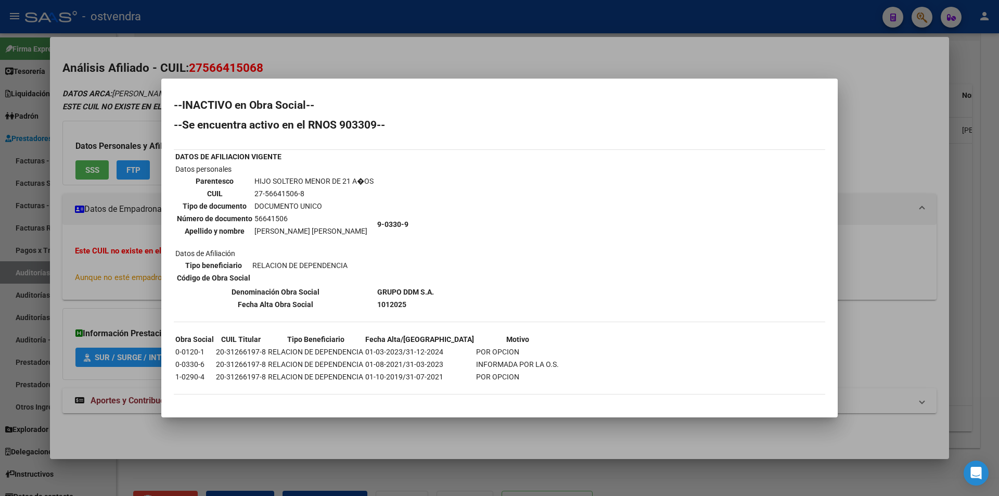
drag, startPoint x: 975, startPoint y: 108, endPoint x: 987, endPoint y: 151, distance: 45.2
click at [975, 111] on div at bounding box center [499, 248] width 999 height 496
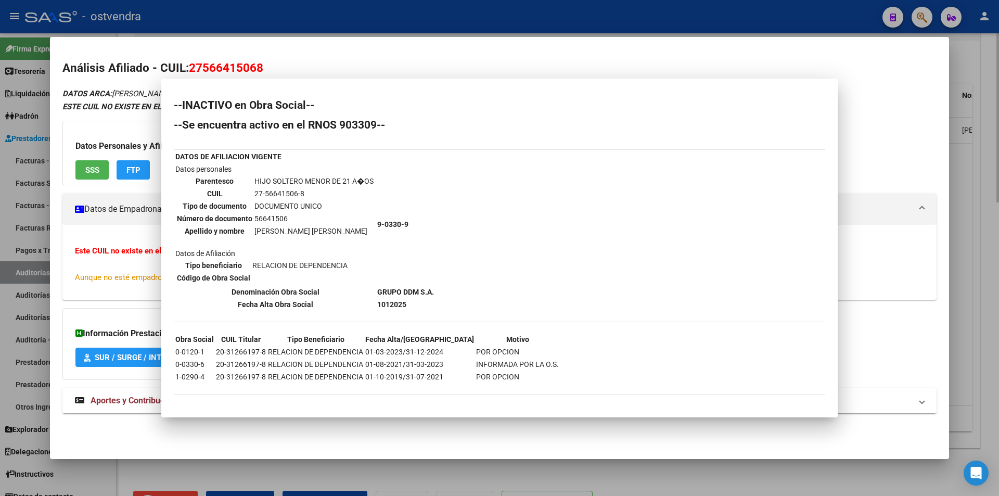
drag, startPoint x: 987, startPoint y: 152, endPoint x: 991, endPoint y: 175, distance: 23.9
click at [988, 156] on div at bounding box center [499, 248] width 999 height 496
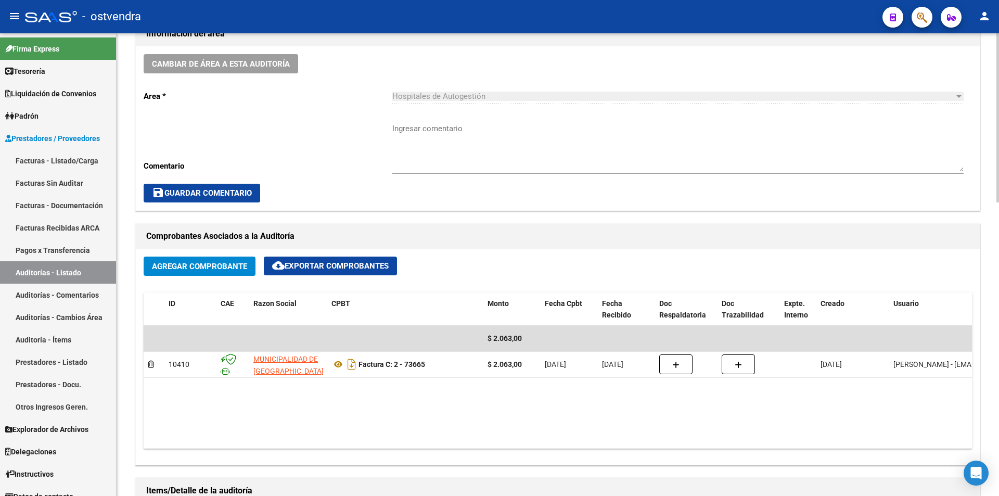
scroll to position [0, 0]
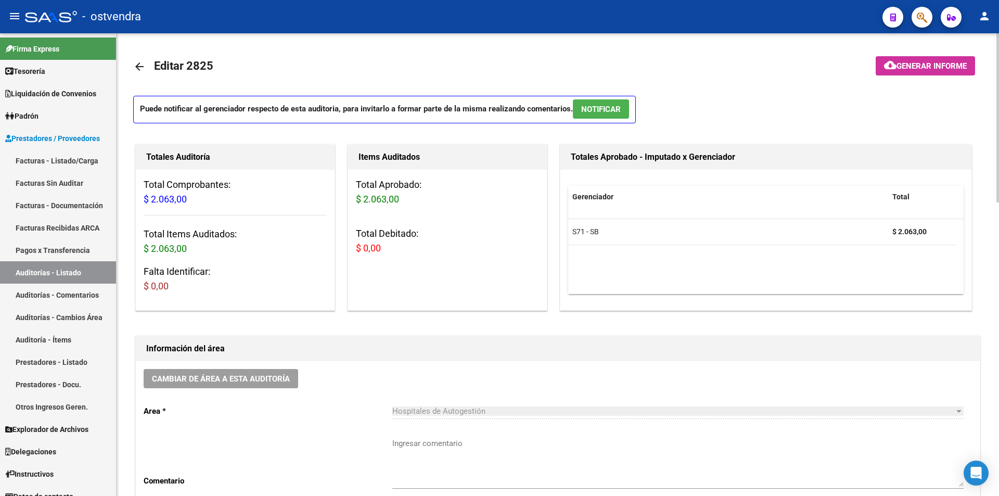
click at [621, 108] on span "NOTIFICAR" at bounding box center [601, 109] width 40 height 9
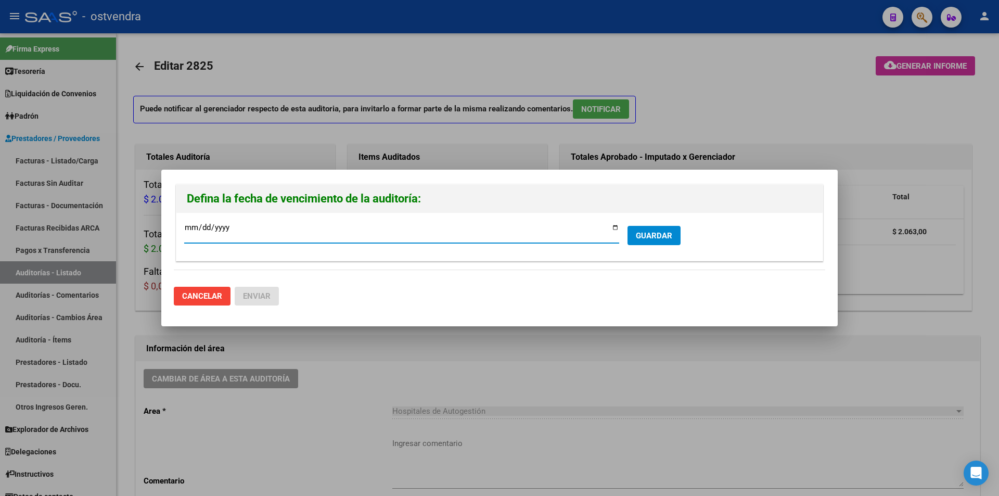
type input "2025-08-05"
type input "2025-09-05"
click at [645, 241] on button "GUARDAR" at bounding box center [654, 235] width 53 height 19
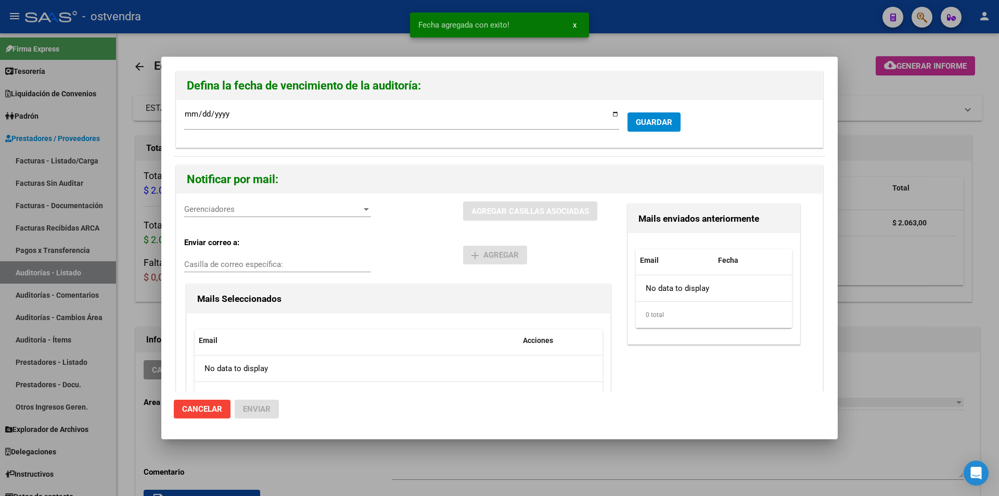
click at [263, 212] on span "Gerenciadores" at bounding box center [272, 209] width 177 height 9
click at [264, 225] on span "S71 - SB - $ 2.063,00" at bounding box center [262, 232] width 154 height 23
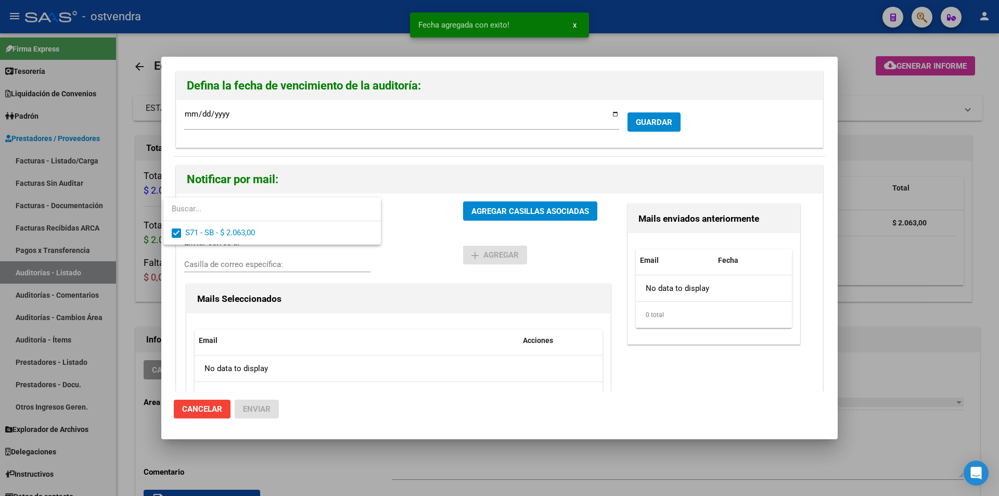
click at [456, 210] on div at bounding box center [499, 248] width 999 height 496
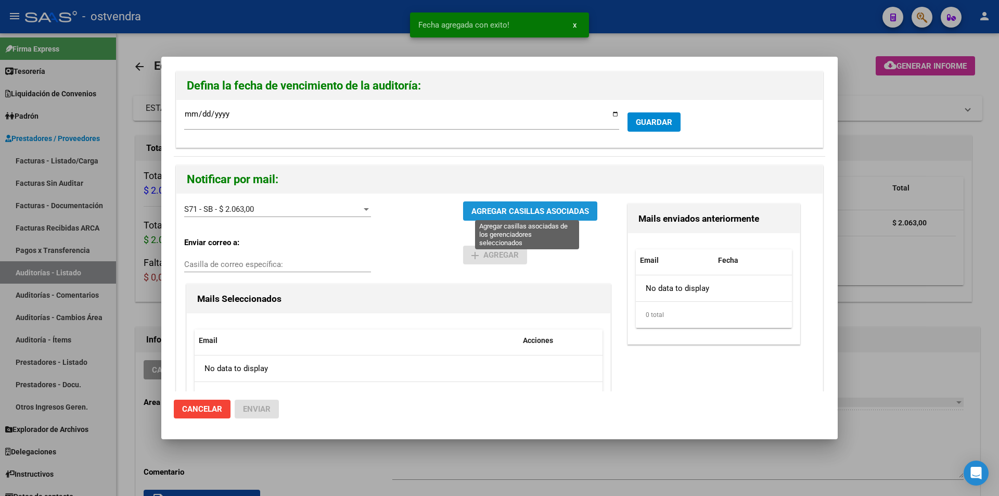
click at [472, 209] on span "AGREGAR CASILLAS ASOCIADAS" at bounding box center [531, 211] width 118 height 9
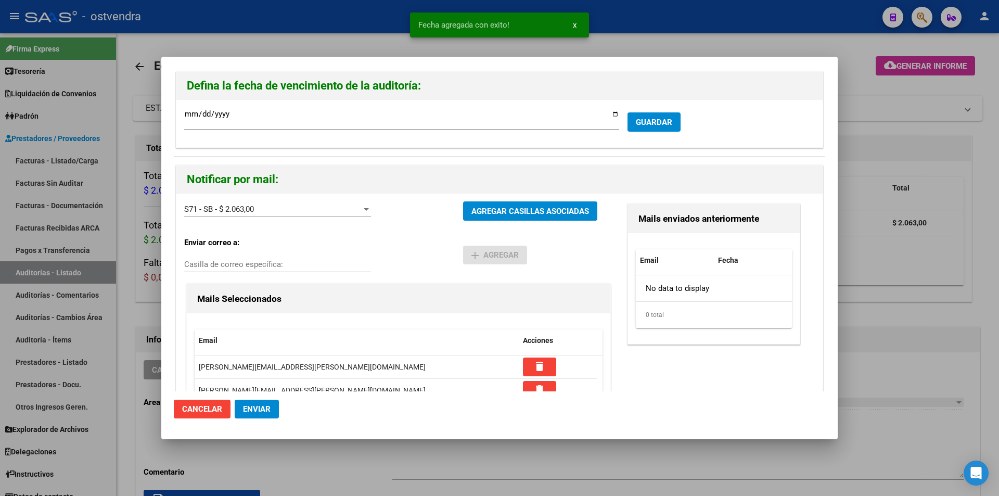
click at [271, 405] on button "Enviar" at bounding box center [257, 409] width 44 height 19
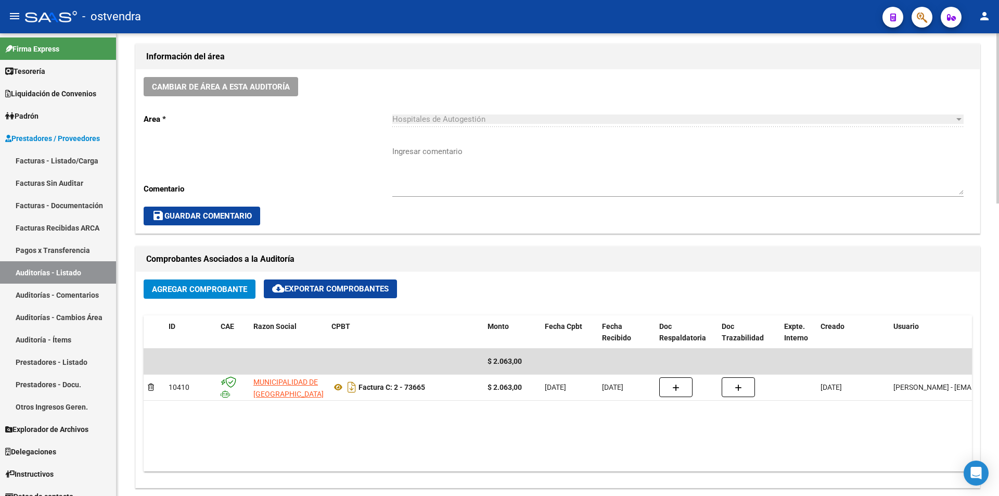
click at [990, 208] on div "arrow_back Editar 2825 cloud_download Generar informe ESTA AUDITORÍA ESTÁ ABIER…" at bounding box center [559, 378] width 885 height 1257
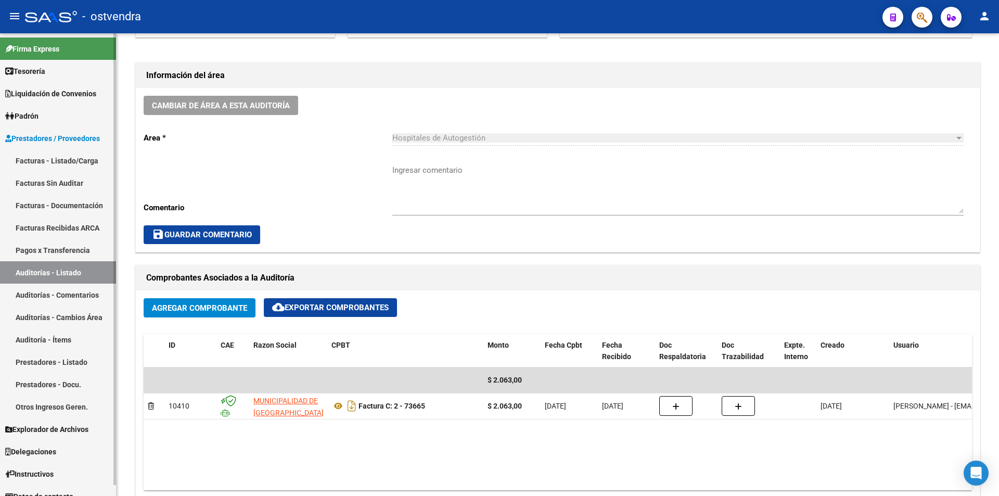
click at [69, 161] on link "Facturas - Listado/Carga" at bounding box center [58, 160] width 116 height 22
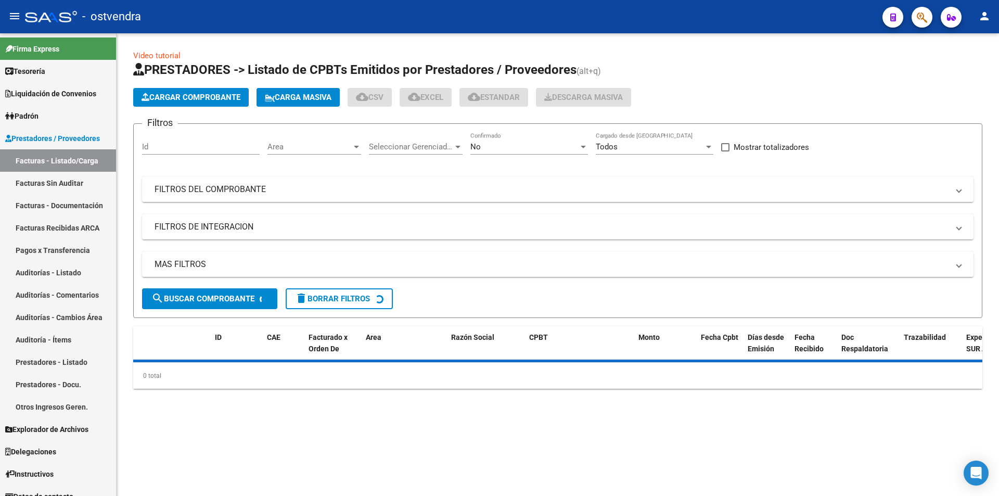
click at [209, 106] on button "Cargar Comprobante" at bounding box center [191, 97] width 116 height 19
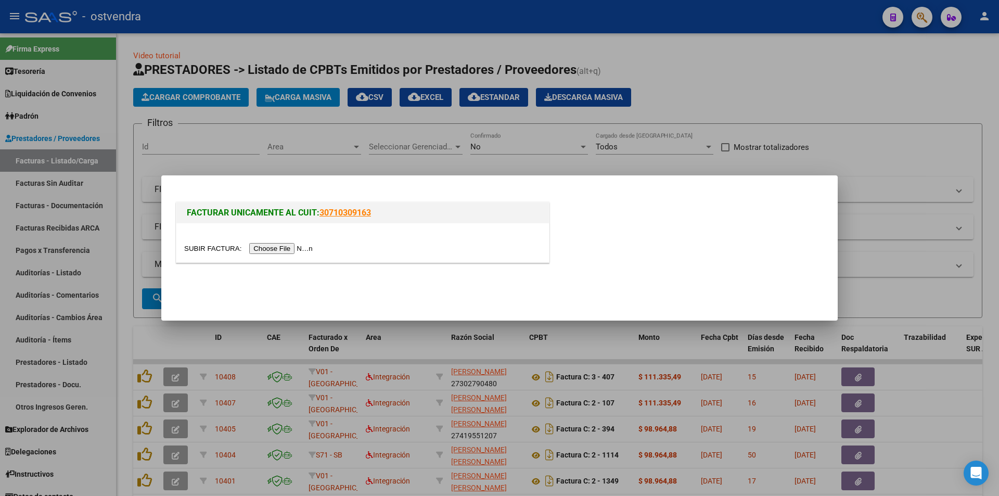
click at [255, 249] on input "file" at bounding box center [250, 248] width 132 height 11
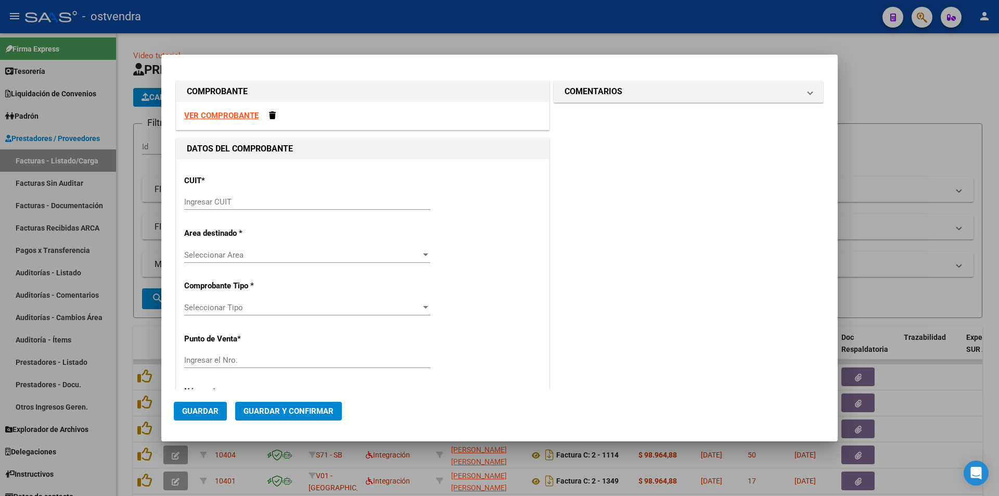
click at [240, 113] on strong "VER COMPROBANTE" at bounding box center [221, 115] width 74 height 9
click at [268, 201] on input "Ingresar CUIT" at bounding box center [307, 201] width 246 height 9
paste input "30-99926254-2"
type input "30-99926254-2"
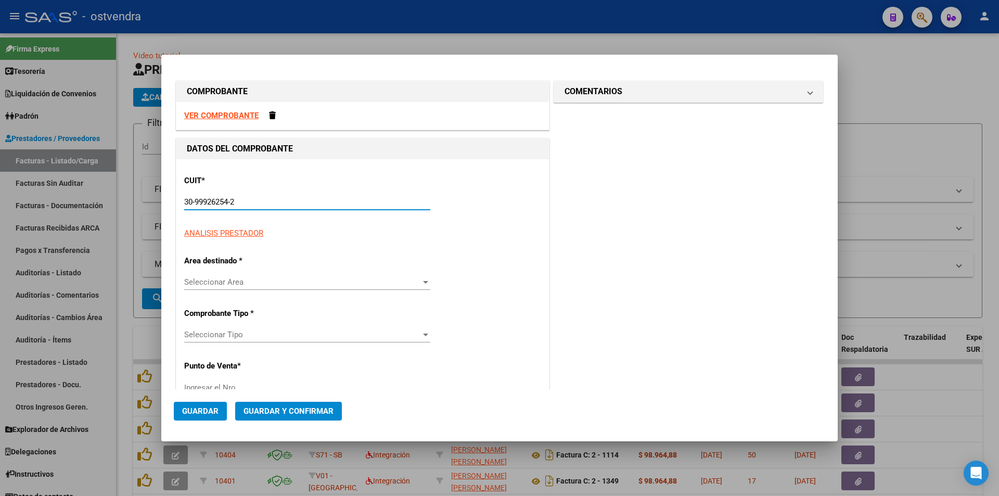
type input "2"
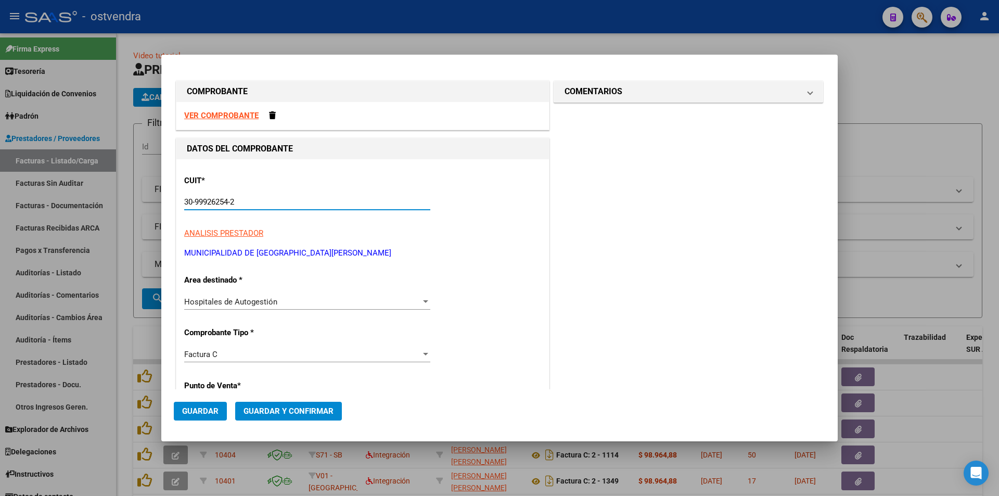
type input "30-99926254-2"
drag, startPoint x: 830, startPoint y: 169, endPoint x: 832, endPoint y: 177, distance: 8.6
click at [832, 177] on mat-dialog-content "COMPROBANTE VER COMPROBANTE DATOS DEL COMPROBANTE CUIT * 30-99926254-2 Ingresar…" at bounding box center [499, 228] width 677 height 322
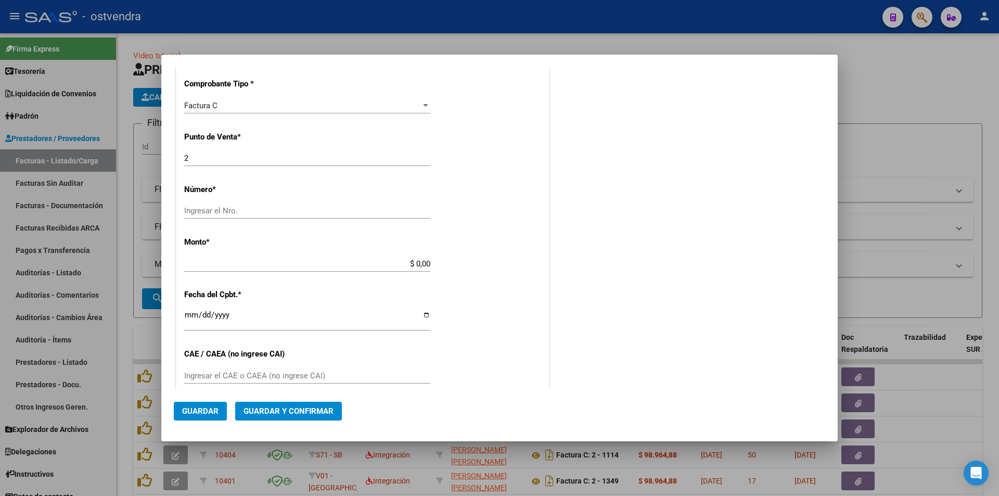
scroll to position [247, 0]
click at [199, 211] on input "Ingresar el Nro." at bounding box center [307, 212] width 246 height 9
paste input "74657"
type input "74657"
type input "$ 4.126,00"
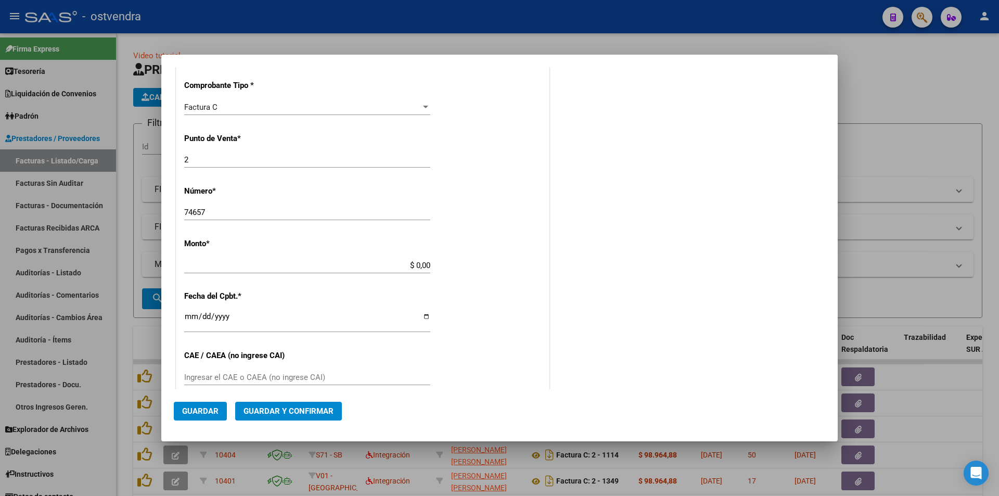
type input "2023-03-01"
type input "73082448289119"
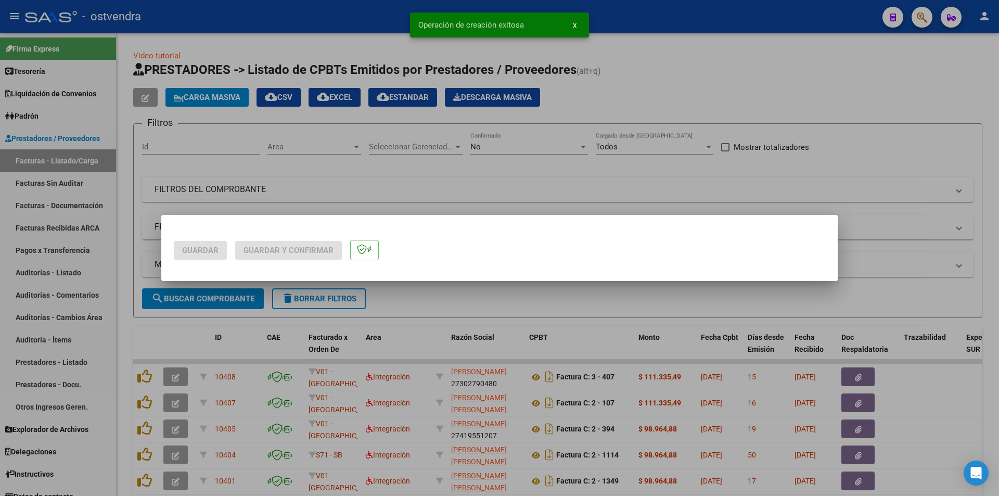
scroll to position [0, 0]
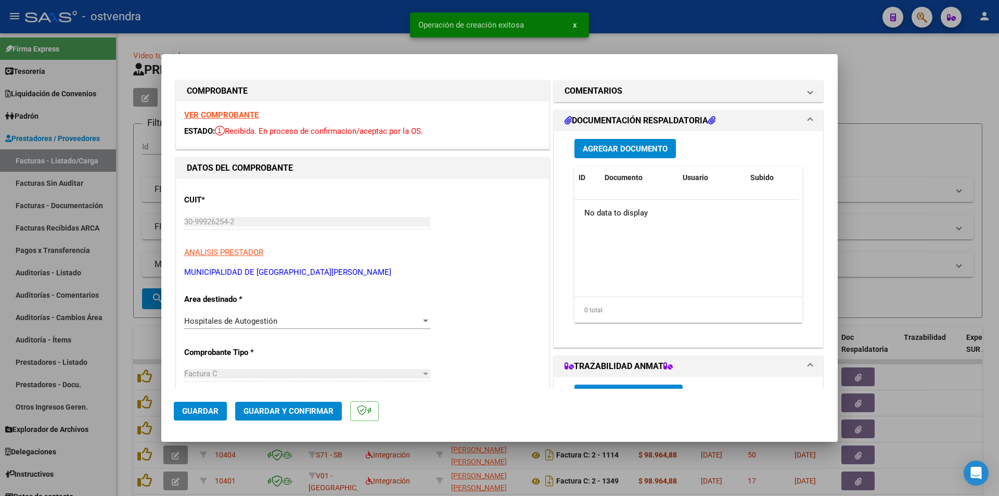
type input "2023-04-30"
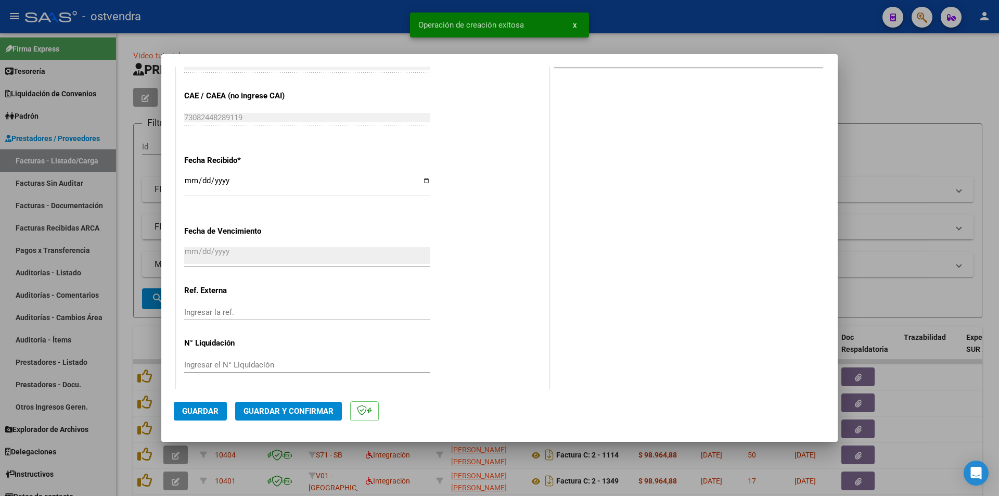
scroll to position [530, 0]
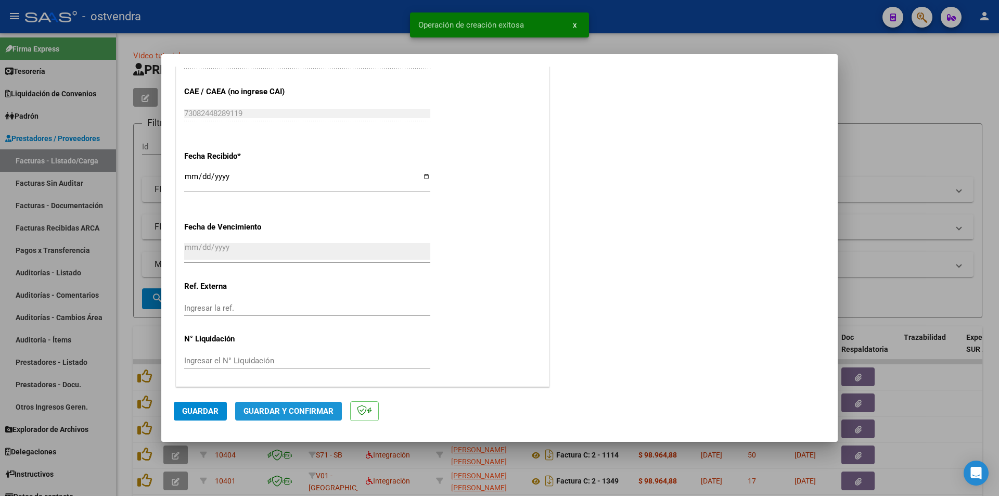
click at [301, 405] on button "Guardar y Confirmar" at bounding box center [288, 411] width 107 height 19
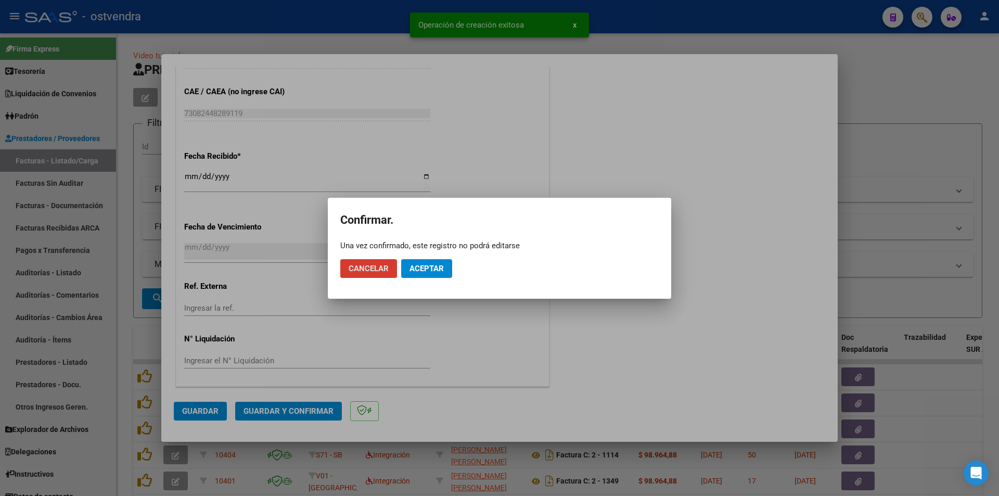
click at [403, 258] on mat-dialog-actions "Cancelar Aceptar" at bounding box center [499, 268] width 319 height 35
click at [404, 264] on button "Aceptar" at bounding box center [426, 268] width 51 height 19
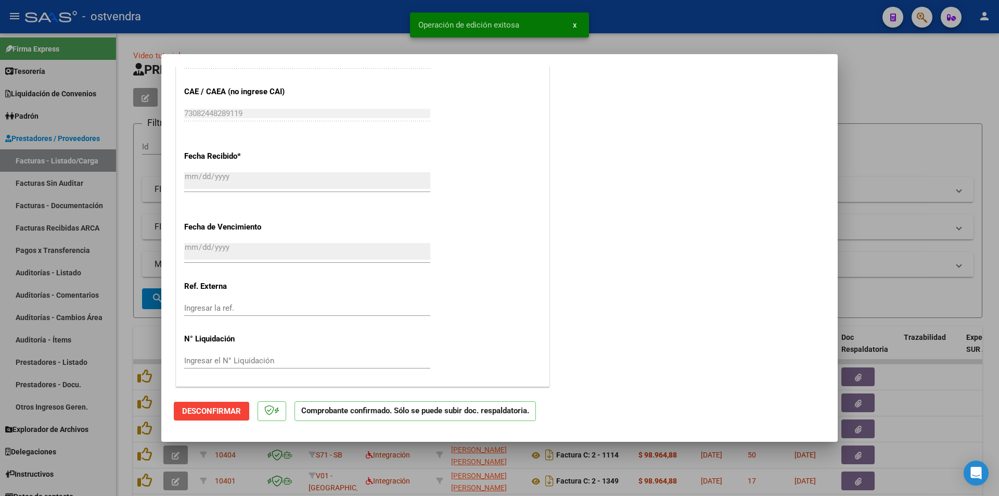
click at [70, 186] on div at bounding box center [499, 248] width 999 height 496
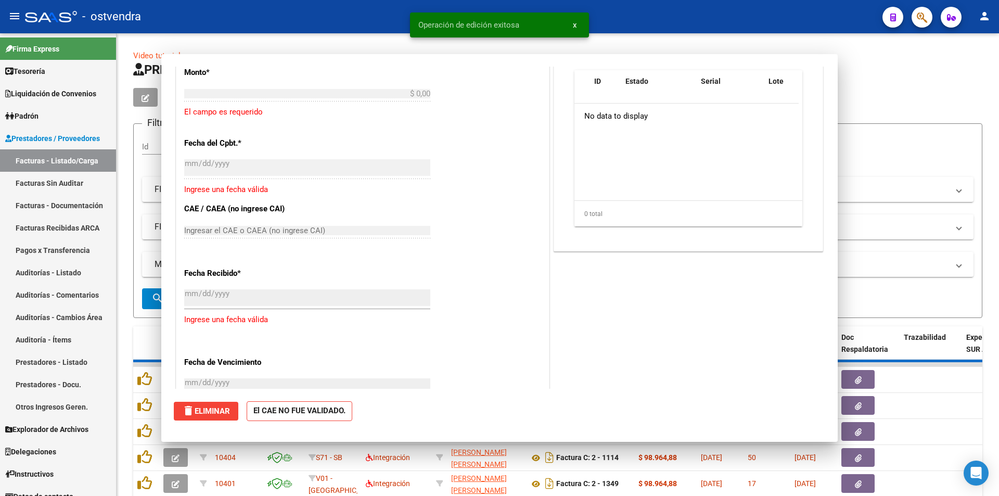
scroll to position [0, 0]
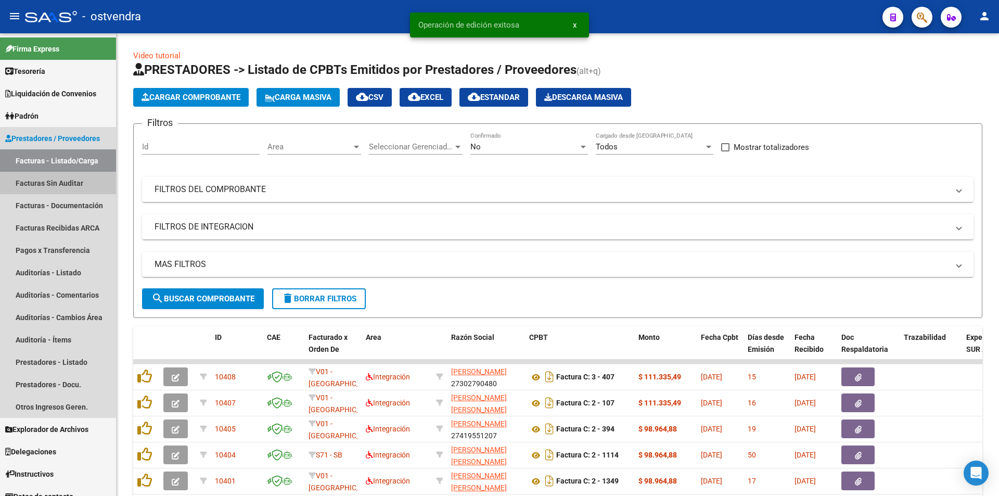
click at [70, 186] on link "Facturas Sin Auditar" at bounding box center [58, 183] width 116 height 22
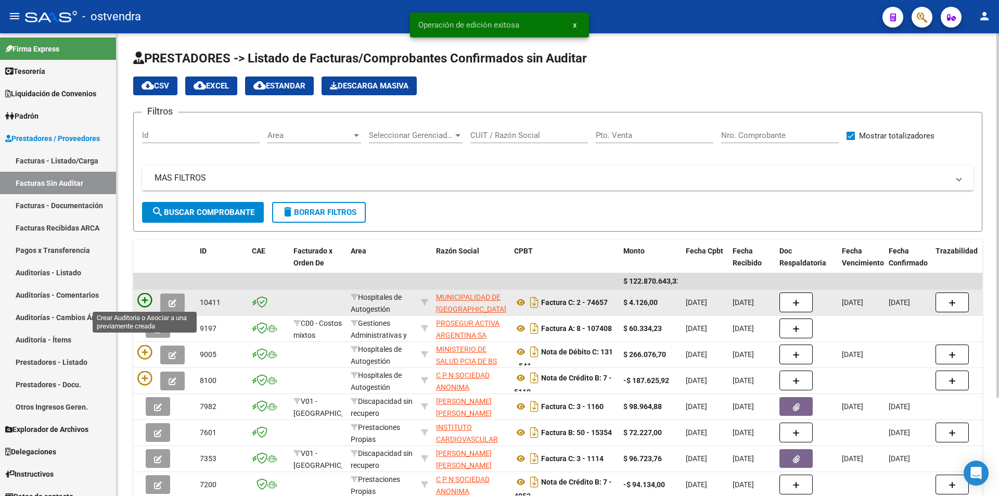
click at [148, 301] on icon at bounding box center [144, 300] width 15 height 15
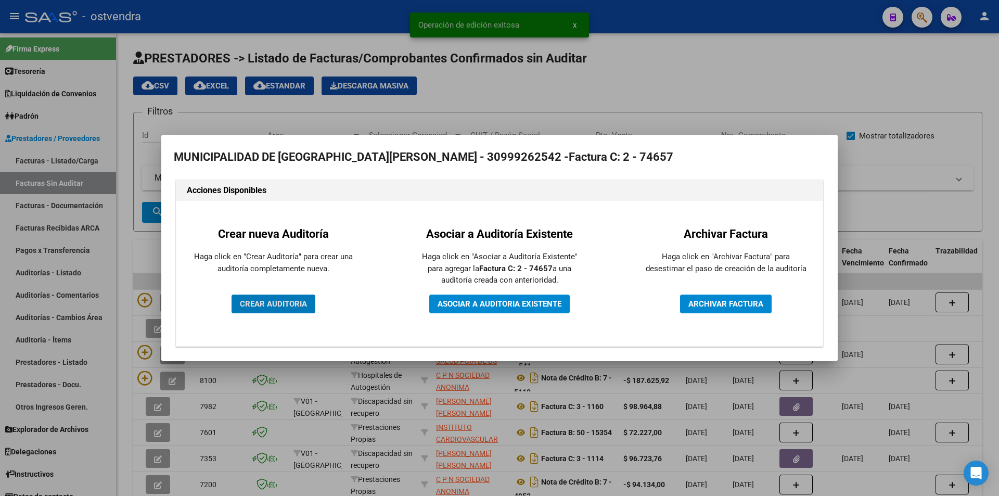
click at [260, 295] on button "CREAR AUDITORIA" at bounding box center [274, 304] width 84 height 19
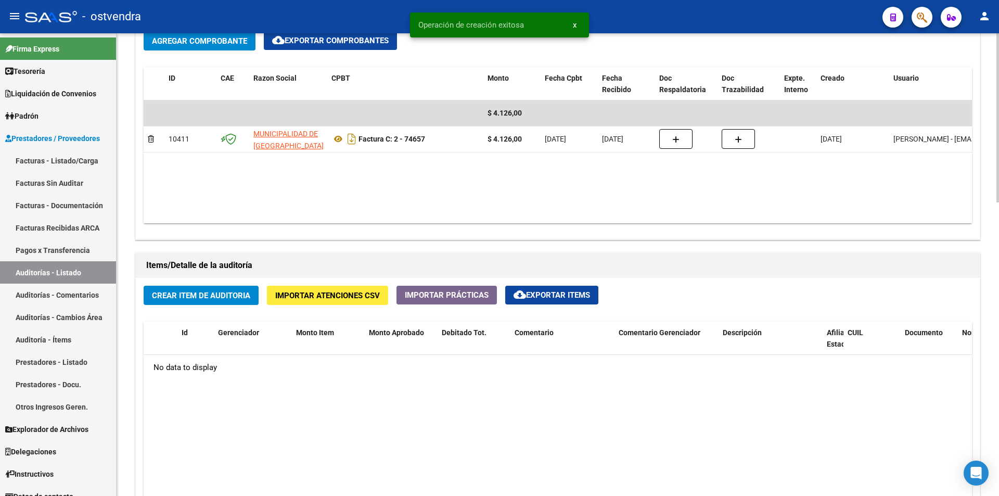
click at [969, 336] on div "arrow_back Editar 2826 cloud_download Generar informe Puede notificar al gerenc…" at bounding box center [559, 127] width 885 height 1266
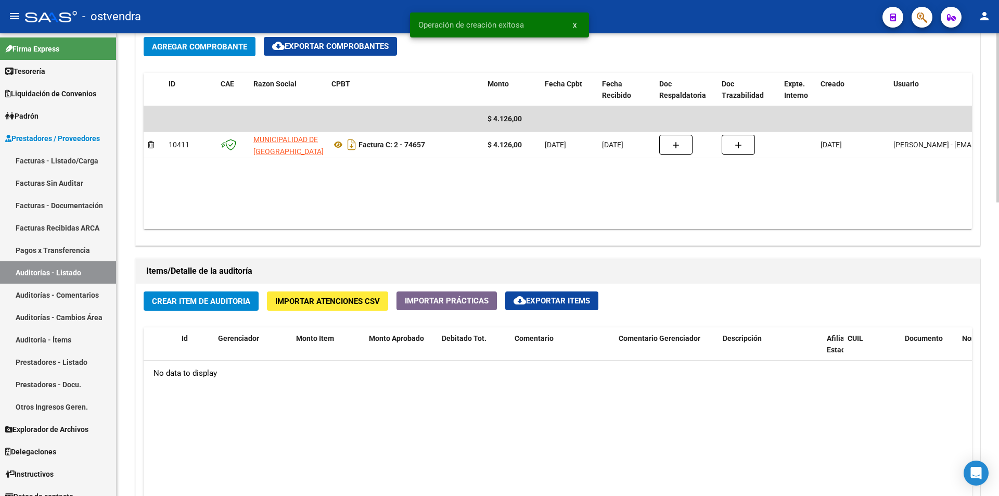
click at [233, 306] on button "Crear Item de Auditoria" at bounding box center [201, 300] width 115 height 19
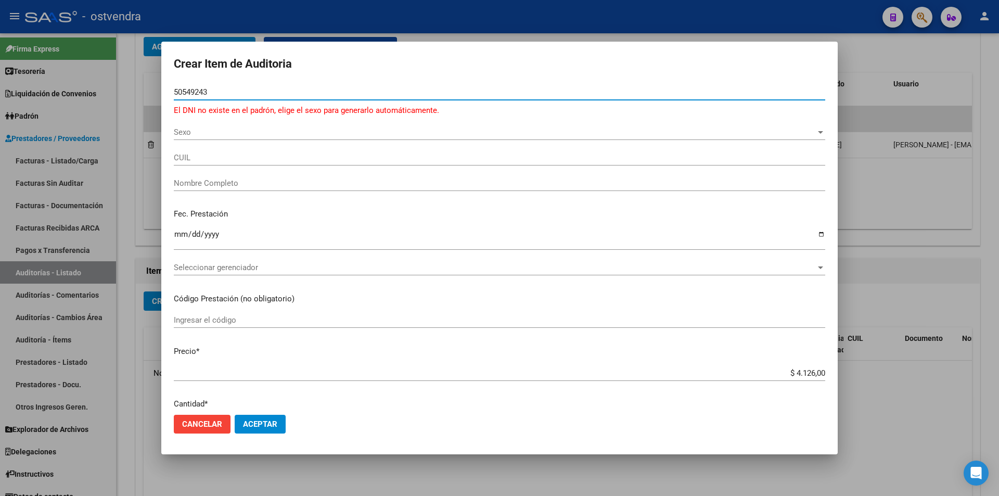
type input "50549243"
click at [274, 125] on div "Sexo Sexo" at bounding box center [500, 132] width 652 height 16
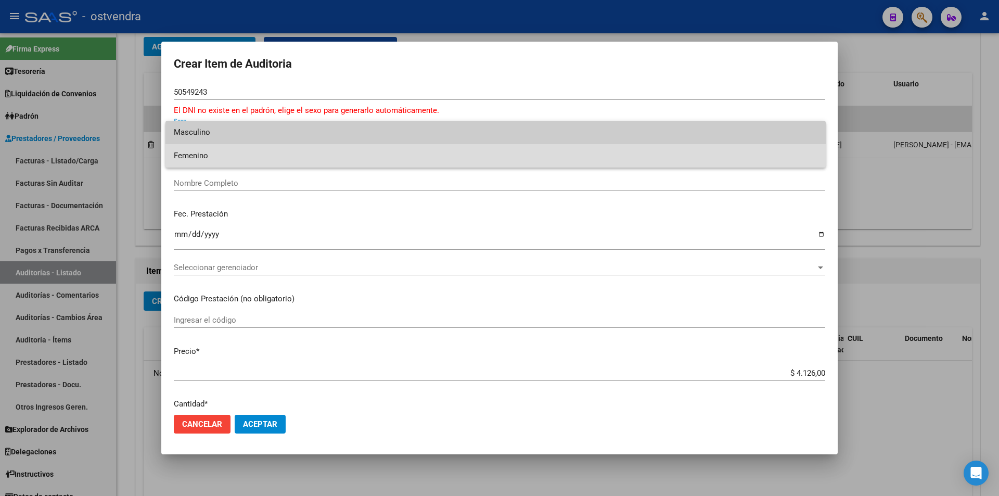
click at [273, 151] on span "Femenino" at bounding box center [496, 155] width 644 height 23
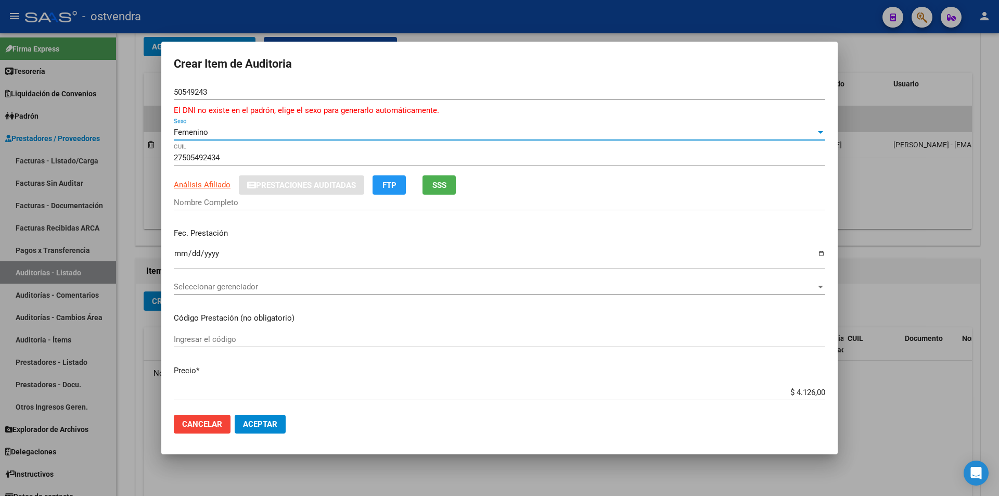
click at [273, 138] on div "Femenino Sexo" at bounding box center [500, 132] width 652 height 16
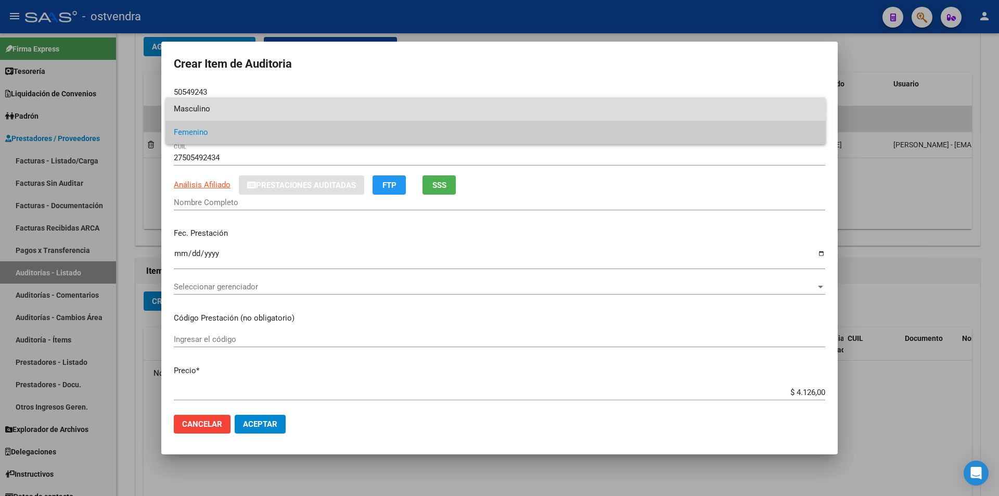
click at [278, 113] on span "Masculino" at bounding box center [496, 108] width 644 height 23
type input "23505492439"
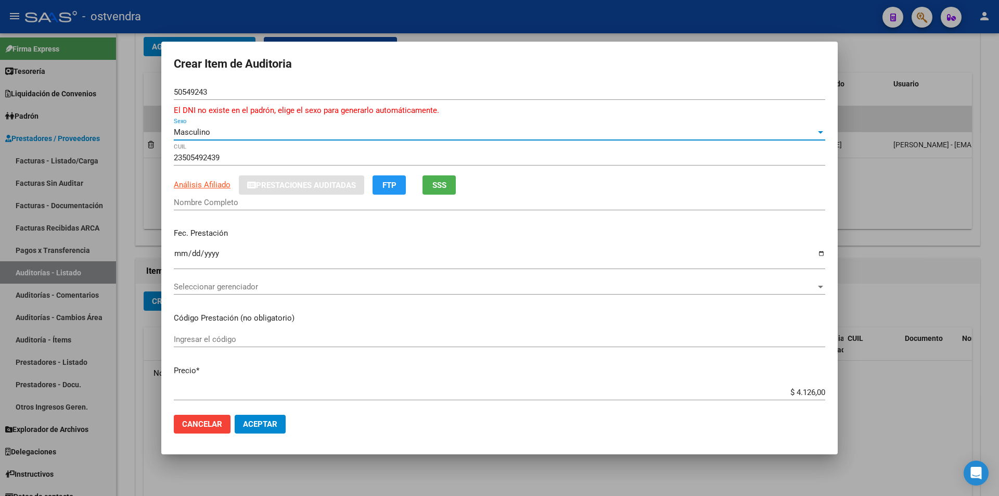
type input "[PERSON_NAME] [PERSON_NAME]"
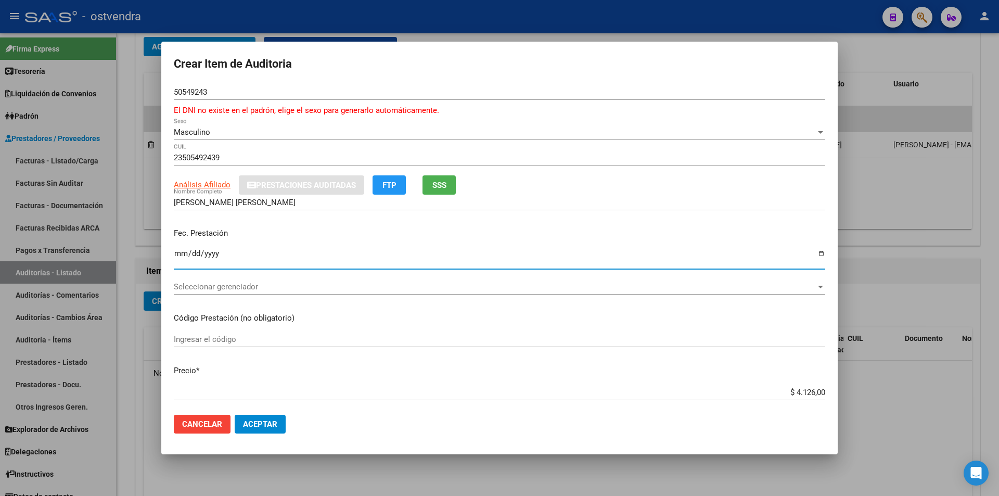
click at [175, 253] on input "Ingresar la fecha" at bounding box center [500, 257] width 652 height 17
type input "2022-12-13"
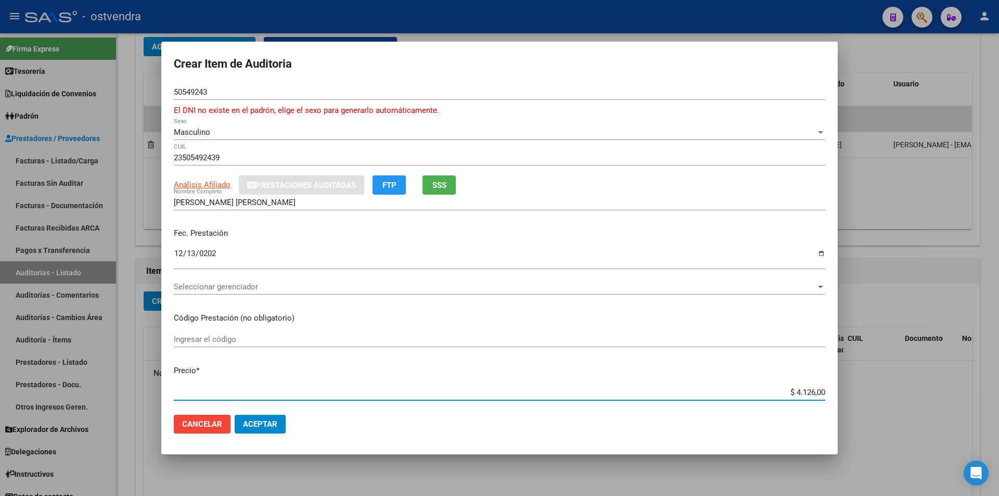
click at [816, 395] on input "$ 4.126,00" at bounding box center [500, 392] width 652 height 9
type input "$ 412,60"
type input "$ 41,26"
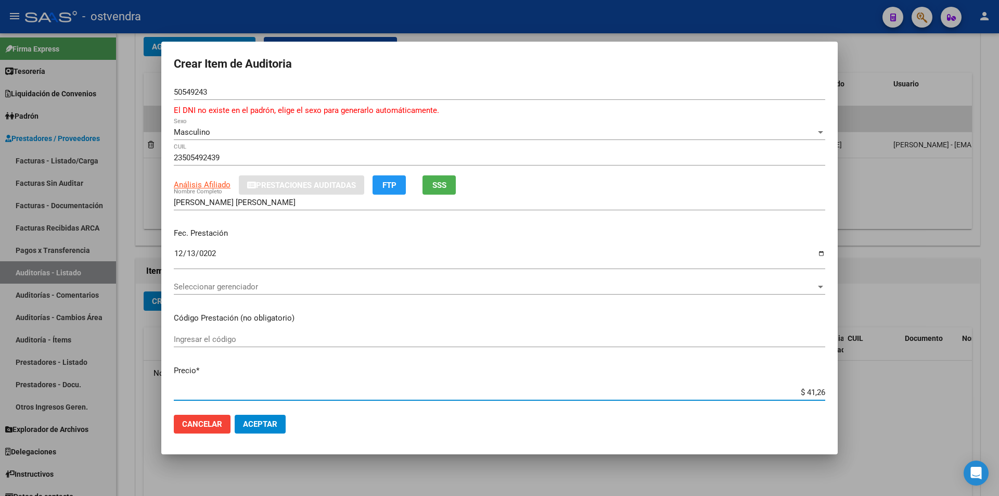
type input "$ 4,12"
type input "$ 0,41"
type input "$ 0,04"
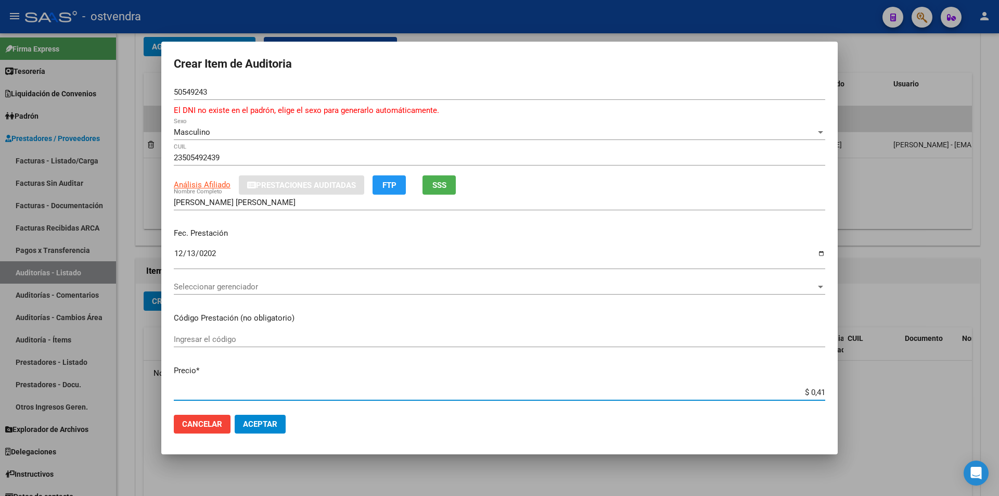
type input "$ 0,04"
type input "$ 0,02"
type input "$ 0,20"
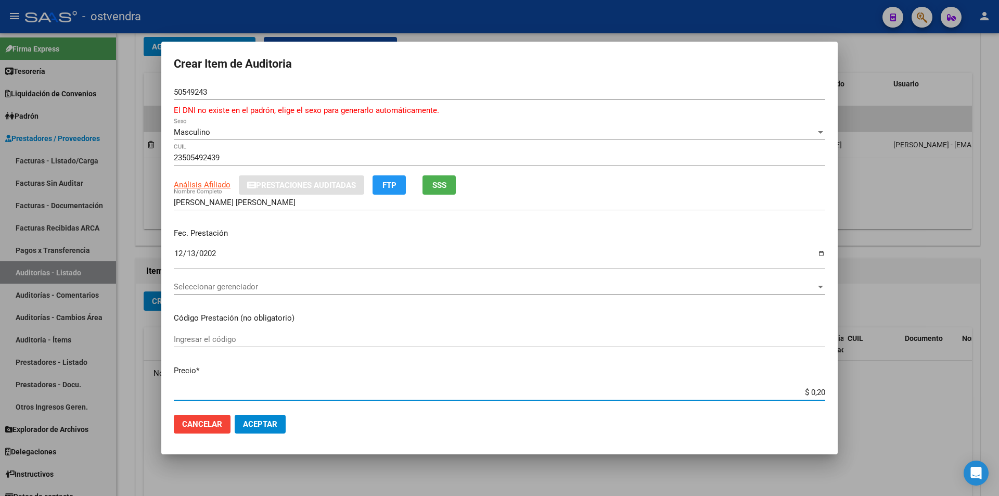
type input "$ 2,06"
type input "$ 20,63"
type input "$ 206,30"
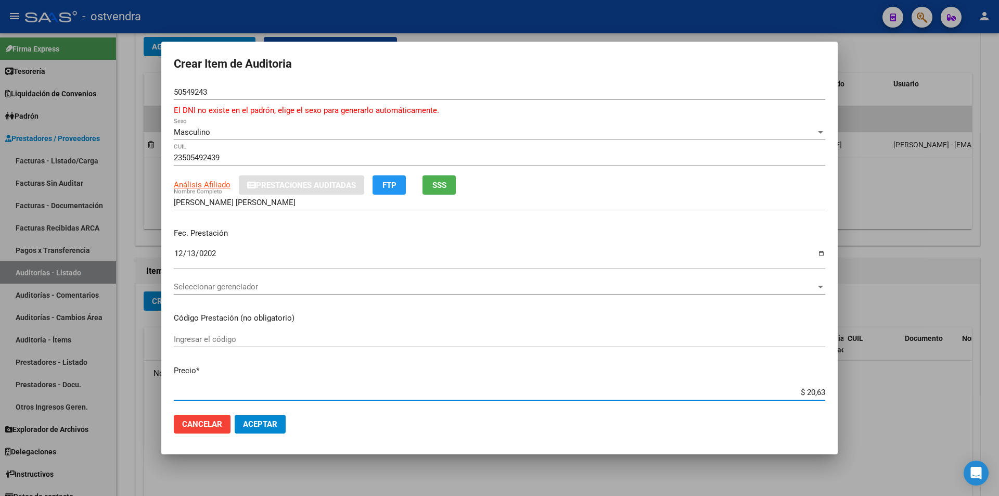
type input "$ 206,30"
type input "$ 2.063,00"
click at [430, 182] on button "SSS" at bounding box center [439, 184] width 33 height 19
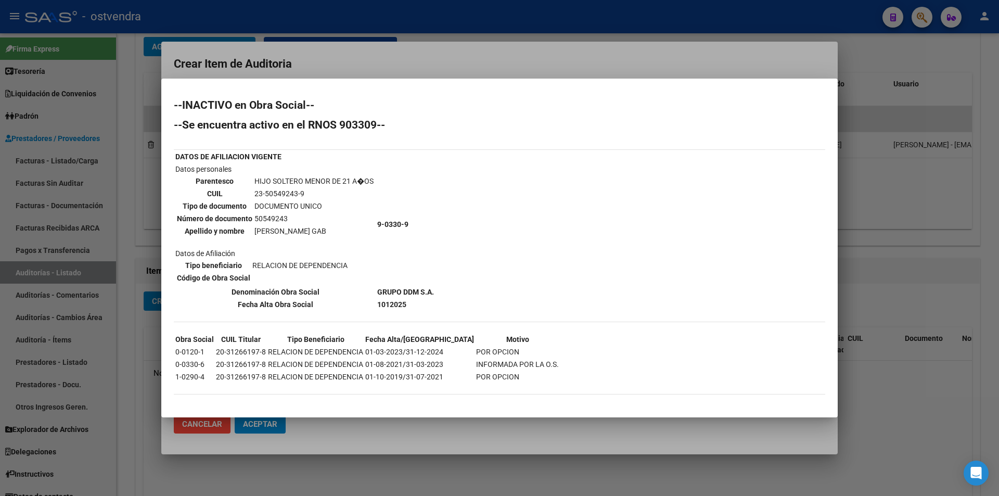
click at [492, 407] on mat-dialog-container "--INACTIVO en Obra Social-- --Se encuentra activo en el RNOS 903309-- DATOS DE …" at bounding box center [499, 248] width 677 height 339
click at [471, 427] on div at bounding box center [499, 248] width 999 height 496
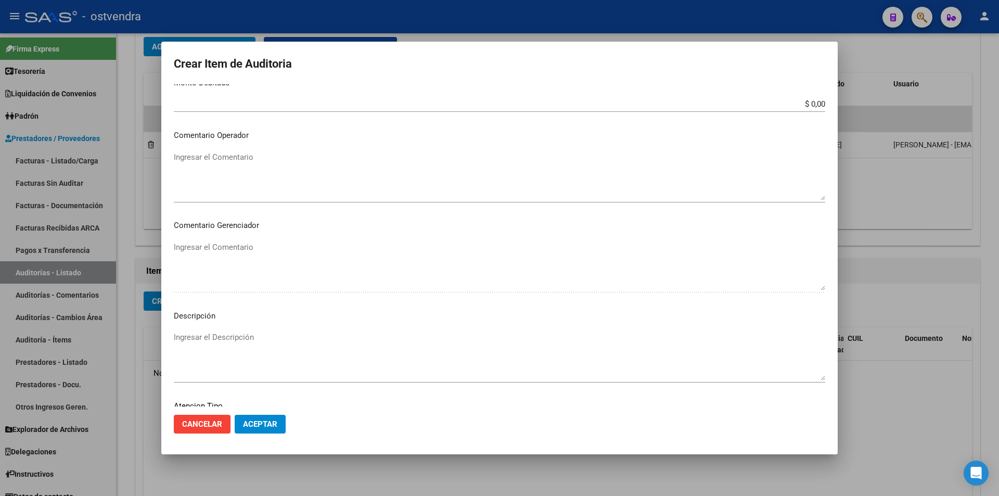
scroll to position [453, 0]
click at [491, 326] on textarea "Ingresar el Descripción" at bounding box center [500, 348] width 652 height 49
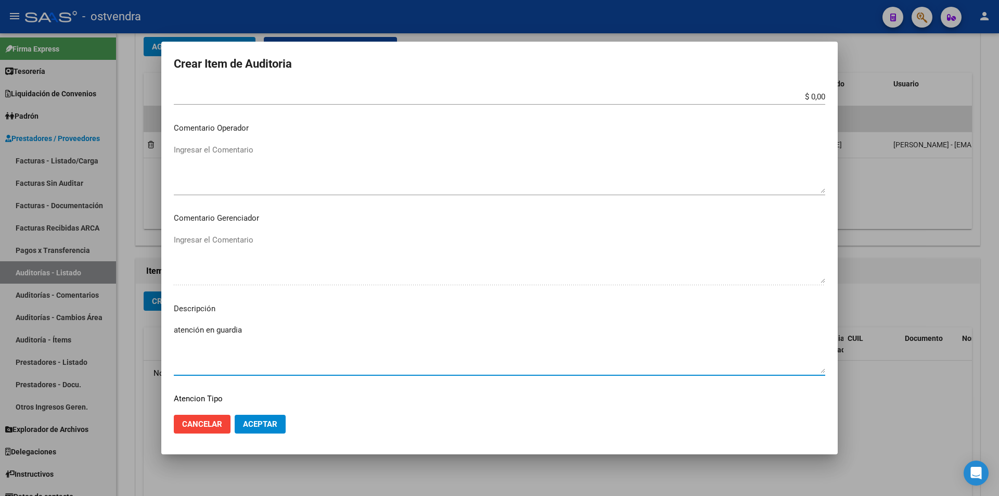
type textarea "atención en guardia"
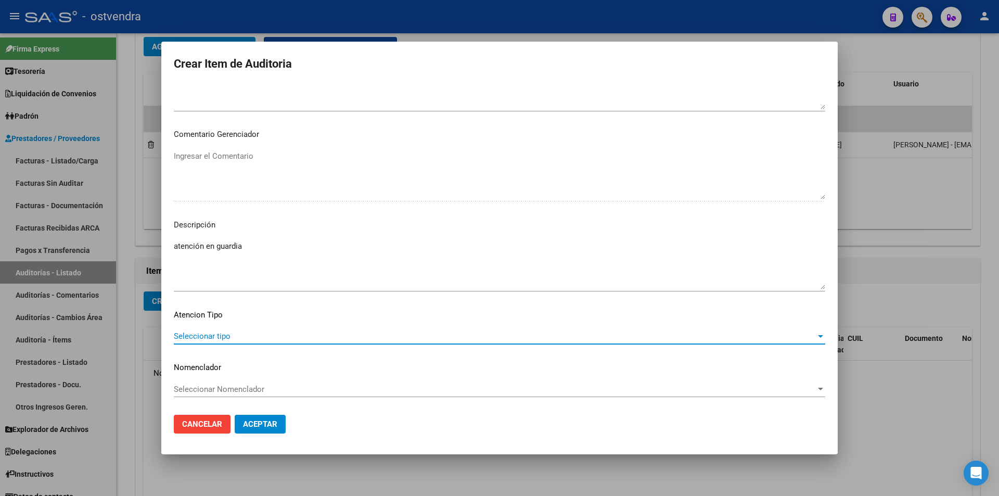
click at [339, 336] on span "Seleccionar tipo" at bounding box center [495, 336] width 642 height 9
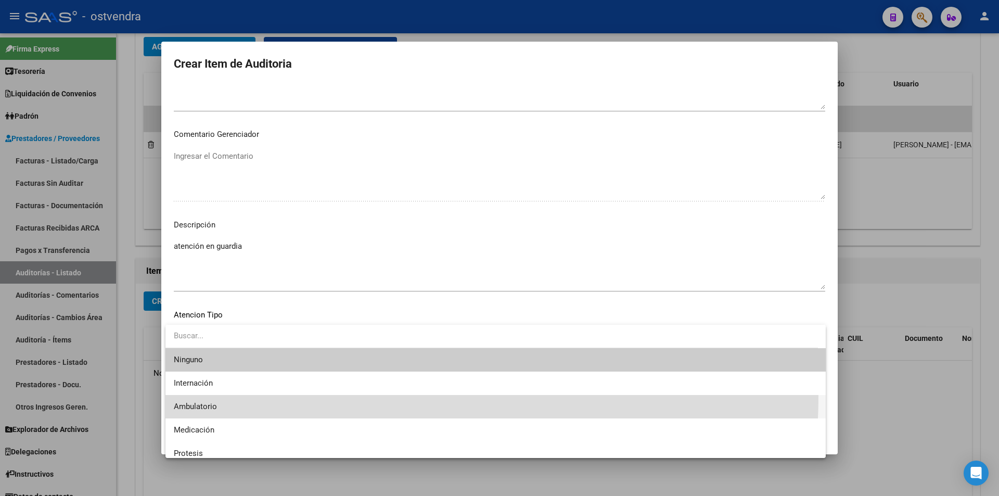
click at [283, 396] on span "Ambulatorio" at bounding box center [496, 406] width 644 height 23
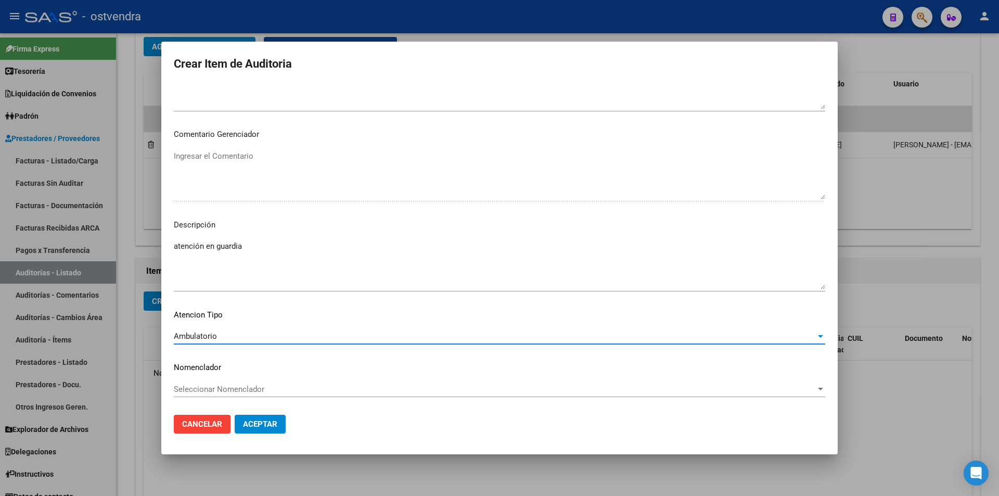
click at [278, 418] on button "Aceptar" at bounding box center [260, 424] width 51 height 19
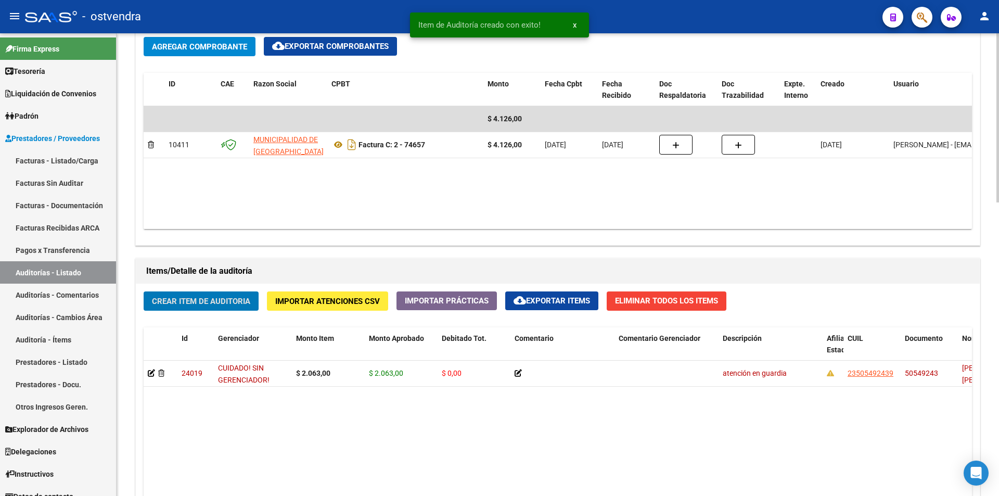
scroll to position [535, 0]
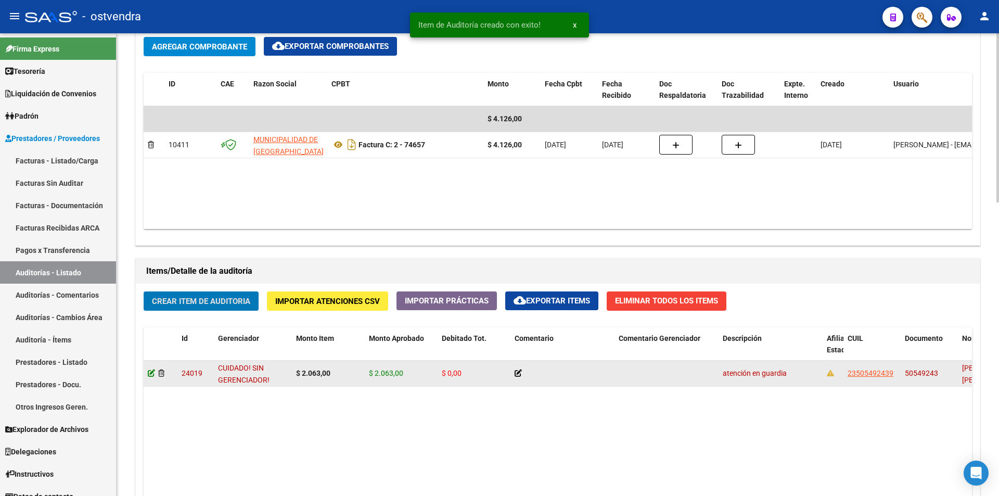
click at [153, 374] on icon at bounding box center [151, 373] width 7 height 7
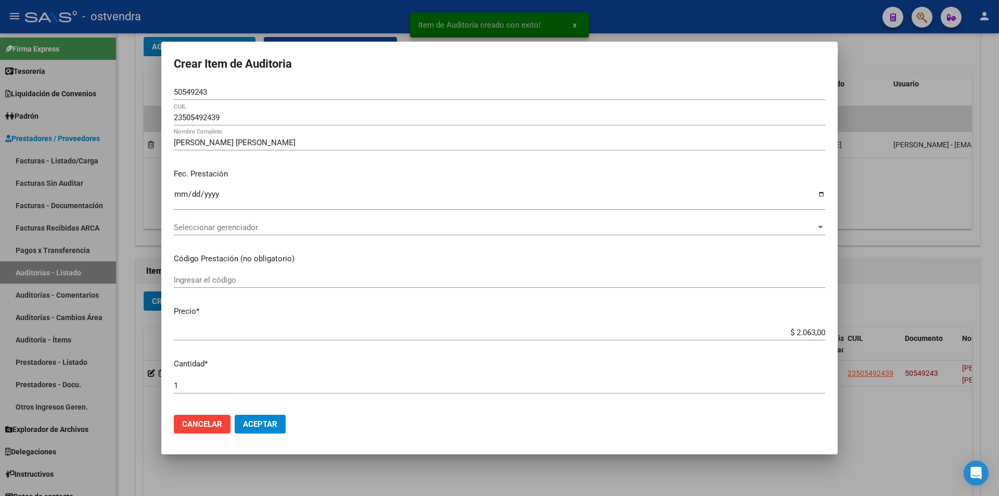
click at [295, 232] on div "Seleccionar gerenciador Seleccionar gerenciador" at bounding box center [500, 228] width 652 height 16
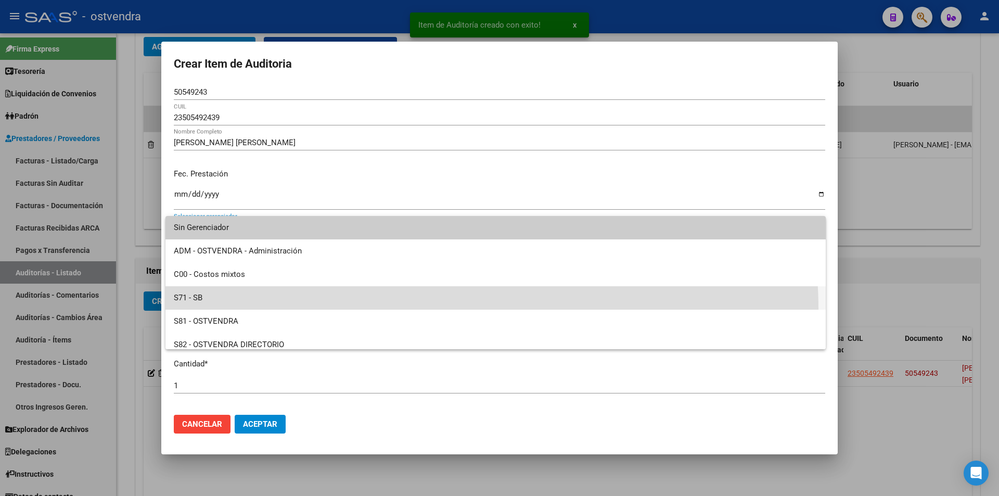
click at [407, 309] on span "S71 - SB" at bounding box center [496, 297] width 644 height 23
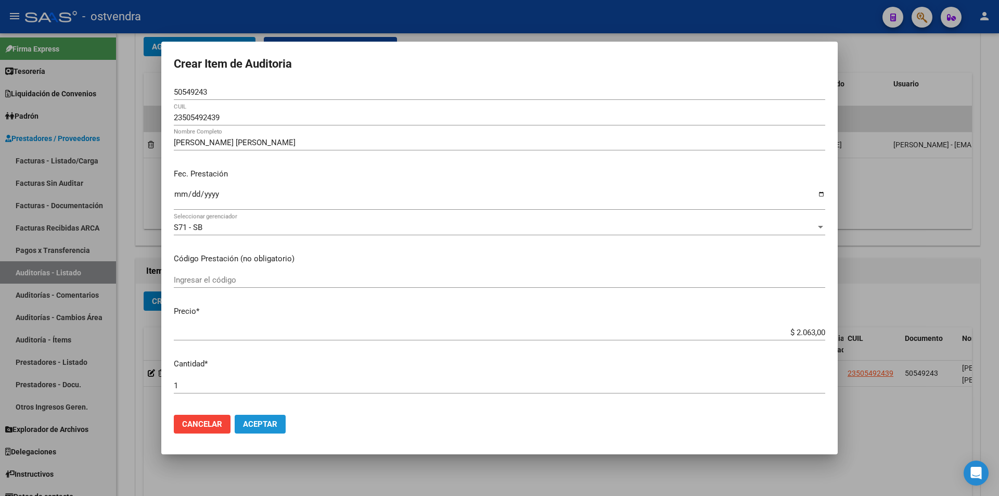
click at [285, 417] on button "Aceptar" at bounding box center [260, 424] width 51 height 19
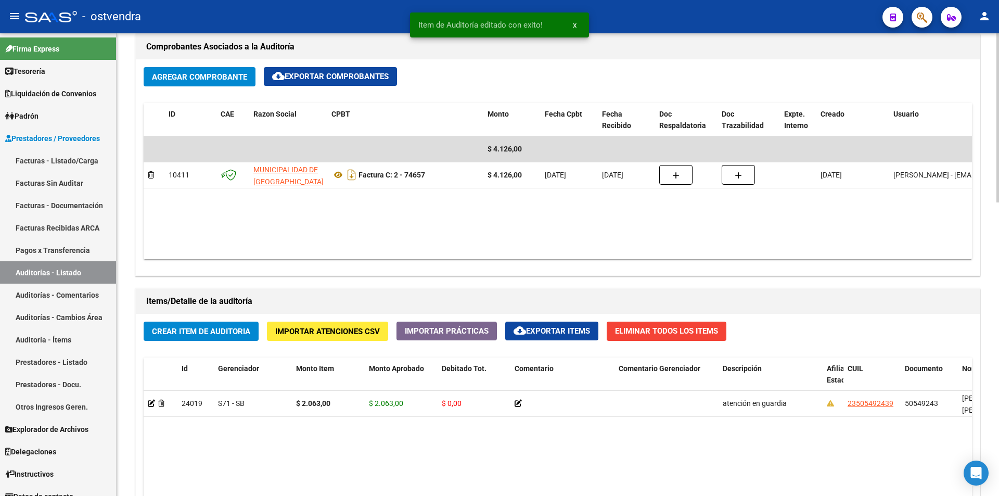
scroll to position [522, 0]
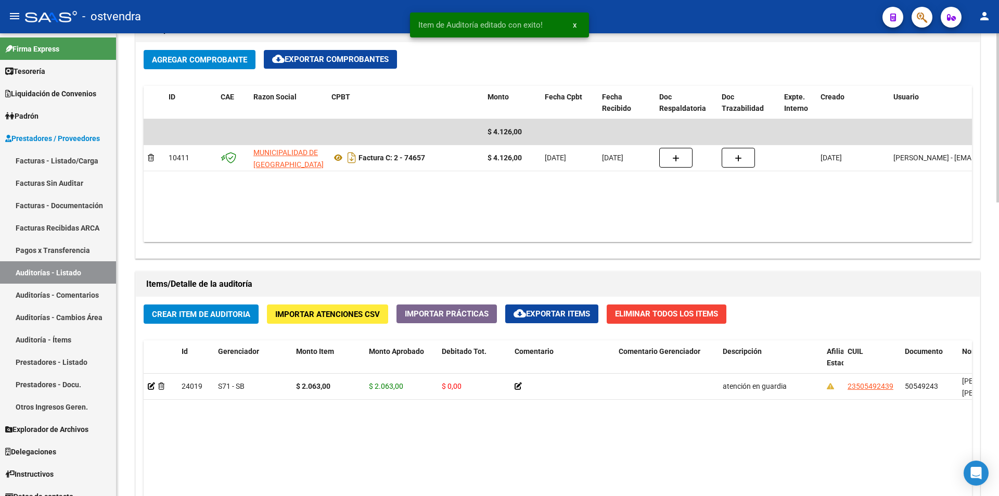
click at [996, 362] on div "arrow_back Editar 2826 cloud_download Generar informe Puede notificar al gerenc…" at bounding box center [559, 145] width 885 height 1266
click at [259, 330] on div "Crear Item de Auditoria Importar Atenciones CSV Importar Prácticas cloud_downlo…" at bounding box center [558, 500] width 844 height 407
click at [252, 323] on button "Crear Item de Auditoria" at bounding box center [201, 313] width 115 height 19
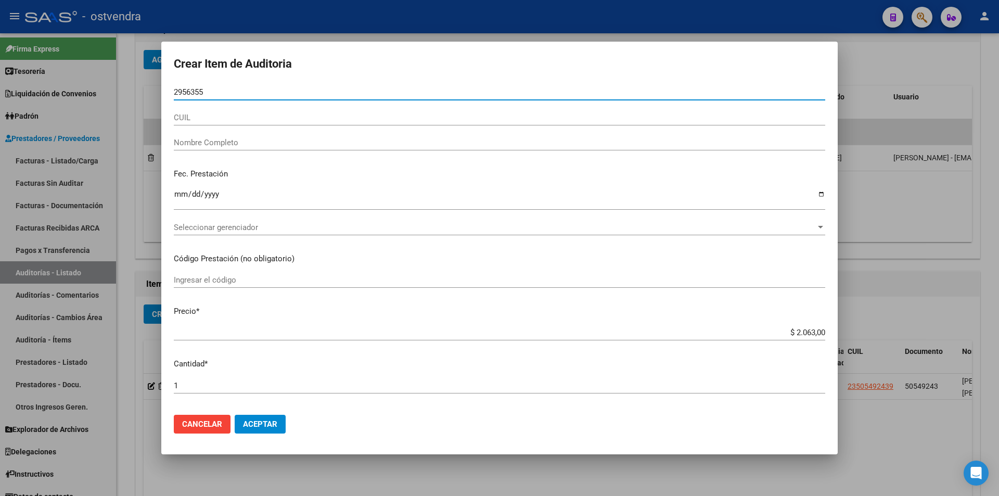
type input "29563555"
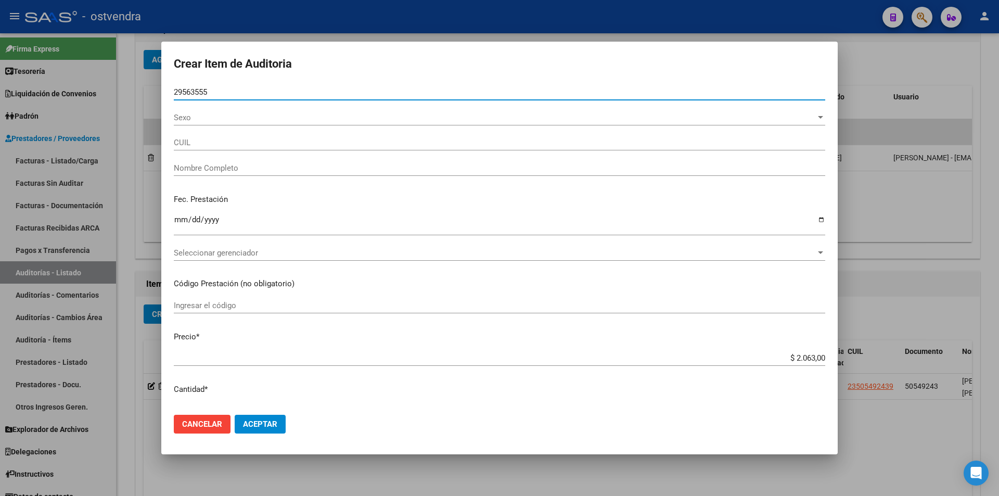
type input "20295635550"
type input "[PERSON_NAME]"
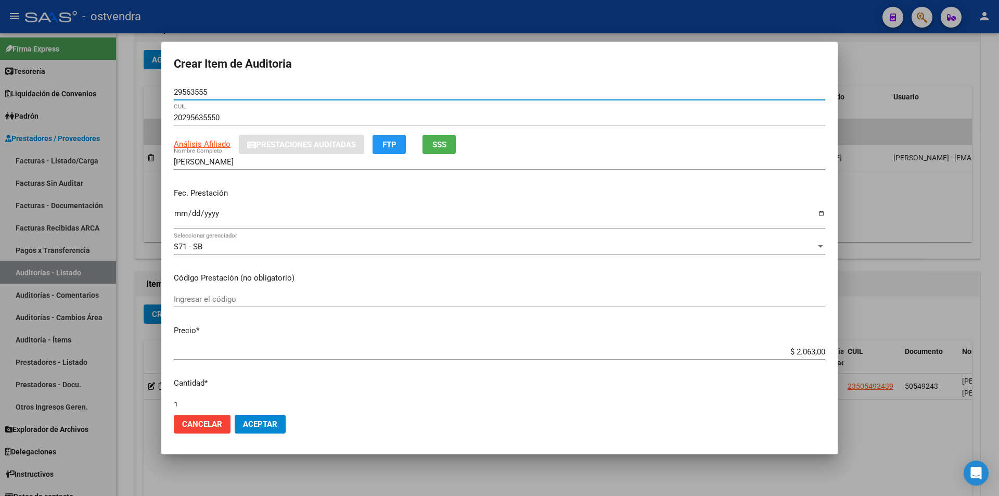
type input "29563555"
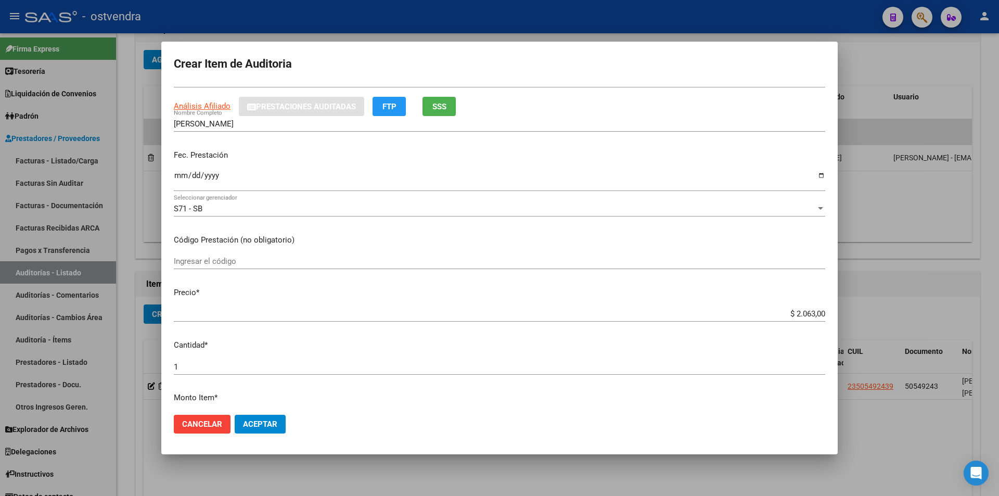
scroll to position [60, 0]
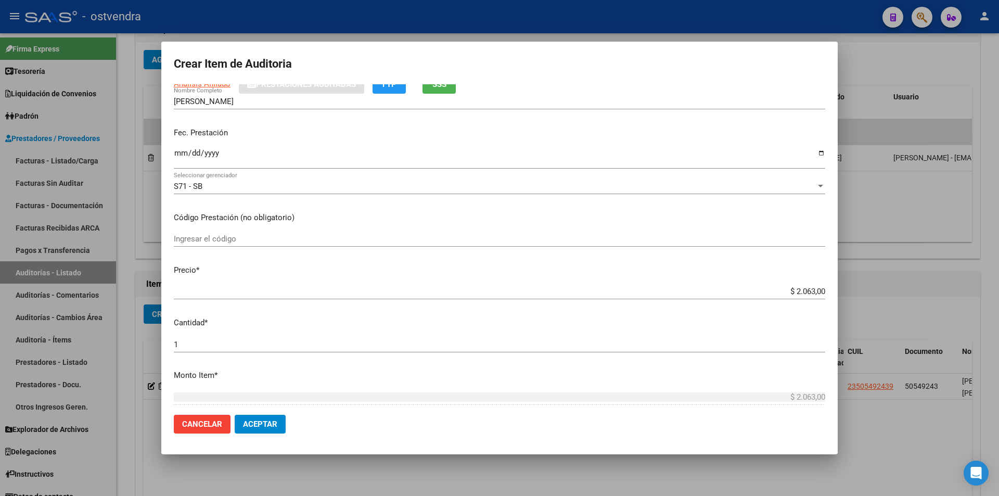
click at [178, 147] on div "Ingresar la fecha" at bounding box center [500, 158] width 652 height 22
type input "0222-12-01"
type input "2022-12-01"
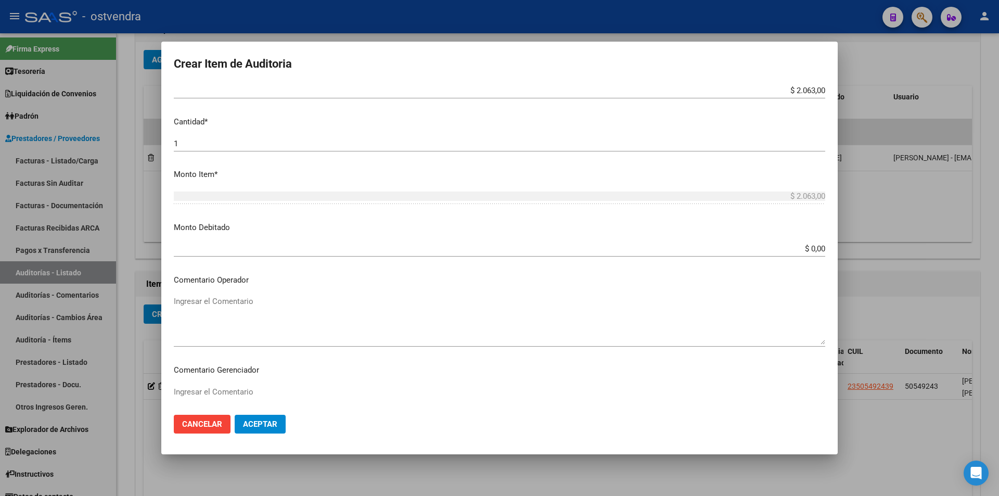
scroll to position [483, 0]
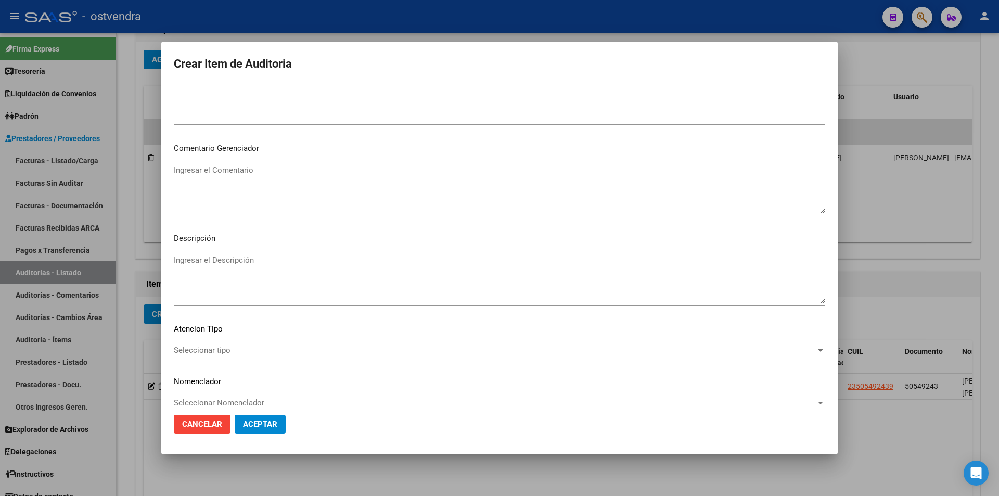
click at [436, 283] on textarea "Ingresar el Descripción" at bounding box center [500, 279] width 652 height 49
type textarea "atencion en guardia"
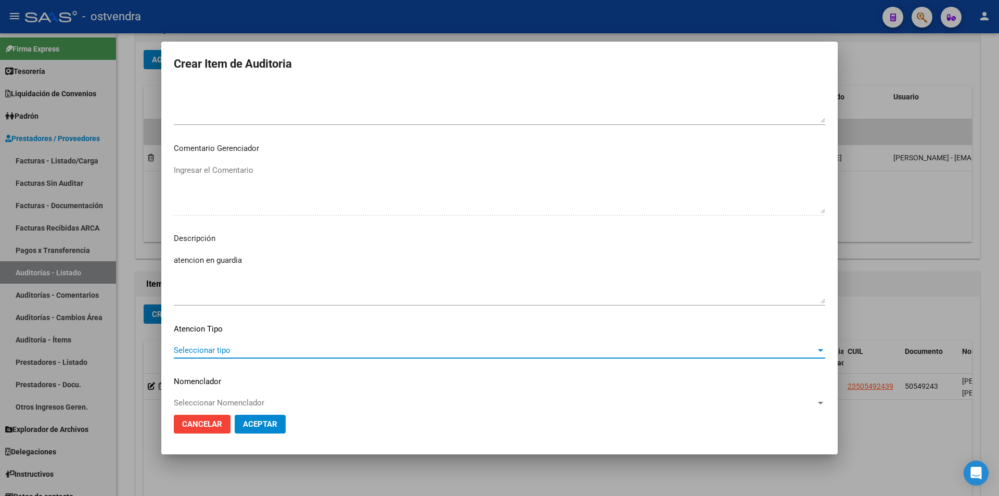
click at [213, 349] on span "Seleccionar tipo" at bounding box center [495, 350] width 642 height 9
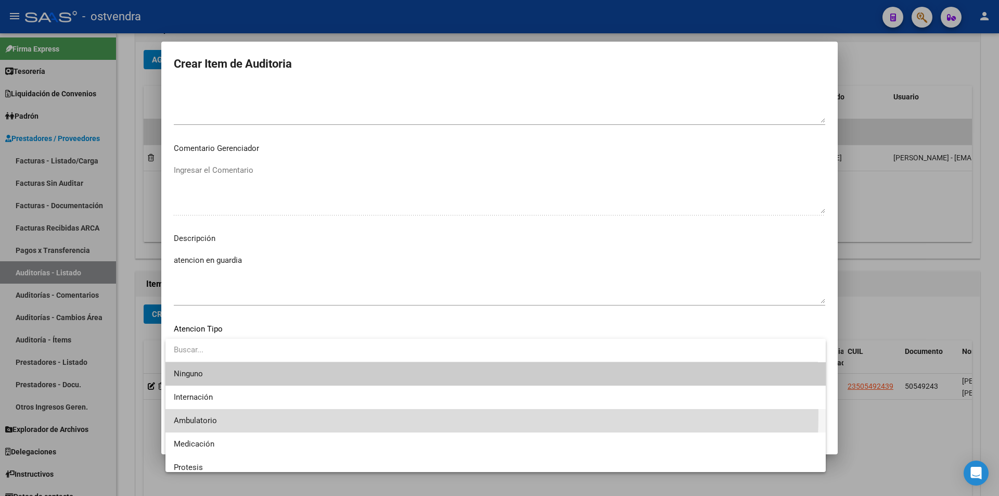
click at [235, 415] on span "Ambulatorio" at bounding box center [496, 420] width 644 height 23
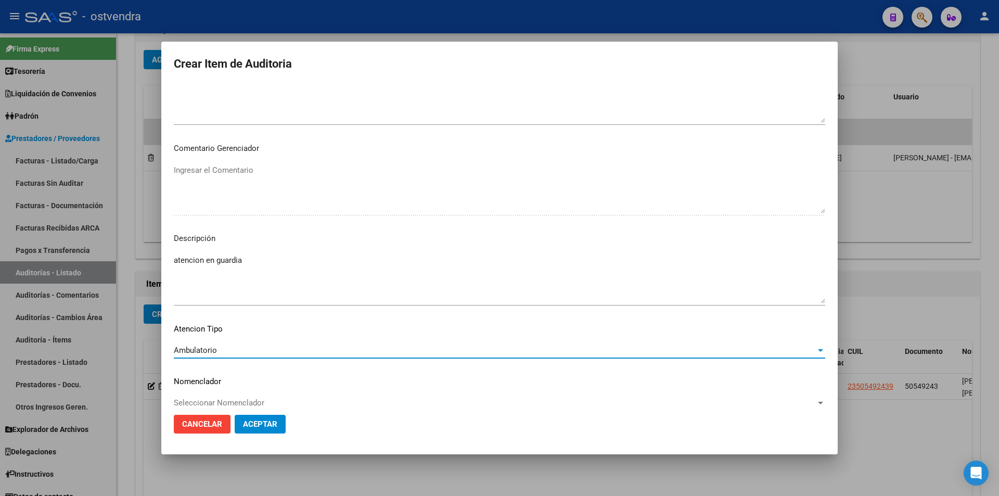
click at [248, 422] on span "Aceptar" at bounding box center [260, 423] width 34 height 9
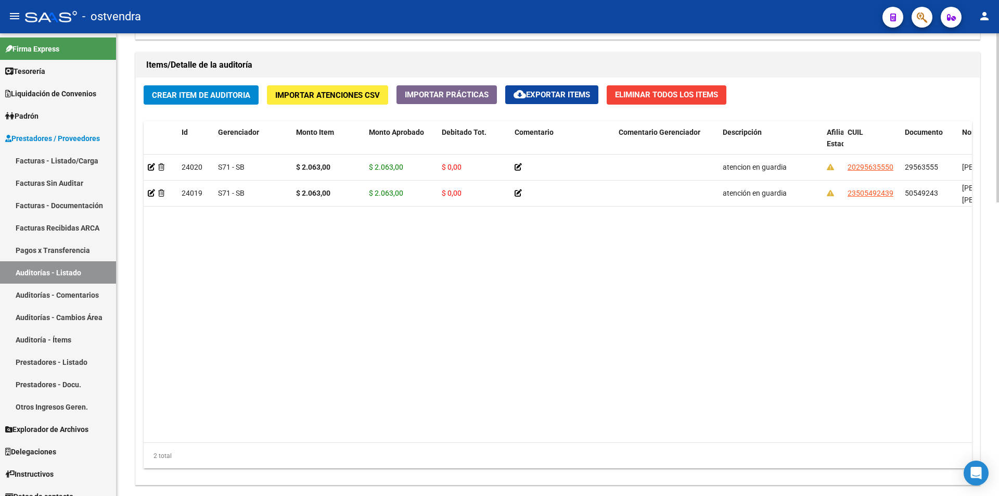
scroll to position [741, 0]
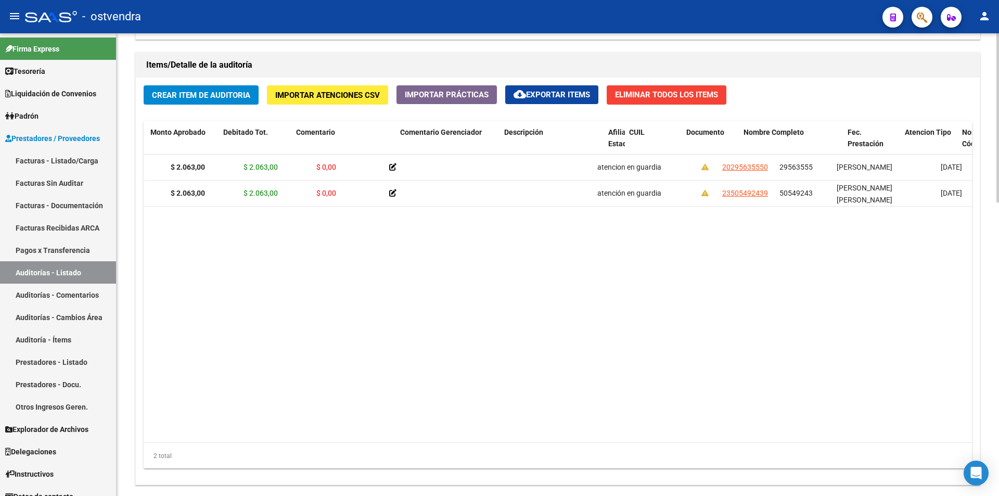
scroll to position [0, 220]
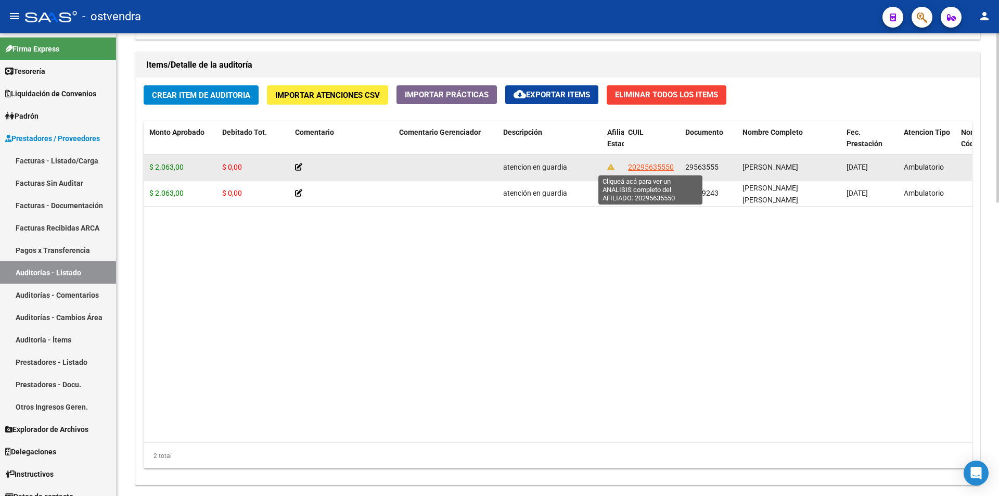
click at [632, 170] on span "20295635550" at bounding box center [651, 167] width 46 height 8
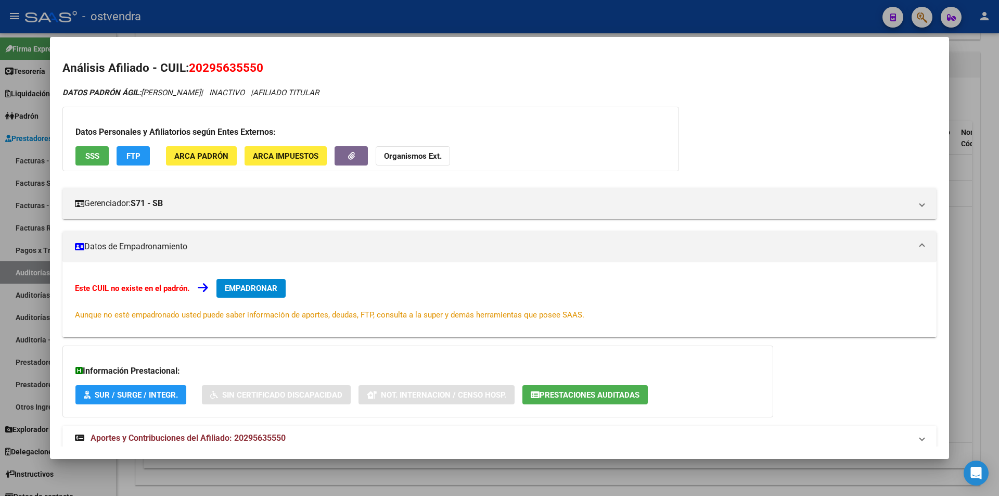
click at [103, 157] on button "SSS" at bounding box center [91, 155] width 33 height 19
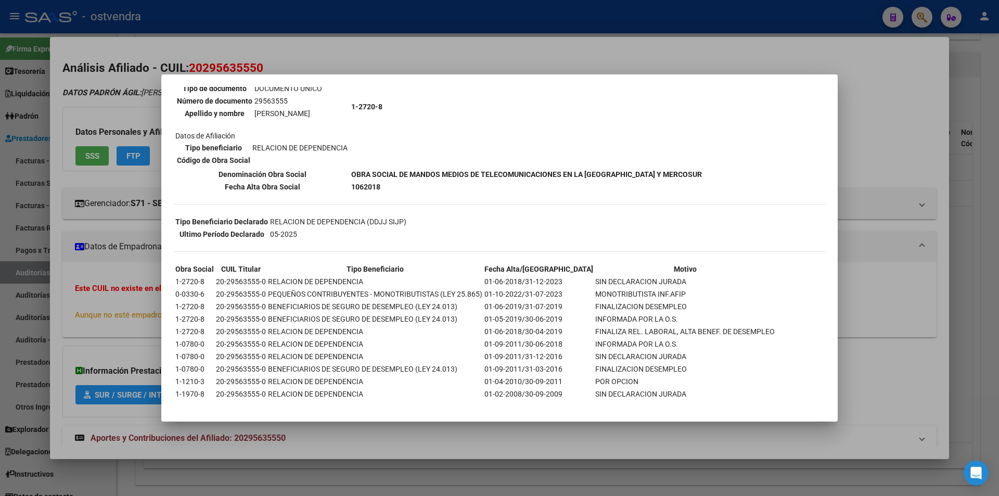
scroll to position [126, 0]
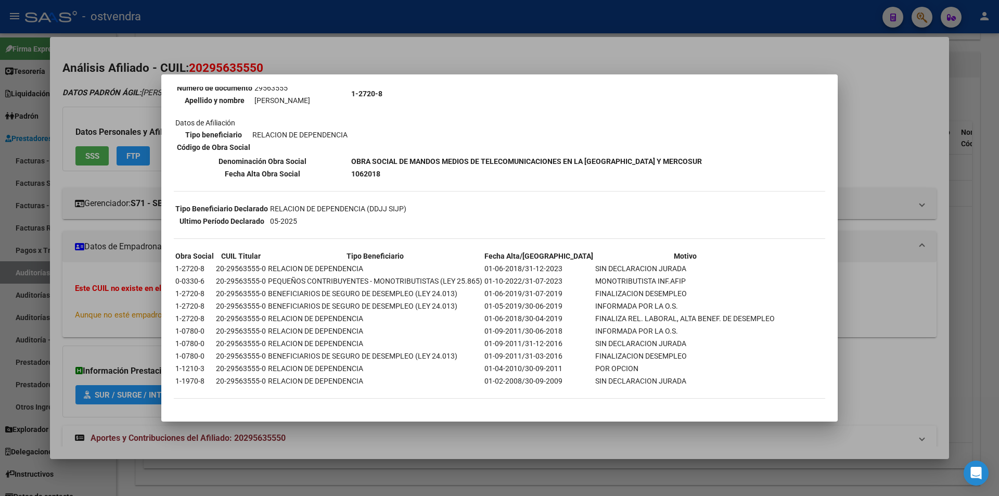
drag, startPoint x: 881, startPoint y: 206, endPoint x: 959, endPoint y: 205, distance: 78.1
click at [883, 206] on div at bounding box center [499, 248] width 999 height 496
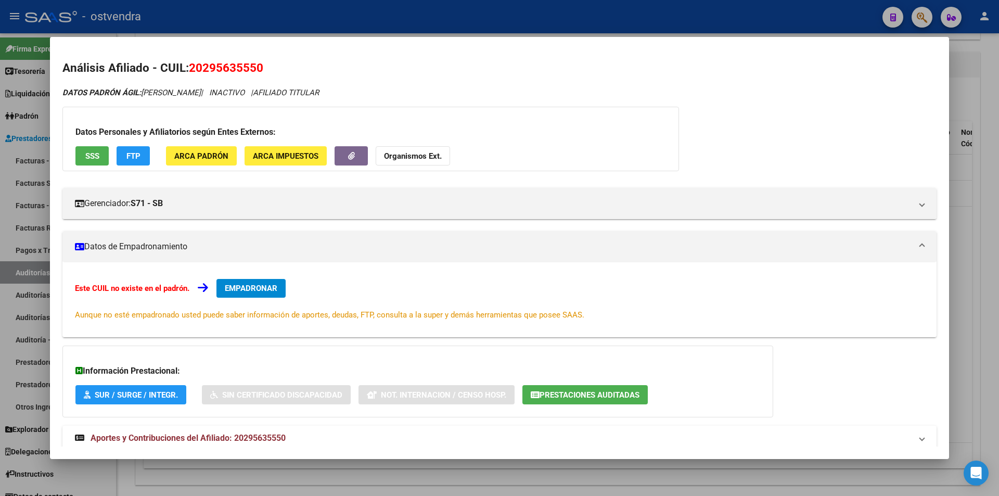
click at [959, 203] on div at bounding box center [499, 248] width 999 height 496
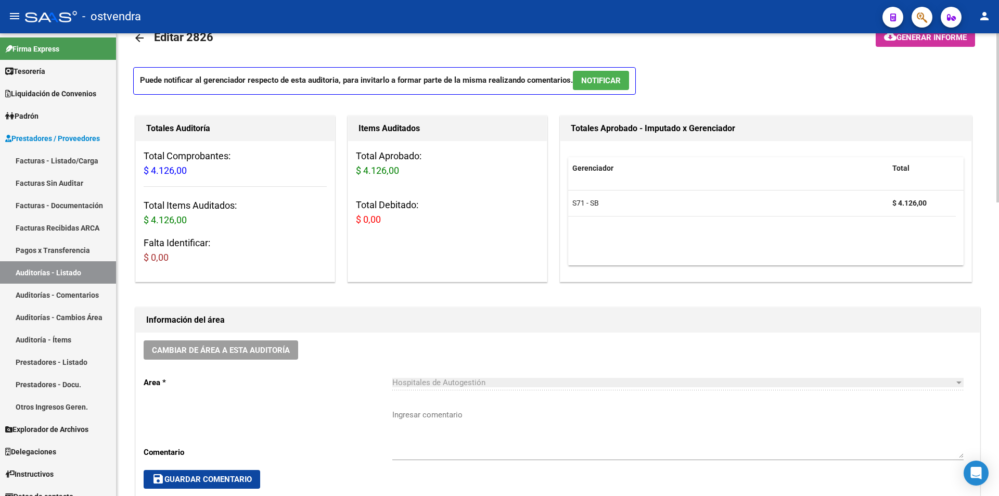
click at [616, 91] on p "Puede notificar al gerenciador respecto de esta auditoria, para invitarlo a for…" at bounding box center [384, 81] width 503 height 28
click at [614, 88] on button "NOTIFICAR" at bounding box center [601, 80] width 56 height 19
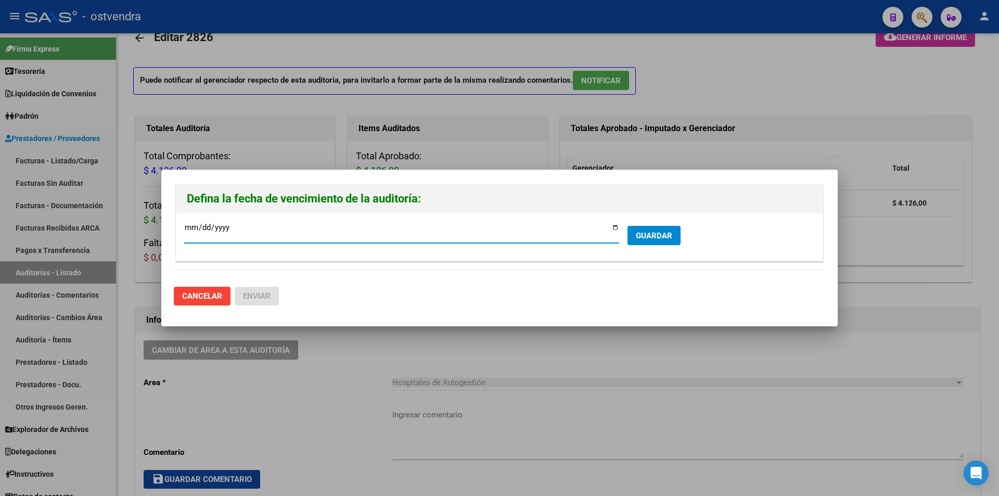
type input "[DATE]"
click at [650, 236] on span "GUARDAR" at bounding box center [654, 235] width 36 height 9
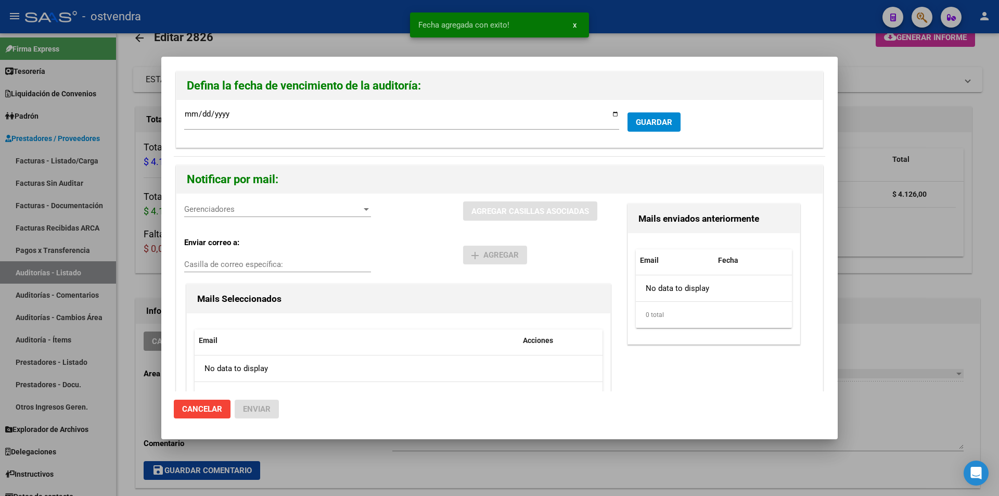
click at [279, 213] on span "Gerenciadores" at bounding box center [272, 209] width 177 height 9
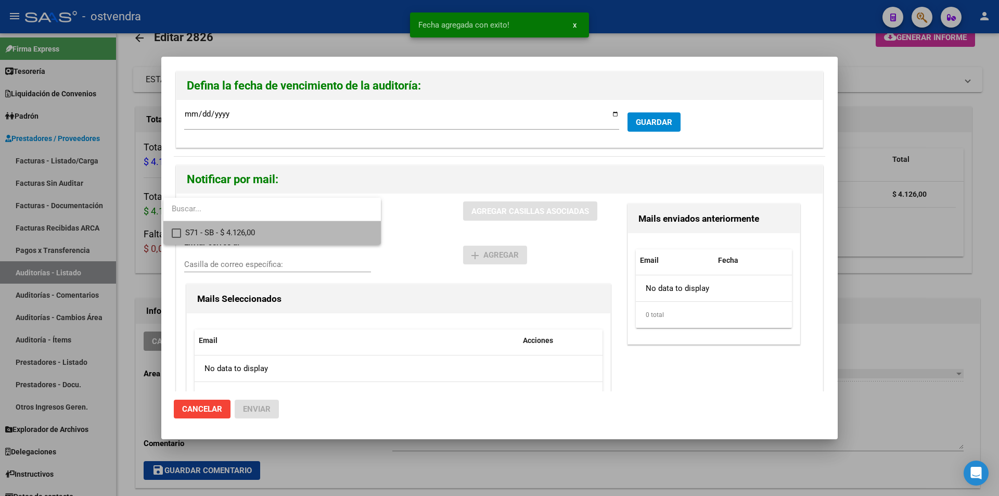
click at [280, 236] on span "S71 - SB - $ 4.126,00" at bounding box center [278, 232] width 187 height 23
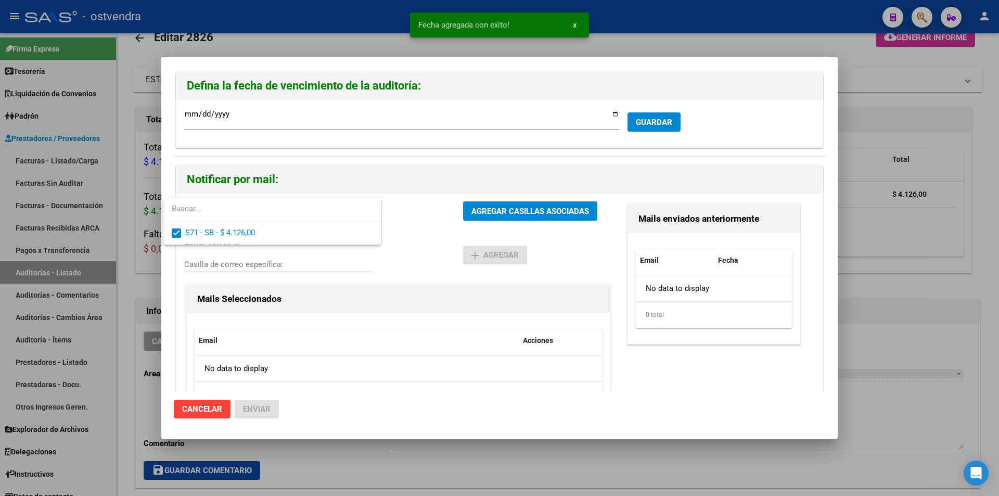
click at [491, 205] on div at bounding box center [499, 248] width 999 height 496
click at [491, 205] on button "AGREGAR CASILLAS ASOCIADAS" at bounding box center [530, 210] width 134 height 19
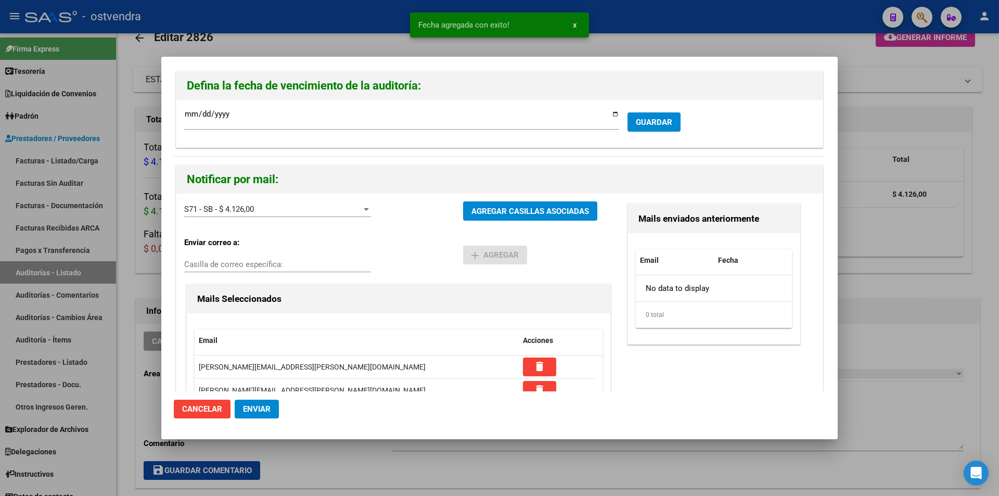
click at [256, 399] on mat-dialog-actions "Cancelar Enviar" at bounding box center [500, 408] width 652 height 35
click at [253, 401] on button "Enviar" at bounding box center [257, 409] width 44 height 19
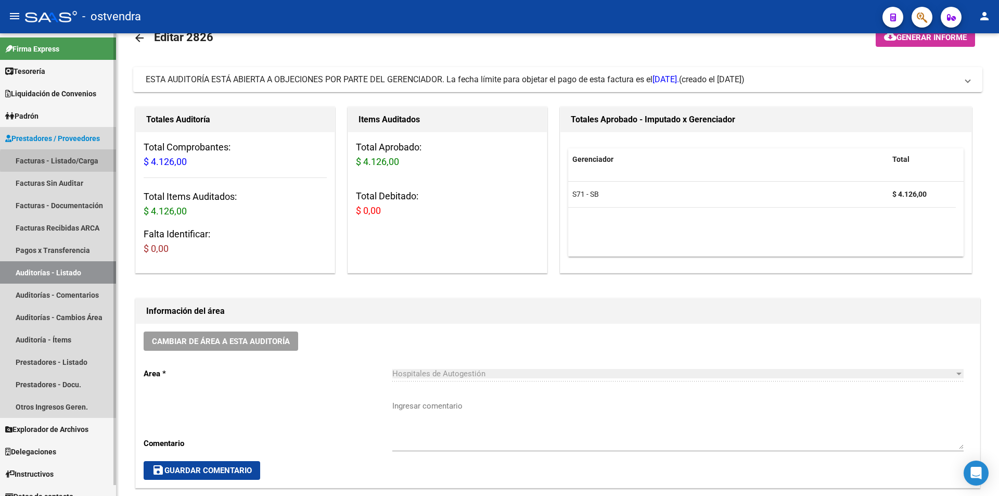
click at [84, 161] on link "Facturas - Listado/Carga" at bounding box center [58, 160] width 116 height 22
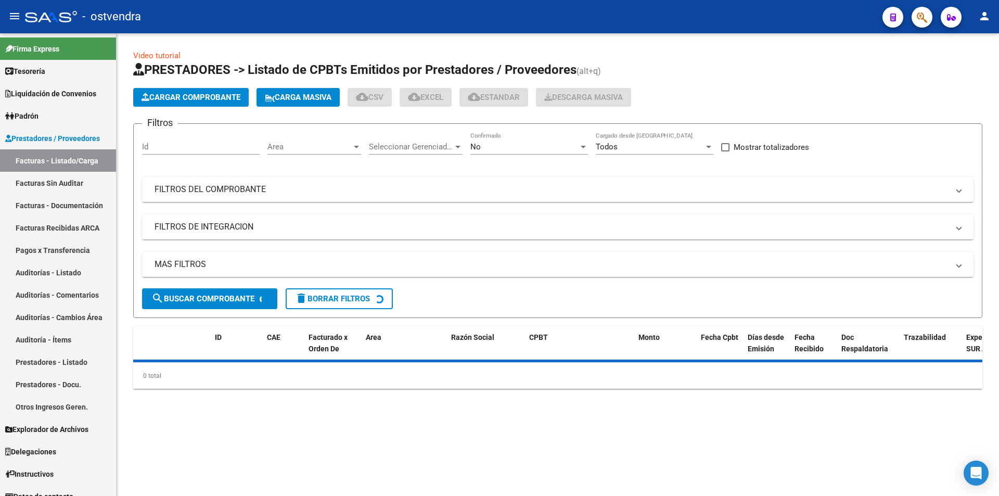
click at [206, 104] on button "Cargar Comprobante" at bounding box center [191, 97] width 116 height 19
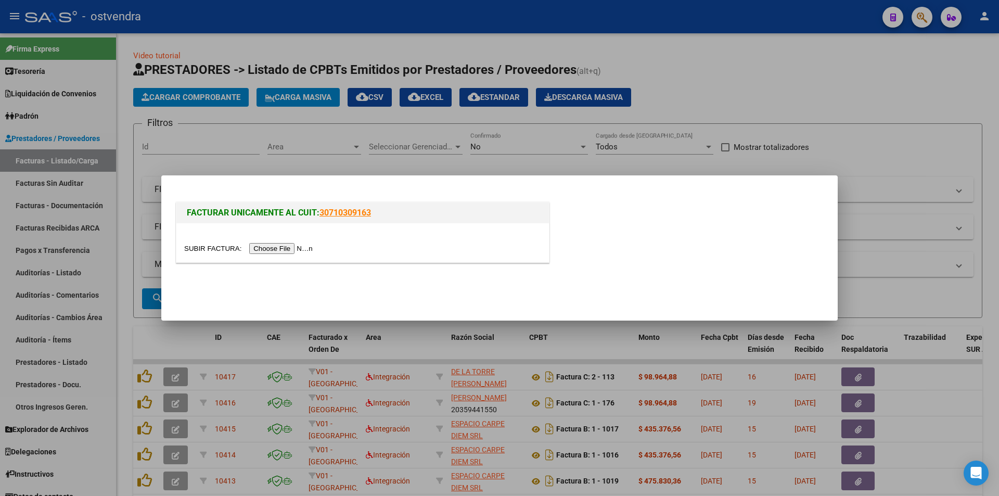
click at [253, 246] on input "file" at bounding box center [250, 248] width 132 height 11
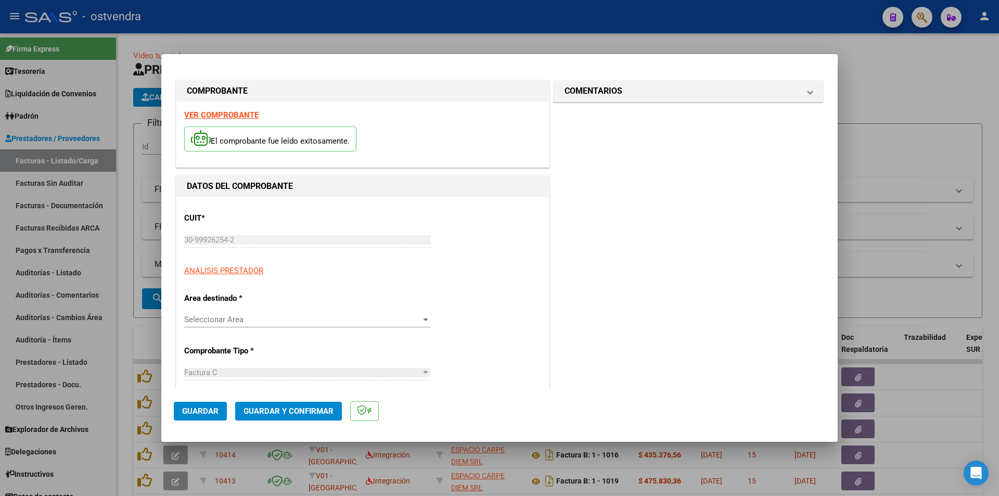
type input "82362"
type input "$ 11.994,00"
type input "[DATE]"
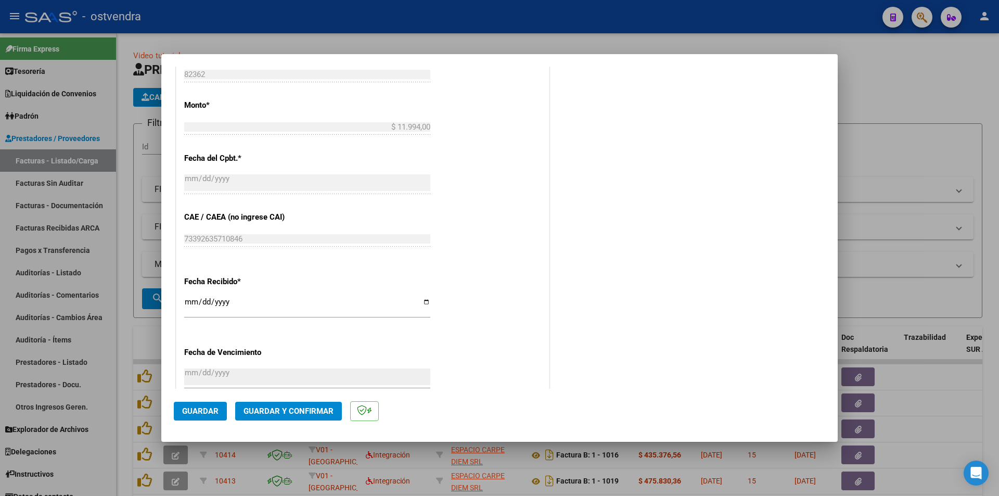
scroll to position [549, 0]
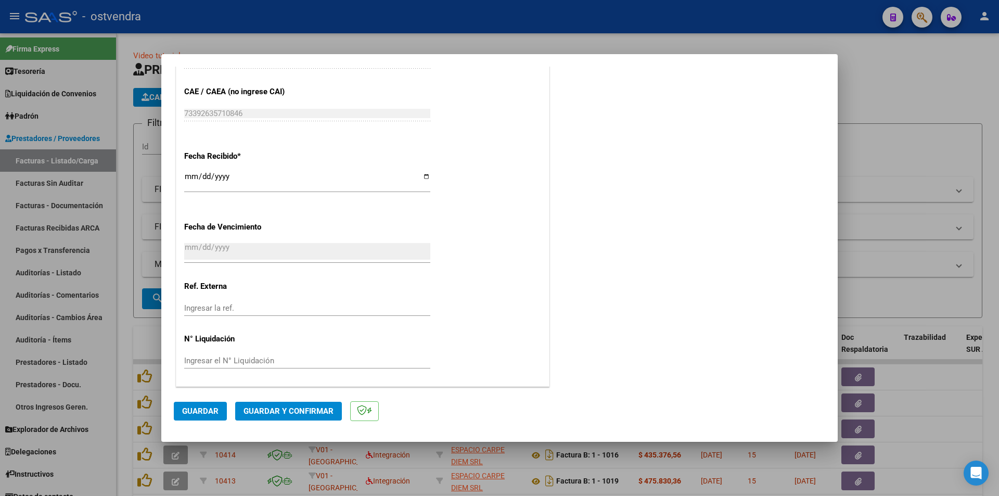
click at [320, 416] on button "Guardar y Confirmar" at bounding box center [288, 411] width 107 height 19
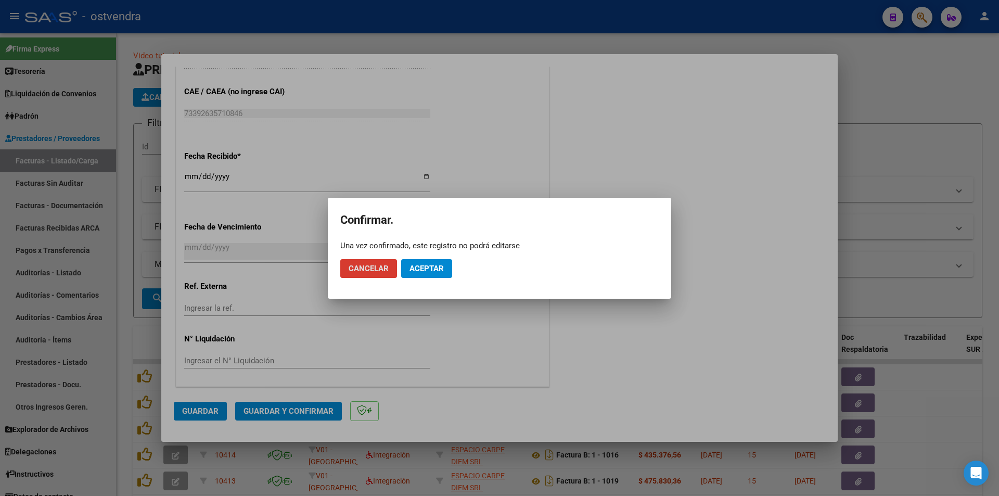
click at [404, 264] on button "Aceptar" at bounding box center [426, 268] width 51 height 19
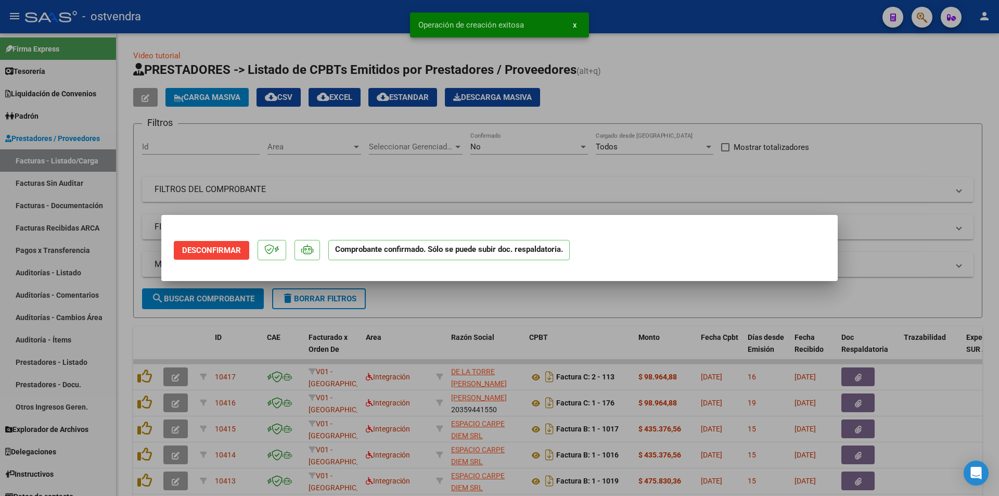
scroll to position [0, 0]
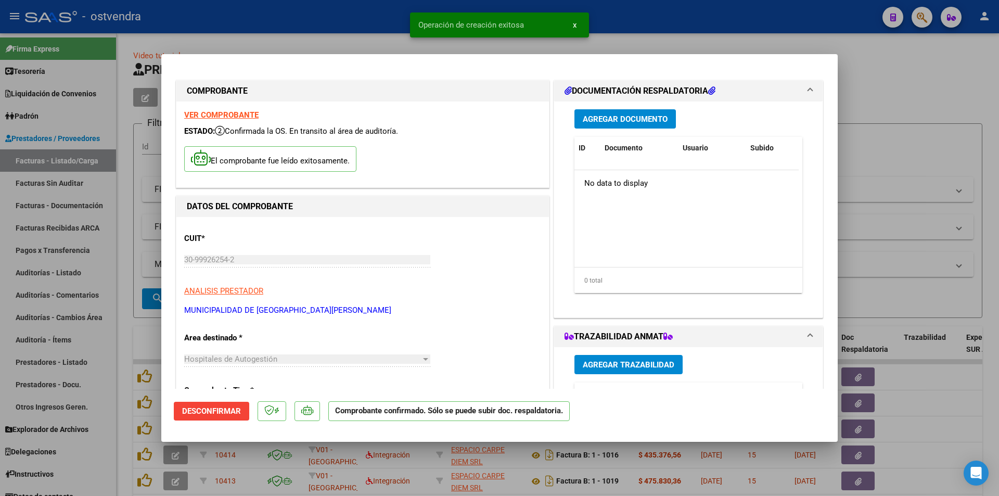
click at [37, 169] on div at bounding box center [499, 248] width 999 height 496
type input "$ 0,00"
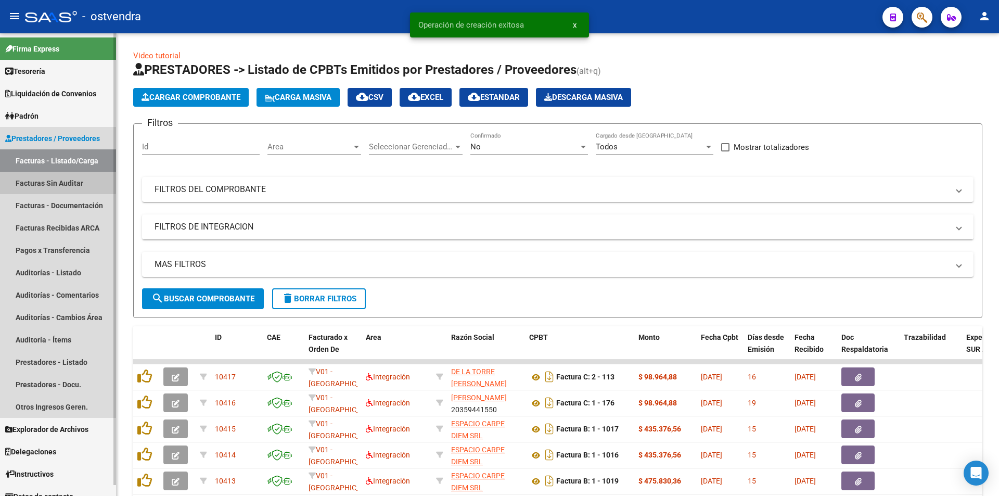
click at [39, 173] on link "Facturas Sin Auditar" at bounding box center [58, 183] width 116 height 22
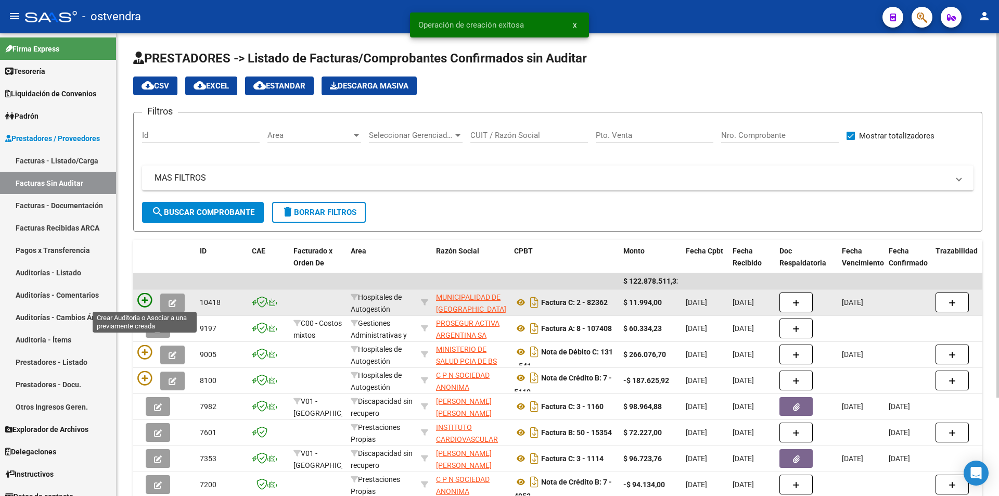
click at [148, 299] on icon at bounding box center [144, 300] width 15 height 15
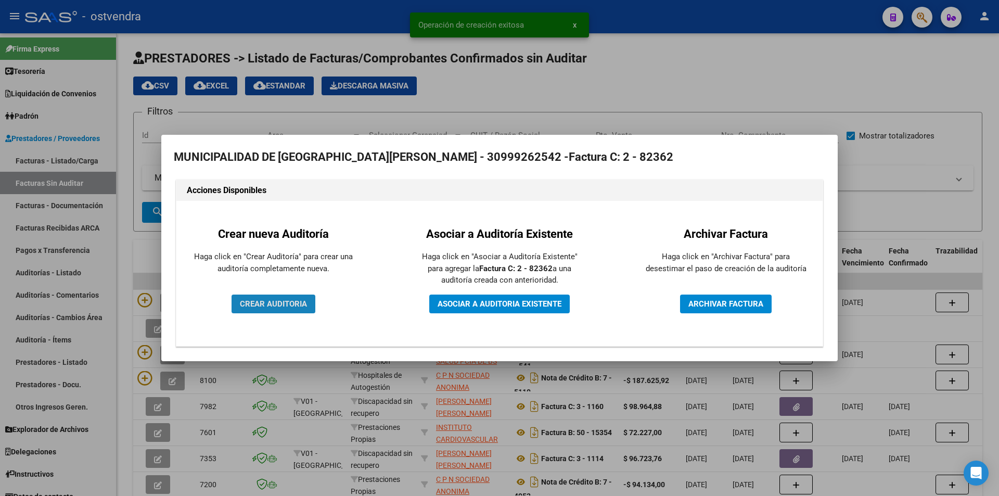
click at [233, 302] on button "CREAR AUDITORIA" at bounding box center [274, 304] width 84 height 19
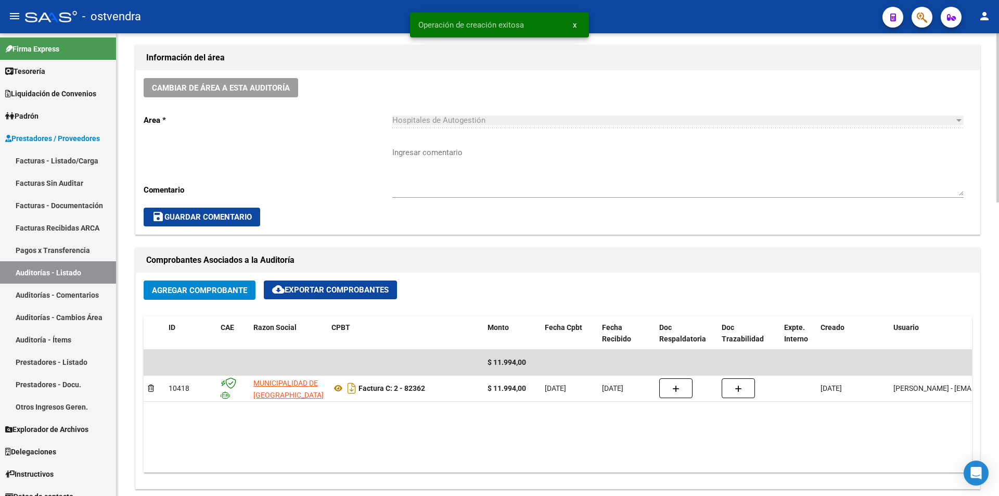
scroll to position [312, 0]
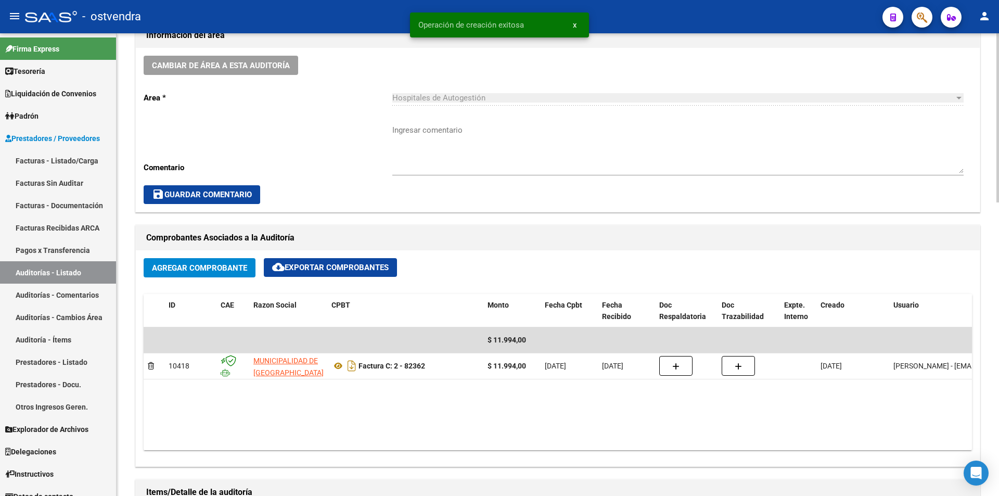
click at [998, 279] on div at bounding box center [998, 232] width 3 height 169
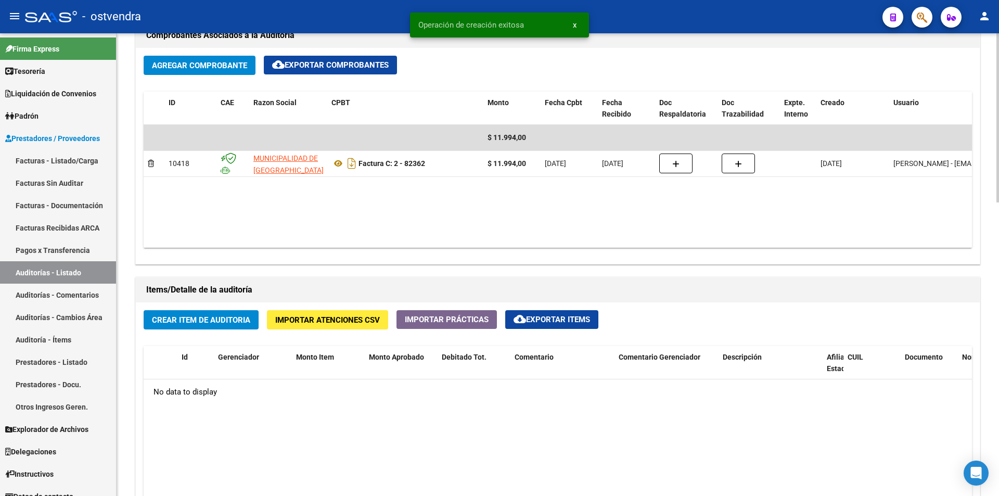
scroll to position [517, 0]
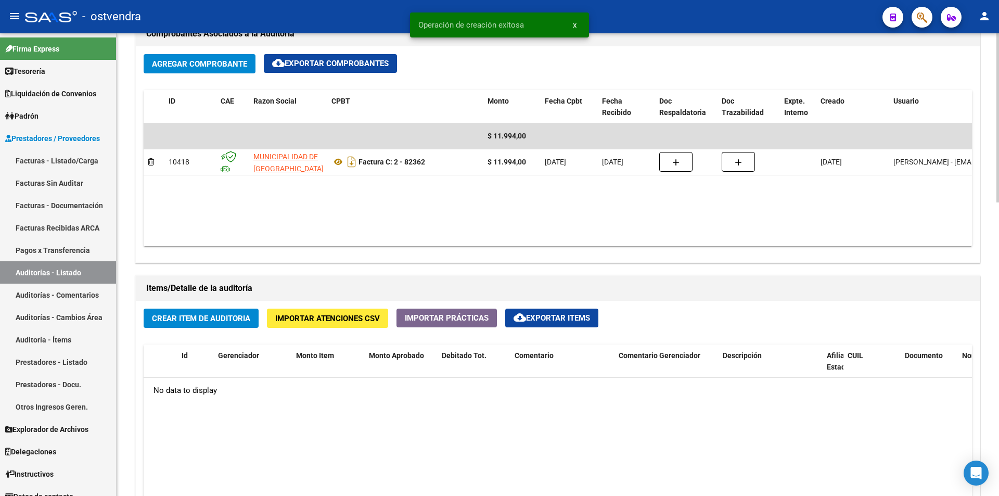
click at [997, 317] on div at bounding box center [998, 306] width 3 height 169
click at [221, 309] on button "Crear Item de Auditoria" at bounding box center [201, 318] width 115 height 19
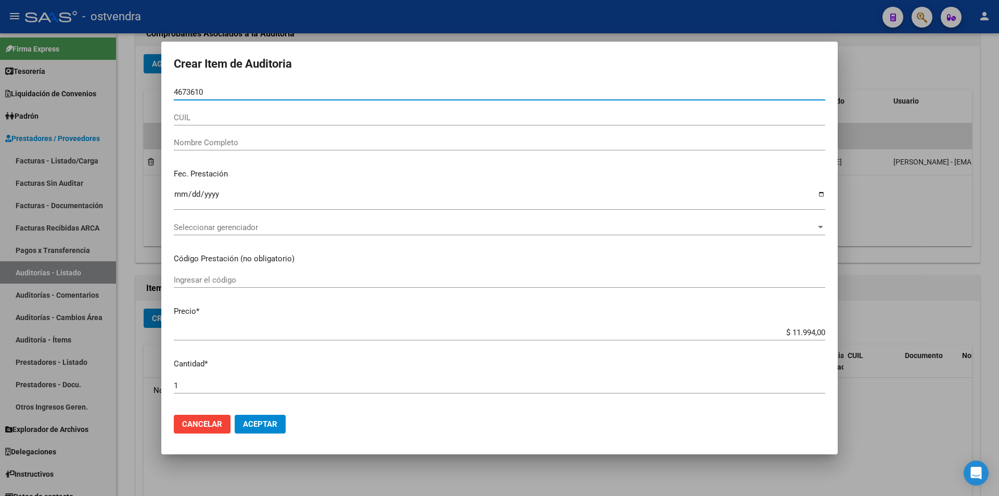
type input "46736103"
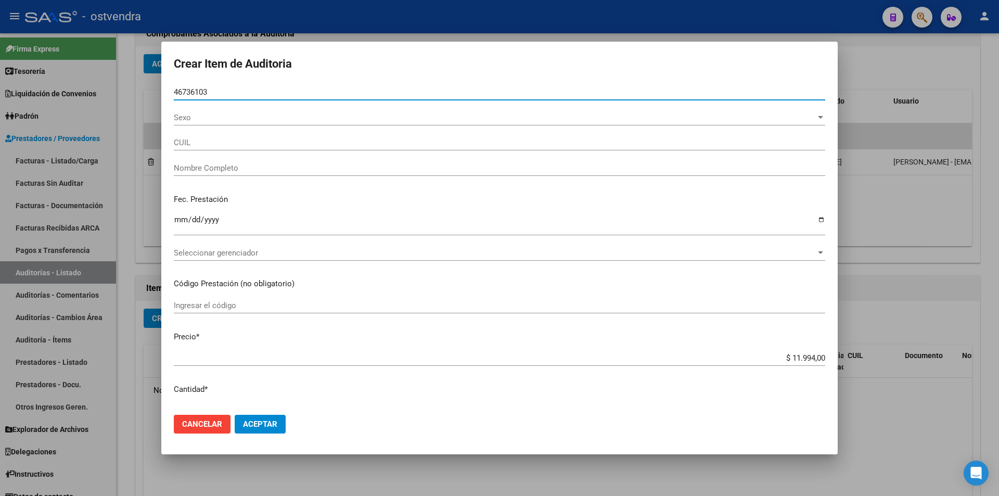
type input "27467361037"
type input "[PERSON_NAME]"
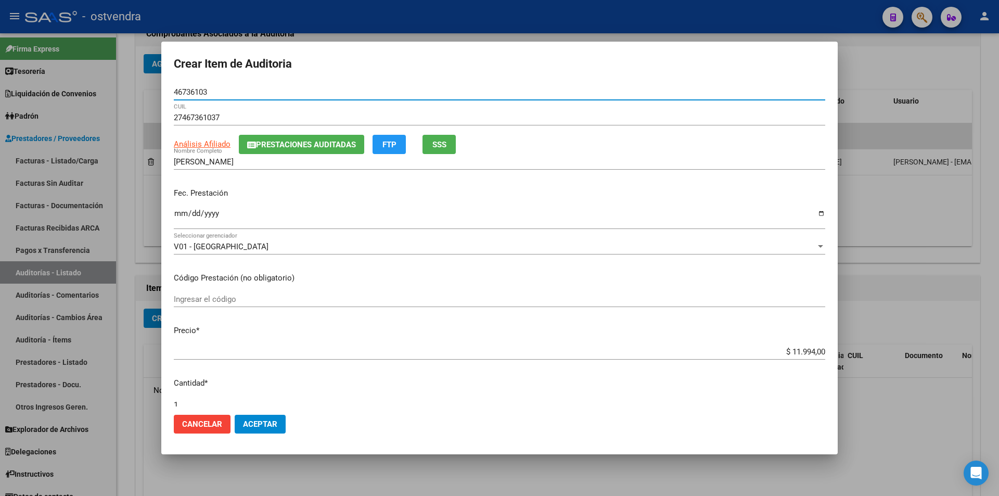
type input "46736103"
click at [181, 216] on input "Ingresar la fecha" at bounding box center [500, 217] width 652 height 17
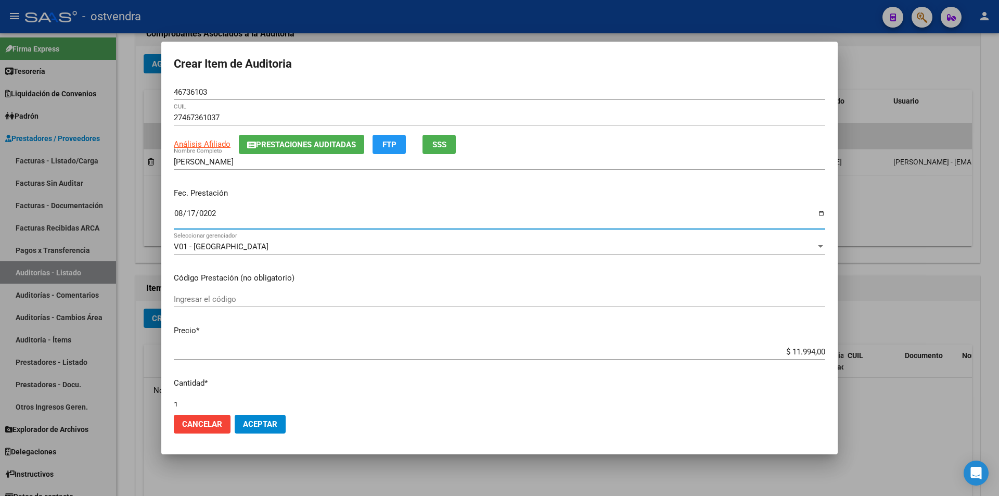
type input "[DATE]"
click at [819, 347] on app-form-text-field "Precio * $ 11.994,00 Ingresar el precio" at bounding box center [504, 341] width 660 height 32
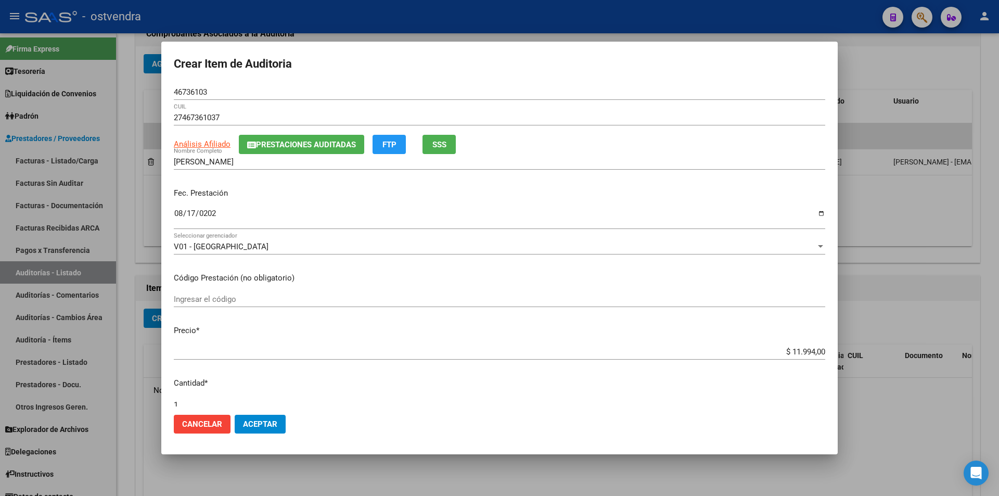
click at [818, 348] on app-form-text-field "Precio * $ 11.994,00 Ingresar el precio" at bounding box center [504, 341] width 660 height 32
click at [816, 349] on input "$ 11.994,00" at bounding box center [500, 351] width 652 height 9
type input "$ 1.199,40"
type input "$ 119,94"
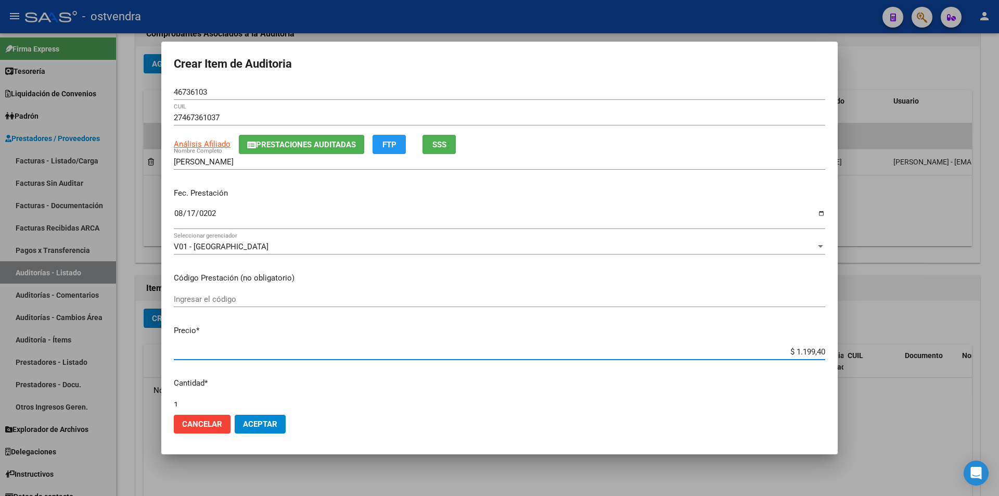
type input "$ 119,94"
type input "$ 11,99"
type input "$ 1,19"
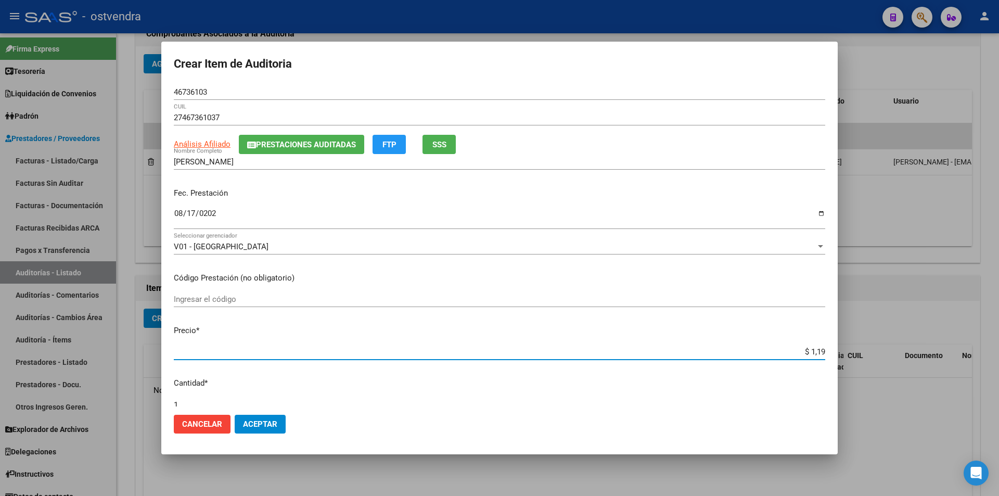
type input "$ 0,11"
type input "$ 0,01"
type input "$ 0,03"
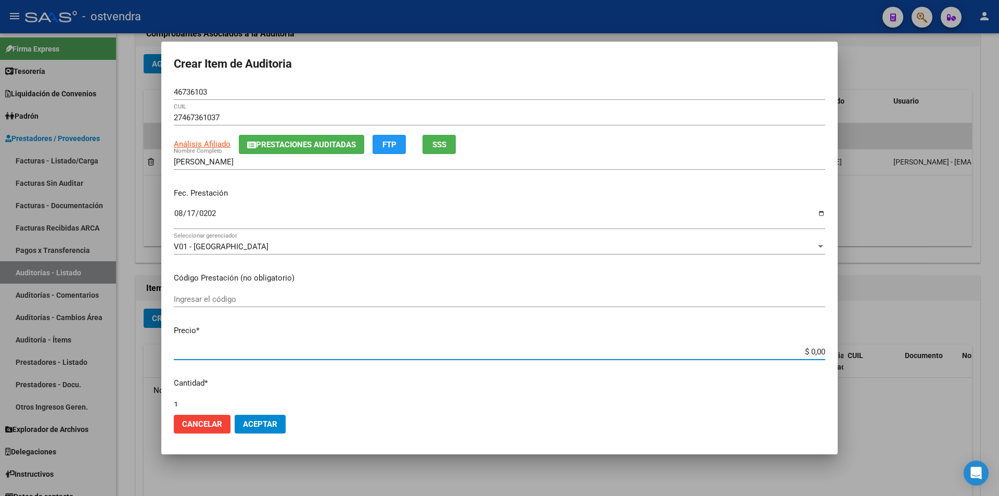
type input "$ 0,03"
type input "$ 0,39"
type input "$ 3,99"
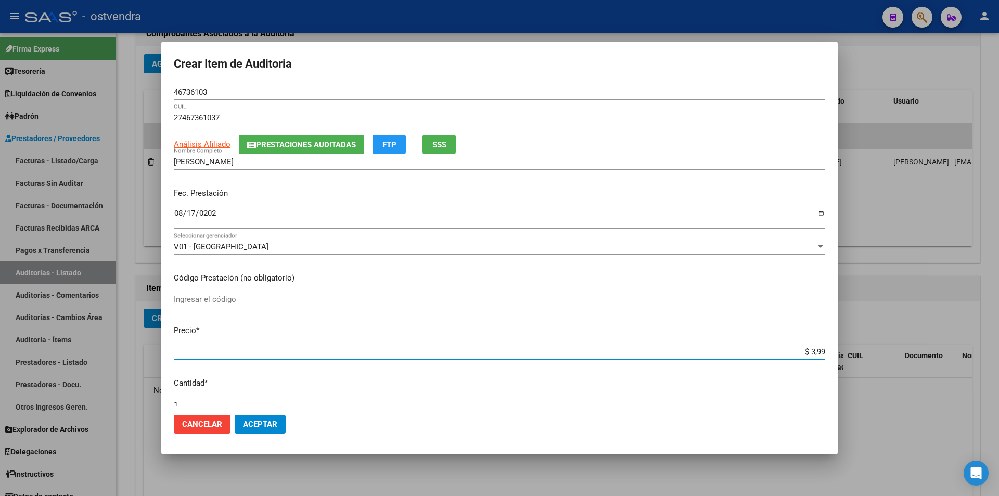
type input "$ 39,98"
type input "$ 399,80"
type input "$ 3.998,00"
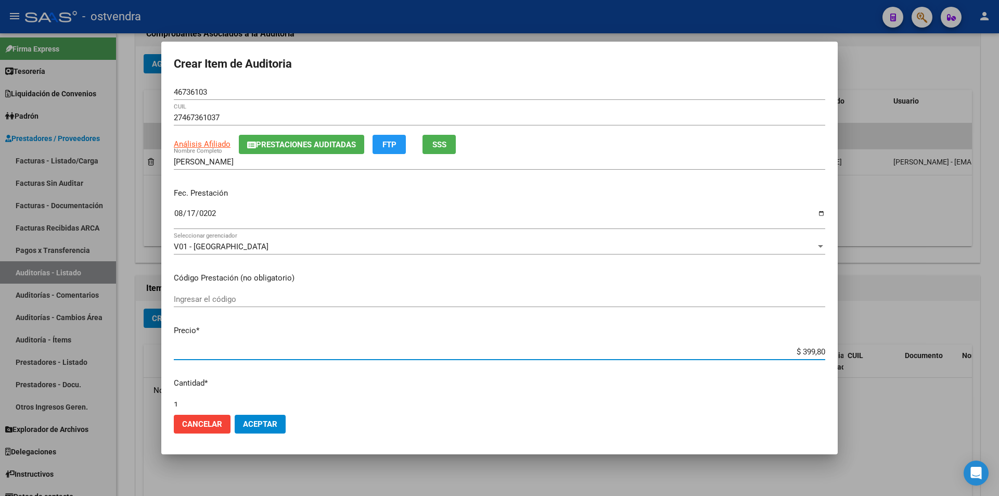
type input "$ 3.998,00"
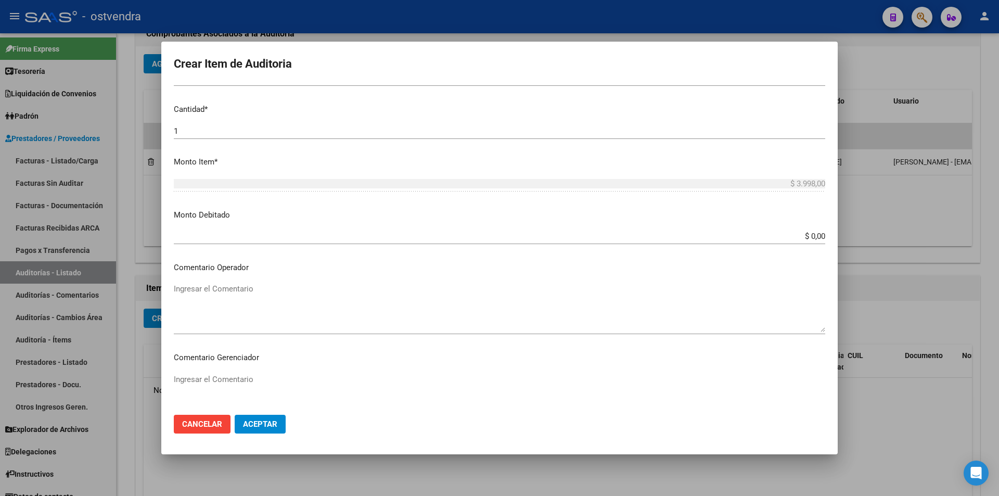
scroll to position [338, 0]
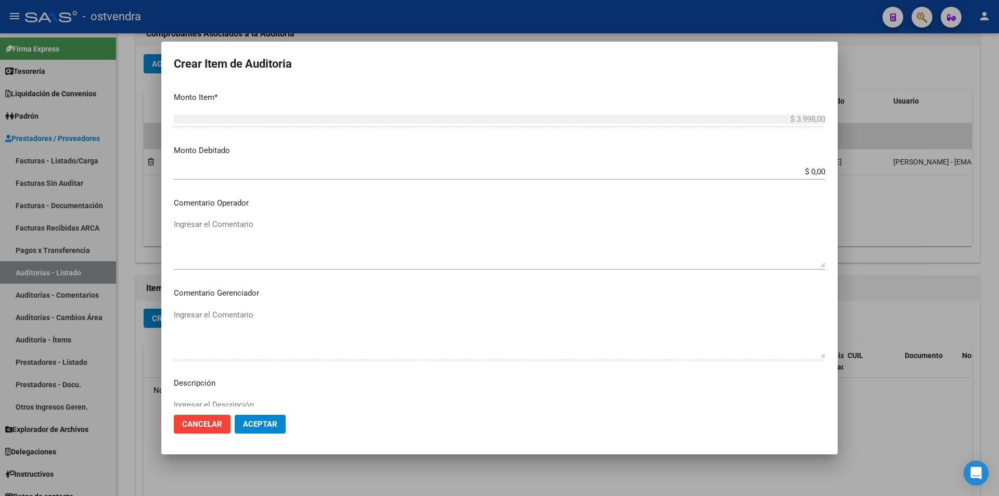
click at [838, 319] on div at bounding box center [499, 248] width 999 height 496
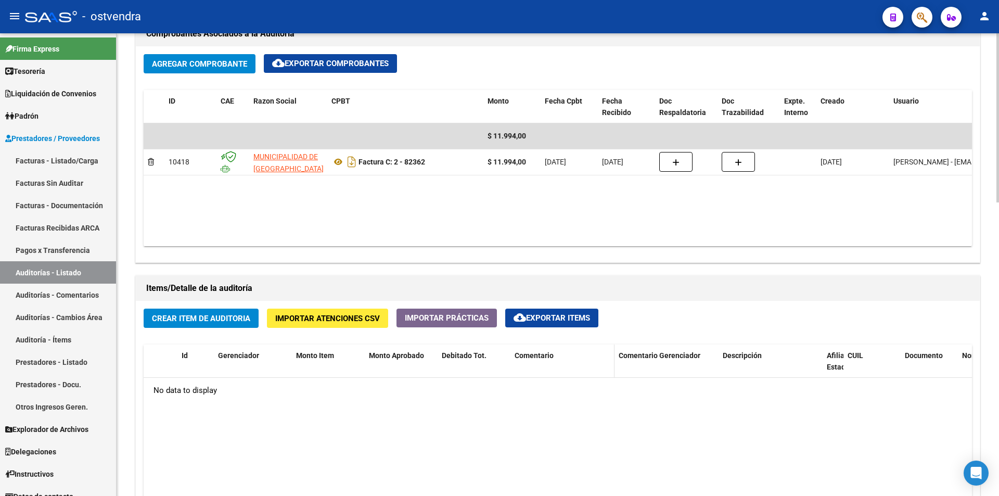
drag, startPoint x: 835, startPoint y: 317, endPoint x: 558, endPoint y: 367, distance: 280.9
click at [758, 339] on div "Crear Item de Auditoria Importar Atenciones CSV Importar Prácticas cloud_downlo…" at bounding box center [558, 504] width 844 height 407
click at [155, 322] on span "Crear Item de Auditoria" at bounding box center [201, 318] width 98 height 9
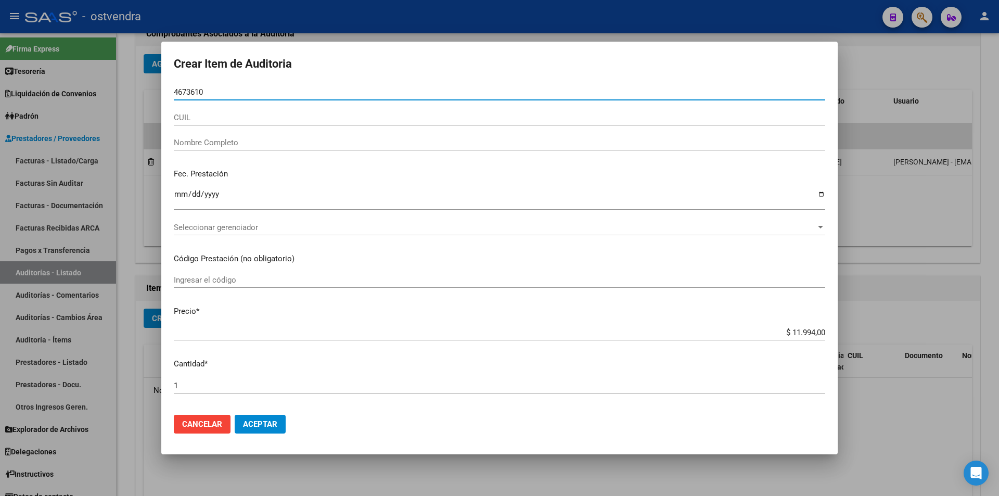
type input "46736103"
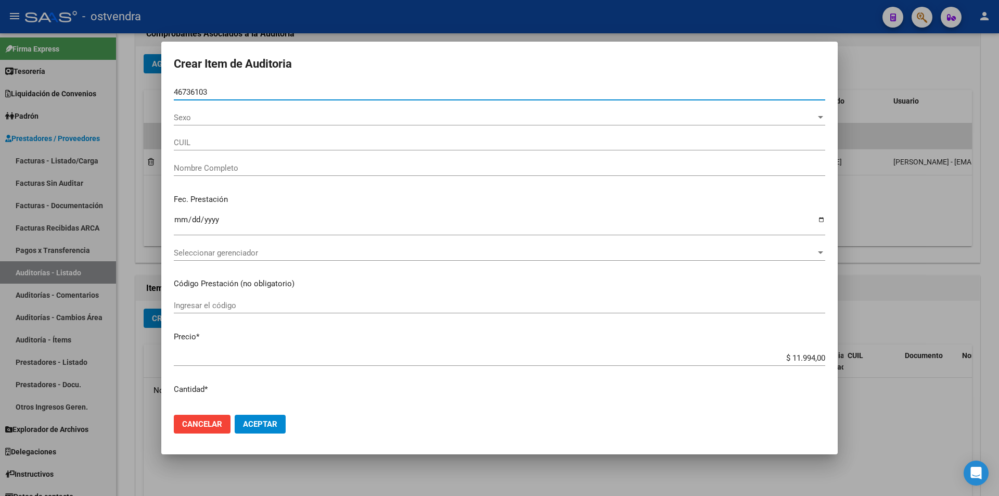
type input "27467361037"
type input "[PERSON_NAME]"
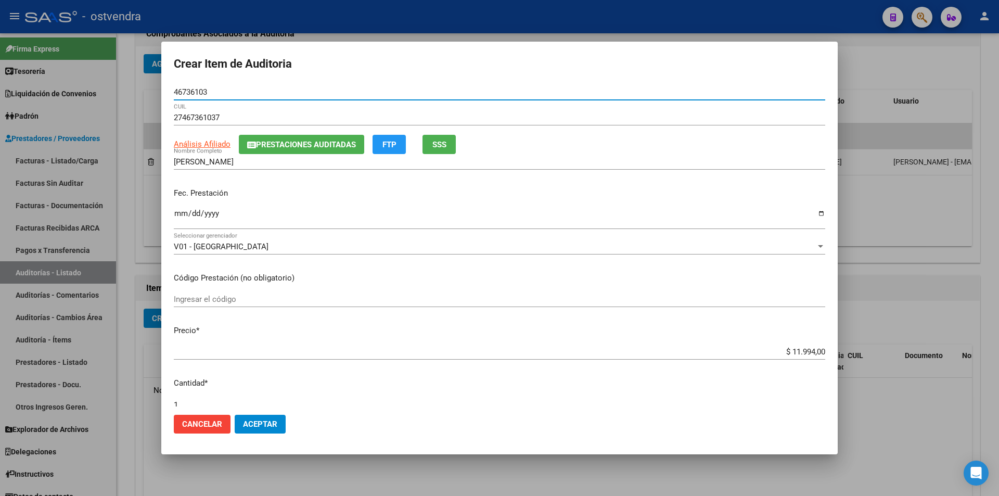
type input "46736103"
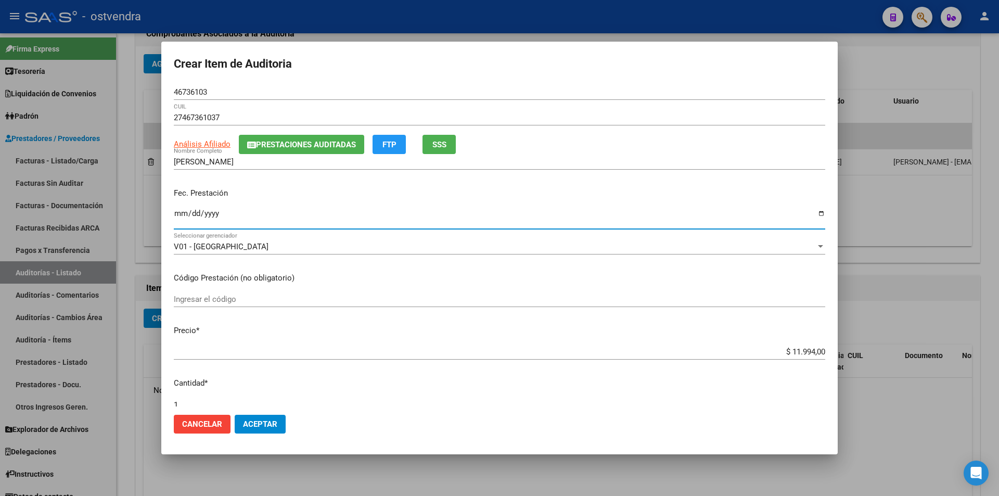
click at [185, 217] on input "Ingresar la fecha" at bounding box center [500, 217] width 652 height 17
type input "[DATE]"
click at [815, 355] on input "$ 11.994,00" at bounding box center [500, 351] width 652 height 9
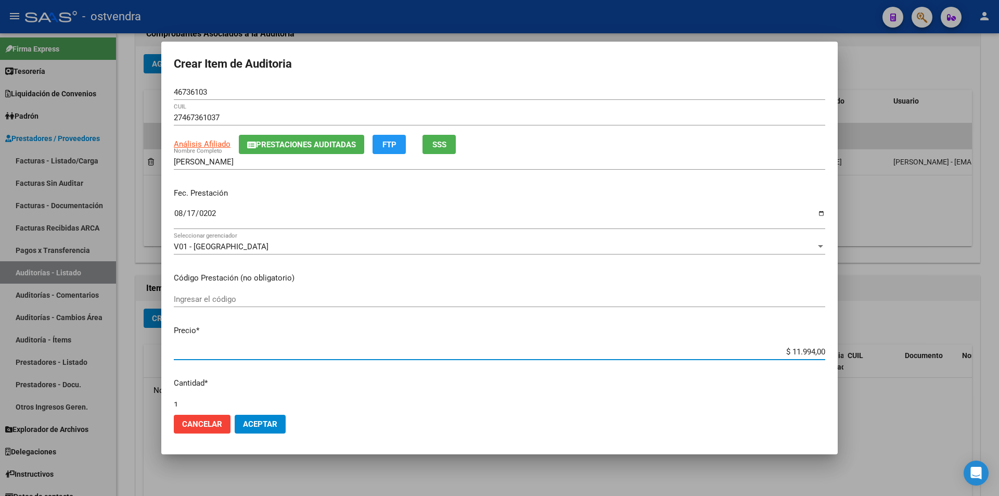
click at [817, 354] on input "$ 11.994,00" at bounding box center [500, 351] width 652 height 9
type input "$ 1.199,40"
type input "$ 119,94"
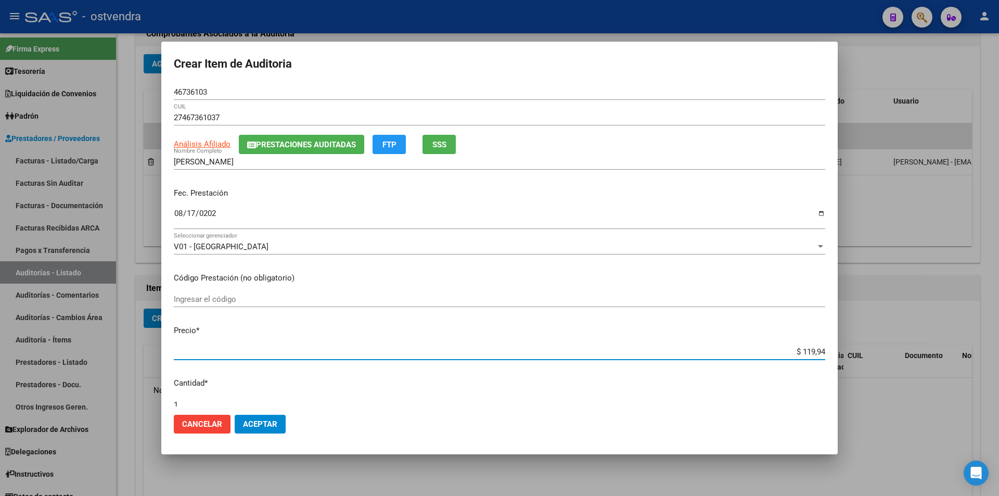
type input "$ 11,99"
type input "$ 1,19"
type input "$ 0,11"
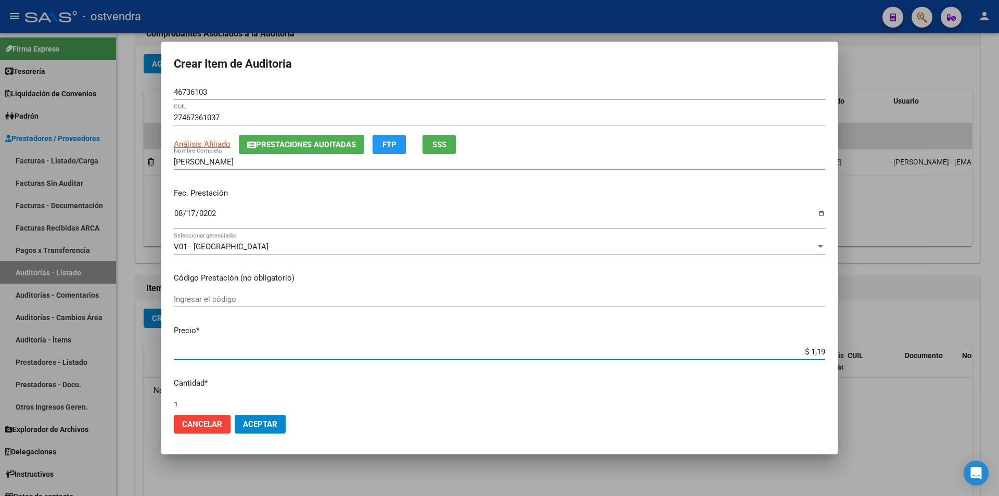
type input "$ 0,11"
type input "$ 0,01"
type input "$ 0,03"
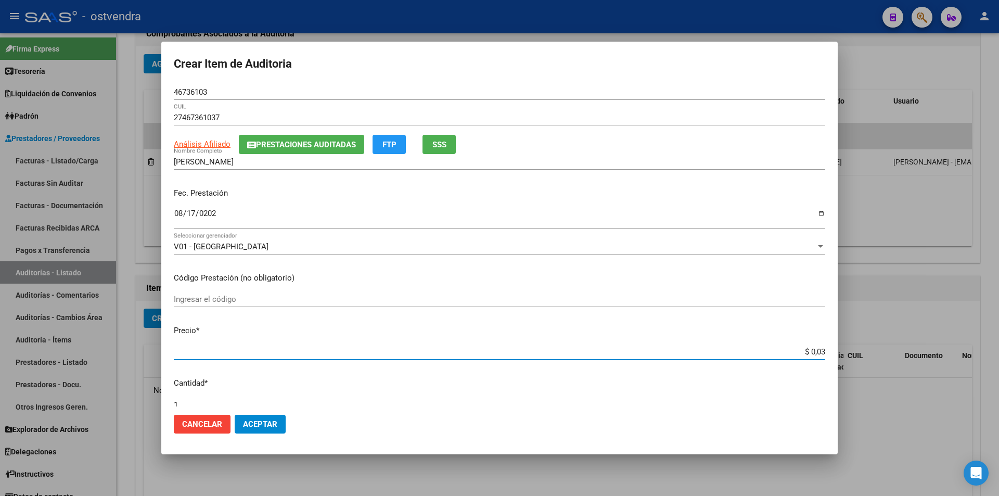
type input "$ 0,39"
type input "$ 3,99"
type input "$ 39,98"
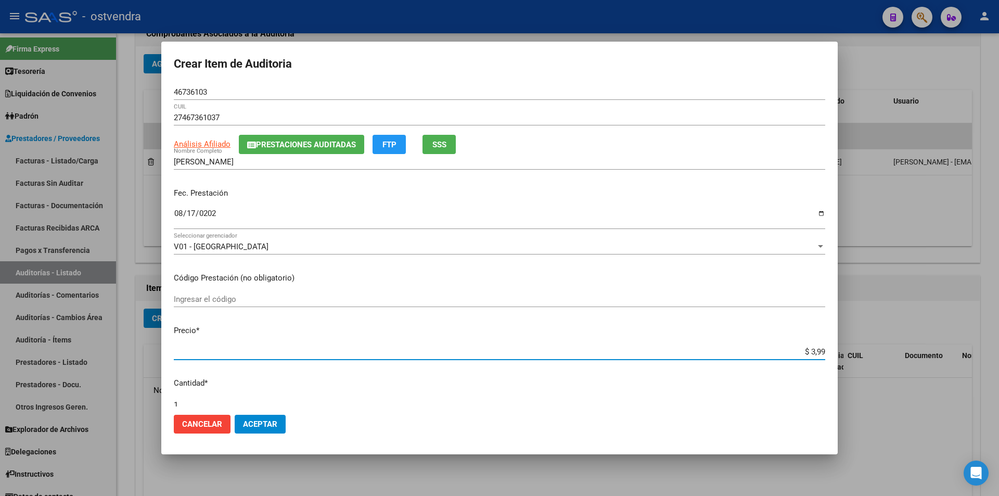
type input "$ 39,98"
type input "$ 399,80"
type input "$ 3.998,00"
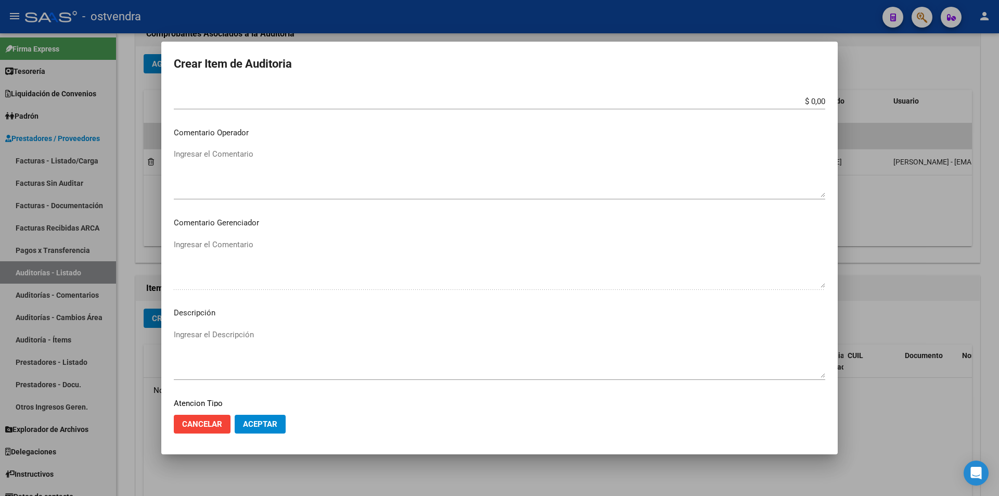
scroll to position [434, 0]
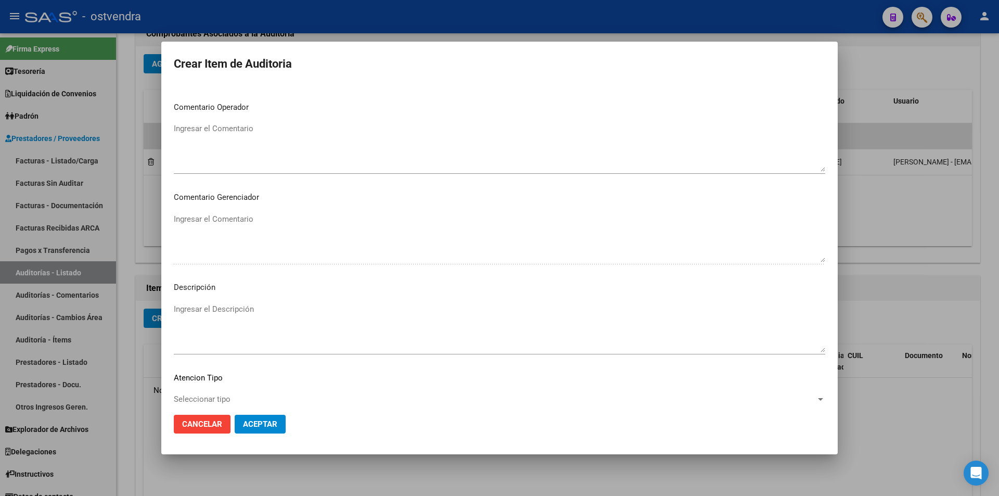
click at [329, 332] on textarea "Ingresar el Descripción" at bounding box center [500, 327] width 652 height 49
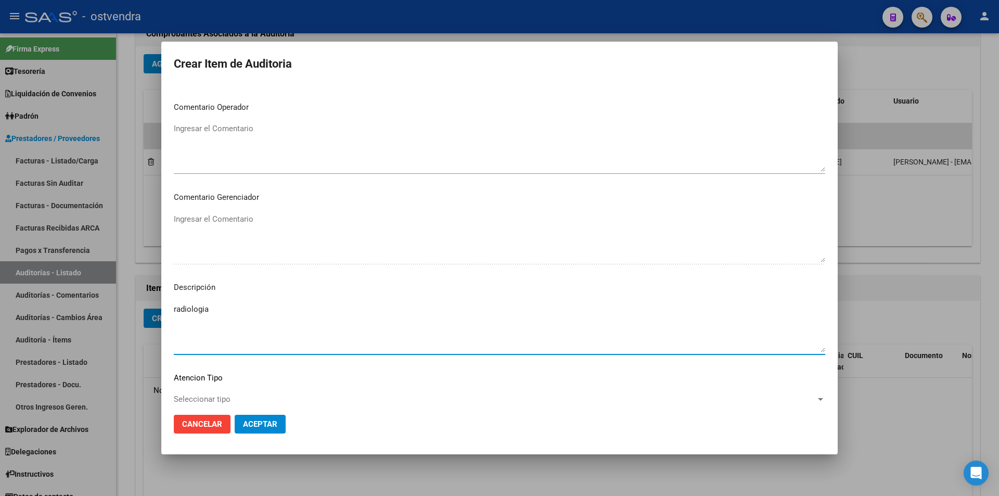
type textarea "radiologia"
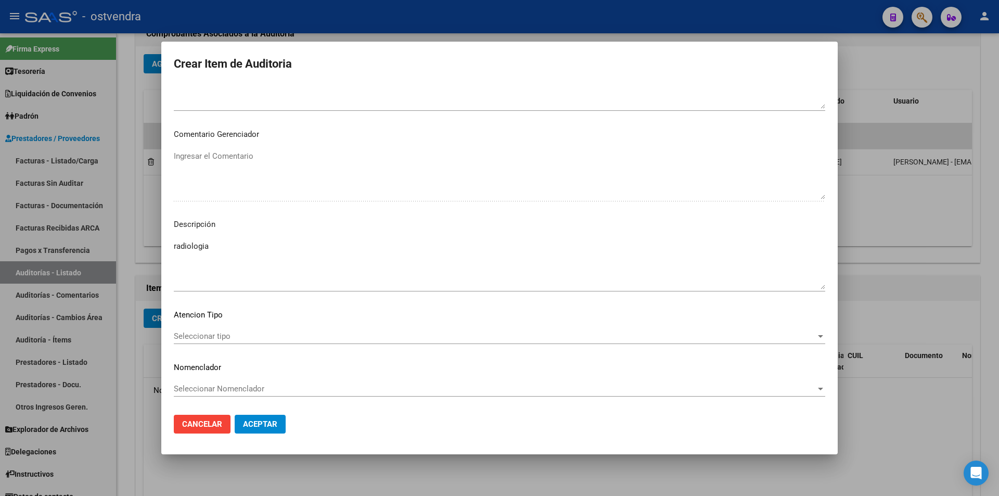
click at [329, 329] on div "Seleccionar tipo Seleccionar tipo" at bounding box center [500, 336] width 652 height 16
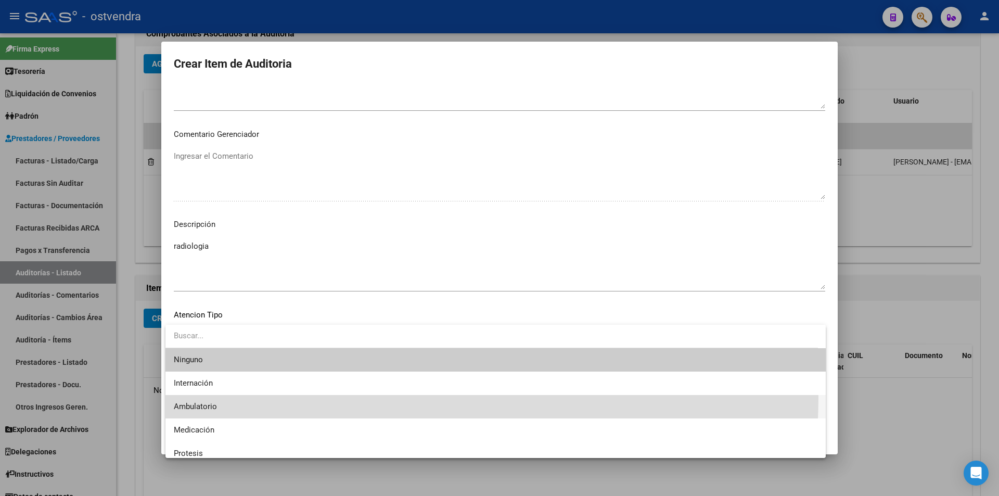
click at [277, 396] on span "Ambulatorio" at bounding box center [496, 406] width 644 height 23
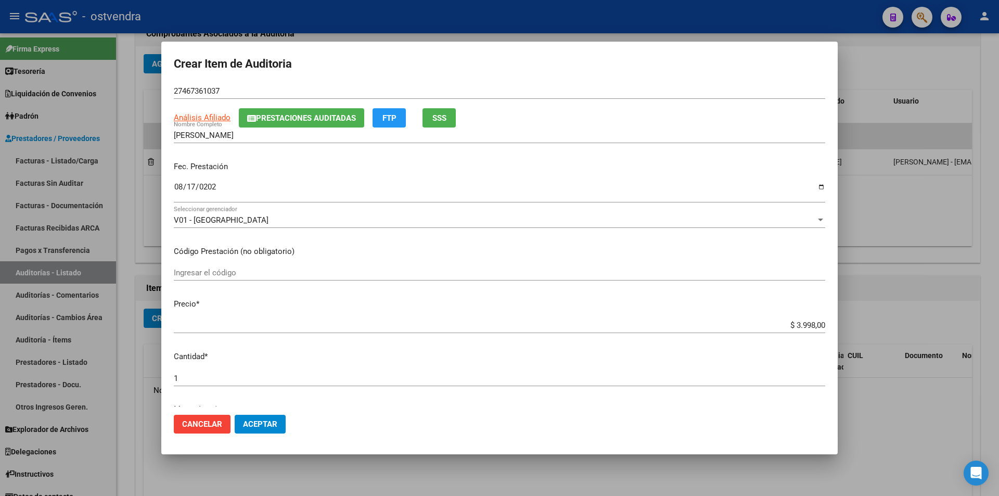
scroll to position [0, 0]
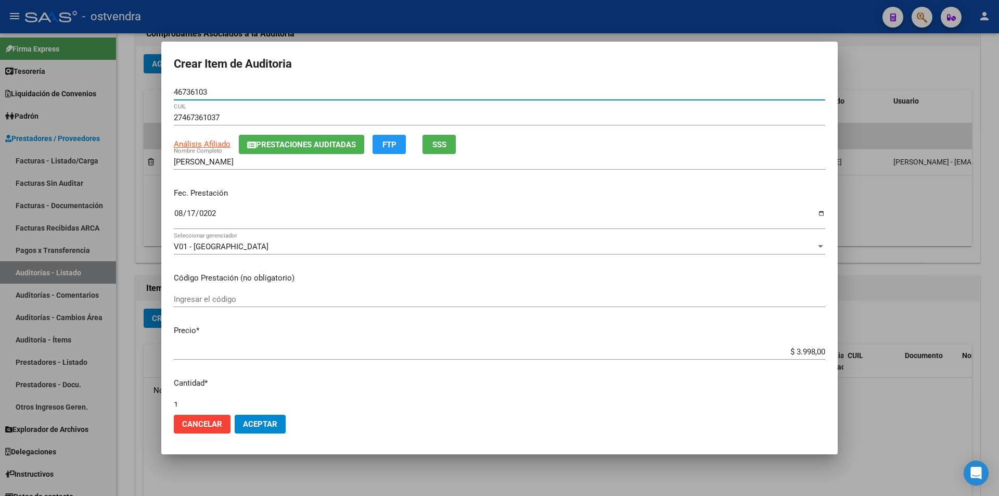
drag, startPoint x: 208, startPoint y: 93, endPoint x: 183, endPoint y: 92, distance: 25.0
click at [173, 91] on mat-dialog-content "46736103 Nro Documento 27467361037 CUIL Análisis Afiliado Prestaciones Auditada…" at bounding box center [499, 245] width 677 height 322
click at [270, 413] on mat-dialog-actions "Cancelar Aceptar" at bounding box center [500, 423] width 652 height 35
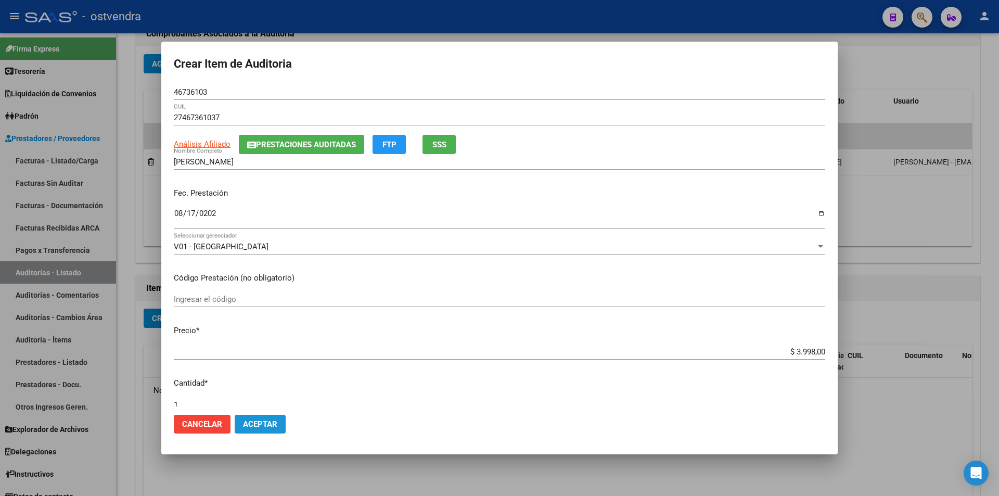
click at [270, 416] on button "Aceptar" at bounding box center [260, 424] width 51 height 19
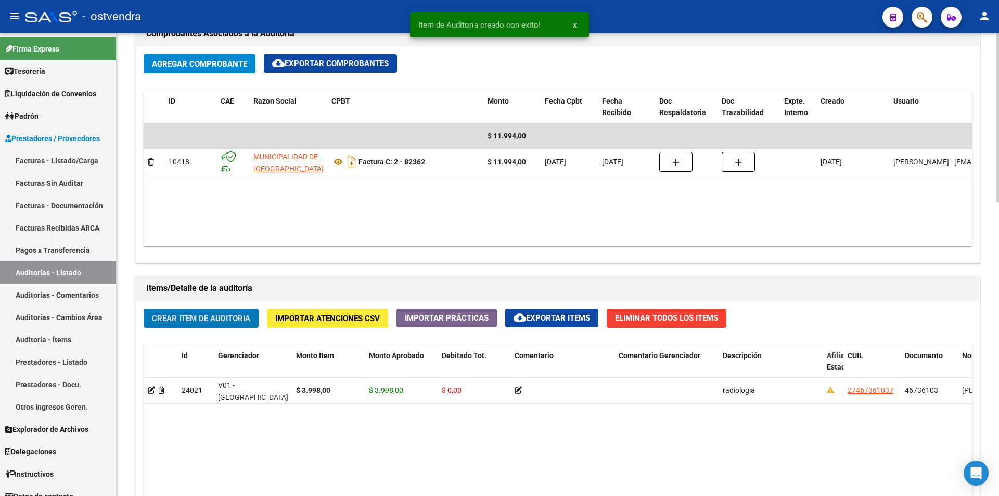
scroll to position [517, 0]
click at [207, 319] on span "Crear Item de Auditoria" at bounding box center [201, 318] width 98 height 9
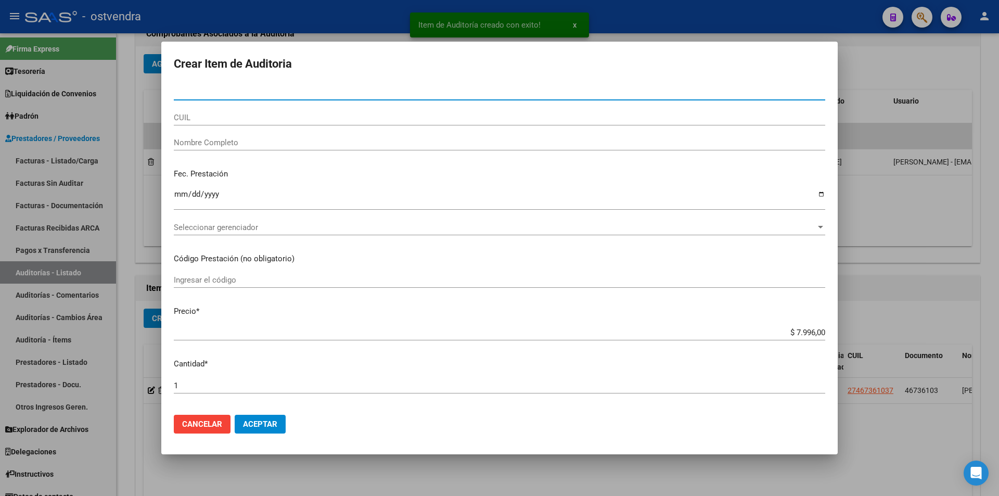
paste input "46736103"
type input "46736103"
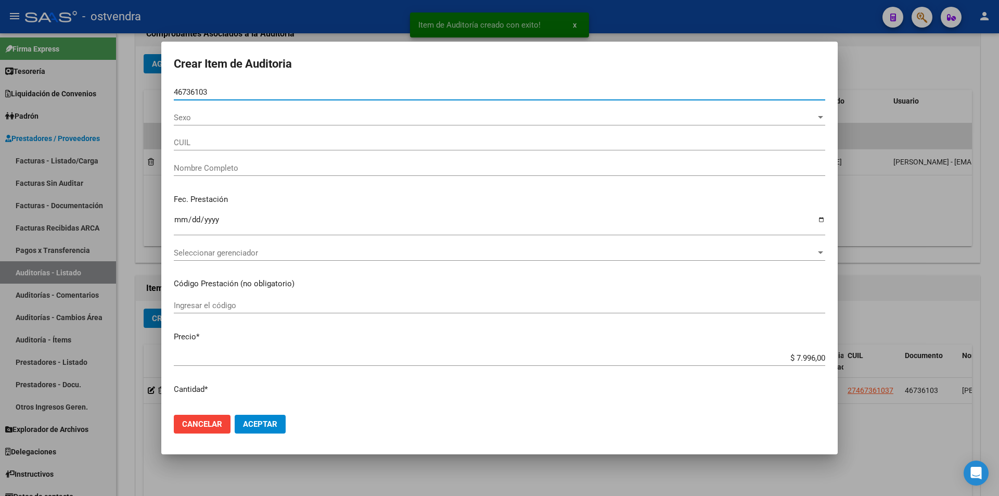
type input "27467361037"
type input "[PERSON_NAME]"
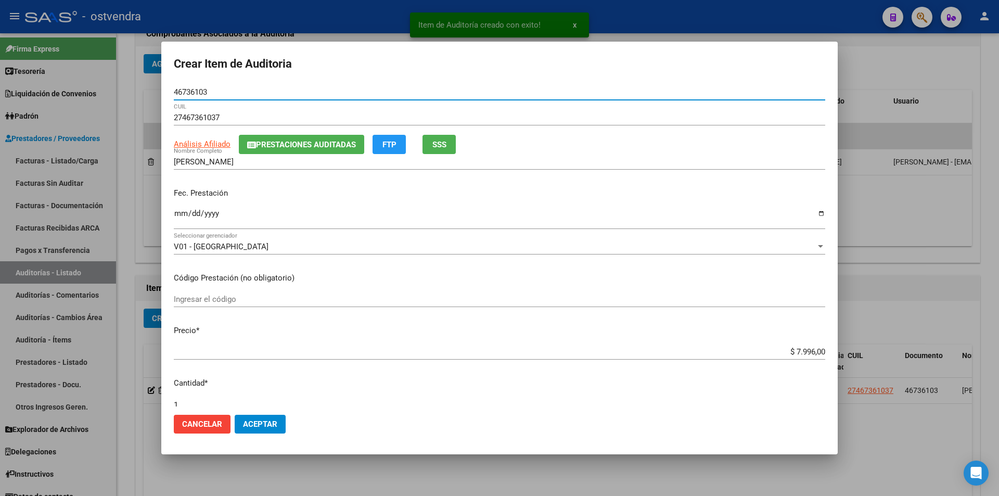
type input "46736103"
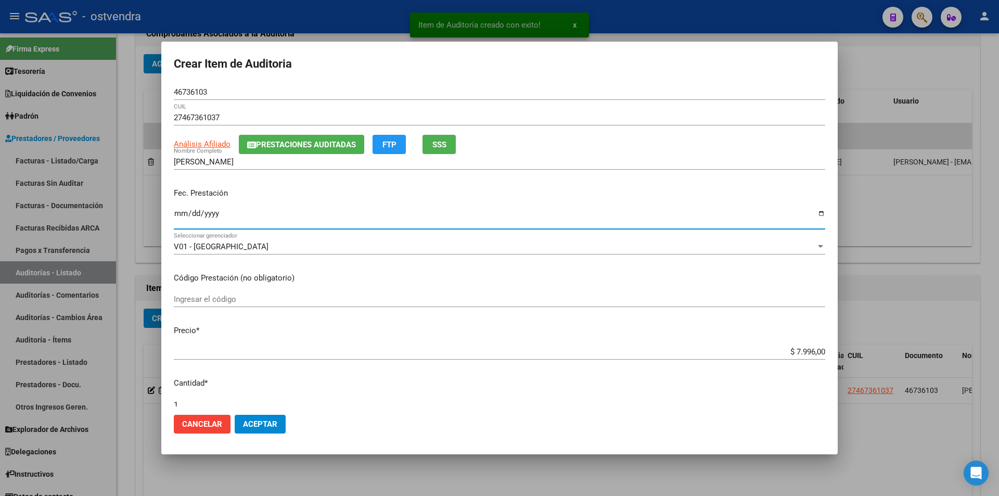
click at [175, 217] on input "Ingresar la fecha" at bounding box center [500, 217] width 652 height 17
type input "[DATE]"
click at [816, 354] on input "$ 7.996,00" at bounding box center [500, 351] width 652 height 9
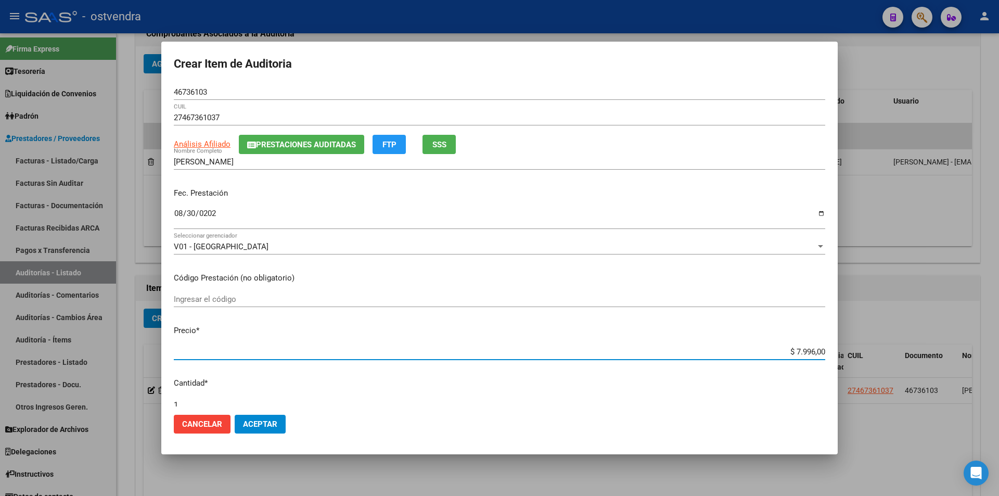
type input "$ 799,60"
type input "$ 79,96"
type input "$ 7,99"
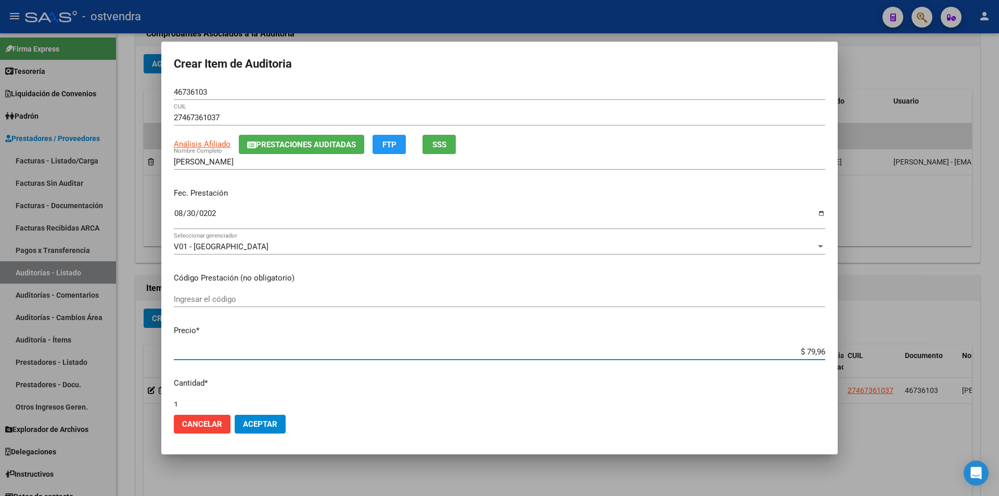
type input "$ 7,99"
type input "$ 0,79"
type input "$ 0,07"
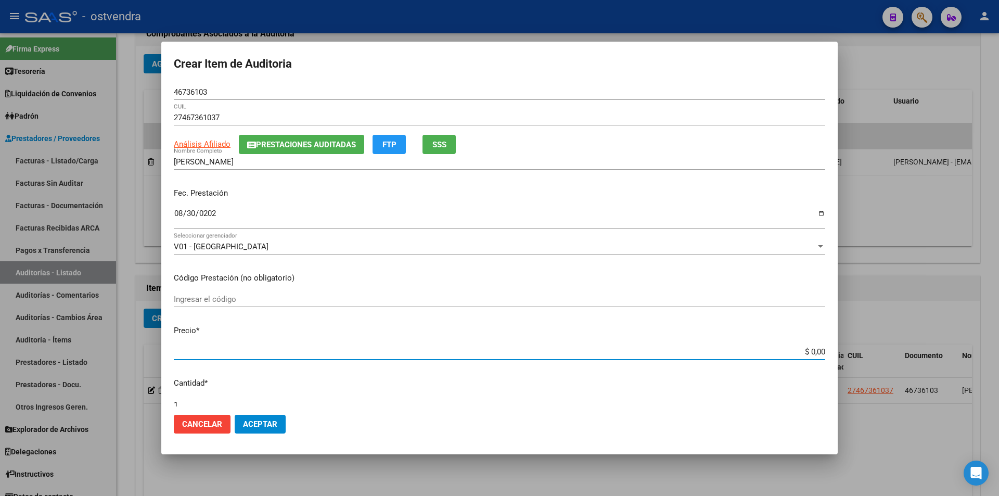
type input "$ 0,03"
type input "$ 0,39"
type input "$ 3,99"
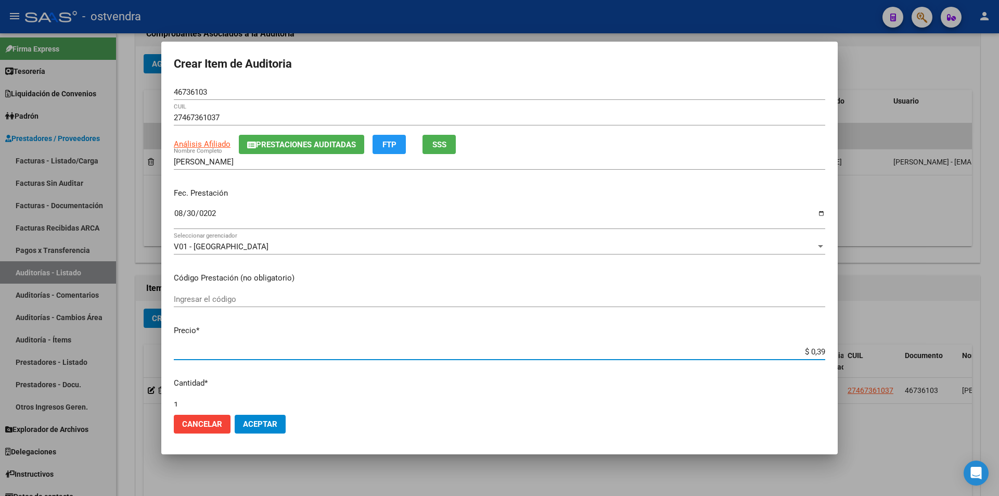
type input "$ 3,99"
type input "$ 39,98"
type input "$ 399,80"
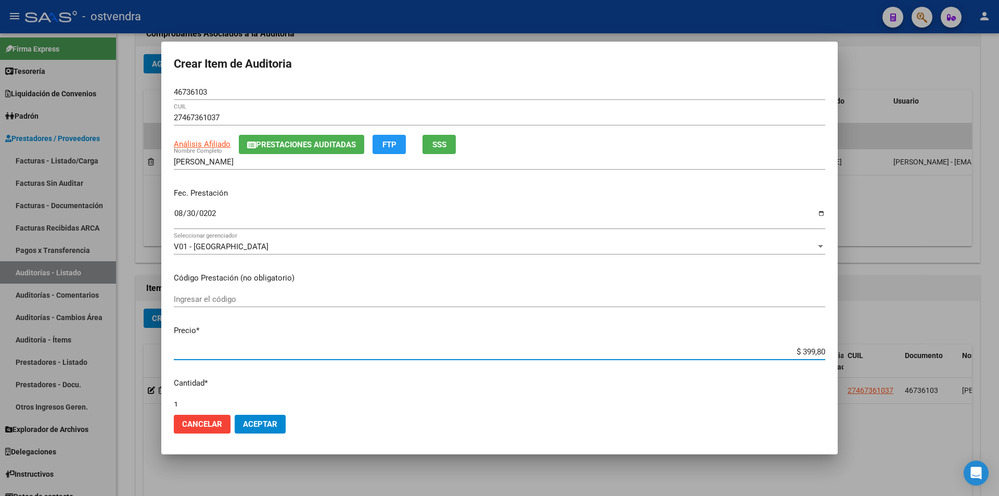
type input "$ 3.998,00"
click at [830, 186] on mat-dialog-content "46736103 Nro Documento 27467361037 CUIL Análisis Afiliado Prestaciones Auditada…" at bounding box center [499, 245] width 677 height 322
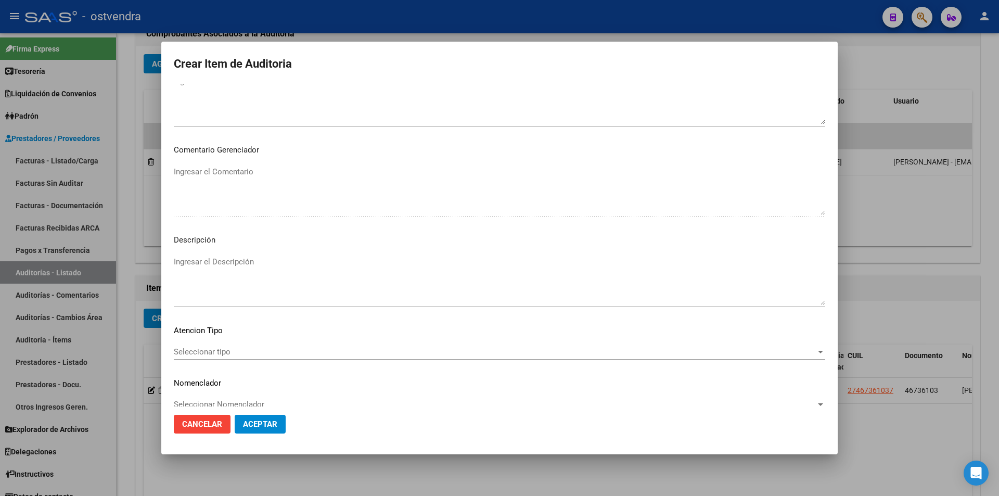
scroll to position [480, 0]
click at [521, 283] on textarea "Ingresar el Descripción" at bounding box center [500, 281] width 652 height 49
click at [195, 272] on textarea "atencion en guardia" at bounding box center [500, 281] width 652 height 49
type textarea "atención en guardia"
click at [234, 356] on span "Seleccionar tipo" at bounding box center [495, 352] width 642 height 9
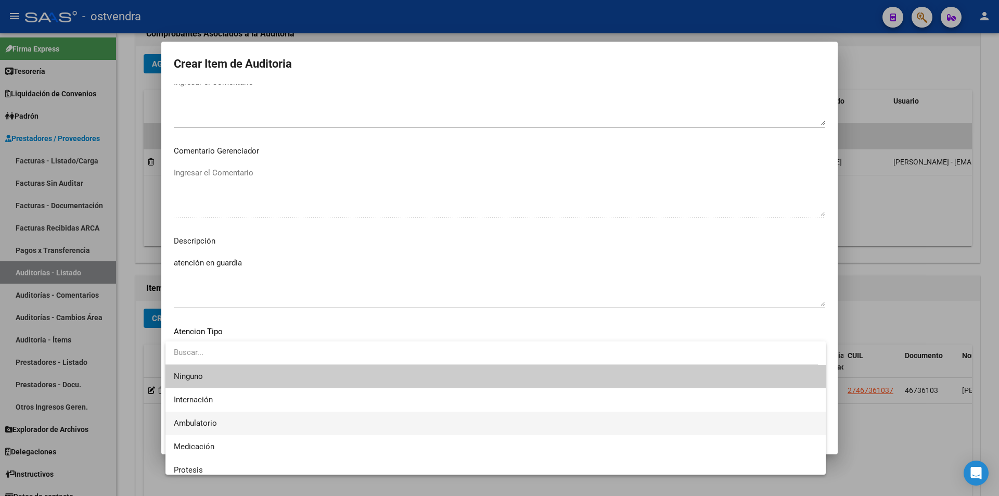
click at [227, 415] on span "Ambulatorio" at bounding box center [496, 423] width 644 height 23
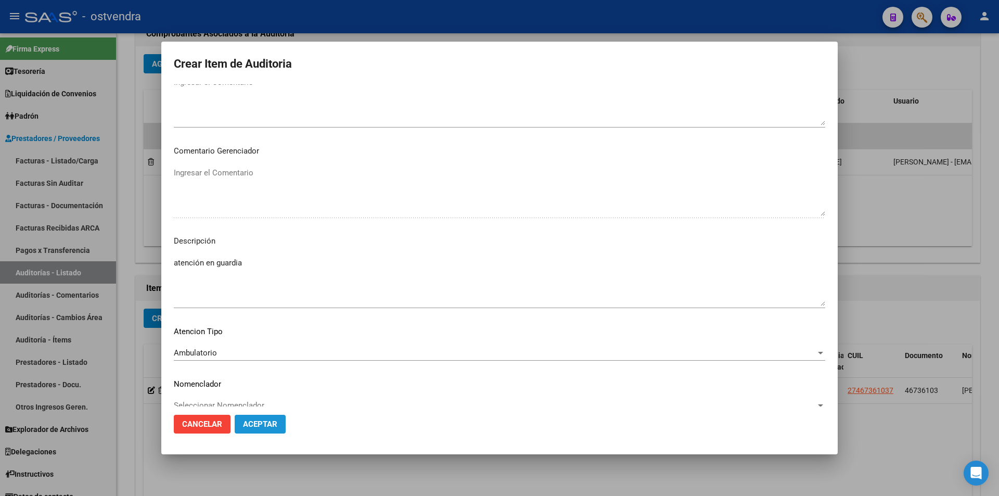
click at [255, 430] on button "Aceptar" at bounding box center [260, 424] width 51 height 19
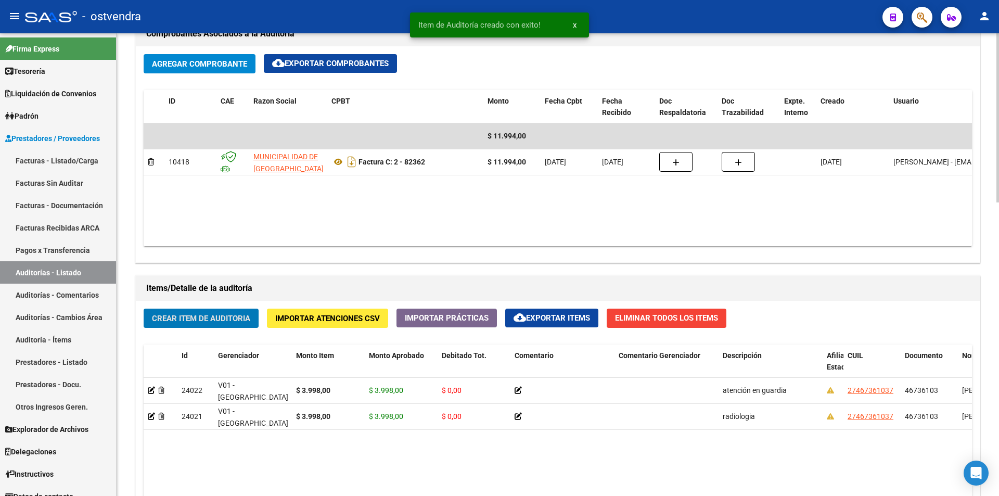
click at [217, 324] on button "Crear Item de Auditoria" at bounding box center [201, 318] width 115 height 19
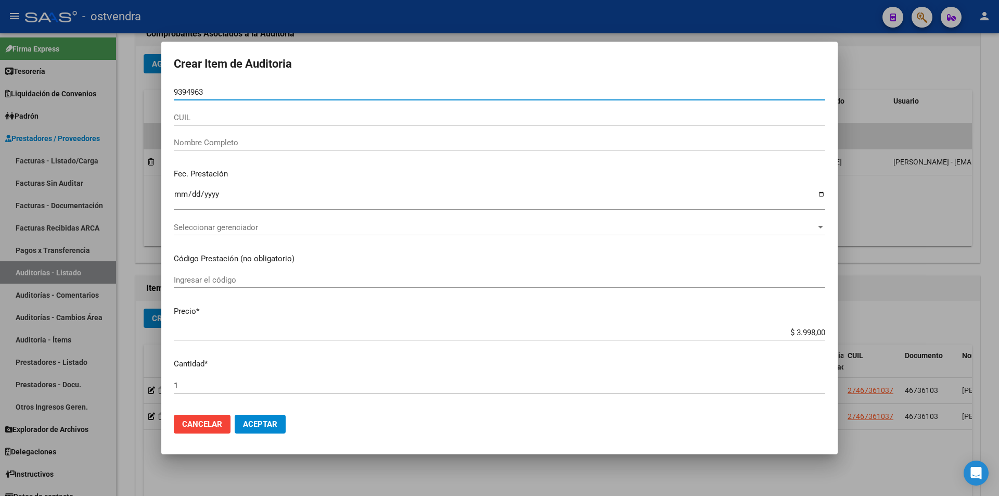
type input "93949630"
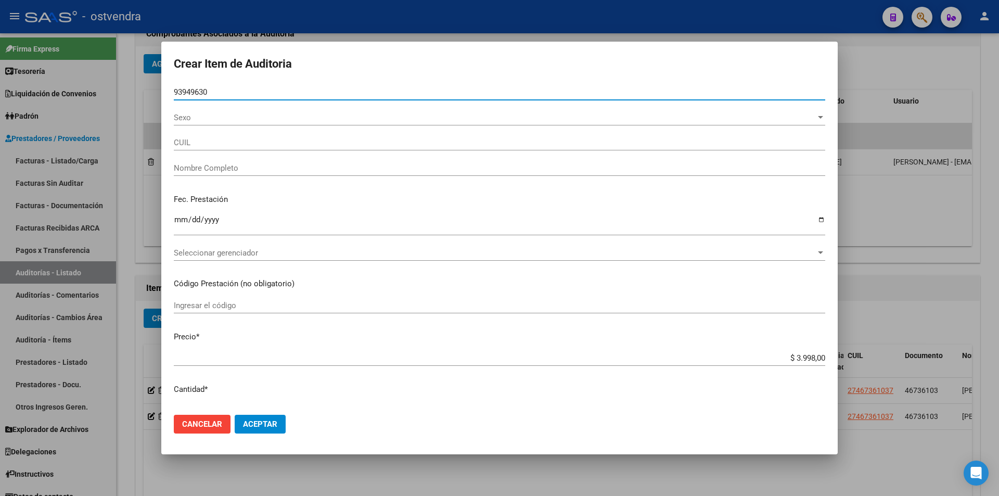
type input "27939496306"
type input "[PERSON_NAME] [PERSON_NAME]"
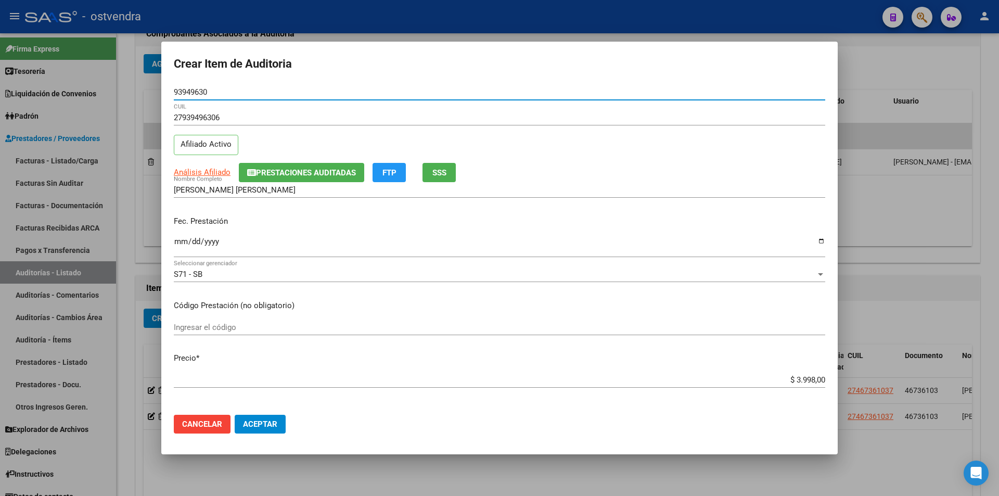
type input "93949630"
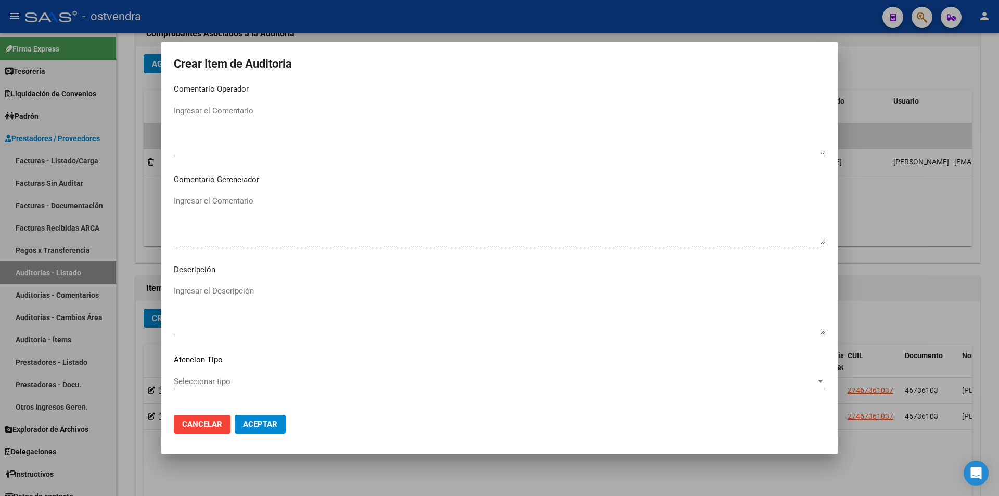
scroll to position [494, 0]
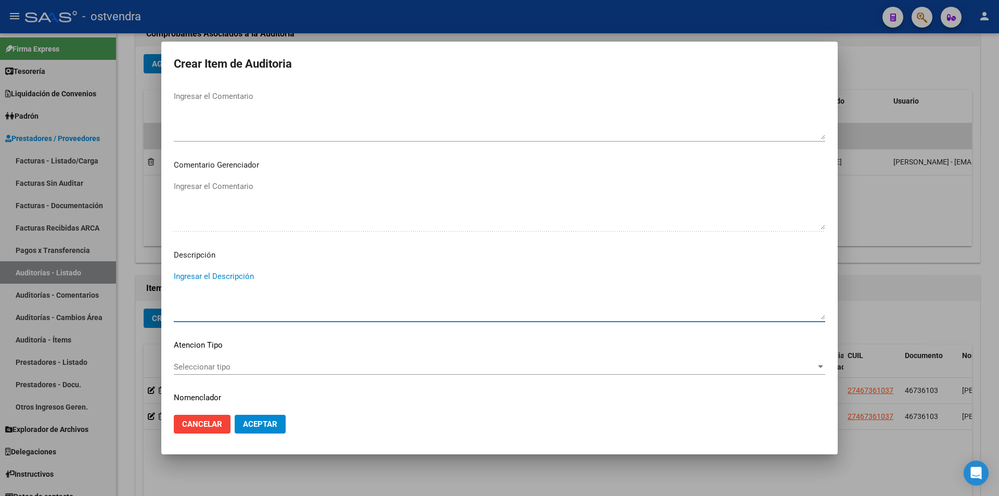
click at [502, 297] on textarea "Ingresar el Descripción" at bounding box center [500, 295] width 652 height 49
type textarea "atencion en guardia"
click at [246, 360] on div "Seleccionar tipo Seleccionar tipo" at bounding box center [500, 367] width 652 height 16
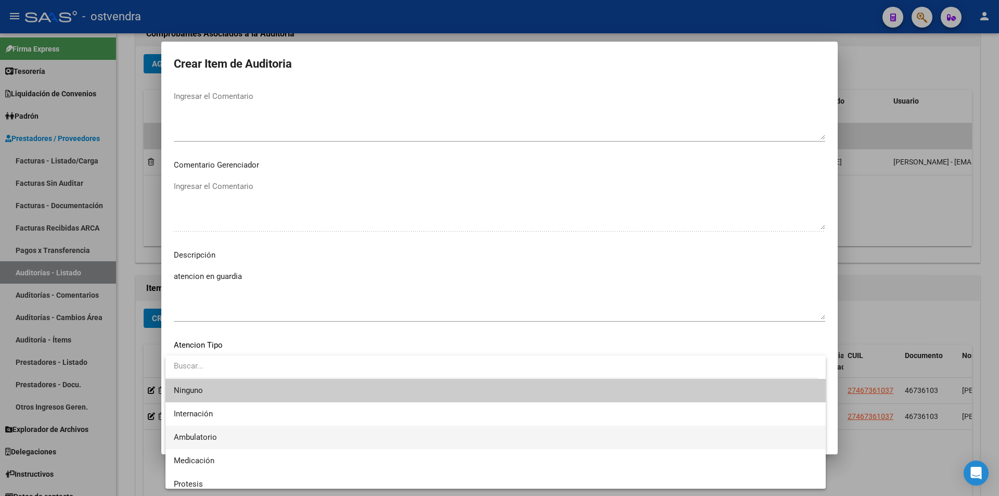
click at [234, 432] on span "Ambulatorio" at bounding box center [496, 437] width 644 height 23
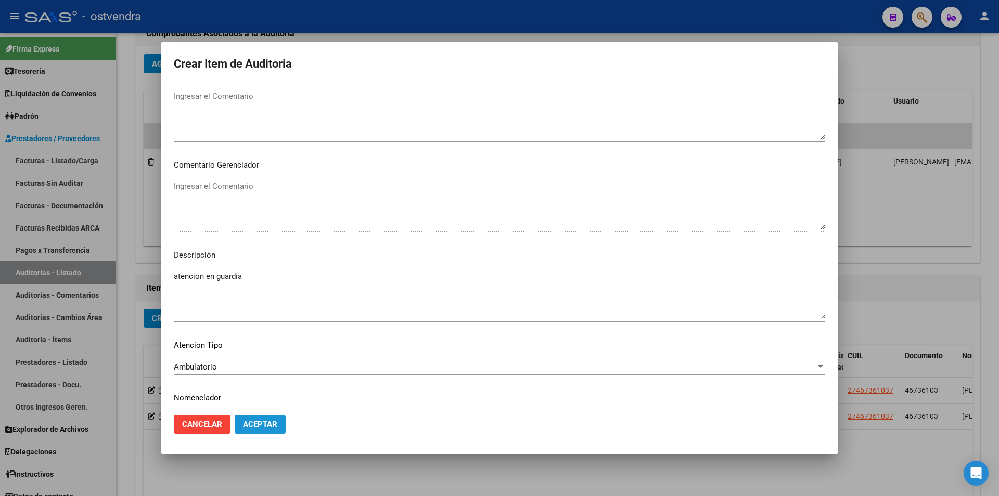
click at [266, 433] on button "Aceptar" at bounding box center [260, 424] width 51 height 19
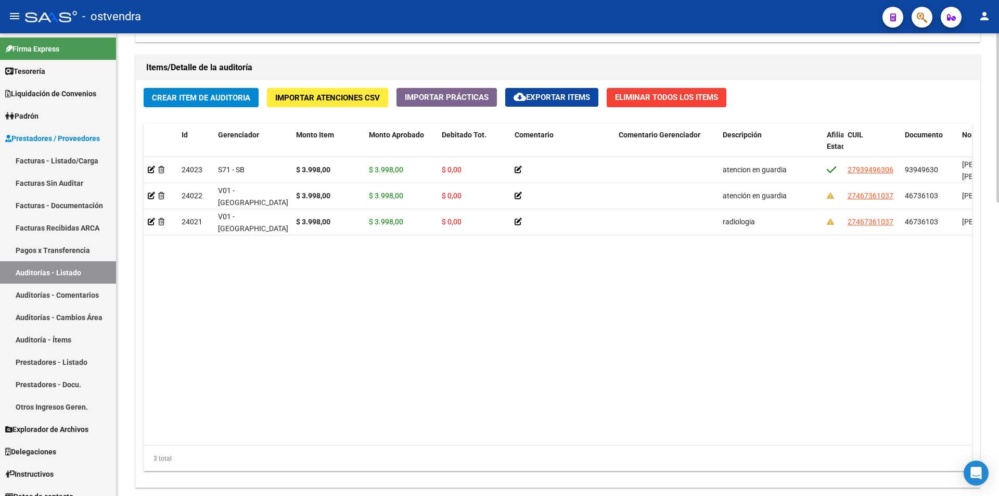
scroll to position [746, 0]
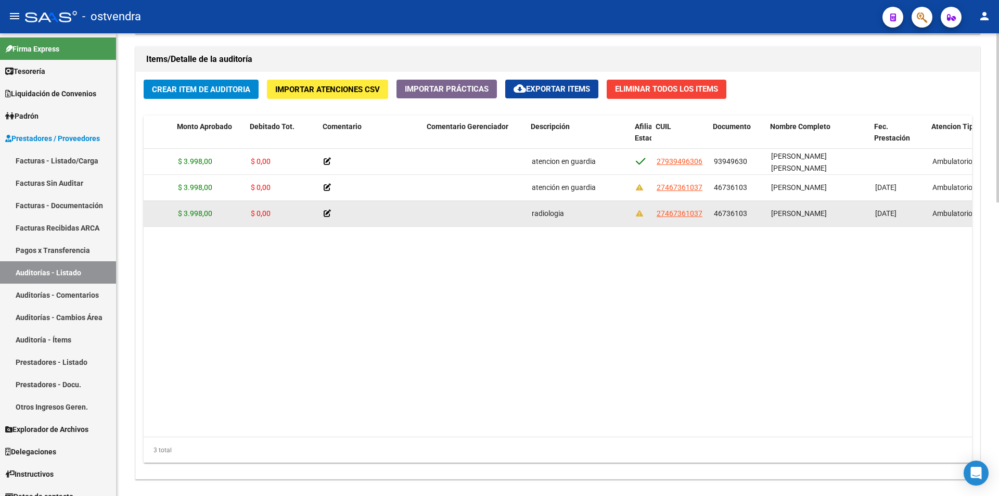
scroll to position [0, 192]
click at [677, 213] on span "27467361037" at bounding box center [679, 213] width 46 height 8
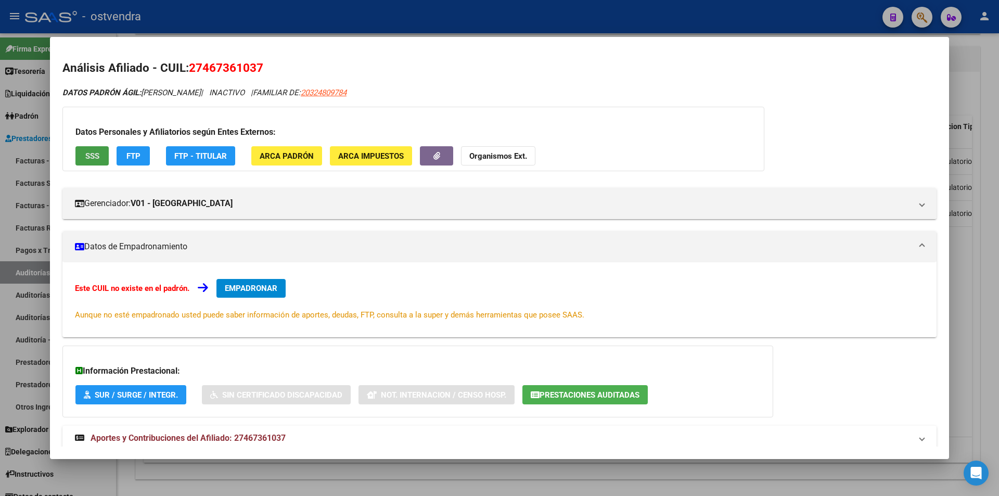
click at [105, 152] on button "SSS" at bounding box center [91, 155] width 33 height 19
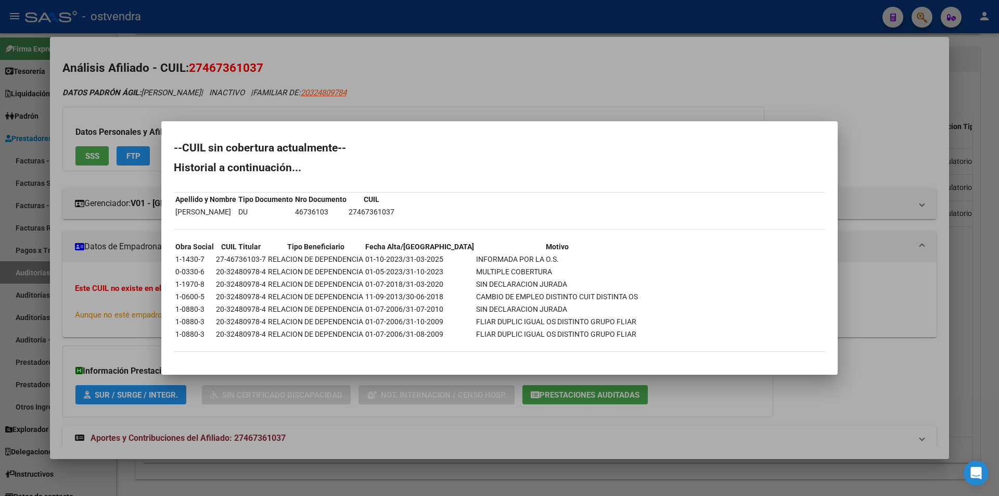
click at [853, 325] on div at bounding box center [499, 248] width 999 height 496
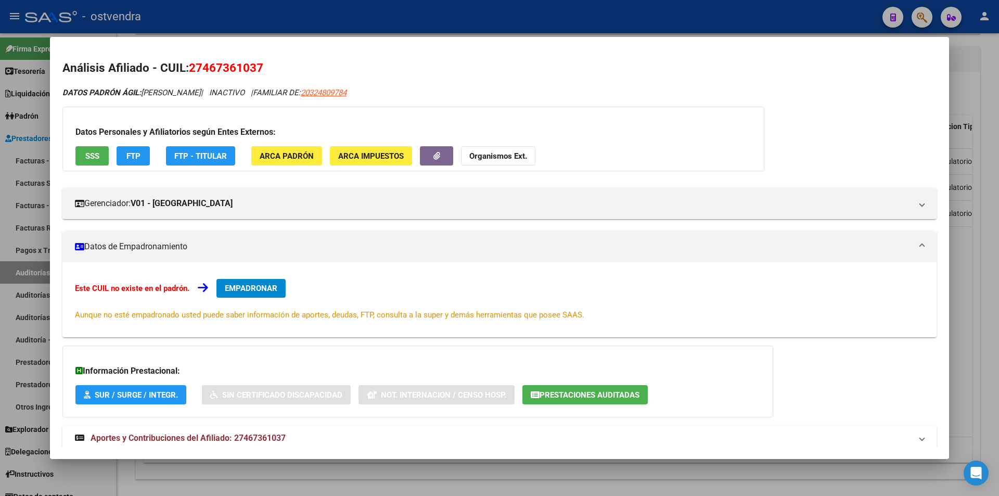
click at [999, 313] on div at bounding box center [499, 248] width 999 height 496
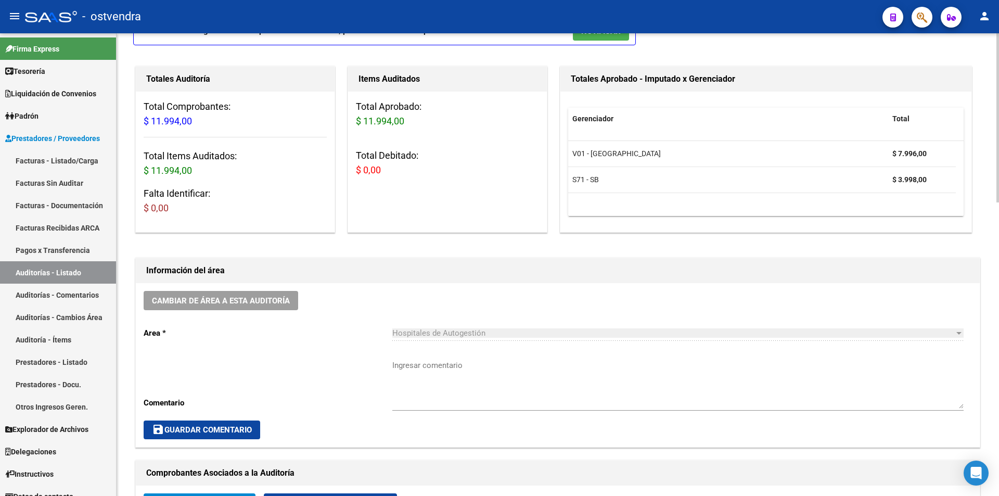
scroll to position [0, 0]
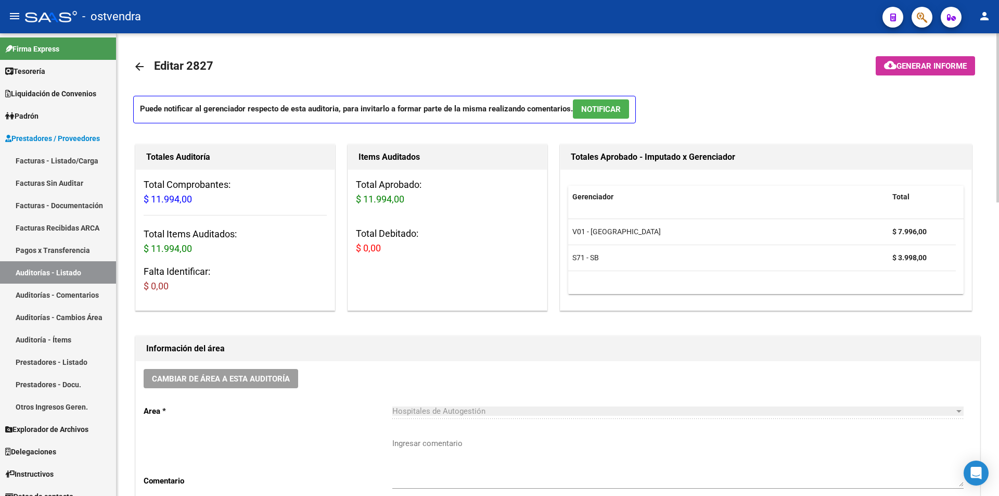
click at [597, 106] on span "NOTIFICAR" at bounding box center [601, 109] width 40 height 9
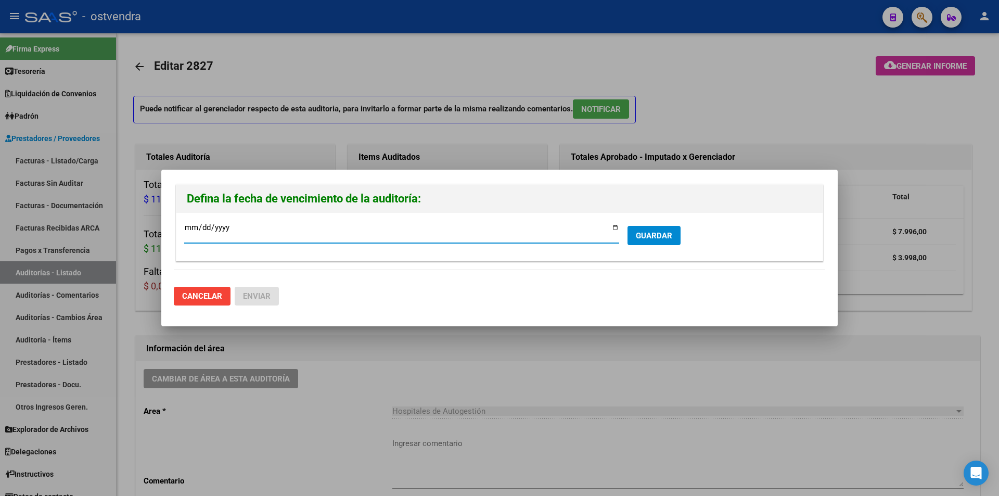
type input "[DATE]"
click at [629, 234] on button "GUARDAR" at bounding box center [654, 235] width 53 height 19
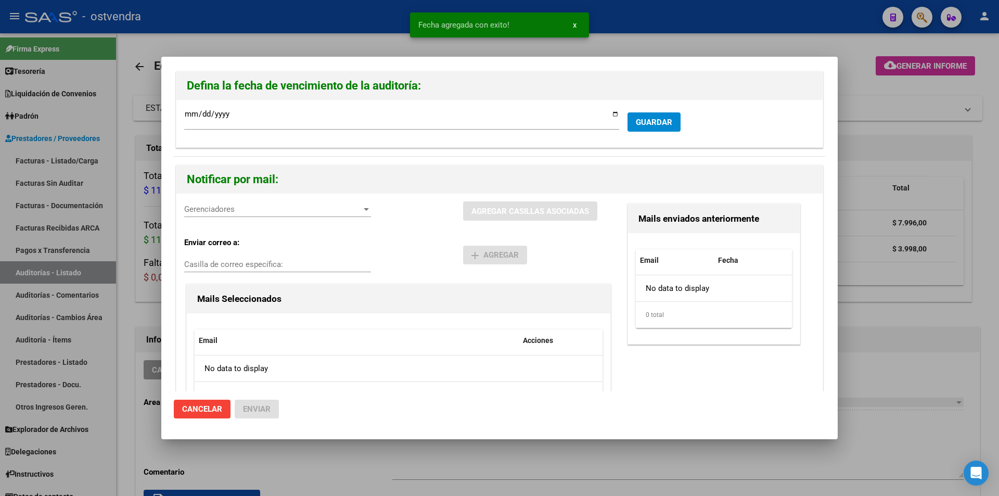
click at [260, 220] on div "Gerenciadores Gerenciadores" at bounding box center [277, 214] width 187 height 26
click at [259, 215] on div "Gerenciadores Gerenciadores" at bounding box center [277, 209] width 187 height 16
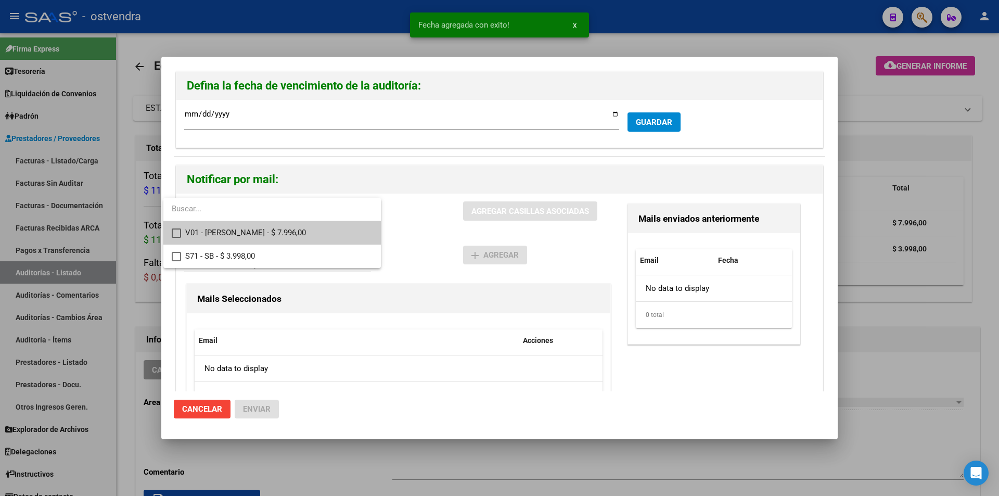
click at [262, 225] on span "V01 - Viasano - $ 7.996,00" at bounding box center [278, 232] width 187 height 23
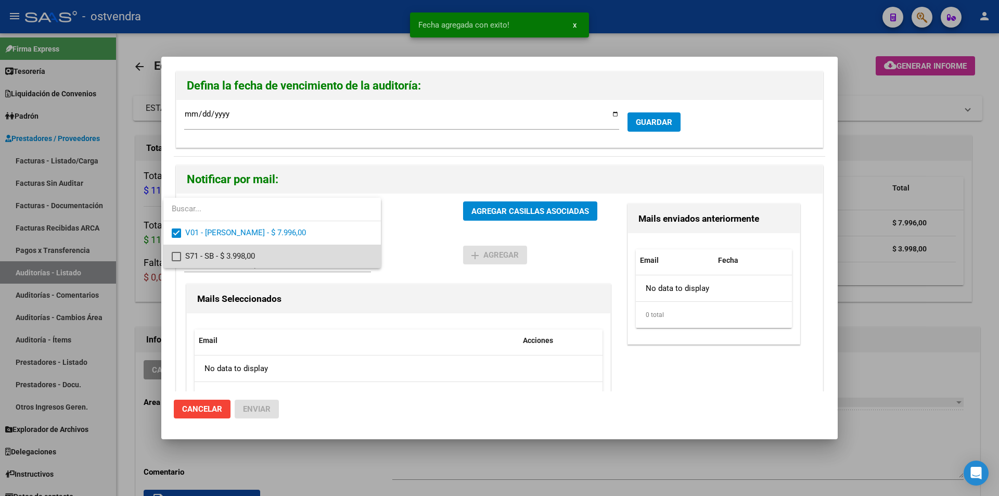
click at [271, 251] on span "S71 - SB - $ 3.998,00" at bounding box center [278, 256] width 187 height 23
click at [520, 220] on div at bounding box center [499, 248] width 999 height 496
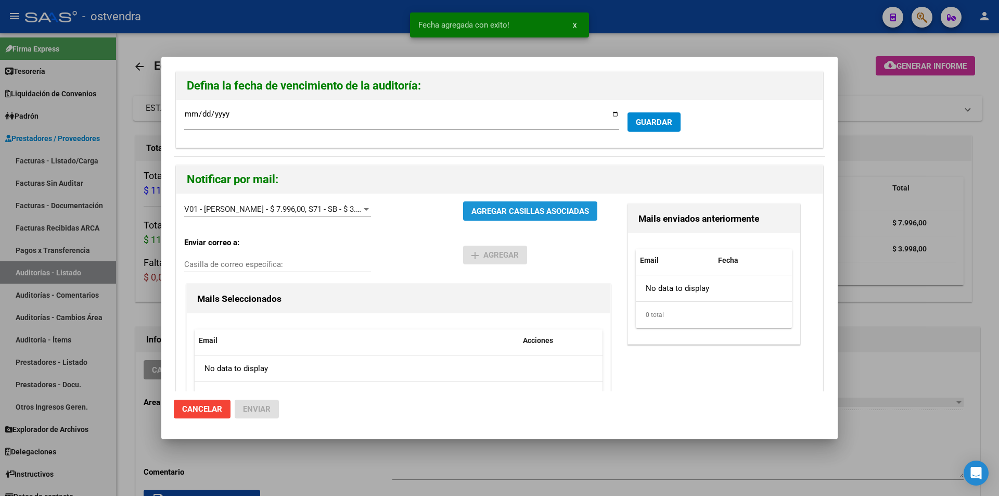
click at [519, 218] on button "AGREGAR CASILLAS ASOCIADAS" at bounding box center [530, 210] width 134 height 19
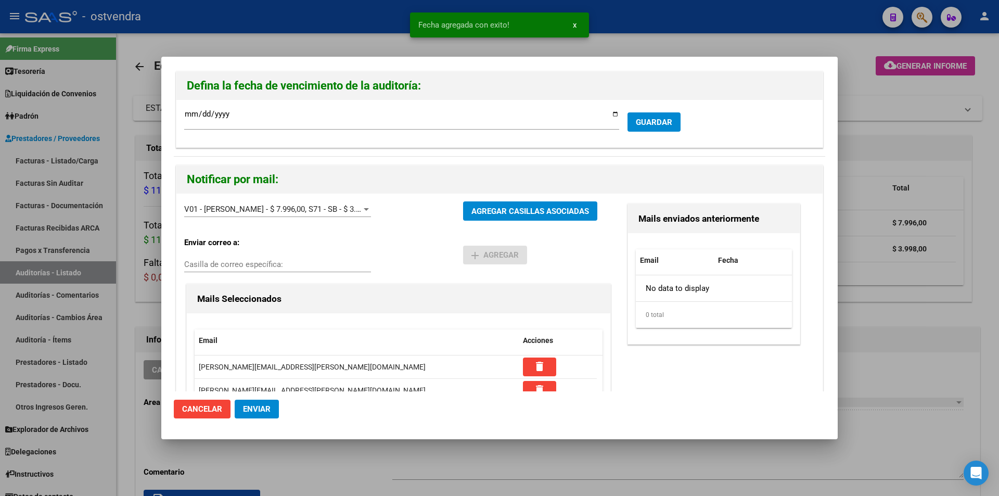
click at [257, 405] on span "Enviar" at bounding box center [257, 408] width 28 height 9
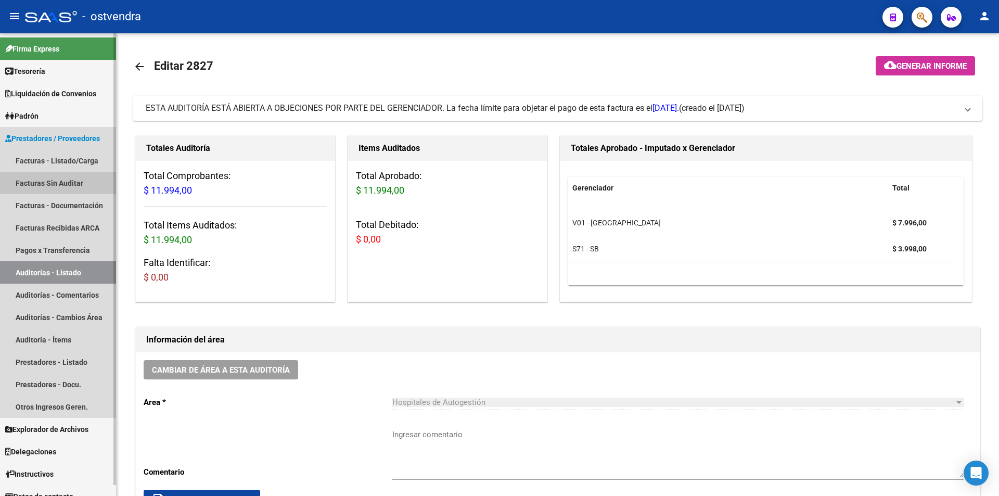
drag, startPoint x: 94, startPoint y: 182, endPoint x: 91, endPoint y: 167, distance: 15.8
click at [94, 182] on link "Facturas Sin Auditar" at bounding box center [58, 183] width 116 height 22
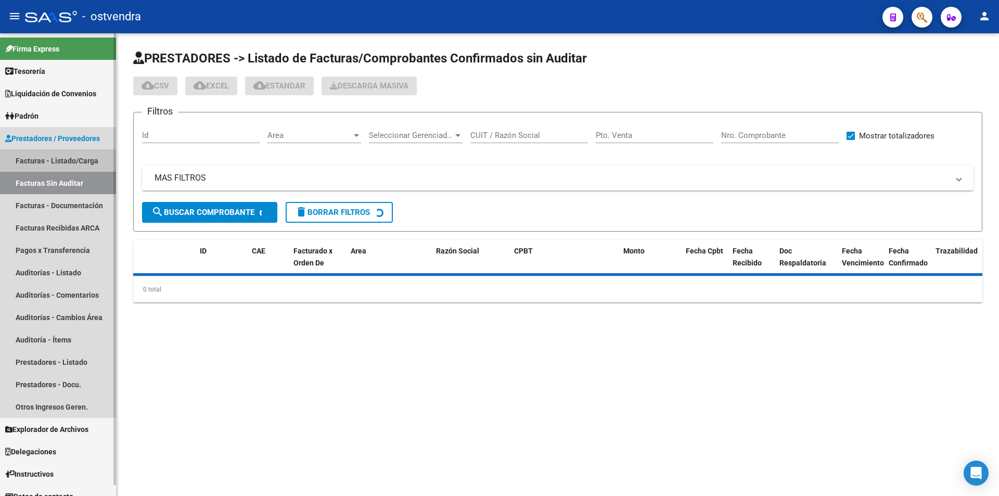
click at [91, 167] on link "Facturas - Listado/Carga" at bounding box center [58, 160] width 116 height 22
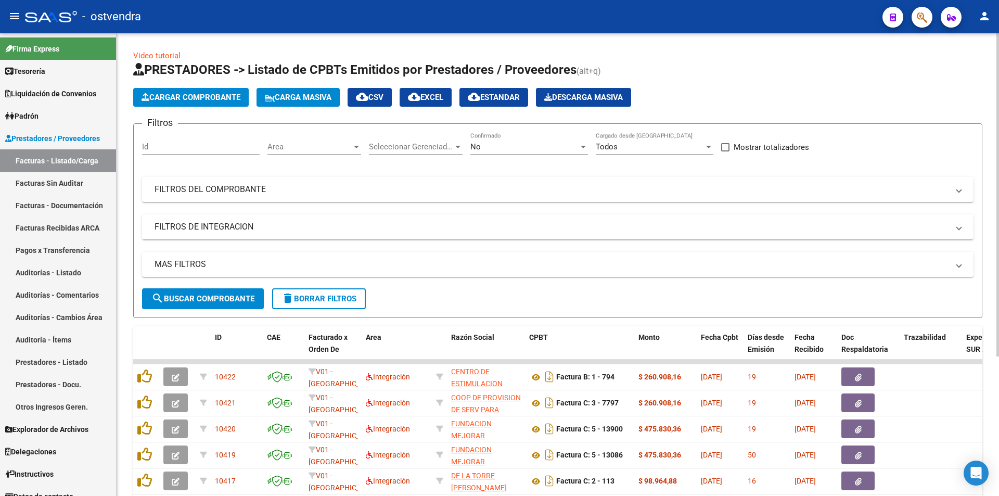
click at [218, 97] on span "Cargar Comprobante" at bounding box center [191, 97] width 99 height 9
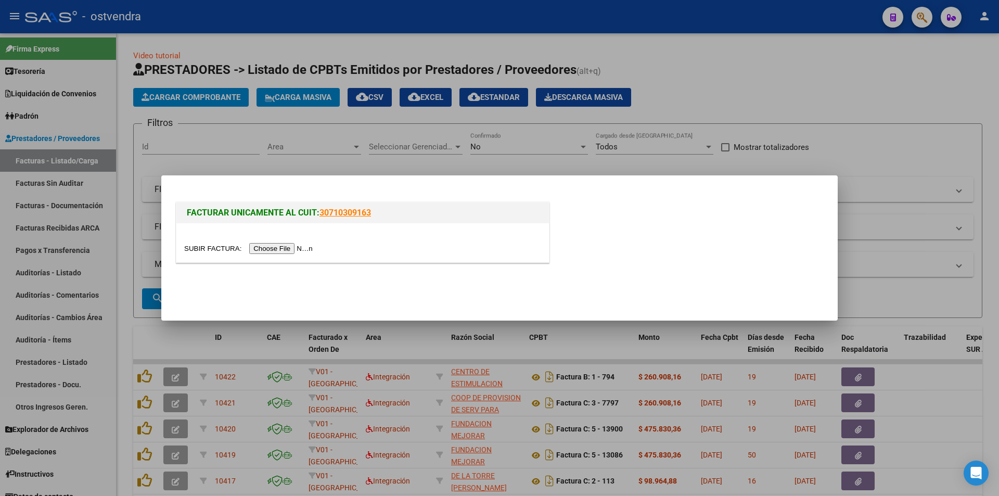
click at [265, 249] on input "file" at bounding box center [250, 248] width 132 height 11
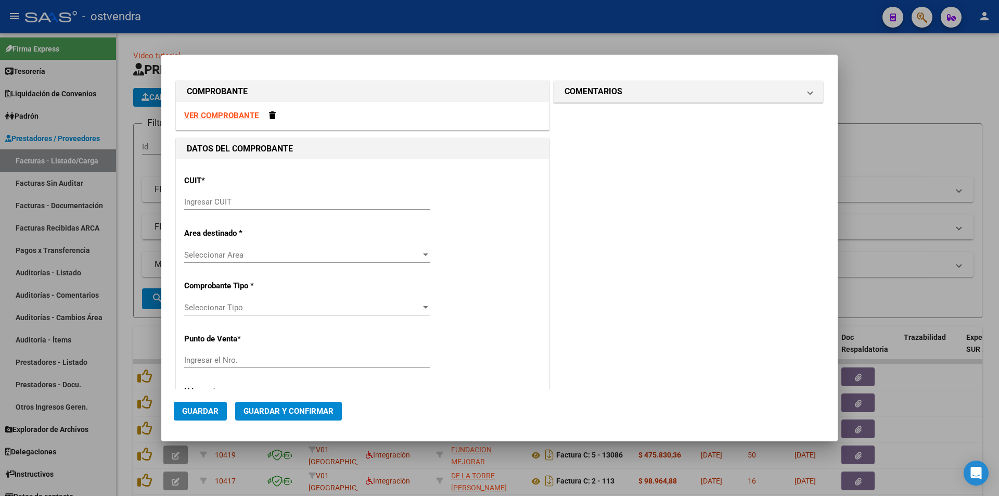
click at [255, 119] on strong "VER COMPROBANTE" at bounding box center [221, 115] width 74 height 9
click at [267, 204] on input "Ingresar CUIT" at bounding box center [307, 201] width 246 height 9
paste input "30-99926254-2"
type input "30-99926254-2"
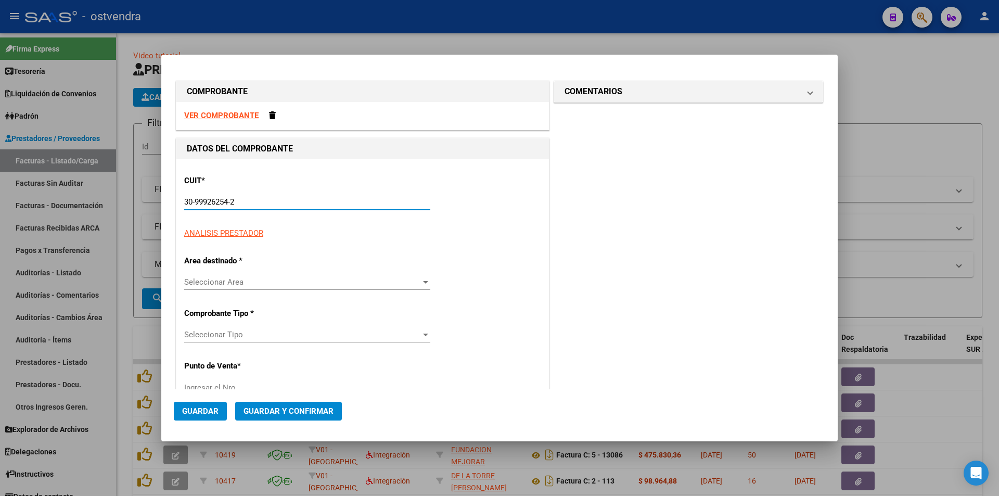
type input "2"
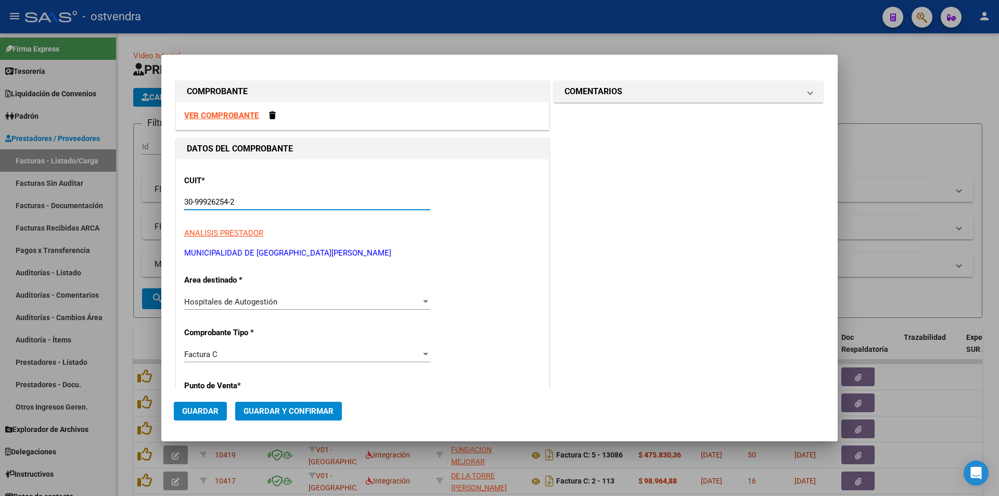
type input "30-99926254-2"
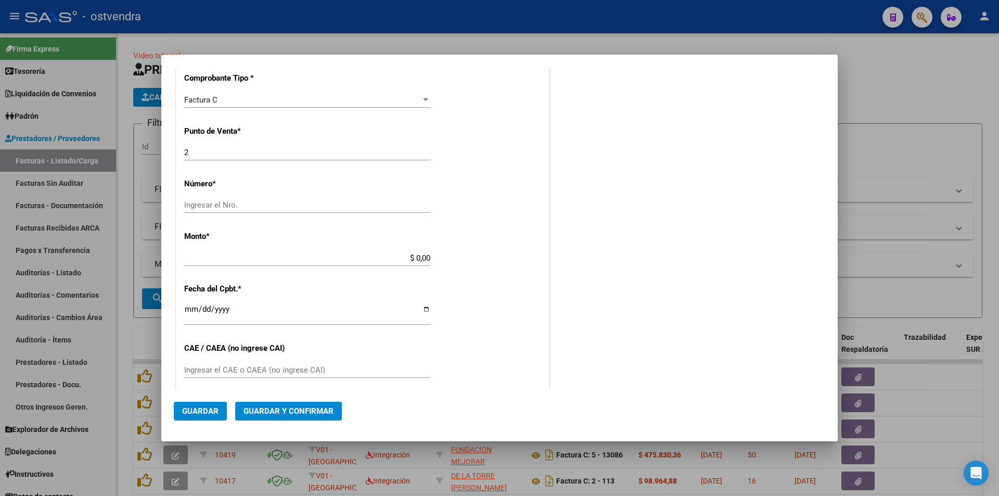
scroll to position [253, 0]
click at [296, 209] on input "Ingresar el Nro." at bounding box center [307, 206] width 246 height 9
paste input "81116"
type input "81116"
type input "$ 1.520,00"
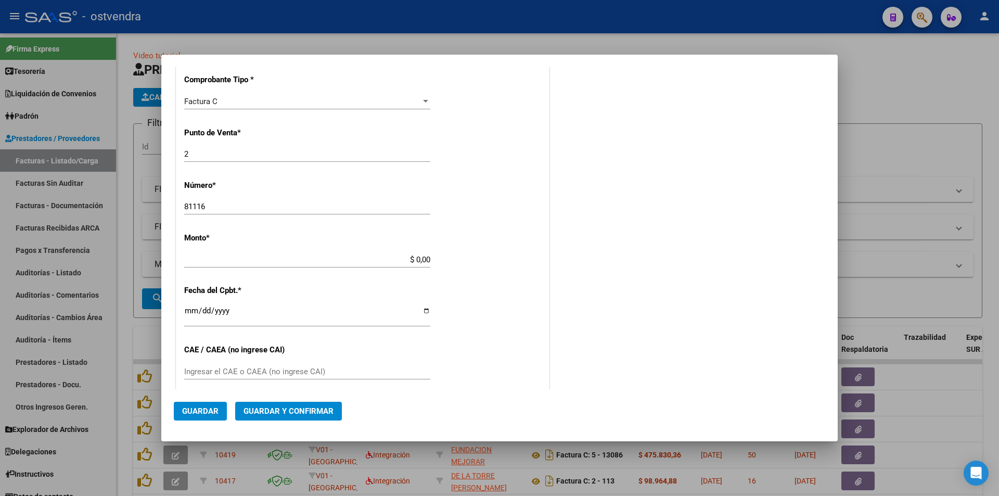
type input "[DATE]"
type input "73352227240768"
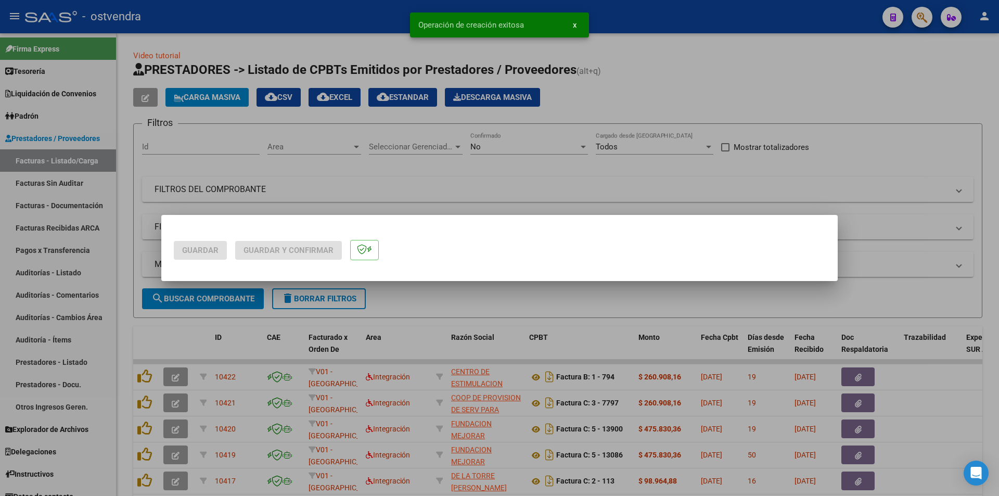
scroll to position [0, 0]
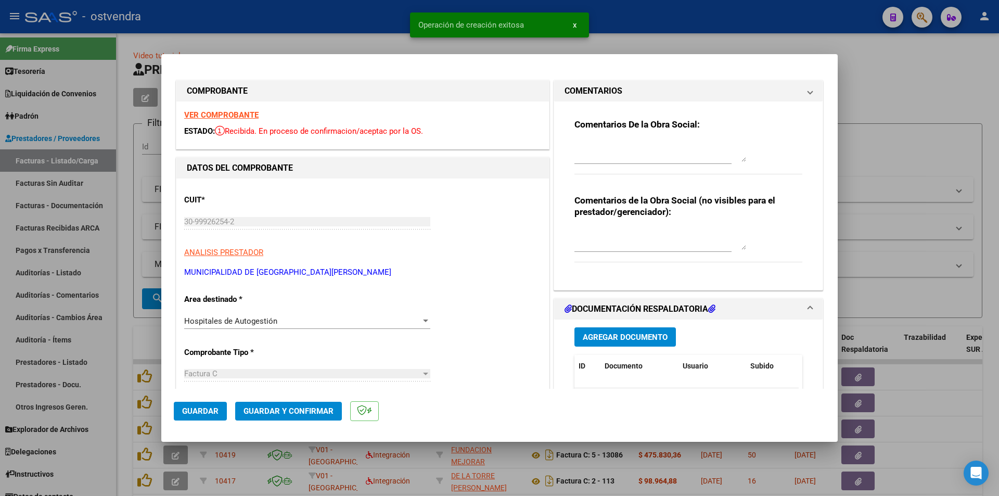
type input "[DATE]"
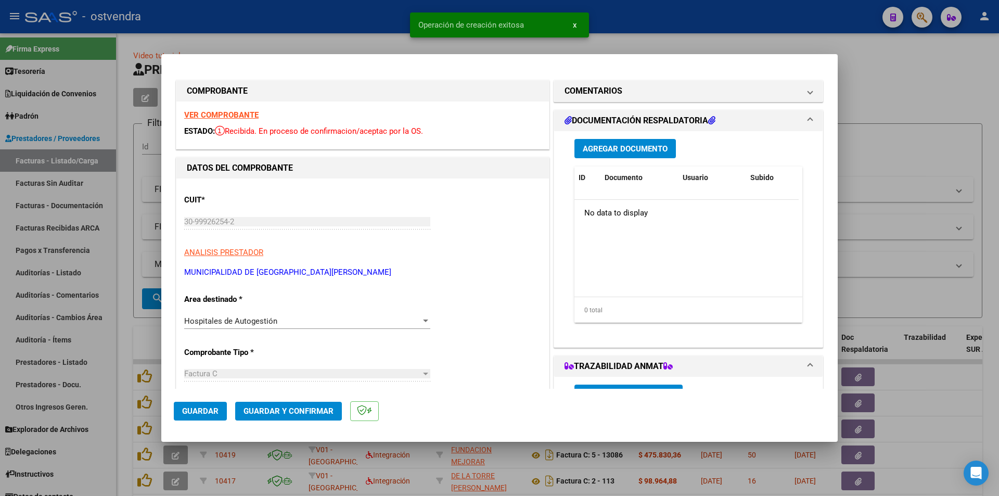
click at [319, 402] on button "Guardar y Confirmar" at bounding box center [288, 411] width 107 height 19
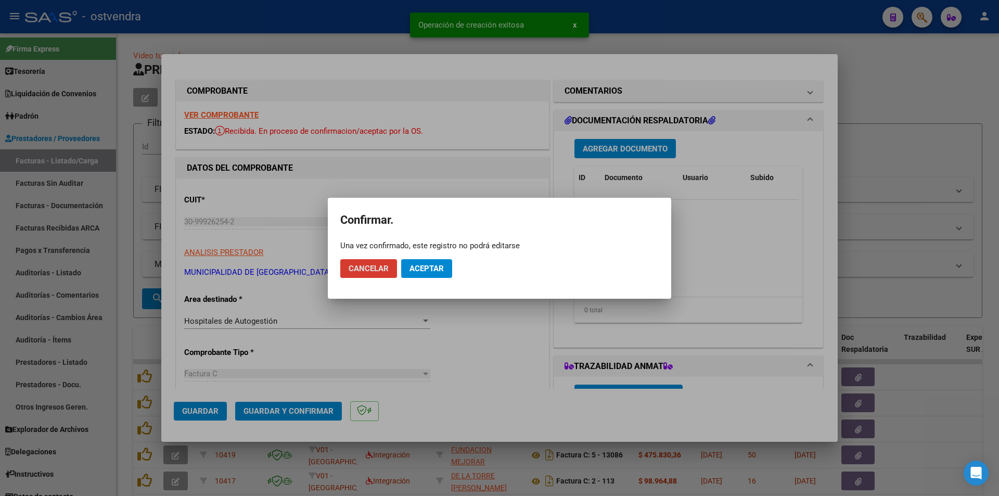
click at [431, 275] on button "Aceptar" at bounding box center [426, 268] width 51 height 19
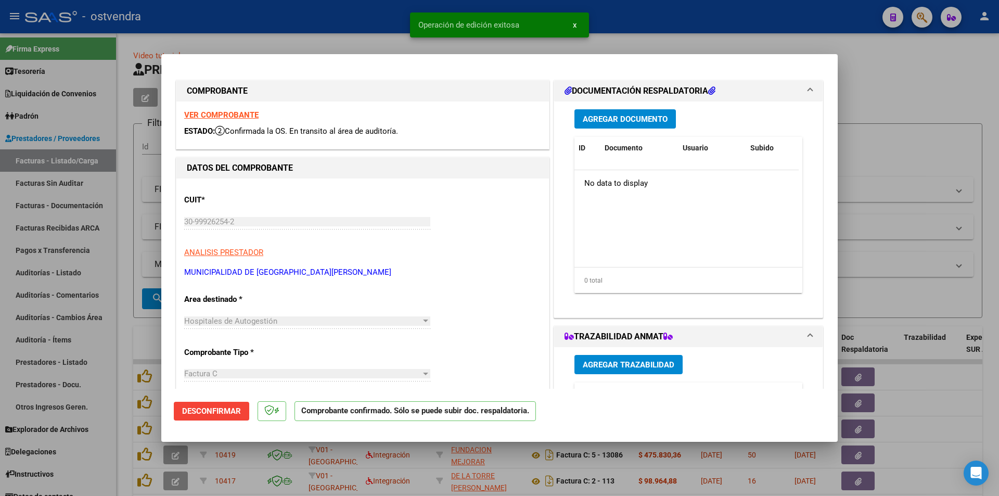
click at [93, 201] on div at bounding box center [499, 248] width 999 height 496
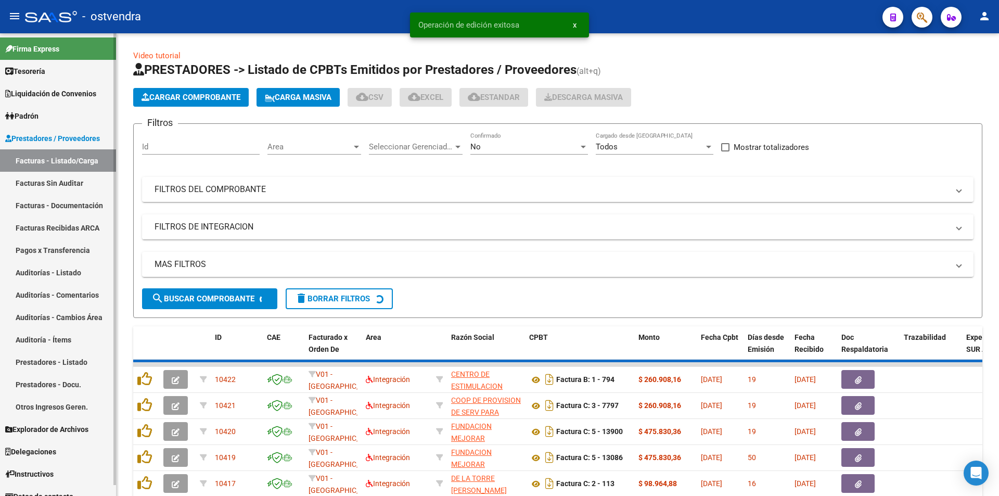
click at [88, 177] on link "Facturas Sin Auditar" at bounding box center [58, 183] width 116 height 22
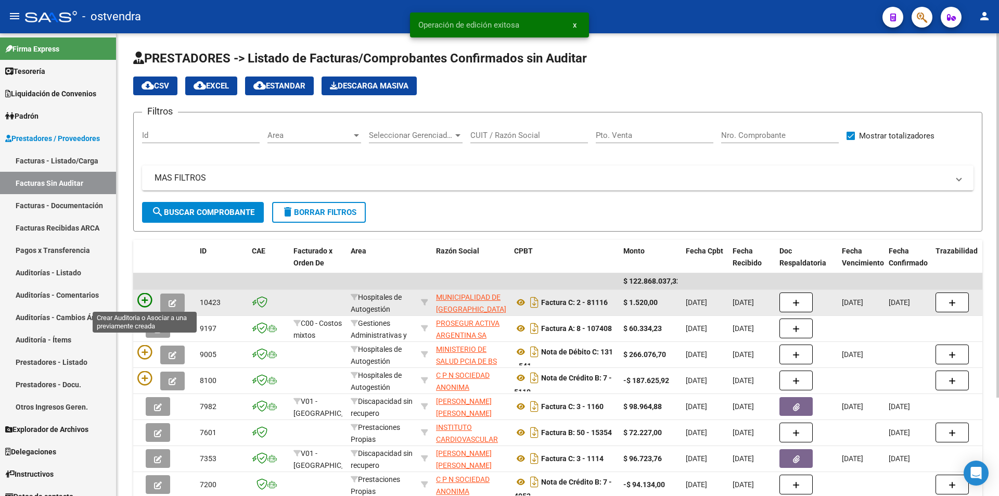
click at [150, 300] on icon at bounding box center [144, 300] width 15 height 15
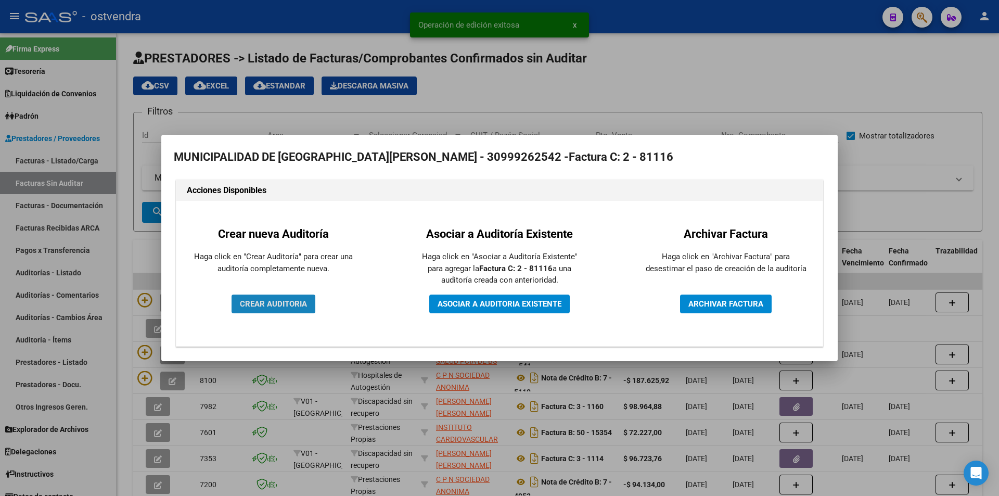
click at [255, 300] on span "CREAR AUDITORIA" at bounding box center [273, 303] width 67 height 9
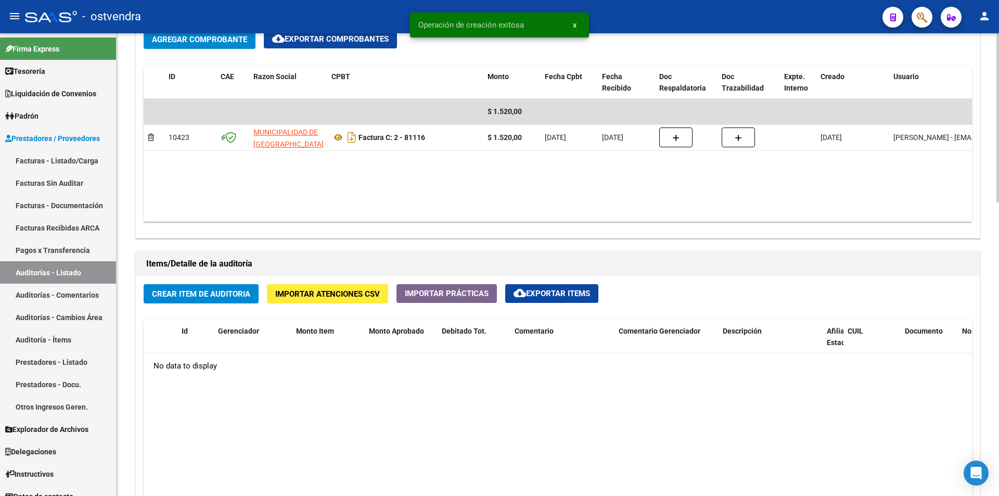
scroll to position [542, 0]
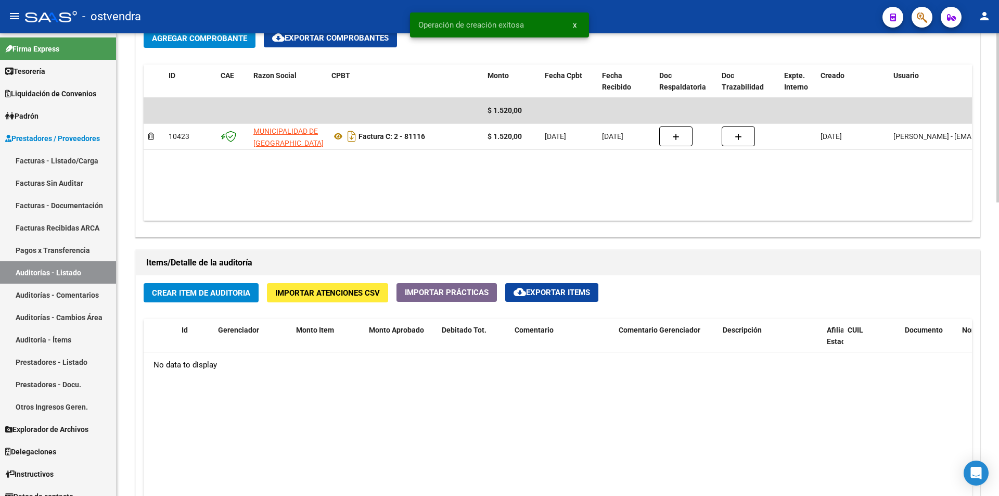
click at [969, 299] on div "arrow_back Editar 2828 cloud_download Generar informe Puede notificar al gerenc…" at bounding box center [559, 124] width 885 height 1266
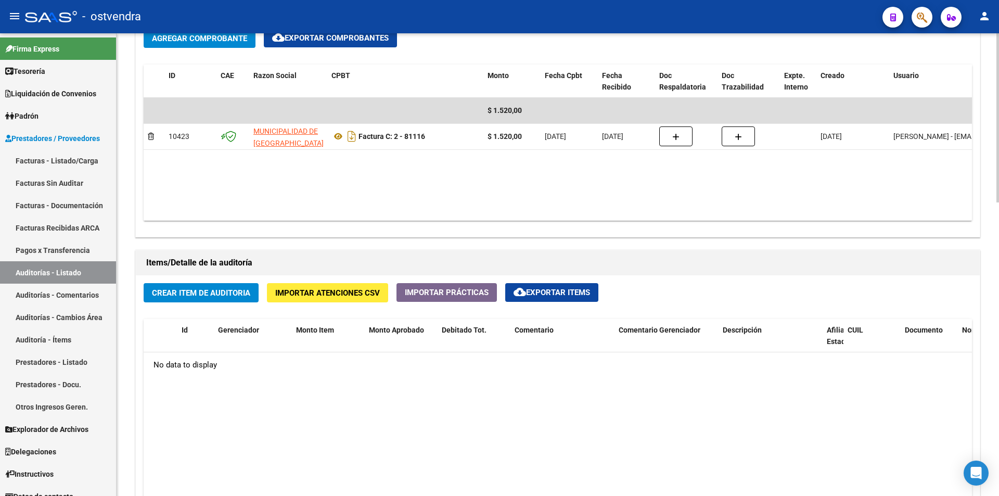
click at [218, 298] on button "Crear Item de Auditoria" at bounding box center [201, 292] width 115 height 19
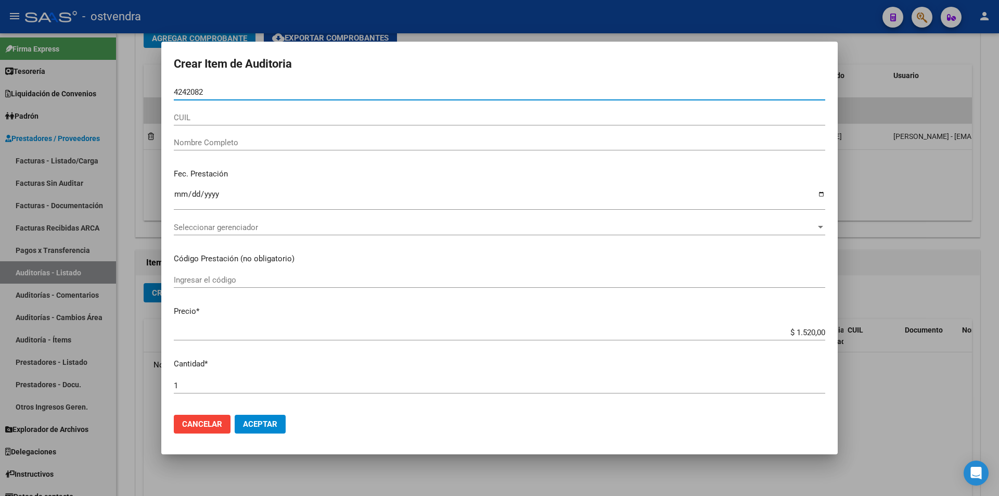
type input "42420821"
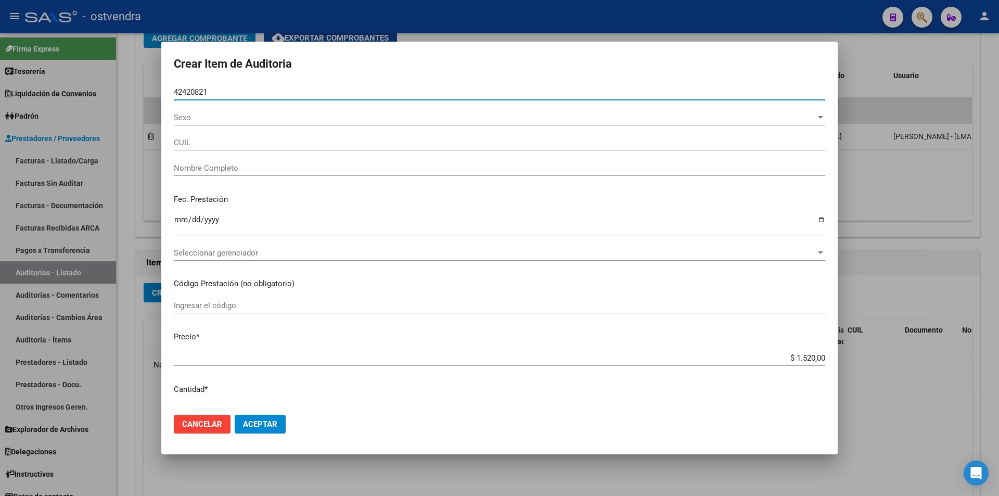
type input "20424208214"
type input "[PERSON_NAME]"
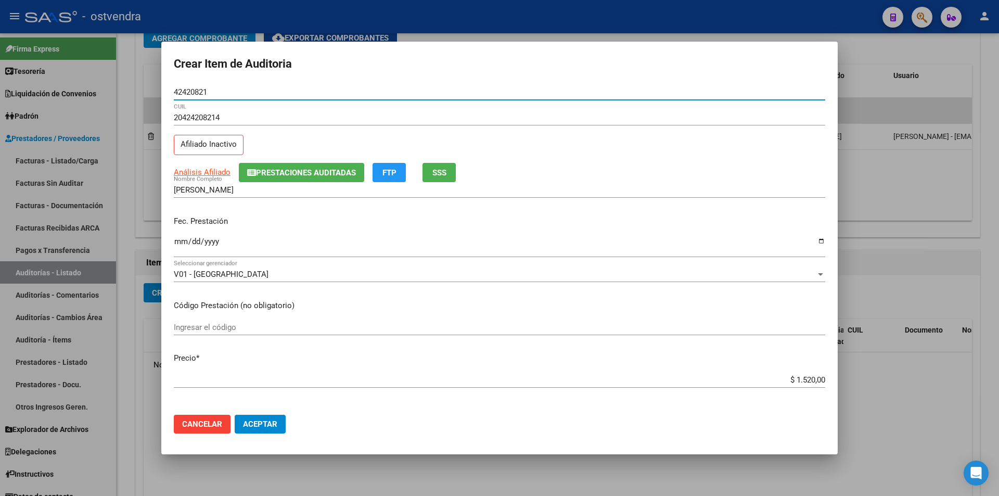
type input "42420821"
click at [183, 241] on input "Ingresar la fecha" at bounding box center [500, 245] width 652 height 17
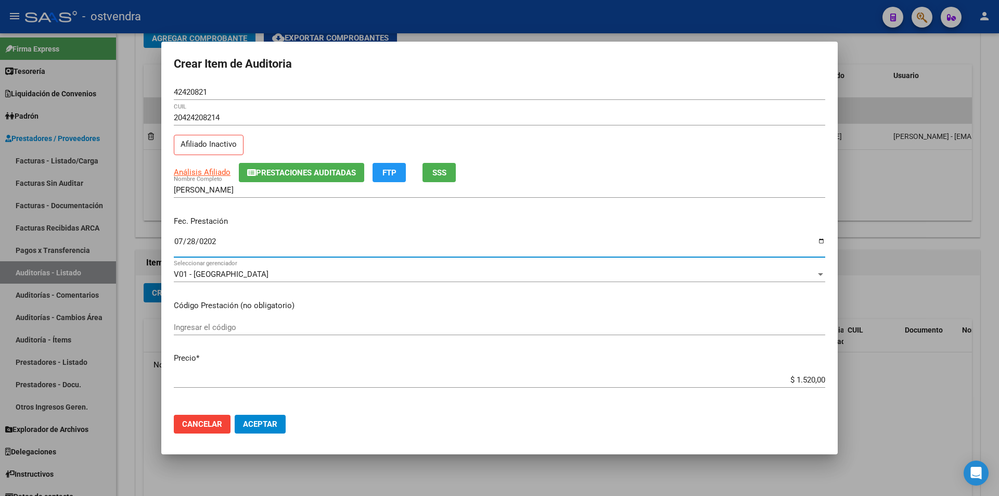
type input "2023-07-28"
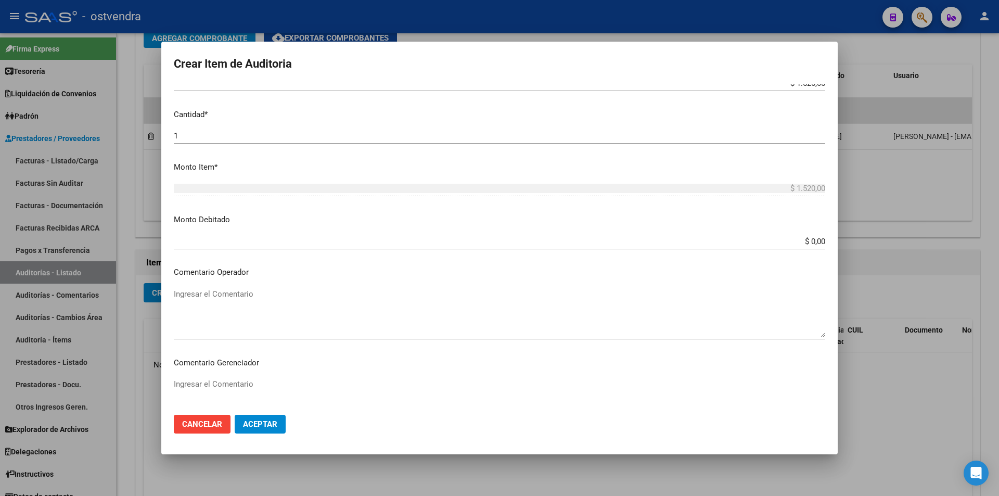
scroll to position [525, 0]
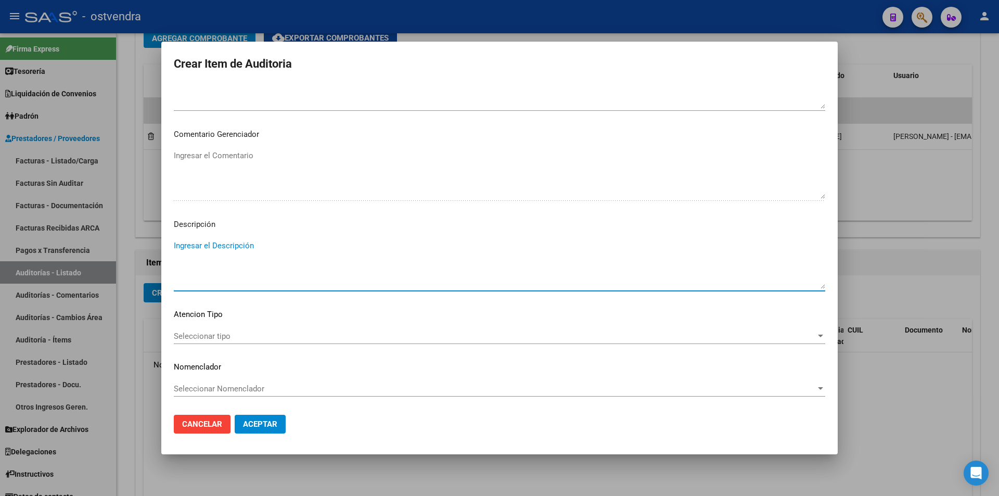
click at [460, 276] on textarea "Ingresar el Descripción" at bounding box center [500, 264] width 652 height 49
type textarea "consulta ambulatoria"
click at [505, 332] on span "Seleccionar tipo" at bounding box center [495, 336] width 642 height 9
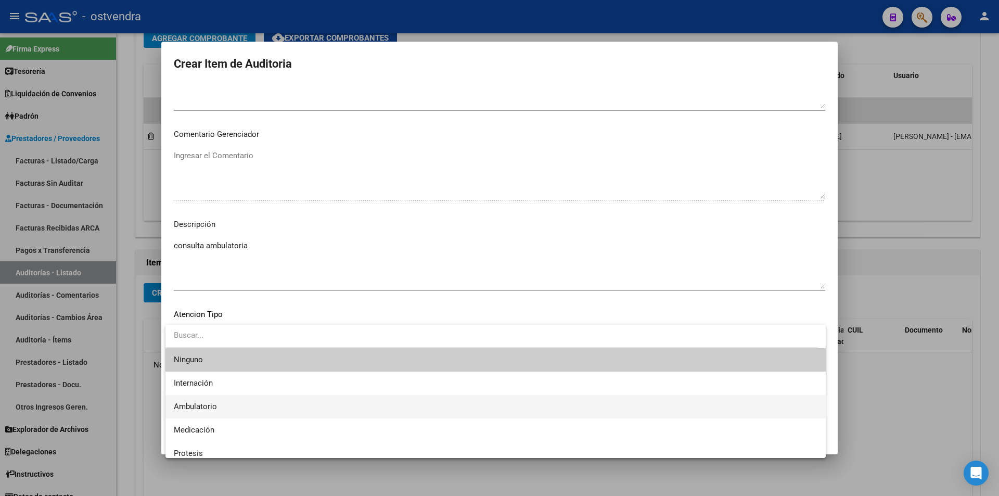
click at [263, 408] on span "Ambulatorio" at bounding box center [496, 406] width 644 height 23
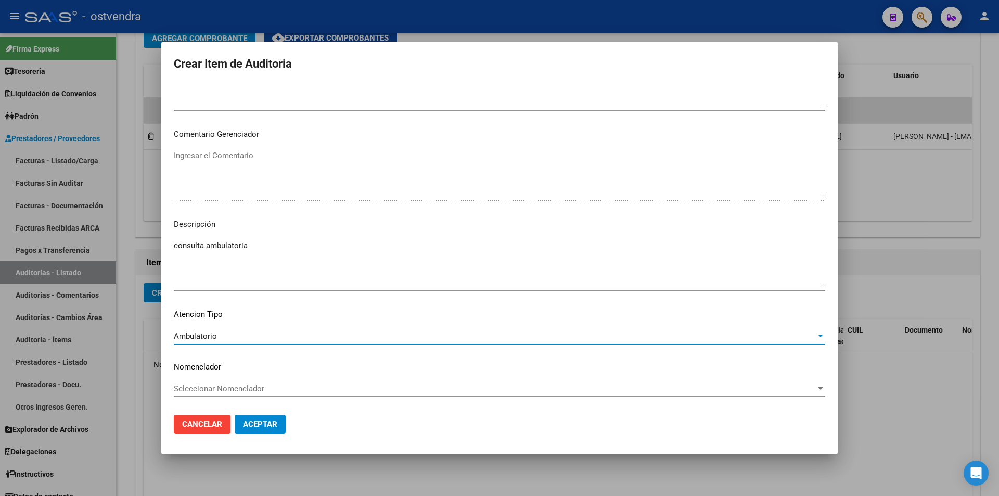
click at [286, 428] on mat-dialog-actions "Cancelar Aceptar" at bounding box center [500, 423] width 652 height 35
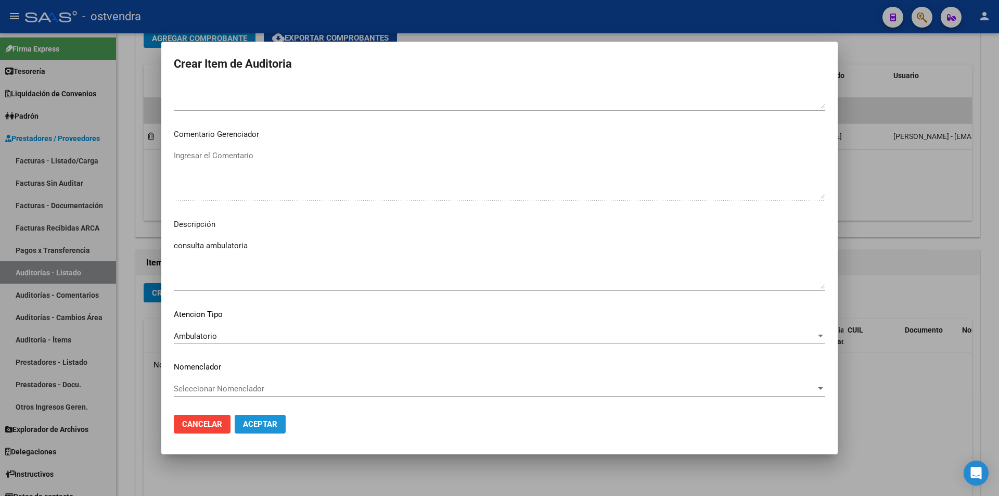
click at [278, 422] on button "Aceptar" at bounding box center [260, 424] width 51 height 19
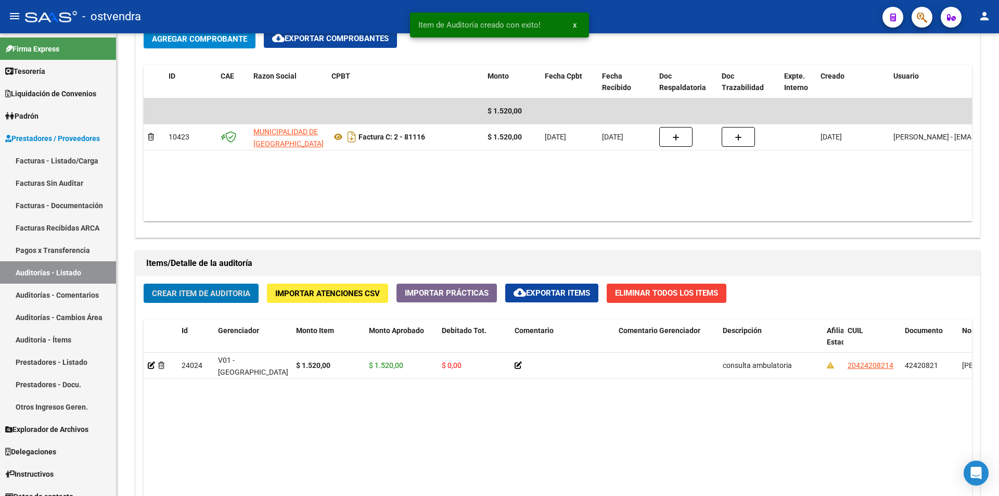
scroll to position [543, 0]
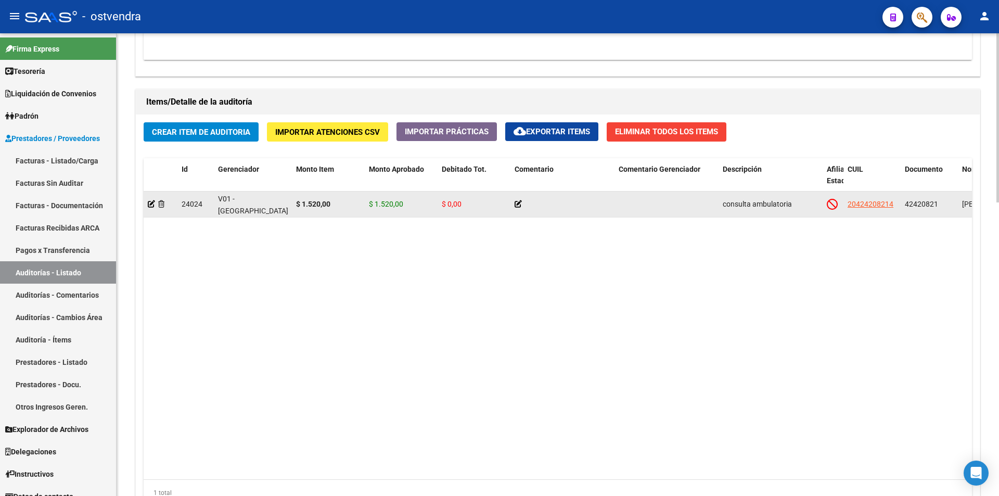
click at [881, 209] on app-link-go-to "20424208214" at bounding box center [871, 204] width 46 height 12
click at [880, 209] on app-link-go-to "20424208214" at bounding box center [871, 204] width 46 height 12
click at [878, 207] on span "20424208214" at bounding box center [871, 204] width 46 height 8
copy span "20424208214"
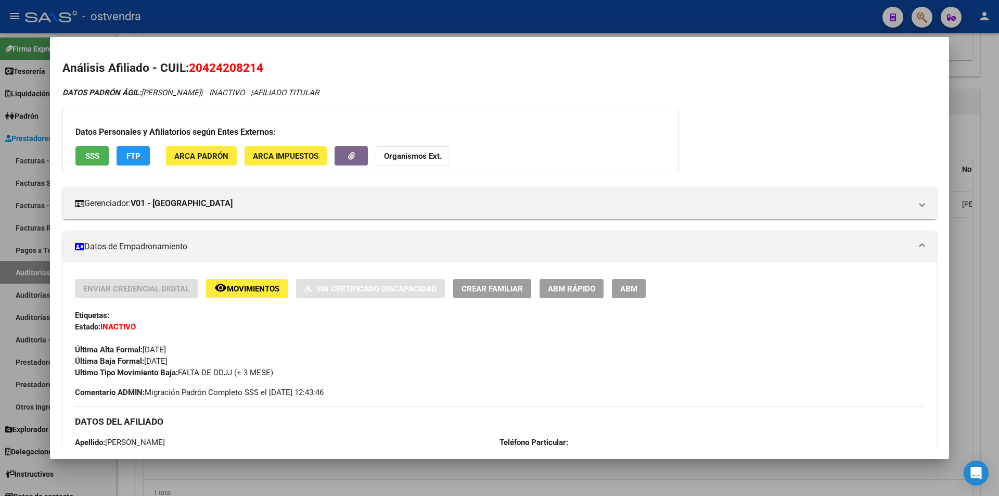
click at [958, 243] on div at bounding box center [499, 248] width 999 height 496
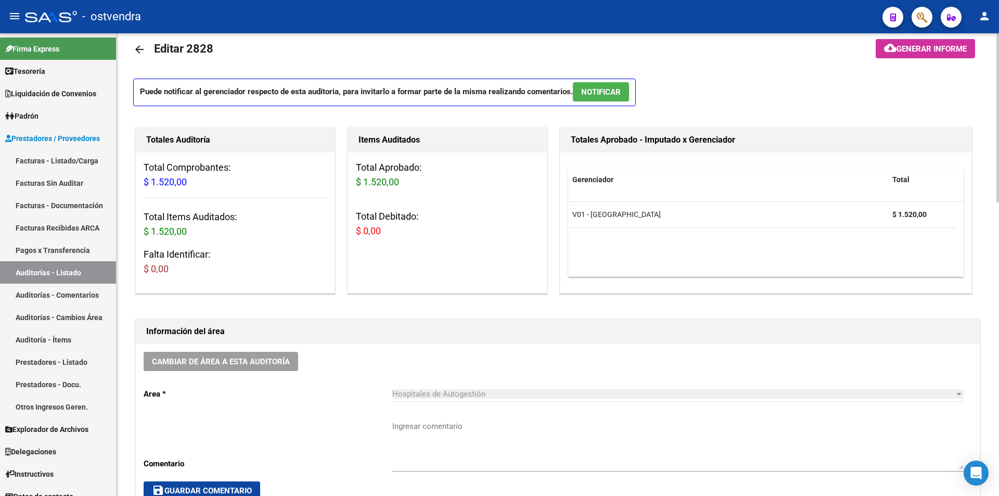
scroll to position [0, 0]
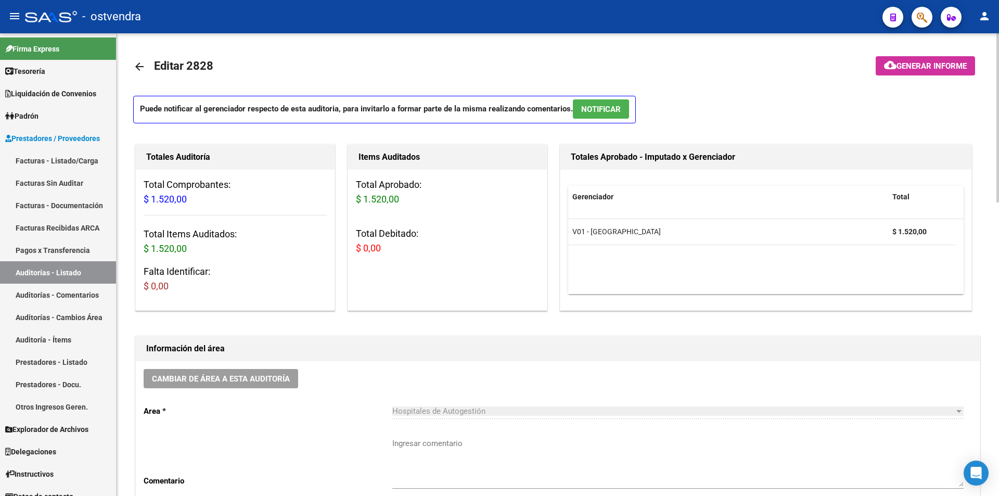
click at [601, 111] on span "NOTIFICAR" at bounding box center [601, 109] width 40 height 9
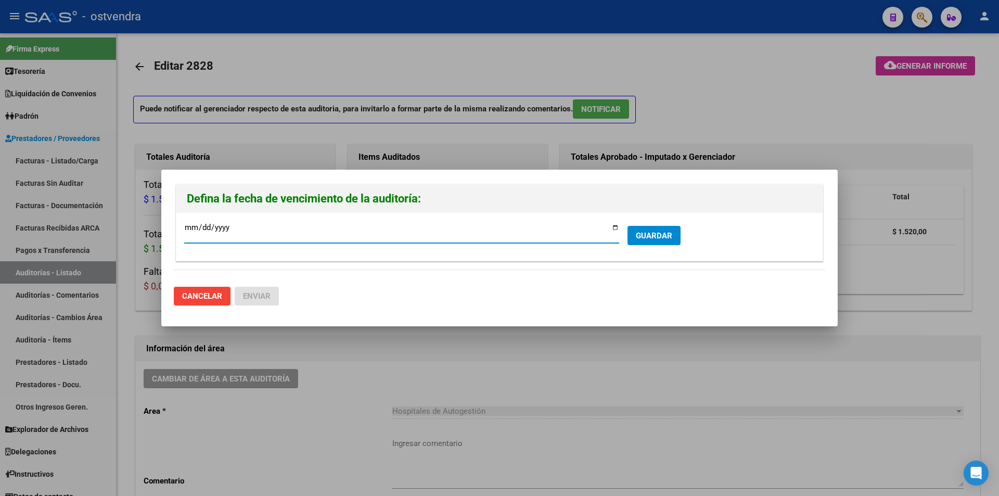
type input "[DATE]"
click at [661, 235] on span "GUARDAR" at bounding box center [654, 235] width 36 height 9
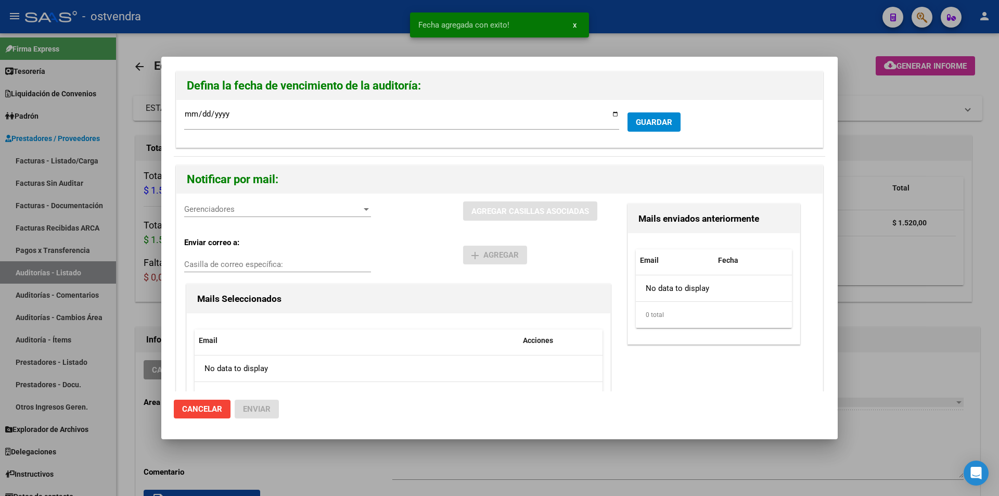
click at [279, 221] on div "Gerenciadores Gerenciadores" at bounding box center [277, 214] width 187 height 26
click at [279, 219] on div "Gerenciadores Gerenciadores" at bounding box center [277, 214] width 187 height 26
click at [279, 218] on div "Gerenciadores Gerenciadores" at bounding box center [277, 214] width 187 height 26
click at [280, 216] on div "Gerenciadores Gerenciadores" at bounding box center [277, 209] width 187 height 16
click at [284, 231] on span "V01 - [PERSON_NAME] - $ 1.520,00" at bounding box center [278, 232] width 187 height 23
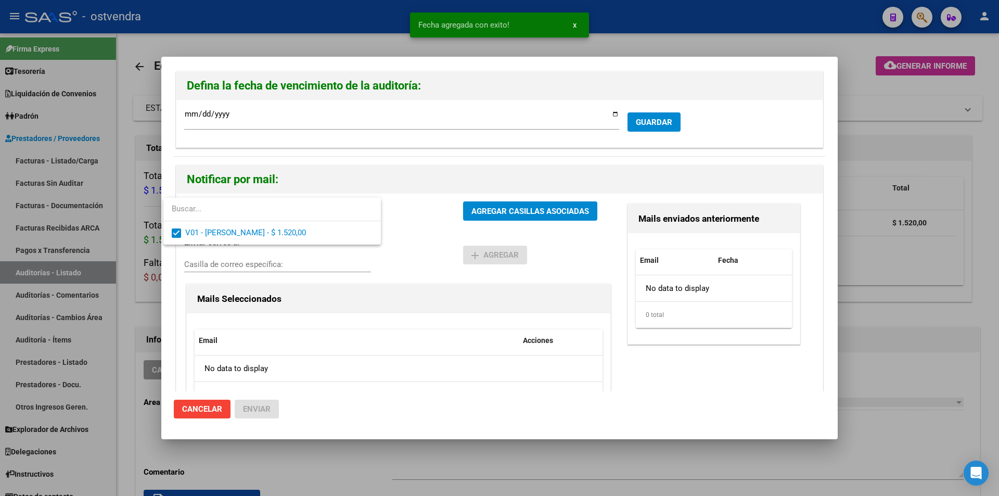
click at [469, 205] on div at bounding box center [499, 248] width 999 height 496
click at [469, 205] on button "AGREGAR CASILLAS ASOCIADAS" at bounding box center [530, 210] width 134 height 19
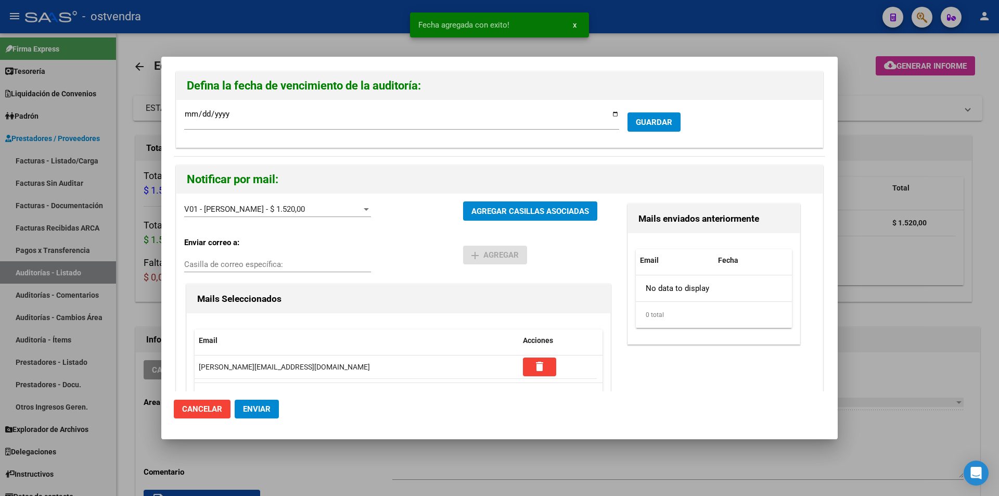
click at [274, 409] on button "Enviar" at bounding box center [257, 409] width 44 height 19
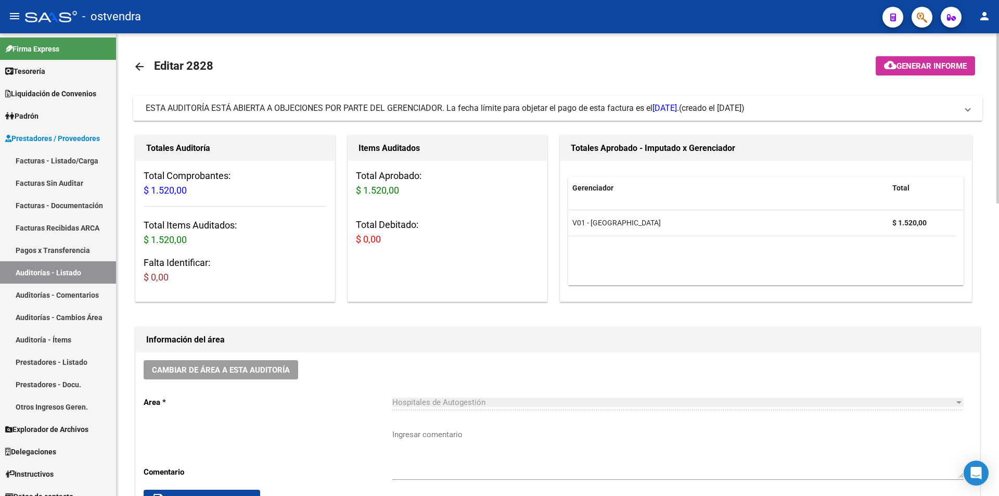
drag, startPoint x: 193, startPoint y: 228, endPoint x: 182, endPoint y: 220, distance: 13.3
click at [193, 228] on h3 "Total Items Auditados: $ 1.520,00" at bounding box center [235, 232] width 183 height 29
click at [80, 159] on link "Facturas - Listado/Carga" at bounding box center [58, 160] width 116 height 22
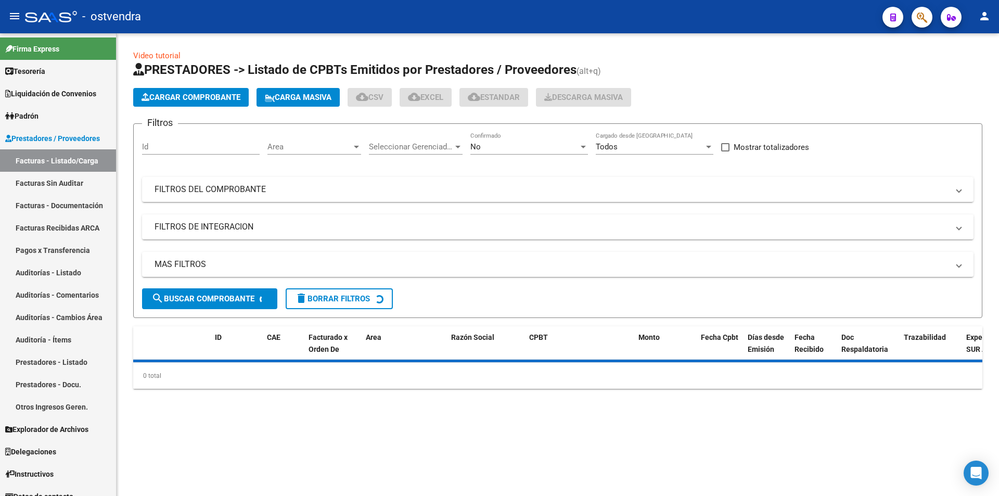
click at [211, 105] on button "Cargar Comprobante" at bounding box center [191, 97] width 116 height 19
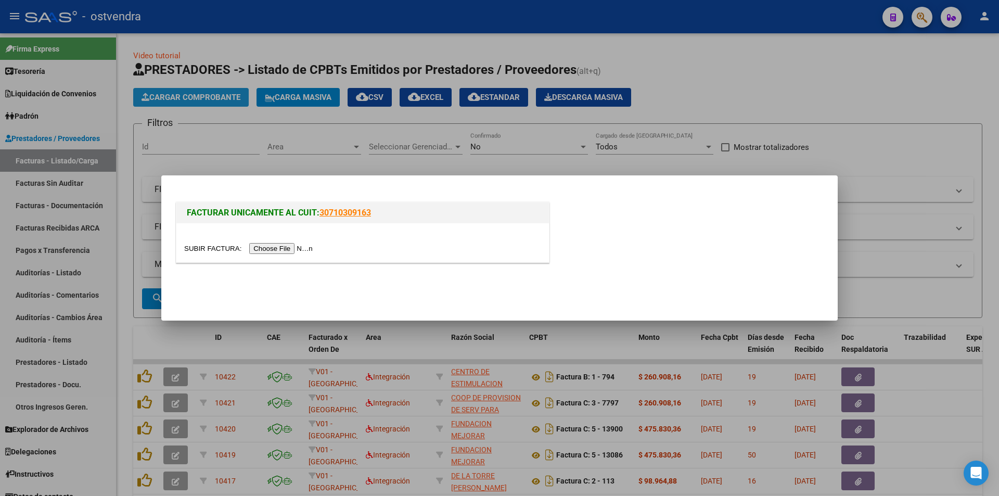
click at [211, 105] on div at bounding box center [499, 248] width 999 height 496
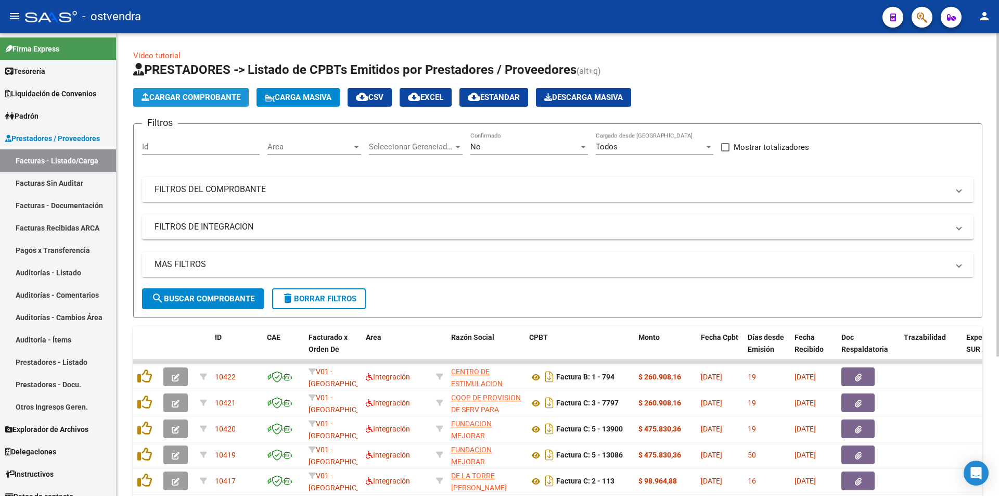
click at [223, 105] on button "Cargar Comprobante" at bounding box center [191, 97] width 116 height 19
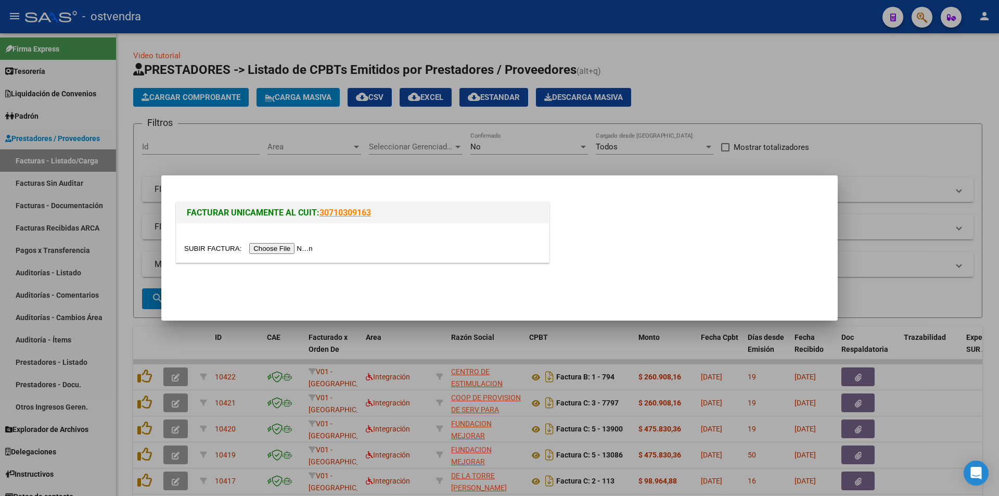
click at [263, 252] on input "file" at bounding box center [250, 248] width 132 height 11
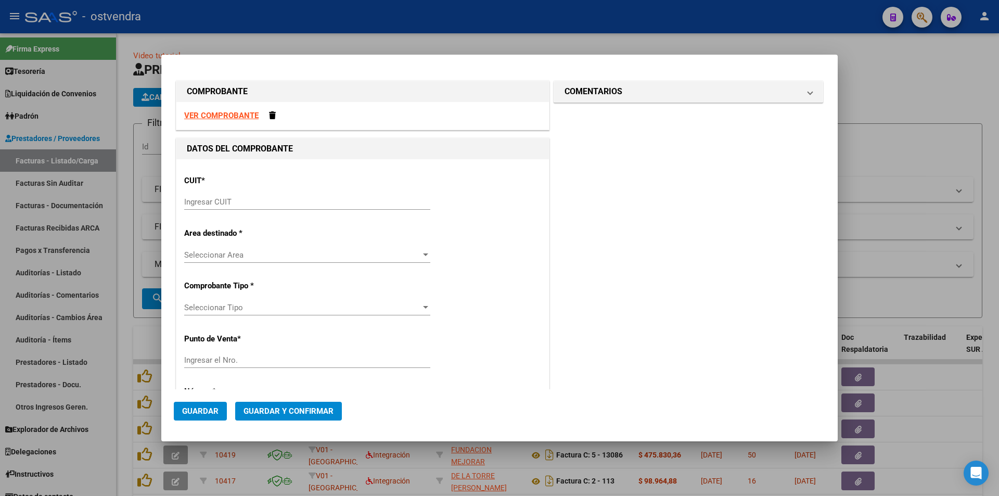
click at [256, 113] on strong "VER COMPROBANTE" at bounding box center [221, 115] width 74 height 9
click at [272, 203] on input "Ingresar CUIT" at bounding box center [307, 201] width 246 height 9
paste input "30-99926254-2"
type input "30-99926254-2"
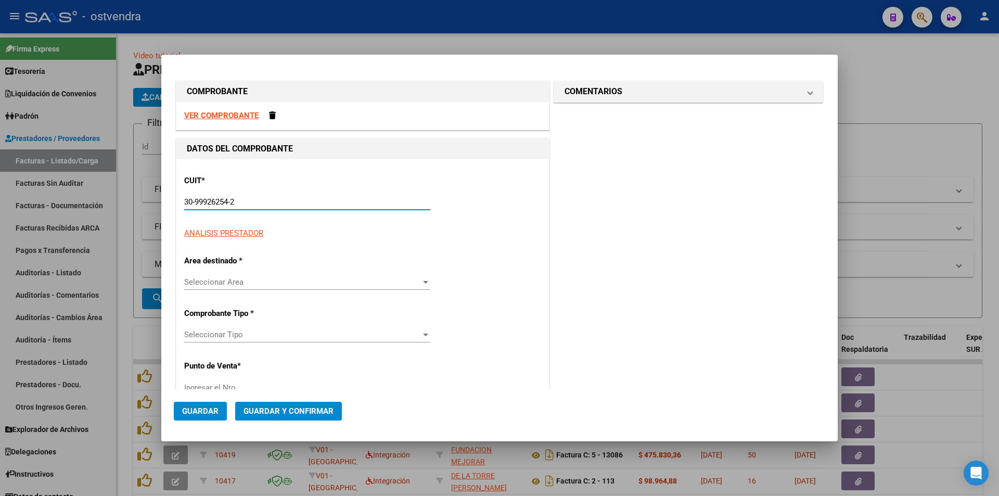
type input "2"
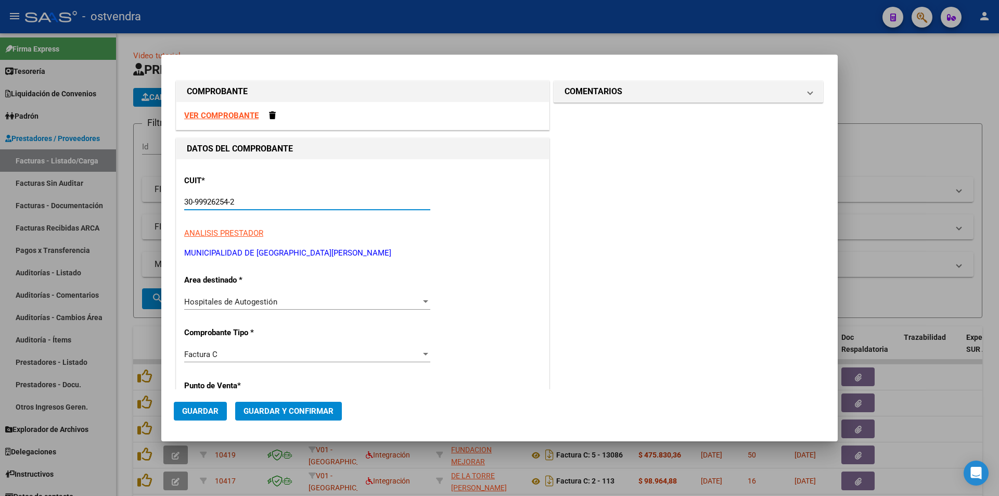
type input "30-99926254-2"
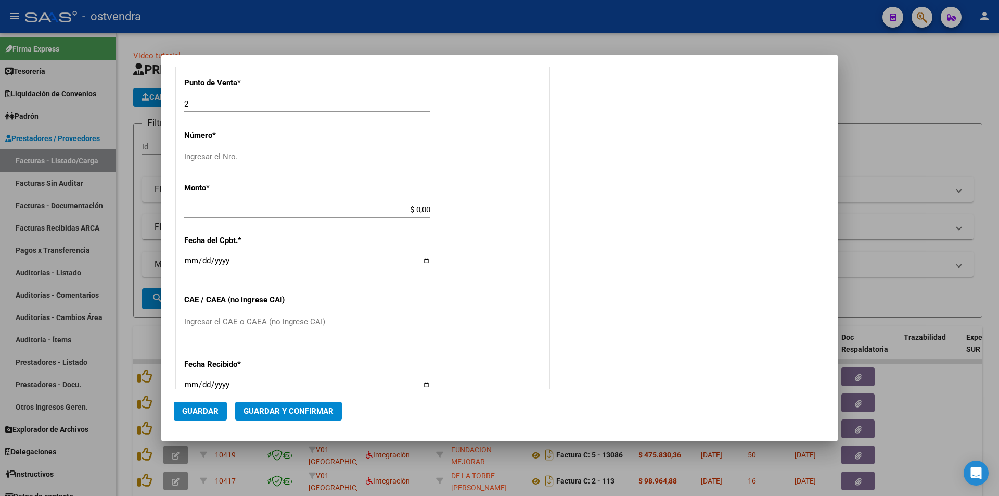
scroll to position [303, 0]
click at [213, 154] on input "Ingresar el Nro." at bounding box center [307, 156] width 246 height 9
paste input "81118"
type input "81118"
type input "$ 1.520,00"
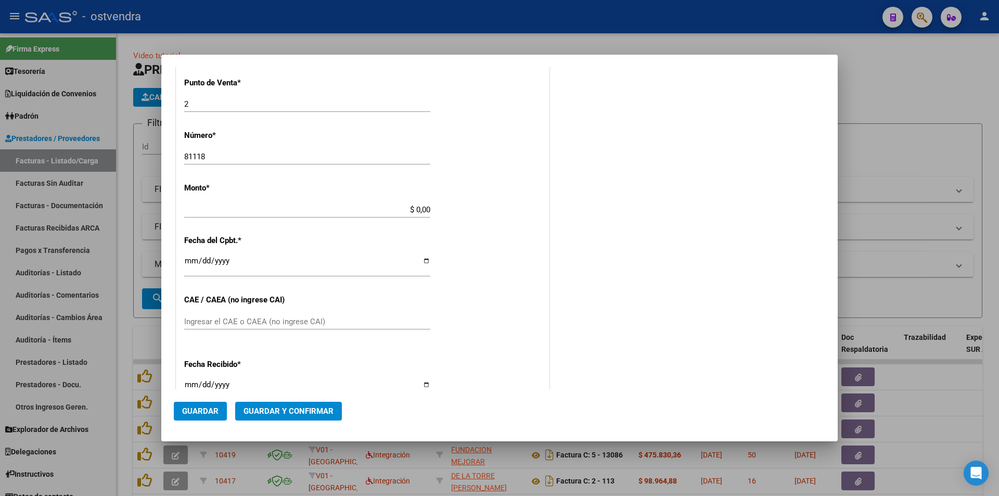
type input "[DATE]"
type input "73352227241696"
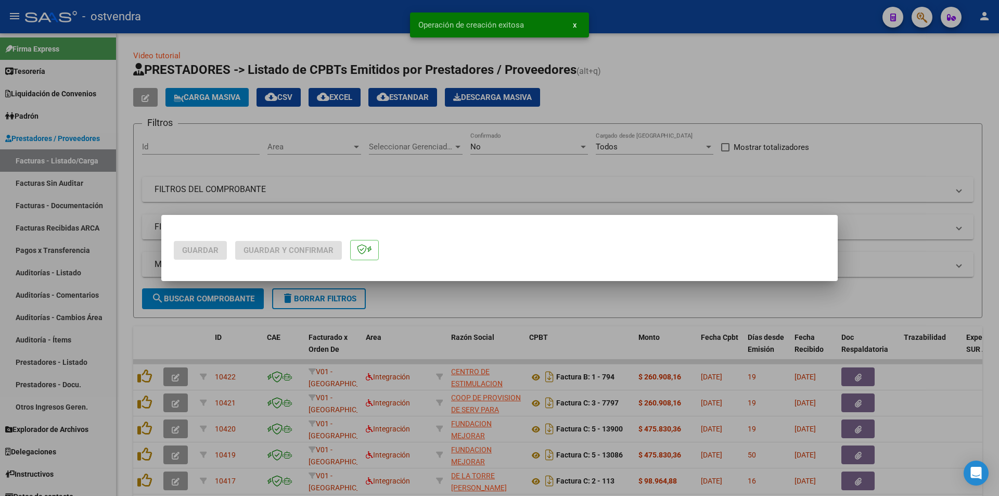
scroll to position [0, 0]
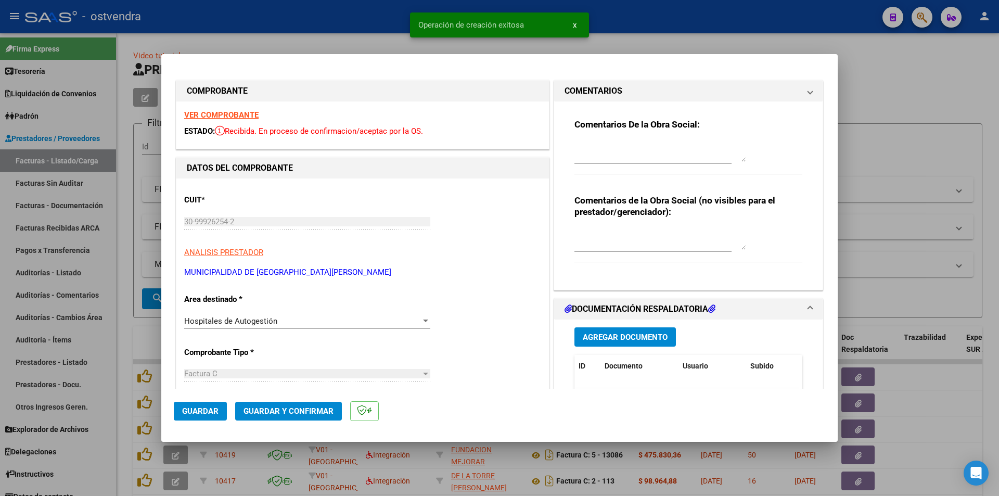
type input "[DATE]"
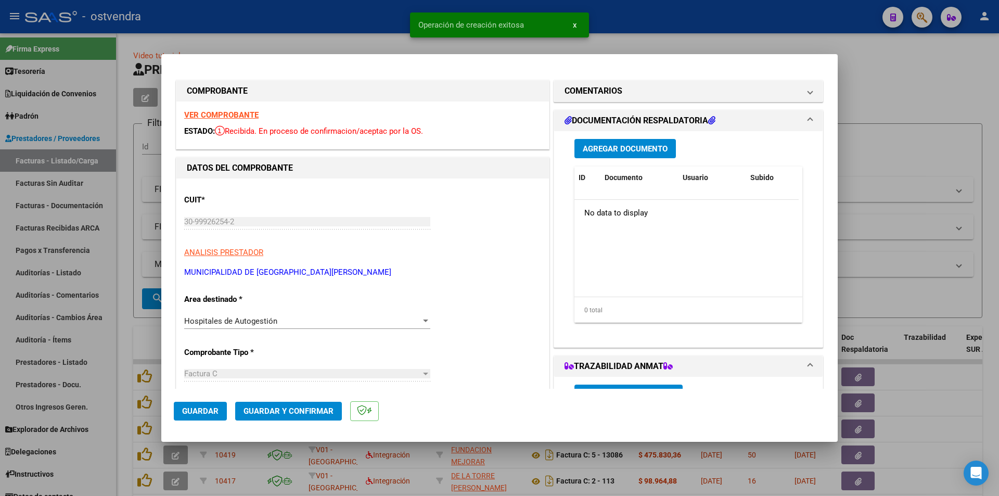
click at [301, 403] on button "Guardar y Confirmar" at bounding box center [288, 411] width 107 height 19
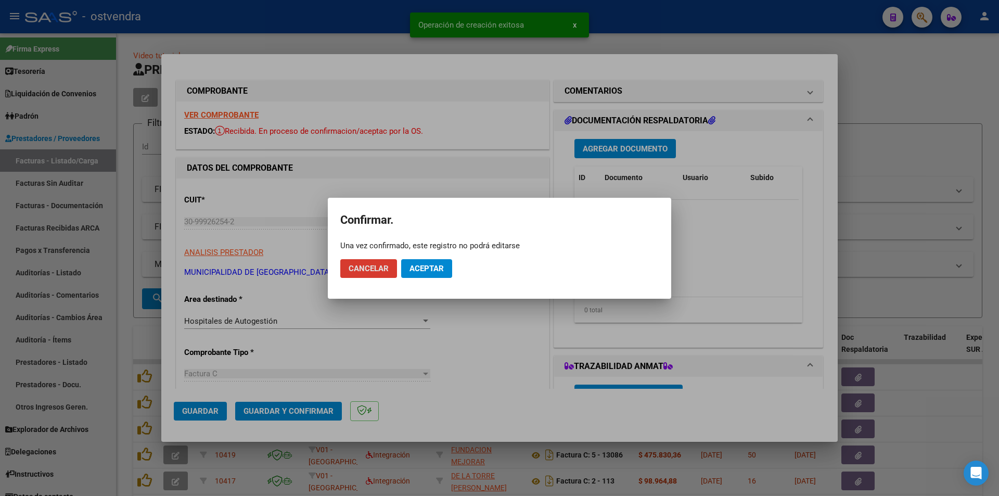
click at [411, 275] on button "Aceptar" at bounding box center [426, 268] width 51 height 19
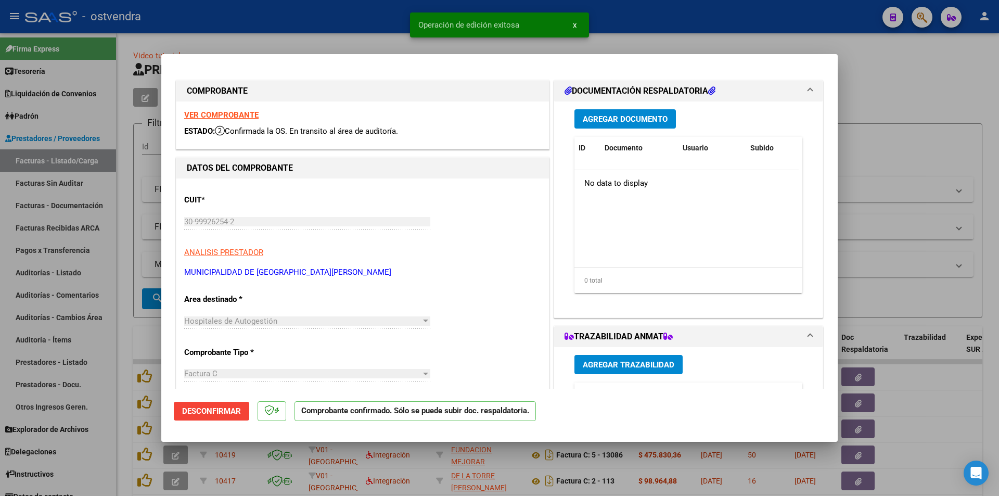
click at [86, 202] on div at bounding box center [499, 248] width 999 height 496
click at [82, 181] on link "Facturas Sin Auditar" at bounding box center [58, 183] width 116 height 22
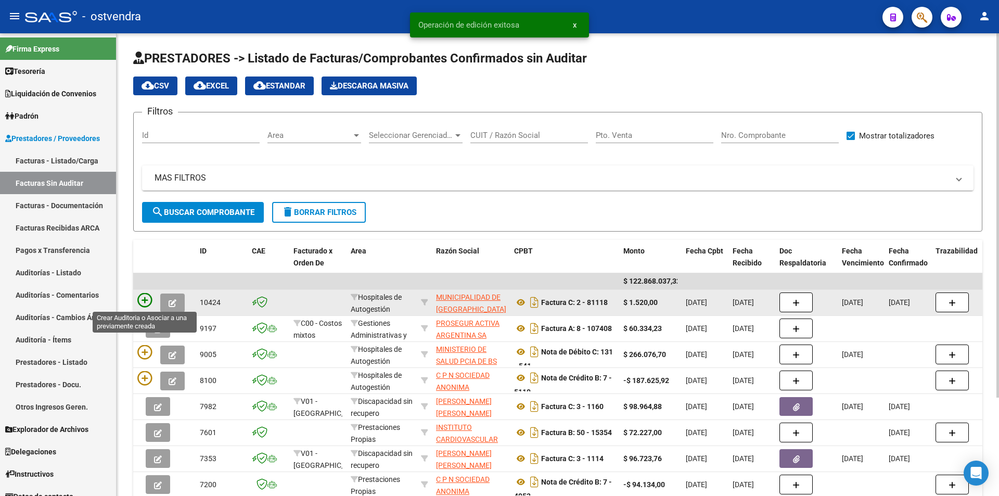
click at [141, 303] on icon at bounding box center [144, 300] width 15 height 15
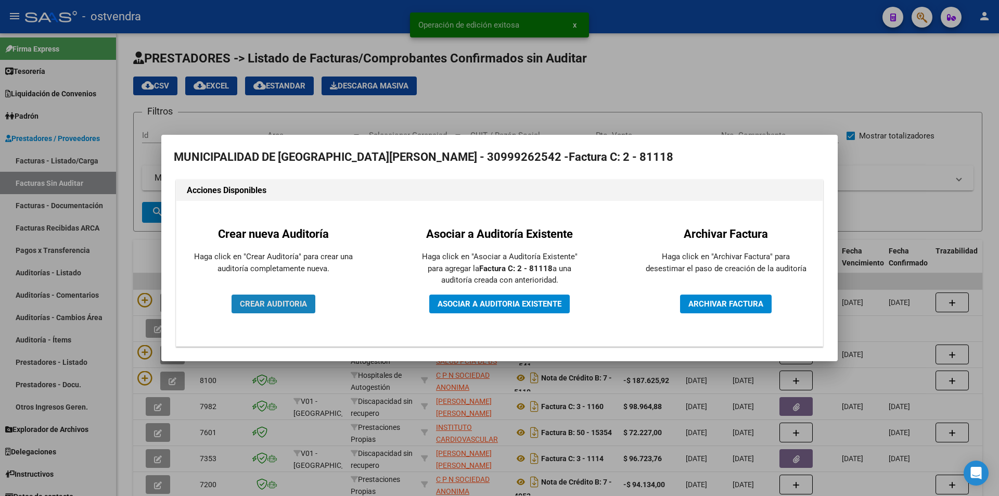
click at [256, 309] on button "CREAR AUDITORIA" at bounding box center [274, 304] width 84 height 19
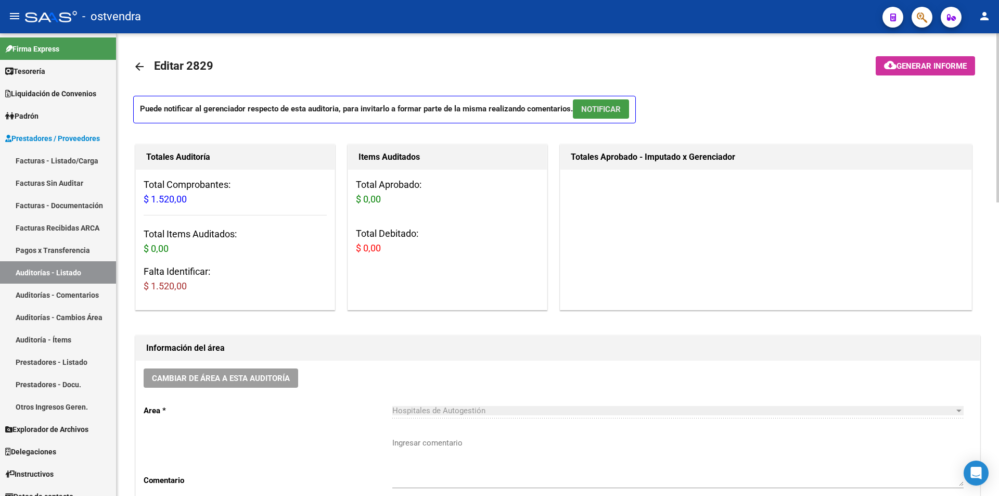
click at [614, 116] on button "NOTIFICAR" at bounding box center [601, 108] width 56 height 19
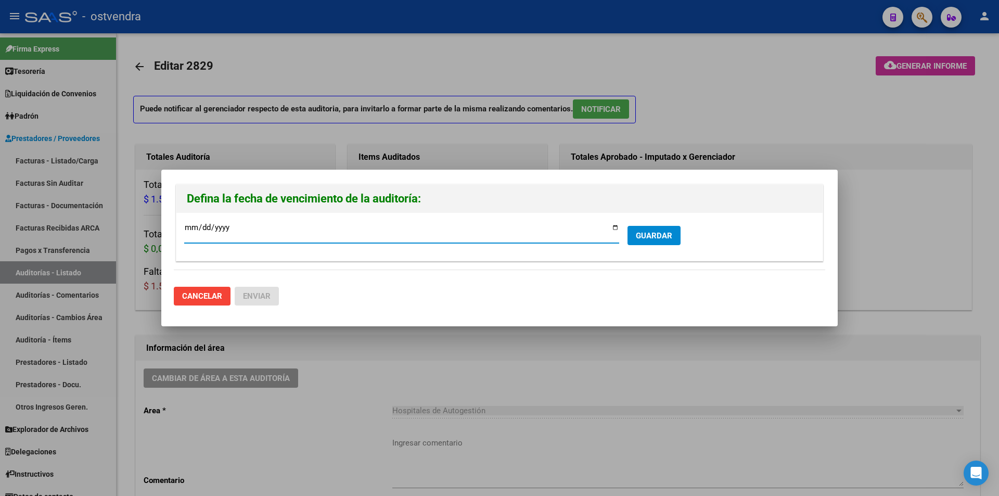
type input "[DATE]"
click at [658, 235] on span "GUARDAR" at bounding box center [654, 235] width 36 height 9
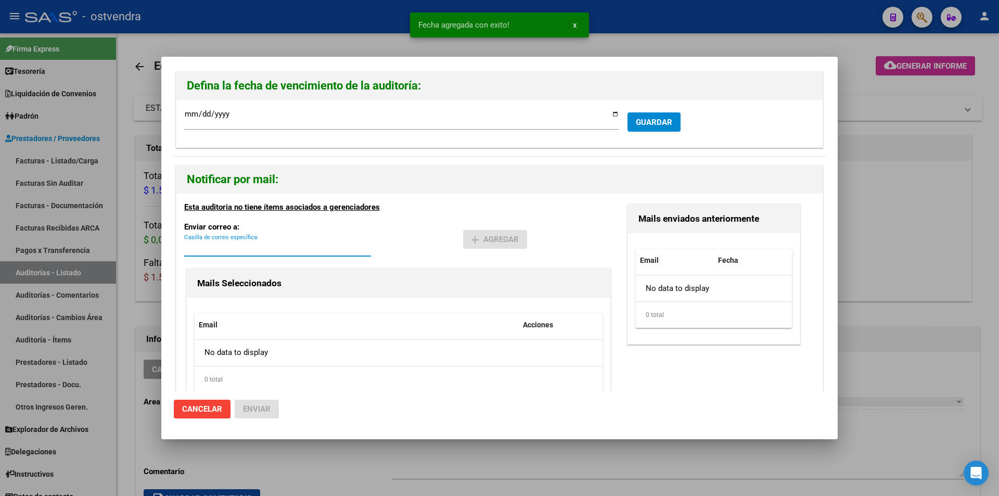
click at [292, 245] on input "Casilla de correo específica:" at bounding box center [277, 248] width 187 height 9
click at [155, 259] on div at bounding box center [499, 248] width 999 height 496
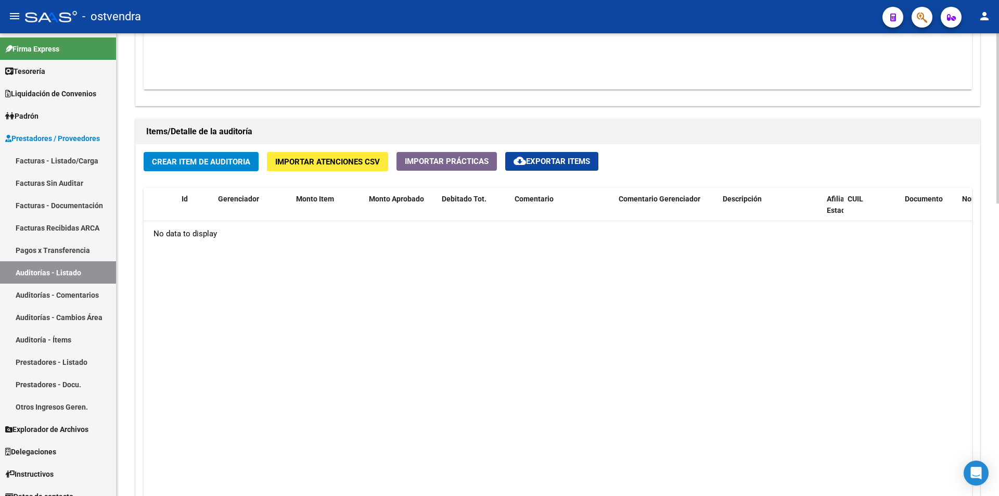
click at [999, 322] on div at bounding box center [998, 363] width 3 height 170
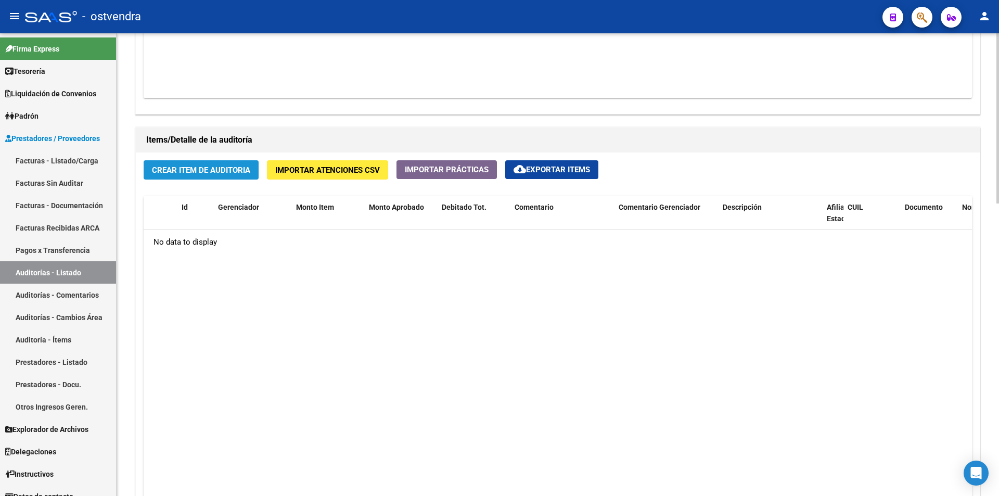
click at [256, 170] on button "Crear Item de Auditoria" at bounding box center [201, 169] width 115 height 19
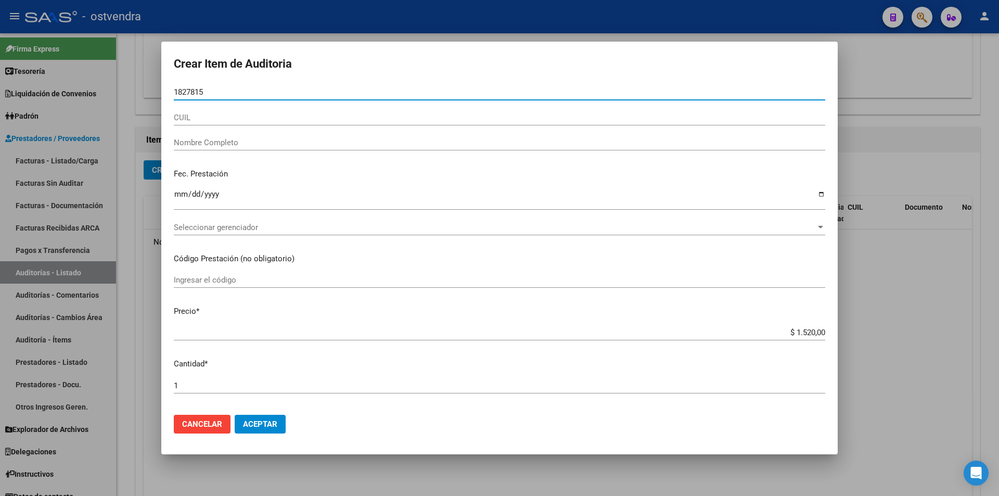
type input "18278156"
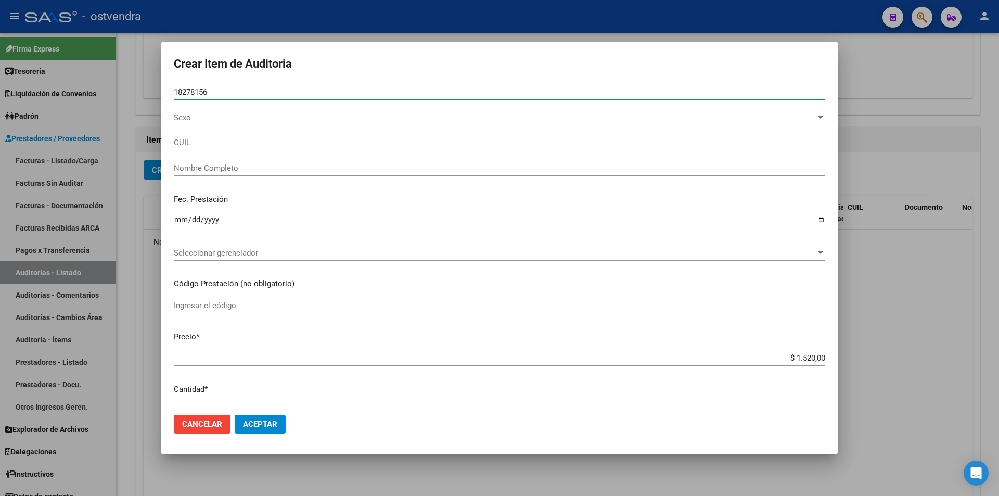
type input "27182781563"
type input "[PERSON_NAME]"
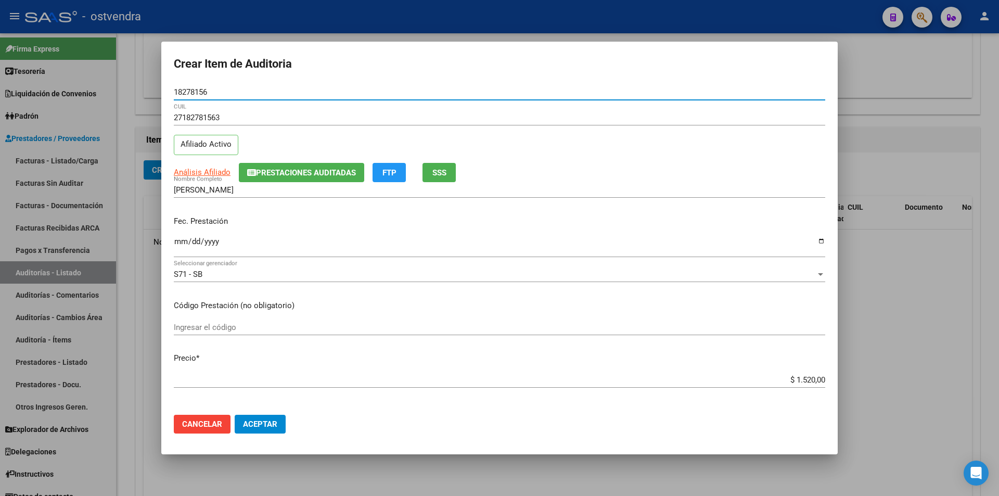
type input "18278156"
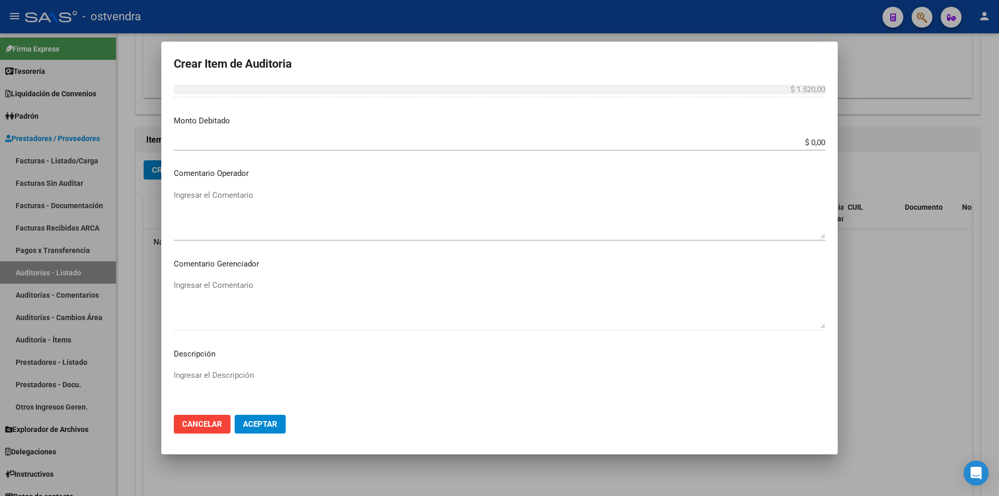
scroll to position [457, 0]
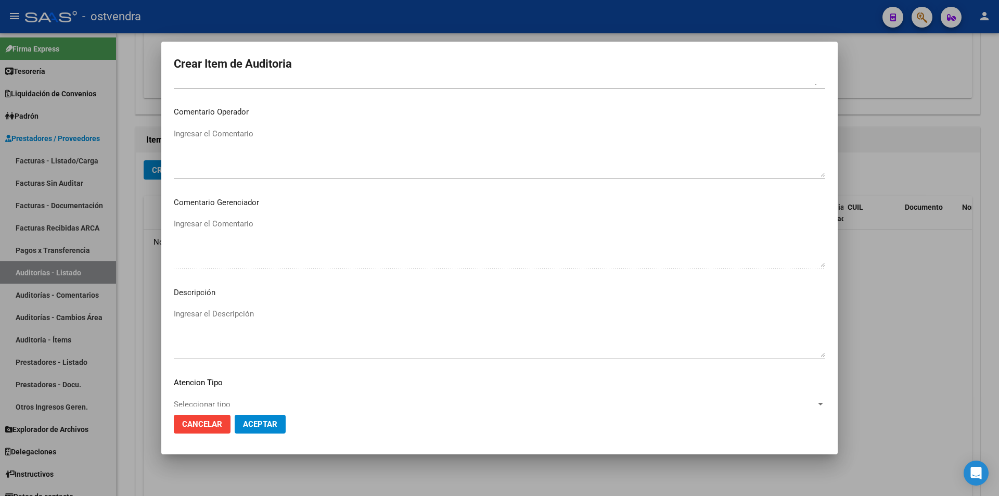
click at [353, 328] on textarea "Ingresar el Descripción" at bounding box center [500, 332] width 652 height 49
type textarea "consulta"
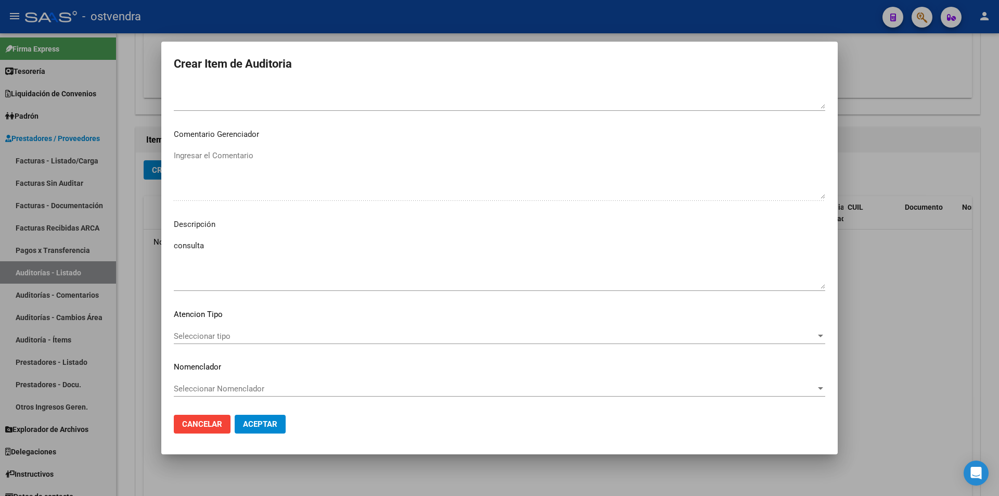
click at [690, 336] on span "Seleccionar tipo" at bounding box center [495, 336] width 642 height 9
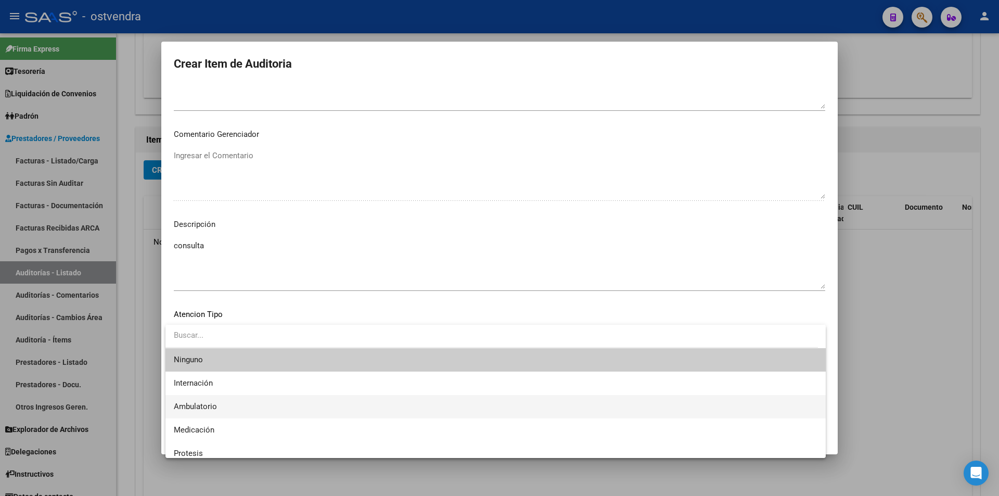
click at [347, 397] on span "Ambulatorio" at bounding box center [496, 406] width 644 height 23
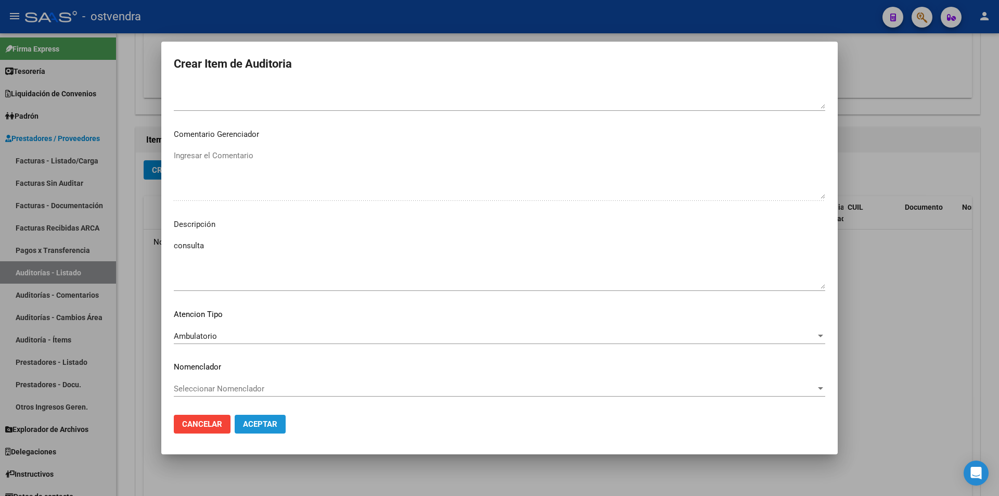
click at [272, 425] on span "Aceptar" at bounding box center [260, 423] width 34 height 9
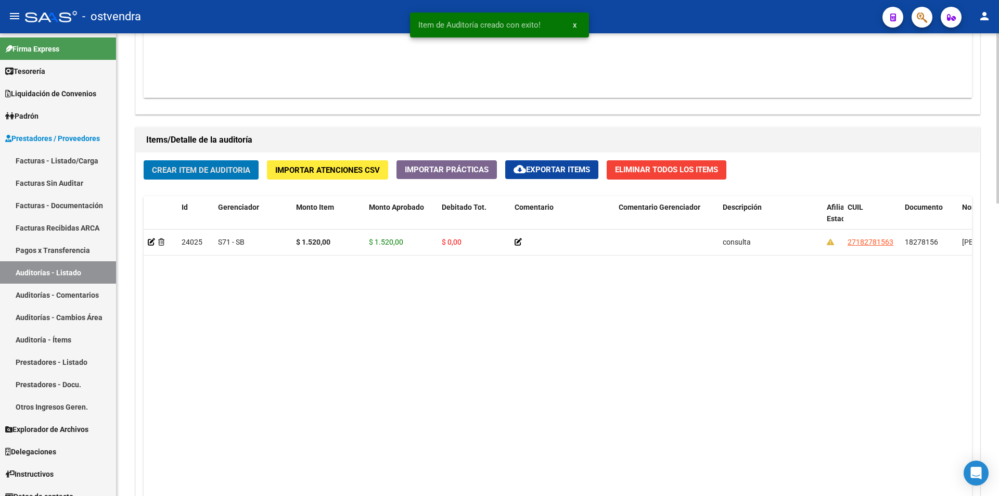
scroll to position [657, 0]
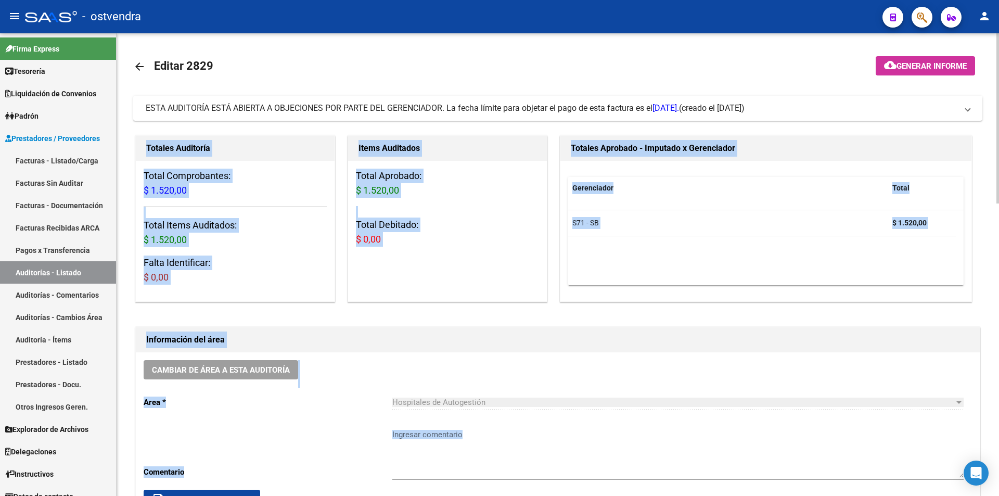
drag, startPoint x: 995, startPoint y: 116, endPoint x: 999, endPoint y: 155, distance: 39.8
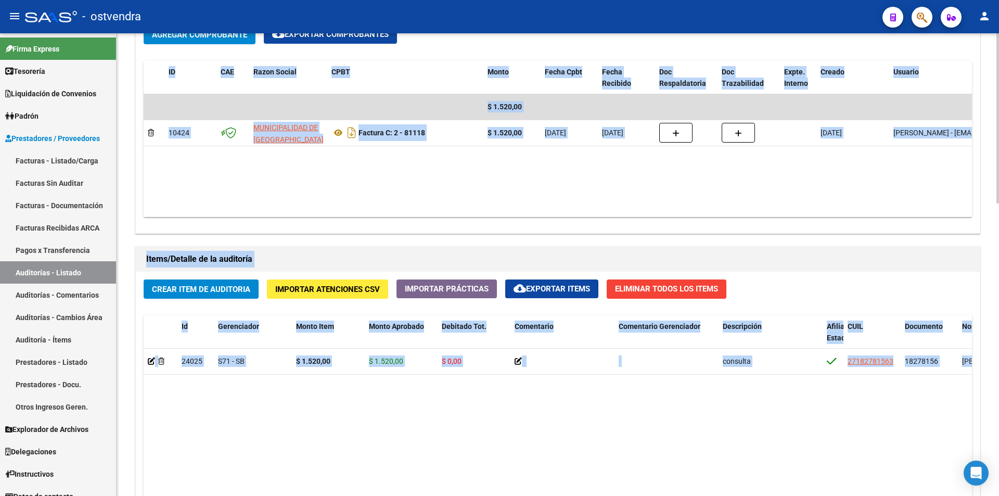
click at [999, 198] on div at bounding box center [998, 264] width 3 height 463
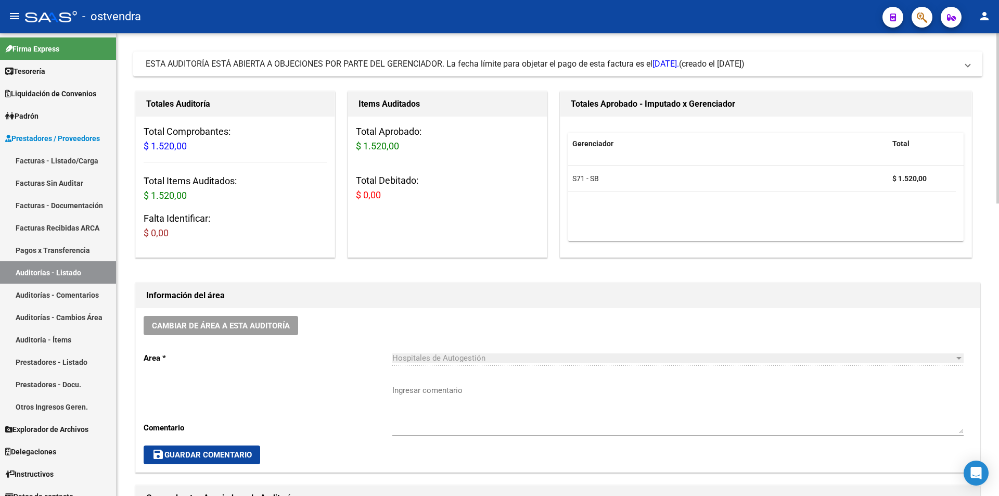
scroll to position [26, 0]
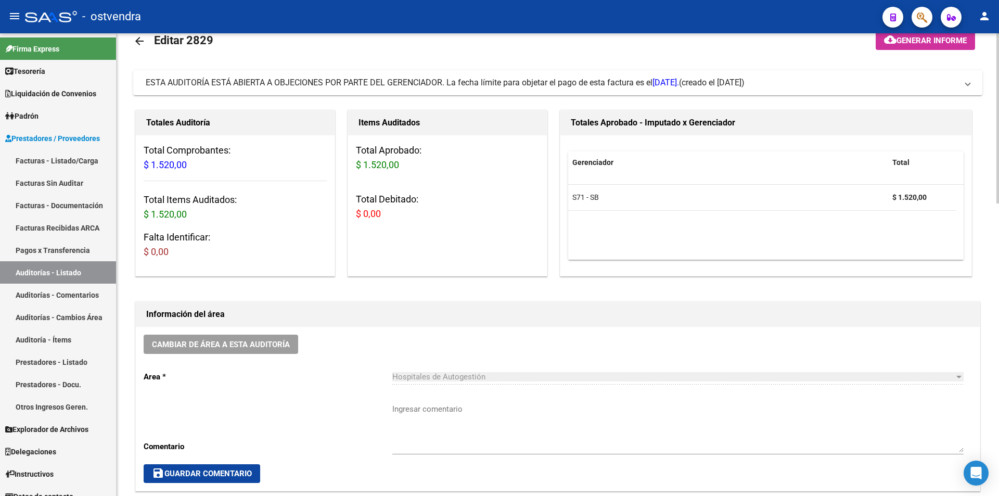
click at [951, 75] on mat-expansion-panel-header "ESTA AUDITORÍA ESTÁ ABIERTA A OBJECIONES POR PARTE DEL GERENCIADOR. La fecha lí…" at bounding box center [557, 82] width 849 height 25
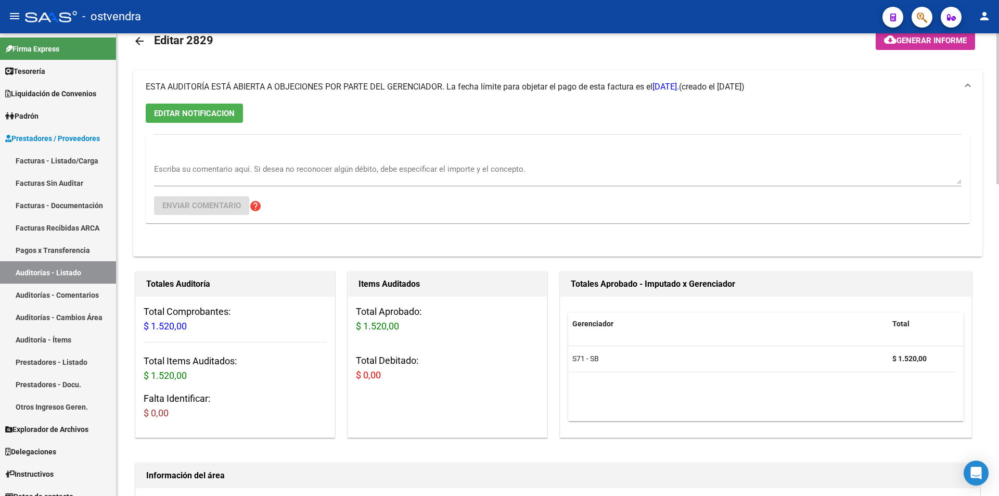
click at [221, 122] on div "EDITAR NOTIFICACION Escriba su comentario aquí. Si desea no reconocer algún déb…" at bounding box center [557, 180] width 849 height 153
click at [221, 119] on button "EDITAR NOTIFICACION" at bounding box center [194, 113] width 97 height 19
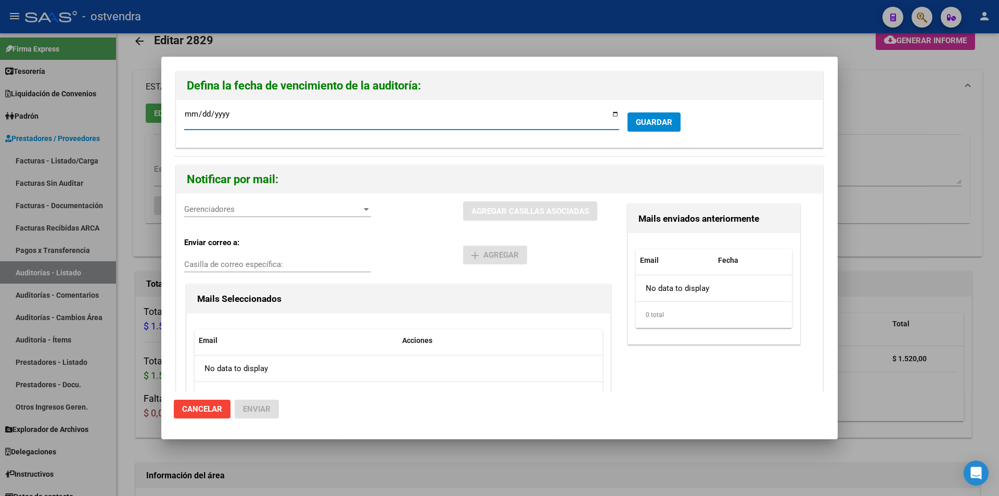
type input "[DATE]"
click at [350, 211] on span "Gerenciadores" at bounding box center [272, 209] width 177 height 9
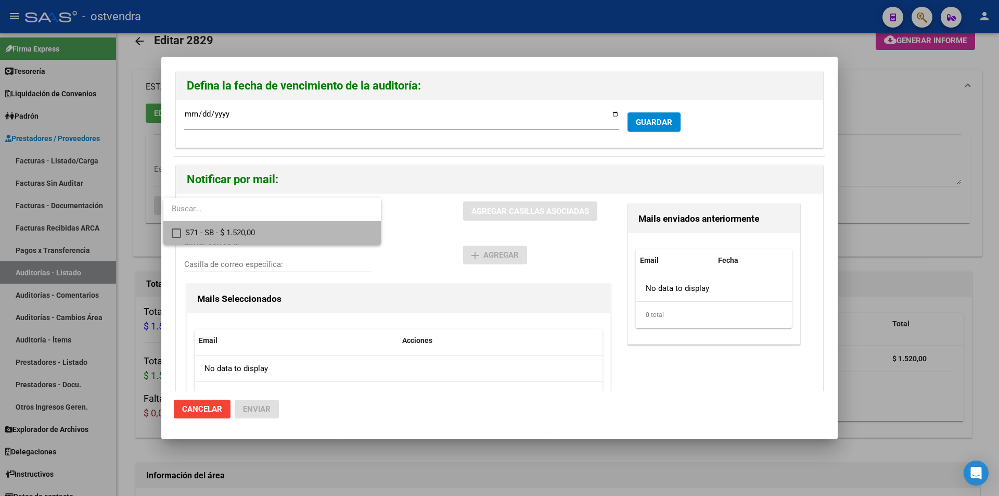
click at [349, 231] on span "S71 - SB - $ 1.520,00" at bounding box center [278, 232] width 187 height 23
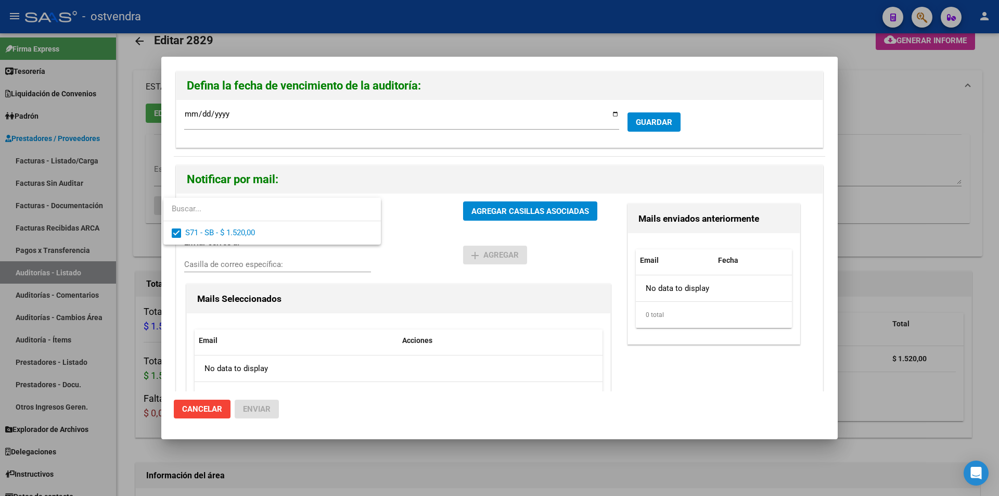
click at [497, 219] on div at bounding box center [499, 248] width 999 height 496
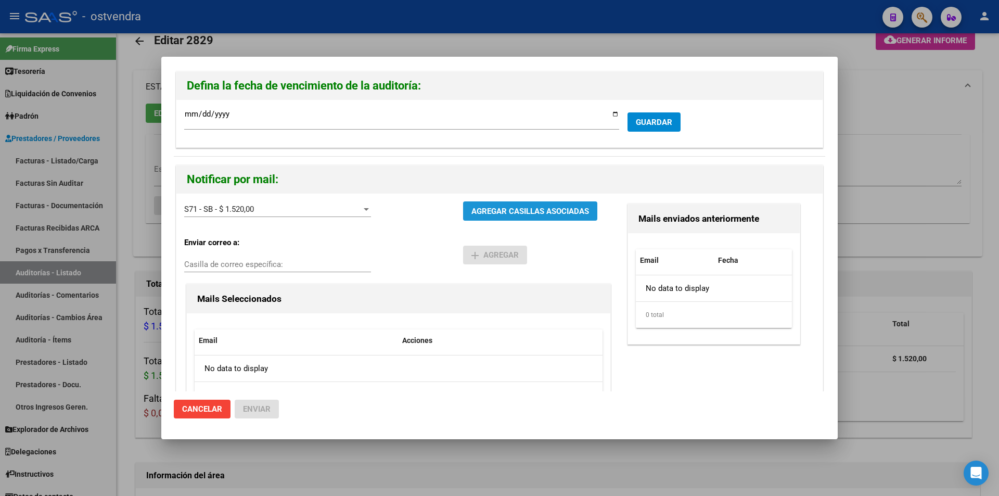
click at [497, 219] on button "AGREGAR CASILLAS ASOCIADAS" at bounding box center [530, 210] width 134 height 19
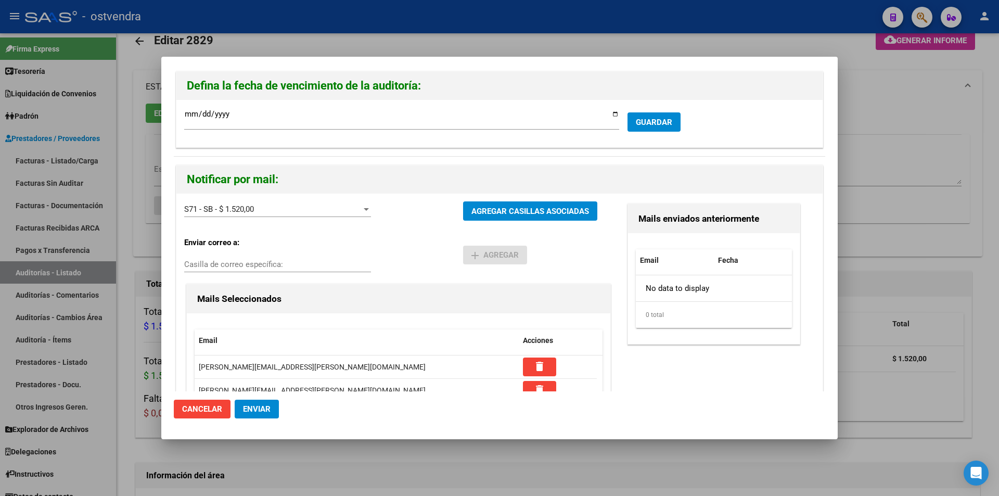
click at [275, 410] on button "Enviar" at bounding box center [257, 409] width 44 height 19
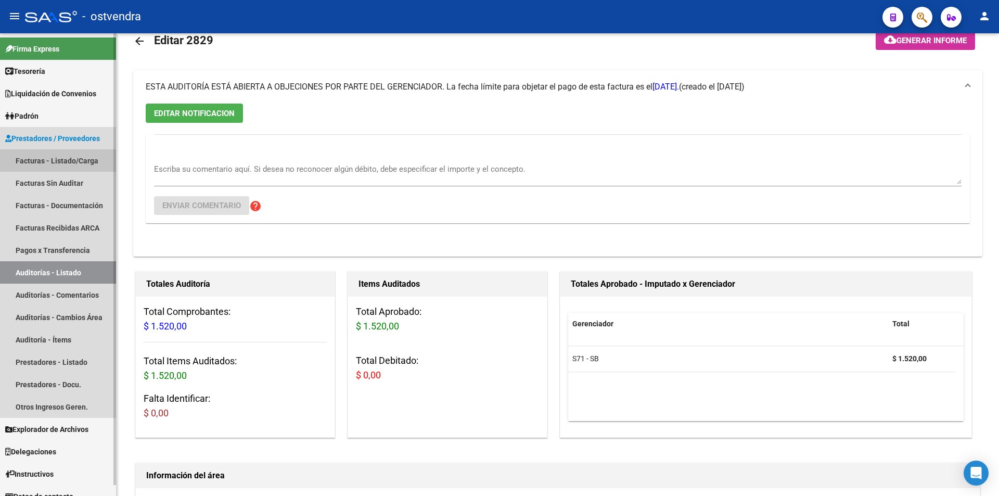
click at [69, 166] on link "Facturas - Listado/Carga" at bounding box center [58, 160] width 116 height 22
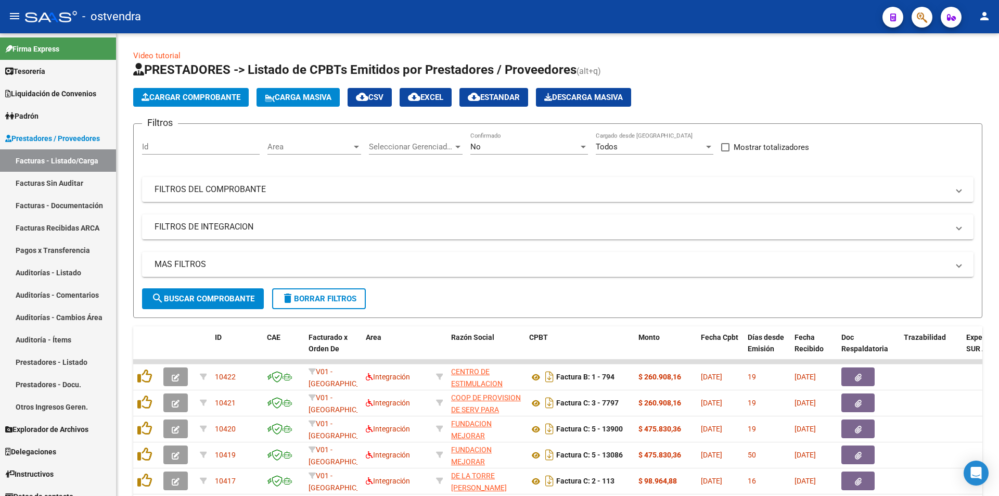
click at [188, 99] on span "Cargar Comprobante" at bounding box center [191, 97] width 99 height 9
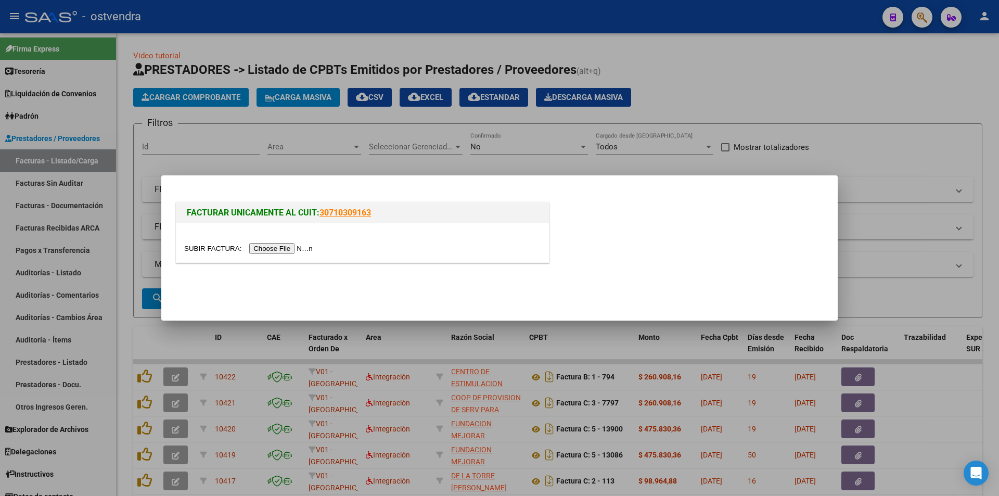
click at [281, 249] on input "file" at bounding box center [250, 248] width 132 height 11
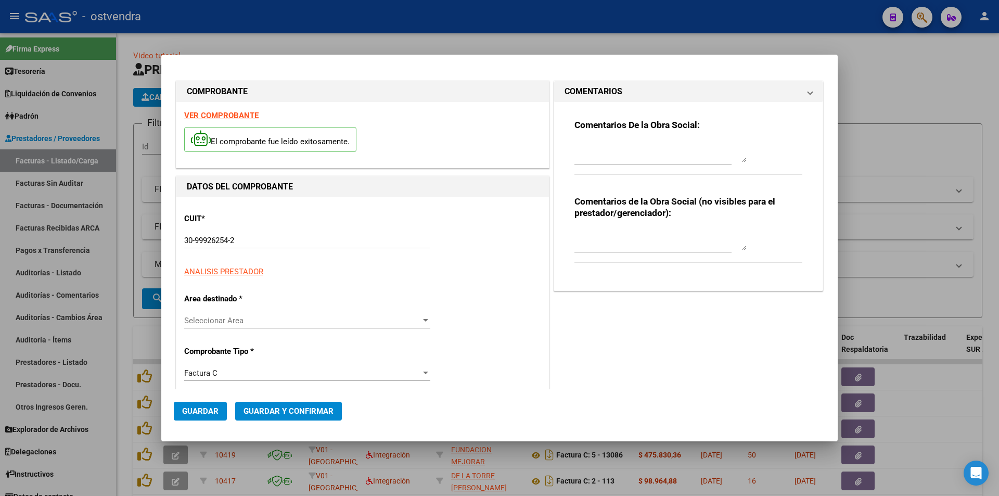
type input "73666"
type input "$ 784,00"
type input "2023-01-26"
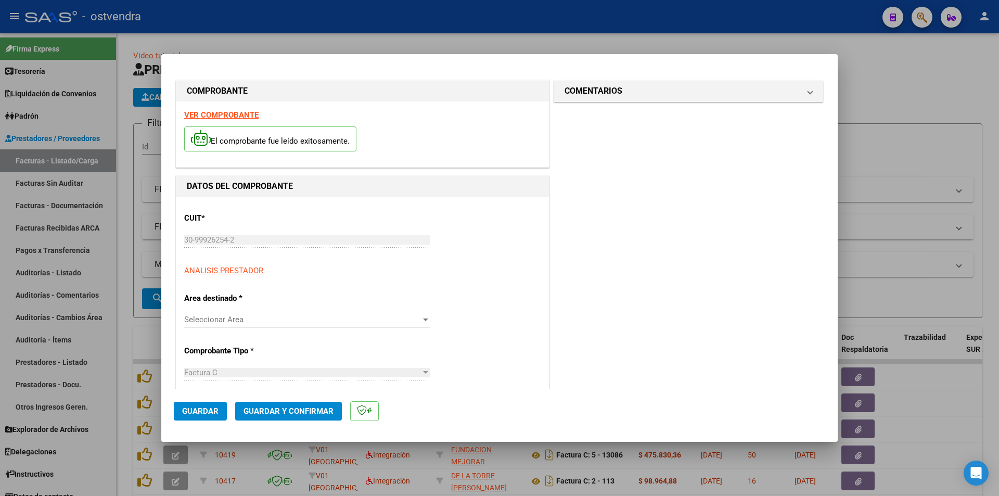
type input "2023-03-27"
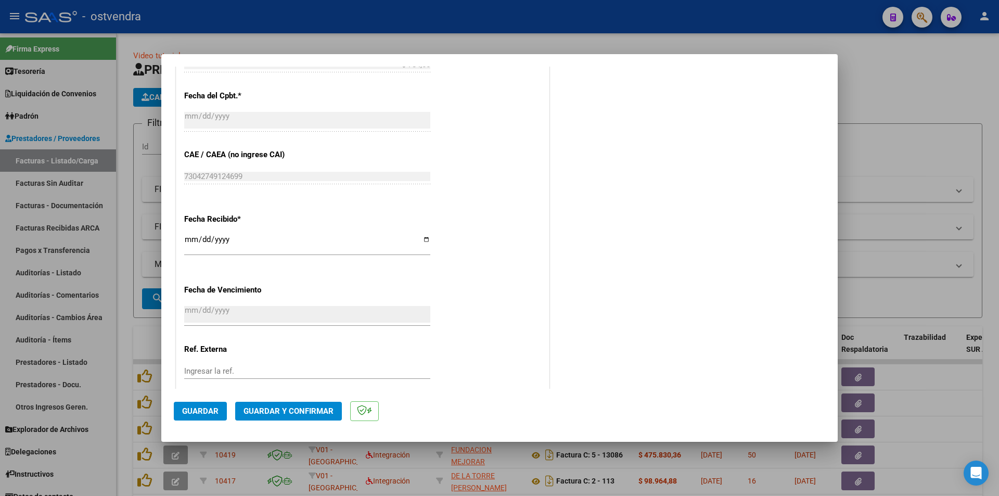
scroll to position [549, 0]
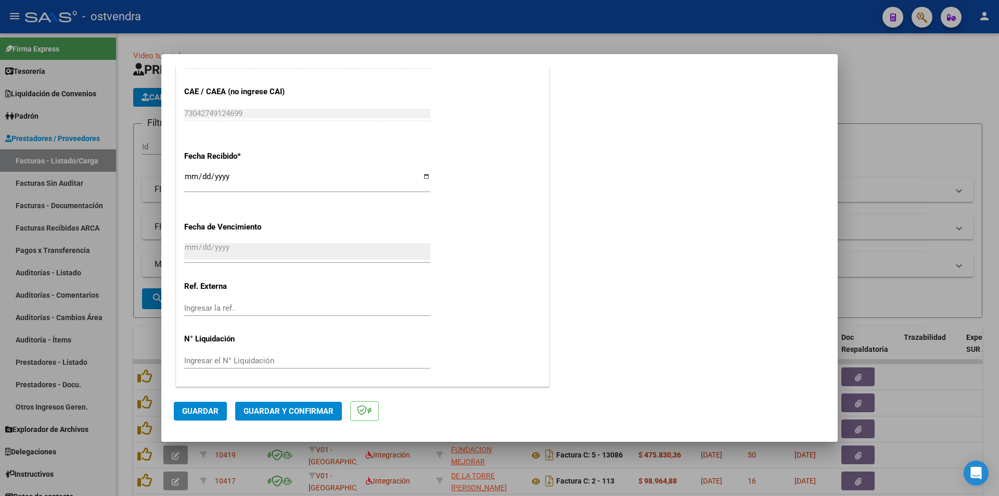
drag, startPoint x: 273, startPoint y: 422, endPoint x: 273, endPoint y: 414, distance: 7.8
click at [273, 419] on mat-dialog-actions "Guardar Guardar y Confirmar" at bounding box center [500, 409] width 652 height 41
click at [273, 414] on span "Guardar y Confirmar" at bounding box center [289, 410] width 90 height 9
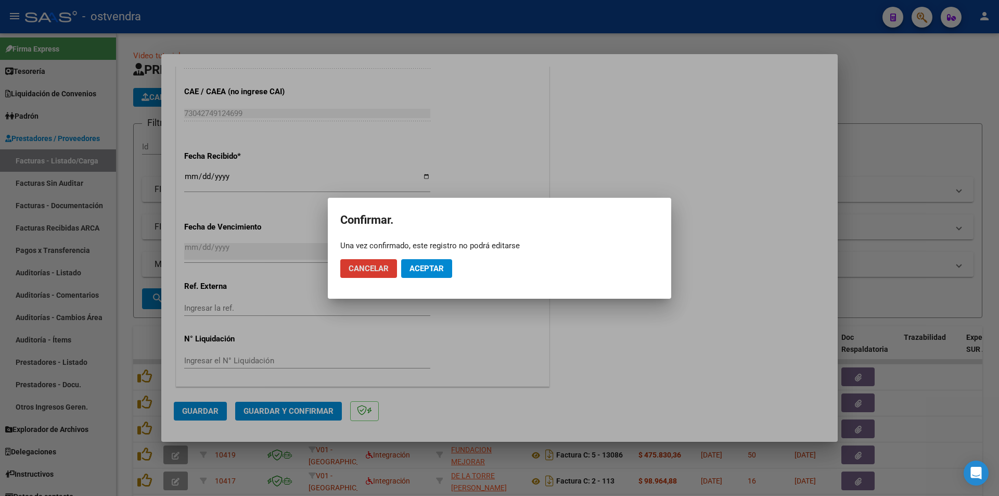
click at [447, 270] on button "Aceptar" at bounding box center [426, 268] width 51 height 19
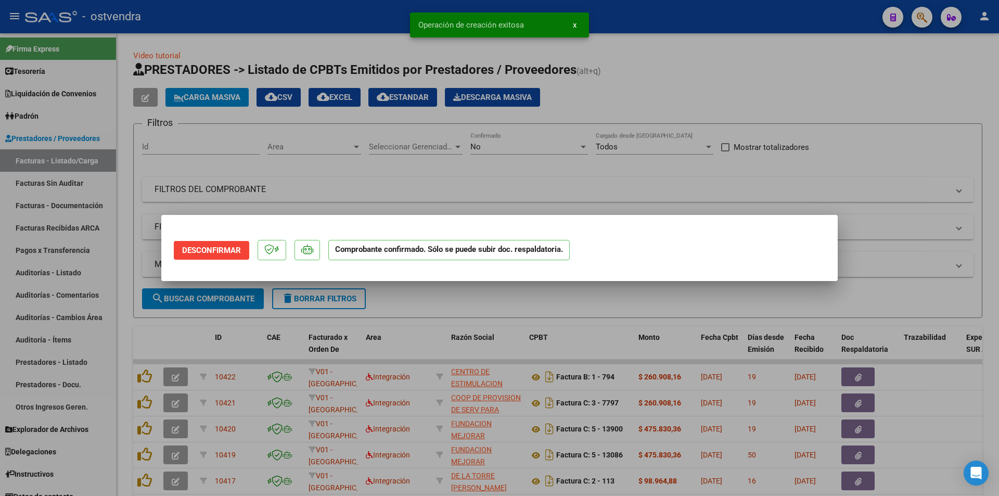
scroll to position [0, 0]
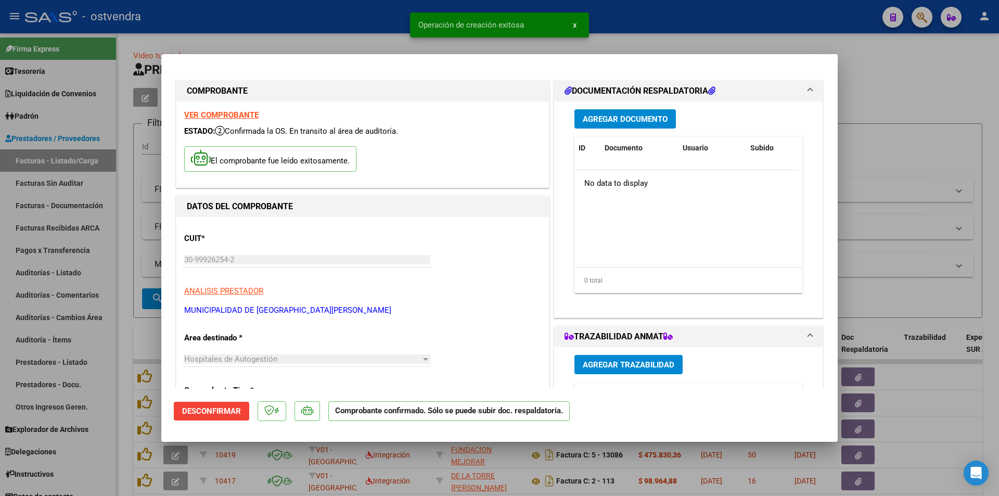
click at [66, 179] on div at bounding box center [499, 248] width 999 height 496
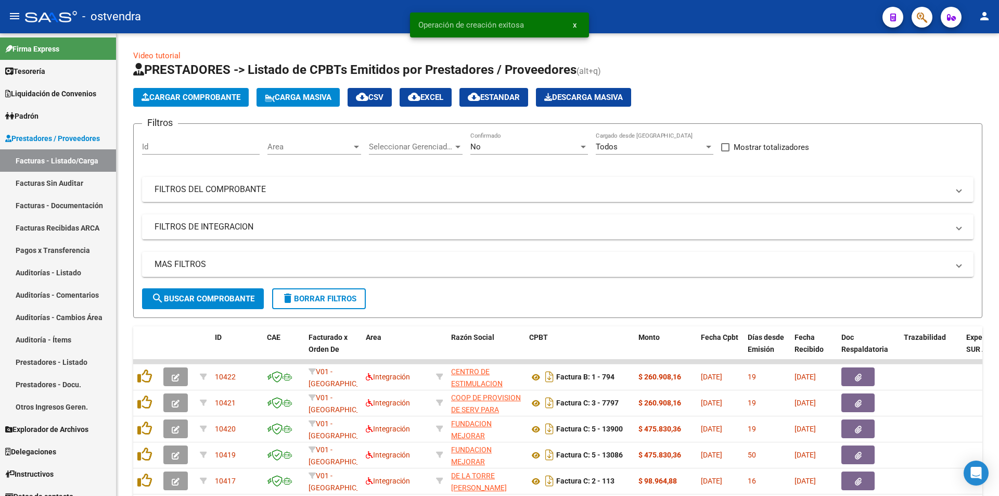
click at [66, 179] on link "Facturas Sin Auditar" at bounding box center [58, 183] width 116 height 22
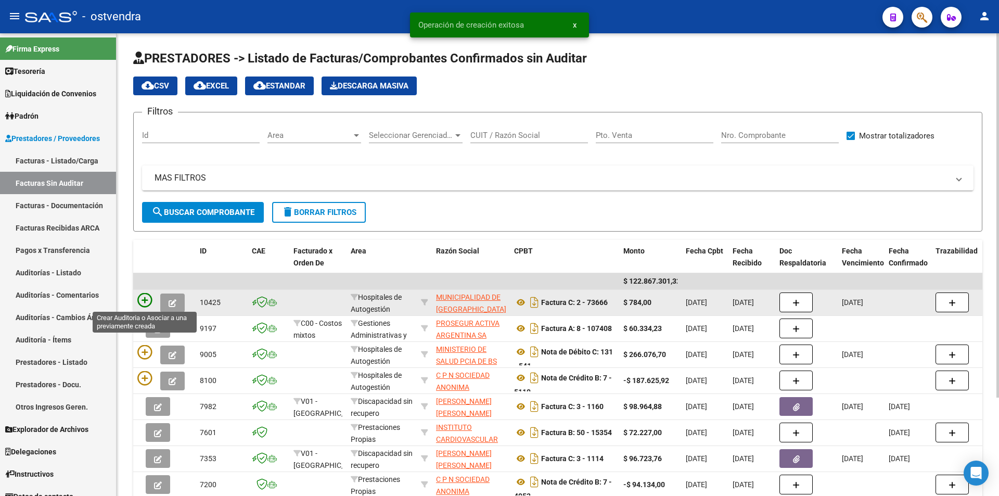
click at [143, 300] on icon at bounding box center [144, 300] width 15 height 15
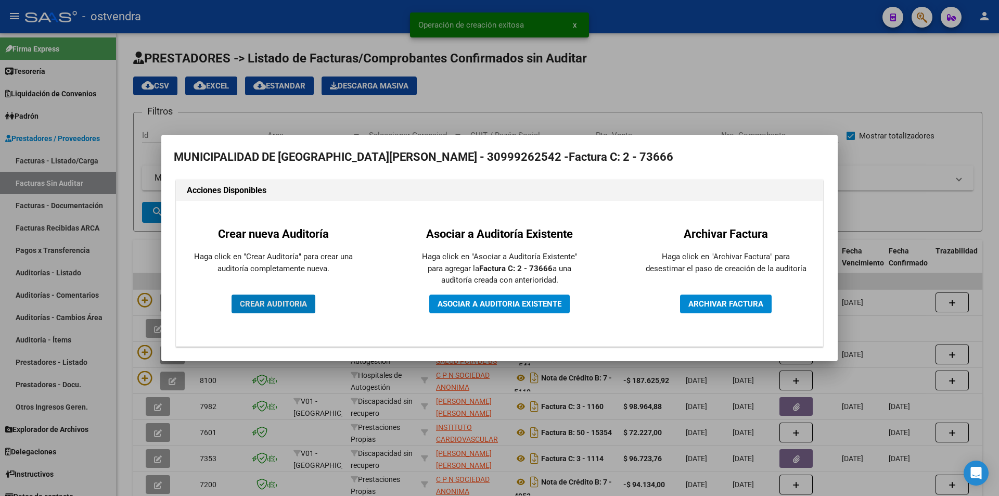
click at [297, 298] on button "CREAR AUDITORIA" at bounding box center [274, 304] width 84 height 19
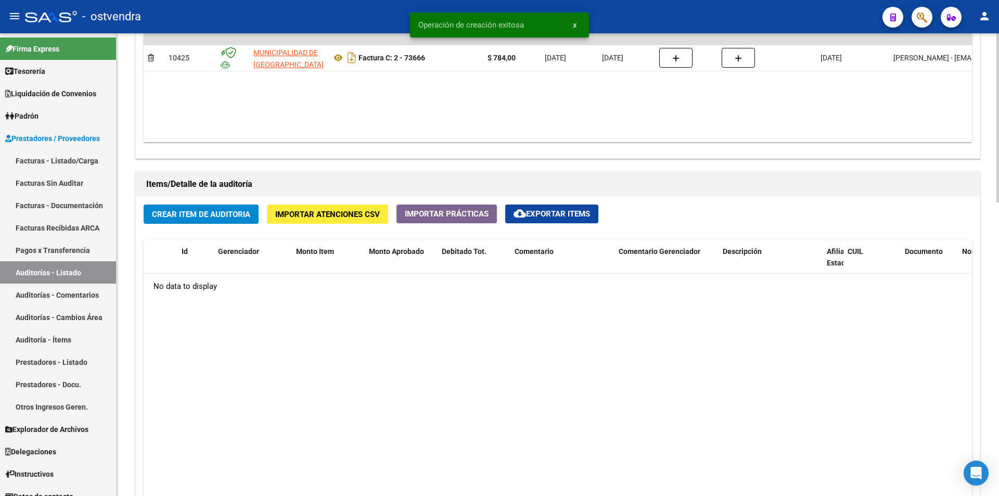
scroll to position [611, 0]
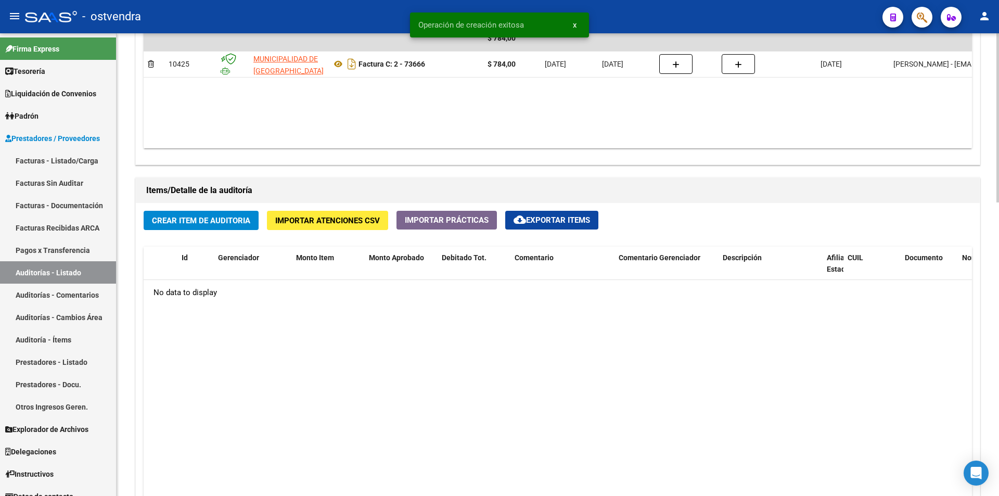
click at [984, 326] on div "arrow_back Editar 2830 cloud_download Generar informe Puede notificar al gerenc…" at bounding box center [559, 52] width 885 height 1266
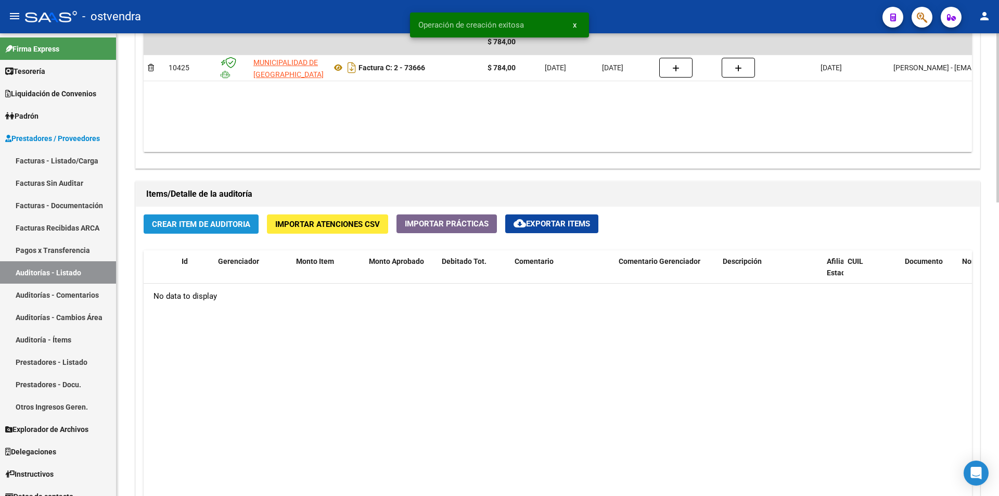
click at [255, 218] on button "Crear Item de Auditoria" at bounding box center [201, 223] width 115 height 19
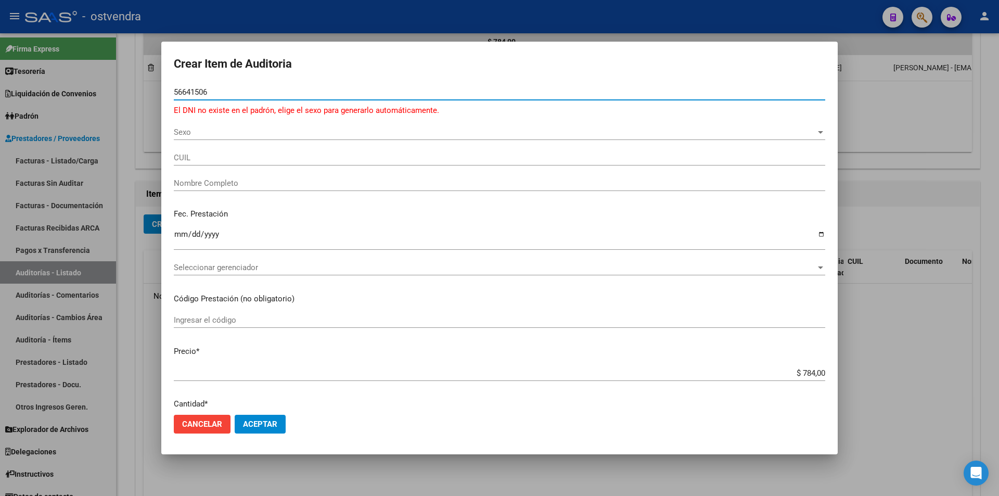
type input "56641506"
click at [314, 135] on span "Sexo" at bounding box center [495, 132] width 642 height 9
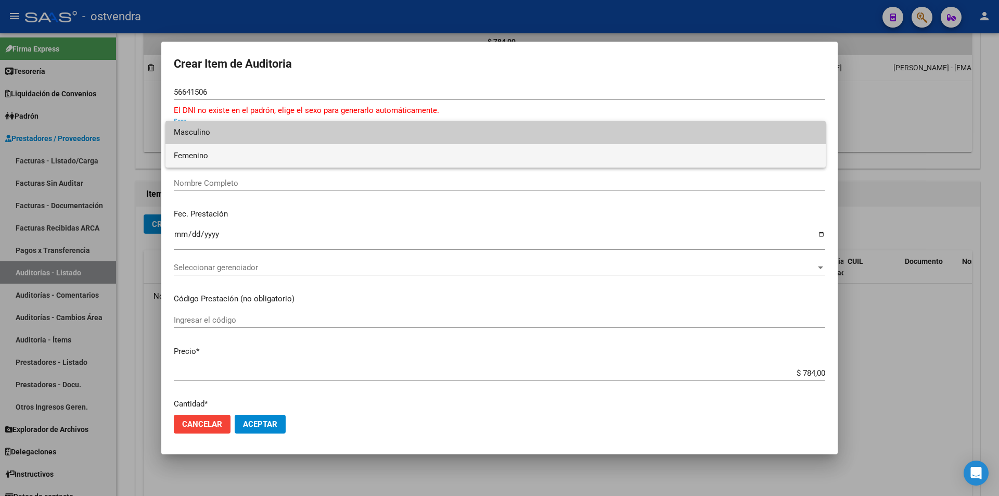
click at [311, 154] on span "Femenino" at bounding box center [496, 155] width 644 height 23
type input "27566415068"
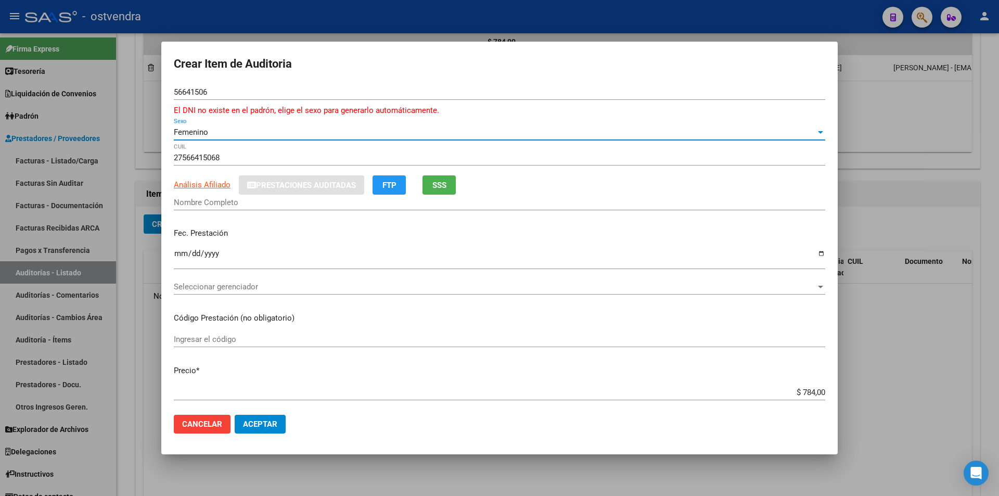
type input "HABERKORN DELLAMEA ALMA MAITENA"
click at [263, 294] on div "Seleccionar gerenciador Seleccionar gerenciador" at bounding box center [500, 287] width 652 height 16
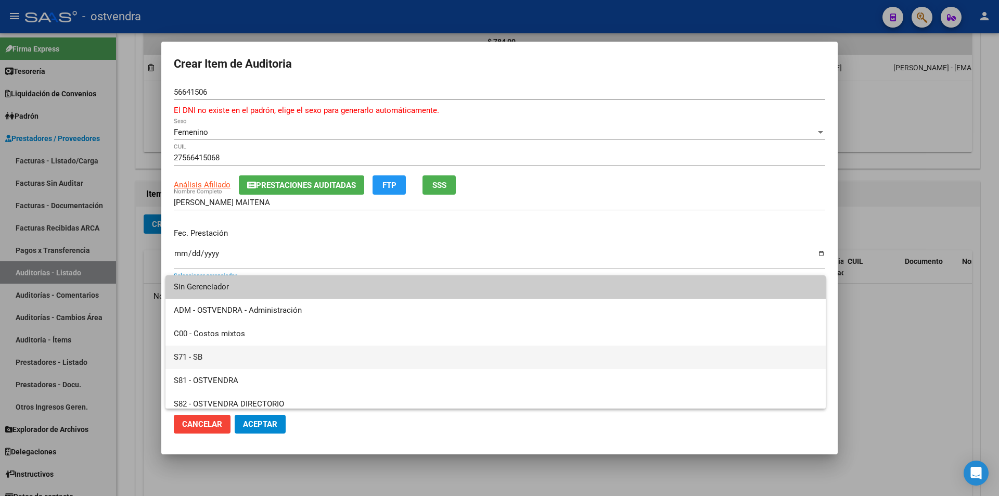
click at [271, 350] on span "S71 - SB" at bounding box center [496, 357] width 644 height 23
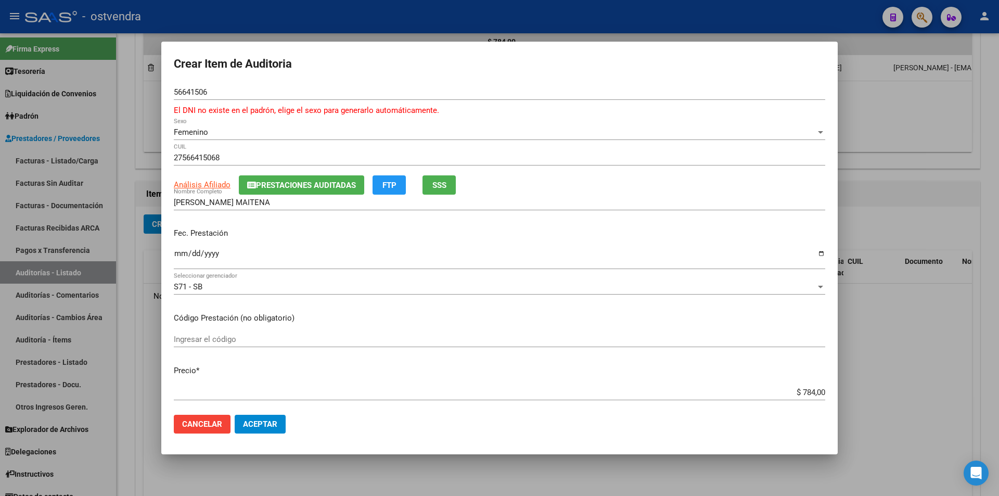
click at [180, 248] on div "Ingresar la fecha" at bounding box center [500, 258] width 652 height 22
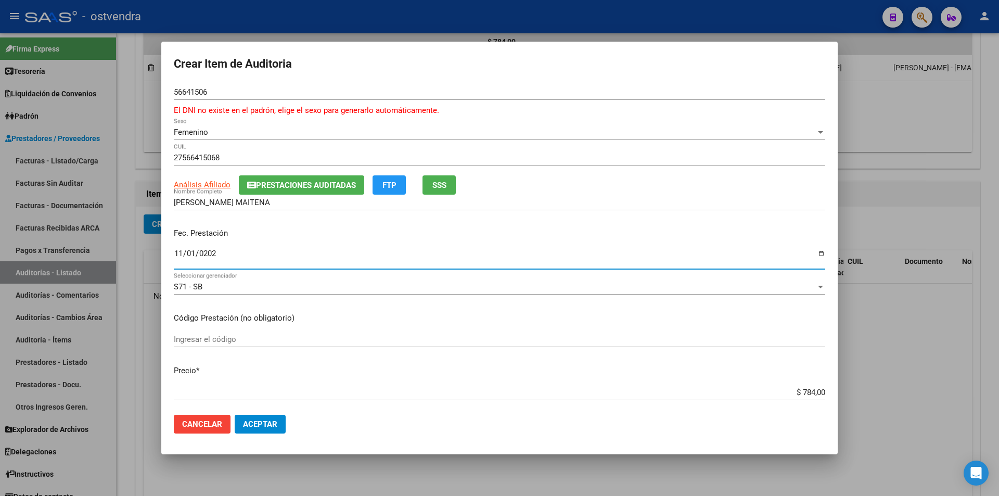
type input "2022-11-01"
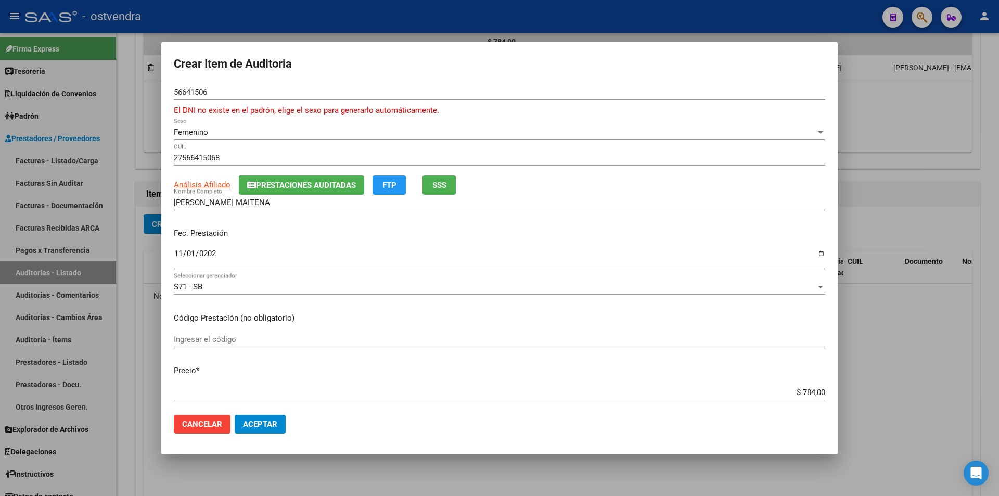
click at [173, 250] on mat-dialog-content "56641506 Nro Documento El DNI no existe en el padrón, elige el sexo para genera…" at bounding box center [499, 245] width 677 height 322
click at [180, 252] on input "2022-11-01" at bounding box center [500, 257] width 652 height 17
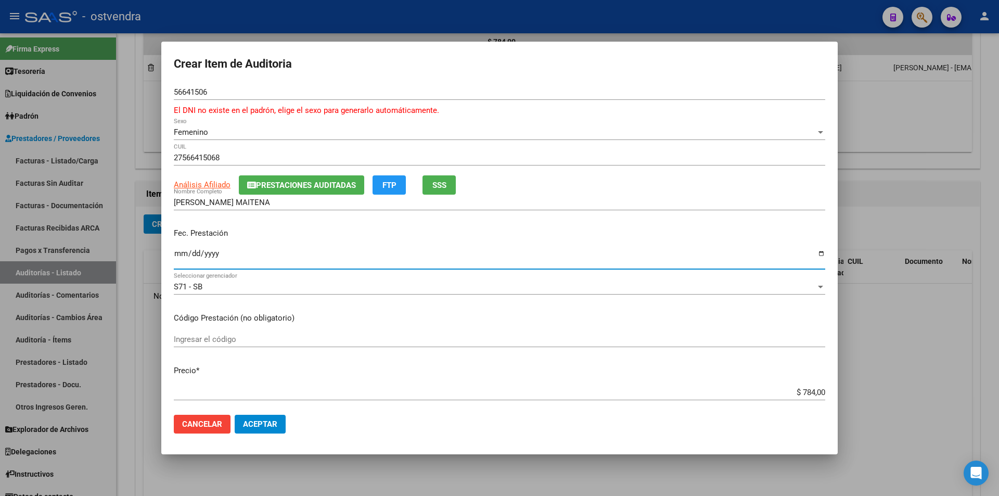
type input "2022-11-09"
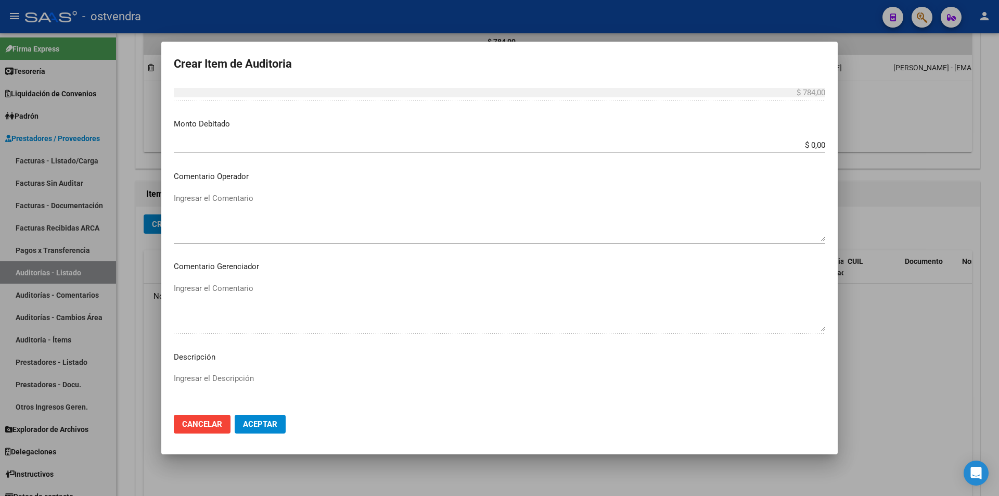
scroll to position [400, 0]
click at [263, 390] on textarea "Ingresar el Descripción" at bounding box center [500, 401] width 652 height 49
type textarea "consulta"
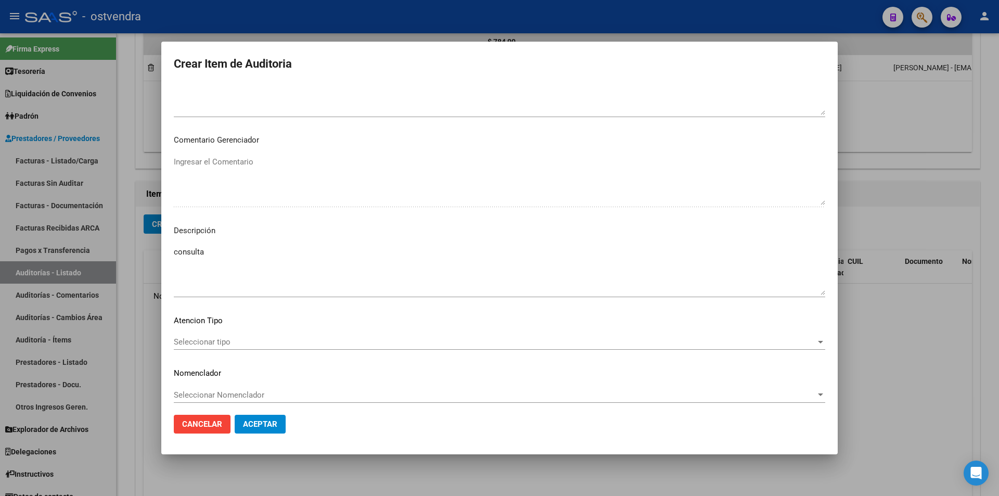
scroll to position [537, 0]
click at [469, 337] on span "Seleccionar tipo" at bounding box center [495, 336] width 642 height 9
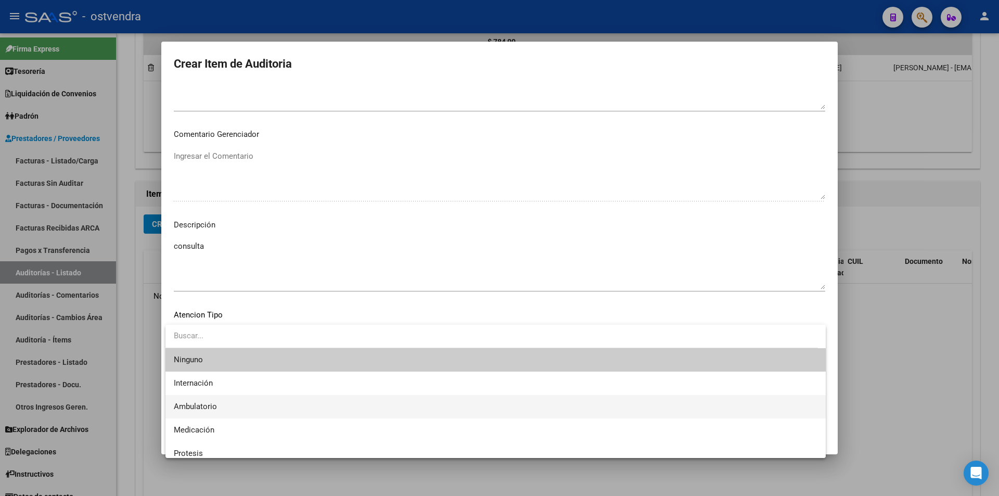
click at [308, 414] on span "Ambulatorio" at bounding box center [496, 406] width 644 height 23
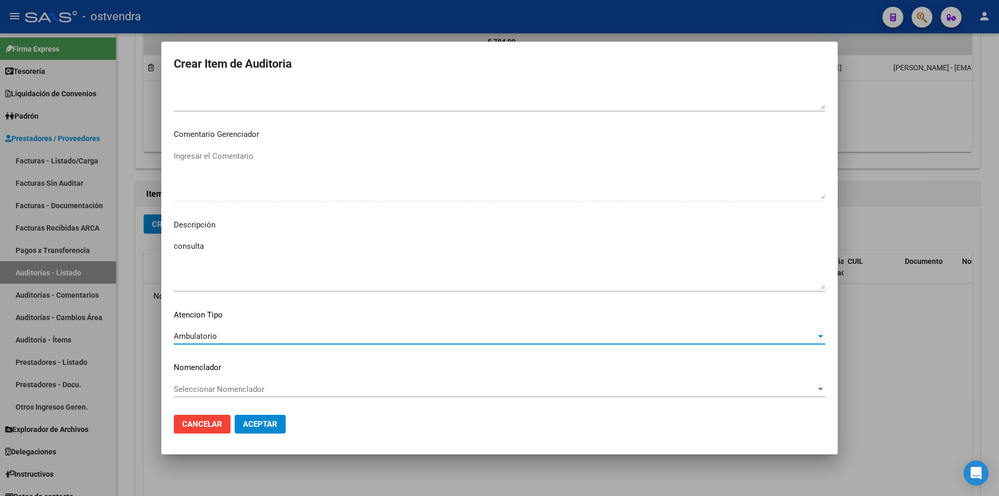
click at [271, 422] on span "Aceptar" at bounding box center [260, 423] width 34 height 9
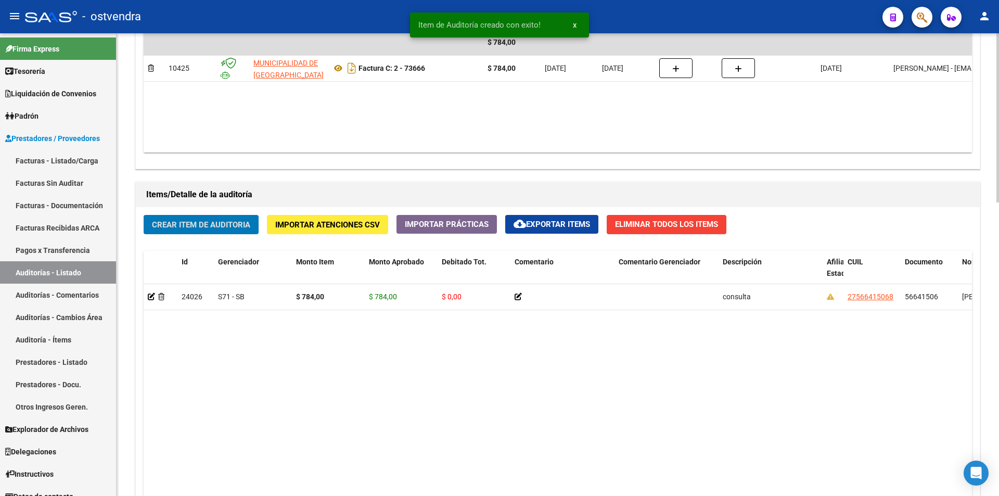
scroll to position [612, 0]
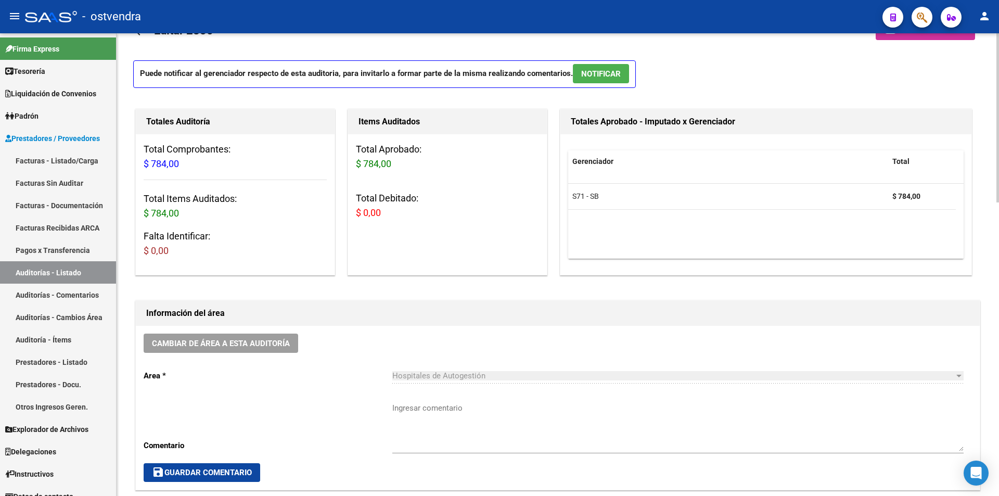
scroll to position [37, 0]
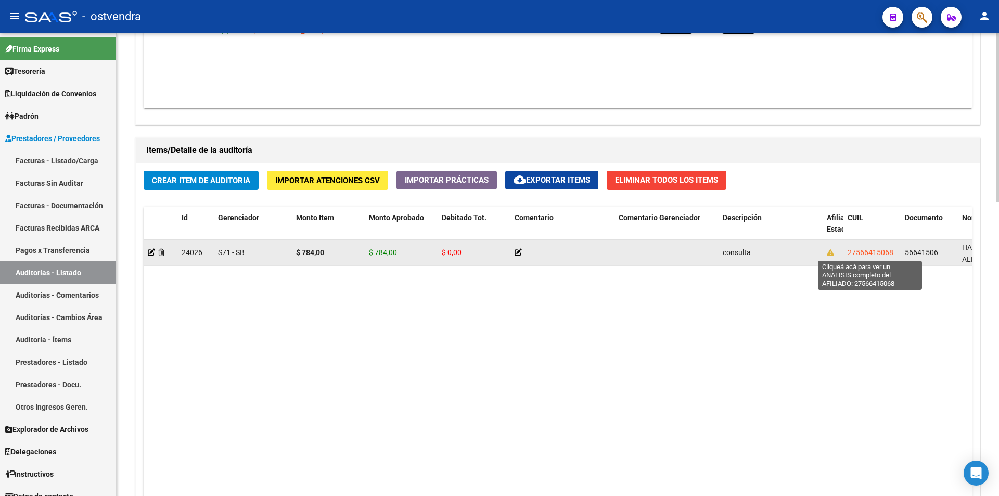
click at [864, 251] on span "27566415068" at bounding box center [871, 252] width 46 height 8
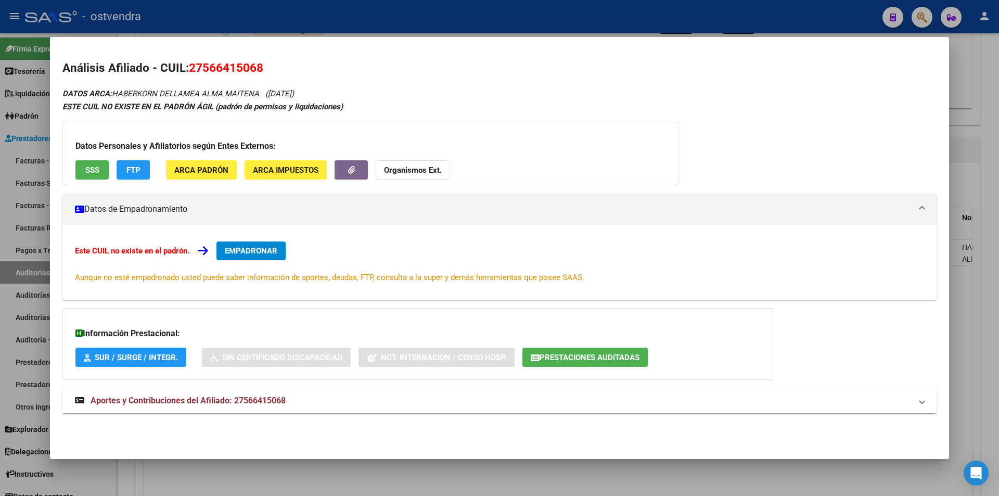
click at [101, 166] on button "SSS" at bounding box center [91, 169] width 33 height 19
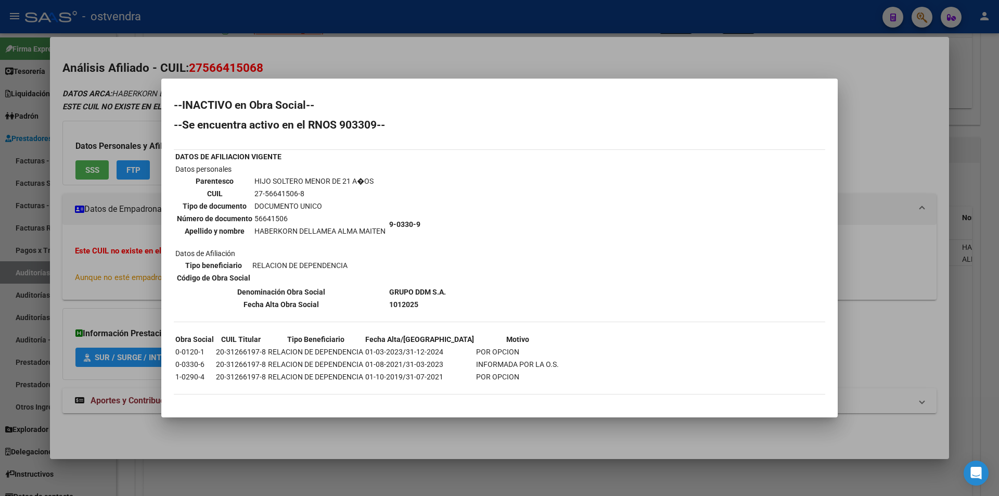
click at [868, 161] on div at bounding box center [499, 248] width 999 height 496
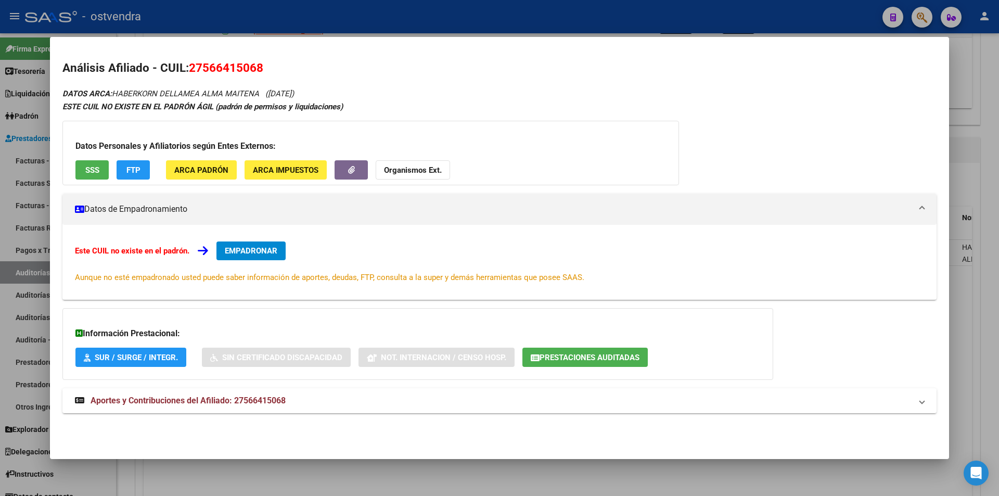
click at [939, 179] on mat-dialog-content "Análisis Afiliado - CUIL: 27566415068 DATOS ARCA: HABERKORN DELLAMEA ALMA MAITE…" at bounding box center [499, 242] width 899 height 387
click at [963, 223] on div at bounding box center [499, 248] width 999 height 496
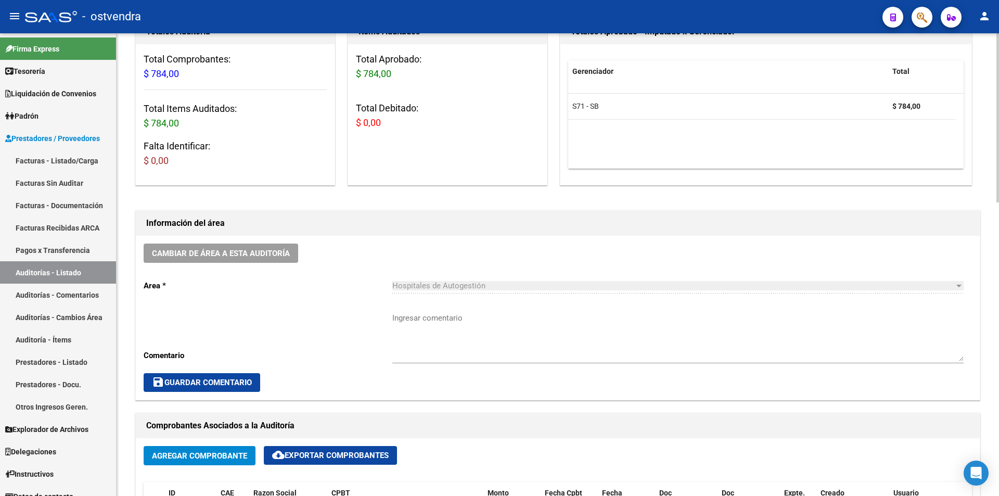
scroll to position [0, 0]
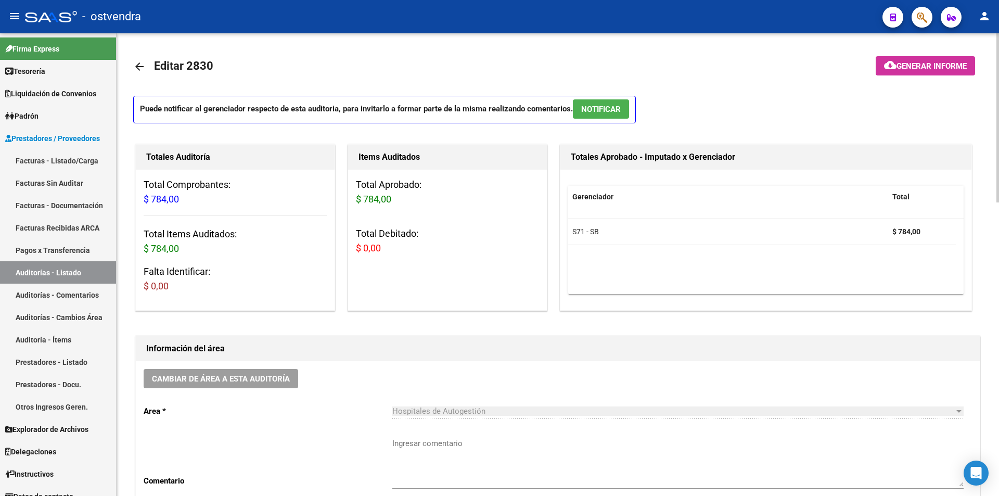
click at [584, 119] on p "Puede notificar al gerenciador respecto de esta auditoria, para invitarlo a for…" at bounding box center [384, 110] width 503 height 28
click at [583, 116] on button "NOTIFICAR" at bounding box center [601, 108] width 56 height 19
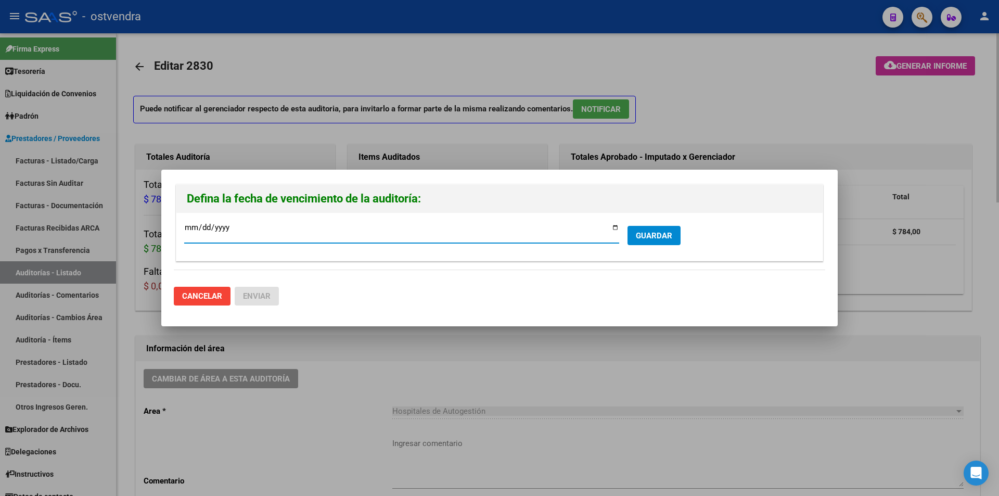
type input "[DATE]"
click at [635, 226] on button "GUARDAR" at bounding box center [654, 235] width 53 height 19
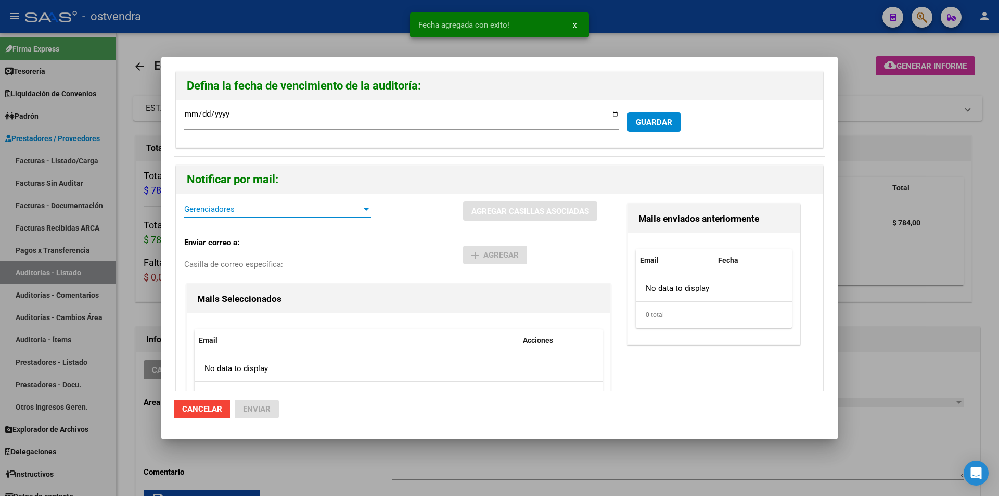
click at [290, 212] on span "Gerenciadores" at bounding box center [272, 209] width 177 height 9
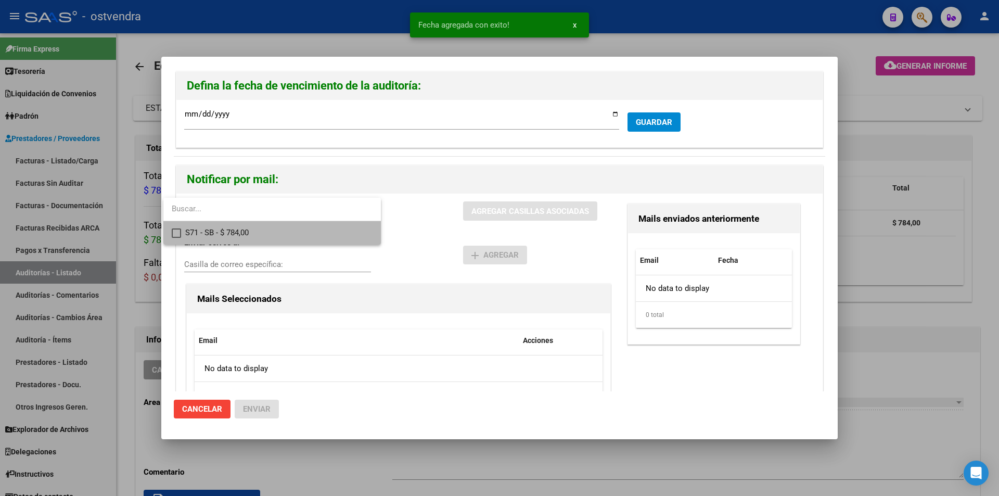
click at [288, 233] on span "S71 - SB - $ 784,00" at bounding box center [278, 232] width 187 height 23
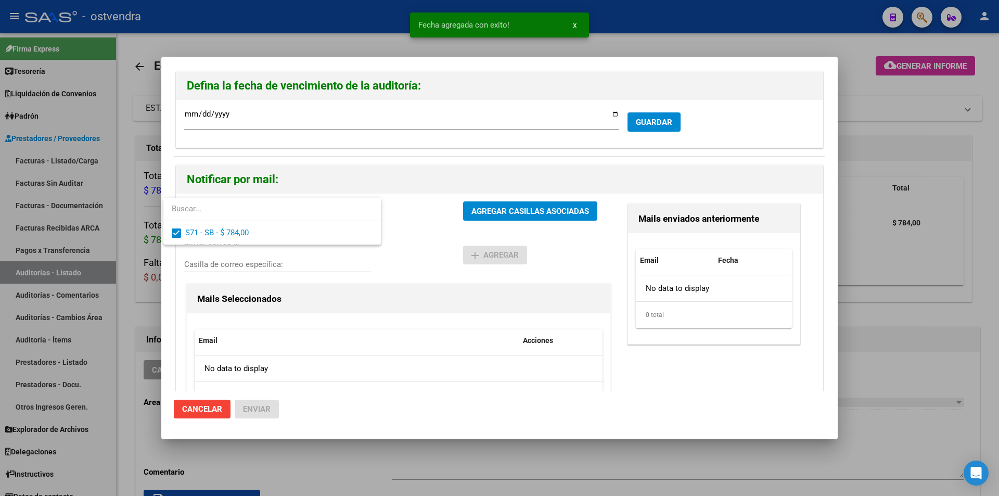
click at [459, 211] on div at bounding box center [499, 248] width 999 height 496
click at [459, 211] on div "S71 - SB - $ 784,00 Gerenciadores" at bounding box center [323, 215] width 279 height 28
click at [463, 211] on button "AGREGAR CASILLAS ASOCIADAS" at bounding box center [530, 210] width 134 height 19
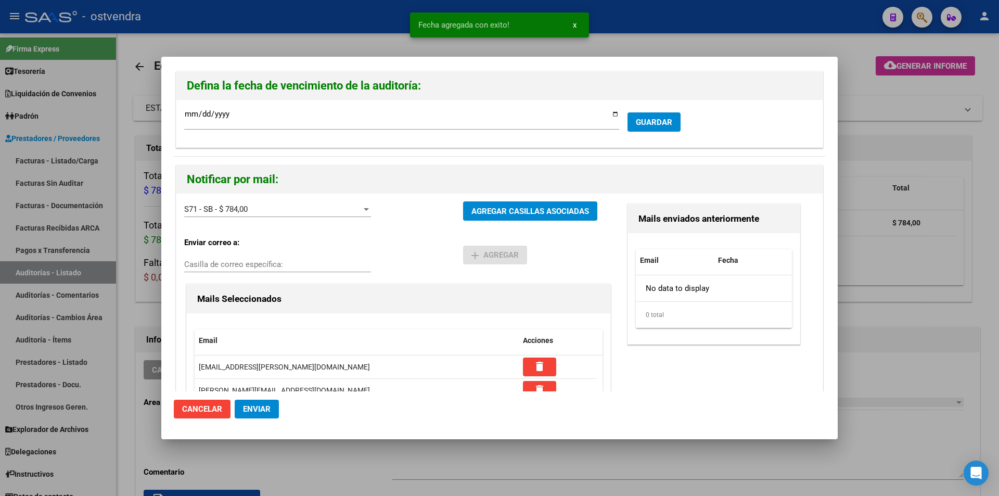
click at [277, 400] on button "Enviar" at bounding box center [257, 409] width 44 height 19
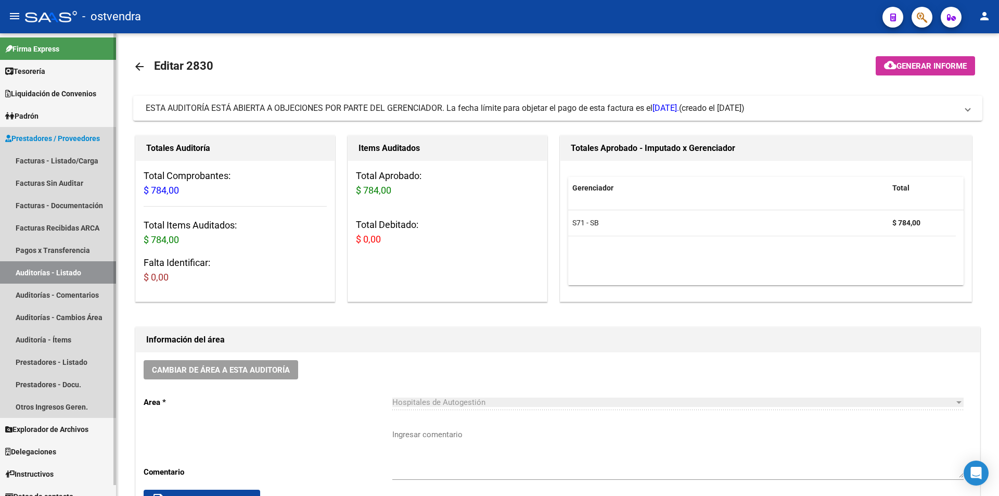
click at [104, 281] on link "Auditorías - Listado" at bounding box center [58, 272] width 116 height 22
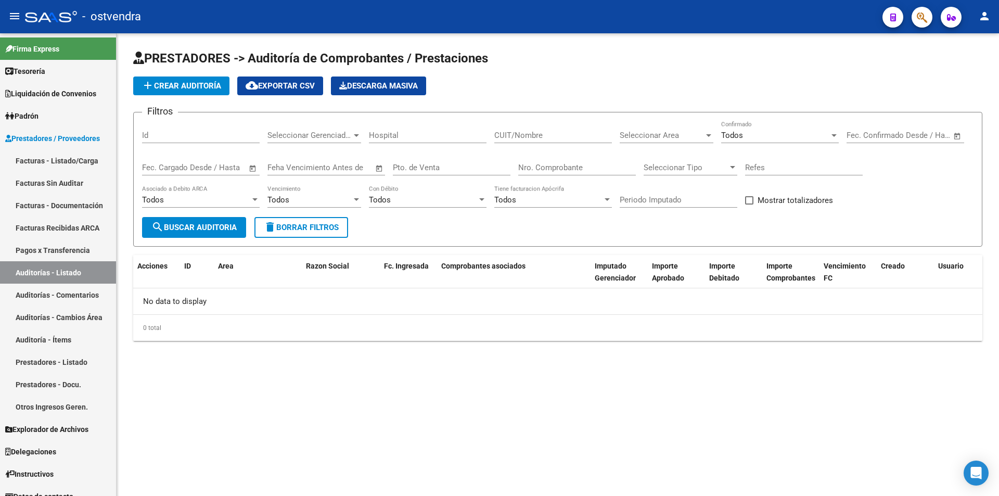
click at [534, 164] on input "Nro. Comprobante" at bounding box center [577, 167] width 118 height 9
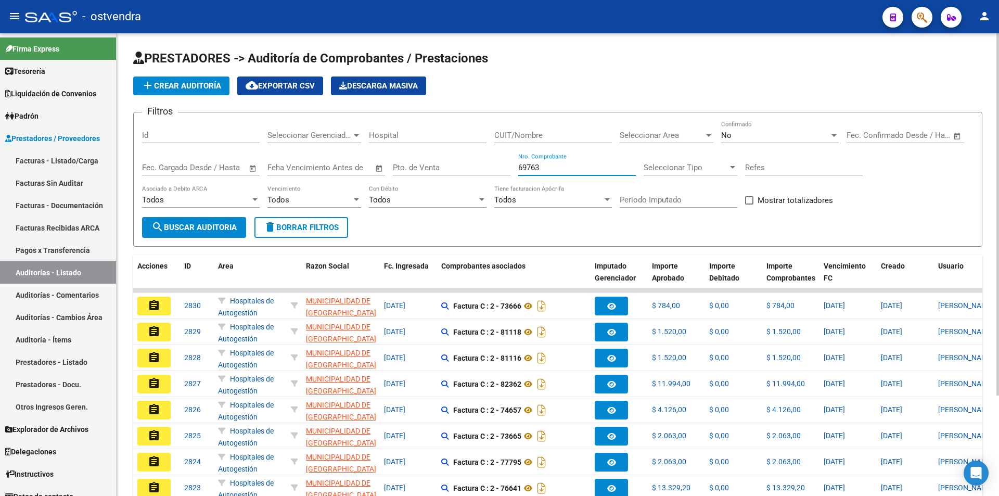
type input "69763"
click at [772, 130] on div "No Confirmado" at bounding box center [780, 132] width 118 height 22
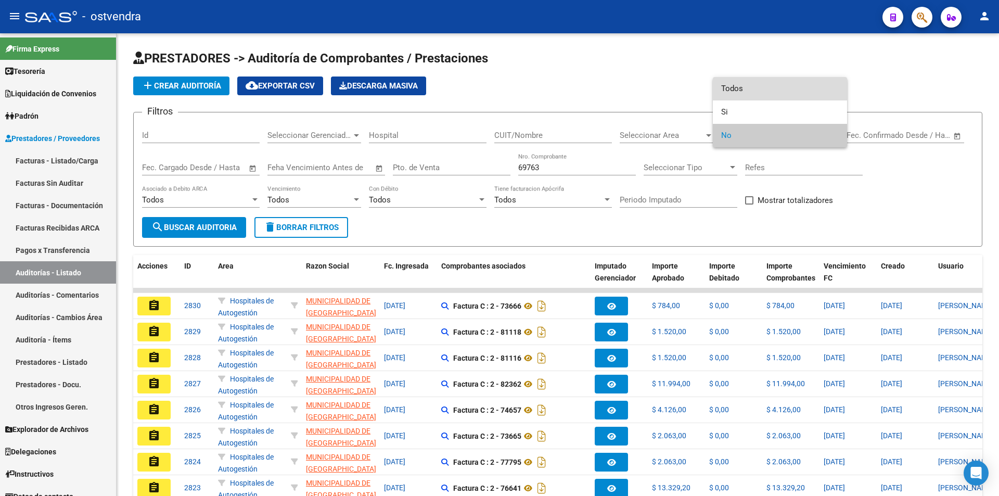
click at [768, 92] on span "Todos" at bounding box center [780, 88] width 118 height 23
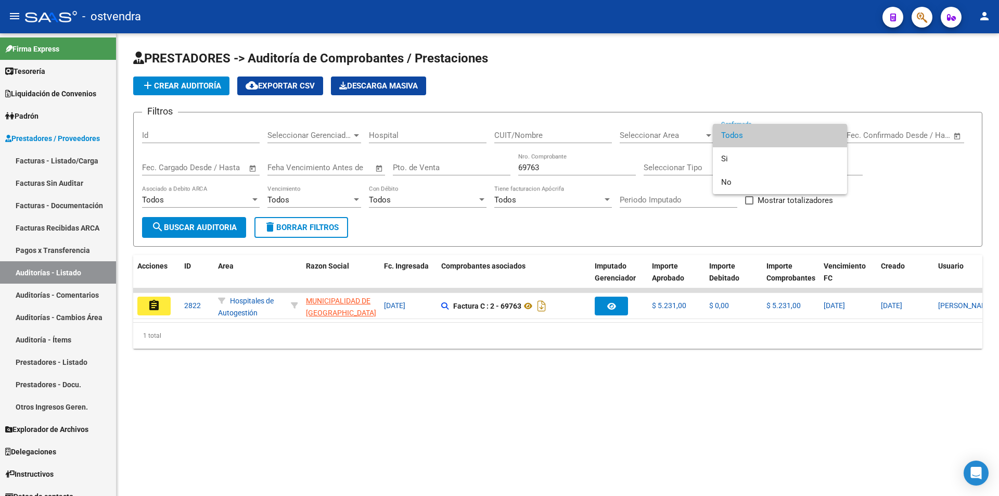
click at [158, 307] on div at bounding box center [499, 248] width 999 height 496
click at [158, 307] on mat-icon "assignment" at bounding box center [154, 305] width 12 height 12
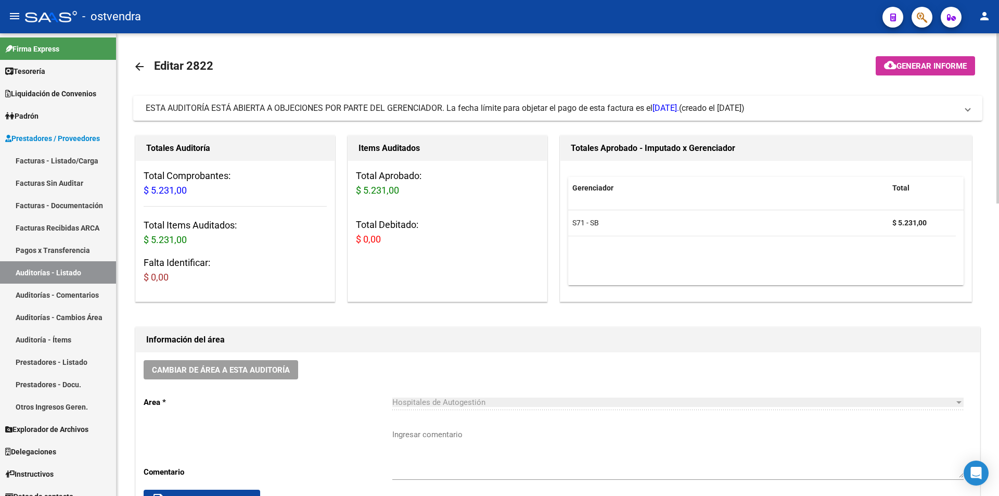
click at [140, 72] on mat-icon "arrow_back" at bounding box center [139, 66] width 12 height 12
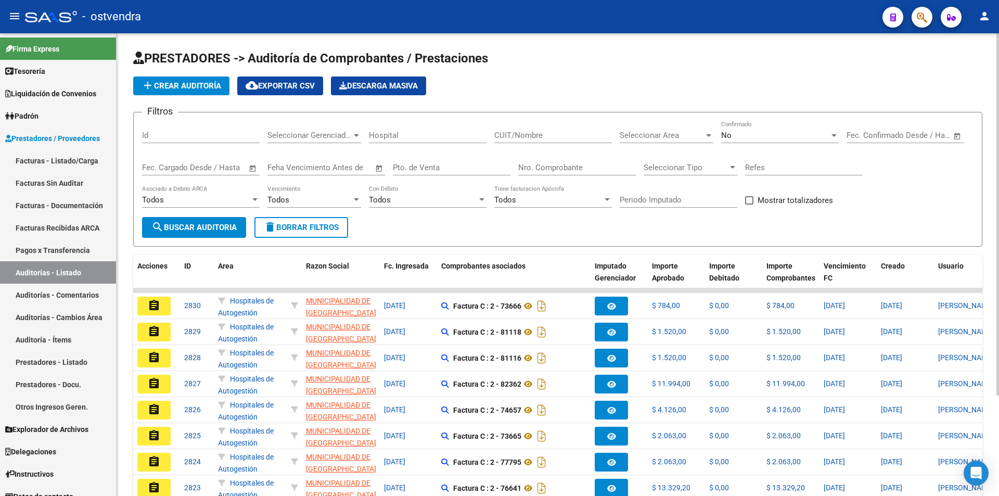
click at [529, 166] on input "Nro. Comprobante" at bounding box center [577, 167] width 118 height 9
type input "69764"
click at [776, 149] on div "No Confirmado" at bounding box center [780, 137] width 118 height 32
click at [769, 142] on div "No Confirmado" at bounding box center [780, 132] width 118 height 22
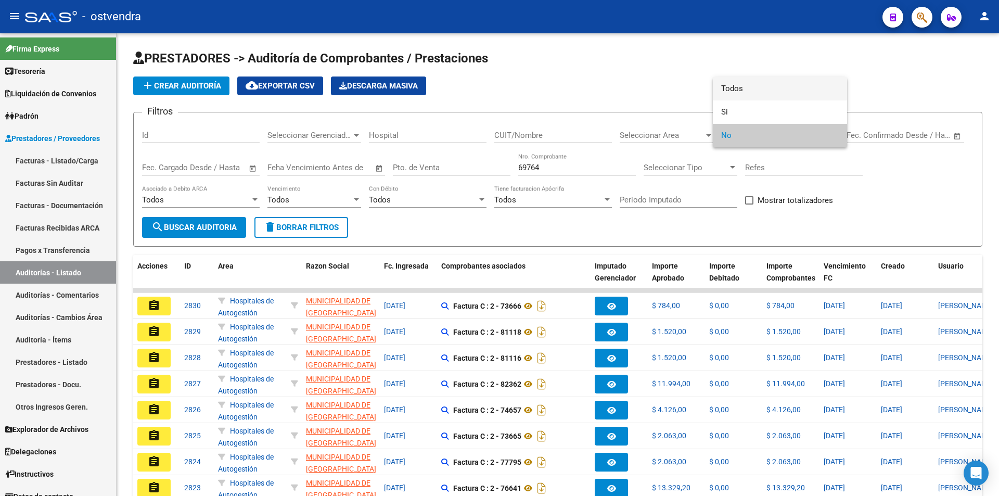
click at [748, 91] on span "Todos" at bounding box center [780, 88] width 118 height 23
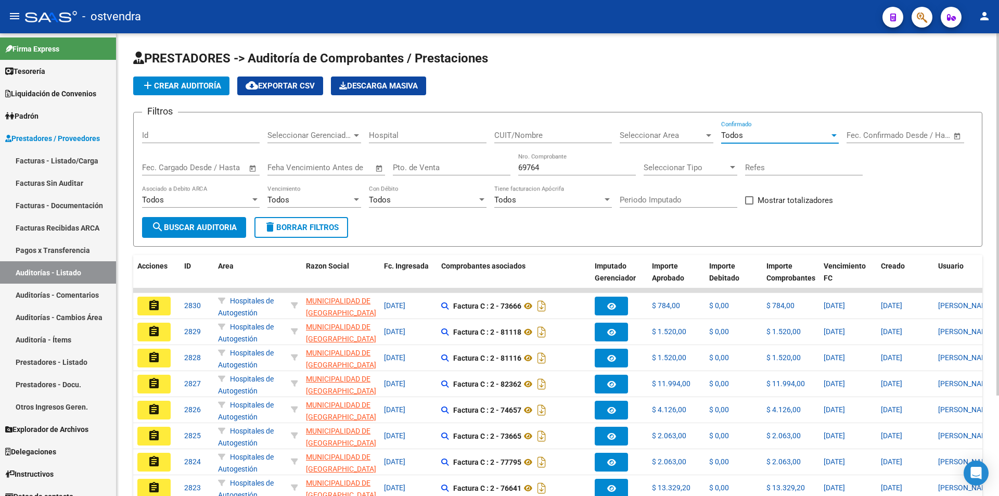
click at [241, 228] on button "search Buscar Auditoria" at bounding box center [194, 227] width 104 height 21
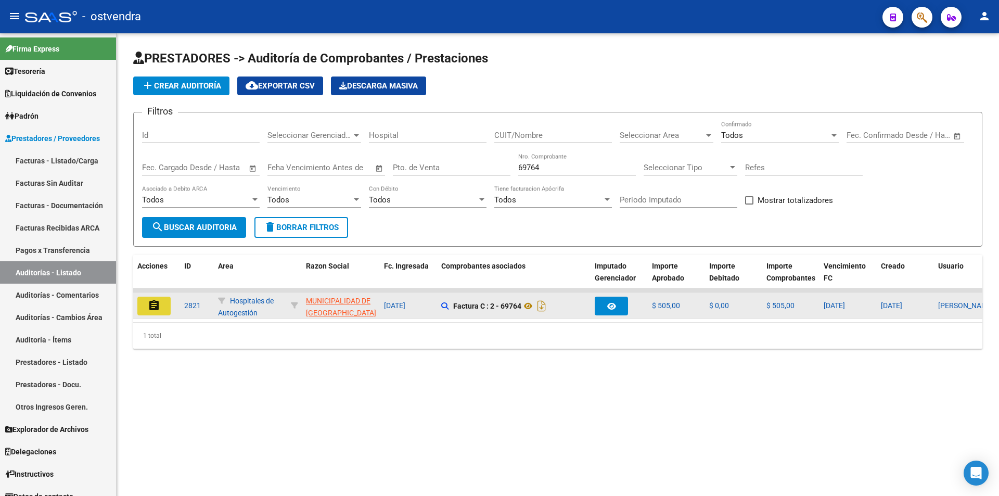
click at [158, 311] on mat-icon "assignment" at bounding box center [154, 305] width 12 height 12
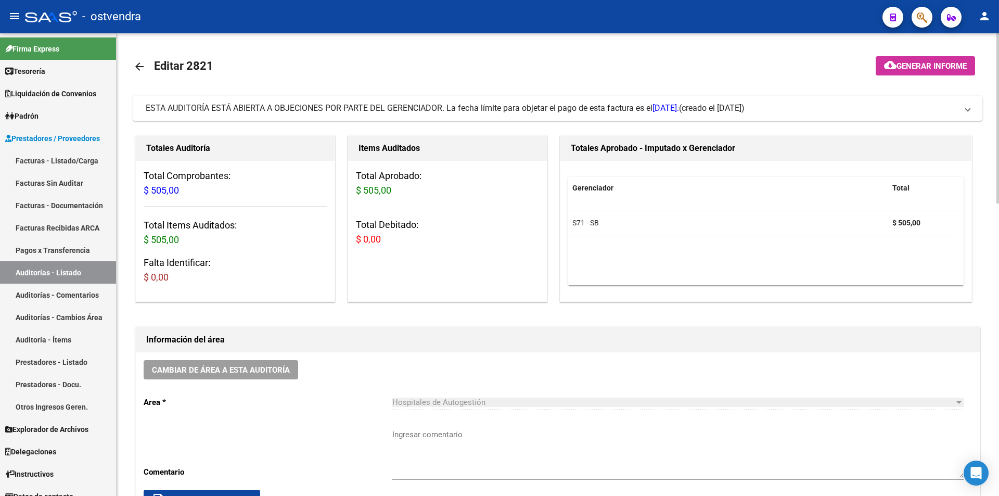
click at [145, 70] on mat-icon "arrow_back" at bounding box center [139, 66] width 12 height 12
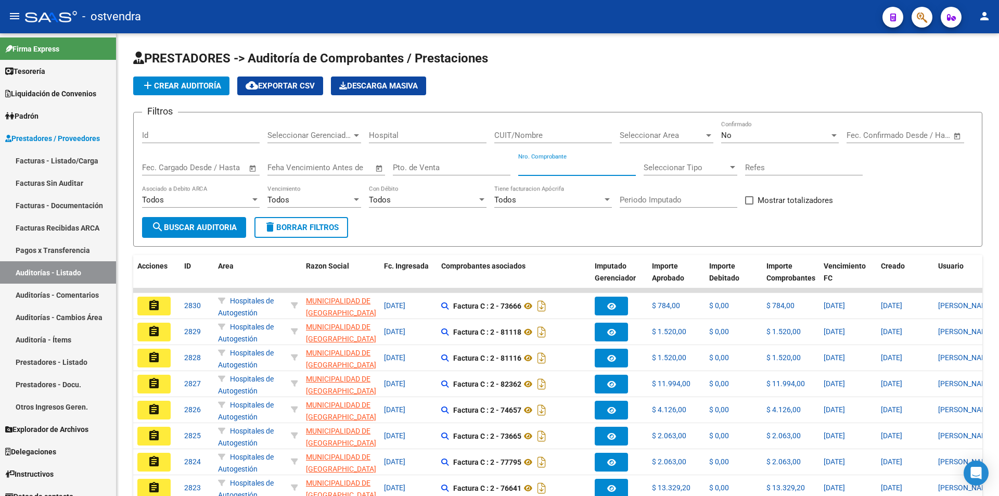
click at [553, 169] on input "Nro. Comprobante" at bounding box center [577, 167] width 118 height 9
type input "73665"
click at [775, 131] on div "No" at bounding box center [775, 135] width 108 height 9
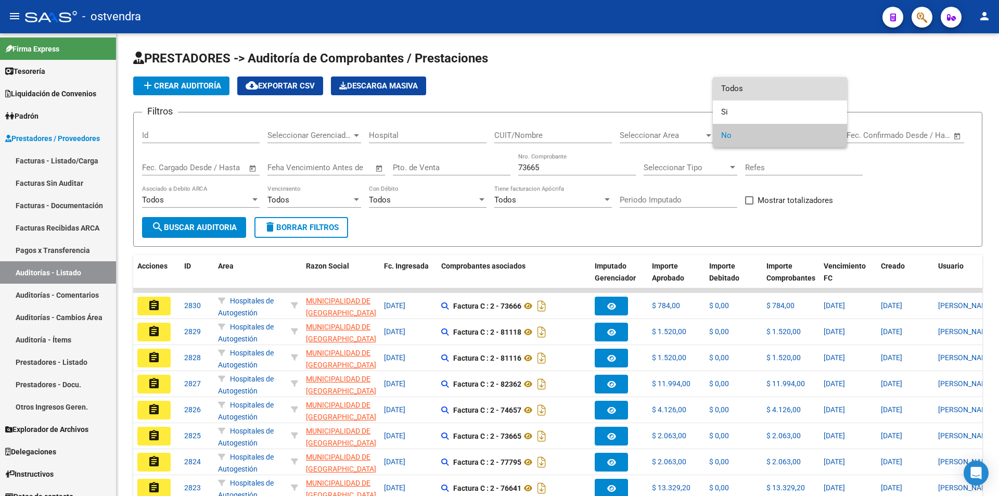
click at [756, 88] on span "Todos" at bounding box center [780, 88] width 118 height 23
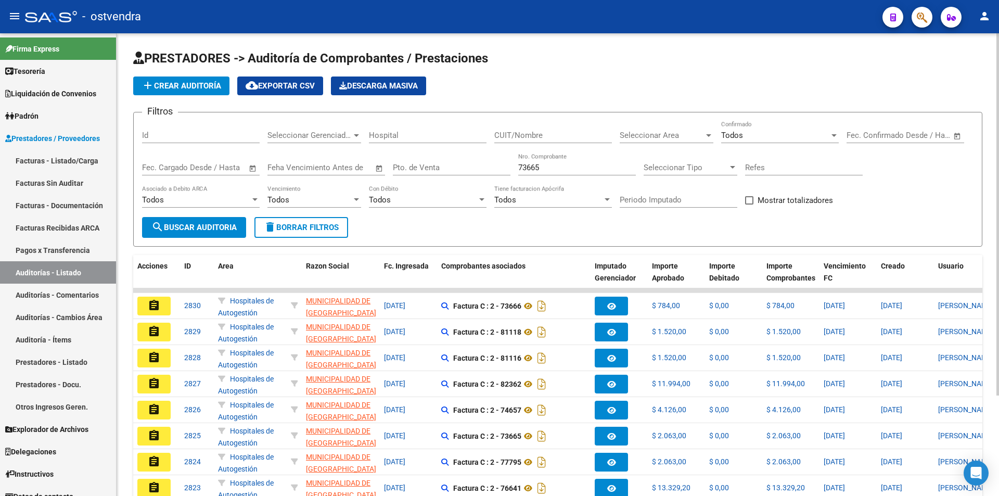
click at [249, 220] on form "Filtros Id Seleccionar Gerenciador Seleccionar Gerenciador Hospital CUIT/Nombre…" at bounding box center [557, 179] width 849 height 135
click at [245, 220] on button "search Buscar Auditoria" at bounding box center [194, 227] width 104 height 21
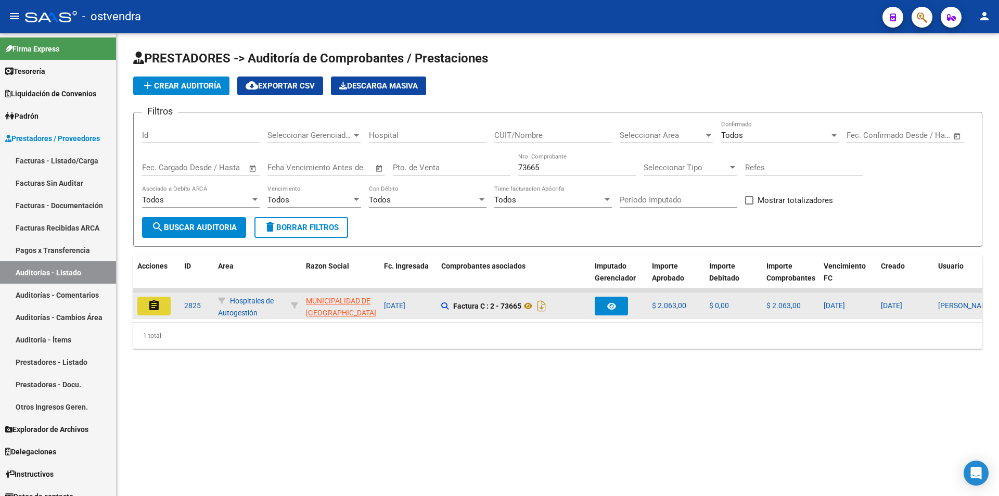
click at [161, 312] on button "assignment" at bounding box center [153, 306] width 33 height 19
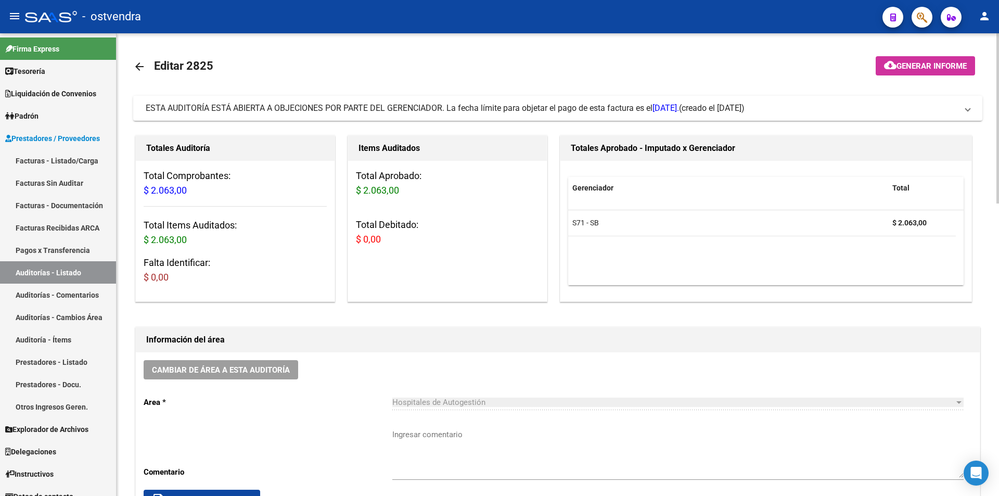
click at [138, 74] on link "arrow_back" at bounding box center [143, 66] width 21 height 24
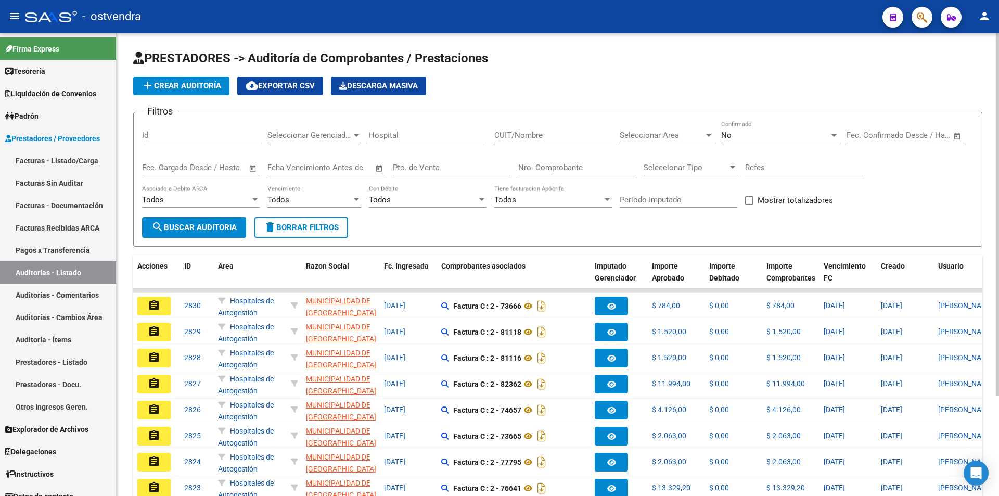
click at [516, 167] on div "Filtros Id Seleccionar Gerenciador Seleccionar Gerenciador Hospital CUIT/Nombre…" at bounding box center [558, 169] width 832 height 96
click at [519, 168] on input "Nro. Comprobante" at bounding box center [577, 167] width 118 height 9
type input "73666"
click at [753, 140] on div "No Confirmado" at bounding box center [780, 132] width 118 height 22
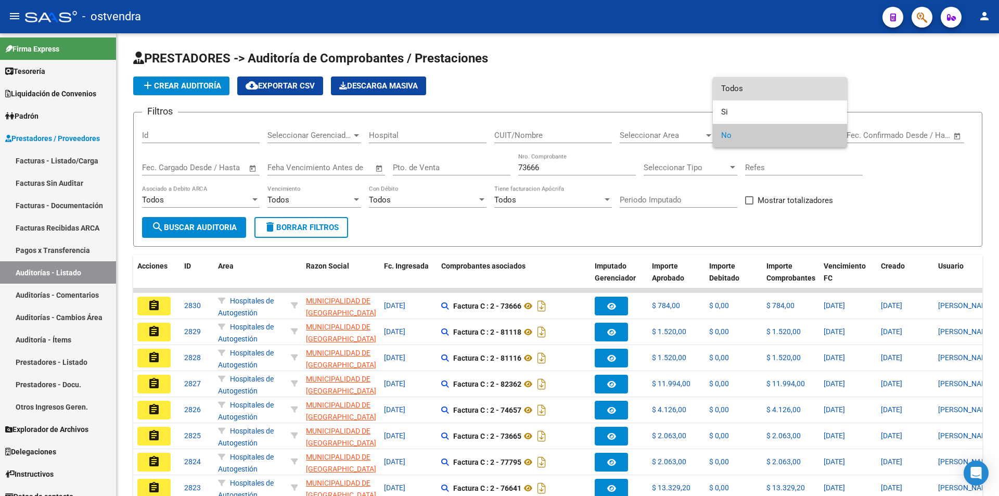
drag, startPoint x: 745, startPoint y: 98, endPoint x: 714, endPoint y: 116, distance: 35.4
click at [745, 98] on span "Todos" at bounding box center [780, 88] width 118 height 23
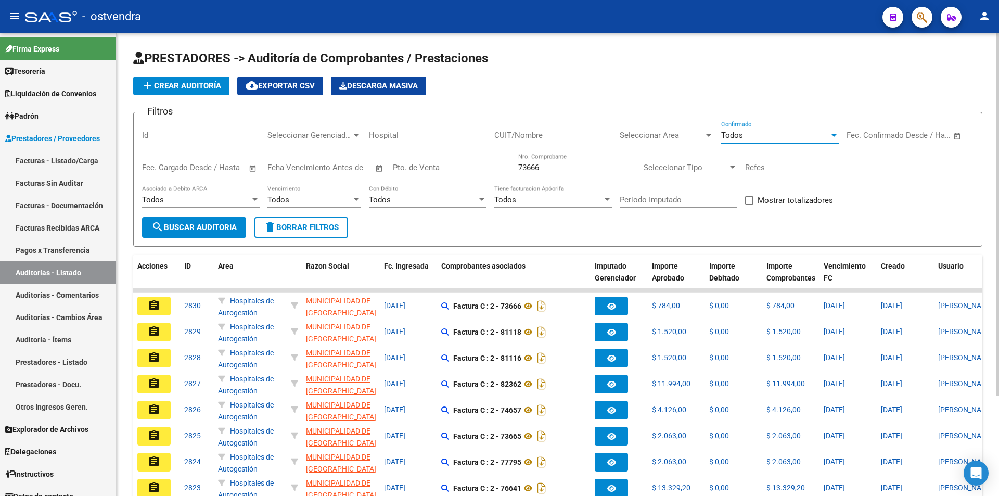
click at [231, 228] on span "search Buscar Auditoria" at bounding box center [193, 227] width 85 height 9
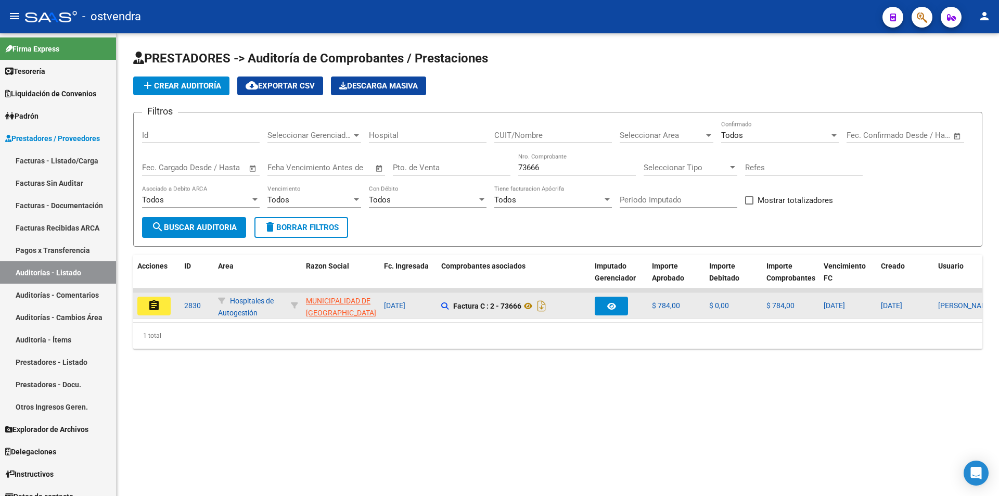
click at [143, 306] on button "assignment" at bounding box center [153, 306] width 33 height 19
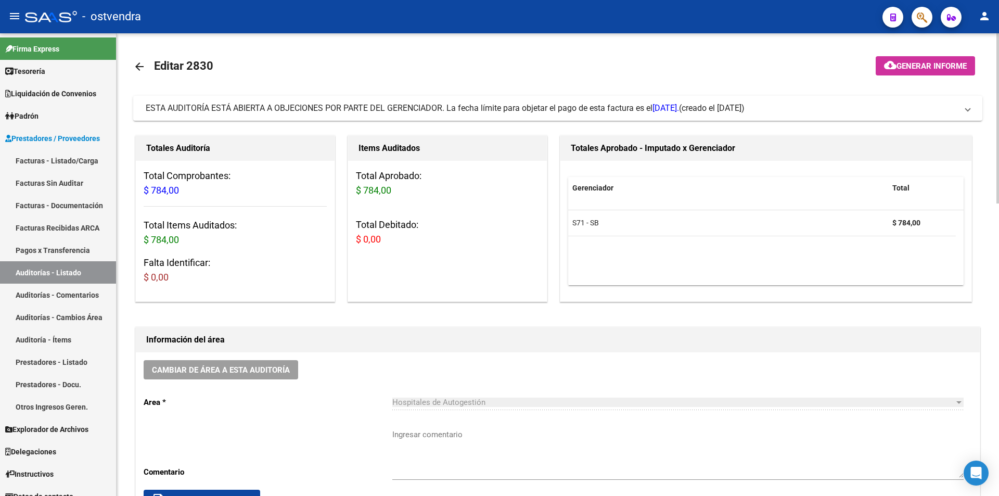
click at [136, 64] on mat-icon "arrow_back" at bounding box center [139, 66] width 12 height 12
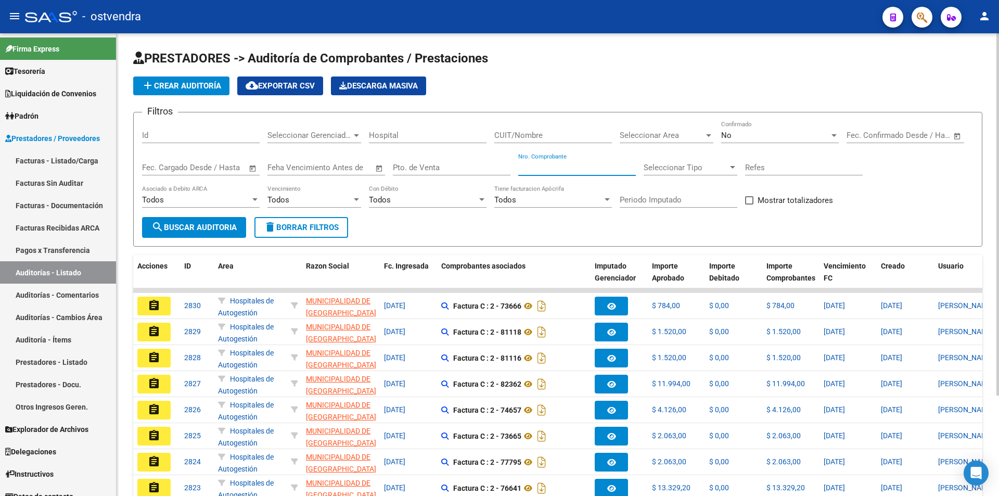
click at [551, 167] on input "Nro. Comprobante" at bounding box center [577, 167] width 118 height 9
type input "74657"
click at [742, 142] on div "No Confirmado" at bounding box center [780, 132] width 118 height 22
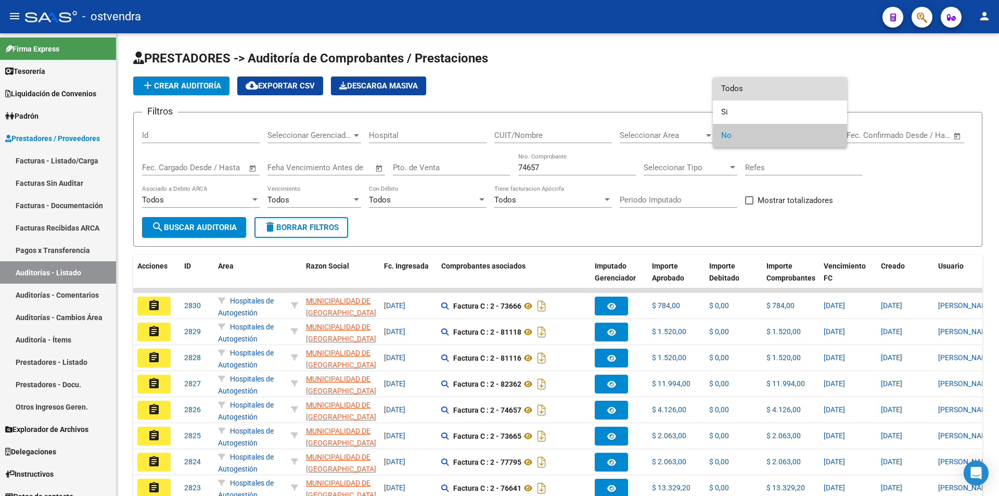
click at [732, 82] on span "Todos" at bounding box center [780, 88] width 118 height 23
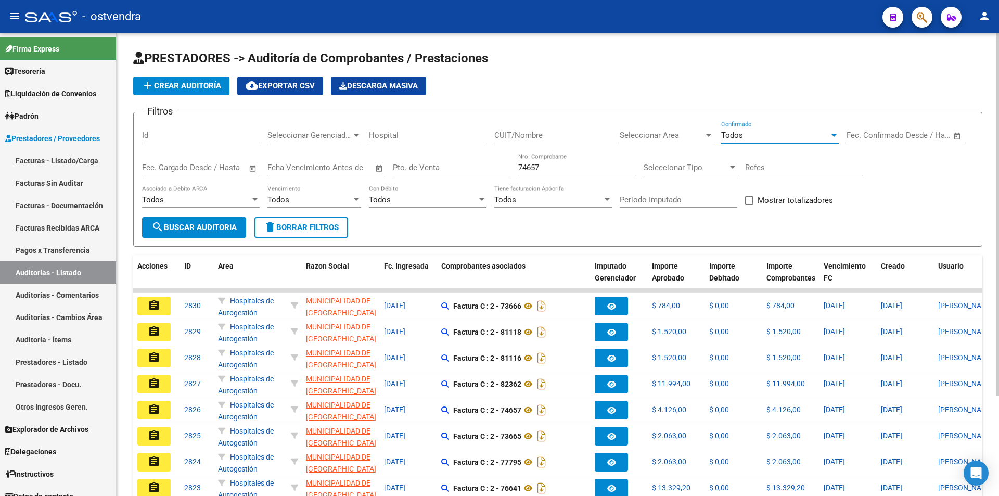
click at [224, 228] on span "search Buscar Auditoria" at bounding box center [193, 227] width 85 height 9
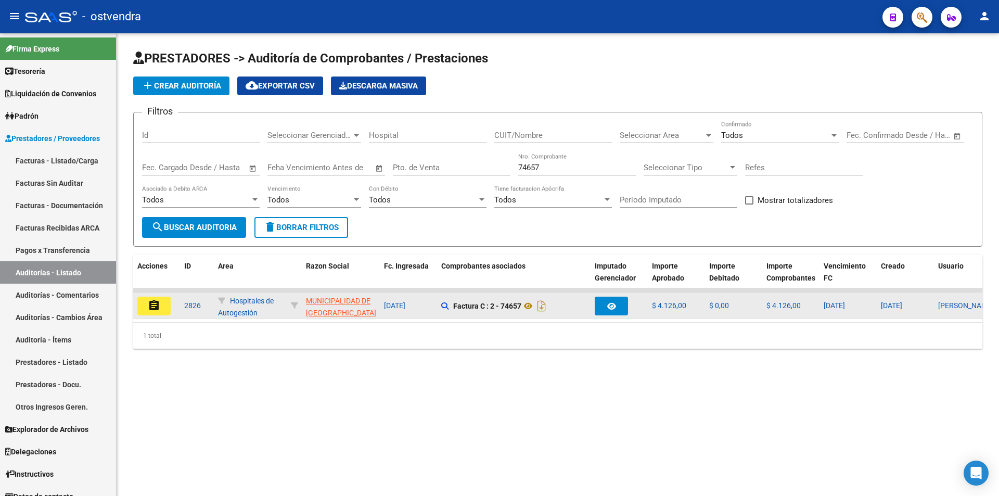
click at [162, 298] on button "assignment" at bounding box center [153, 306] width 33 height 19
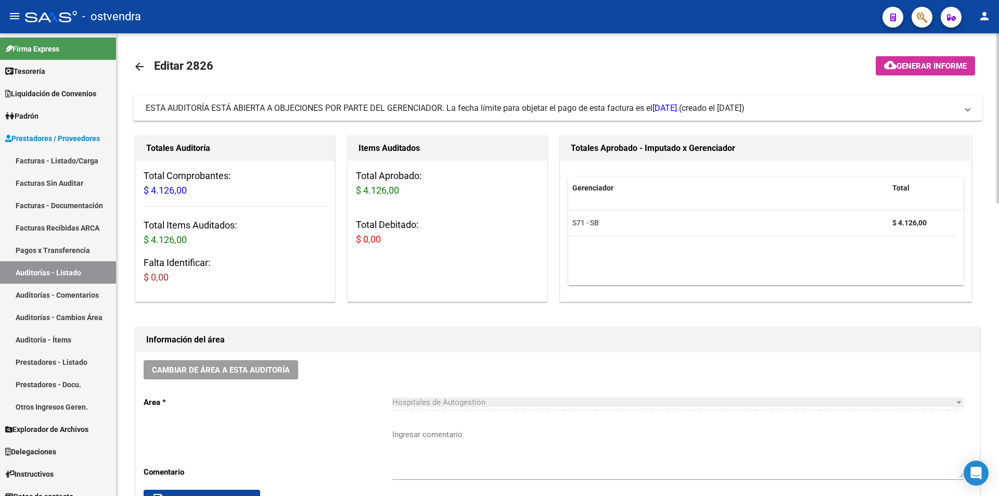
click at [140, 75] on link "arrow_back" at bounding box center [143, 66] width 21 height 24
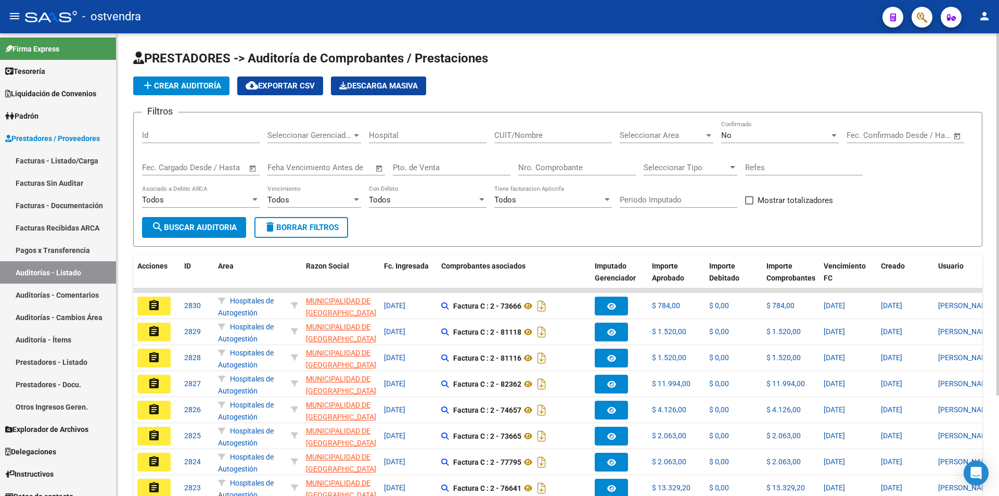
click at [537, 167] on input "Nro. Comprobante" at bounding box center [577, 167] width 118 height 9
type input "74657"
click at [739, 142] on div "No Confirmado" at bounding box center [780, 132] width 118 height 22
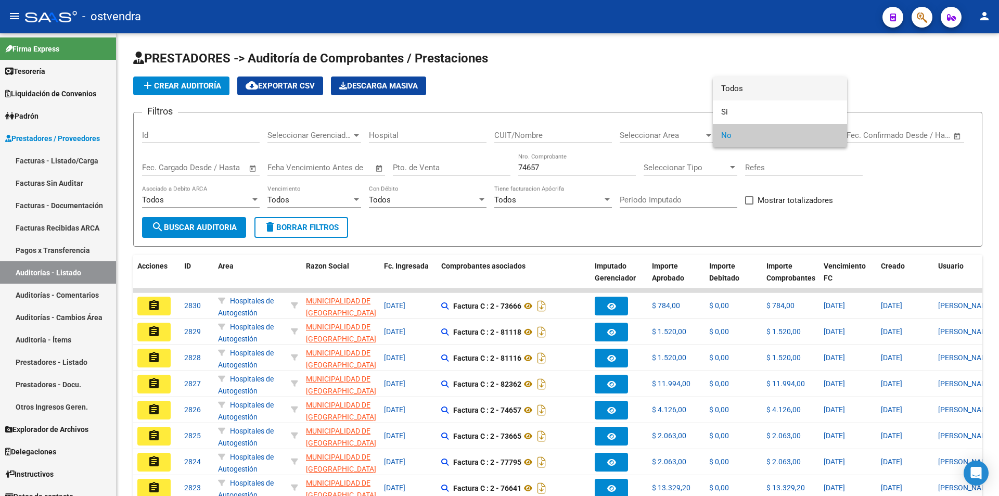
click at [733, 92] on span "Todos" at bounding box center [780, 88] width 118 height 23
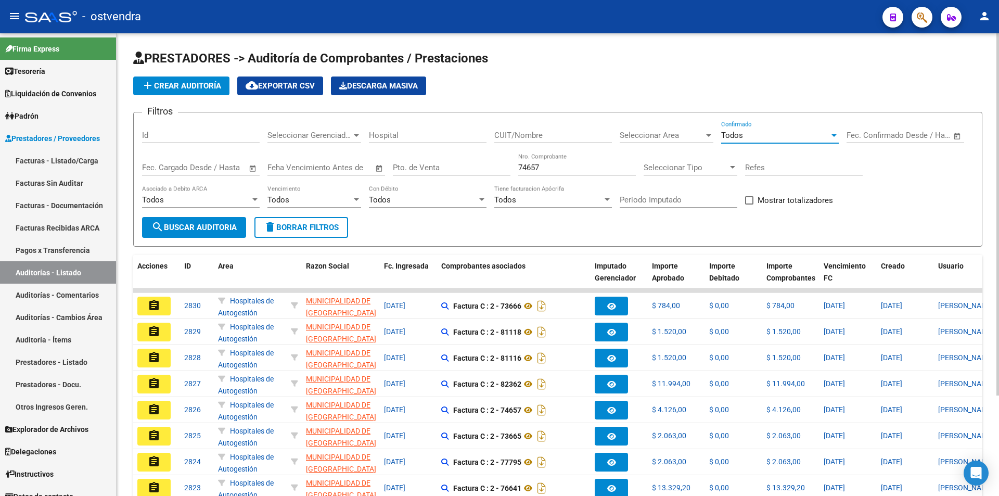
click at [183, 221] on button "search Buscar Auditoria" at bounding box center [194, 227] width 104 height 21
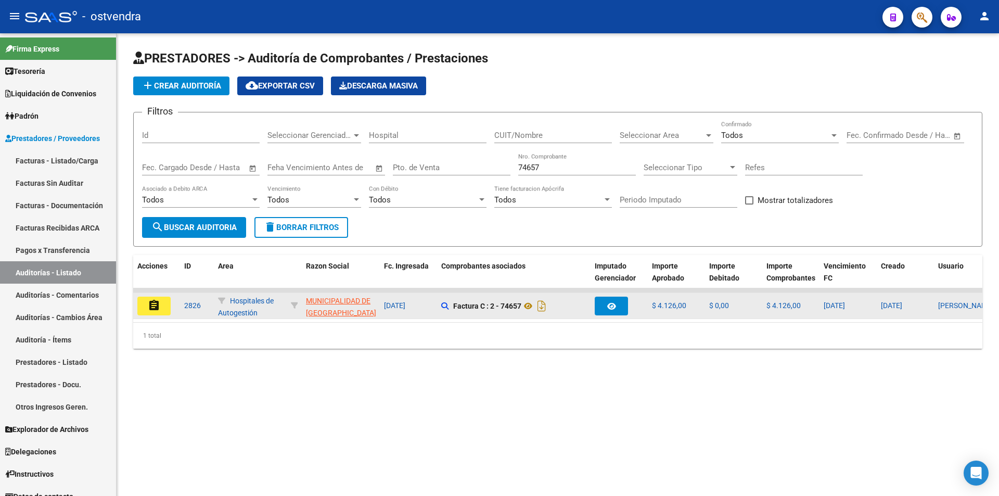
click at [140, 305] on button "assignment" at bounding box center [153, 306] width 33 height 19
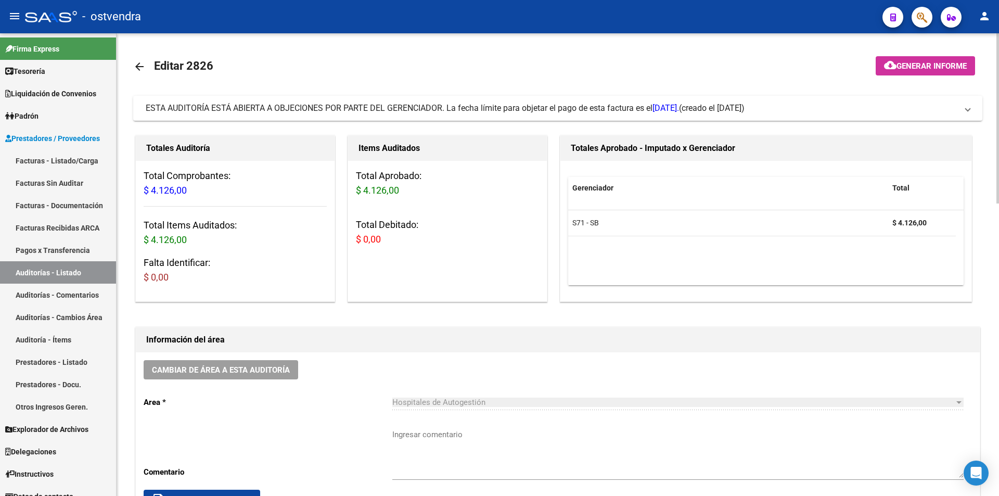
click at [149, 77] on link "arrow_back" at bounding box center [143, 66] width 21 height 24
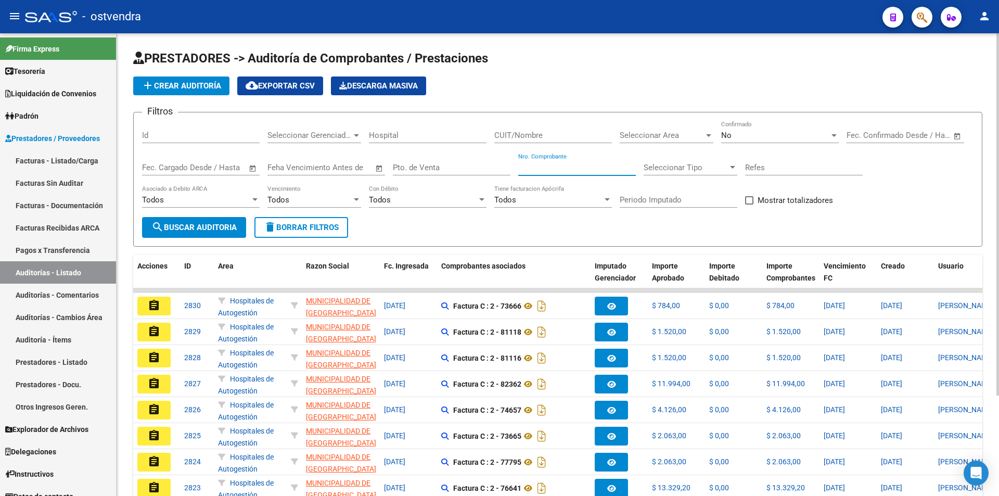
click at [521, 169] on input "Nro. Comprobante" at bounding box center [577, 167] width 118 height 9
type input "76641"
click at [782, 122] on div "No Confirmado" at bounding box center [780, 132] width 118 height 22
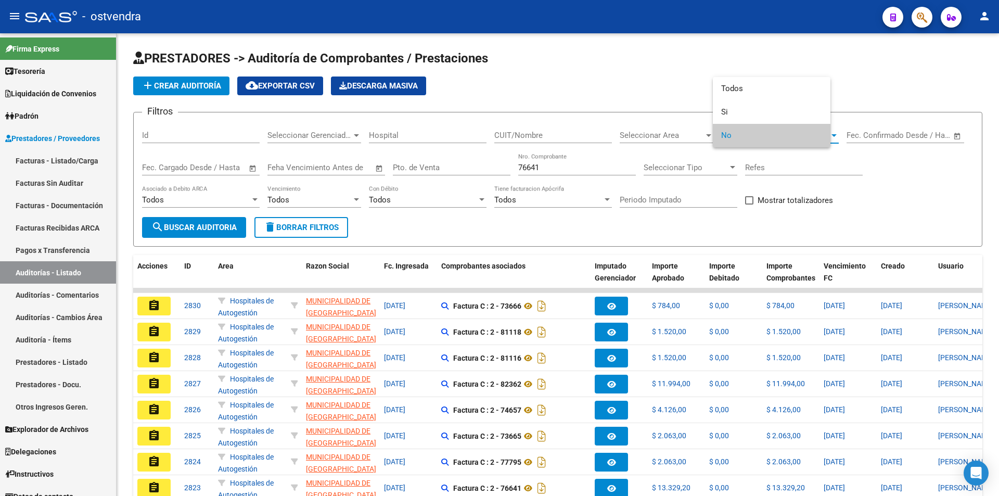
click at [781, 128] on span "No" at bounding box center [771, 135] width 101 height 23
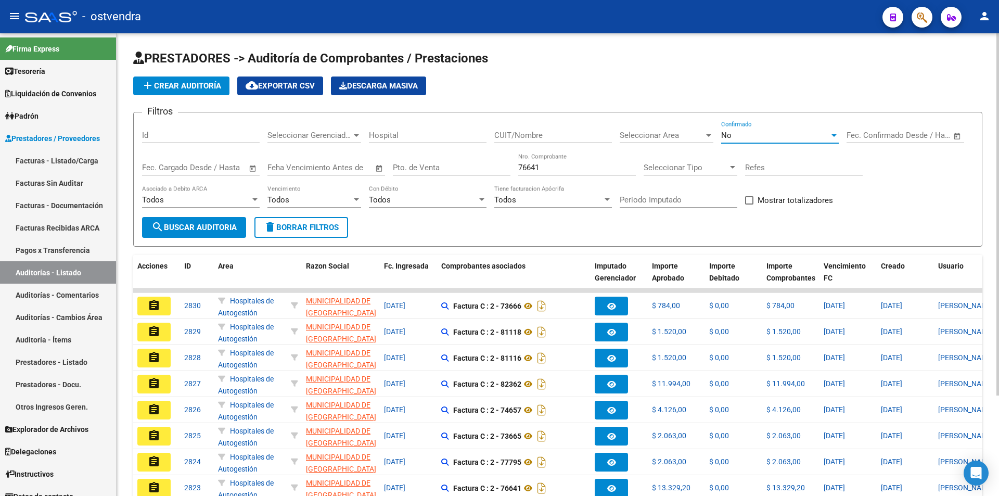
click at [775, 139] on div "No" at bounding box center [775, 135] width 108 height 9
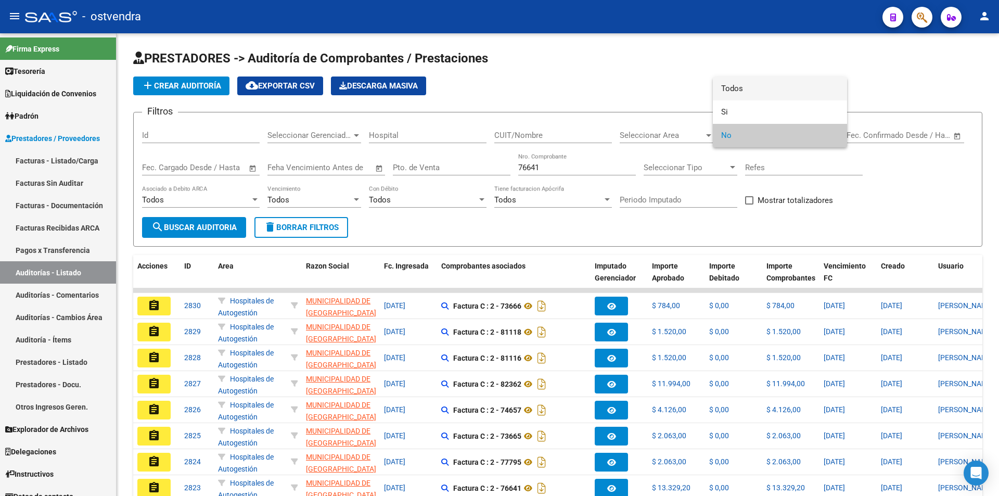
click at [767, 94] on span "Todos" at bounding box center [780, 88] width 118 height 23
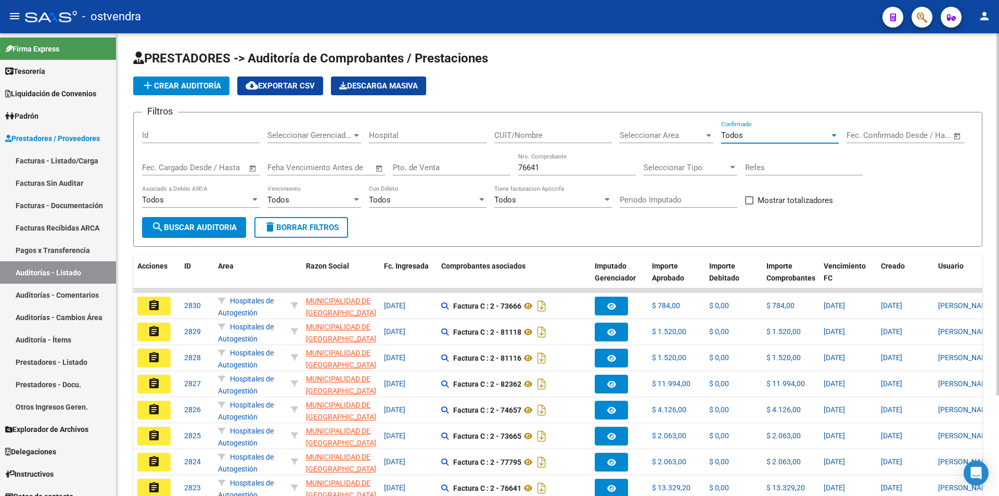
click at [242, 227] on button "search Buscar Auditoria" at bounding box center [194, 227] width 104 height 21
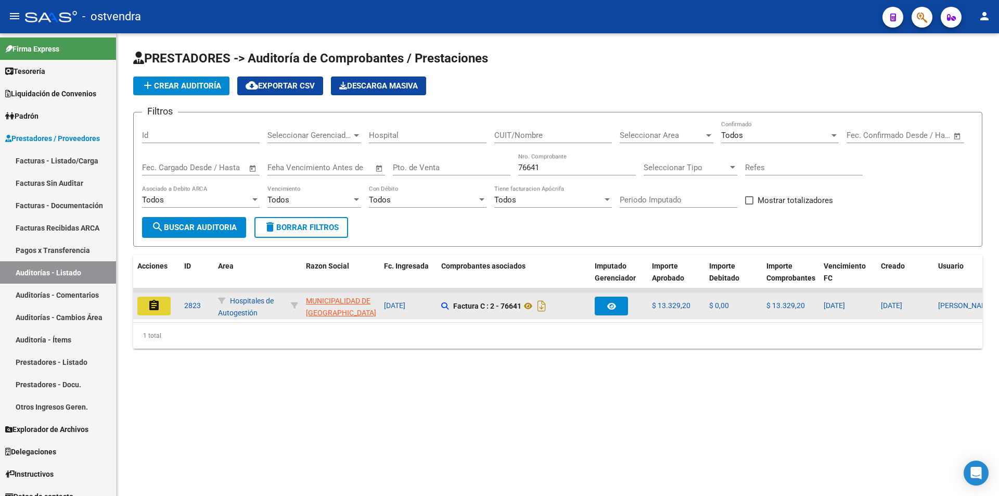
click at [158, 305] on mat-icon "assignment" at bounding box center [154, 305] width 12 height 12
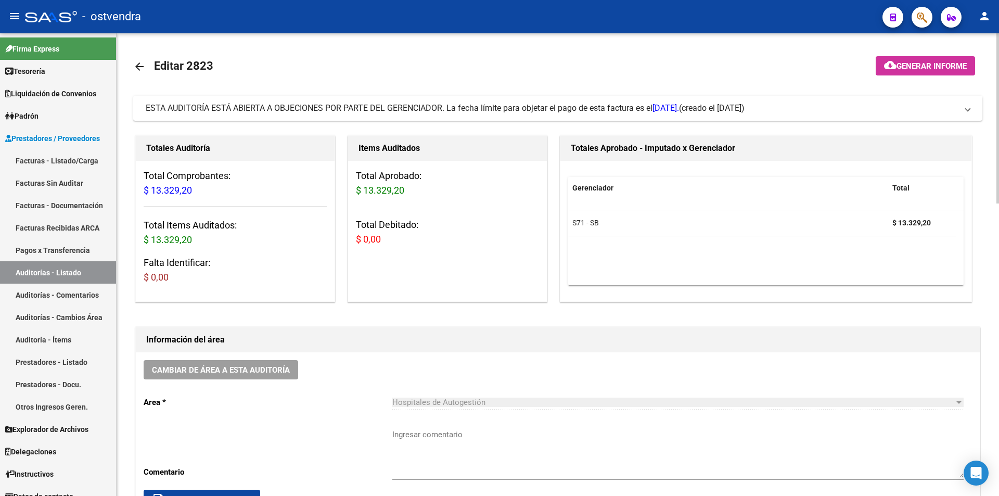
click at [139, 75] on link "arrow_back" at bounding box center [143, 66] width 21 height 24
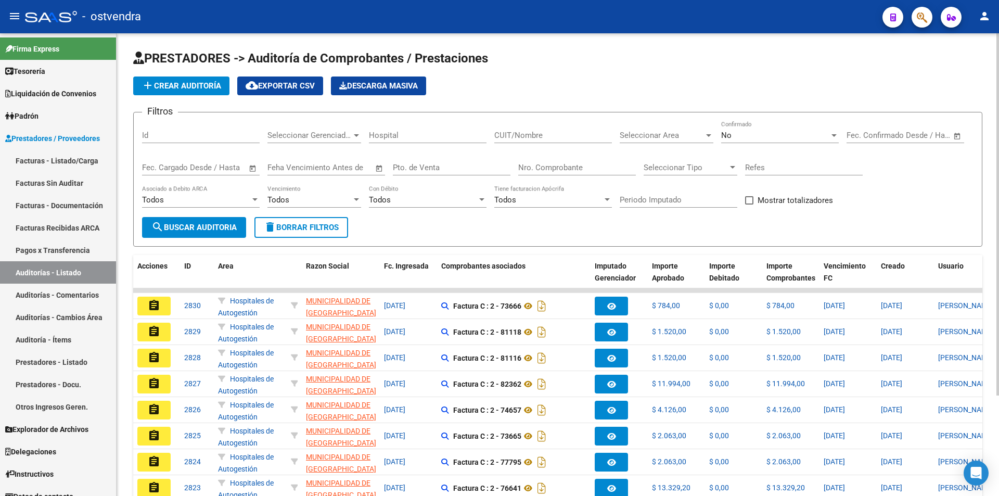
click at [524, 160] on div "Nro. Comprobante" at bounding box center [577, 164] width 118 height 22
type input "77795"
click at [755, 130] on div "No Confirmado" at bounding box center [780, 132] width 118 height 22
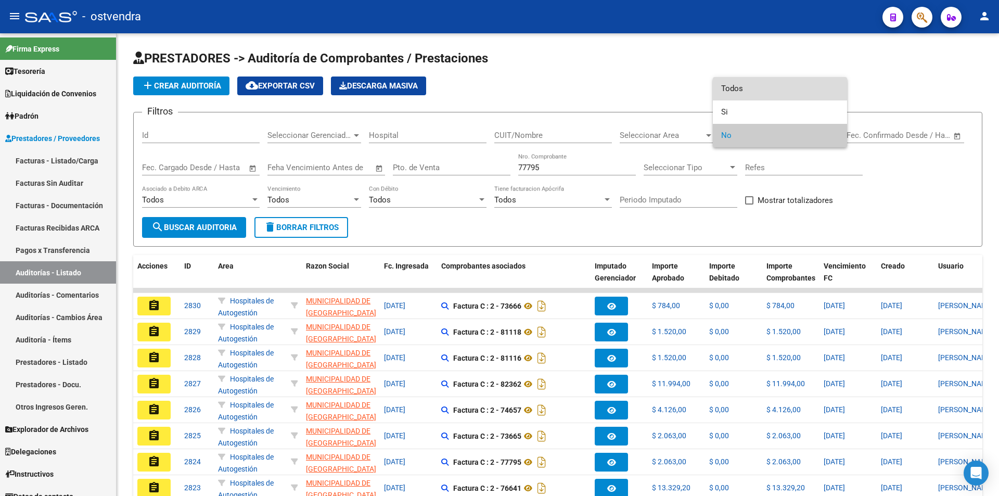
click at [753, 94] on span "Todos" at bounding box center [780, 88] width 118 height 23
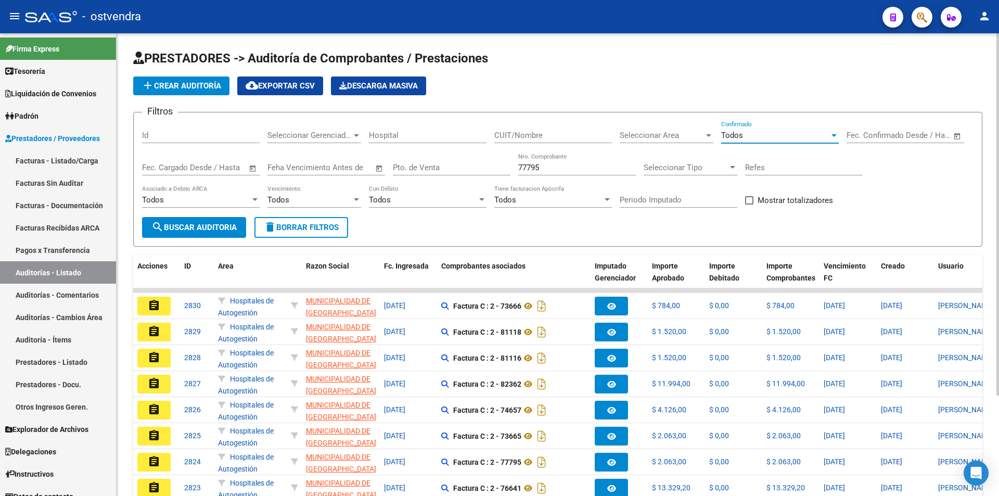
click at [234, 225] on span "search Buscar Auditoria" at bounding box center [193, 227] width 85 height 9
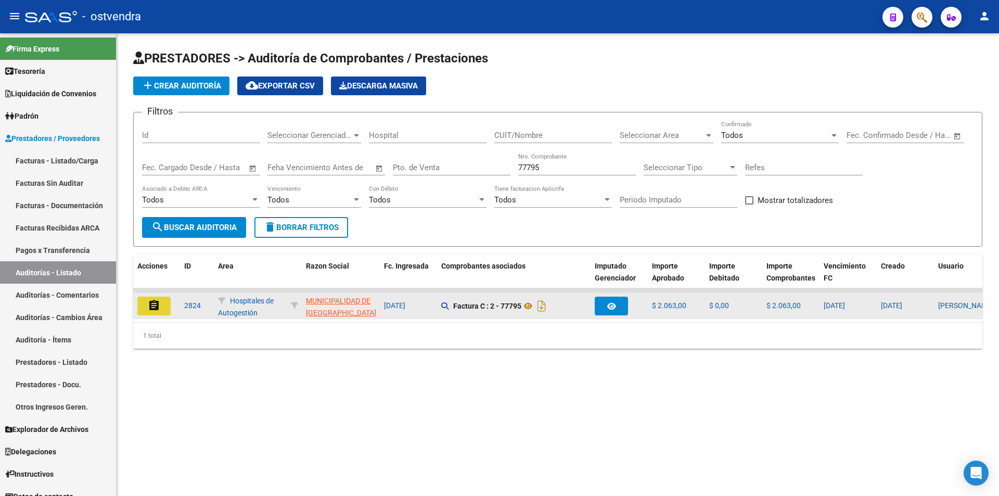
click at [159, 298] on button "assignment" at bounding box center [153, 306] width 33 height 19
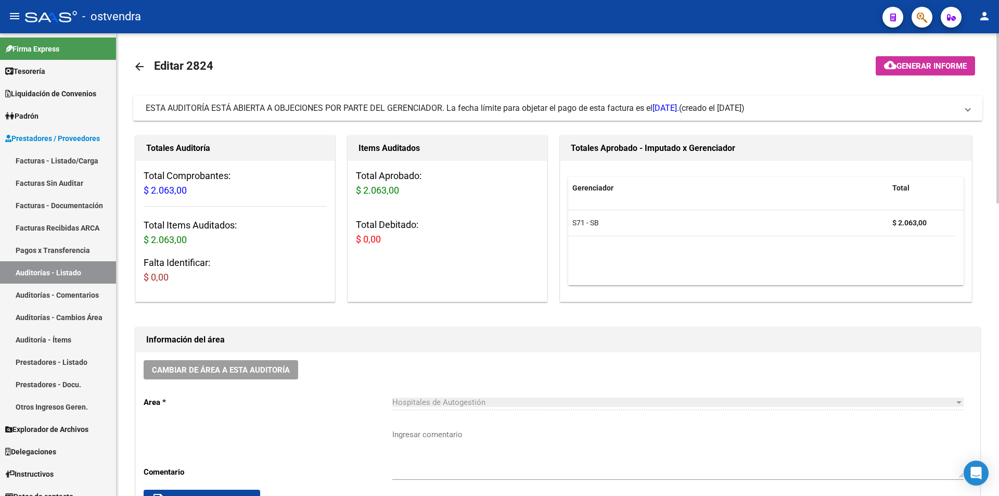
click at [145, 57] on link "arrow_back" at bounding box center [143, 66] width 21 height 24
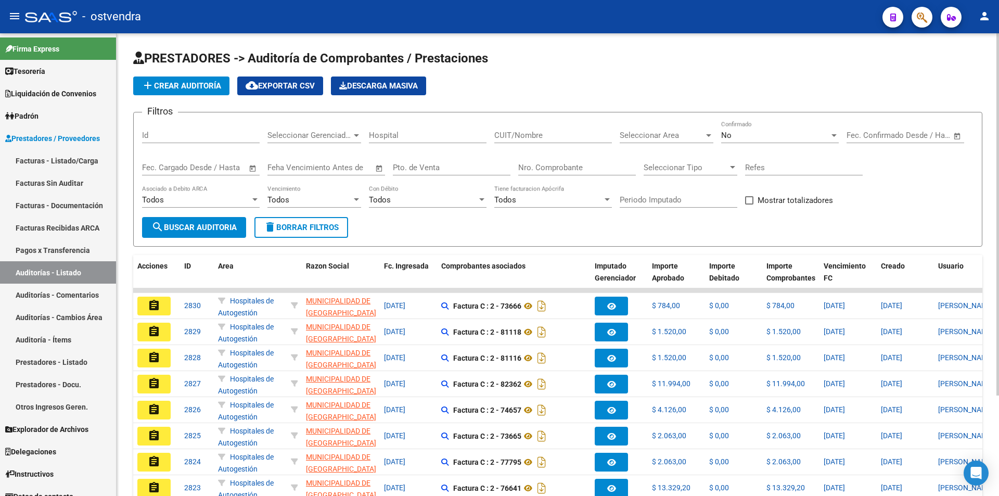
click at [527, 174] on div "Nro. Comprobante" at bounding box center [577, 164] width 118 height 22
type input "81116"
click at [790, 133] on div "No" at bounding box center [775, 135] width 108 height 9
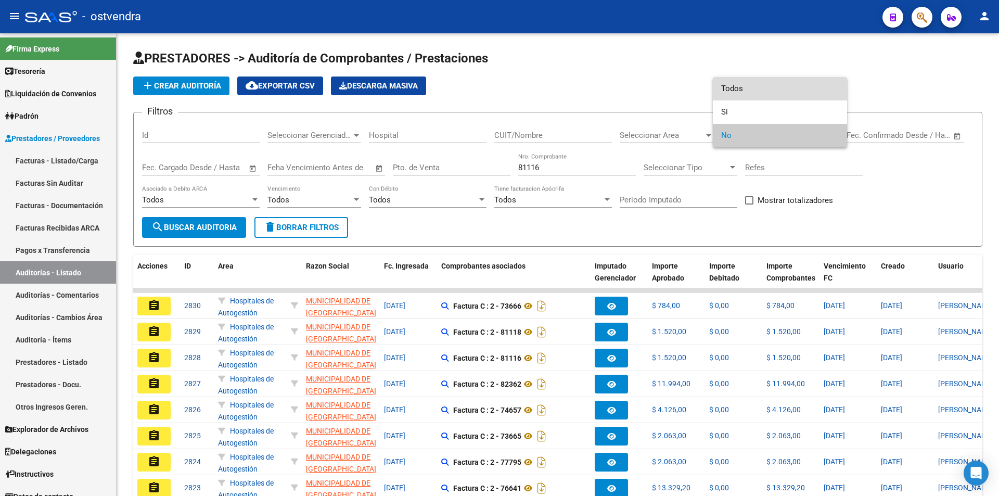
click at [772, 100] on span "Todos" at bounding box center [780, 88] width 118 height 23
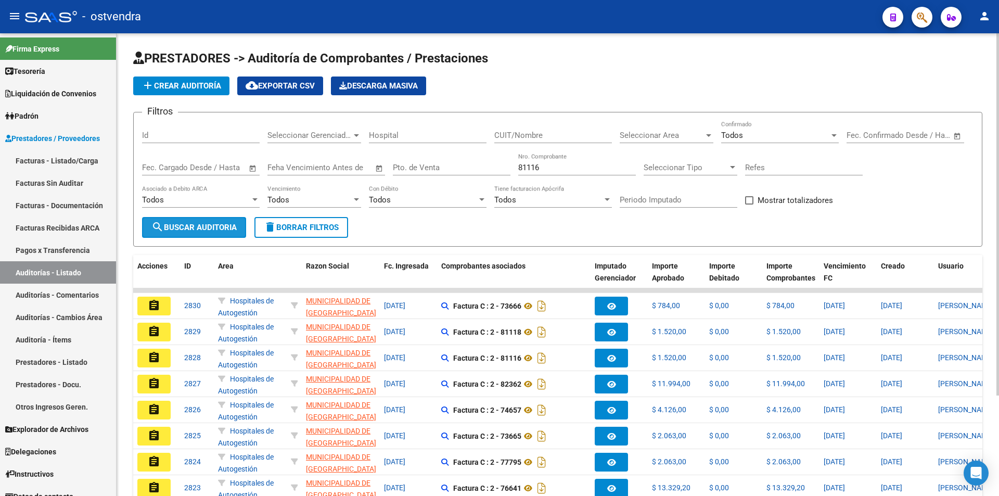
click at [220, 229] on span "search Buscar Auditoria" at bounding box center [193, 227] width 85 height 9
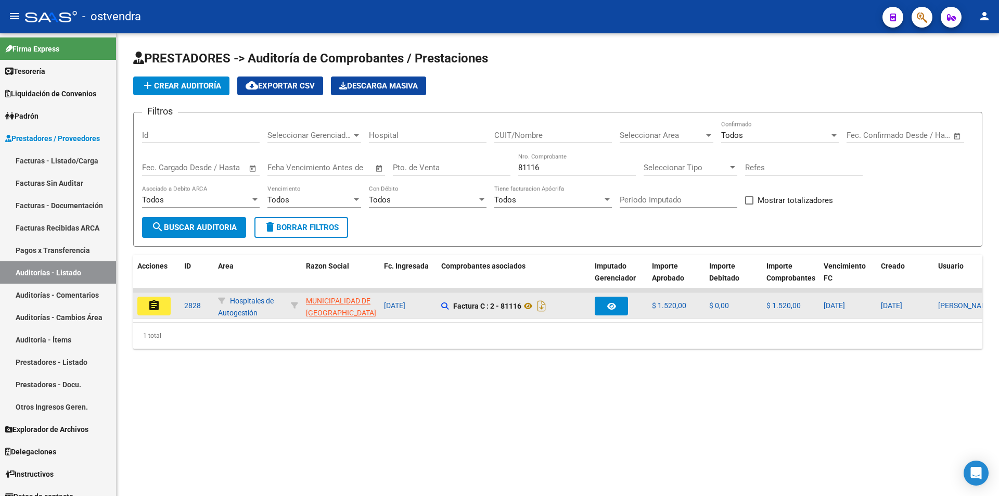
click at [163, 306] on button "assignment" at bounding box center [153, 306] width 33 height 19
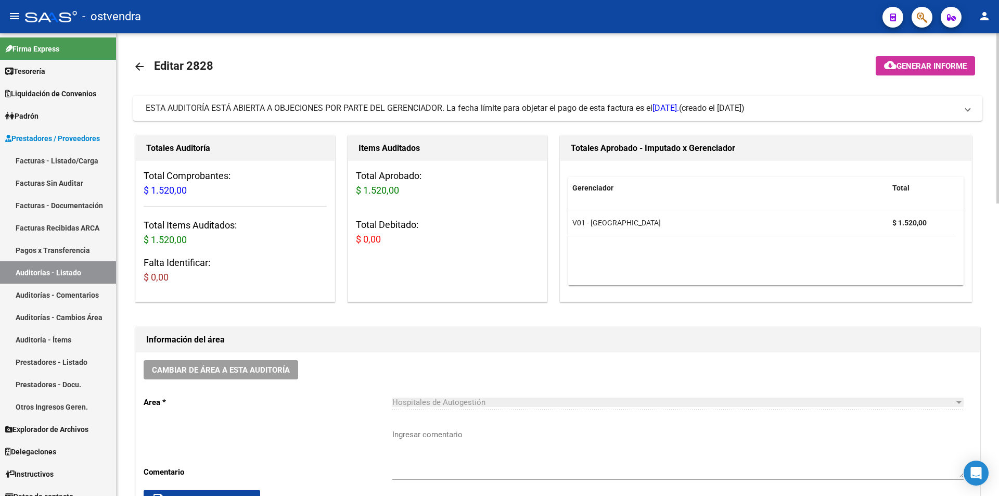
click at [133, 70] on mat-icon "arrow_back" at bounding box center [139, 66] width 12 height 12
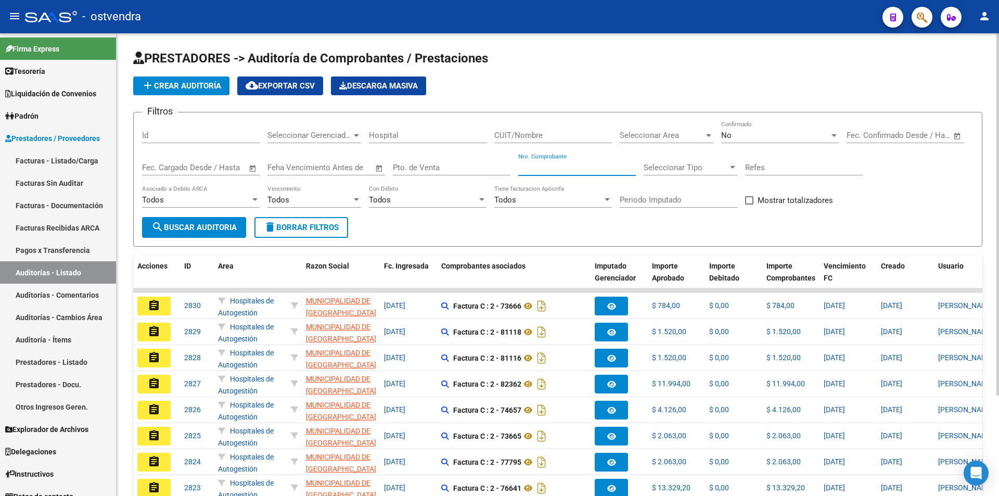
click at [572, 172] on input "Nro. Comprobante" at bounding box center [577, 167] width 118 height 9
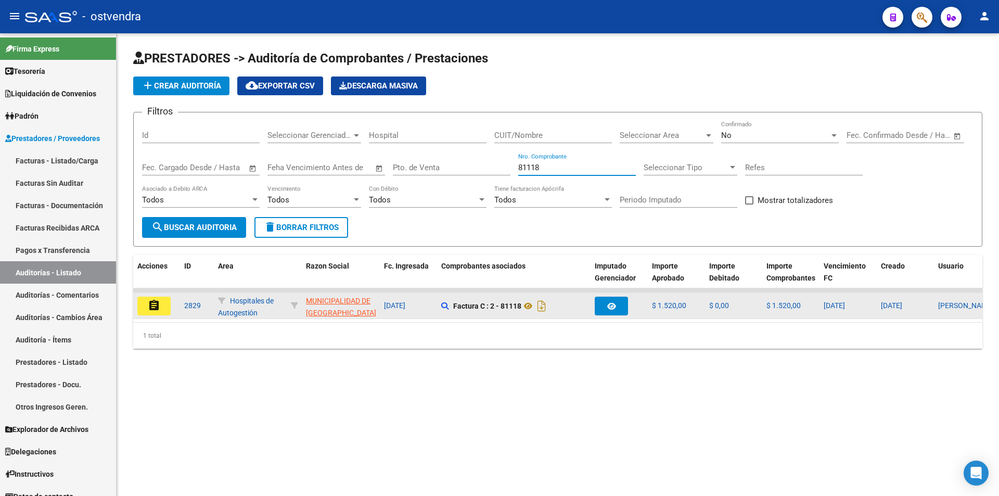
type input "81118"
click at [146, 307] on button "assignment" at bounding box center [153, 306] width 33 height 19
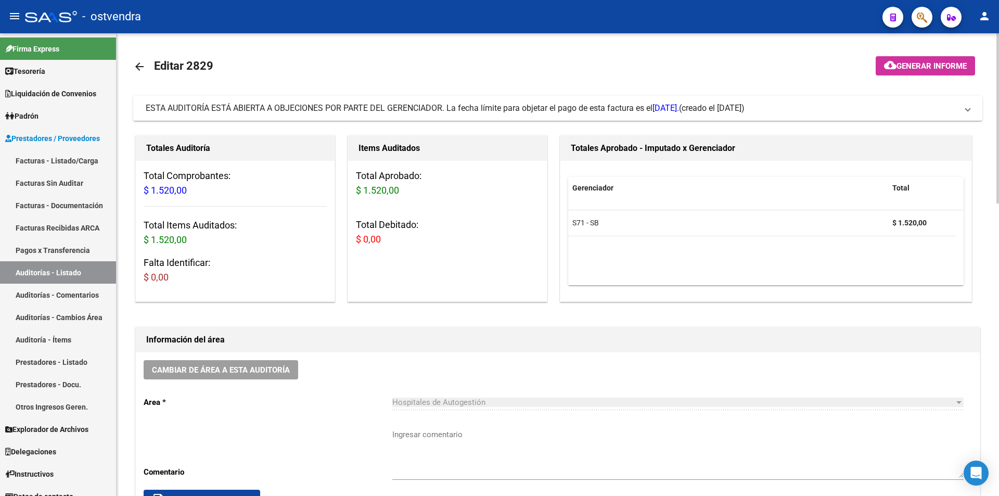
click at [145, 75] on link "arrow_back" at bounding box center [143, 66] width 21 height 24
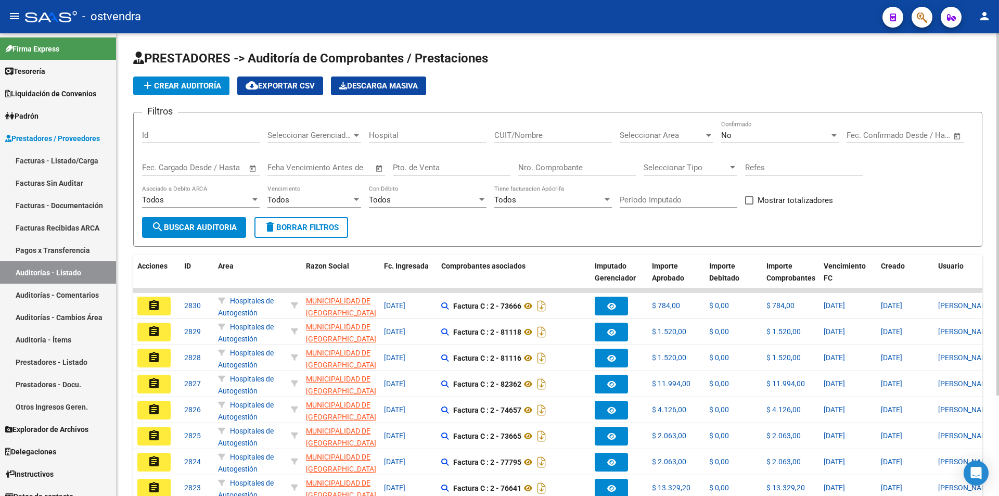
click at [540, 173] on div "Nro. Comprobante" at bounding box center [577, 164] width 118 height 22
type input "82362"
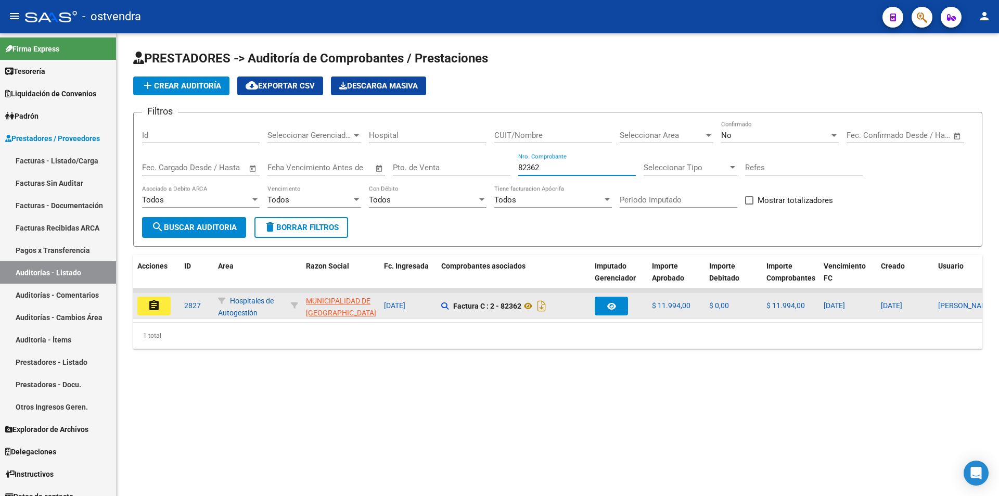
click at [163, 297] on button "assignment" at bounding box center [153, 306] width 33 height 19
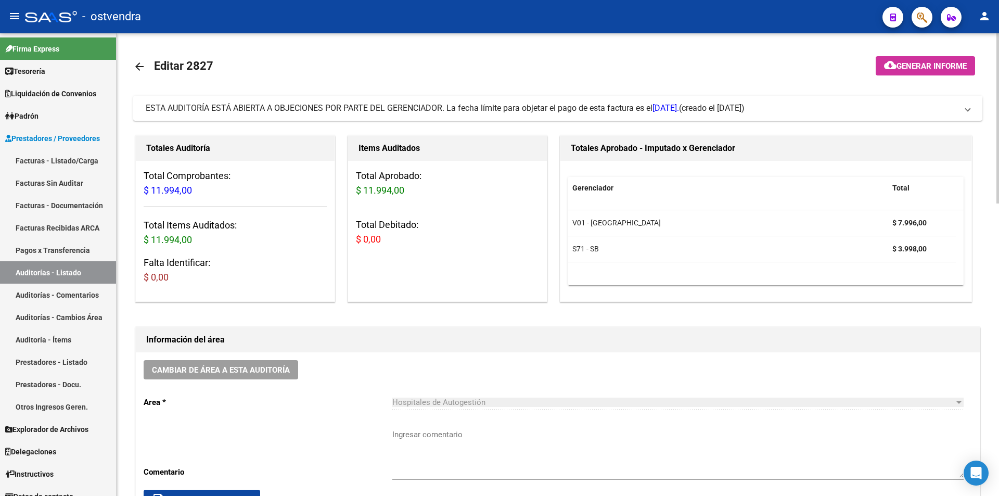
click at [145, 62] on mat-icon "arrow_back" at bounding box center [139, 66] width 12 height 12
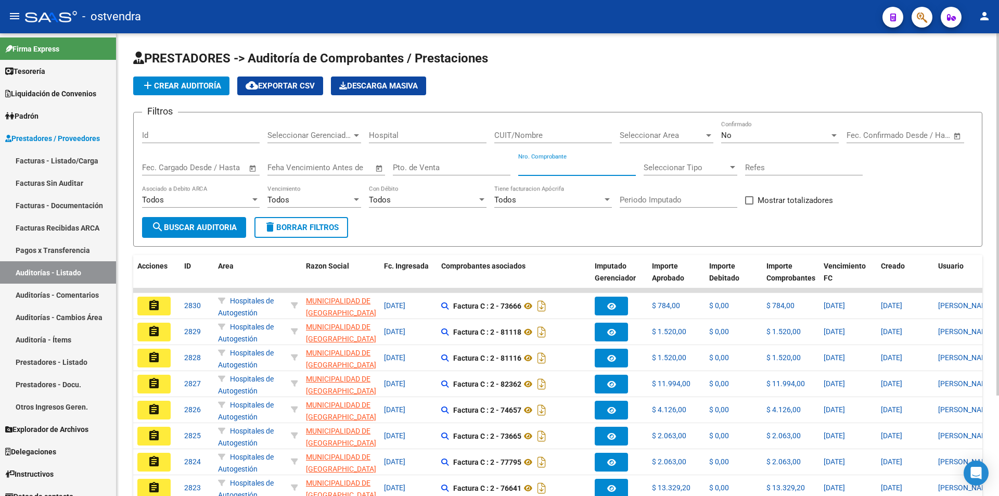
click at [524, 166] on input "Nro. Comprobante" at bounding box center [577, 167] width 118 height 9
type input "83535"
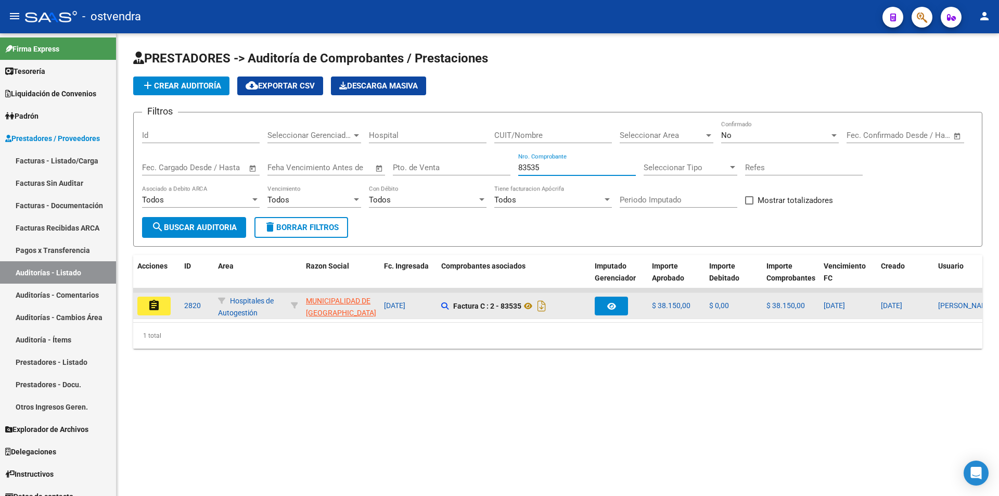
click at [164, 311] on button "assignment" at bounding box center [153, 306] width 33 height 19
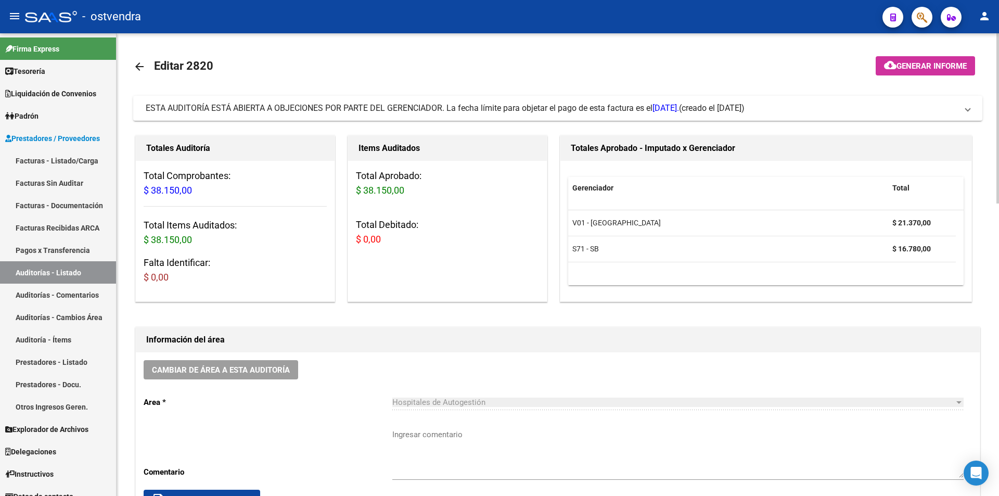
click at [148, 60] on link "arrow_back" at bounding box center [143, 66] width 21 height 24
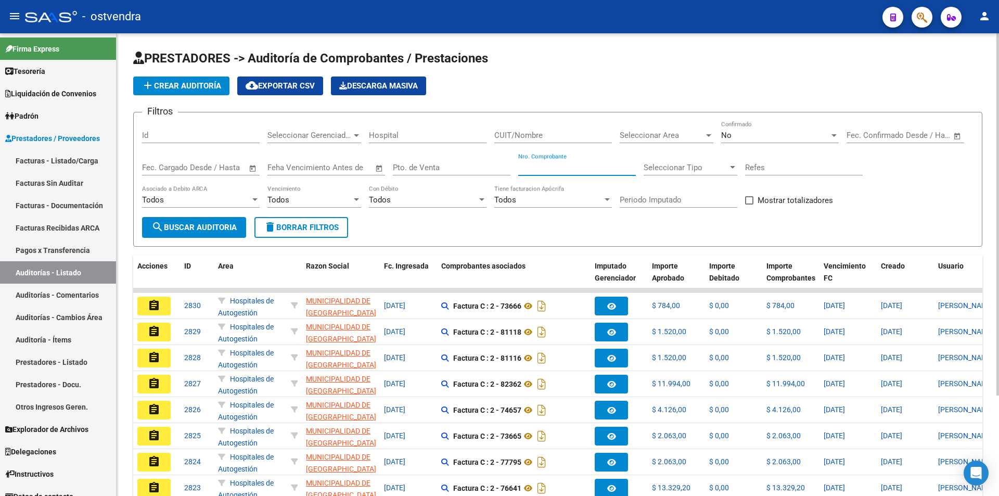
click at [522, 166] on input "Nro. Comprobante" at bounding box center [577, 167] width 118 height 9
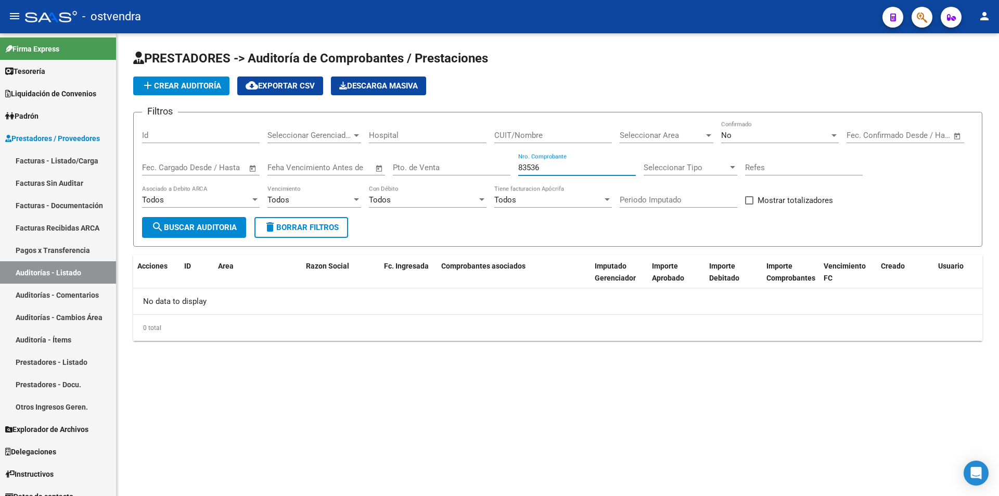
click at [740, 137] on div "No" at bounding box center [775, 135] width 108 height 9
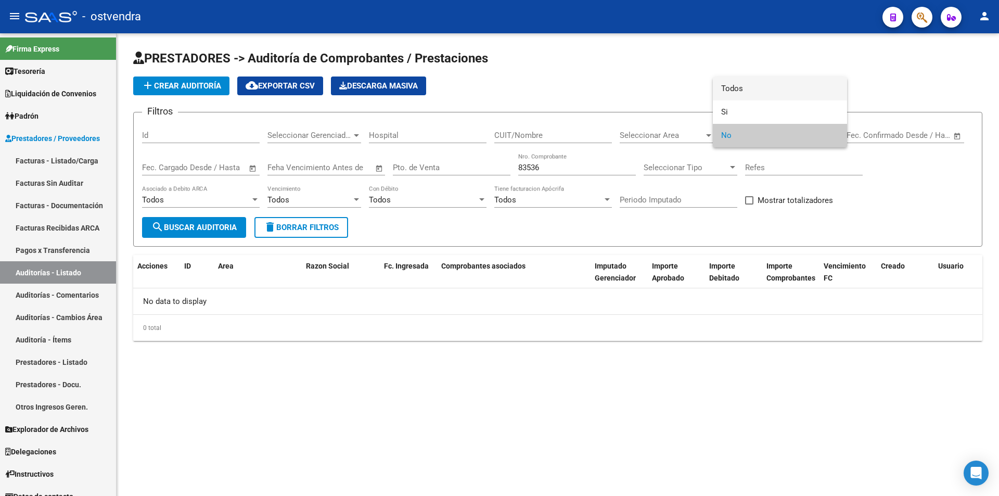
click at [727, 88] on span "Todos" at bounding box center [780, 88] width 118 height 23
click at [450, 187] on div at bounding box center [499, 248] width 999 height 496
click at [547, 168] on input "83536" at bounding box center [577, 167] width 118 height 9
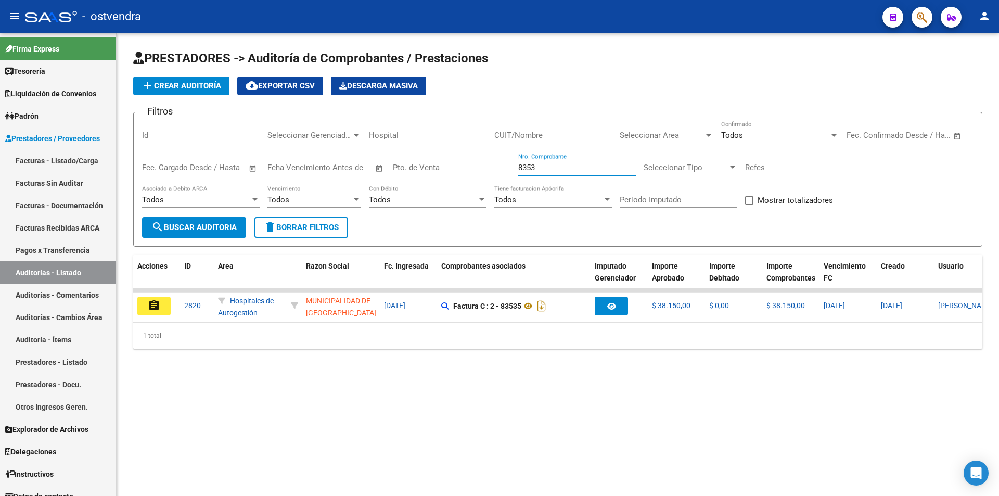
type input "83536"
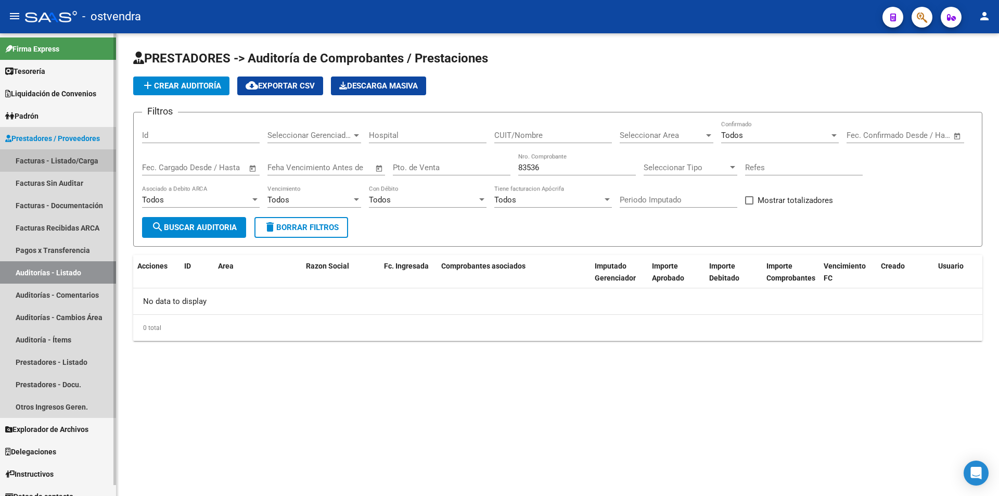
click at [78, 159] on link "Facturas - Listado/Carga" at bounding box center [58, 160] width 116 height 22
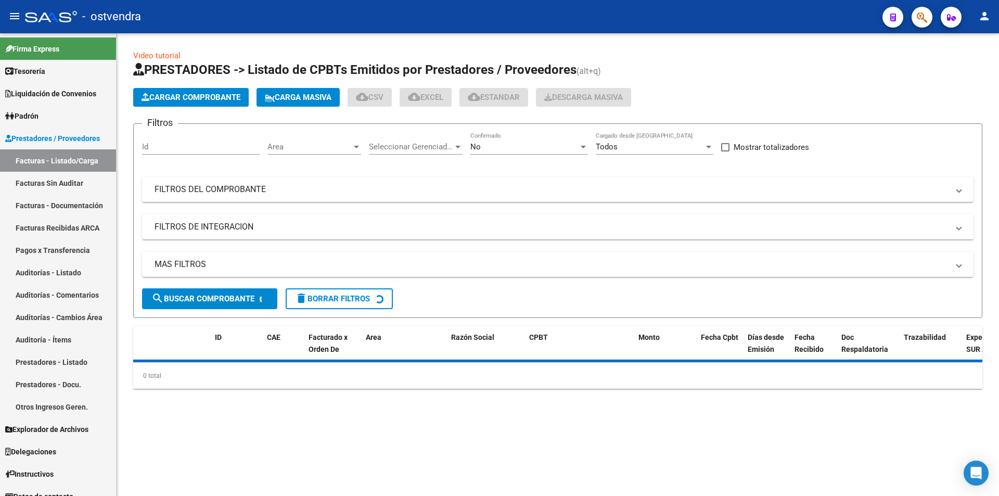
click at [188, 103] on button "Cargar Comprobante" at bounding box center [191, 97] width 116 height 19
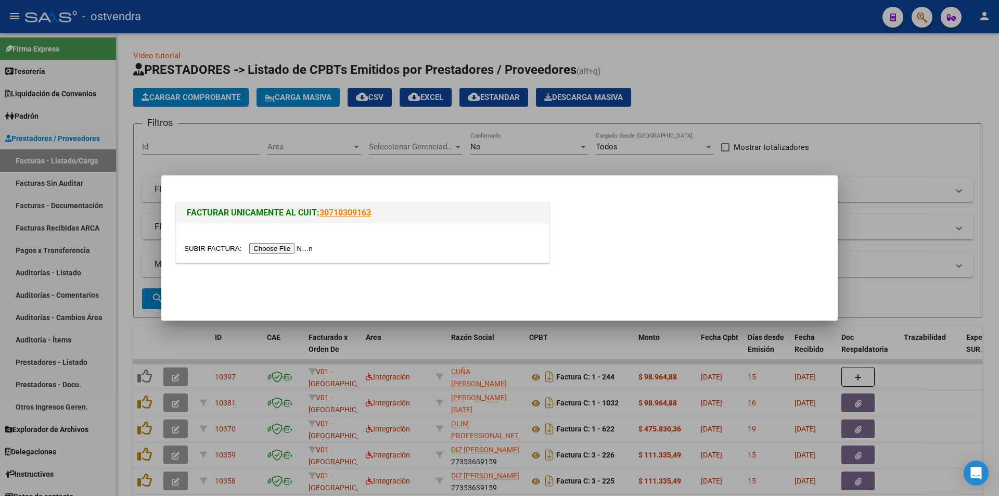
click at [286, 250] on input "file" at bounding box center [250, 248] width 132 height 11
click at [266, 244] on input "file" at bounding box center [250, 248] width 132 height 11
click at [490, 123] on div at bounding box center [499, 248] width 999 height 496
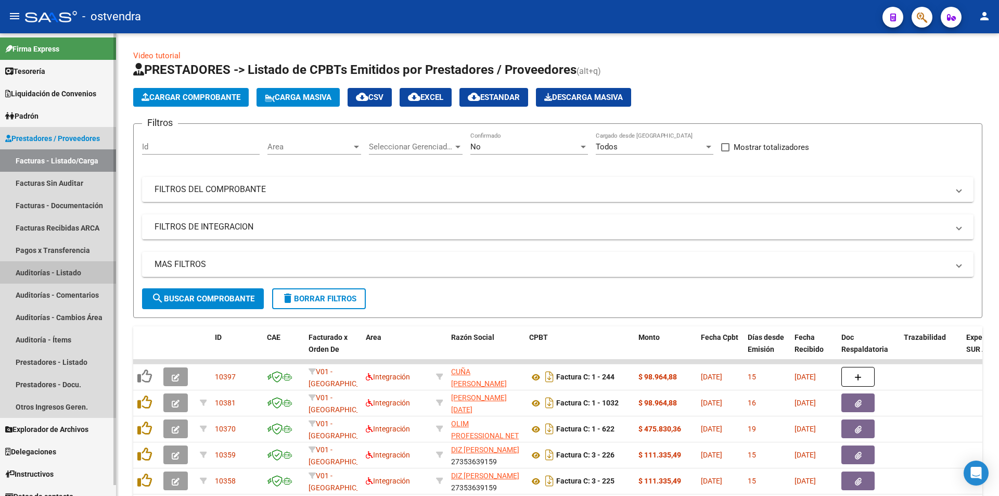
click at [95, 271] on link "Auditorías - Listado" at bounding box center [58, 272] width 116 height 22
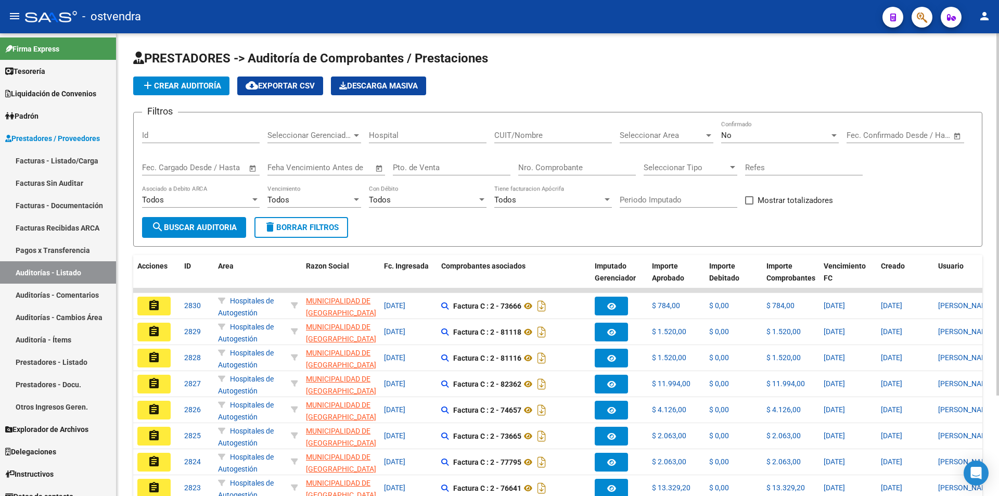
click at [588, 172] on div "Nro. Comprobante" at bounding box center [577, 164] width 118 height 22
type input "21813"
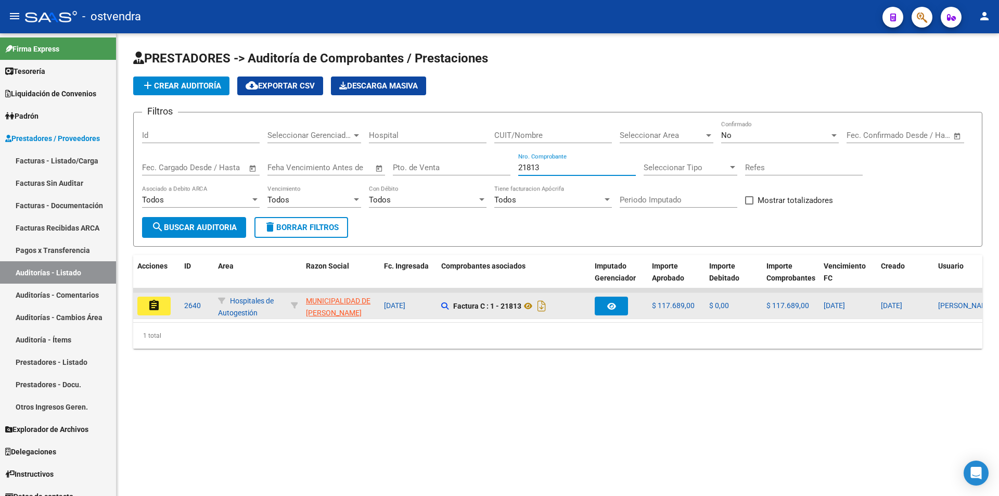
click at [163, 299] on button "assignment" at bounding box center [153, 306] width 33 height 19
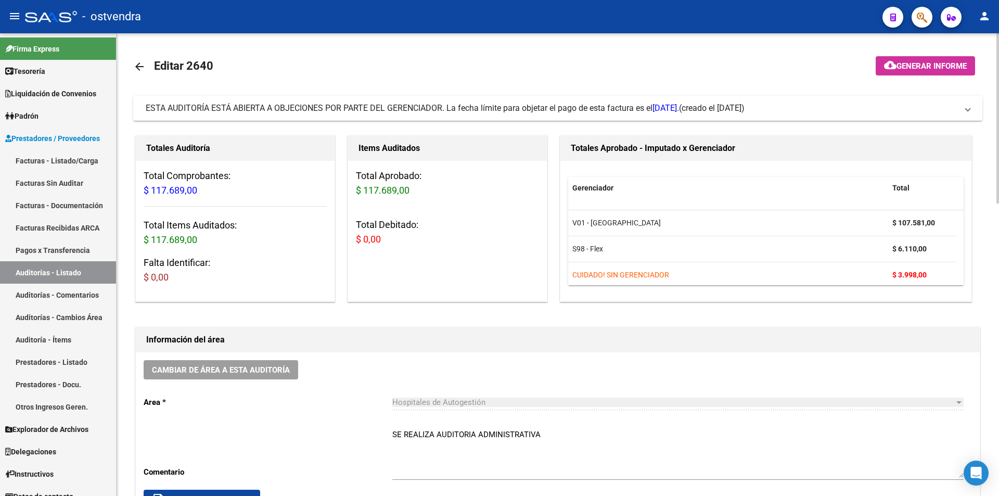
click at [76, 158] on link "Facturas - Listado/Carga" at bounding box center [58, 160] width 116 height 22
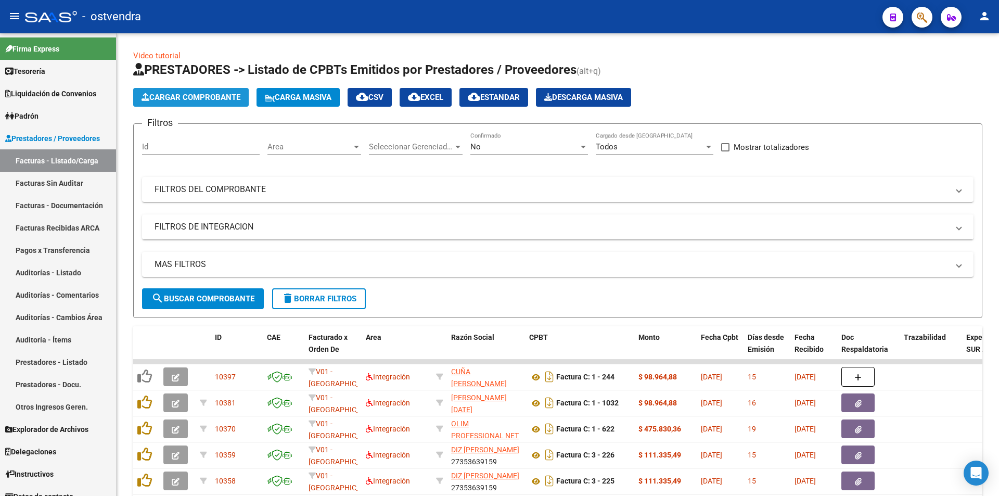
drag, startPoint x: 195, startPoint y: 97, endPoint x: 198, endPoint y: 103, distance: 6.8
click at [198, 103] on button "Cargar Comprobante" at bounding box center [191, 97] width 116 height 19
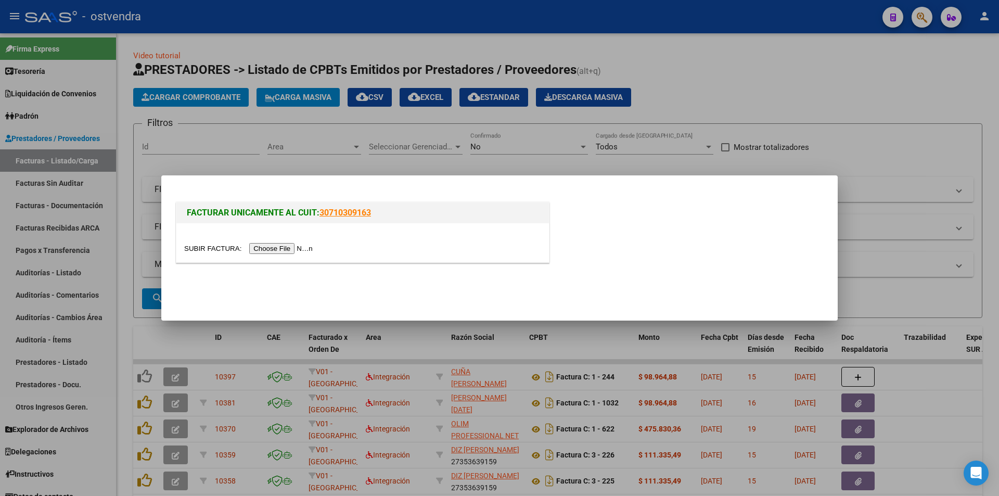
click at [257, 247] on input "file" at bounding box center [250, 248] width 132 height 11
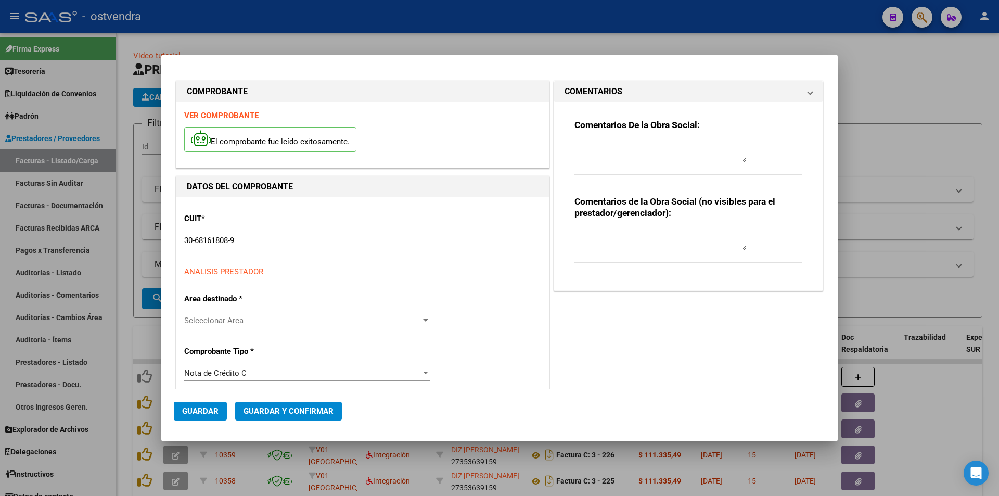
type input "2025-10-18"
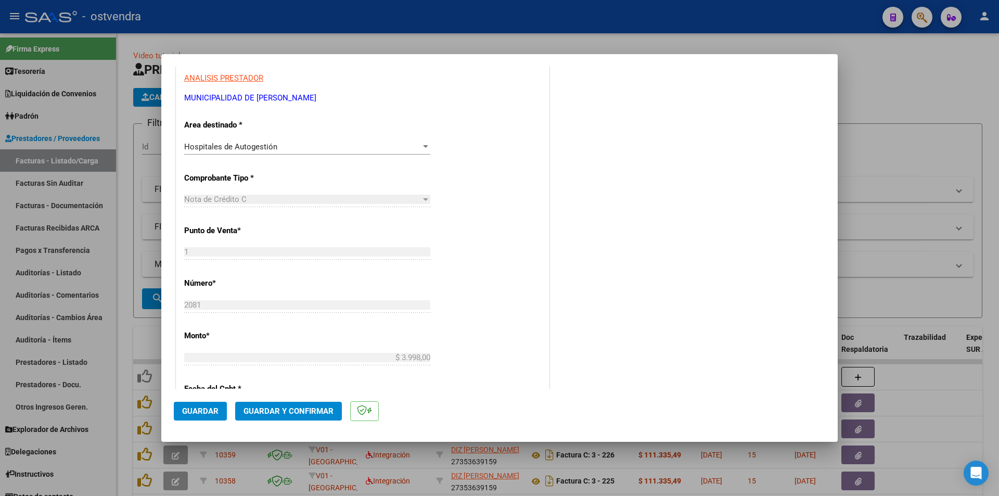
scroll to position [250, 0]
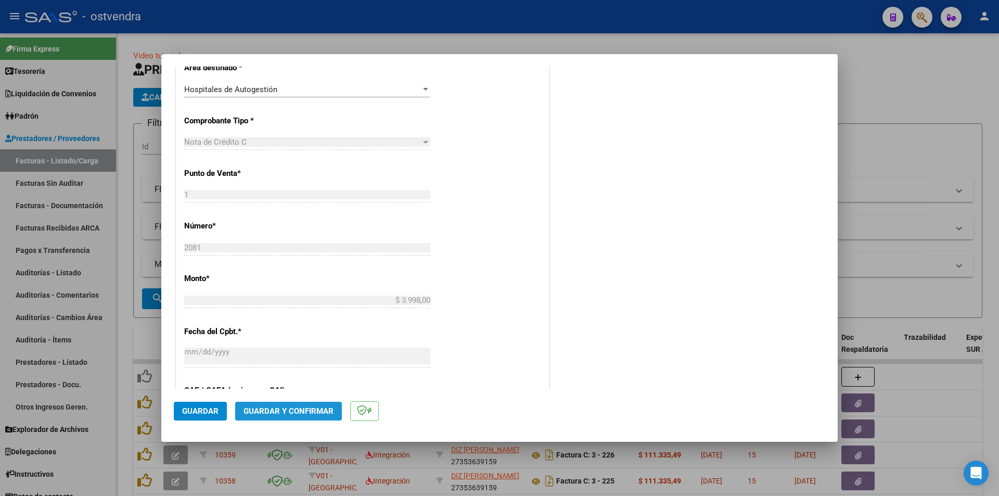
click at [316, 411] on span "Guardar y Confirmar" at bounding box center [289, 410] width 90 height 9
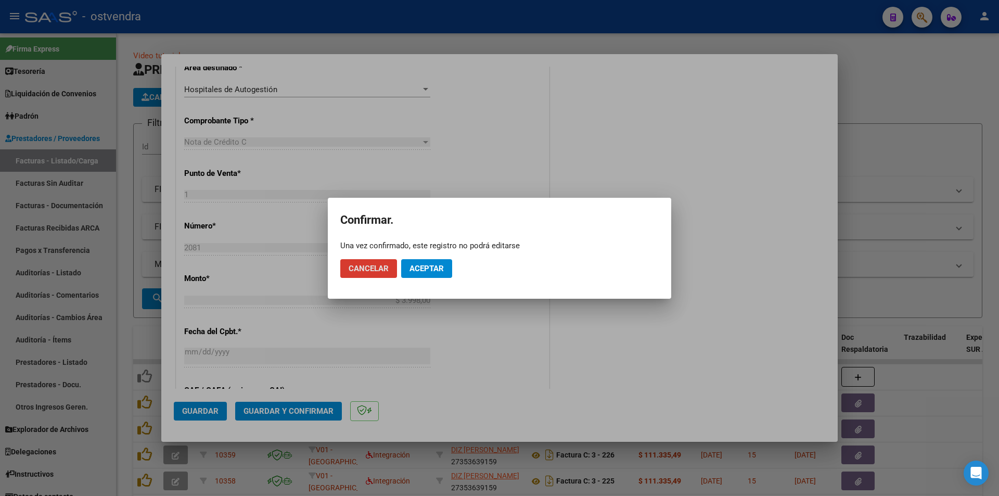
click at [425, 260] on button "Aceptar" at bounding box center [426, 268] width 51 height 19
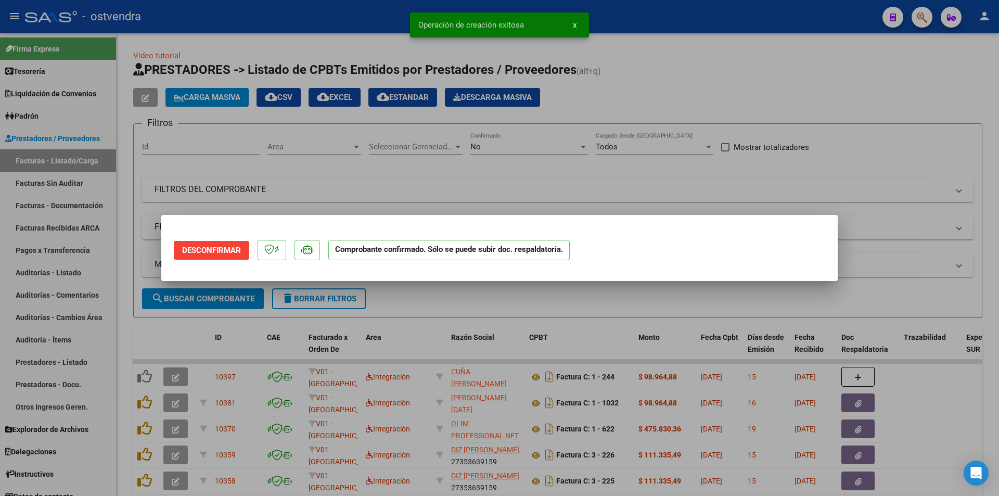
scroll to position [0, 0]
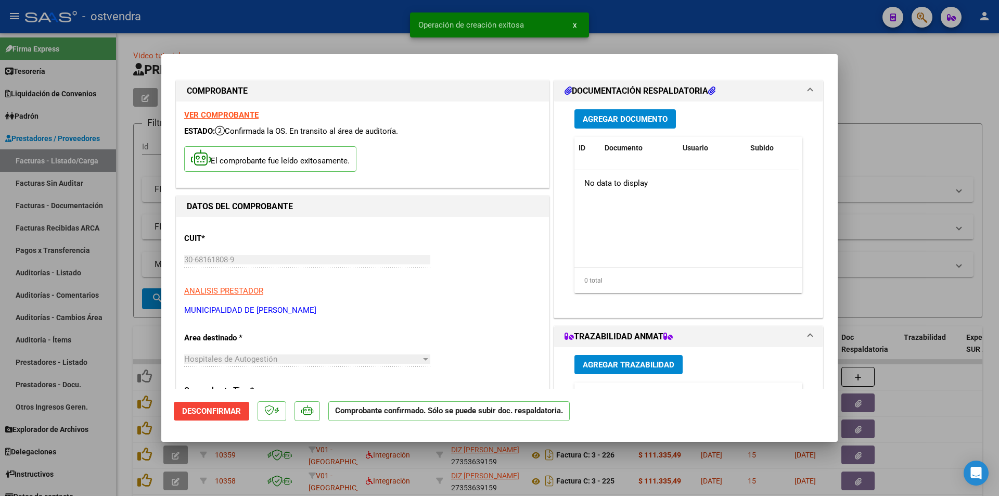
click at [53, 194] on div at bounding box center [499, 248] width 999 height 496
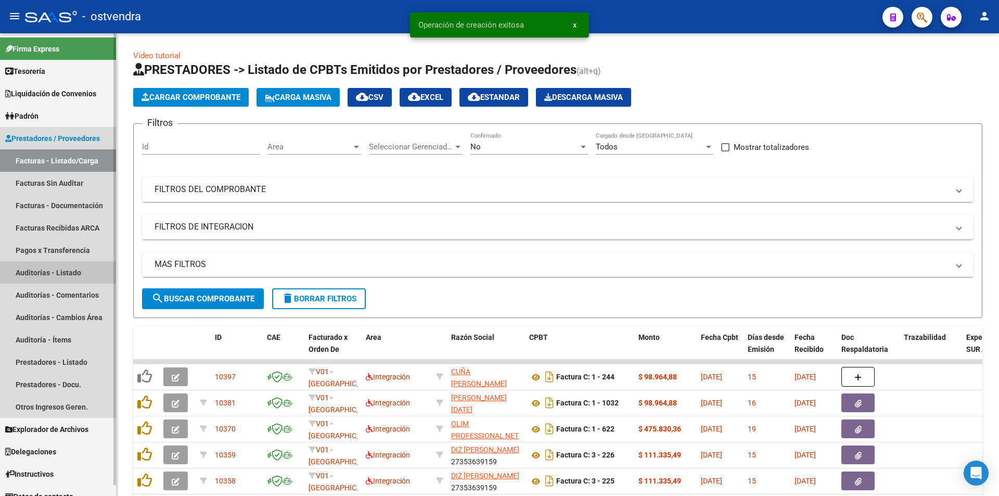
click at [79, 273] on link "Auditorías - Listado" at bounding box center [58, 272] width 116 height 22
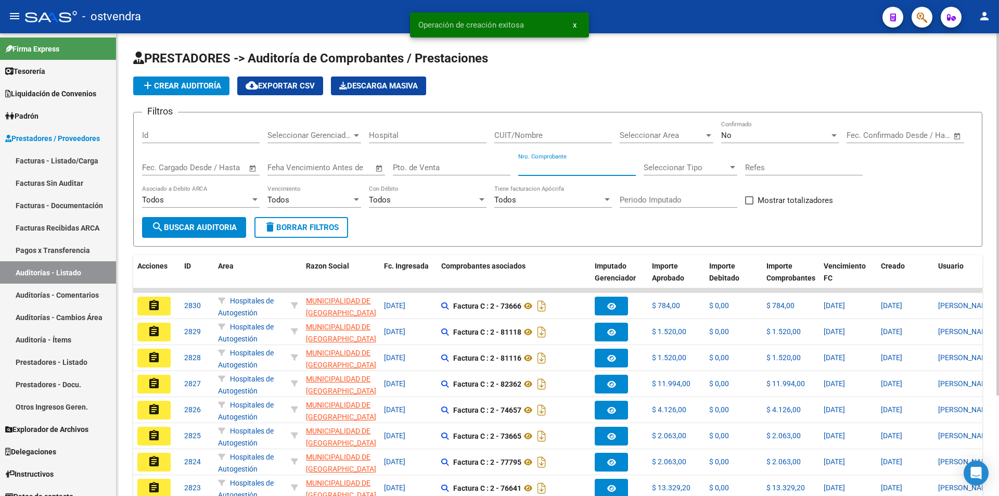
click at [542, 164] on input "Nro. Comprobante" at bounding box center [577, 167] width 118 height 9
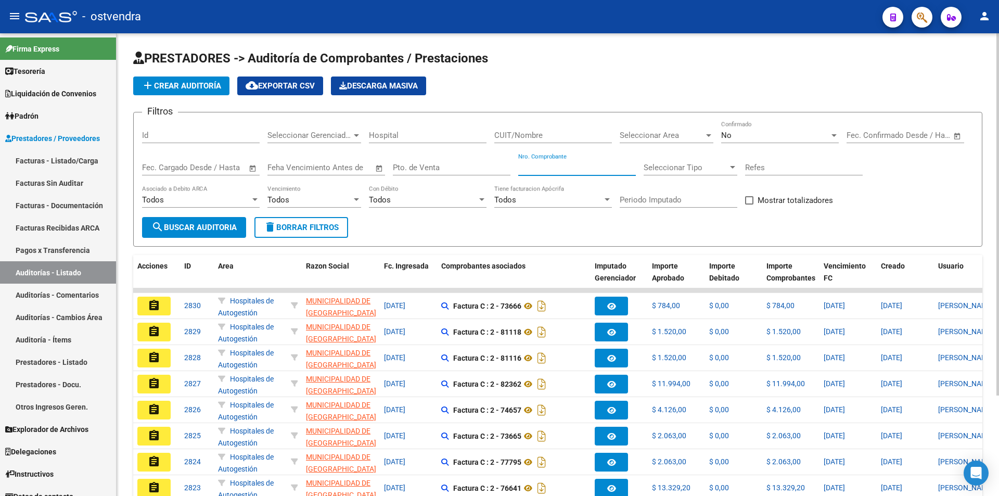
paste input "21813"
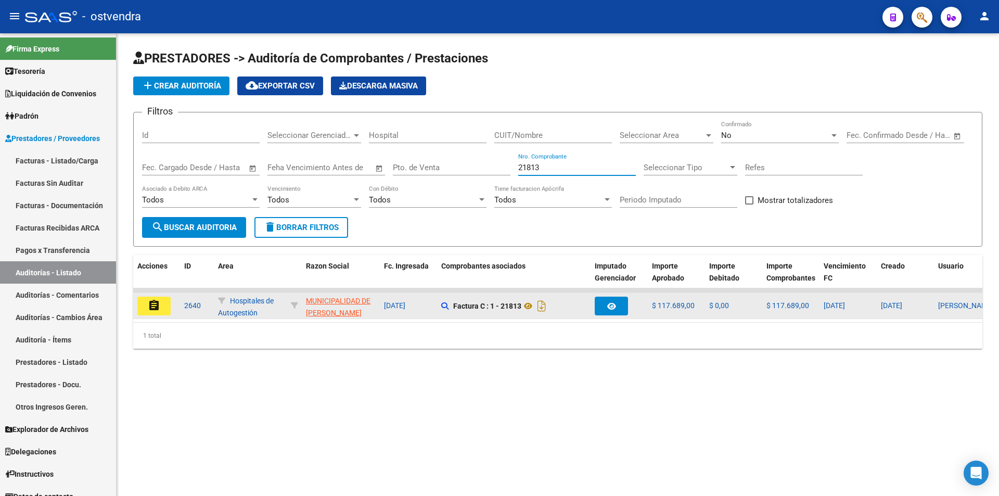
type input "21813"
click at [152, 314] on button "assignment" at bounding box center [153, 306] width 33 height 19
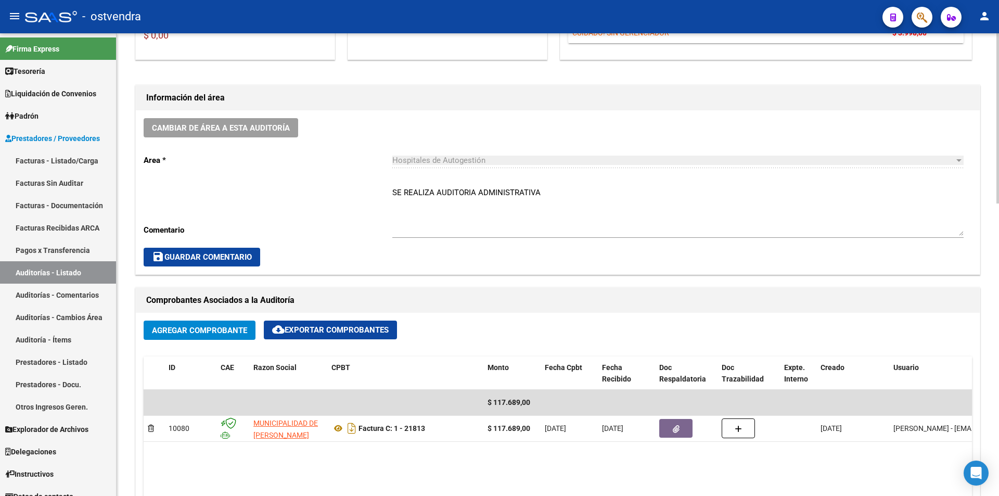
scroll to position [293, 0]
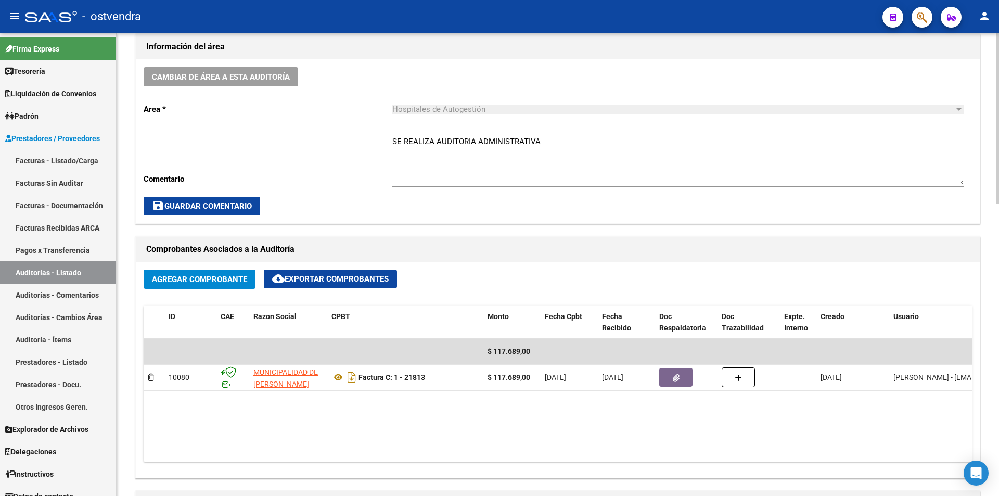
click at [999, 271] on div at bounding box center [998, 226] width 3 height 170
click at [198, 283] on span "Agregar Comprobante" at bounding box center [199, 279] width 95 height 9
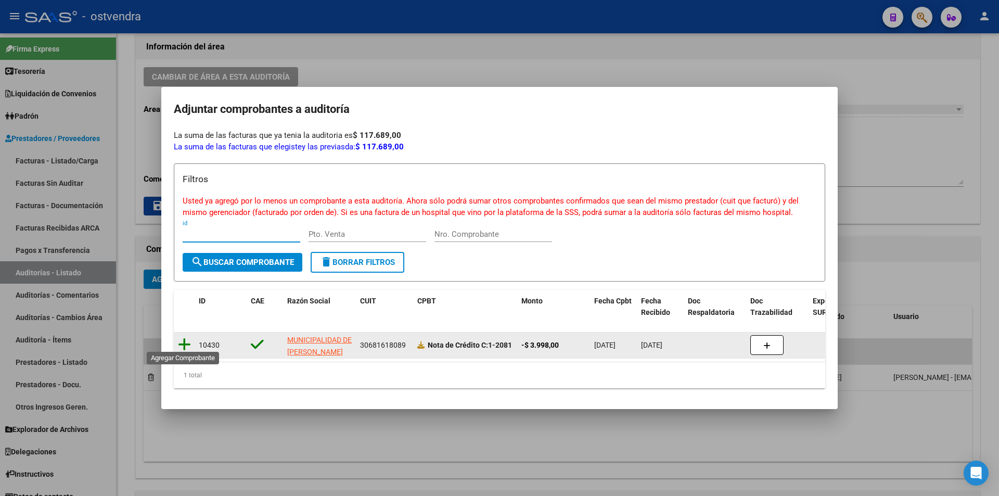
click at [186, 341] on icon at bounding box center [184, 344] width 13 height 15
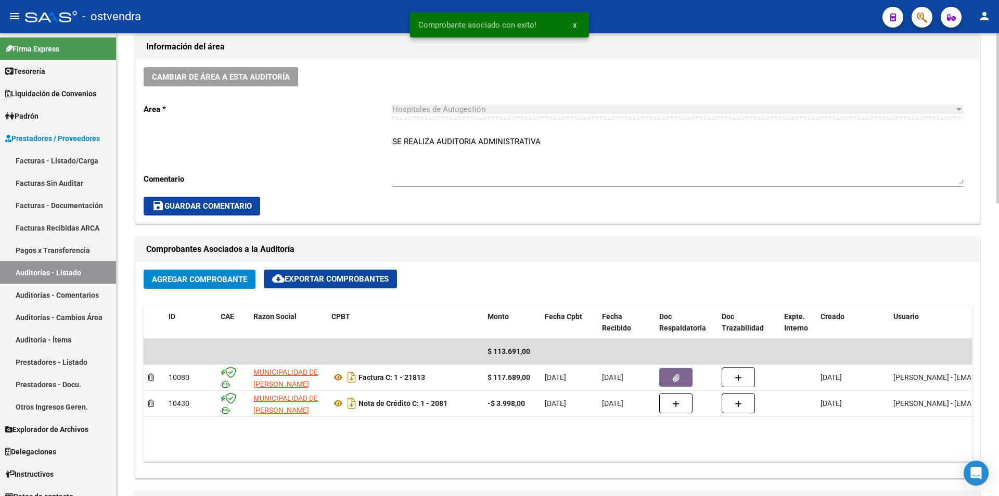
drag, startPoint x: 994, startPoint y: 243, endPoint x: 999, endPoint y: 257, distance: 14.8
click at [997, 271] on div "arrow_back Editar 2640 cloud_download Generar informe ESTA AUDITORÍA ESTÁ ABIER…" at bounding box center [559, 368] width 885 height 1257
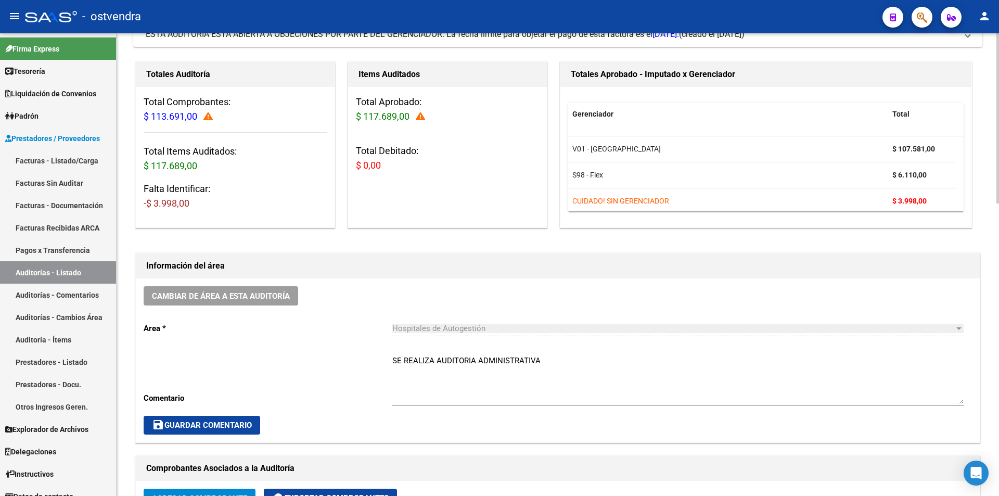
scroll to position [65, 0]
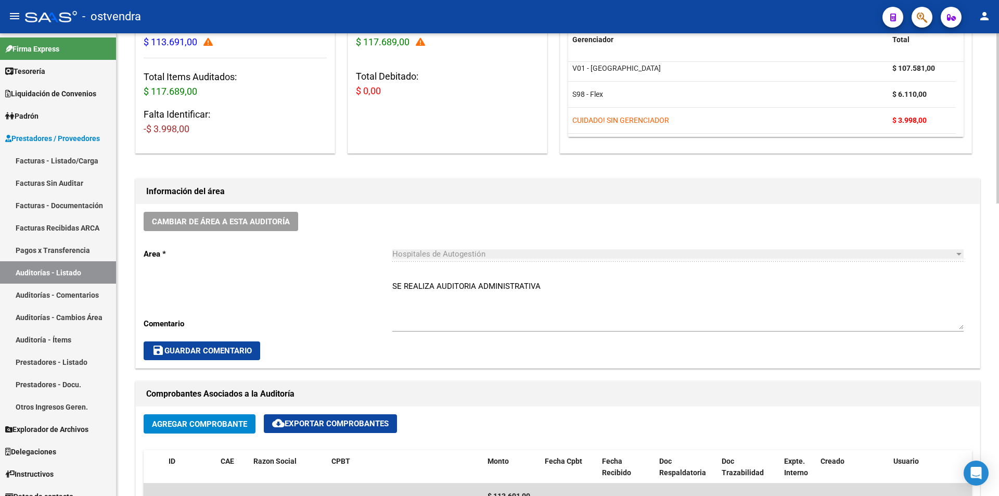
scroll to position [0, 0]
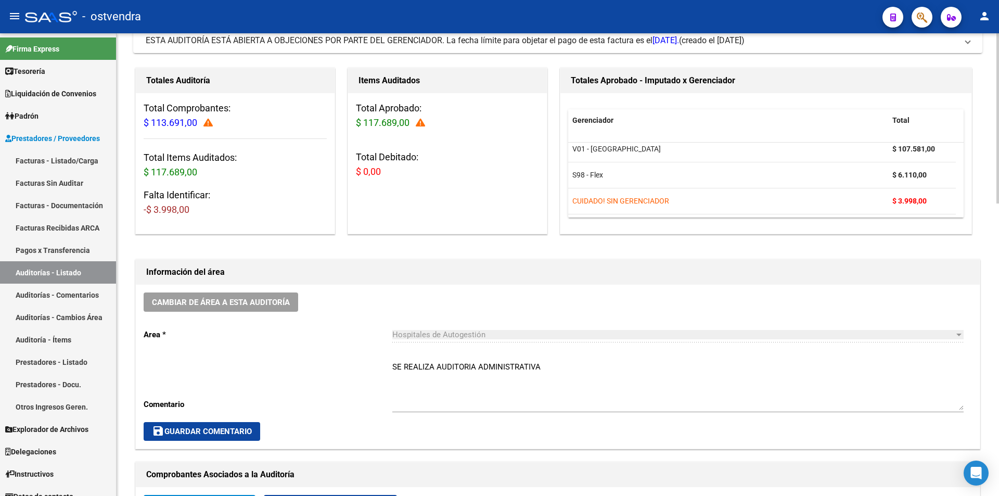
click at [999, 146] on div at bounding box center [998, 143] width 3 height 170
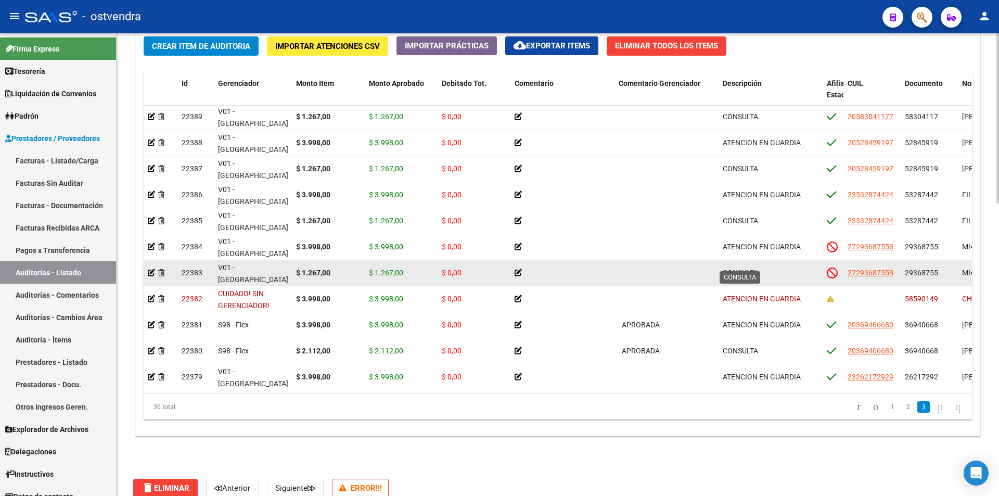
scroll to position [795, 0]
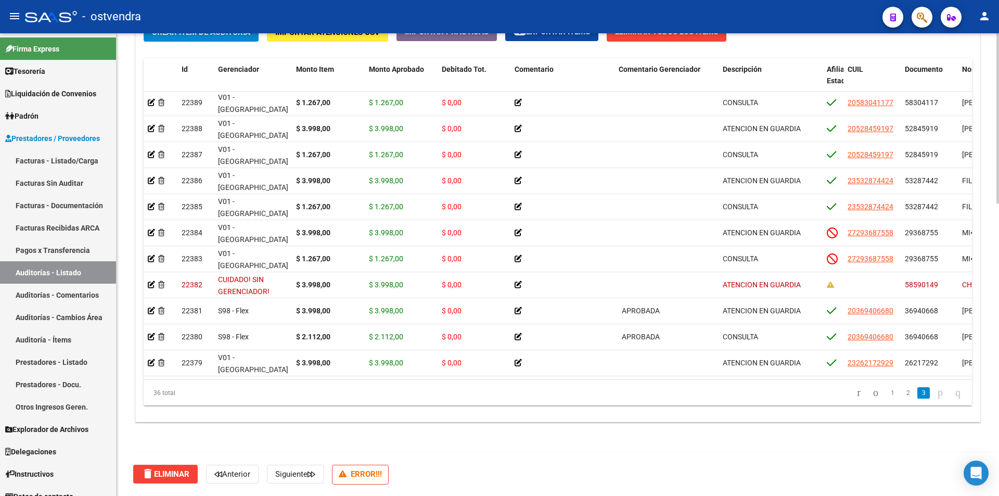
drag, startPoint x: 527, startPoint y: 383, endPoint x: 521, endPoint y: 384, distance: 5.9
click at [526, 383] on div "36 total 1 2 3" at bounding box center [558, 393] width 829 height 26
click at [514, 391] on datatable-pager "1 2 3" at bounding box center [640, 393] width 654 height 18
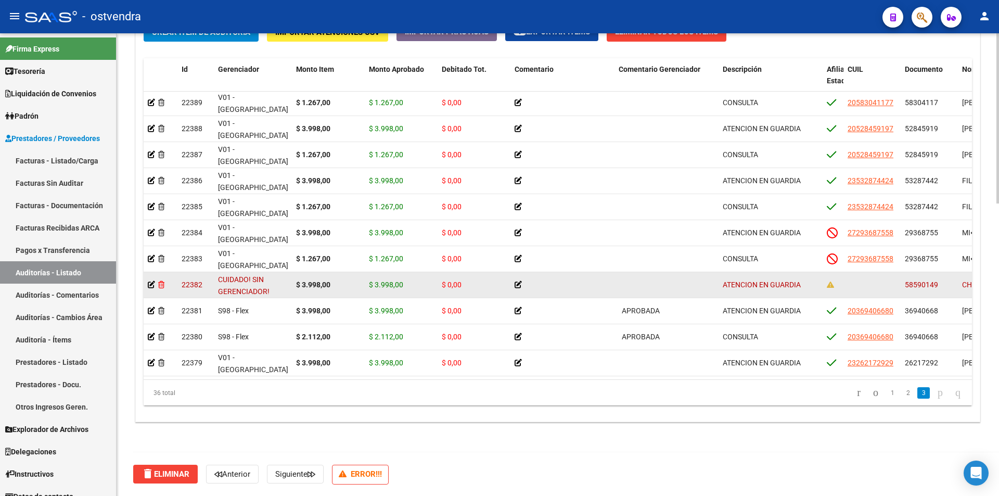
drag, startPoint x: 486, startPoint y: 380, endPoint x: 163, endPoint y: 276, distance: 339.1
click at [168, 279] on div at bounding box center [161, 285] width 26 height 12
click at [160, 281] on icon at bounding box center [161, 284] width 6 height 7
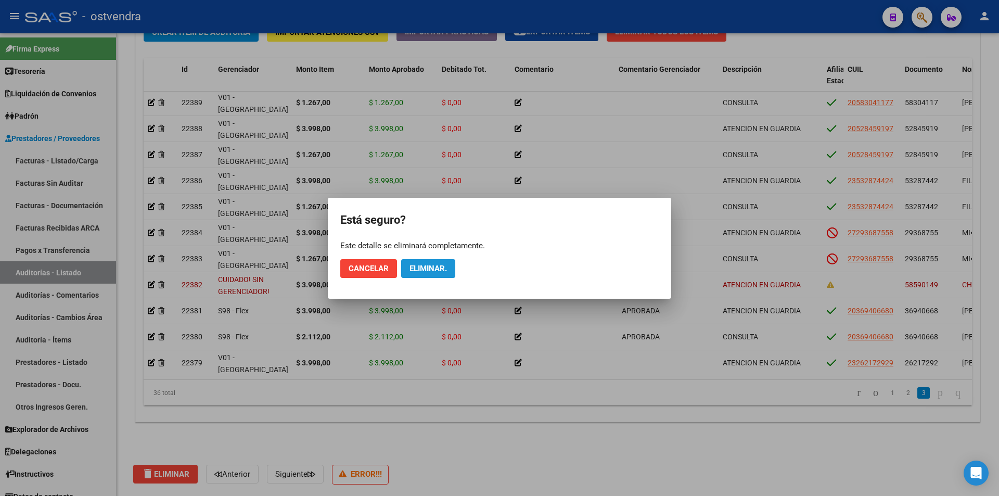
click at [425, 265] on span "Eliminar." at bounding box center [428, 268] width 37 height 9
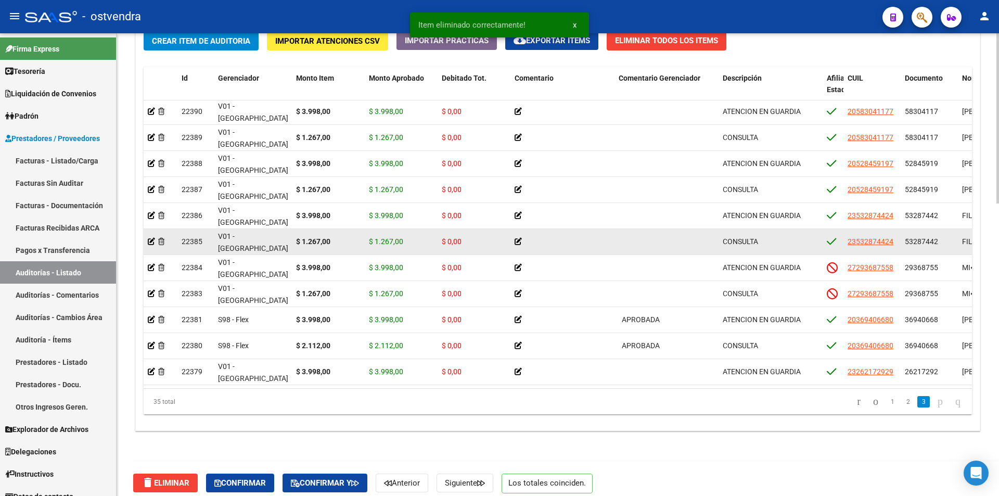
scroll to position [0, 0]
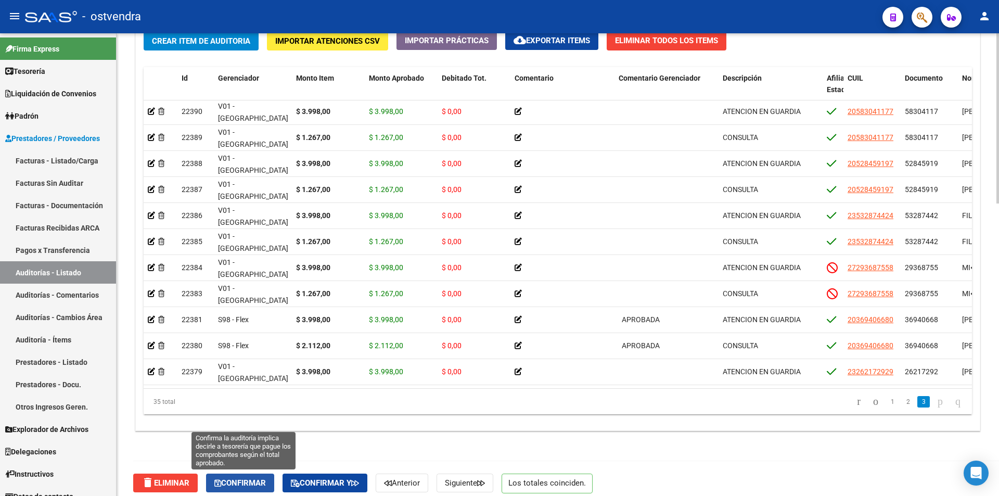
click at [258, 476] on button "Confirmar" at bounding box center [240, 483] width 68 height 19
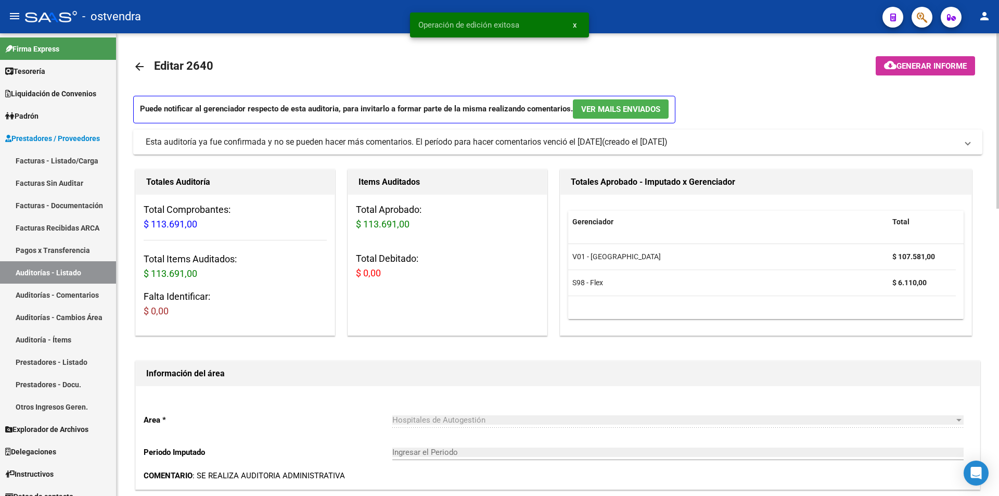
click at [928, 21] on div "menu - ostvendra person Firma Express Tesorería Auditorías Confirmadas Liquidac…" at bounding box center [499, 248] width 999 height 496
click at [828, 139] on mat-panel-title "Esta auditoría ya fue confirmada y no se pueden hacer más comentarios. El perío…" at bounding box center [552, 141] width 812 height 11
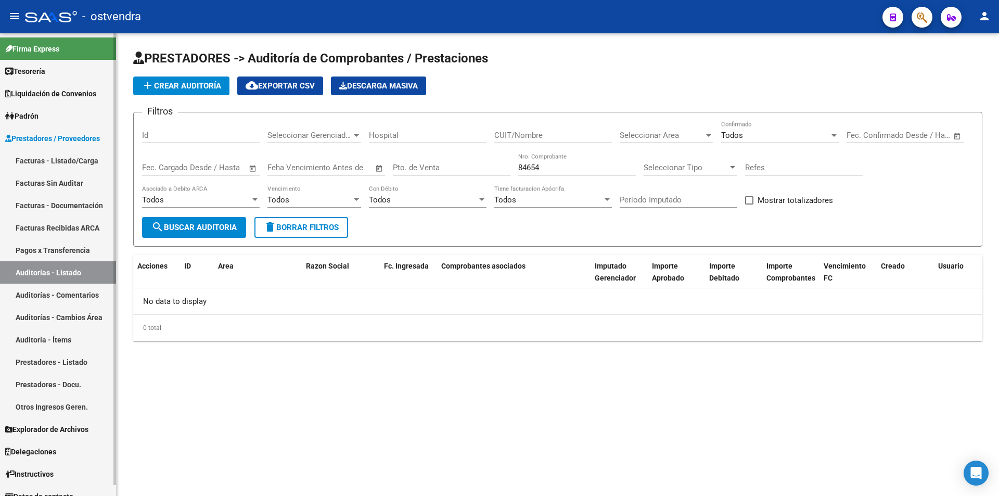
click at [48, 163] on link "Facturas - Listado/Carga" at bounding box center [58, 160] width 116 height 22
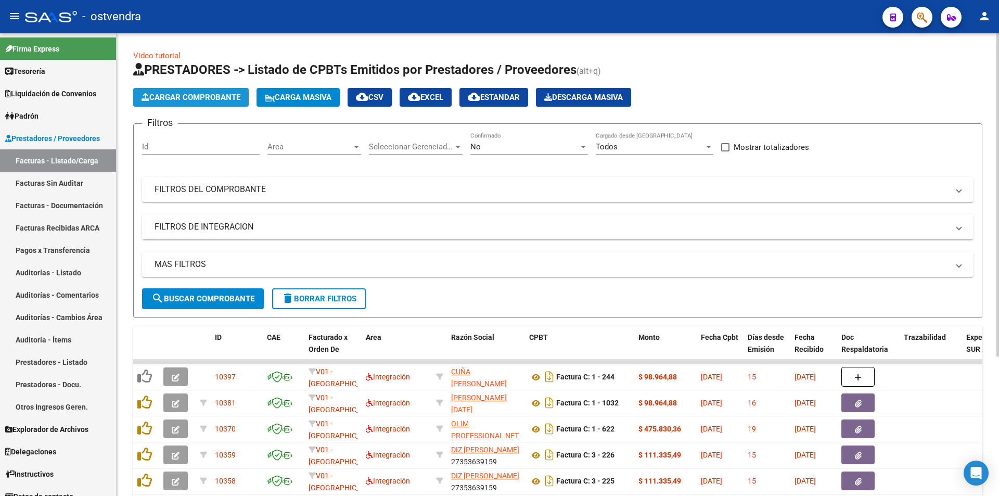
click at [197, 93] on span "Cargar Comprobante" at bounding box center [191, 97] width 99 height 9
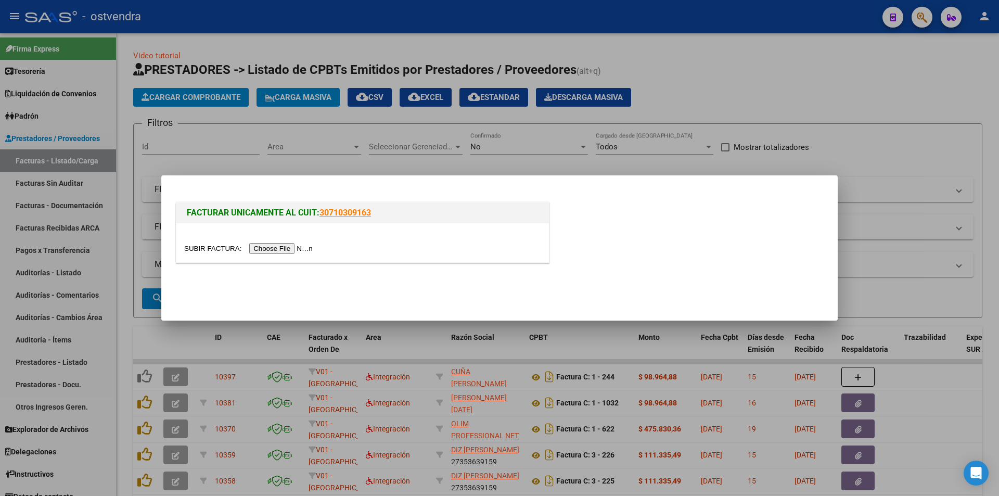
click at [276, 245] on input "file" at bounding box center [250, 248] width 132 height 11
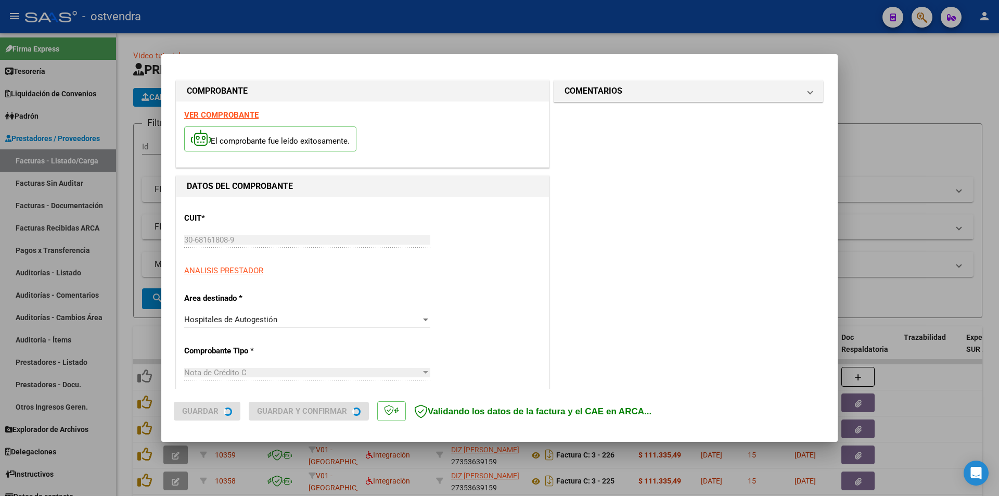
type input "[DATE]"
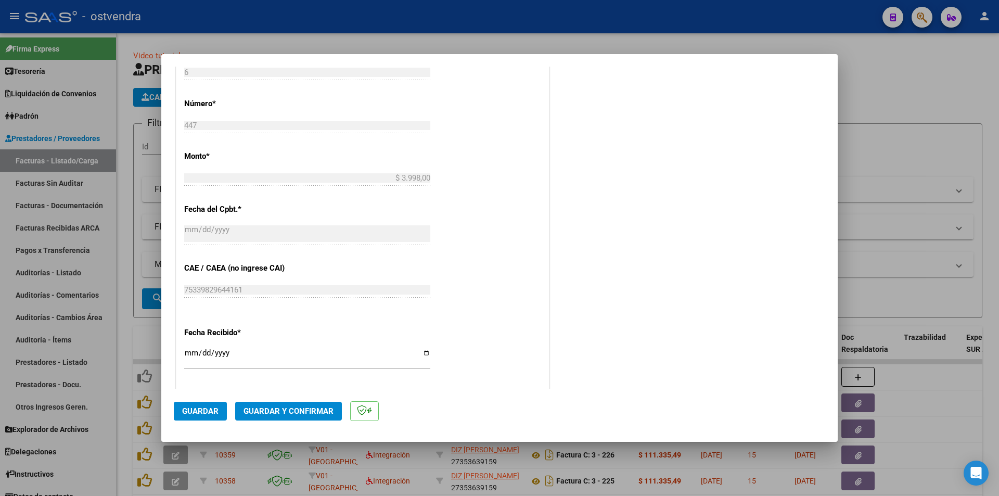
scroll to position [377, 0]
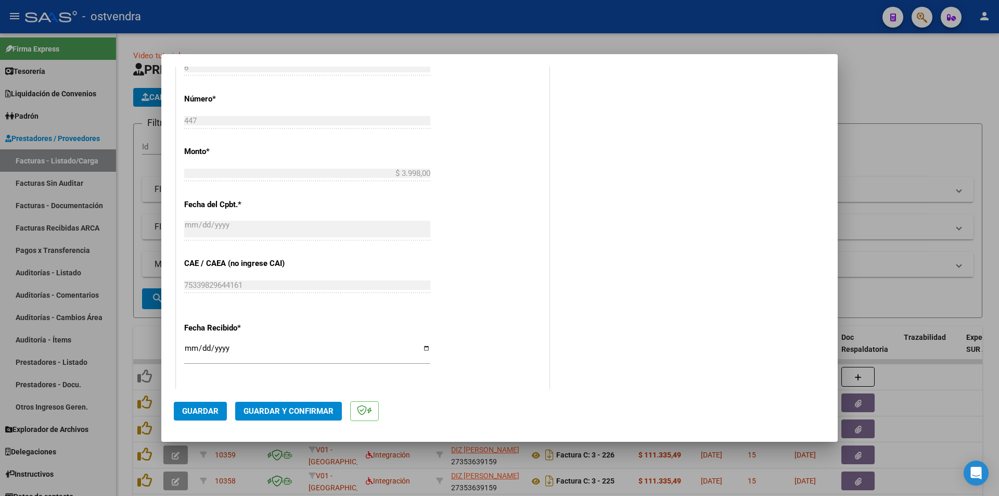
click at [295, 415] on span "Guardar y Confirmar" at bounding box center [289, 410] width 90 height 9
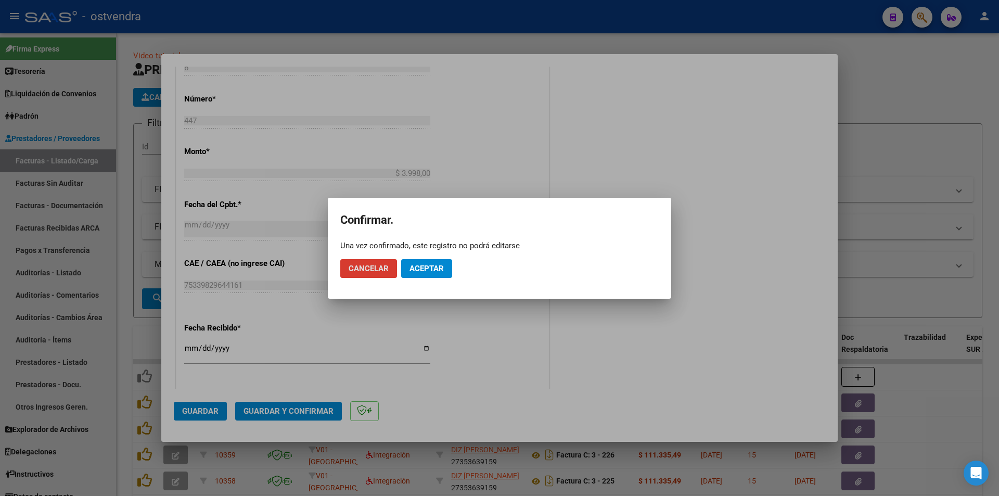
click at [445, 269] on button "Aceptar" at bounding box center [426, 268] width 51 height 19
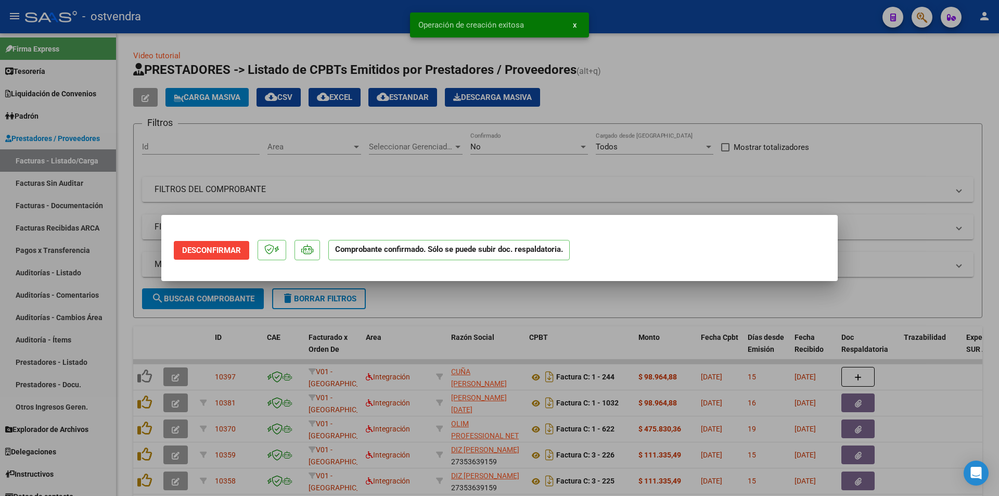
scroll to position [0, 0]
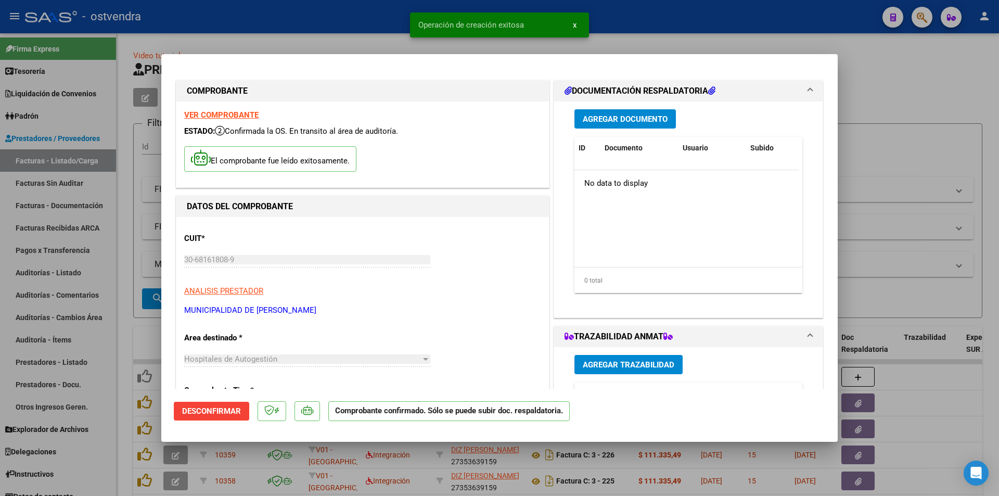
click at [118, 263] on div at bounding box center [499, 248] width 999 height 496
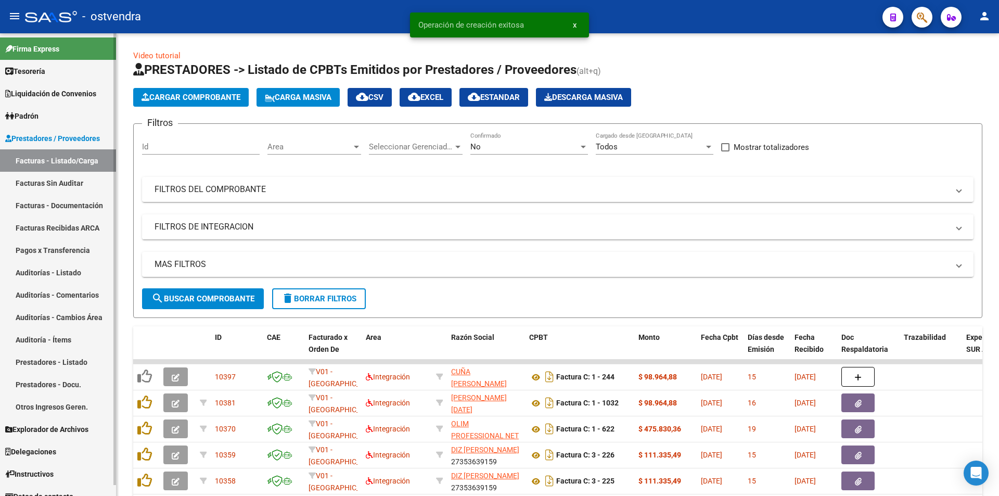
click at [88, 269] on link "Auditorías - Listado" at bounding box center [58, 272] width 116 height 22
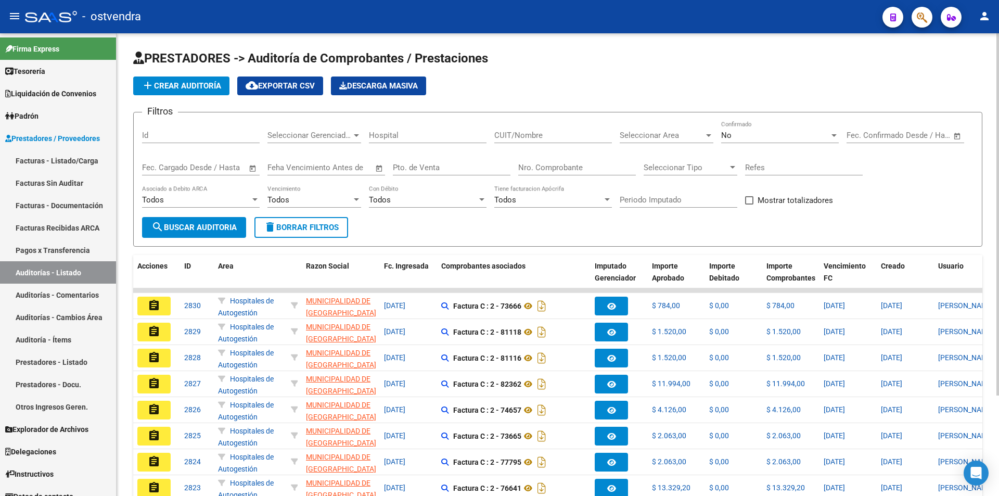
click at [531, 174] on div "Nro. Comprobante" at bounding box center [577, 164] width 118 height 22
paste input "5223"
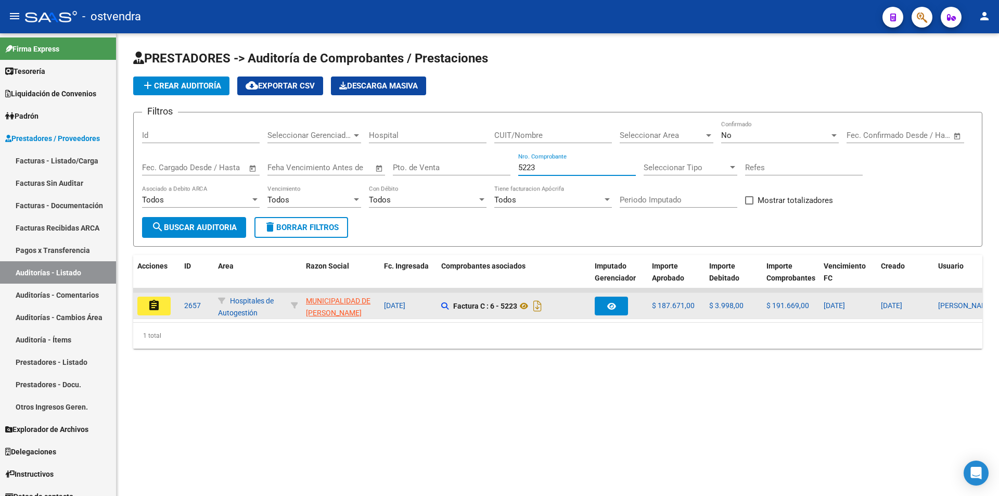
type input "5223"
click at [162, 303] on button "assignment" at bounding box center [153, 306] width 33 height 19
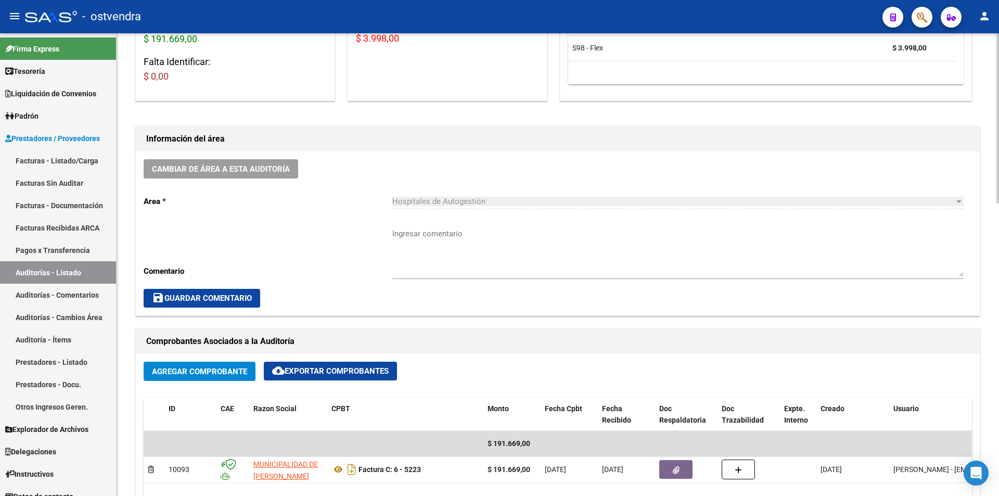
scroll to position [395, 0]
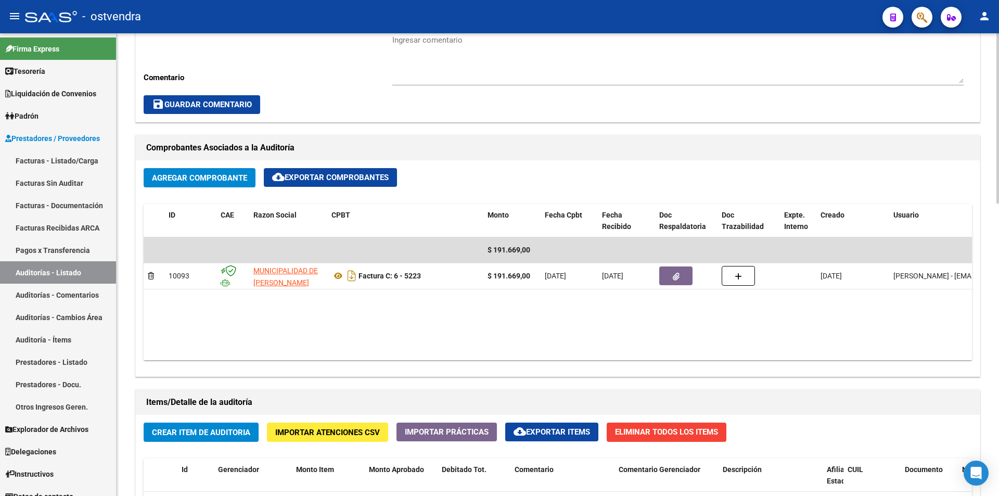
click at [987, 300] on div "arrow_back Editar 2657 cloud_download Generar informe ESTA AUDITORÍA ESTÁ ABIER…" at bounding box center [559, 267] width 885 height 1257
click at [182, 170] on button "Agregar Comprobante" at bounding box center [200, 177] width 112 height 19
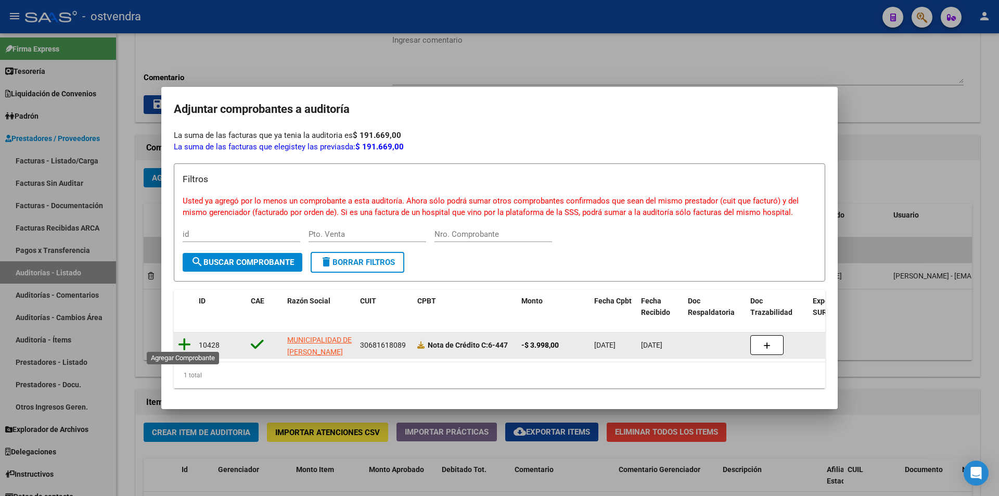
click at [188, 339] on icon at bounding box center [184, 344] width 13 height 15
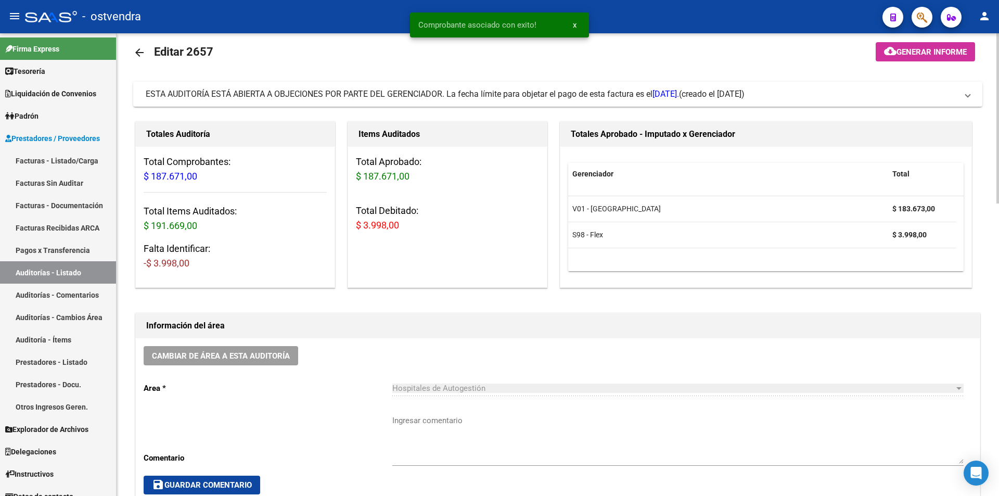
scroll to position [0, 0]
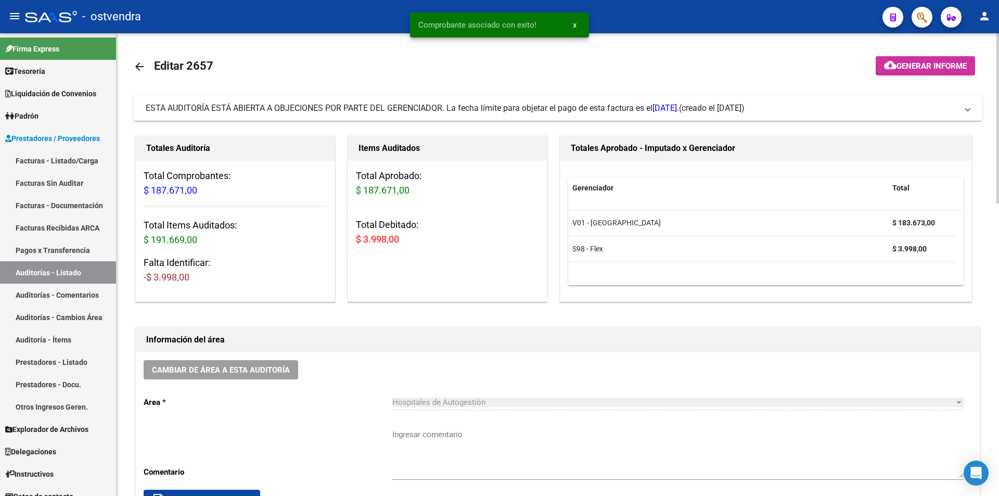
click at [815, 112] on mat-panel-title "ESTA AUDITORÍA ESTÁ ABIERTA A OBJECIONES POR PARTE DEL GERENCIADOR. La fecha lí…" at bounding box center [552, 108] width 812 height 11
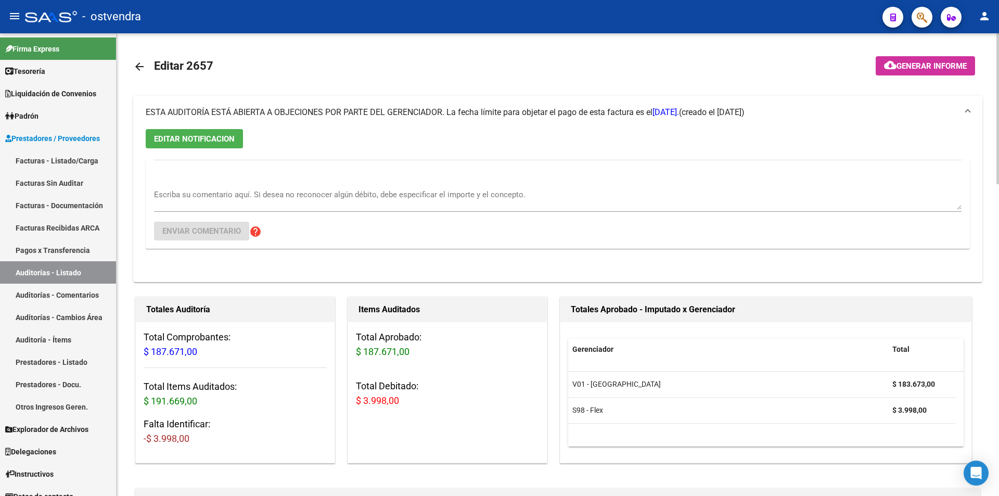
click at [815, 112] on mat-panel-title "ESTA AUDITORÍA ESTÁ ABIERTA A OBJECIONES POR PARTE DEL GERENCIADOR. La fecha lí…" at bounding box center [552, 112] width 812 height 11
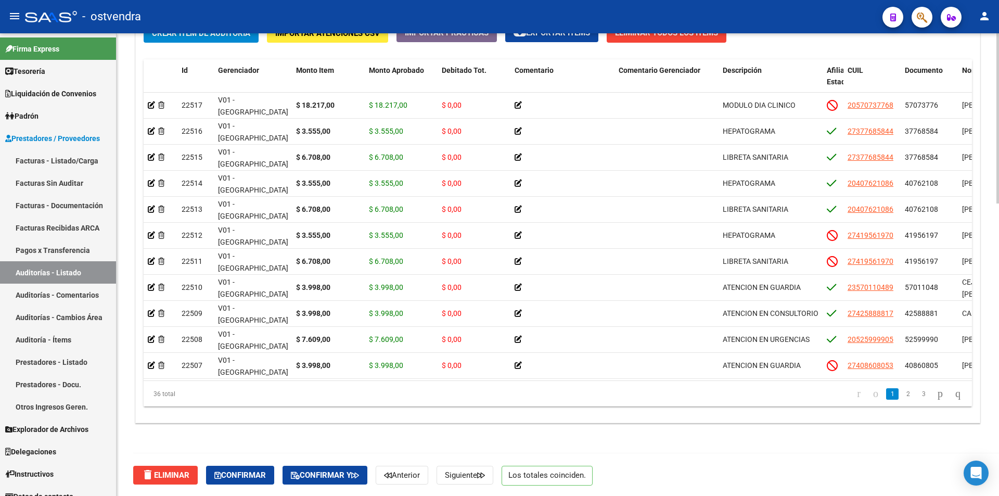
scroll to position [795, 0]
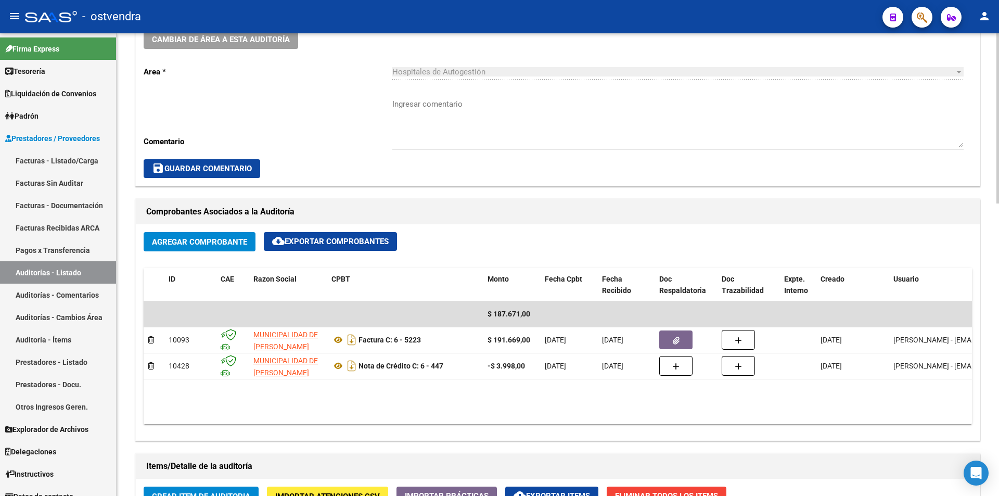
scroll to position [390, 0]
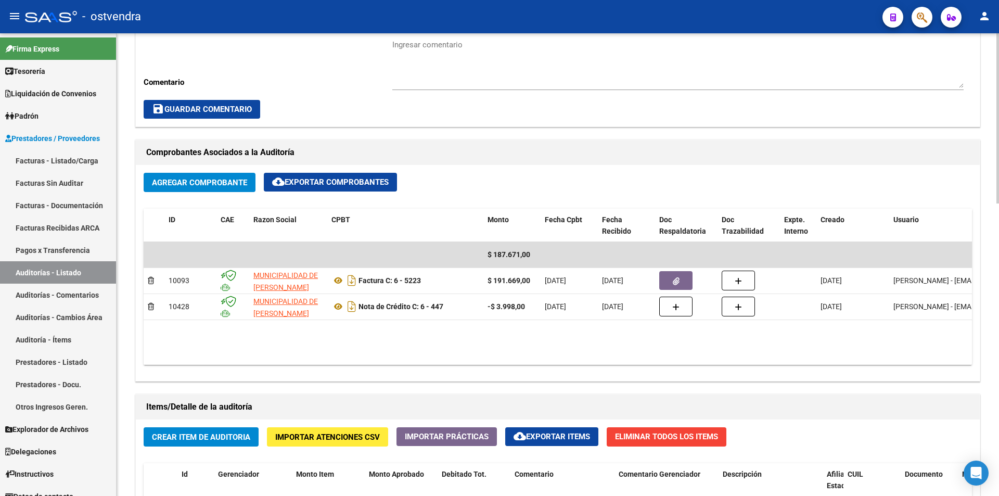
click at [907, 190] on div "arrow_back Editar 2657 cloud_download Generar informe ESTA AUDITORÍA ESTÁ ABIER…" at bounding box center [559, 271] width 885 height 1257
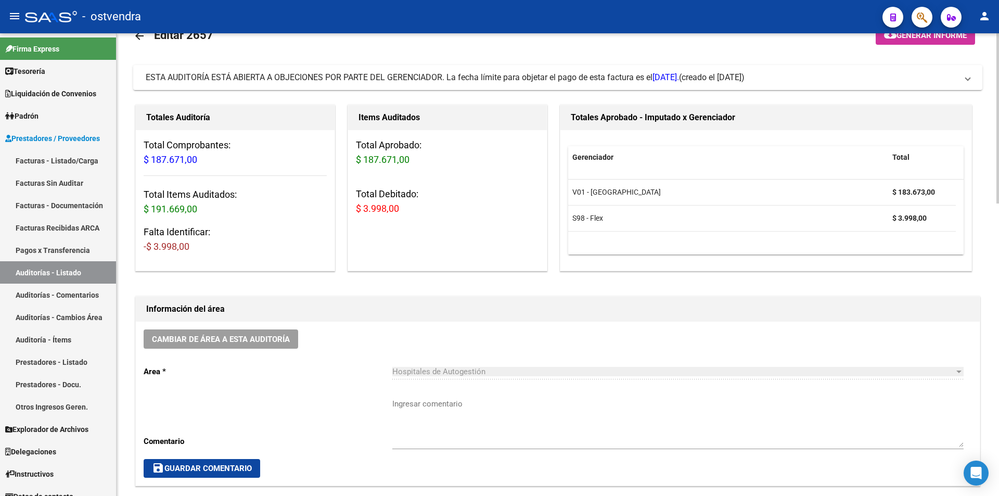
scroll to position [0, 0]
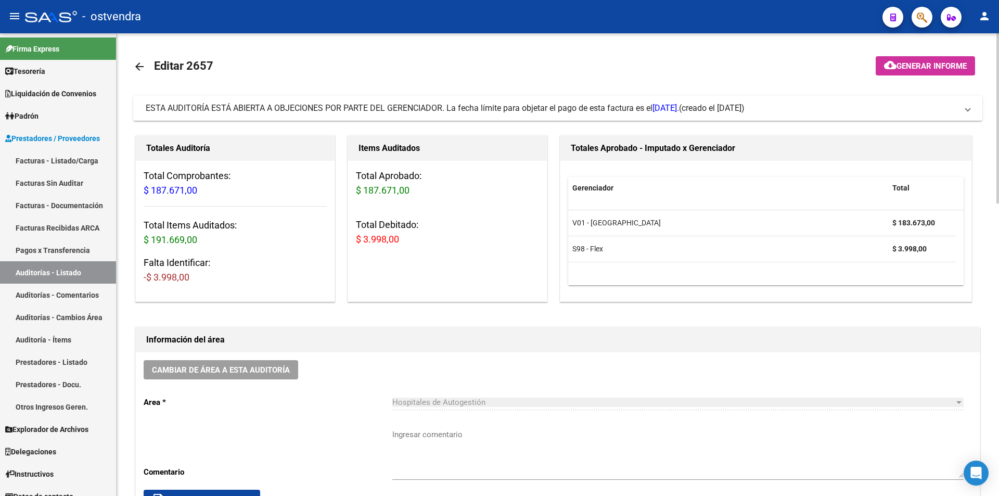
click at [146, 61] on link "arrow_back" at bounding box center [143, 66] width 21 height 24
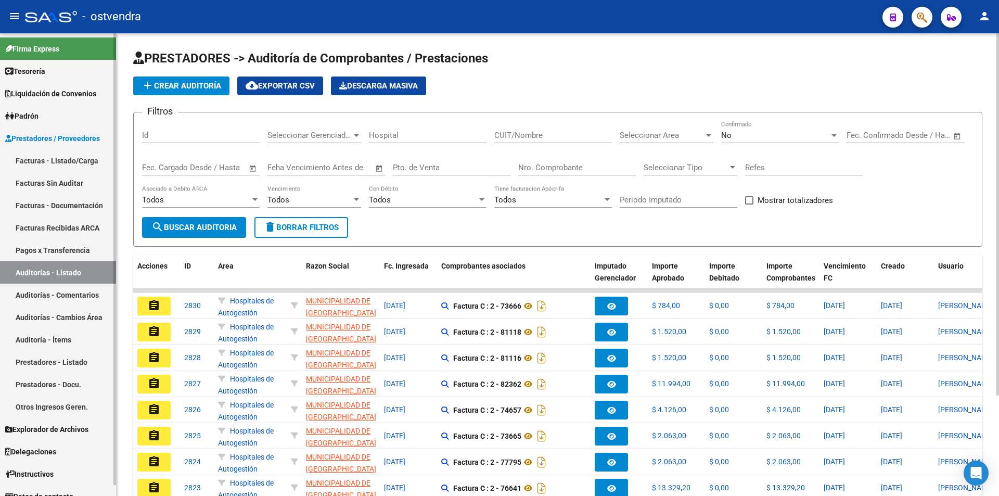
click at [55, 164] on link "Facturas - Listado/Carga" at bounding box center [58, 160] width 116 height 22
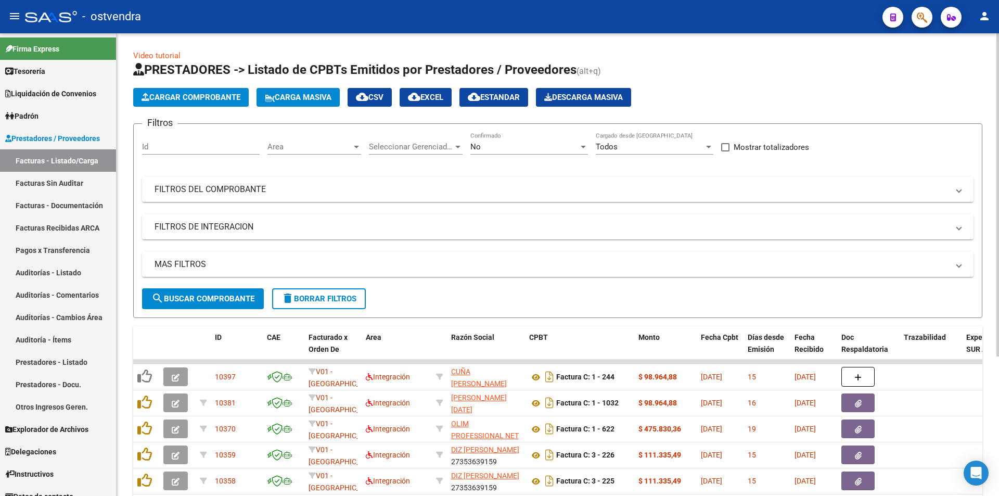
click at [203, 107] on app-list-header "PRESTADORES -> Listado de CPBTs Emitidos por Prestadores / Proveedores (alt+q) …" at bounding box center [557, 189] width 849 height 257
click at [203, 105] on button "Cargar Comprobante" at bounding box center [191, 97] width 116 height 19
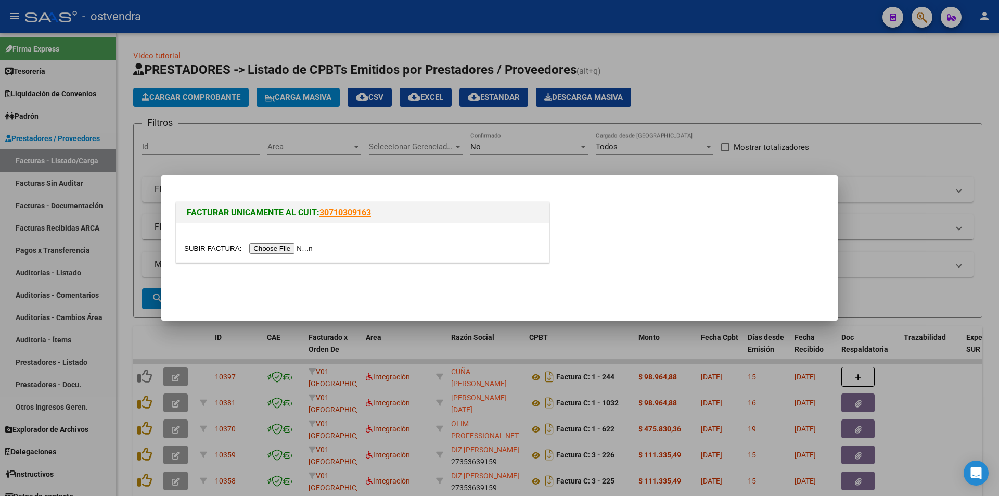
click at [274, 243] on input "file" at bounding box center [250, 248] width 132 height 11
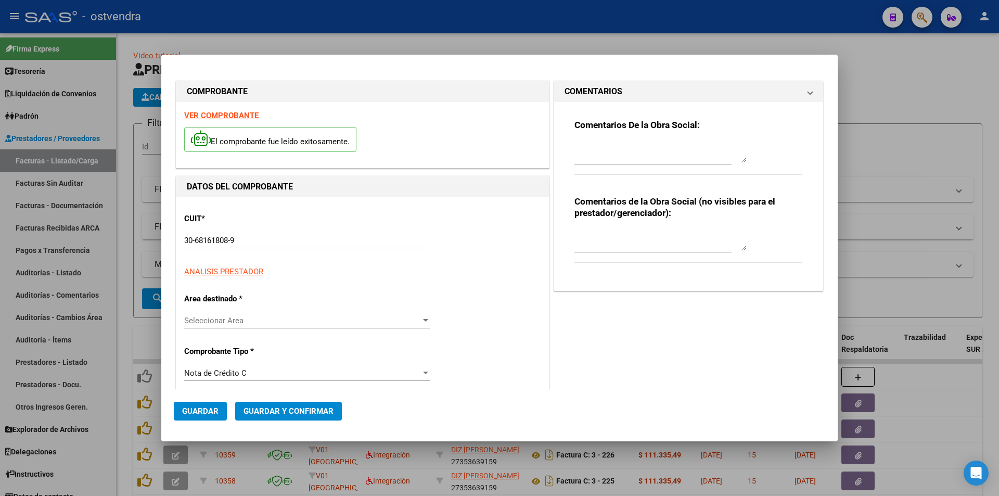
type input "[DATE]"
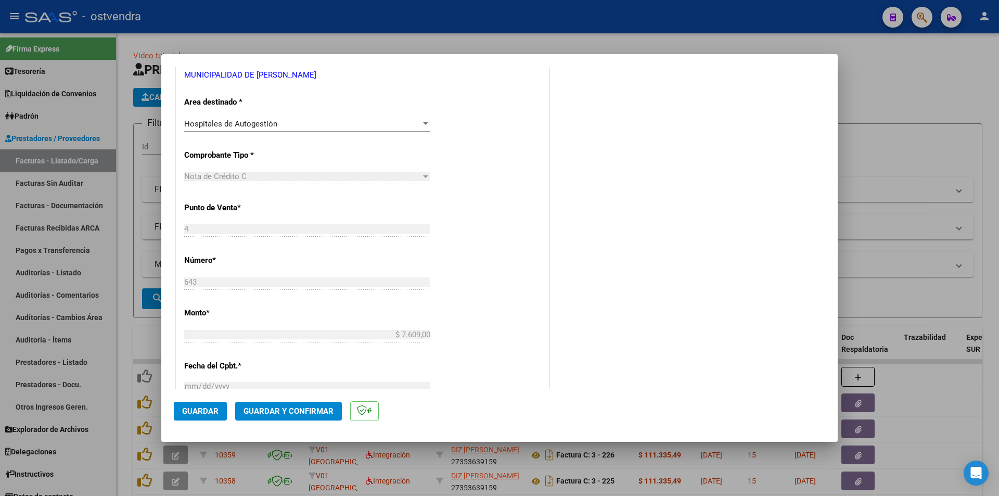
scroll to position [326, 0]
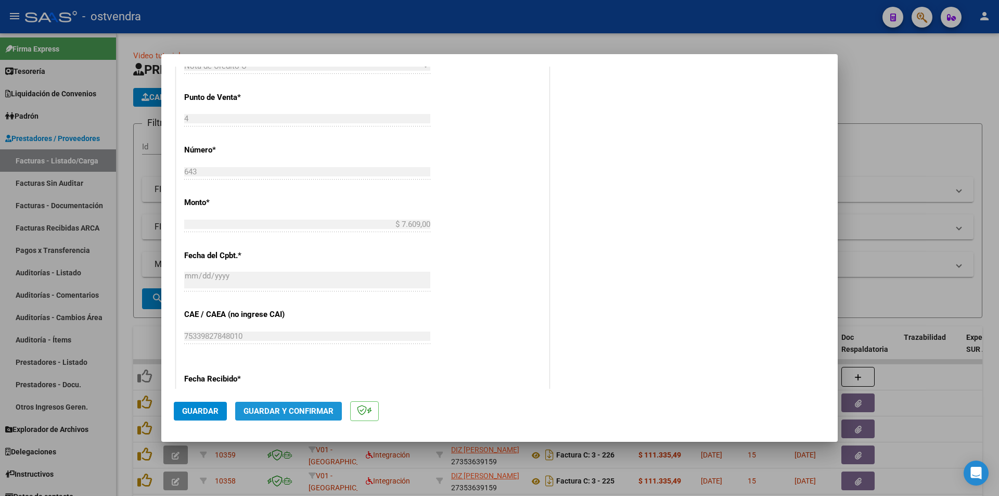
click at [311, 415] on span "Guardar y Confirmar" at bounding box center [289, 410] width 90 height 9
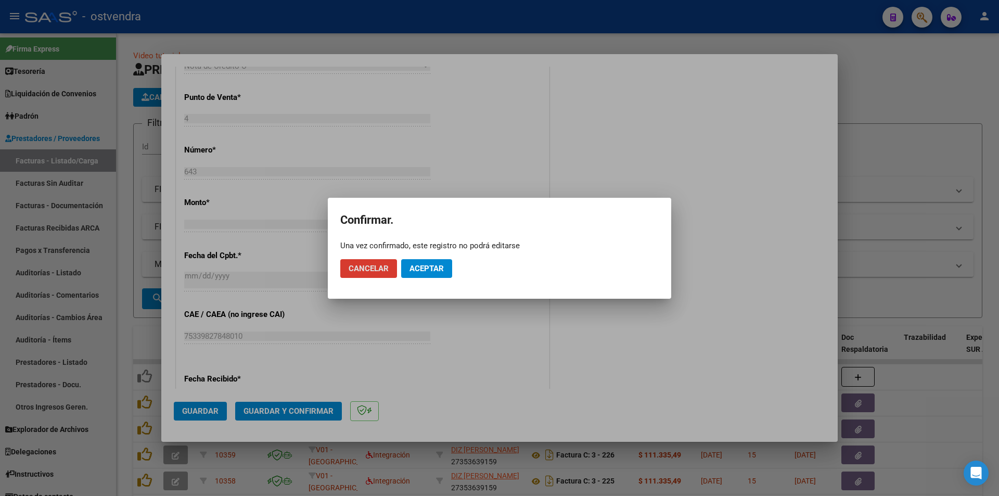
click at [446, 268] on button "Aceptar" at bounding box center [426, 268] width 51 height 19
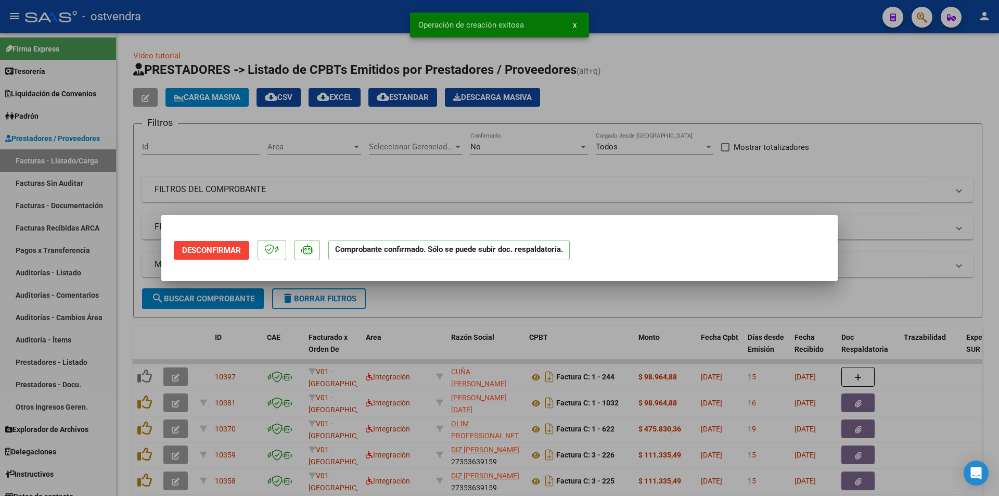
scroll to position [0, 0]
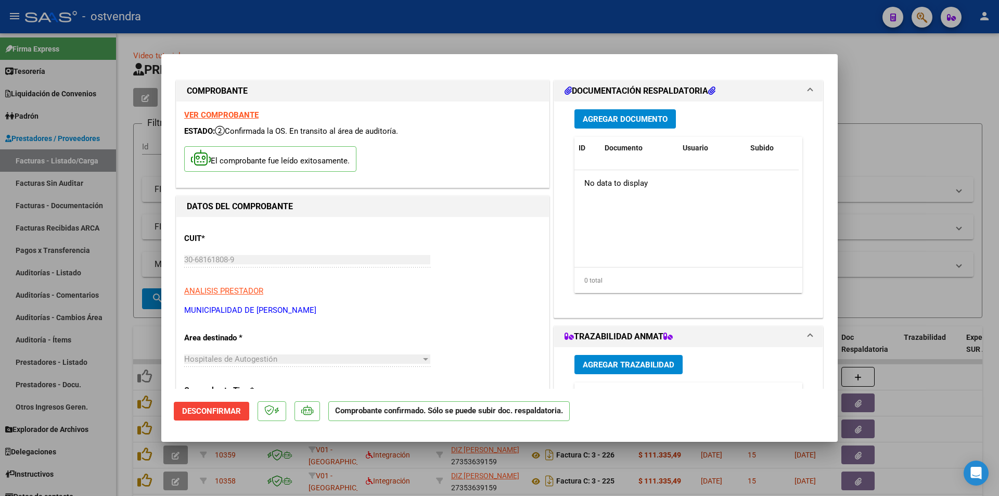
click at [872, 101] on div at bounding box center [499, 248] width 999 height 496
type input "$ 0,00"
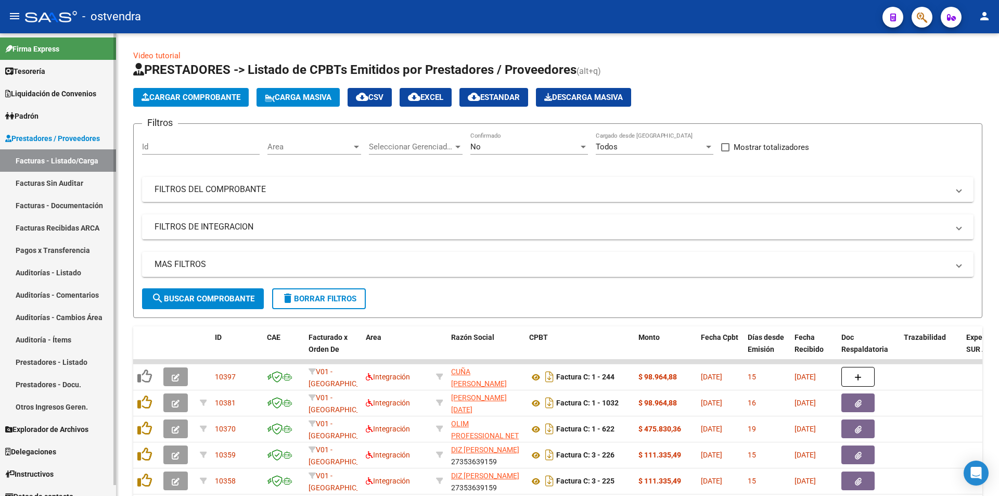
click at [88, 270] on link "Auditorías - Listado" at bounding box center [58, 272] width 116 height 22
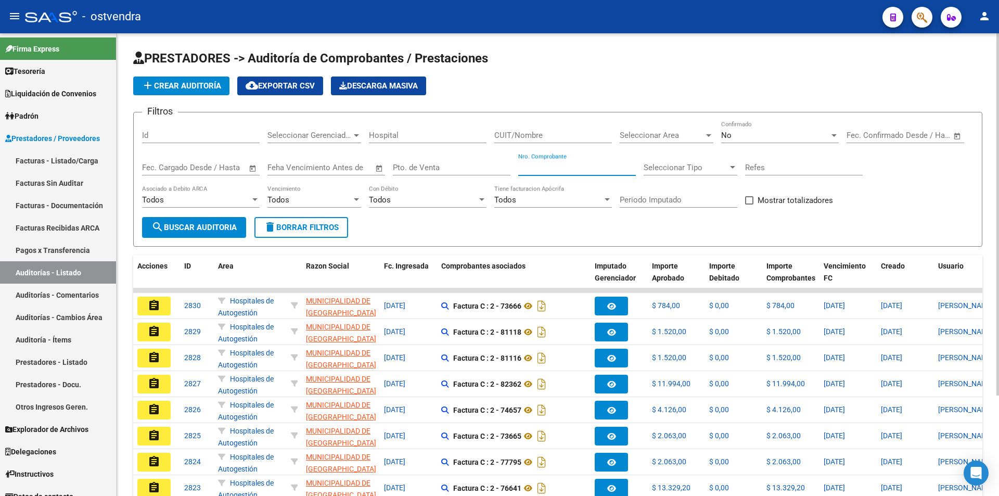
click at [534, 169] on input "Nro. Comprobante" at bounding box center [577, 167] width 118 height 9
paste input "8757"
type input "8757"
click at [718, 141] on app-drop-down-list "Seleccionar Area Seleccionar Area" at bounding box center [670, 137] width 101 height 32
click at [720, 139] on app-drop-down-list "Seleccionar Area Seleccionar Area" at bounding box center [670, 137] width 101 height 32
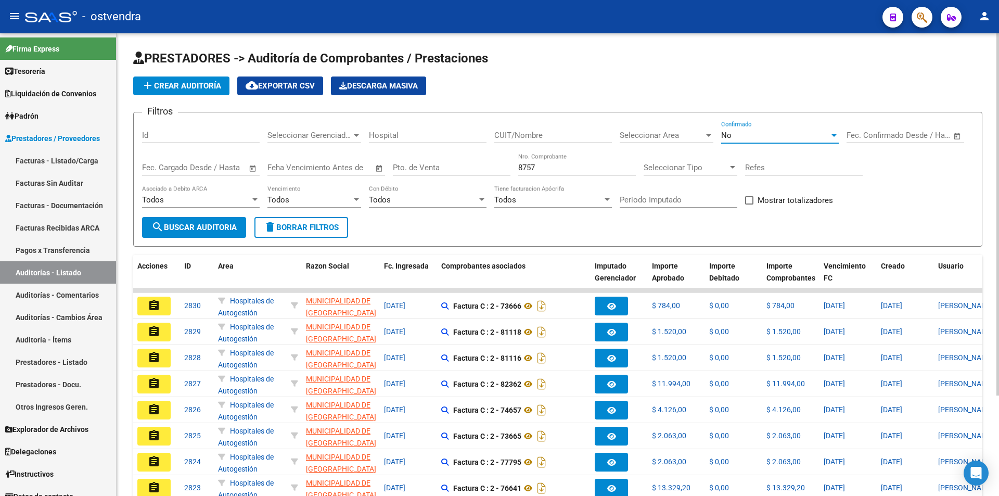
click at [722, 139] on span "No" at bounding box center [726, 135] width 10 height 9
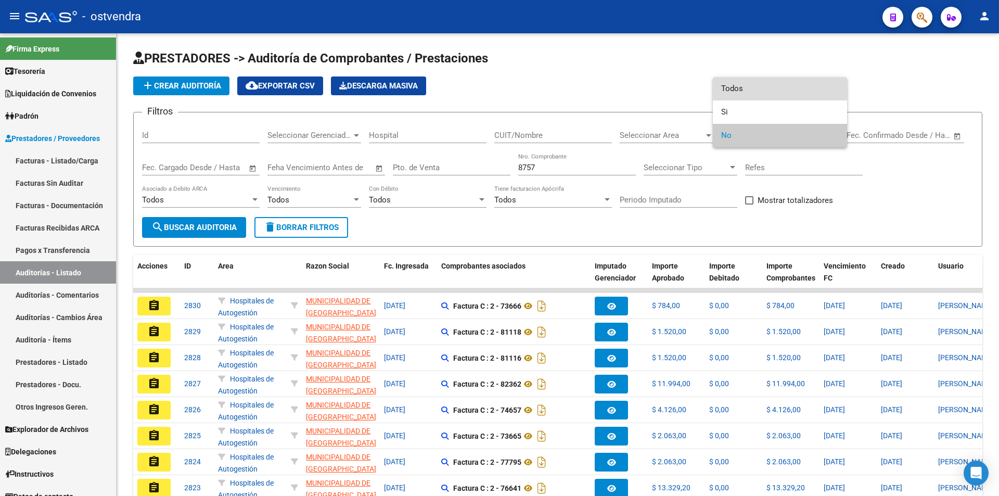
click at [721, 94] on span "Todos" at bounding box center [780, 88] width 118 height 23
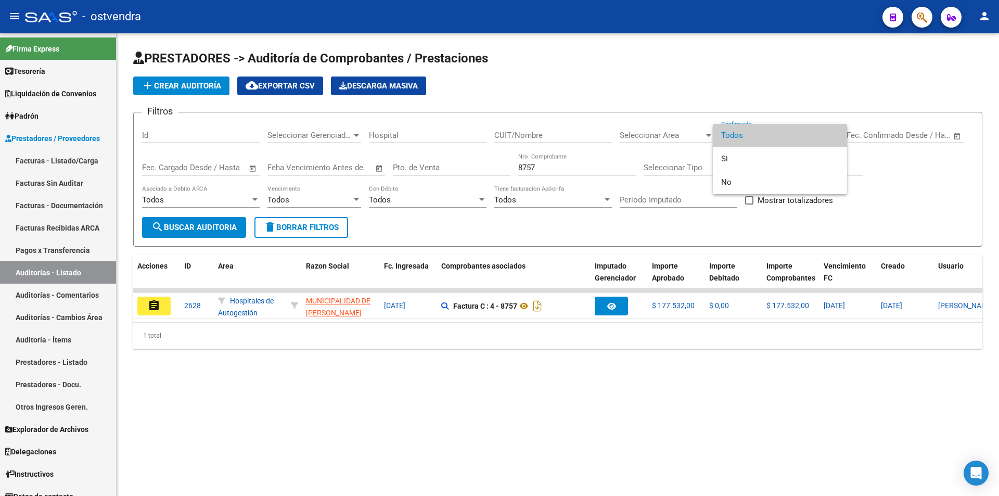
click at [163, 297] on div at bounding box center [499, 248] width 999 height 496
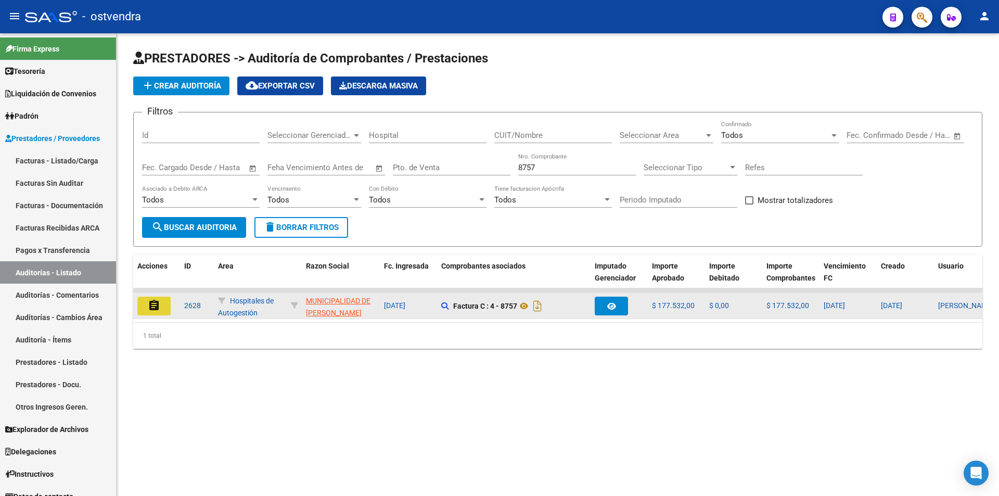
click at [165, 298] on button "assignment" at bounding box center [153, 306] width 33 height 19
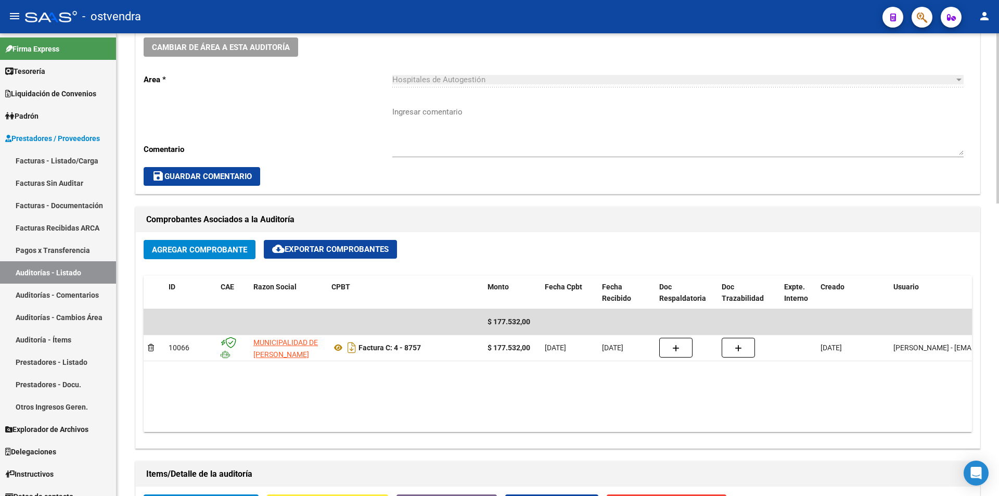
scroll to position [390, 0]
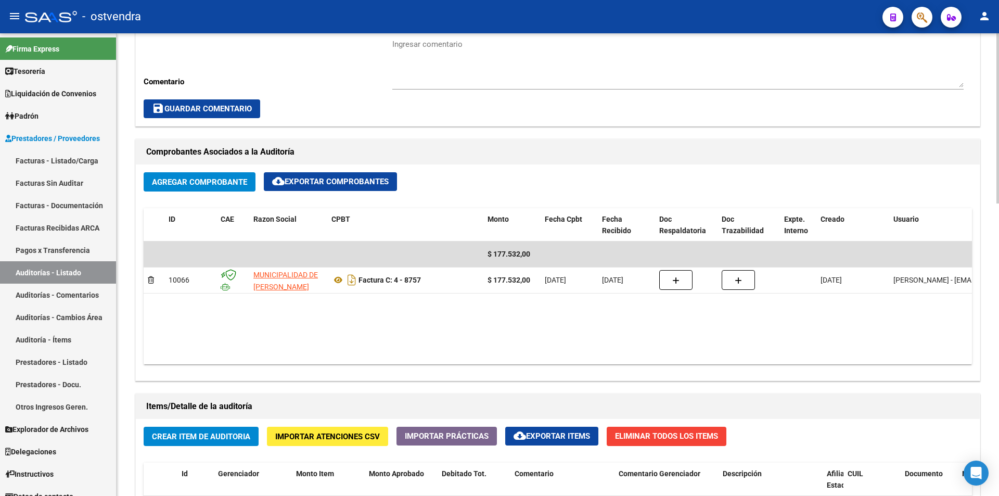
click at [997, 315] on div at bounding box center [998, 262] width 3 height 170
click at [198, 184] on span "Agregar Comprobante" at bounding box center [199, 181] width 95 height 9
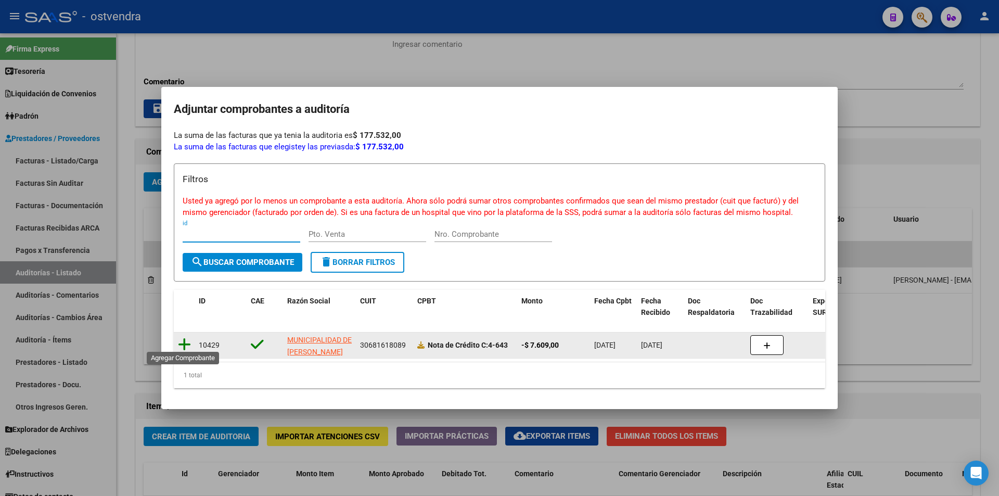
click at [188, 338] on icon at bounding box center [184, 344] width 13 height 15
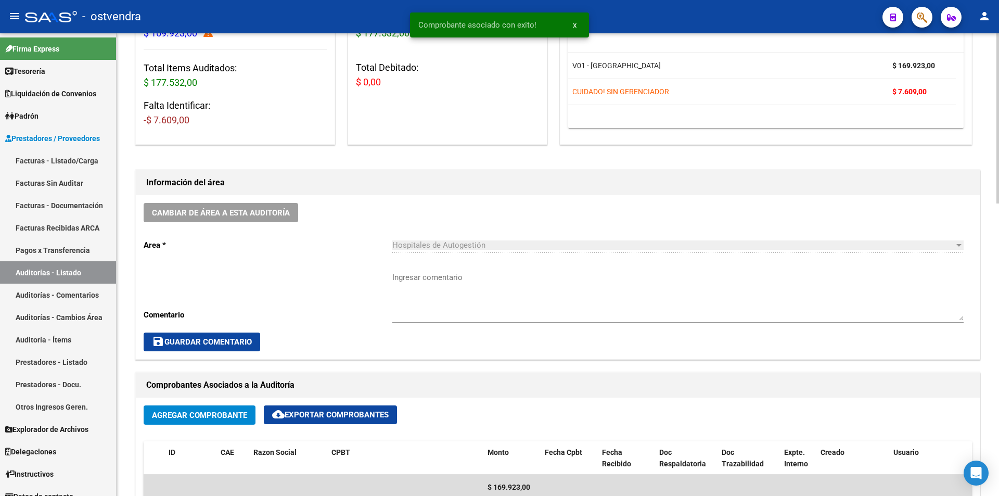
scroll to position [0, 0]
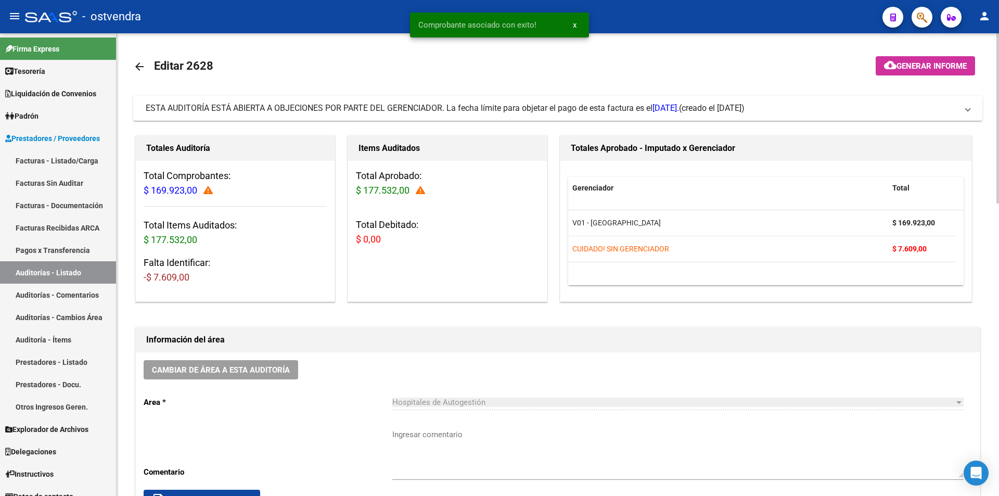
click at [850, 110] on mat-panel-title "ESTA AUDITORÍA ESTÁ ABIERTA A OBJECIONES POR PARTE DEL GERENCIADOR. La fecha lí…" at bounding box center [552, 108] width 812 height 11
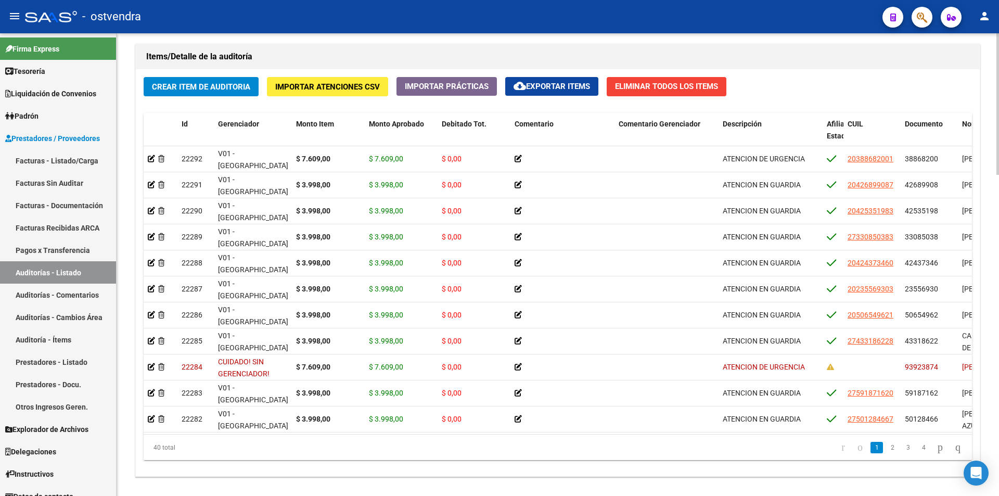
scroll to position [1050, 0]
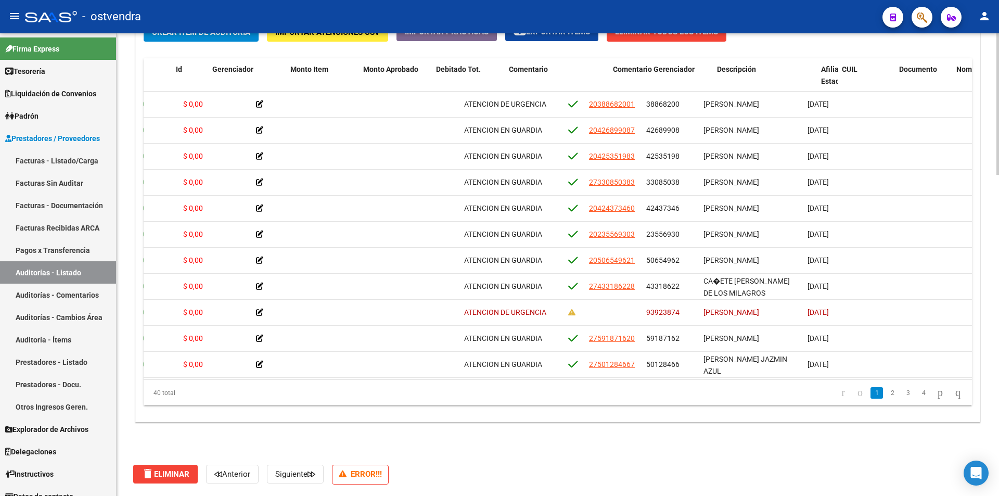
scroll to position [0, 0]
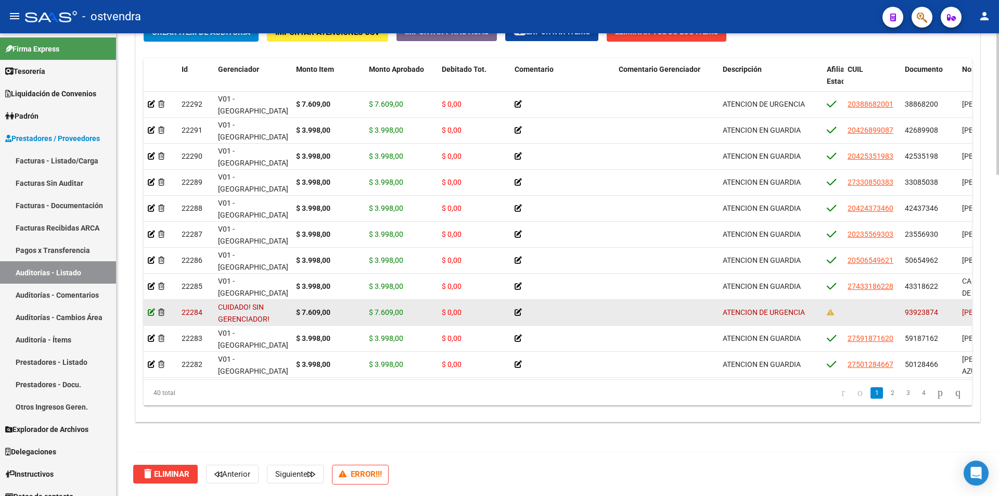
click at [153, 314] on icon at bounding box center [151, 312] width 7 height 7
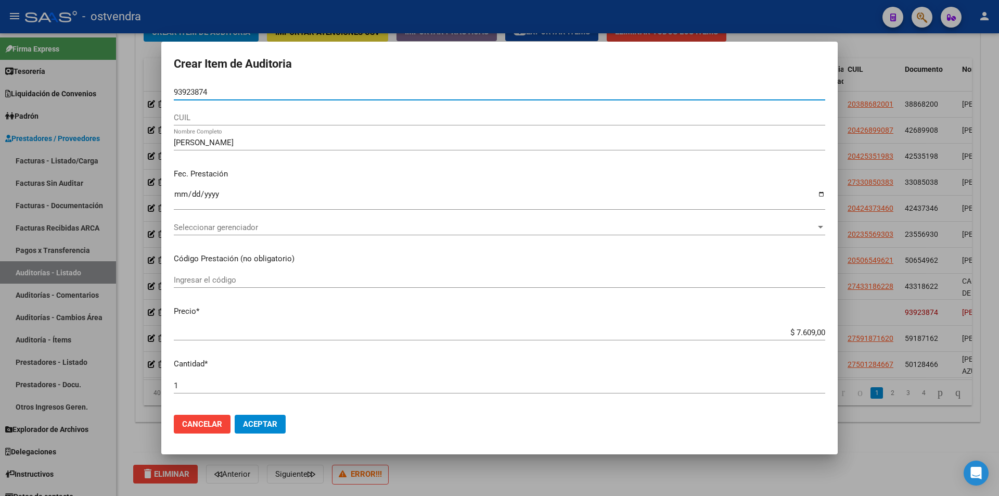
click at [857, 230] on div at bounding box center [499, 248] width 999 height 496
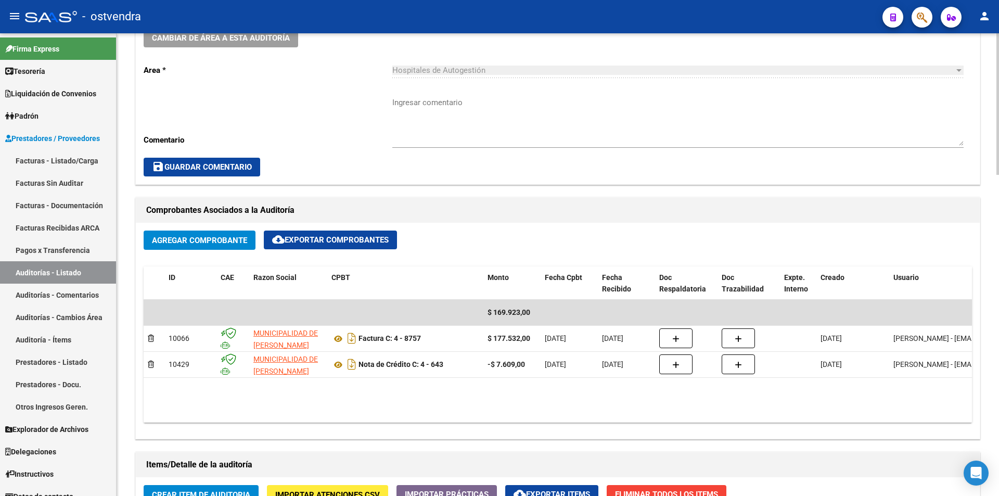
click at [999, 298] on div at bounding box center [998, 264] width 3 height 463
click at [987, 258] on div "arrow_back Editar 2628 cloud_download Generar informe ESTA AUDITORÍA ESTÁ ABIER…" at bounding box center [559, 202] width 885 height 1512
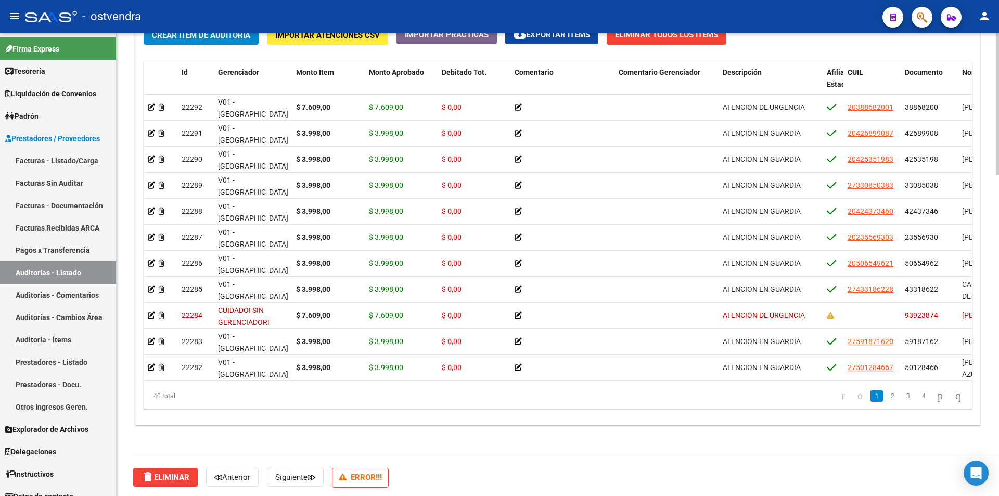
scroll to position [1050, 0]
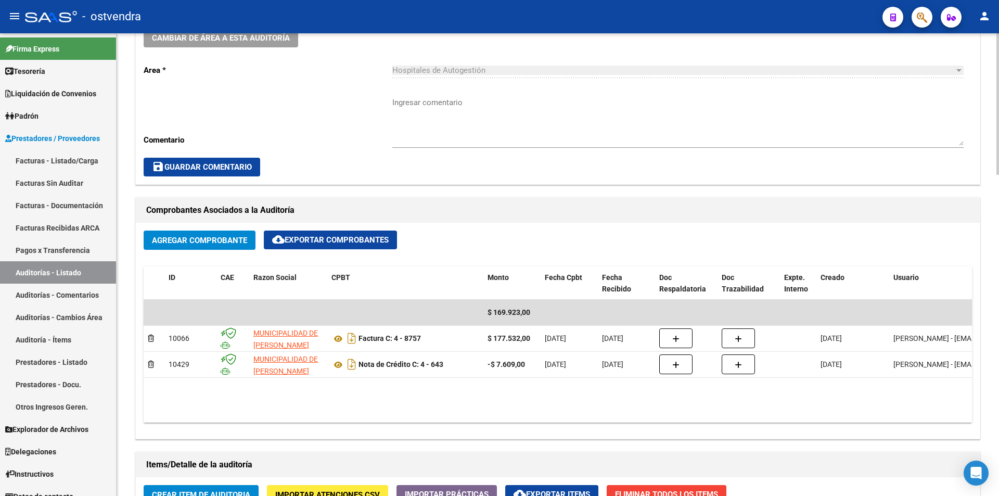
scroll to position [124, 0]
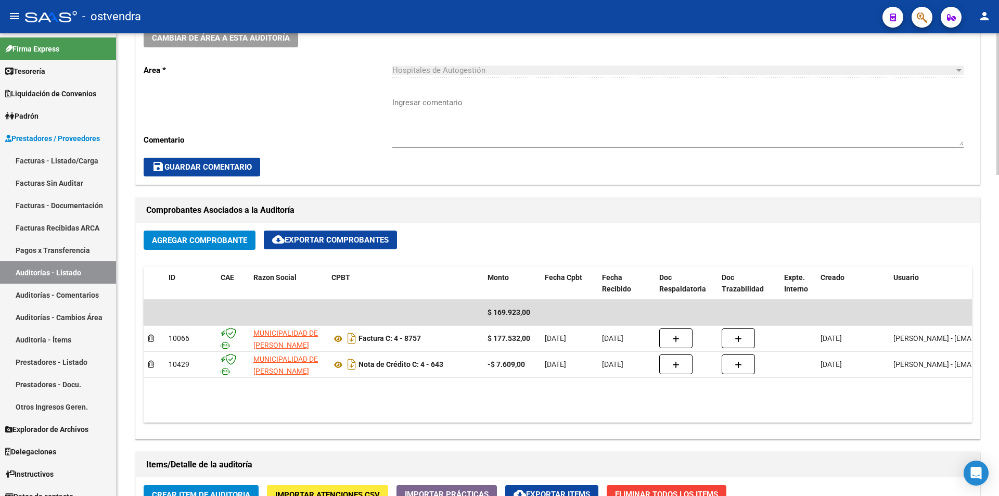
click at [999, 203] on div at bounding box center [998, 264] width 3 height 463
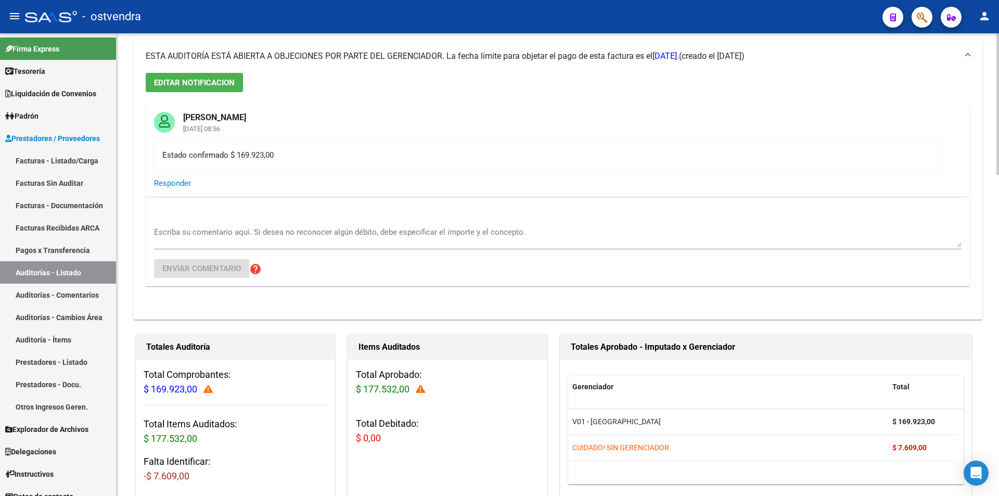
scroll to position [49, 0]
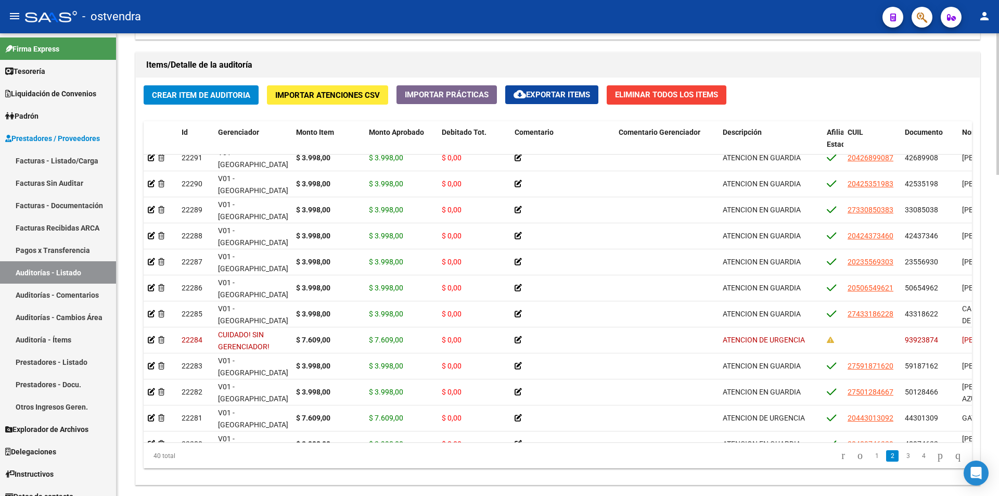
scroll to position [990, 0]
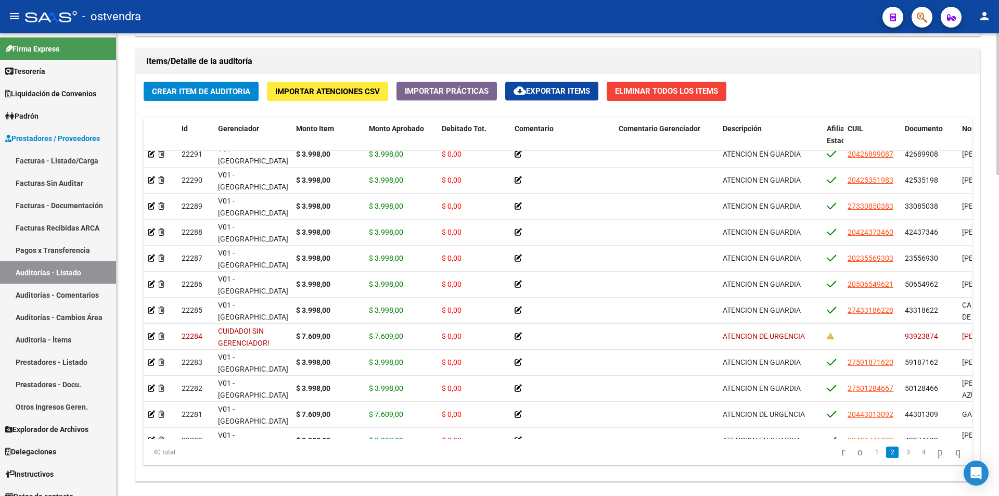
click at [999, 415] on div at bounding box center [998, 407] width 3 height 142
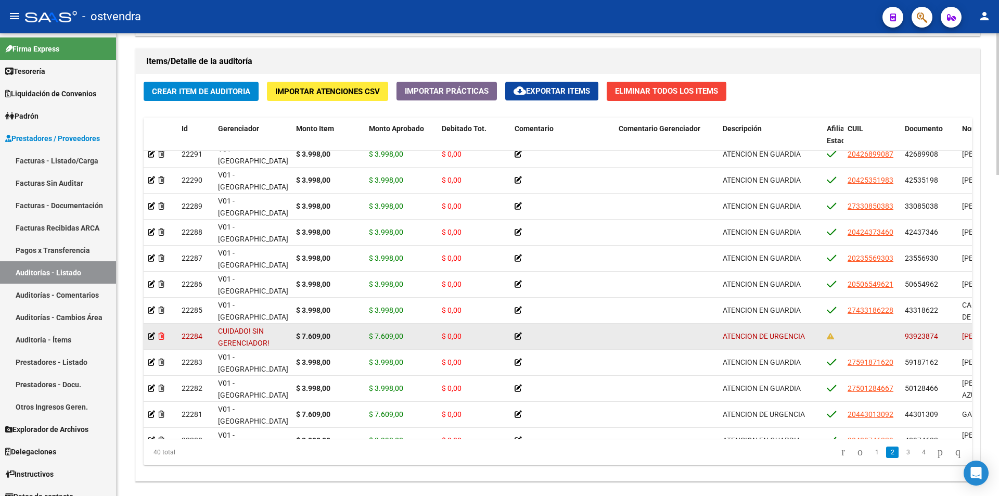
click at [159, 337] on icon at bounding box center [161, 336] width 6 height 7
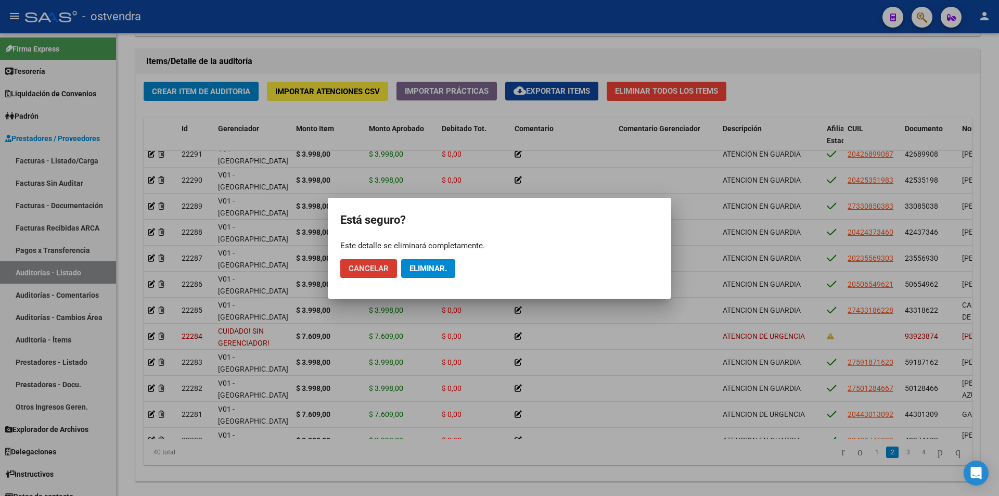
click at [431, 273] on button "Eliminar." at bounding box center [428, 268] width 54 height 19
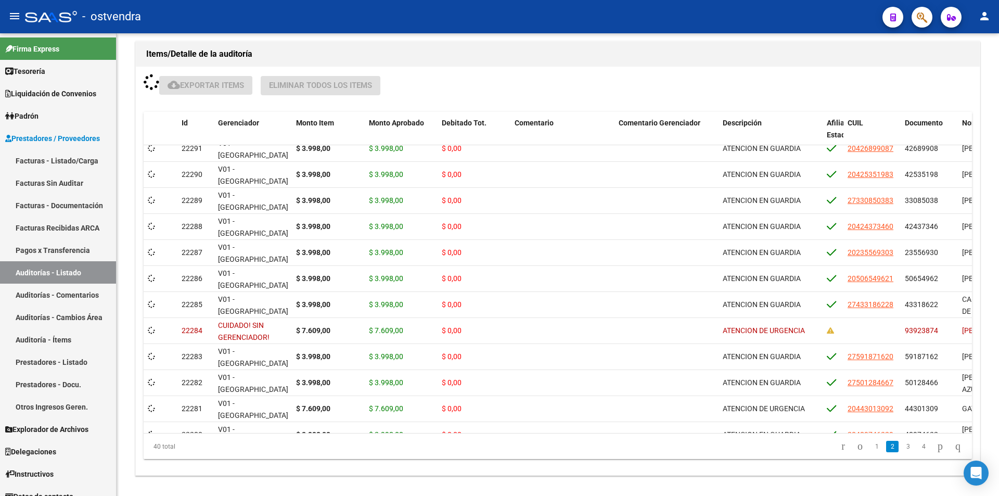
scroll to position [998, 0]
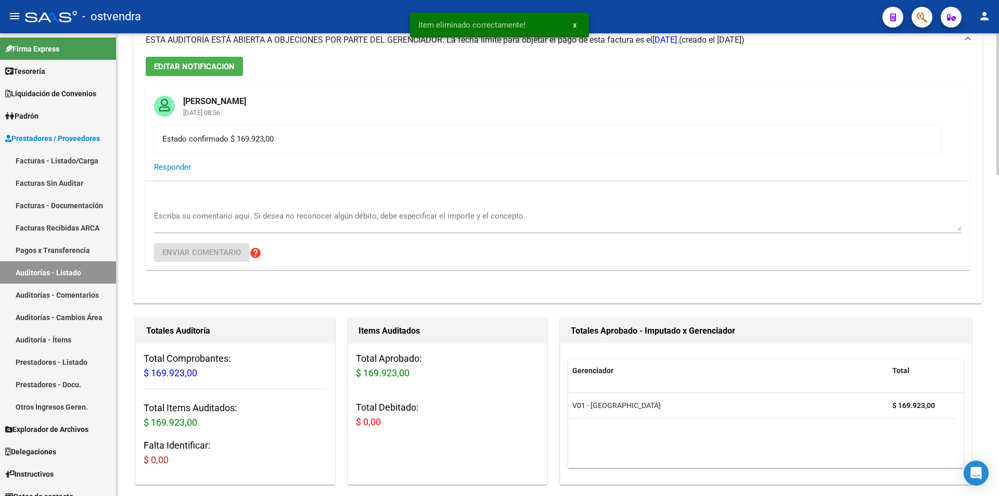
click at [999, 289] on div at bounding box center [998, 264] width 3 height 463
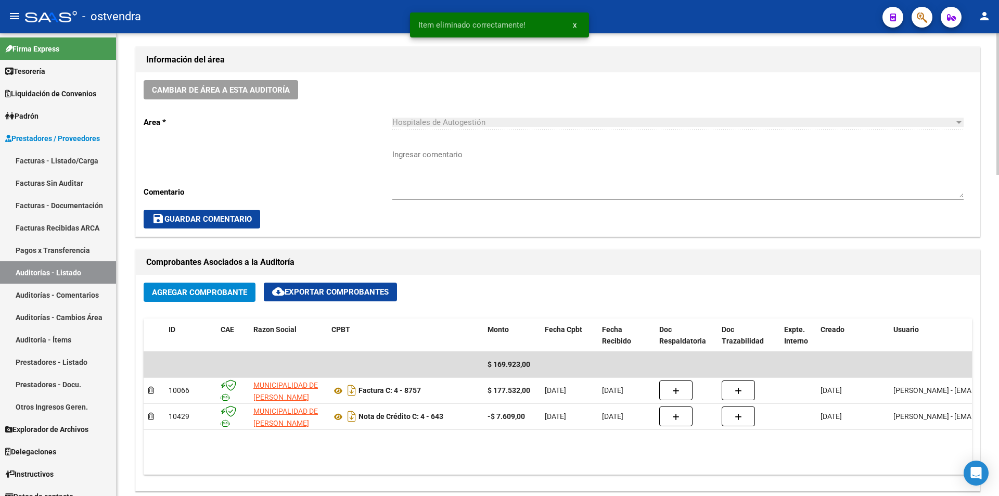
click at [994, 319] on div "arrow_back Editar 2628 cloud_download Generar informe ESTA AUDITORÍA ESTÁ ABIER…" at bounding box center [559, 254] width 885 height 1512
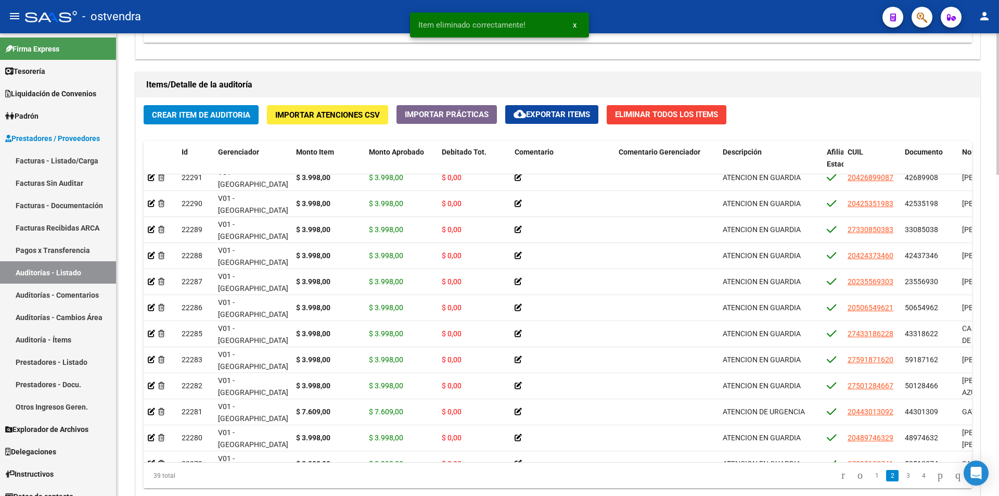
scroll to position [1050, 0]
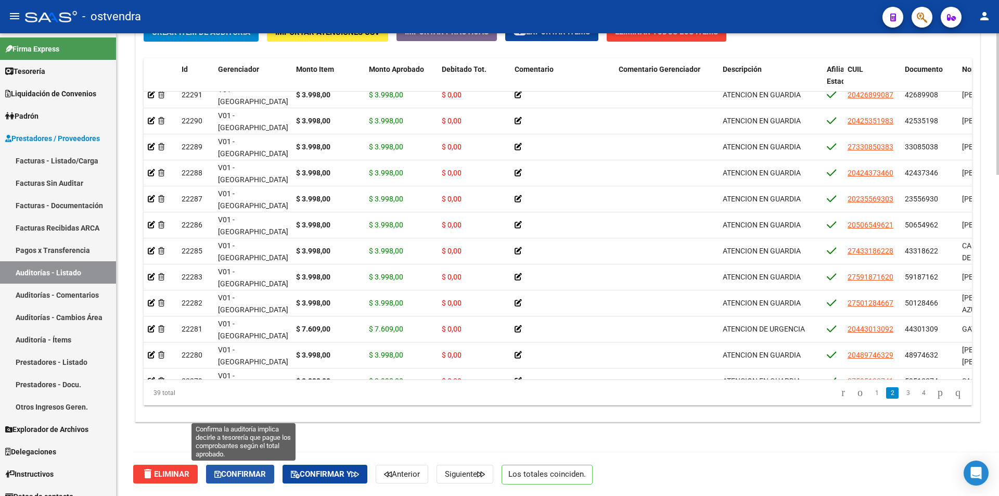
click at [265, 473] on span "Confirmar" at bounding box center [240, 473] width 52 height 9
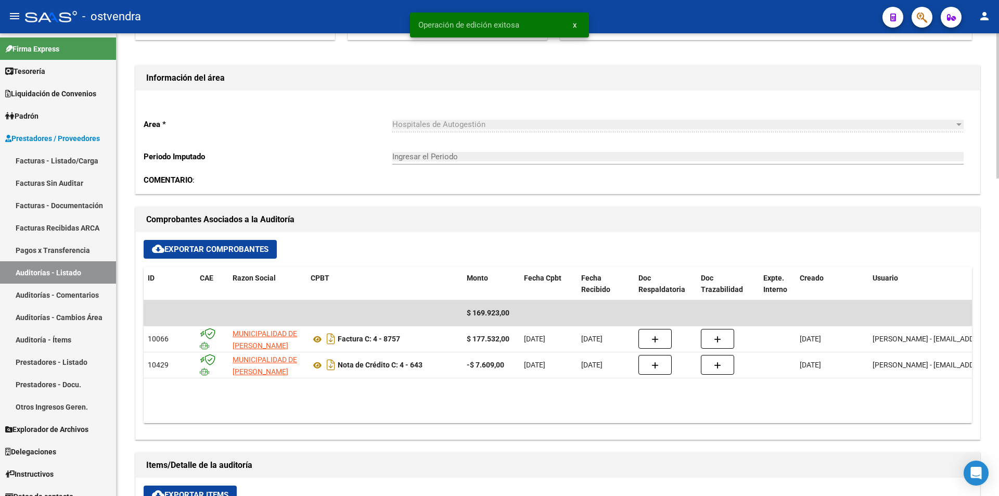
scroll to position [0, 0]
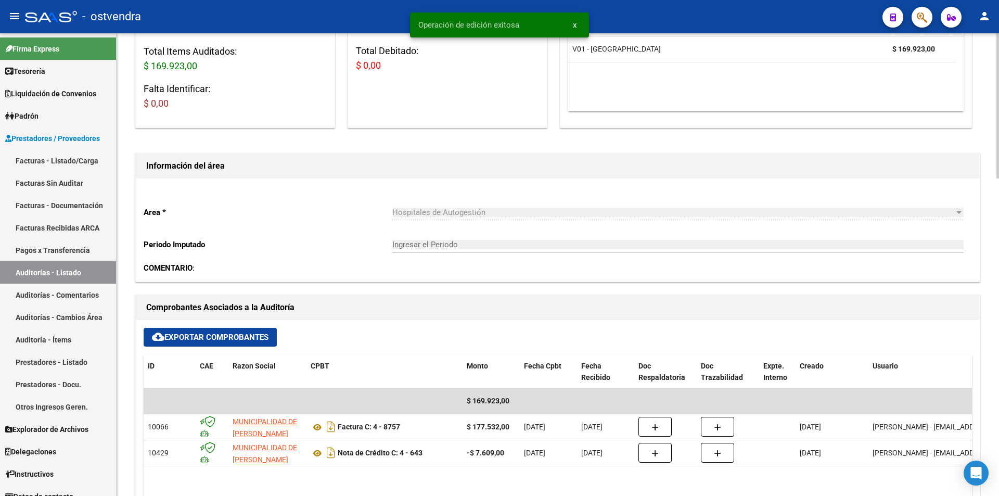
click at [991, 163] on div "arrow_back Editar 2628 cloud_download Generar informe Puede notificar al gerenc…" at bounding box center [559, 309] width 885 height 1476
click at [999, 145] on div at bounding box center [998, 264] width 3 height 463
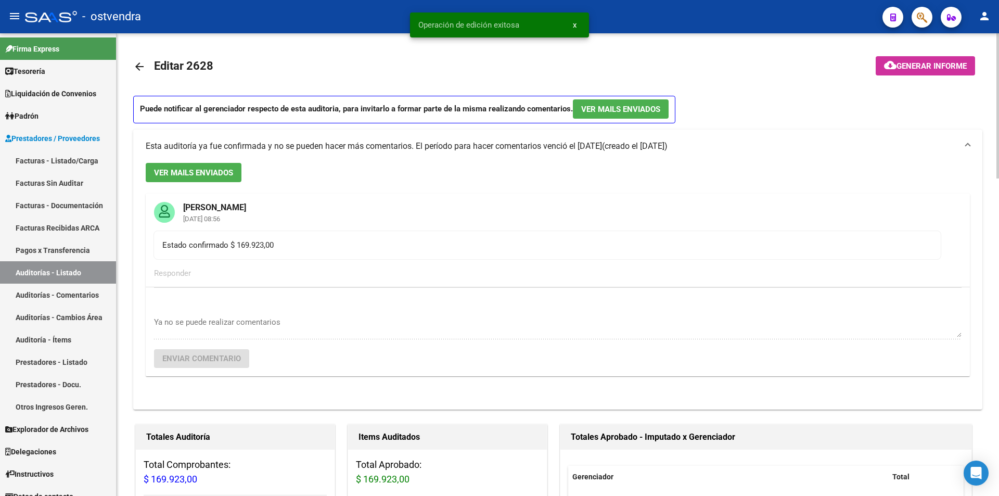
click at [998, 135] on div at bounding box center [998, 105] width 3 height 145
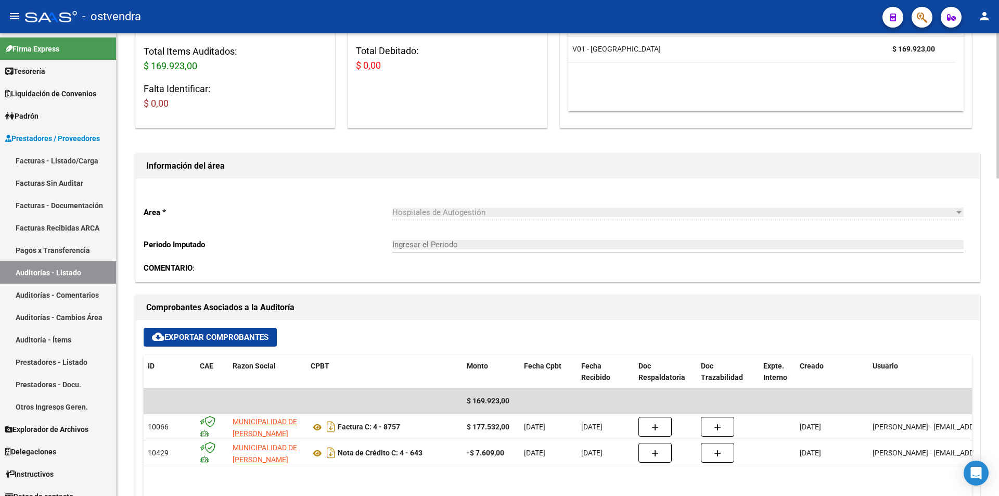
click at [999, 273] on div at bounding box center [998, 264] width 3 height 463
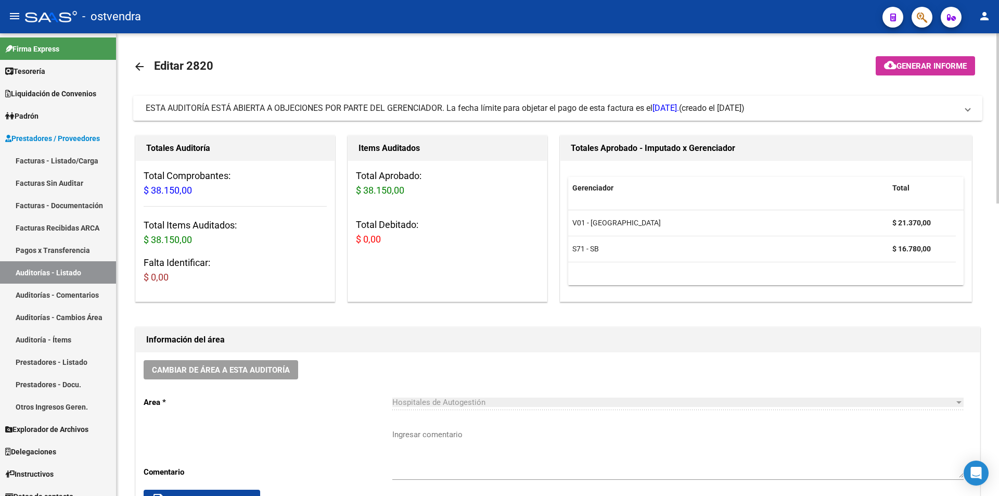
click at [374, 119] on mat-expansion-panel-header "ESTA AUDITORÍA ESTÁ ABIERTA A OBJECIONES POR PARTE DEL GERENCIADOR. La fecha lí…" at bounding box center [557, 108] width 849 height 25
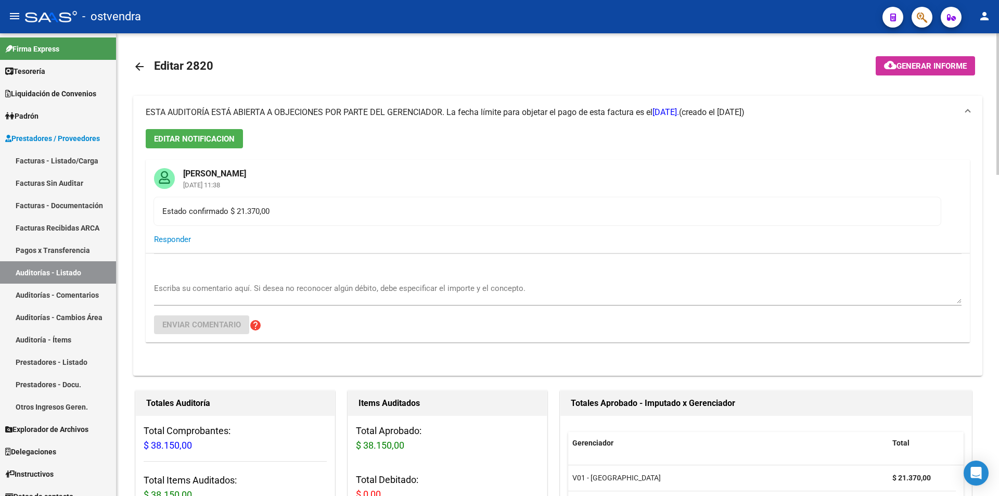
click at [374, 119] on mat-expansion-panel-header "ESTA AUDITORÍA ESTÁ ABIERTA A OBJECIONES POR PARTE DEL GERENCIADOR. La fecha lí…" at bounding box center [557, 112] width 849 height 33
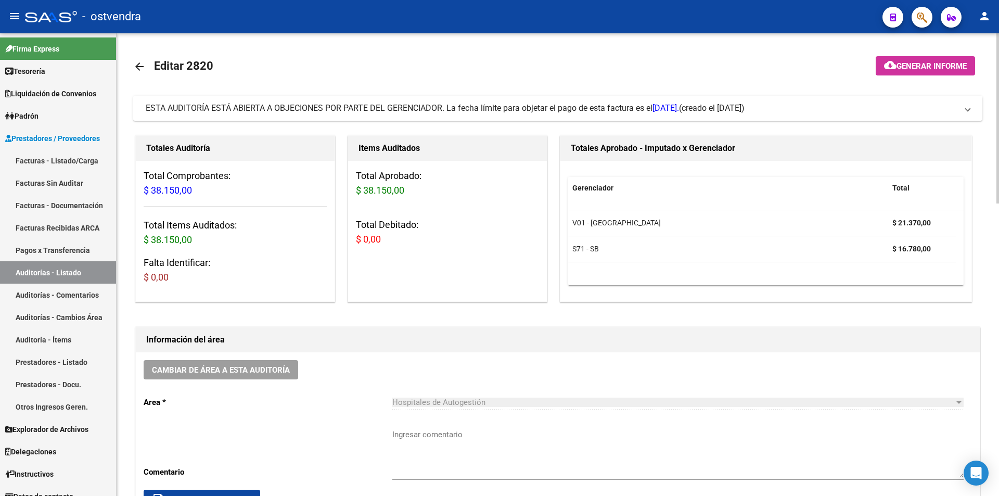
click at [374, 119] on mat-expansion-panel-header "ESTA AUDITORÍA ESTÁ ABIERTA A OBJECIONES POR PARTE DEL GERENCIADOR. La fecha lí…" at bounding box center [557, 108] width 849 height 25
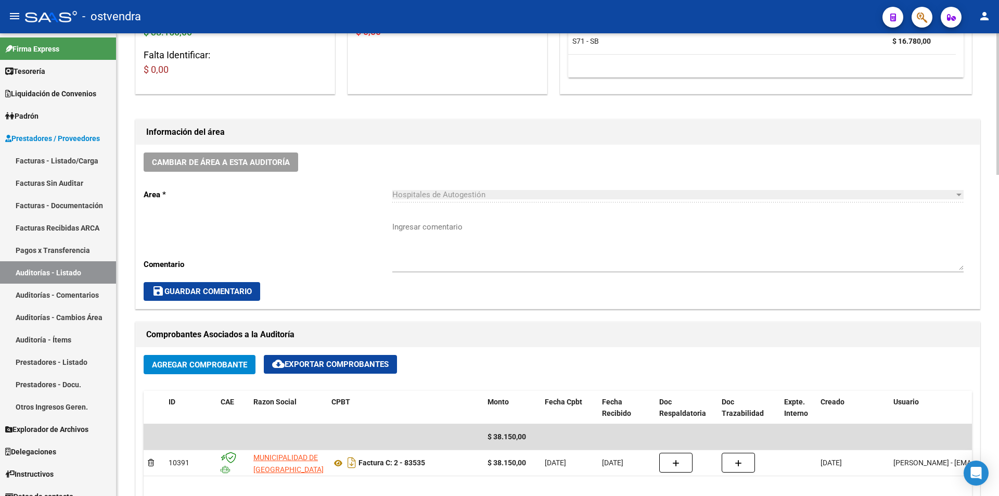
click at [999, 222] on div at bounding box center [998, 264] width 3 height 463
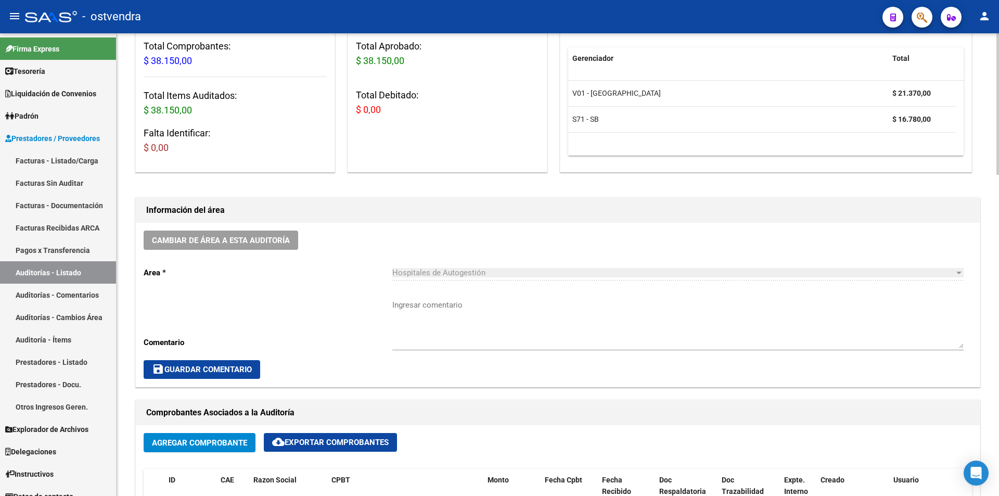
scroll to position [318, 0]
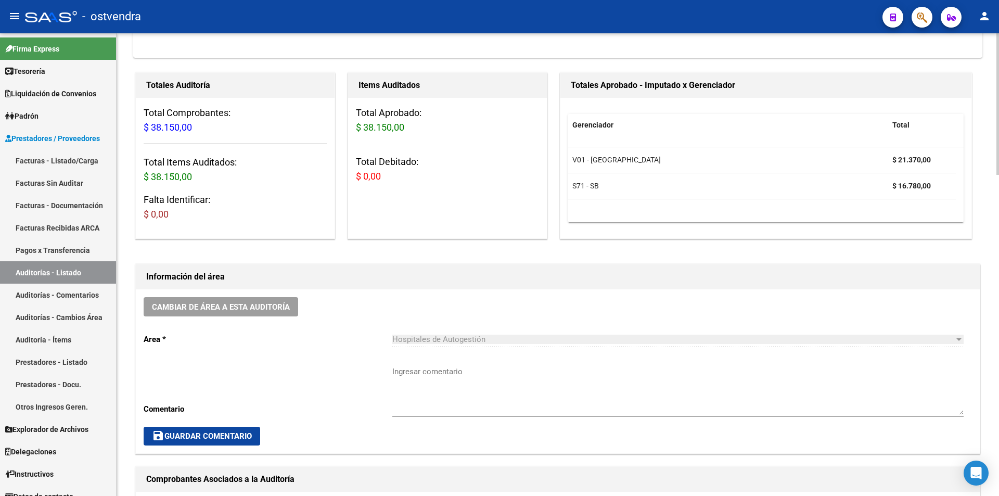
click at [995, 170] on div "arrow_back Editar 2820 cloud_download Generar informe ESTA AUDITORÍA ESTÁ ABIER…" at bounding box center [559, 471] width 885 height 1512
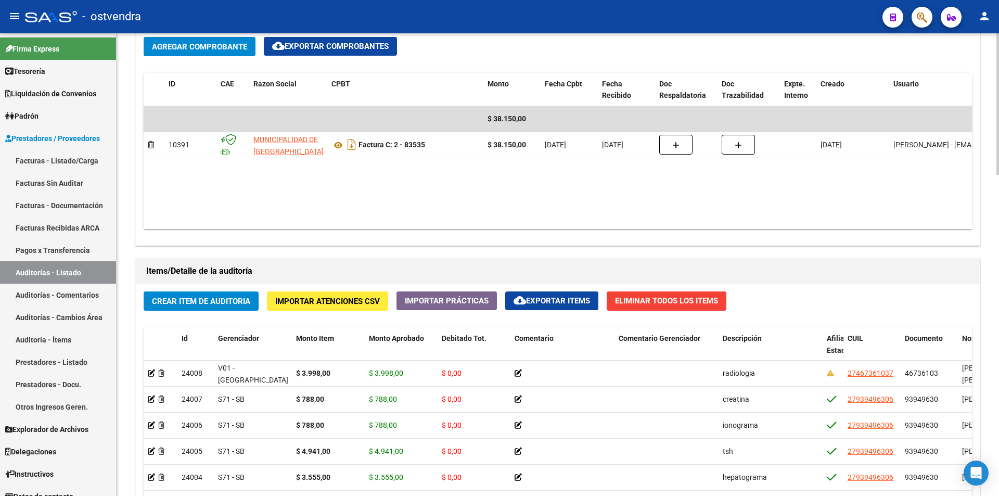
click at [999, 256] on div at bounding box center [998, 264] width 3 height 463
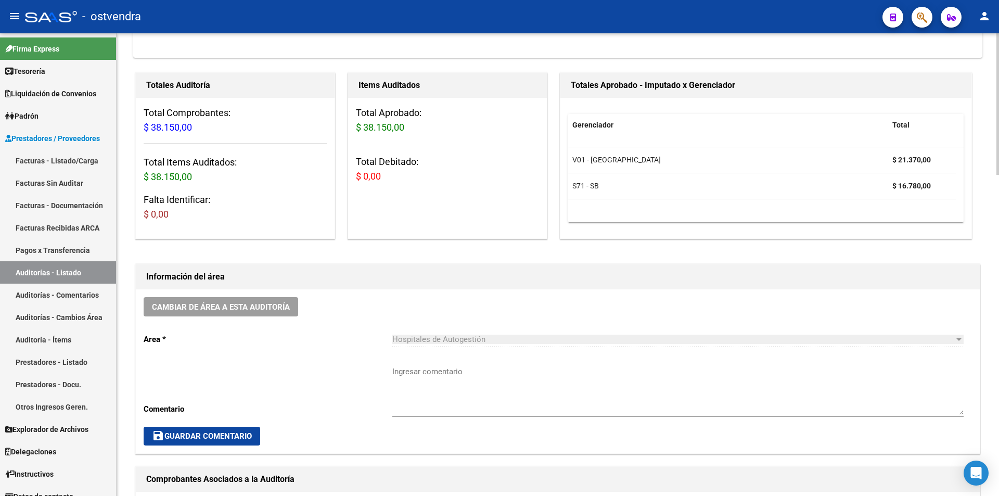
scroll to position [0, 0]
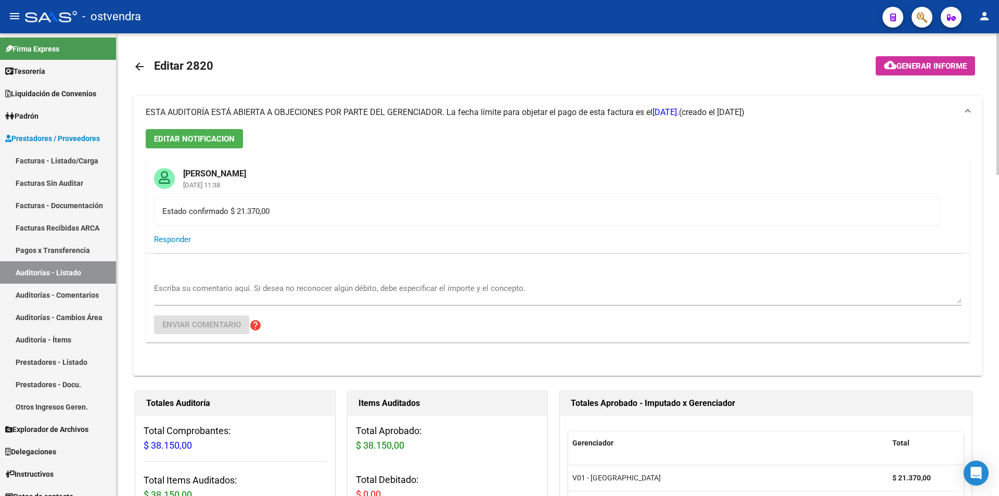
click at [998, 190] on div at bounding box center [998, 264] width 3 height 463
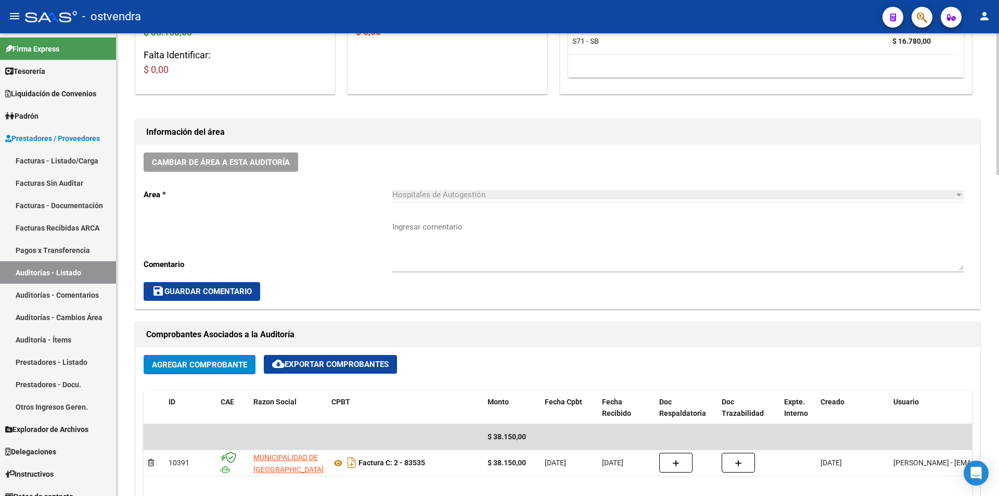
click at [997, 191] on div at bounding box center [998, 264] width 3 height 463
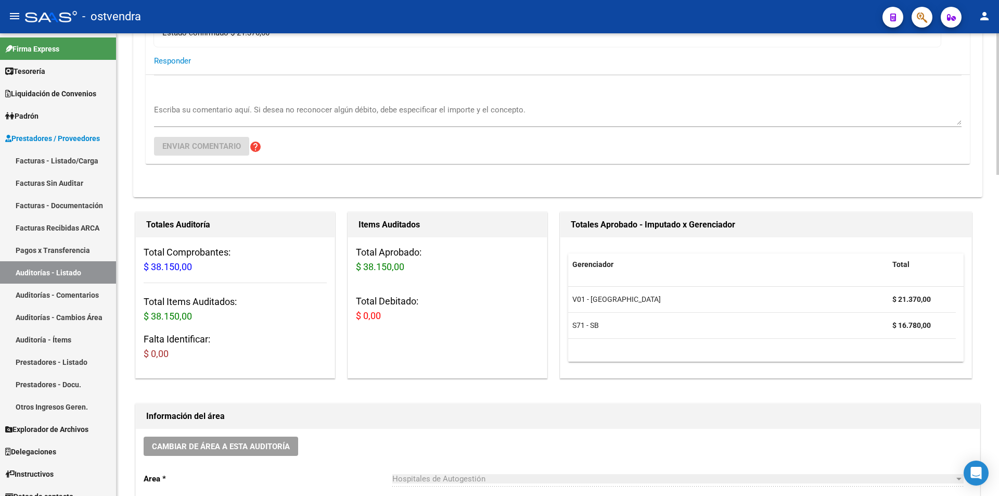
scroll to position [168, 0]
